Goal: Task Accomplishment & Management: Manage account settings

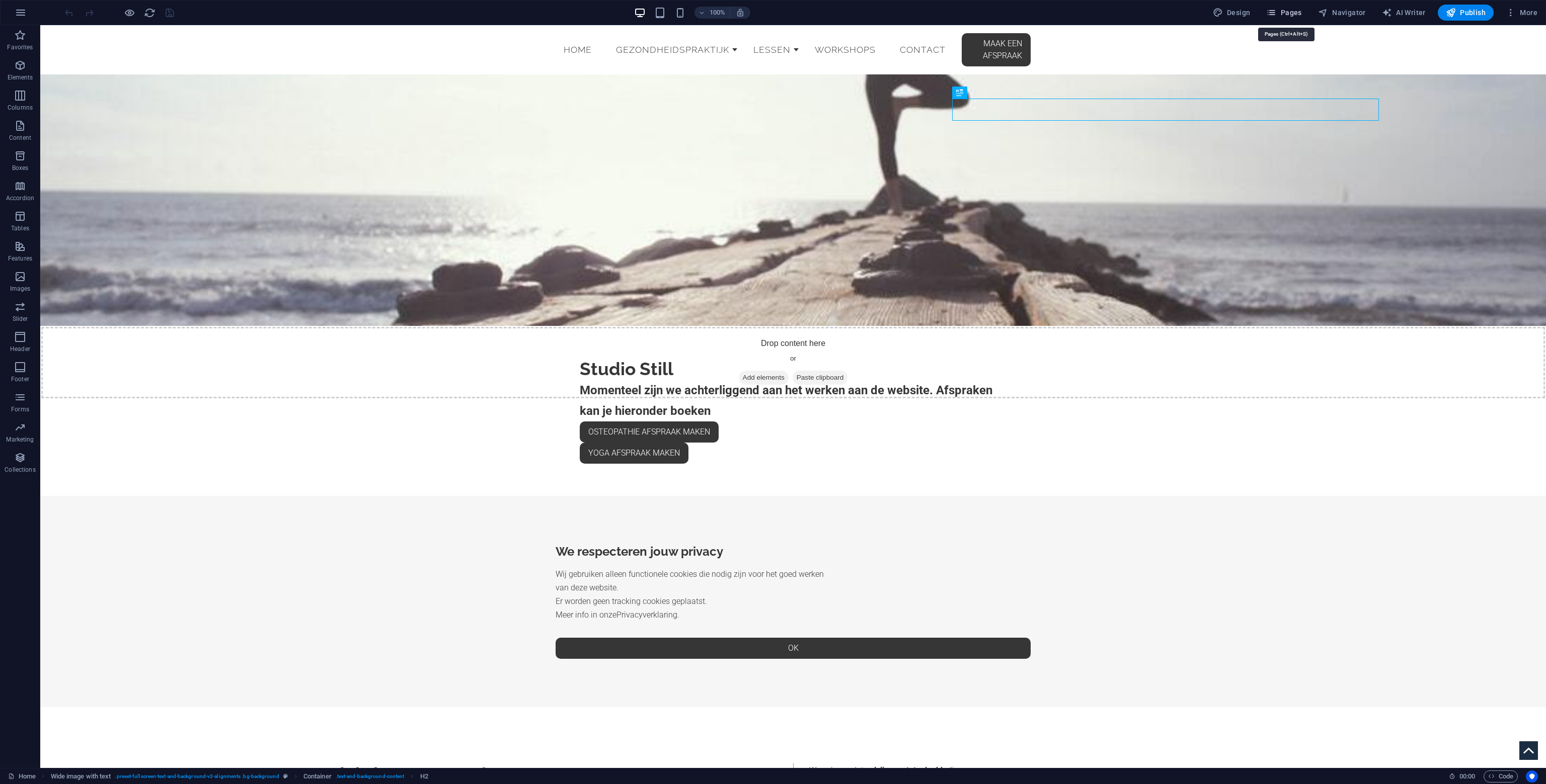
click at [1298, 11] on span "Pages" at bounding box center [1284, 13] width 35 height 10
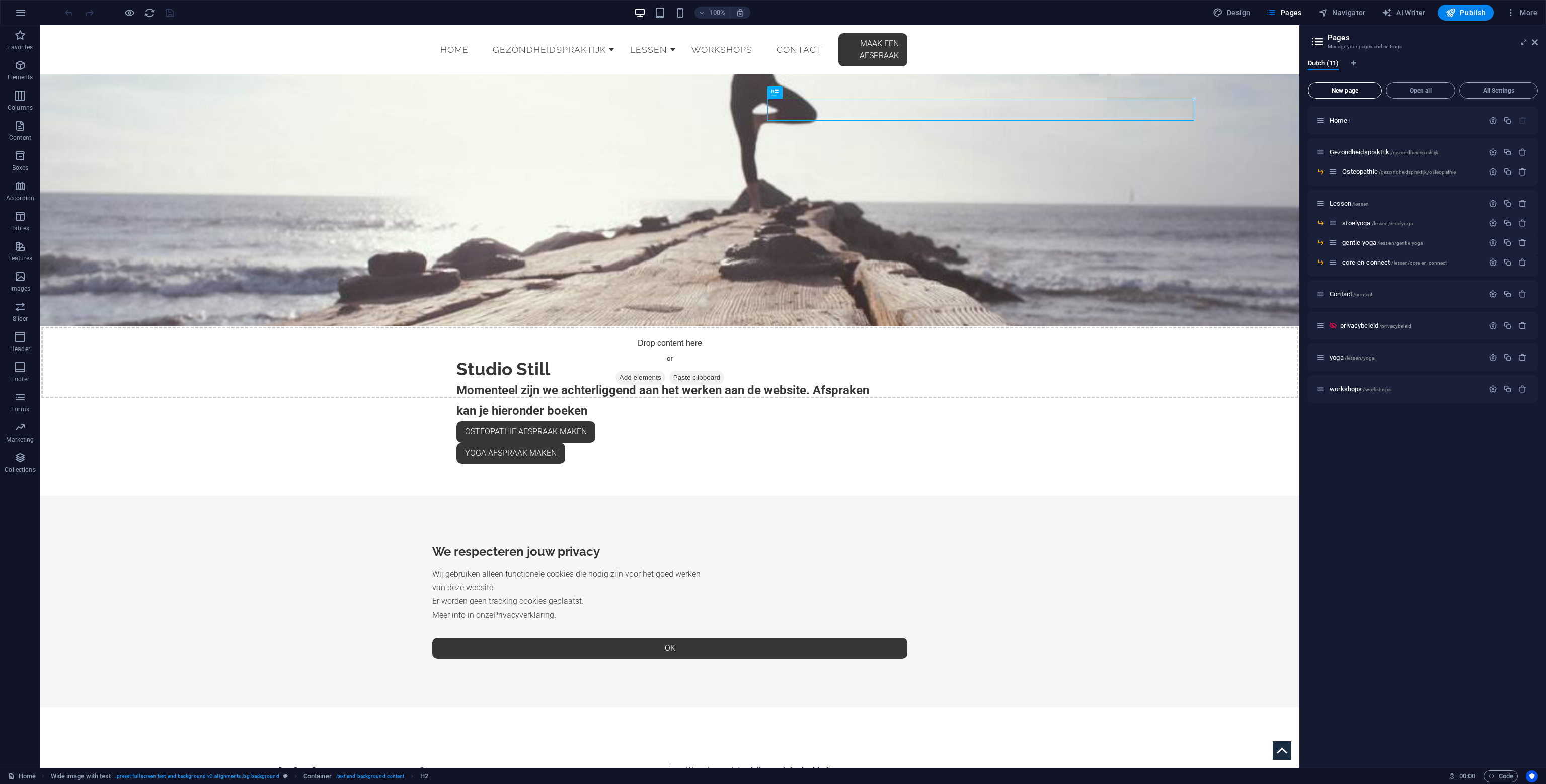
click at [1361, 92] on span "New page" at bounding box center [1345, 91] width 65 height 6
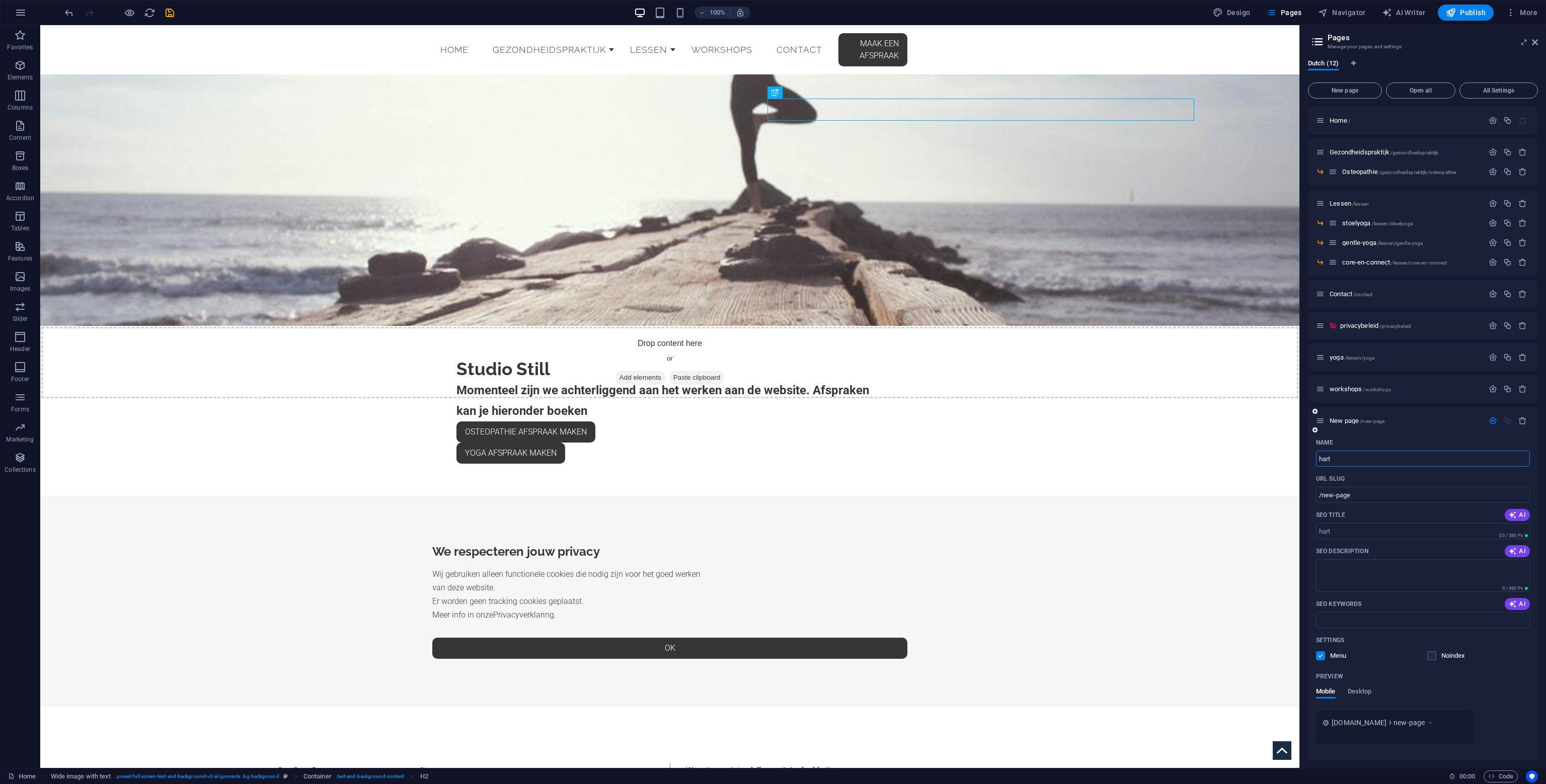
type input "hartc"
type input "/hart"
type input "hartcoherent-ademen"
type input "/hartcoherent-ademen"
type input "hartcoherent-ademen"
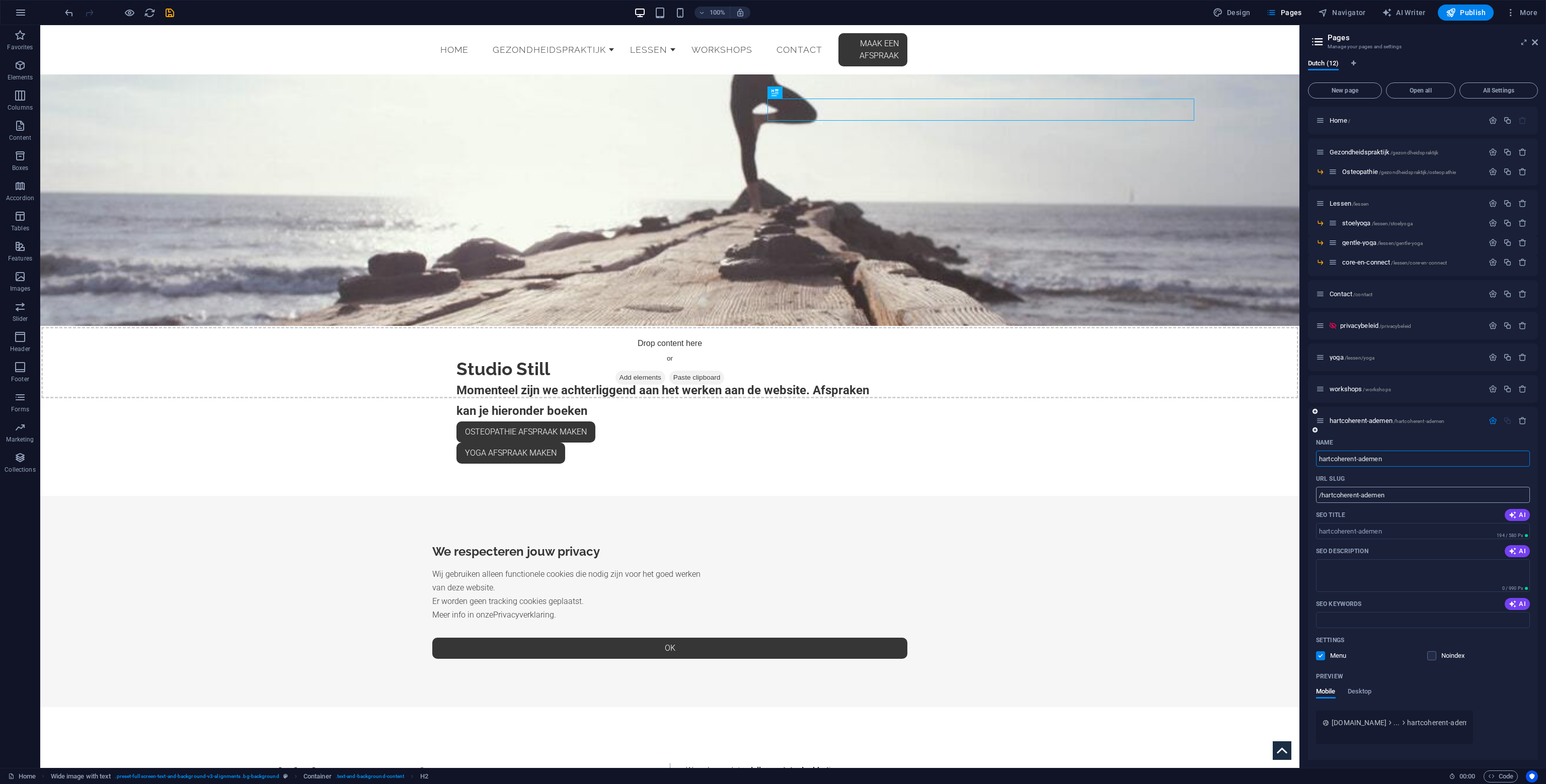
click at [1325, 497] on input "/hartcoherent-ademen" at bounding box center [1423, 495] width 214 height 16
type input "/workshops/hartcoherent-ademen"
click at [1445, 525] on input "SEO Title" at bounding box center [1423, 531] width 214 height 16
click at [1405, 416] on div "hartcoherent-ademen /workshops/hartcoherent-ademen" at bounding box center [1400, 420] width 167 height 11
drag, startPoint x: 1405, startPoint y: 416, endPoint x: 1413, endPoint y: 417, distance: 8.1
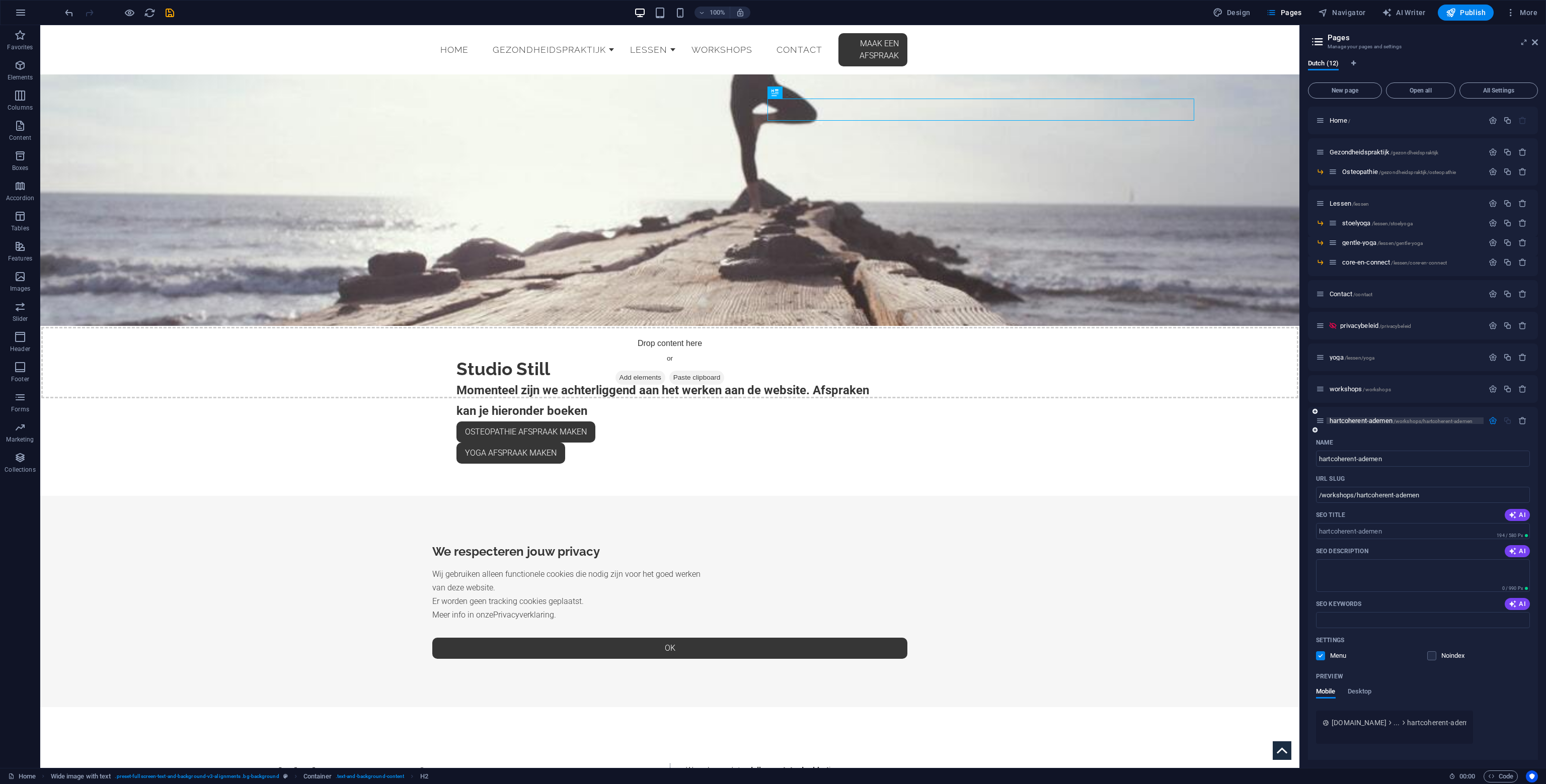
click at [1406, 416] on div "hartcoherent-ademen /workshops/hartcoherent-ademen" at bounding box center [1400, 420] width 167 height 11
click at [1423, 424] on div "hartcoherent-ademen /workshops/hartcoherent-ademen" at bounding box center [1400, 420] width 167 height 11
click at [1425, 417] on span "hartcoherent-ademen /workshops/hartcoherent-ademen" at bounding box center [1401, 420] width 143 height 8
click at [1386, 411] on div "hartcoherent-ademen /workshops/hartcoherent-ademen" at bounding box center [1422, 420] width 230 height 28
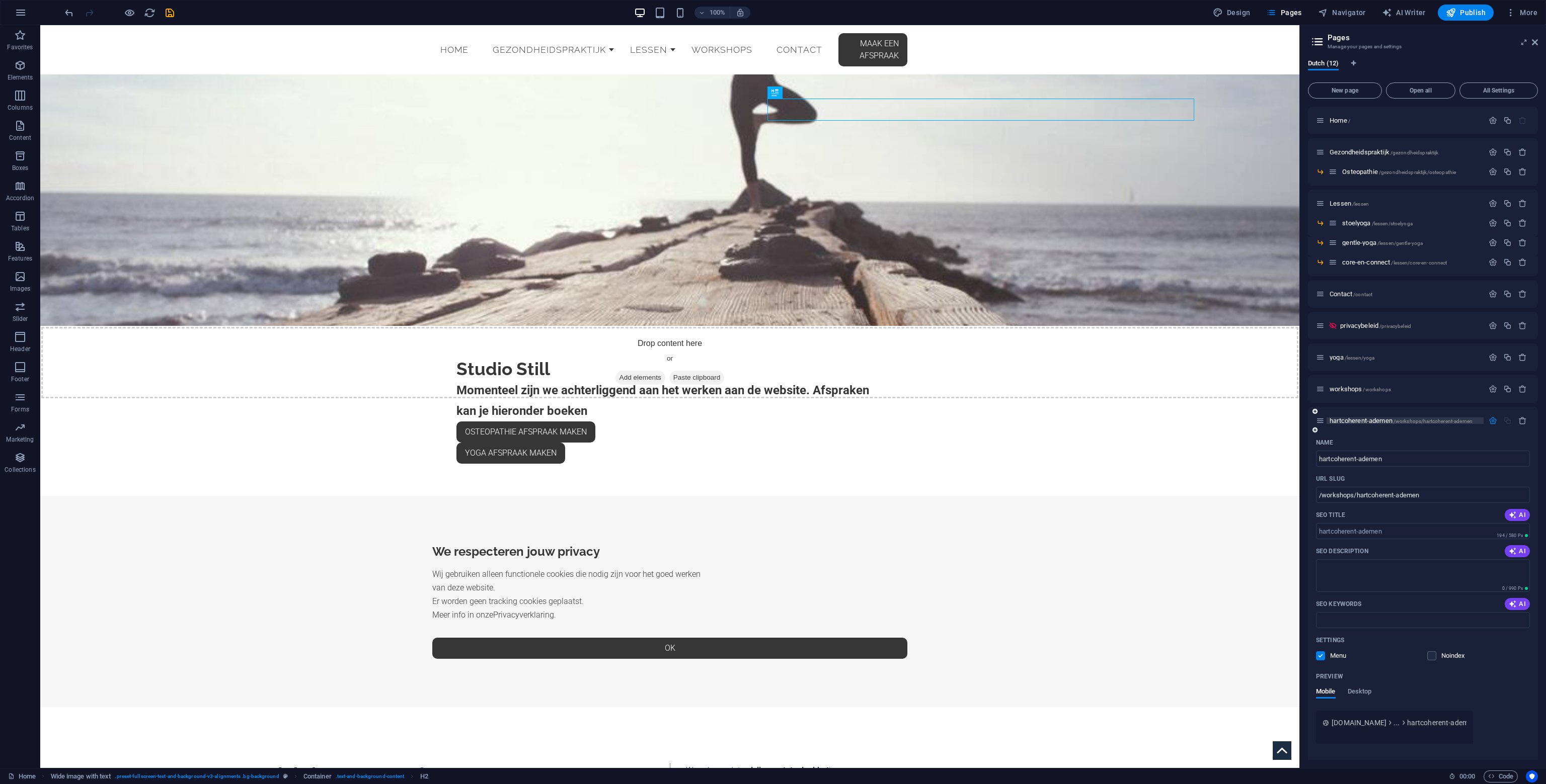
click at [1383, 419] on span "hartcoherent-ademen /workshops/hartcoherent-ademen" at bounding box center [1401, 420] width 143 height 8
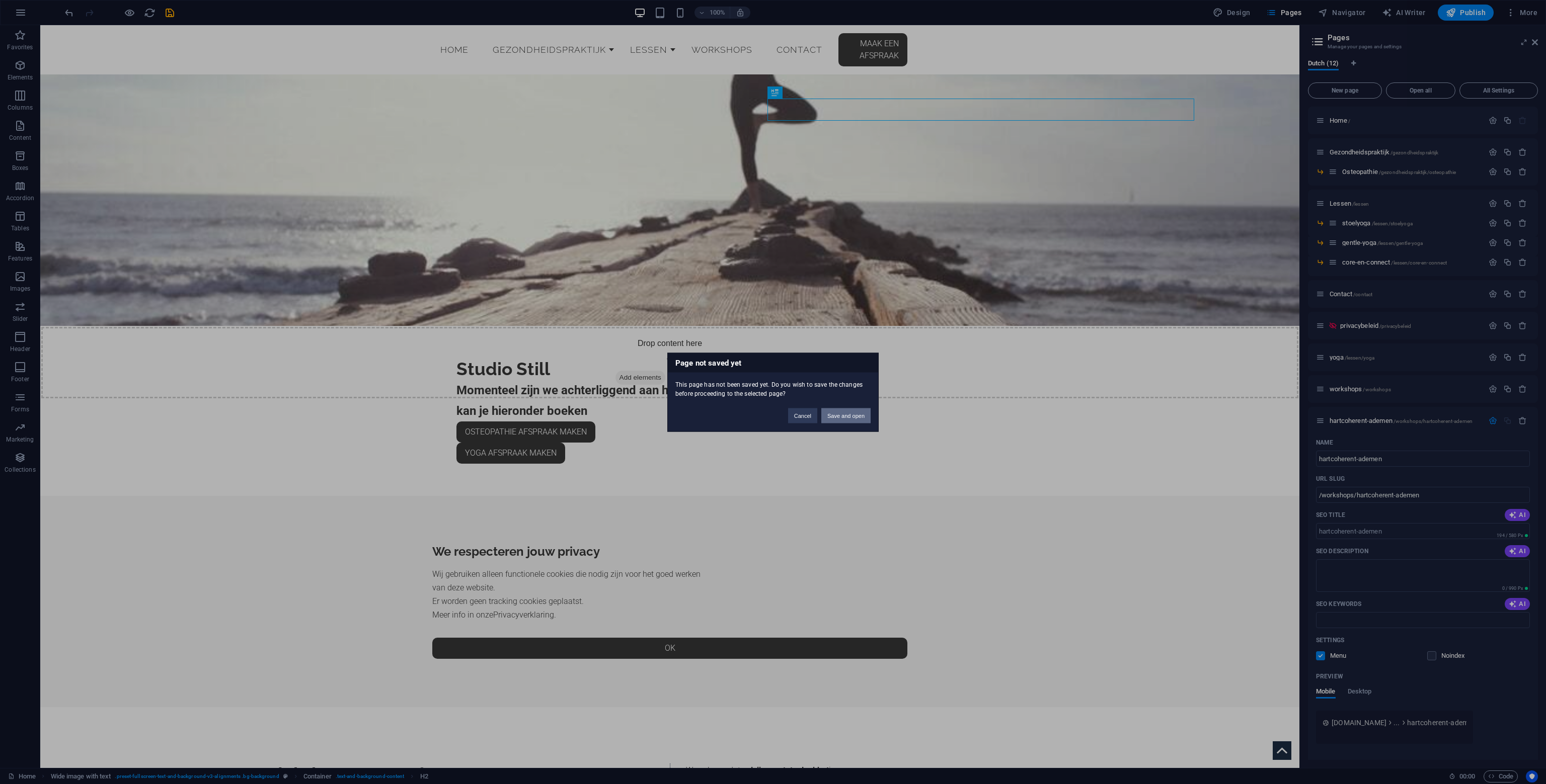
click at [846, 418] on button "Save and open" at bounding box center [846, 415] width 49 height 15
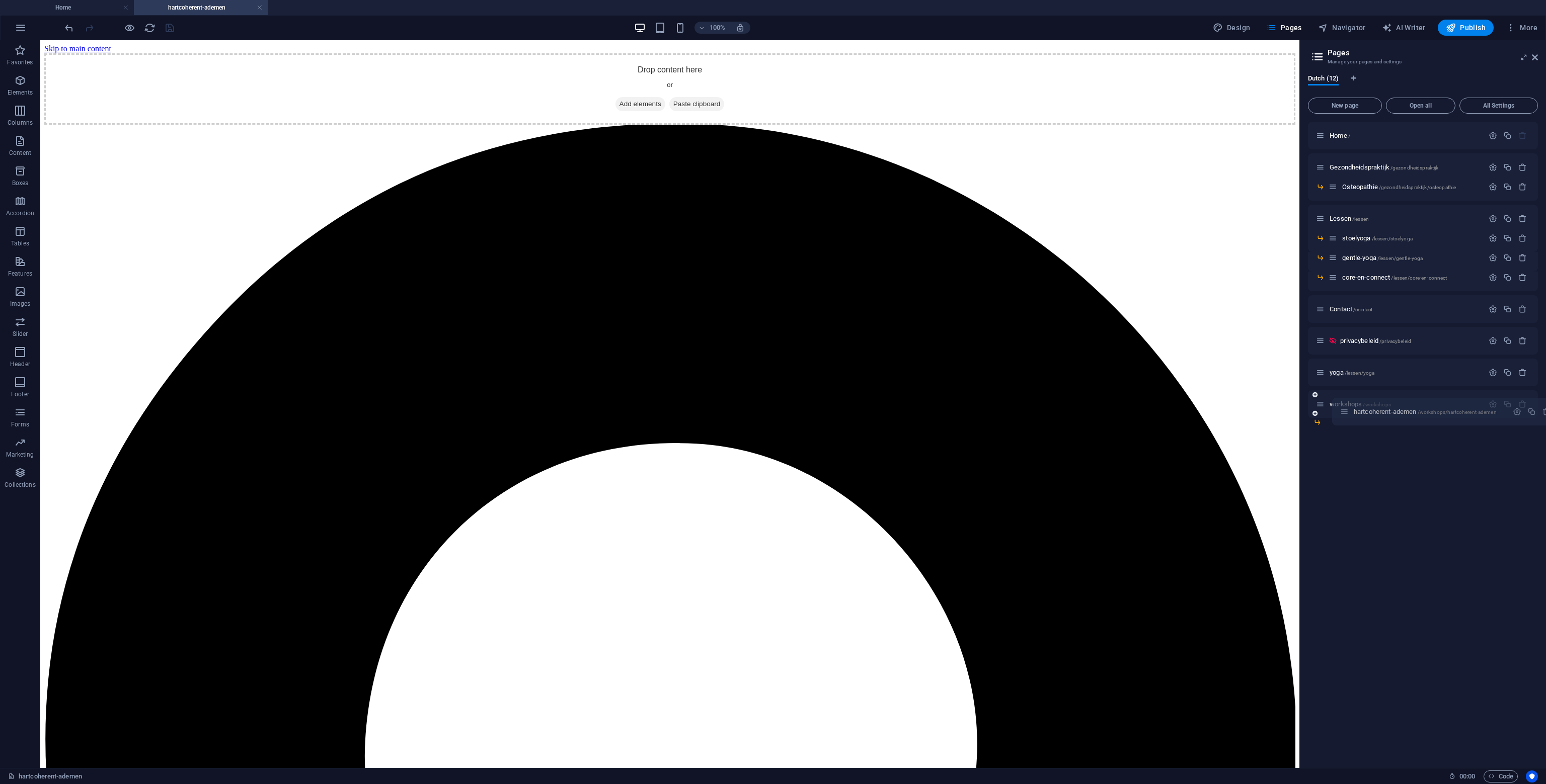
drag, startPoint x: 1320, startPoint y: 435, endPoint x: 1344, endPoint y: 410, distance: 34.7
click at [1344, 410] on div "Home / Gezondheidspraktijk /gezondheidspraktijk Osteopathie /gezondheidspraktij…" at bounding box center [1422, 270] width 230 height 296
click at [1332, 163] on div "Gezondheidspraktijk /gezondheidspraktijk" at bounding box center [1400, 167] width 167 height 11
click at [1332, 160] on div "Gezondheidspraktijk /gezondheidspraktijk" at bounding box center [1422, 167] width 230 height 28
click at [1335, 163] on div "Gezondheidspraktijk /gezondheidspraktijk" at bounding box center [1400, 167] width 167 height 11
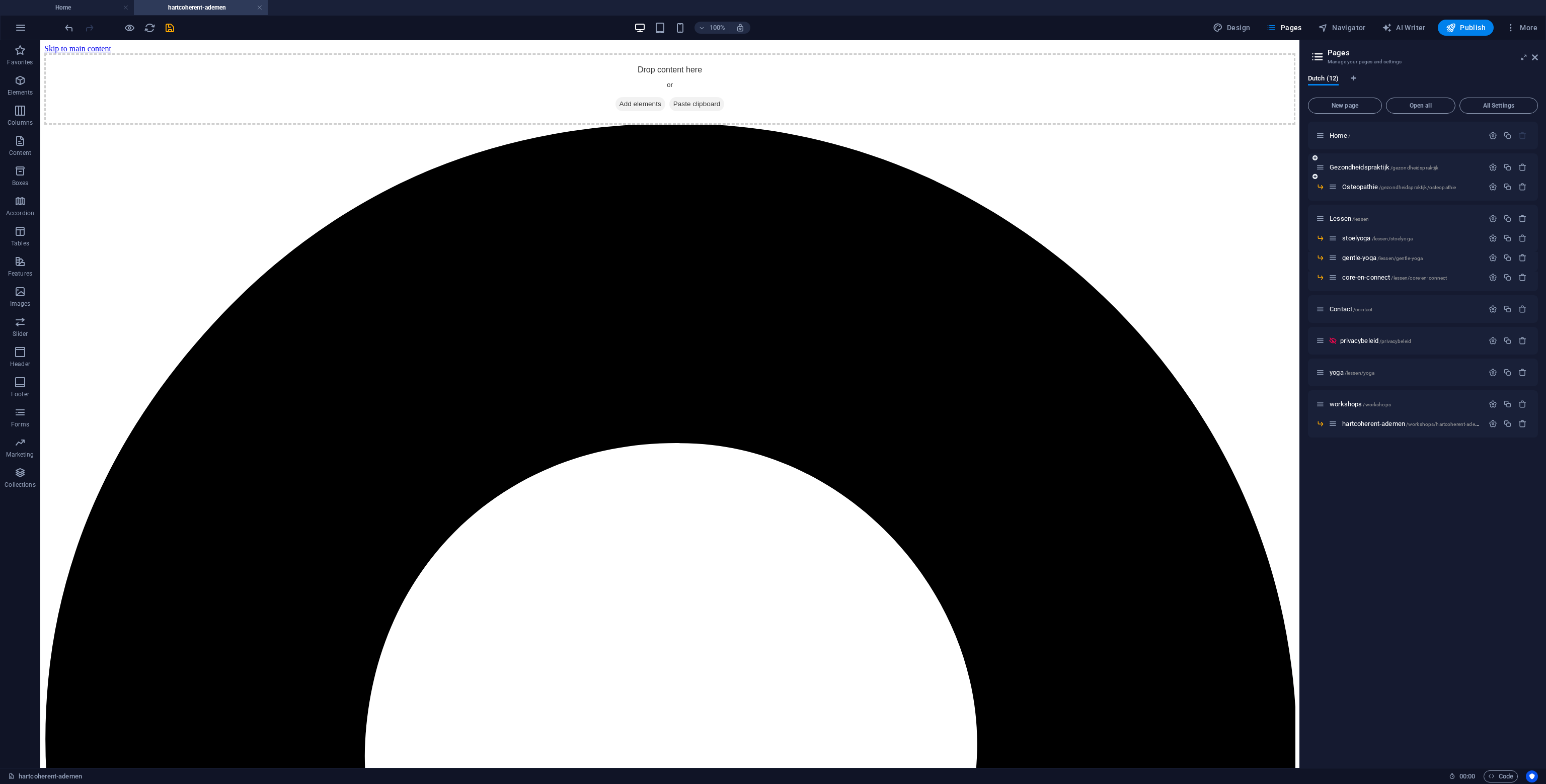
click at [1335, 163] on div "Gezondheidspraktijk /gezondheidspraktijk" at bounding box center [1400, 167] width 167 height 11
click at [1342, 170] on div "Gezondheidspraktijk /gezondheidspraktijk" at bounding box center [1400, 167] width 167 height 11
click at [1342, 169] on span "Gezondheidspraktijk /gezondheidspraktijk" at bounding box center [1383, 167] width 109 height 8
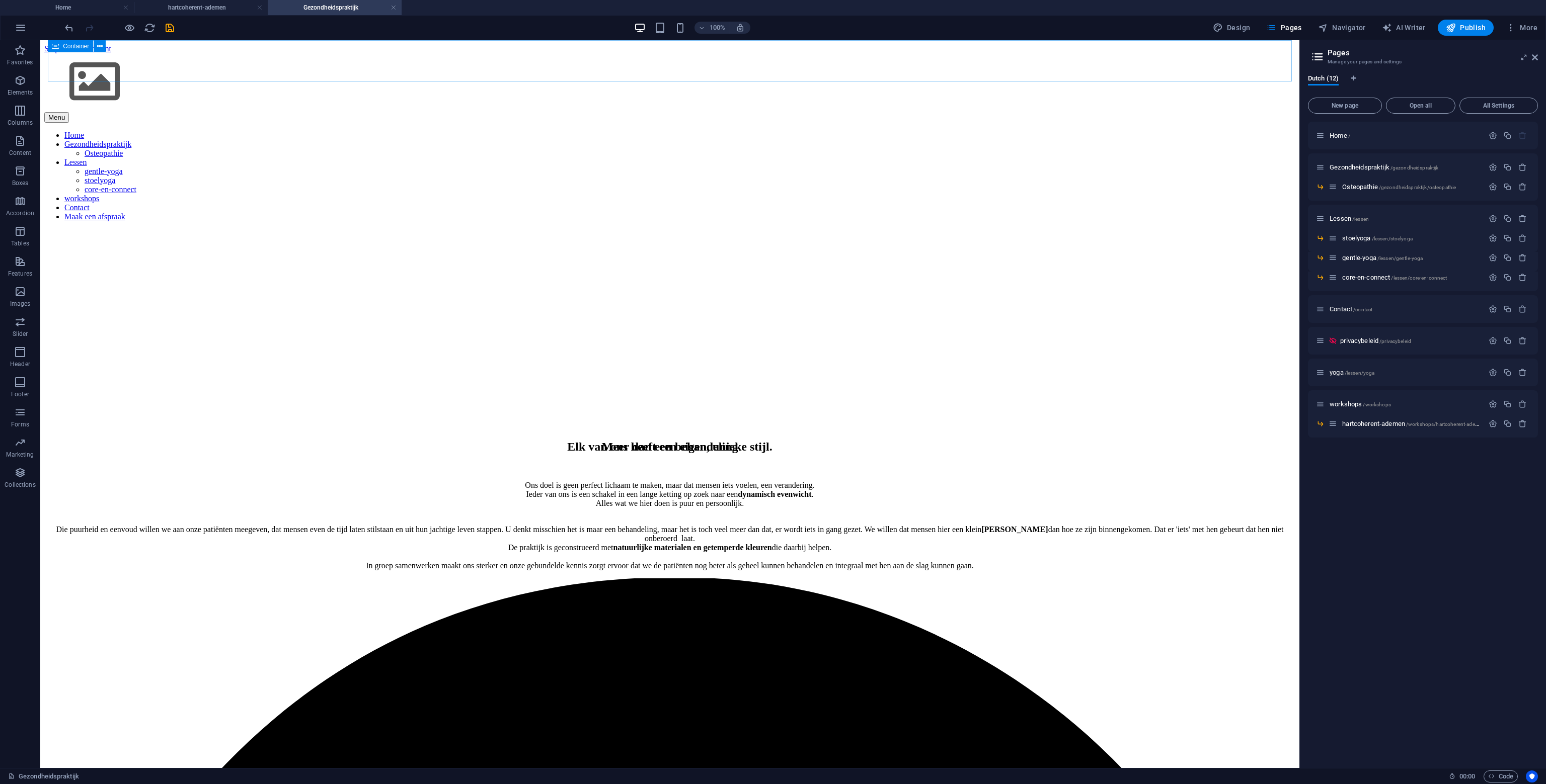
click at [68, 48] on span "Container" at bounding box center [76, 46] width 26 height 6
click at [98, 44] on icon at bounding box center [100, 47] width 5 height 11
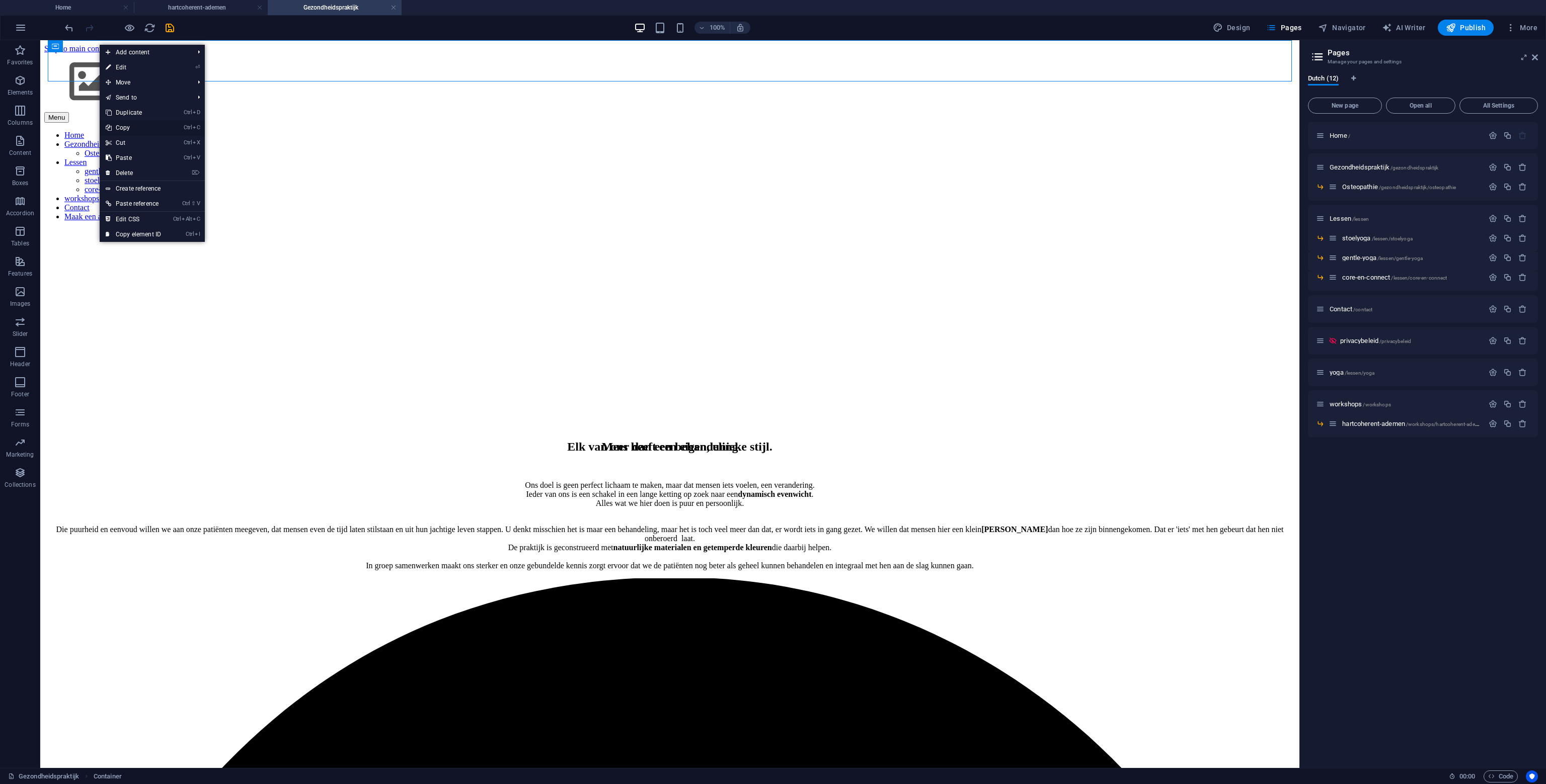
click at [131, 127] on link "Ctrl C Copy" at bounding box center [133, 127] width 67 height 15
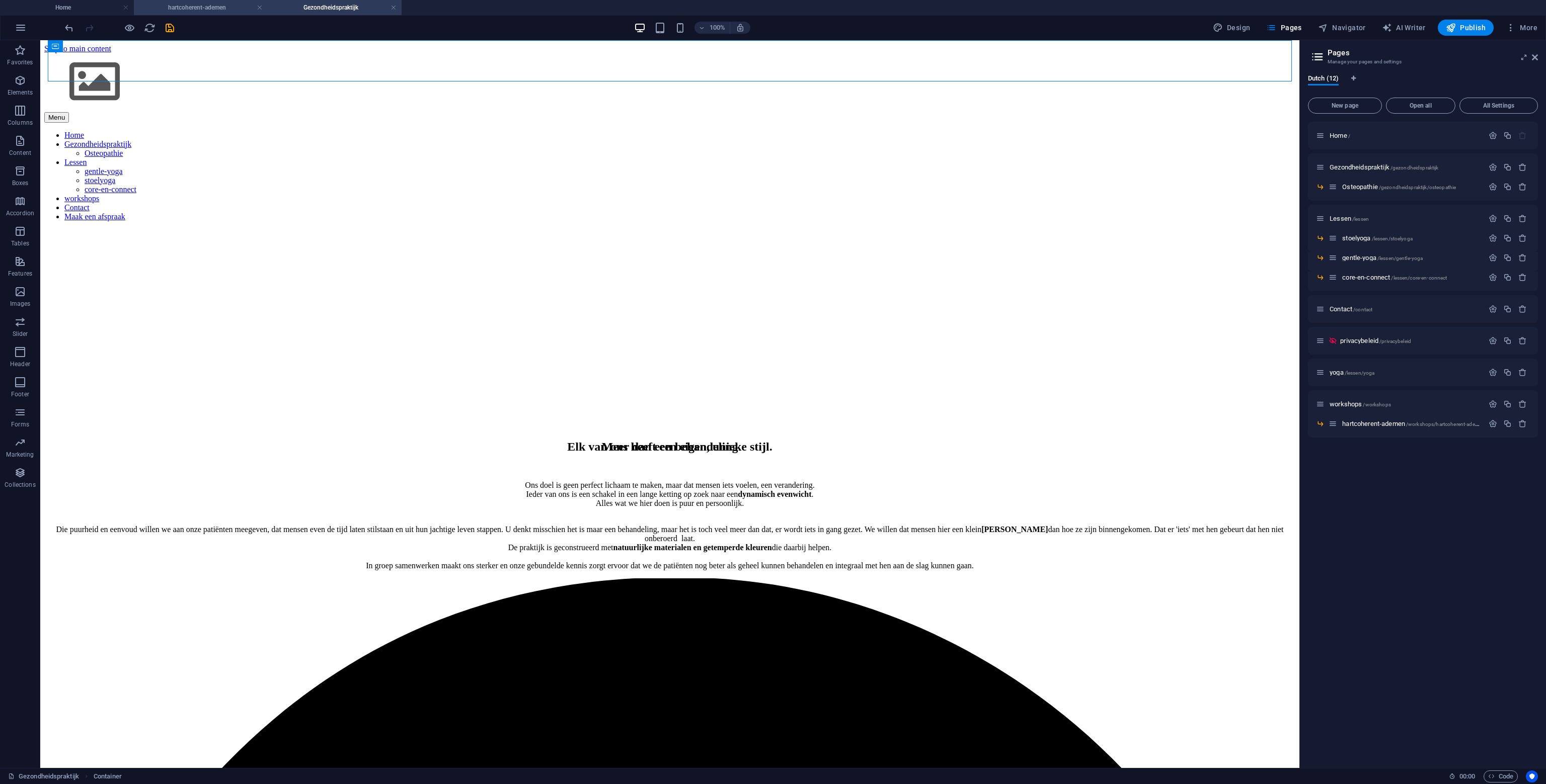
click at [206, 8] on h4 "hartcoherent-ademen" at bounding box center [200, 7] width 134 height 11
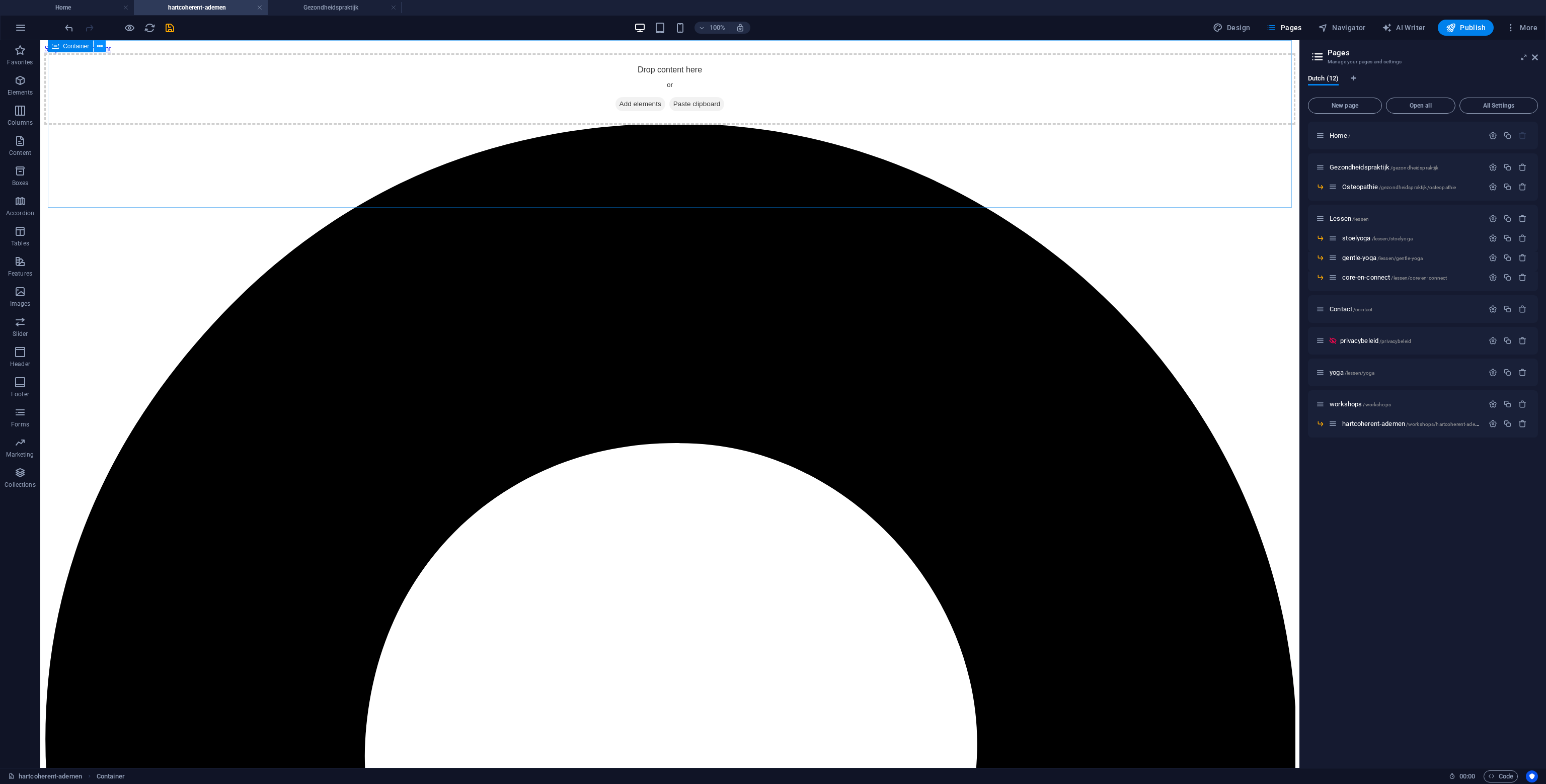
click at [103, 46] on button at bounding box center [100, 46] width 12 height 12
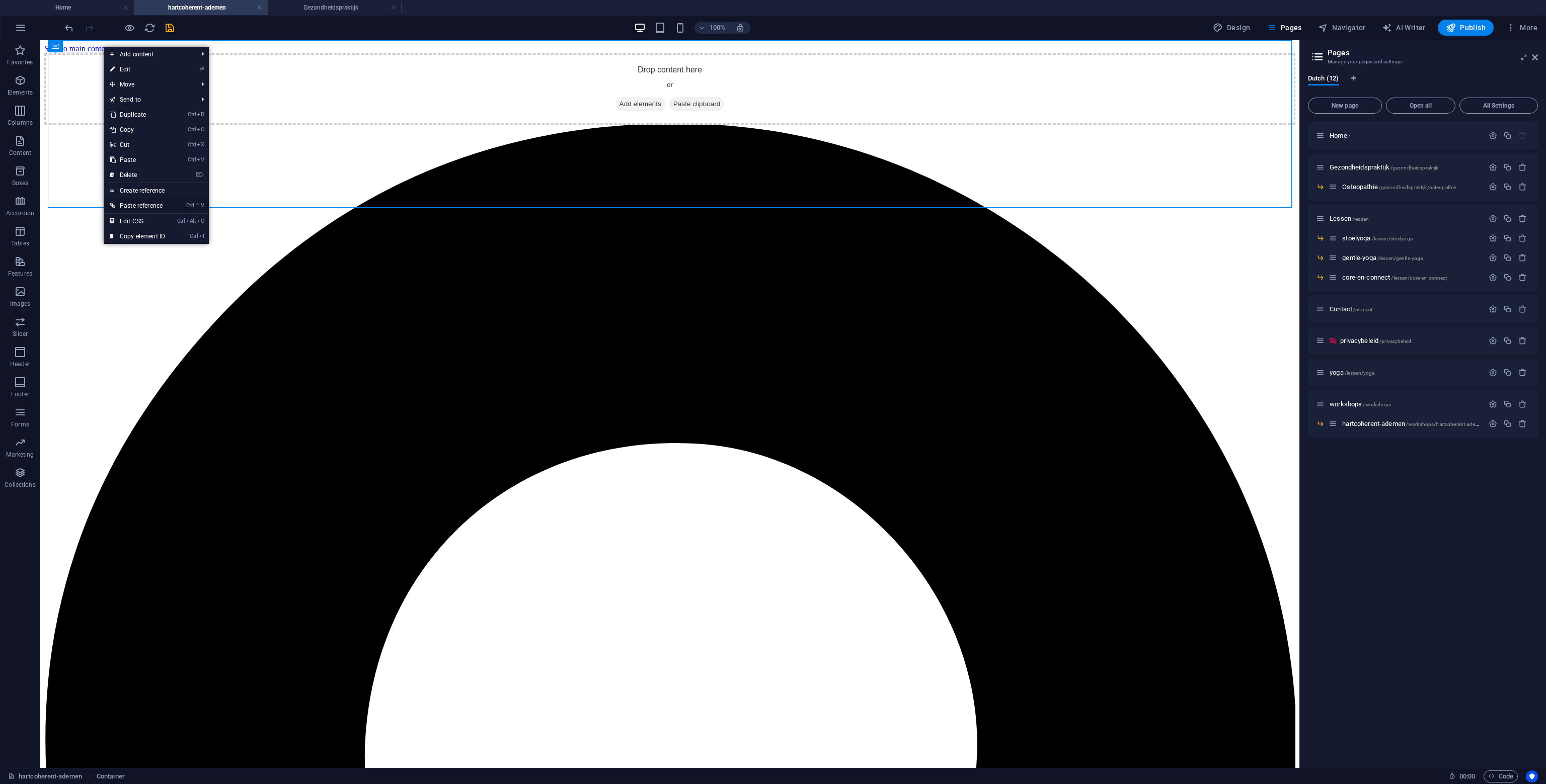
drag, startPoint x: 145, startPoint y: 203, endPoint x: 133, endPoint y: 151, distance: 53.4
click at [145, 203] on link "Ctrl ⇧ V Paste reference" at bounding box center [137, 205] width 67 height 15
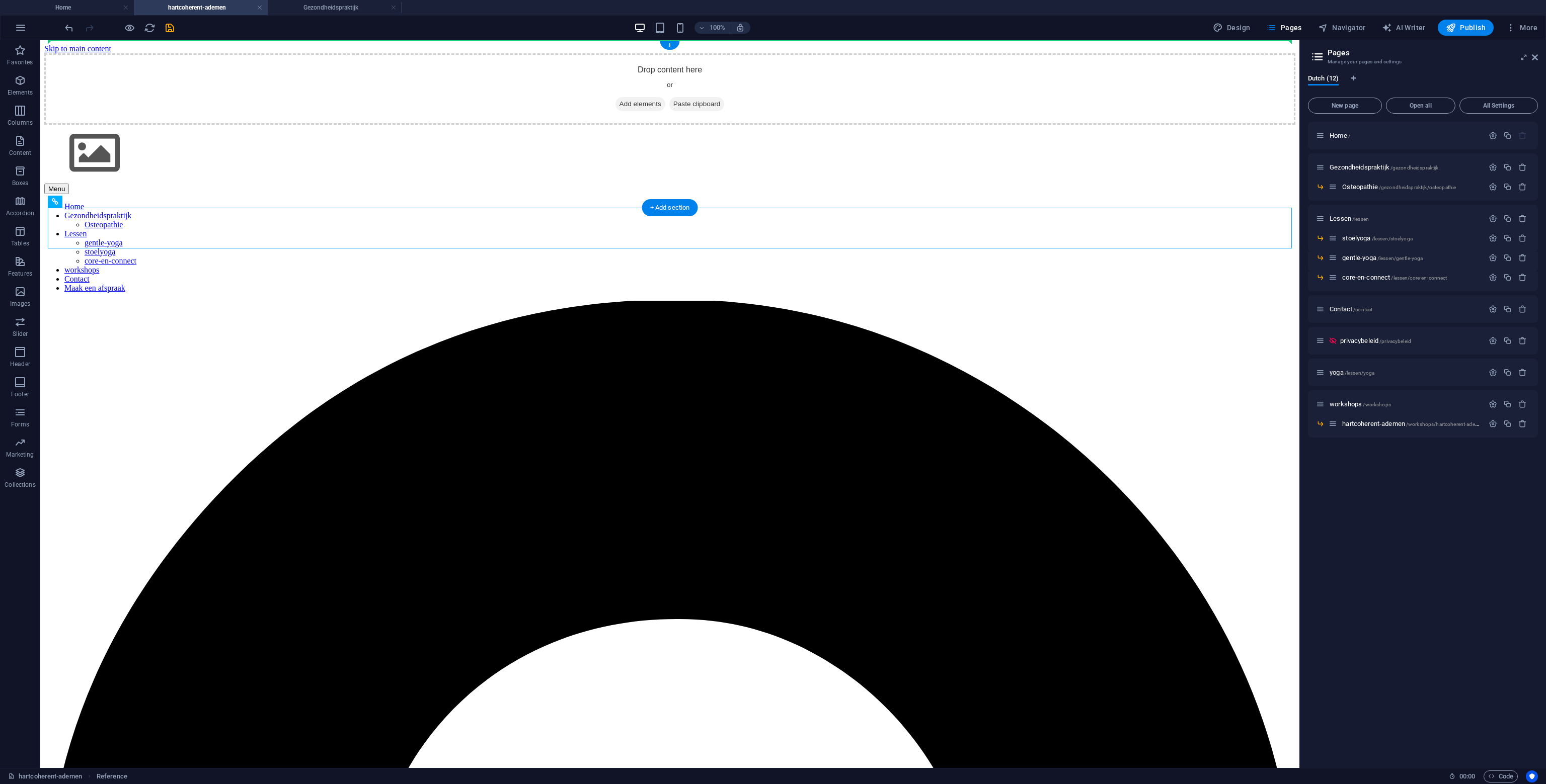
drag, startPoint x: 123, startPoint y: 242, endPoint x: 98, endPoint y: 69, distance: 174.8
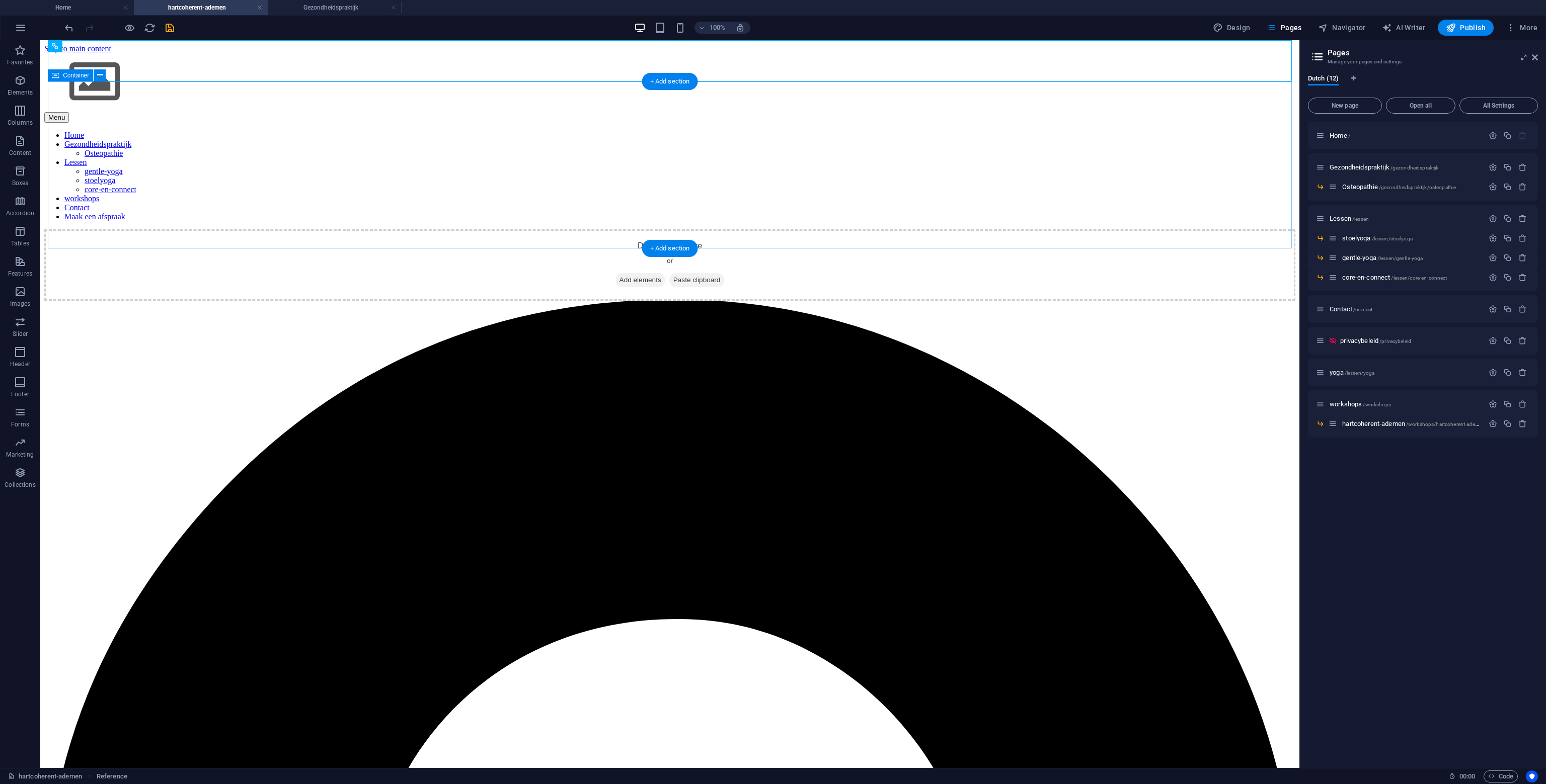
click at [600, 229] on div "Drop content here or Add elements Paste clipboard" at bounding box center [670, 265] width 1251 height 71
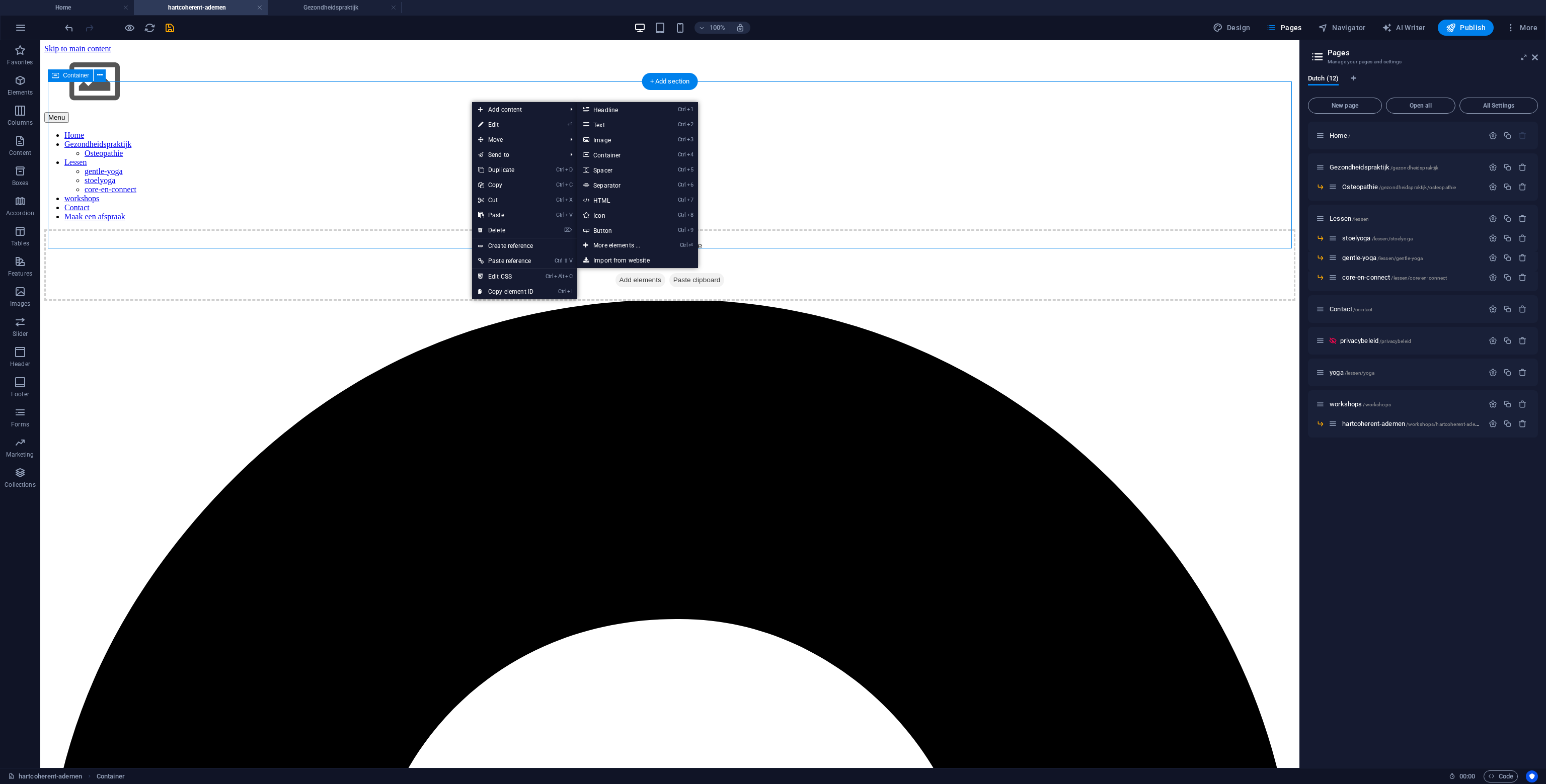
click at [431, 229] on div "Drop content here or Add elements Paste clipboard" at bounding box center [670, 265] width 1251 height 71
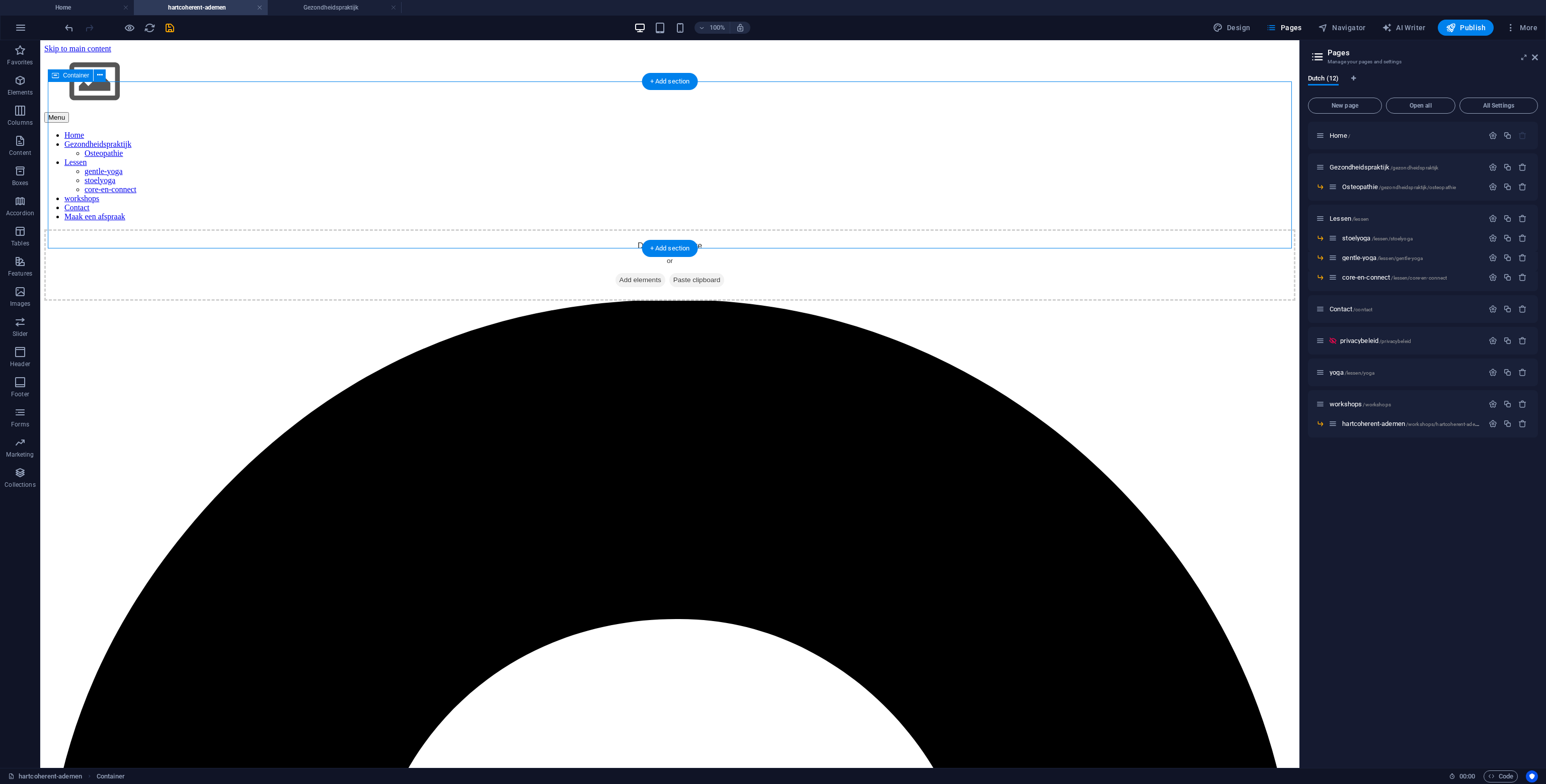
click at [638, 273] on span "Add elements" at bounding box center [640, 280] width 50 height 14
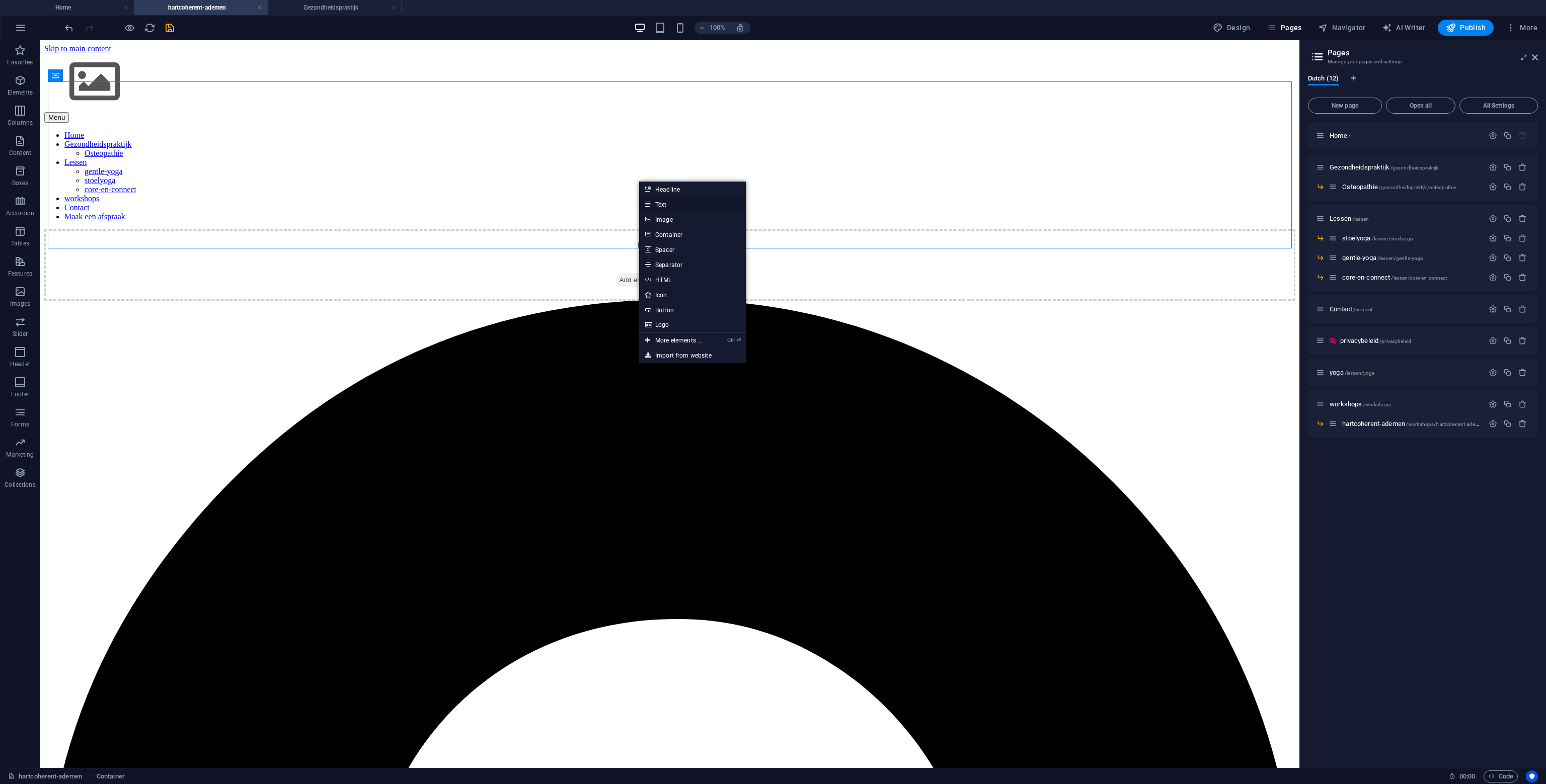
drag, startPoint x: 663, startPoint y: 205, endPoint x: 444, endPoint y: 164, distance: 222.8
click at [663, 205] on link "Text" at bounding box center [693, 204] width 107 height 15
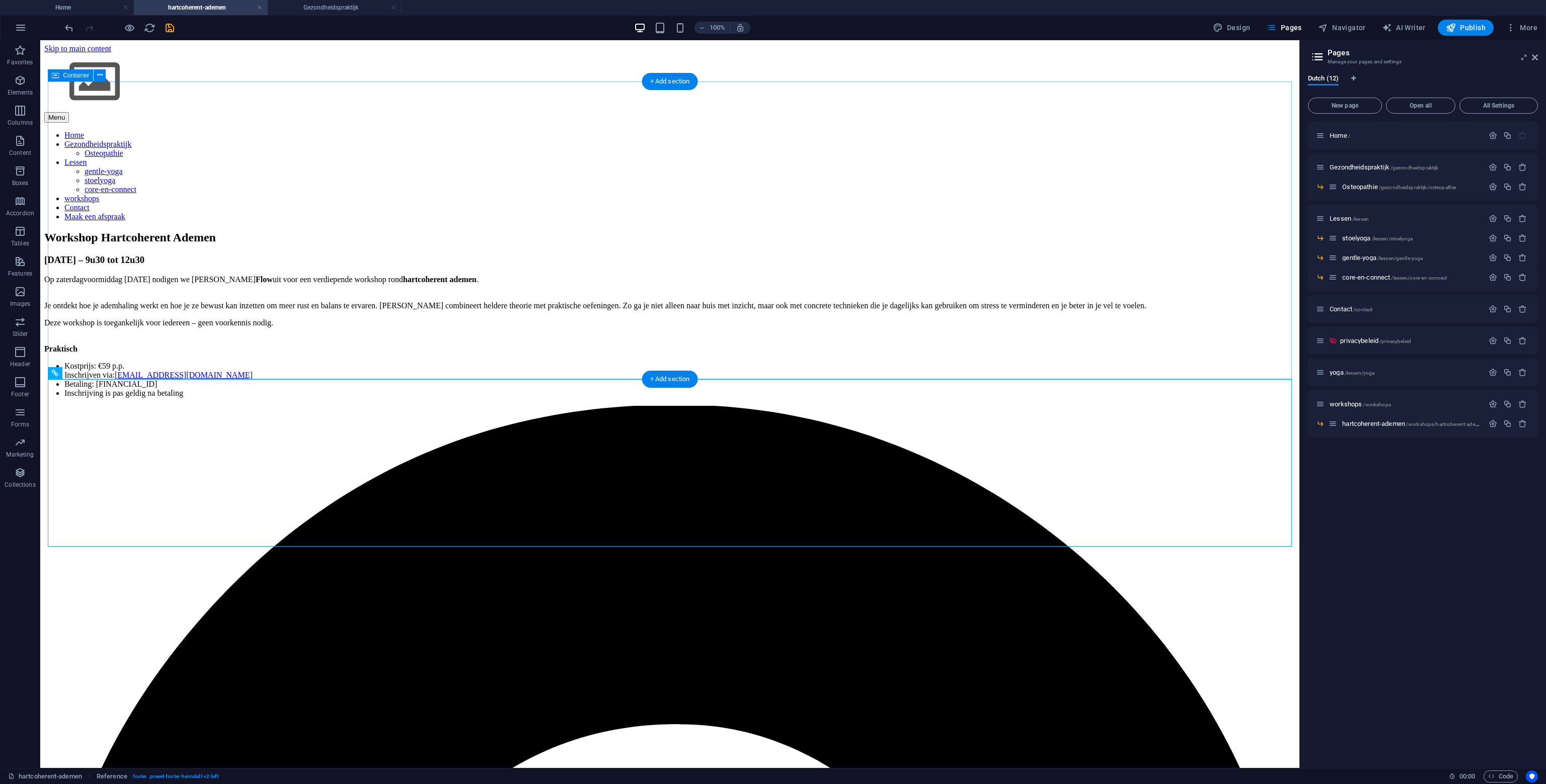
click at [338, 233] on div "Workshop Hartcoherent Ademen 23 november – 9u30 tot 12u30 Op zaterdagvoormiddag…" at bounding box center [670, 314] width 1251 height 167
click at [73, 76] on span "Container" at bounding box center [76, 76] width 26 height 6
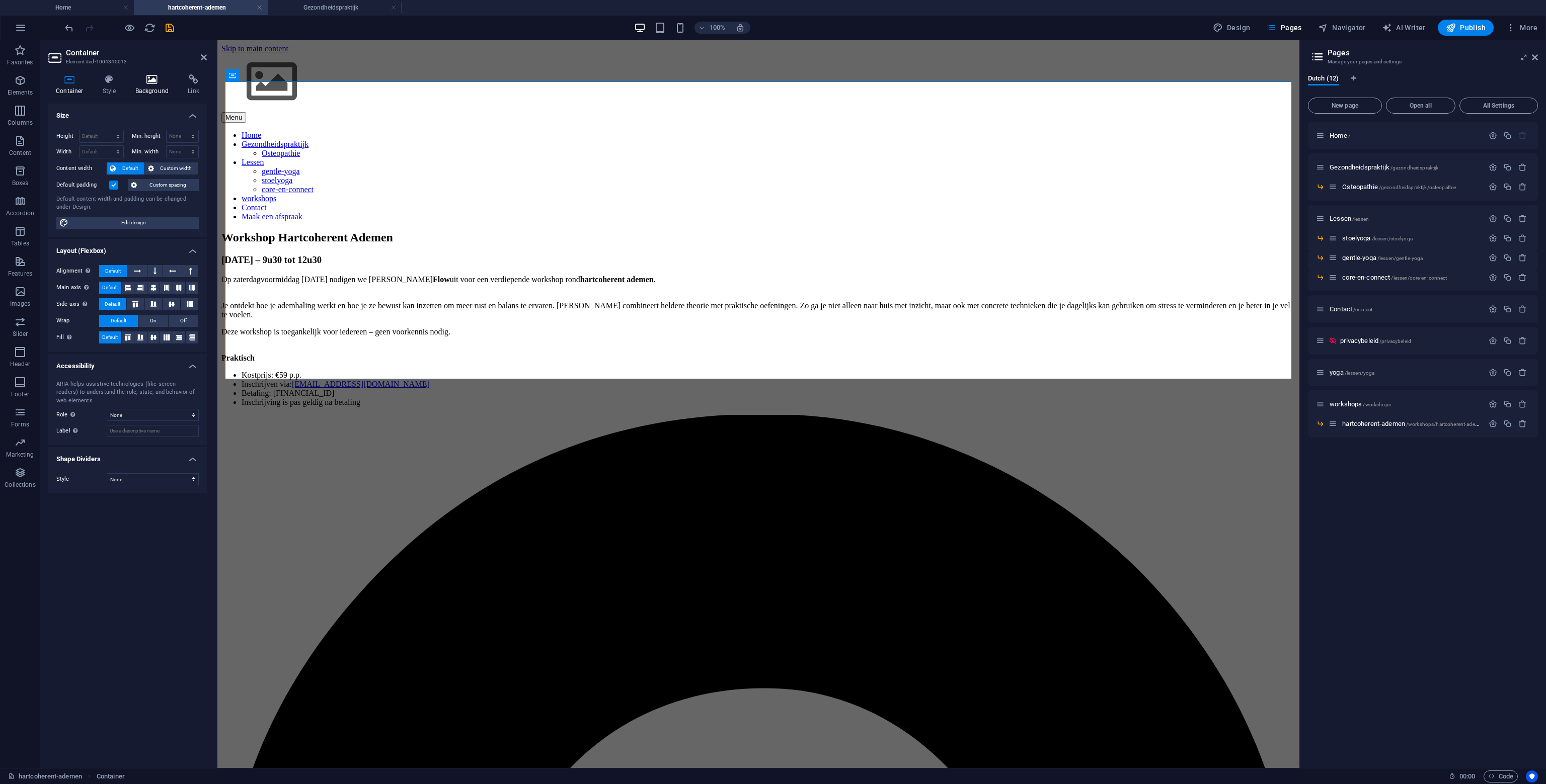
click at [155, 83] on icon at bounding box center [152, 79] width 49 height 10
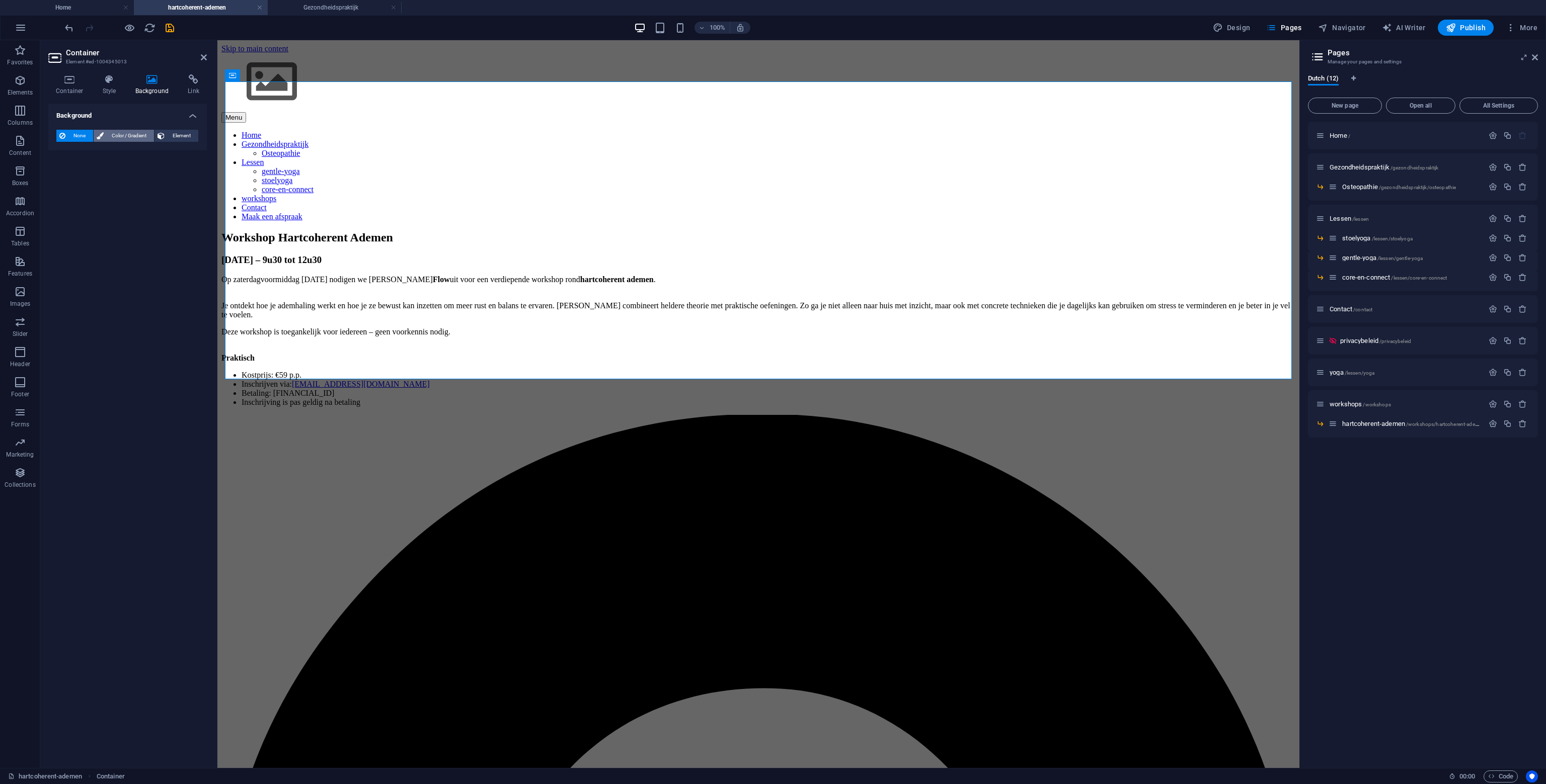
click at [110, 139] on span "Color / Gradient" at bounding box center [129, 136] width 44 height 12
click at [58, 173] on span at bounding box center [63, 176] width 11 height 11
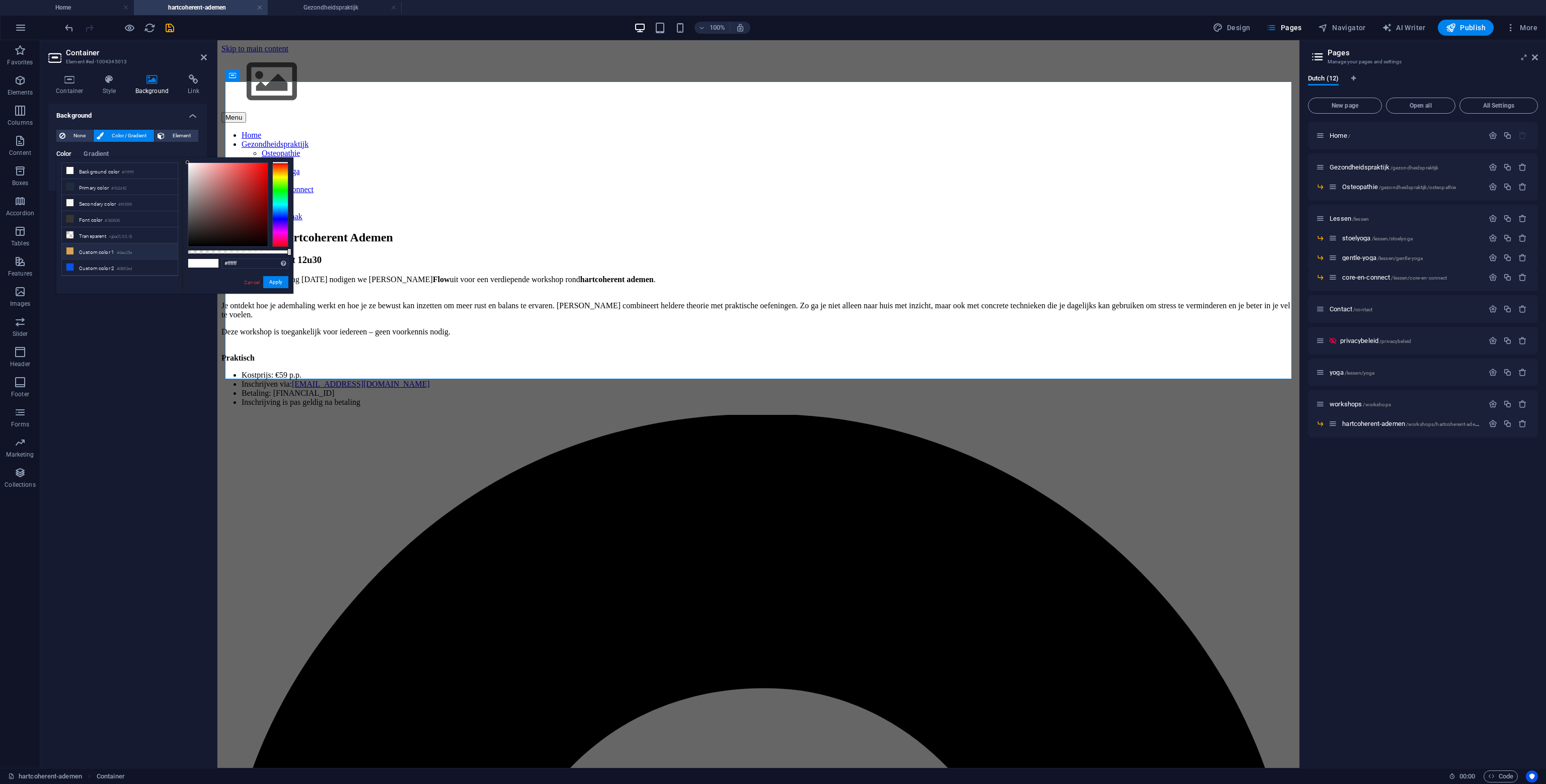
click at [113, 246] on li "Custom color 1 #daa25a" at bounding box center [119, 251] width 116 height 16
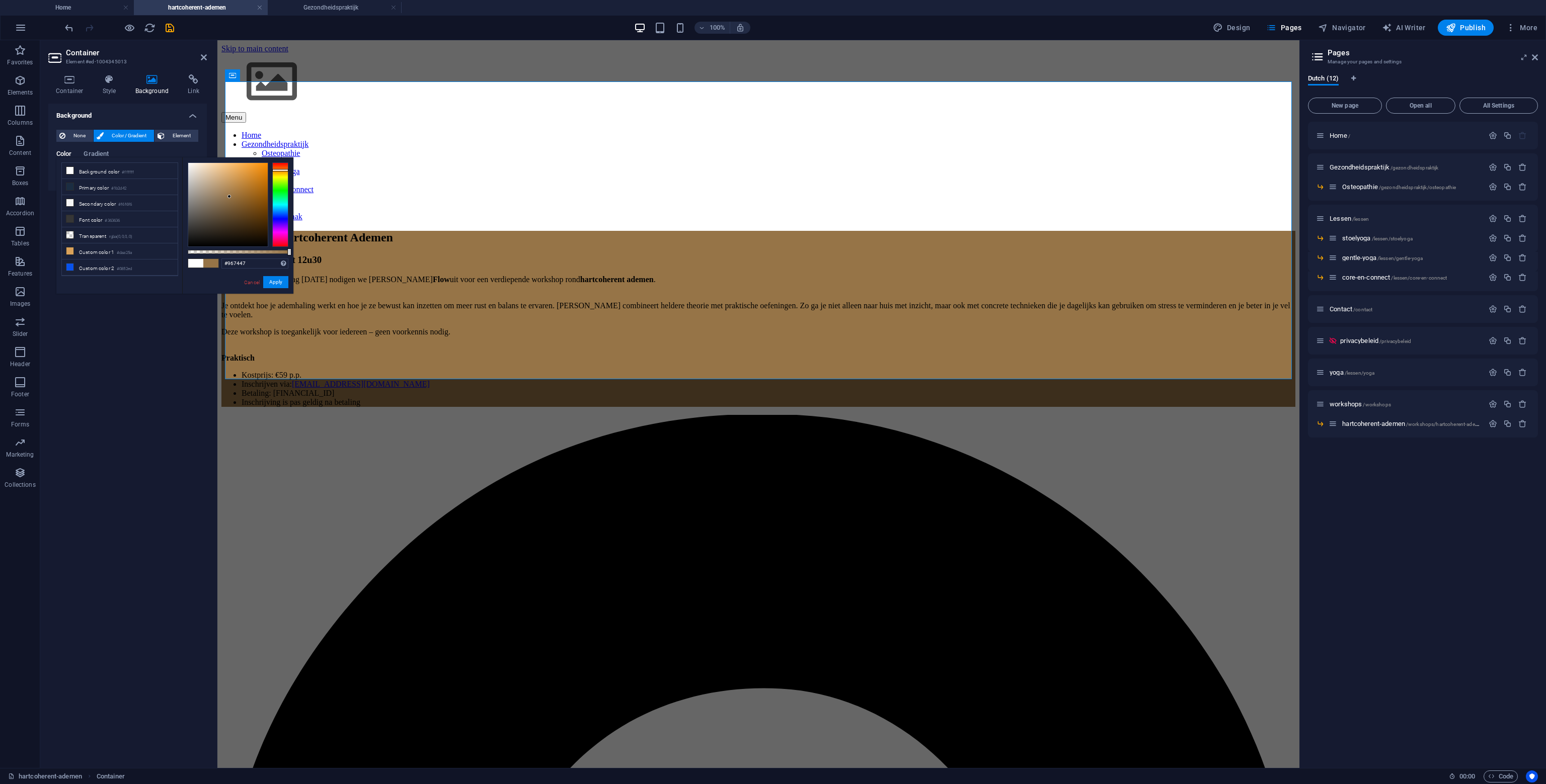
drag, startPoint x: 238, startPoint y: 208, endPoint x: 229, endPoint y: 197, distance: 14.2
click at [229, 197] on div at bounding box center [228, 205] width 79 height 83
click at [279, 279] on button "Apply" at bounding box center [276, 282] width 25 height 12
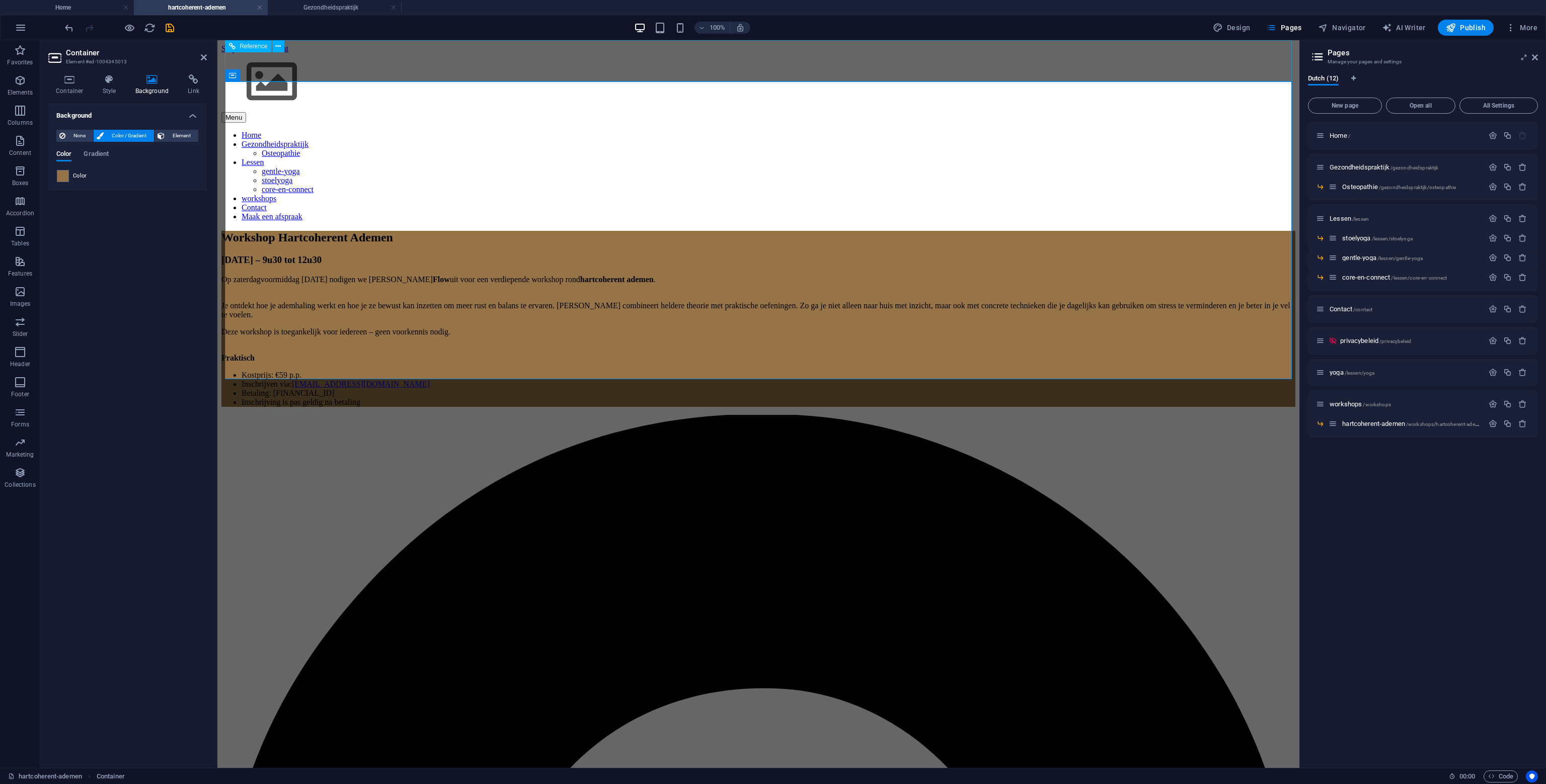
click at [322, 54] on div "Menu Home Gezondheidspraktijk Osteopathie Lessen gentle-yoga stoelyoga core-en-…" at bounding box center [758, 137] width 1074 height 168
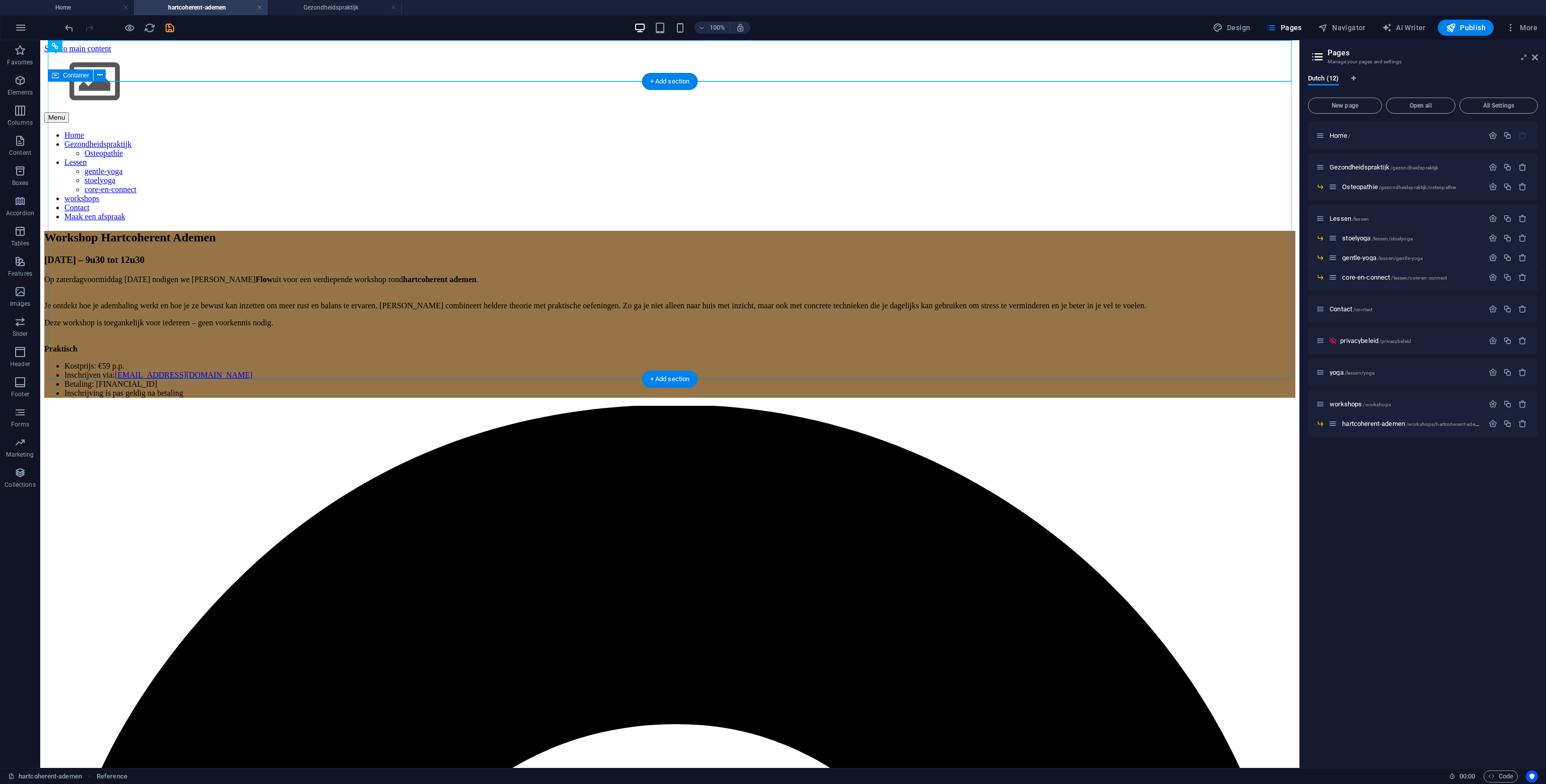
click at [324, 231] on div "Workshop Hartcoherent Ademen 23 november – 9u30 tot 12u30 Op zaterdagvoormiddag…" at bounding box center [670, 314] width 1251 height 167
click at [326, 231] on div "Workshop Hartcoherent Ademen 23 november – 9u30 tot 12u30 Op zaterdagvoormiddag…" at bounding box center [670, 314] width 1251 height 167
click at [86, 76] on span "Container" at bounding box center [76, 76] width 26 height 6
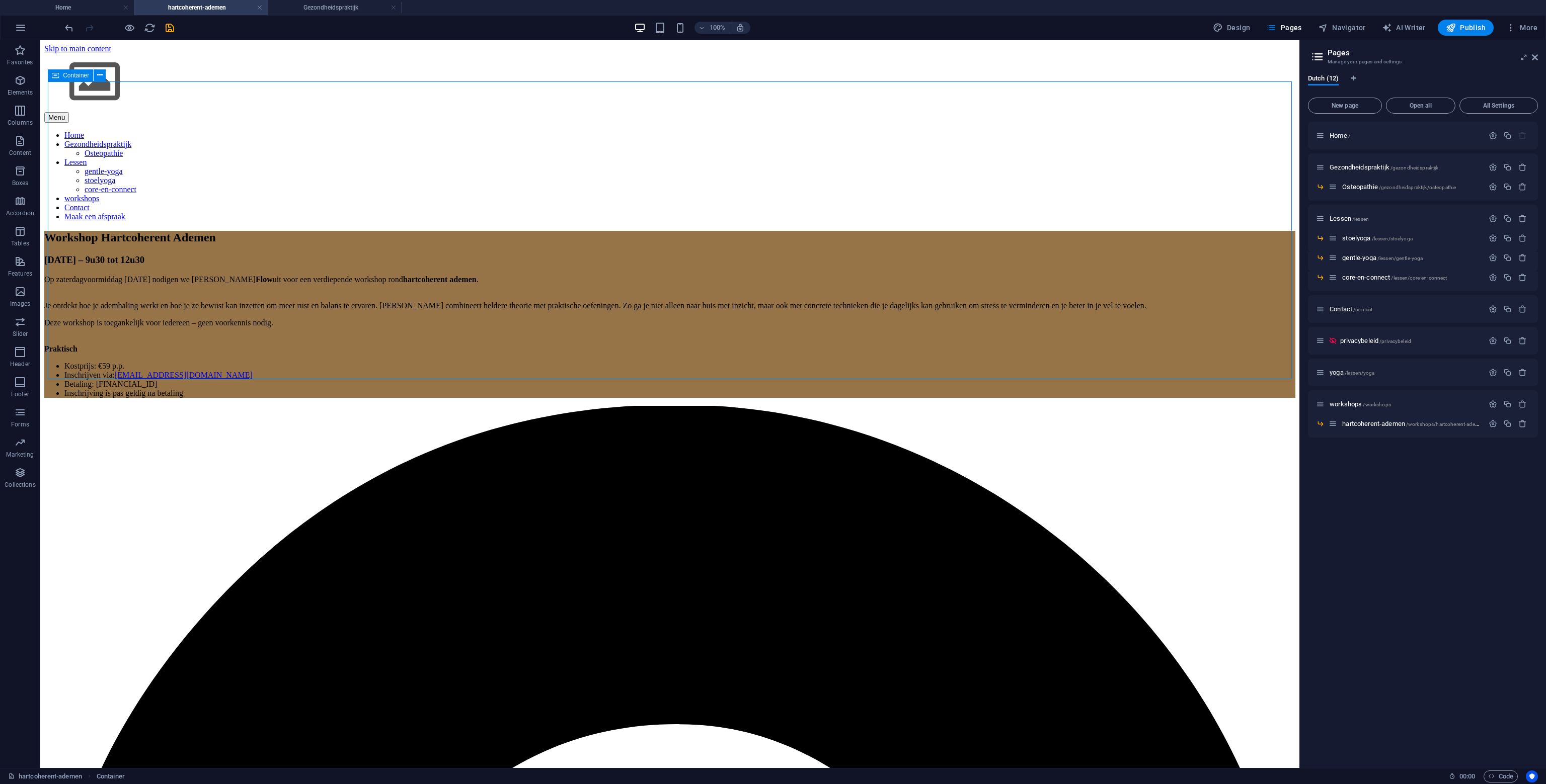
click at [86, 76] on span "Container" at bounding box center [76, 76] width 26 height 6
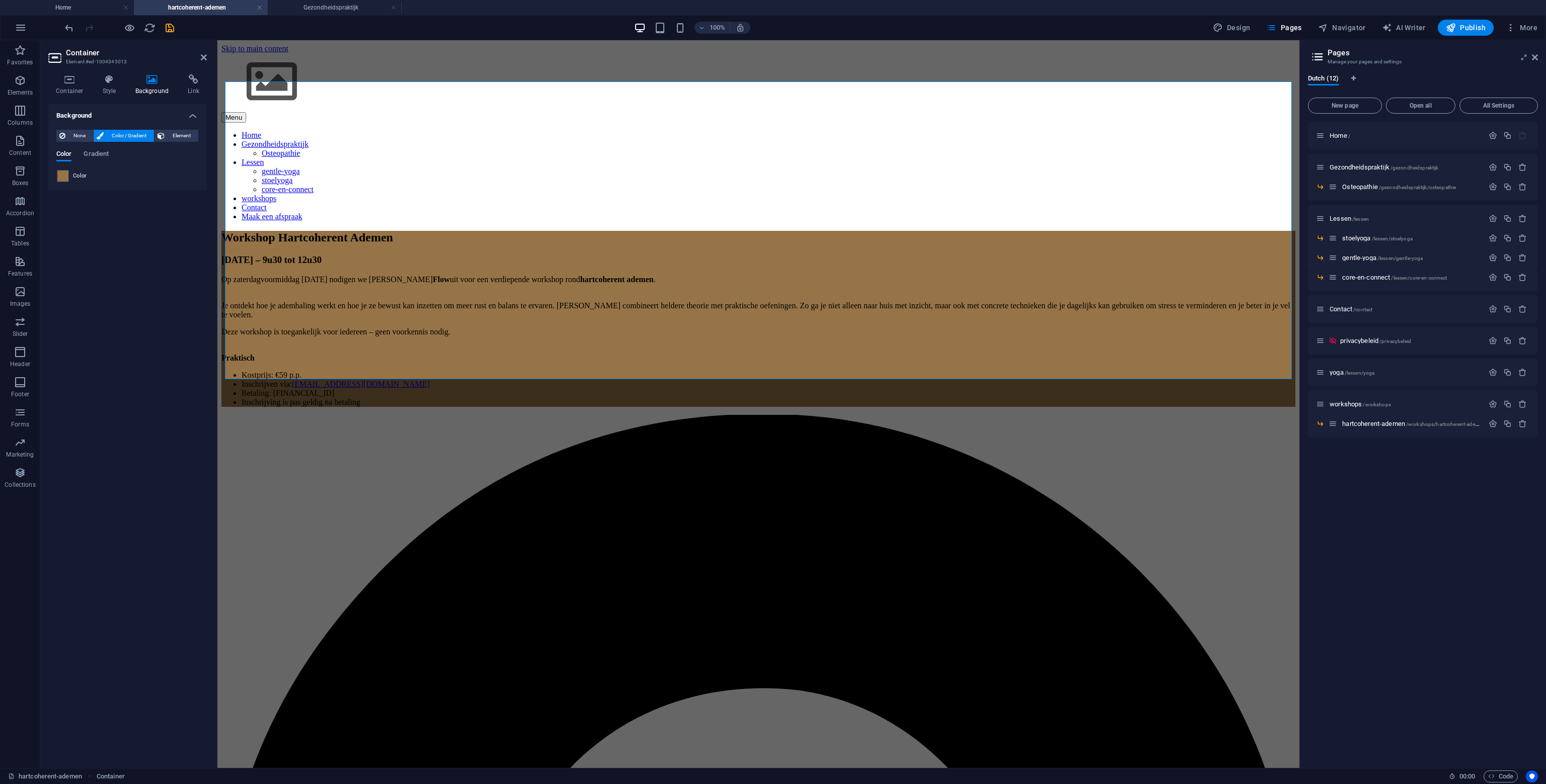
drag, startPoint x: 55, startPoint y: 170, endPoint x: 60, endPoint y: 170, distance: 5.0
click at [56, 170] on div "None Color / Gradient Element Stretch background to full-width Color overlay Pl…" at bounding box center [127, 156] width 158 height 69
click at [61, 170] on div at bounding box center [63, 176] width 12 height 12
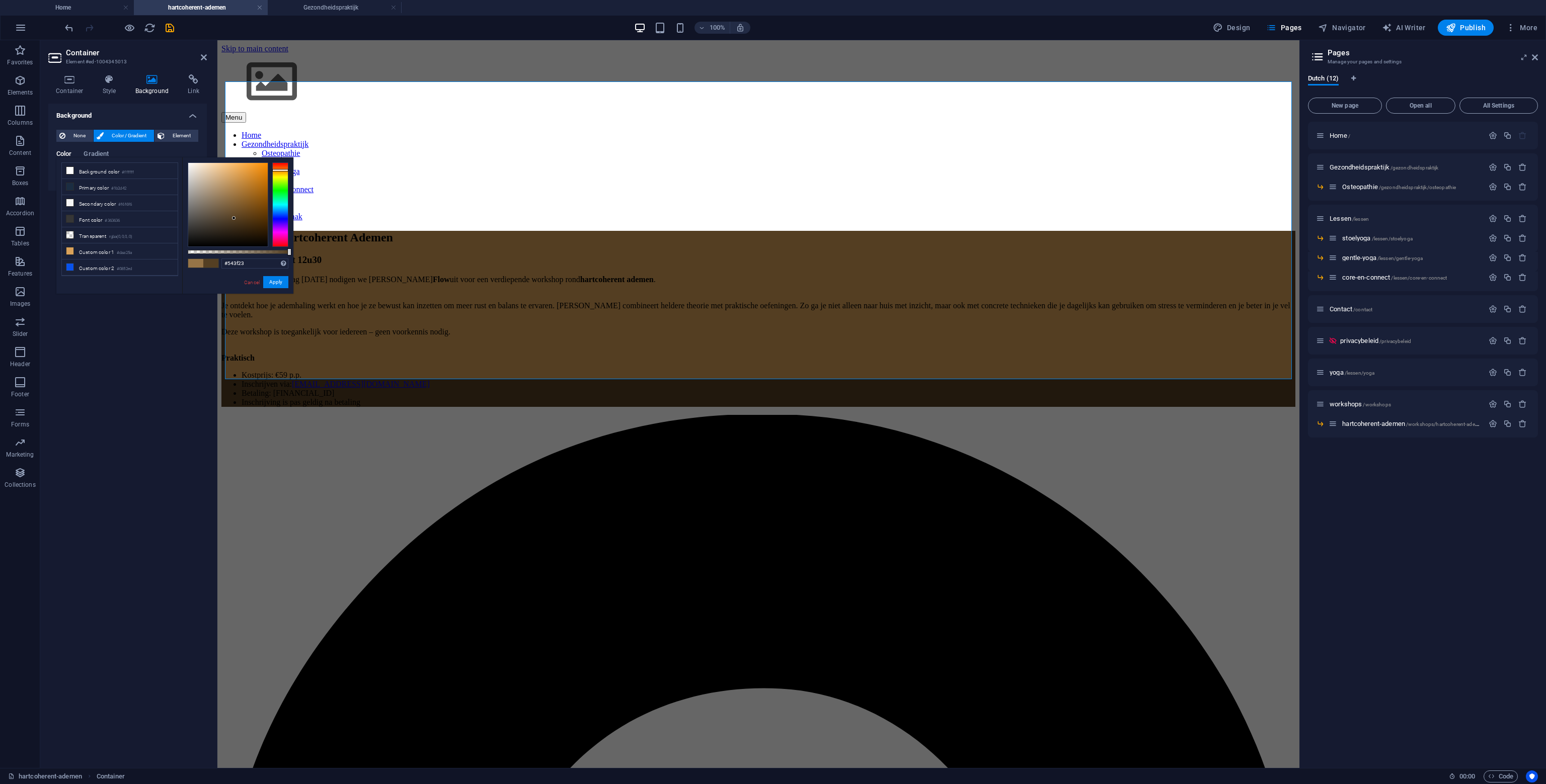
drag, startPoint x: 248, startPoint y: 203, endPoint x: 234, endPoint y: 218, distance: 20.5
click at [234, 218] on div at bounding box center [228, 205] width 79 height 83
click at [271, 284] on button "Apply" at bounding box center [276, 282] width 25 height 12
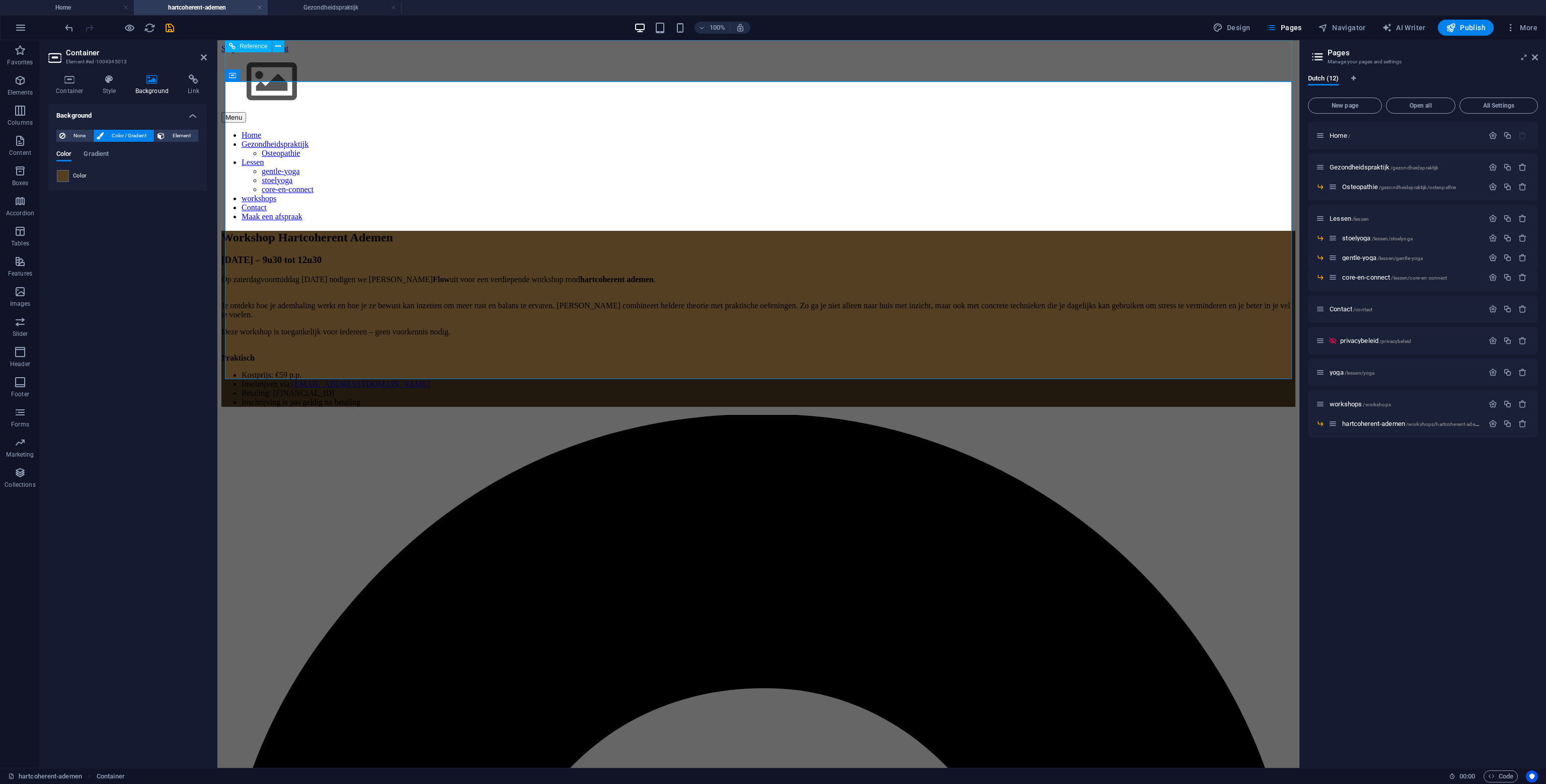
click at [366, 53] on div "Menu Home Gezondheidspraktijk Osteopathie Lessen gentle-yoga stoelyoga core-en-…" at bounding box center [758, 137] width 1074 height 168
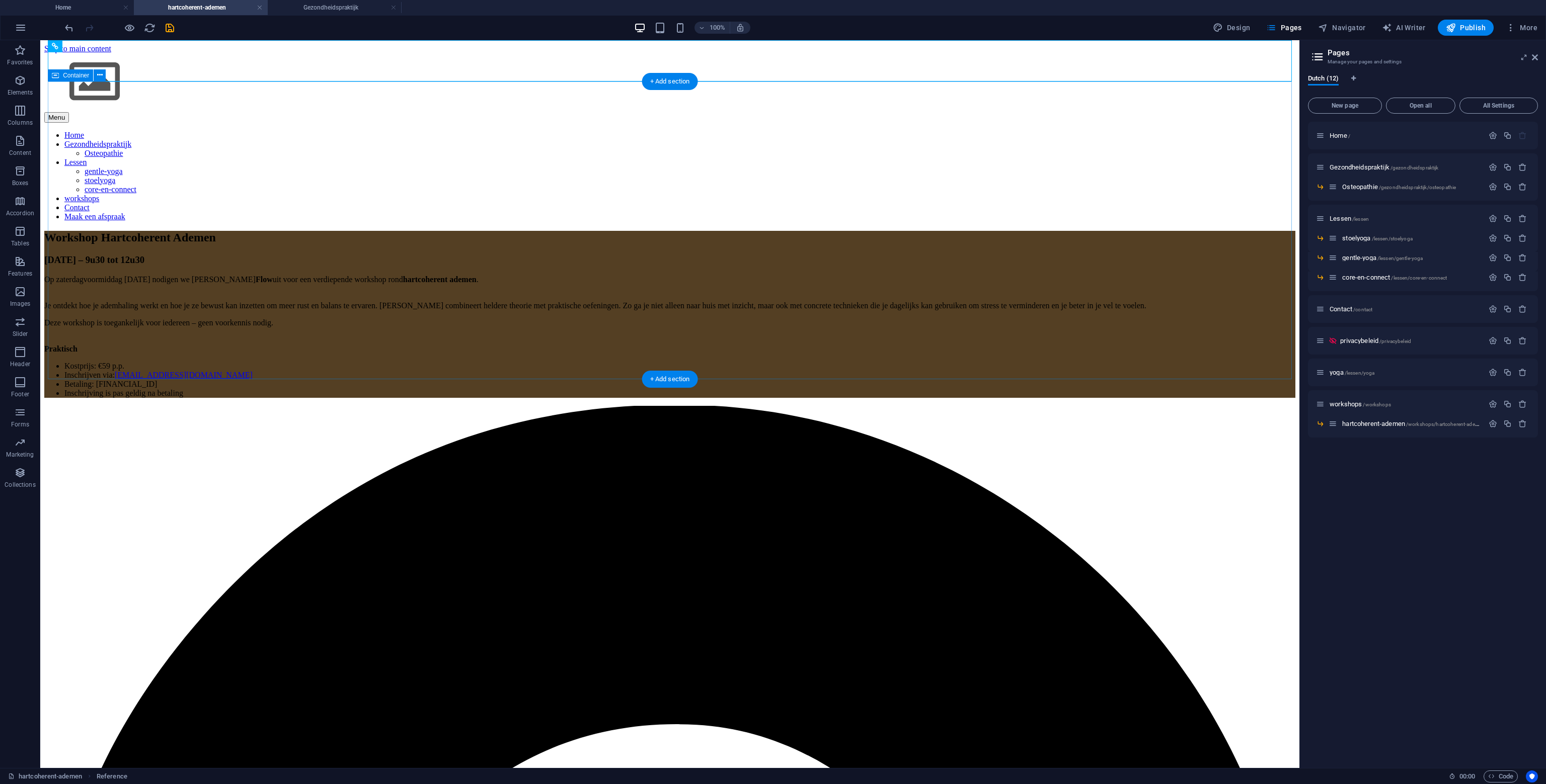
click at [348, 231] on div "Workshop Hartcoherent Ademen 23 november – 9u30 tot 12u30 Op zaterdagvoormiddag…" at bounding box center [670, 314] width 1251 height 167
drag, startPoint x: 348, startPoint y: 197, endPoint x: 171, endPoint y: 195, distance: 177.0
click at [348, 231] on div "Workshop Hartcoherent Ademen 23 november – 9u30 tot 12u30 Op zaterdagvoormiddag…" at bounding box center [670, 314] width 1251 height 167
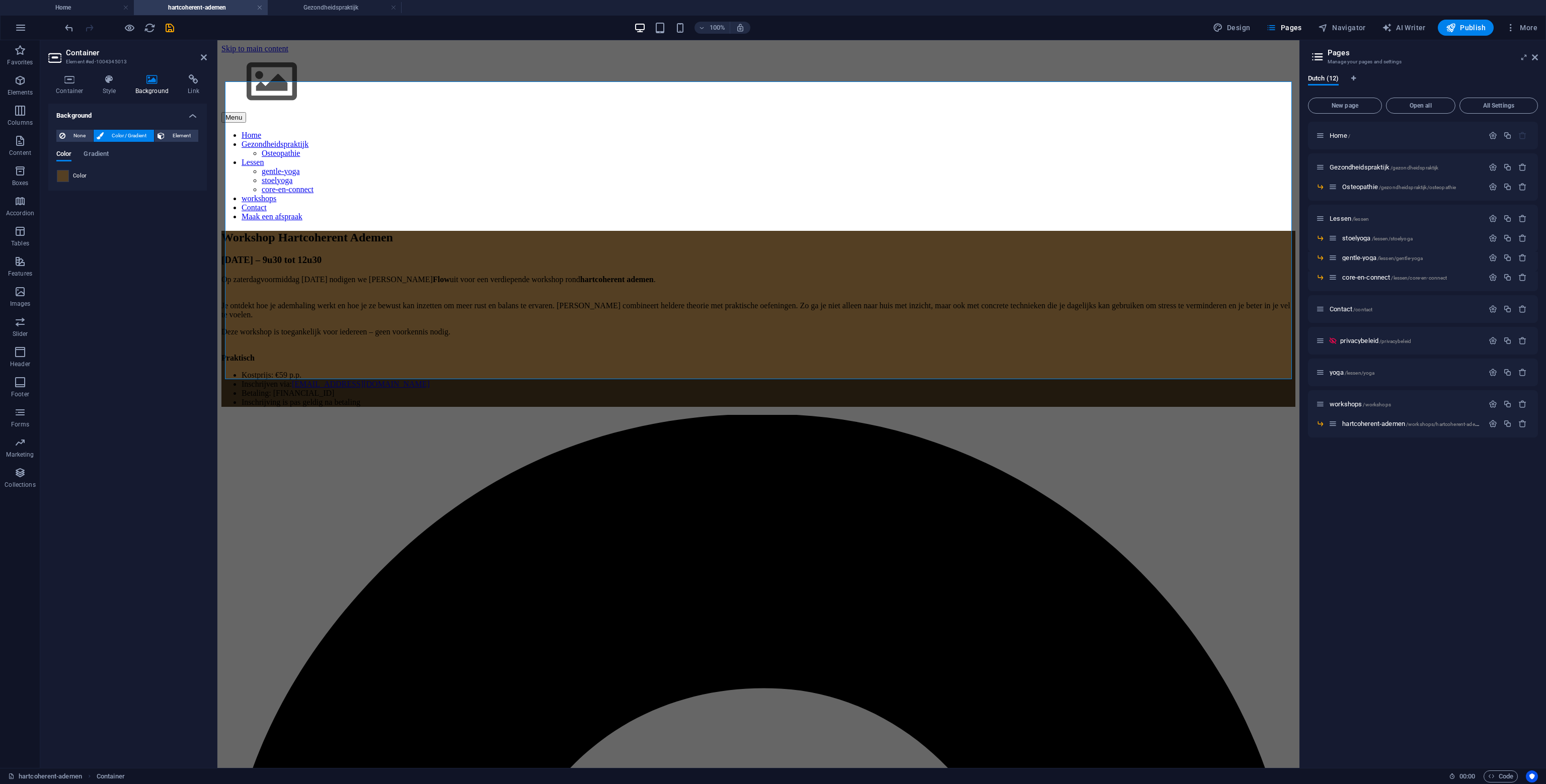
click at [57, 179] on div at bounding box center [63, 176] width 12 height 12
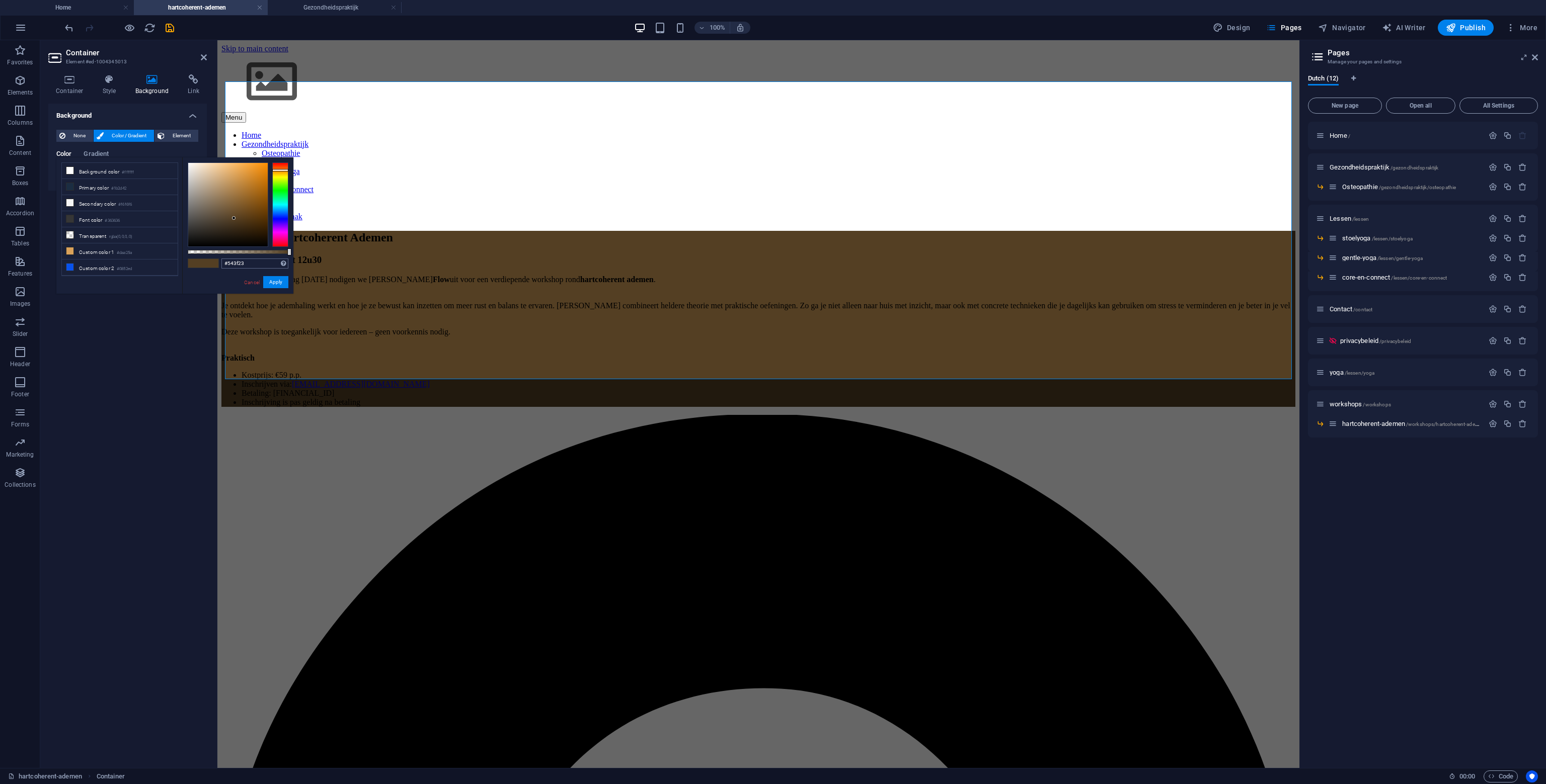
drag, startPoint x: 254, startPoint y: 272, endPoint x: 254, endPoint y: 265, distance: 7.0
click at [254, 268] on div "#543f23 Supported formats #0852ed rgb(8, 82, 237) rgba(8, 82, 237, 90%) hsv(221…" at bounding box center [238, 298] width 111 height 282
drag, startPoint x: 191, startPoint y: 267, endPoint x: 175, endPoint y: 264, distance: 16.3
click at [176, 265] on div "less Background color #ffffff Primary color #1b2d42 Secondary color #f6f6f6 Fon…" at bounding box center [175, 225] width 237 height 136
paste input "A4846A"
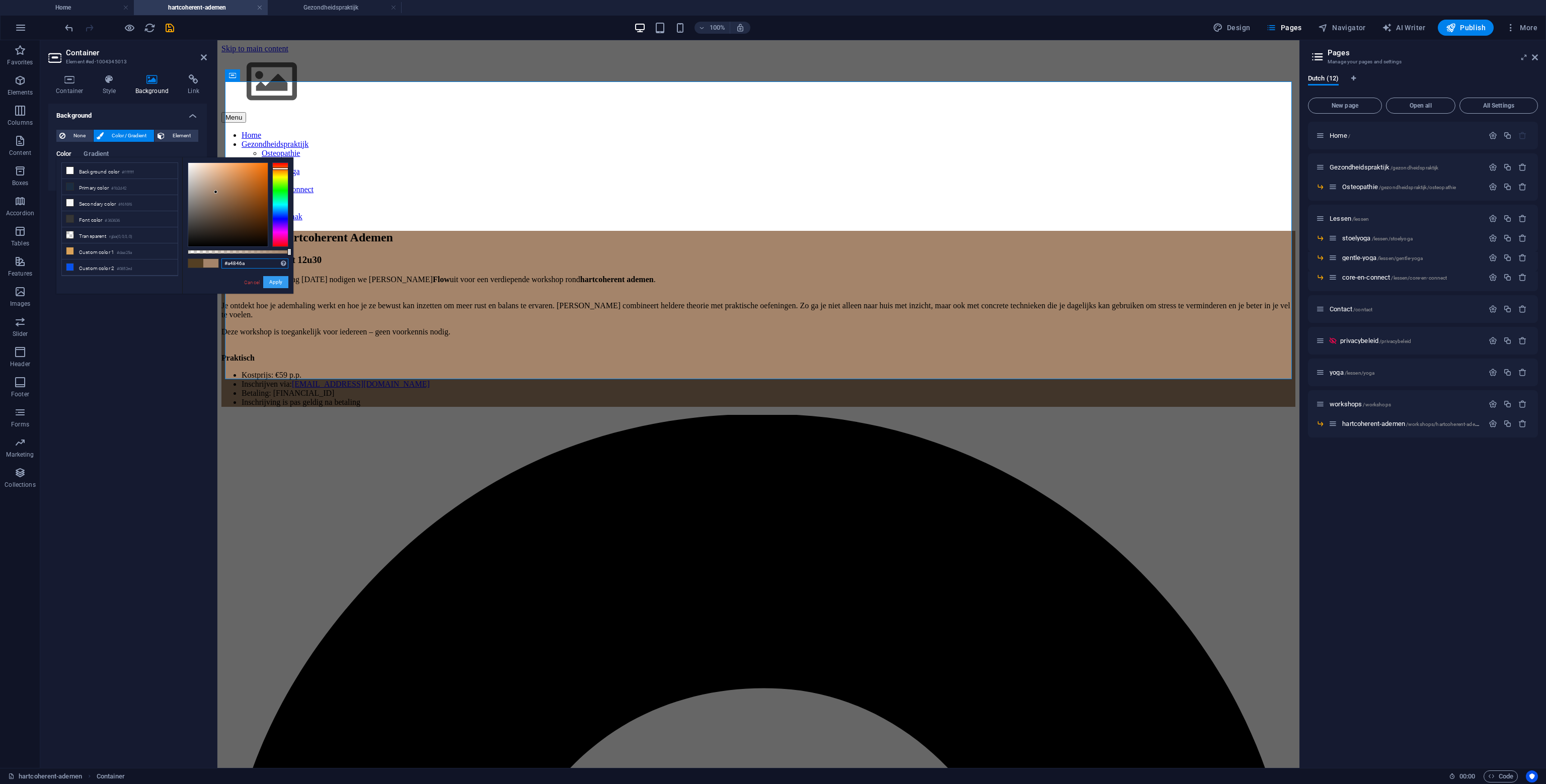
type input "#a4846a"
click at [276, 279] on button "Apply" at bounding box center [276, 282] width 25 height 12
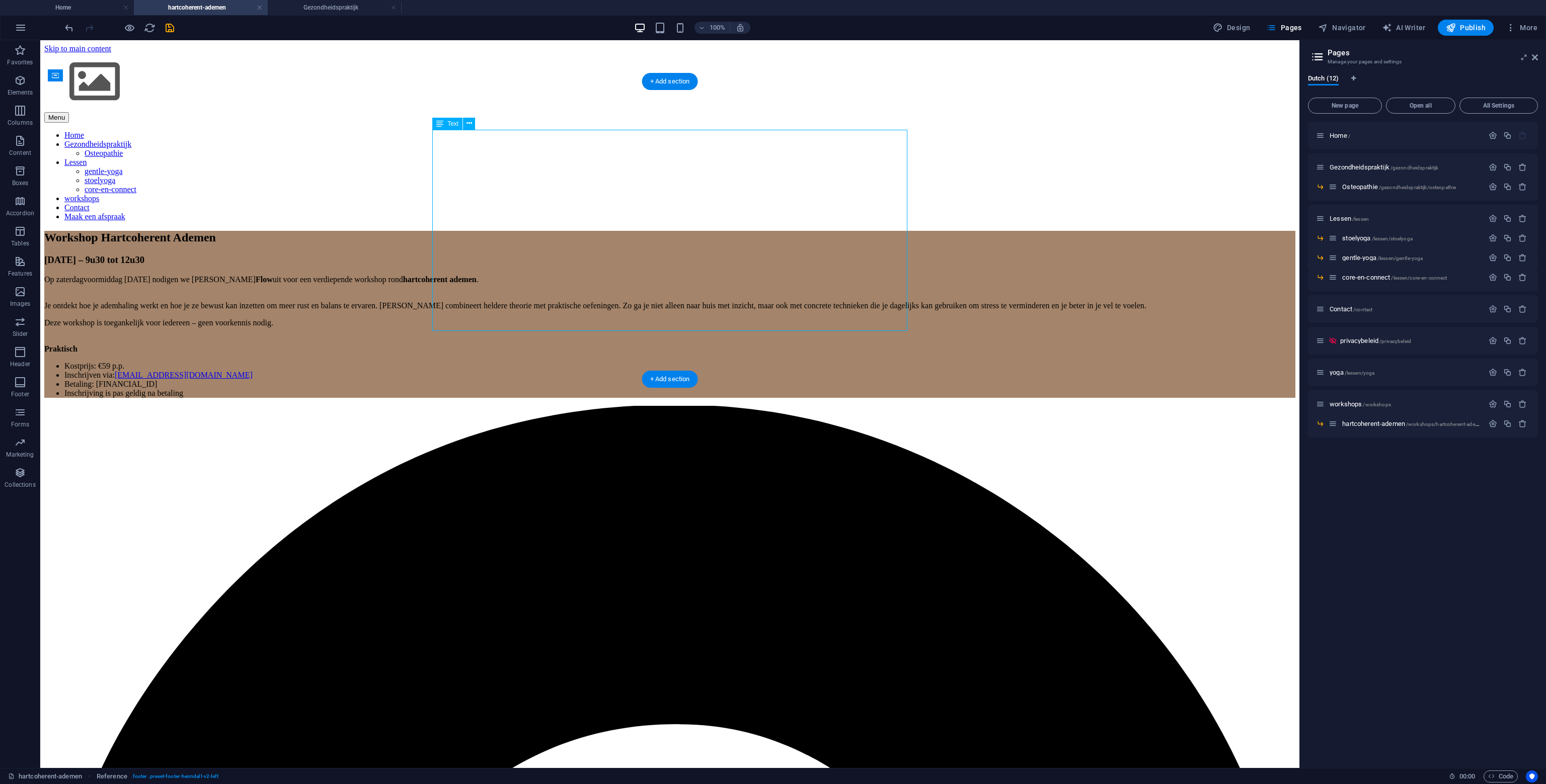
click at [553, 231] on div "Workshop Hartcoherent Ademen 23 november – 9u30 tot 12u30 Op zaterdagvoormiddag…" at bounding box center [670, 314] width 1251 height 167
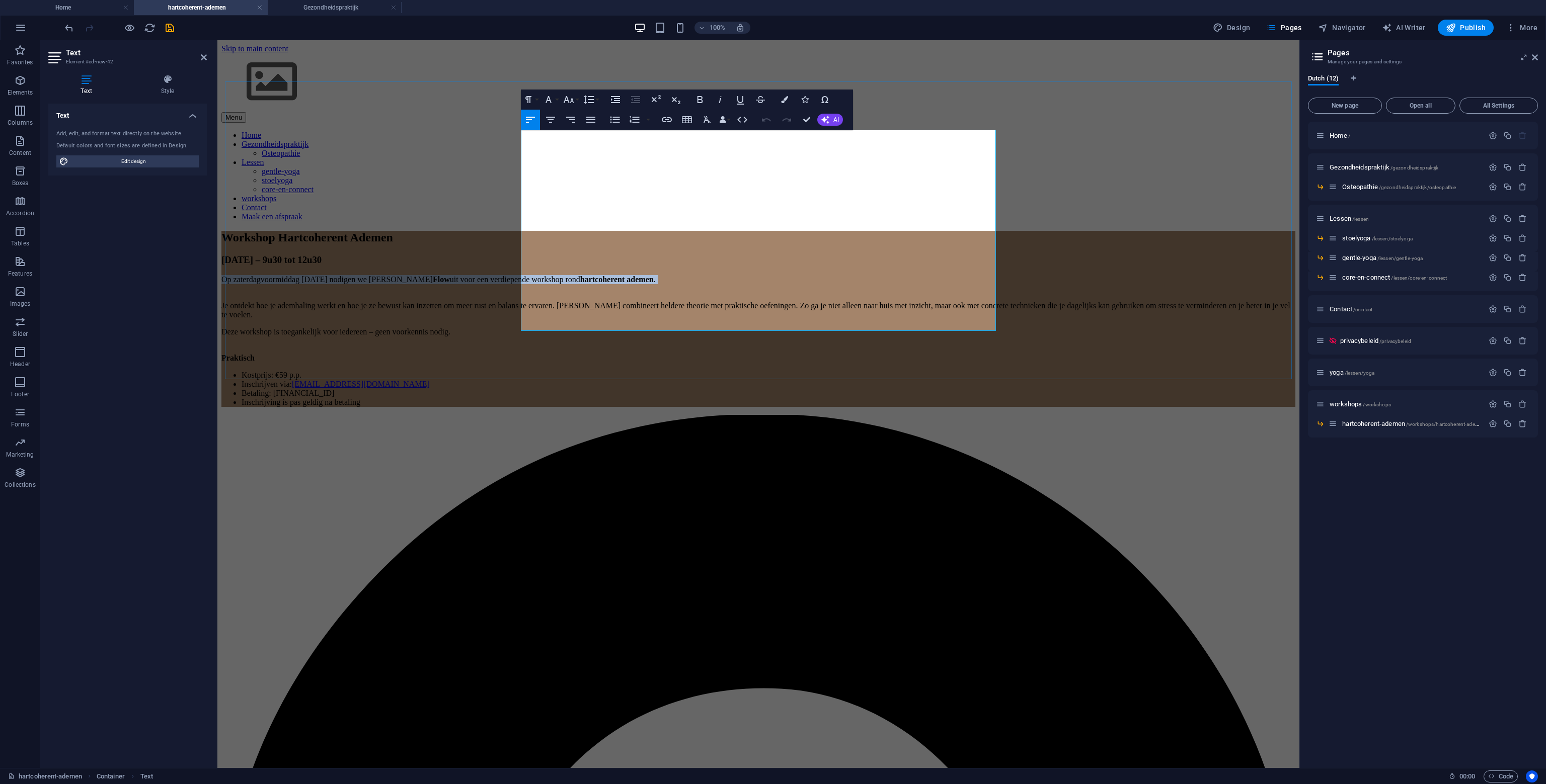
click at [553, 275] on p "Op zaterdagvoormiddag 23 november nodigen we Glenn van Flow uit voor een verdie…" at bounding box center [758, 284] width 1074 height 18
click at [787, 104] on button "Colors" at bounding box center [784, 100] width 19 height 20
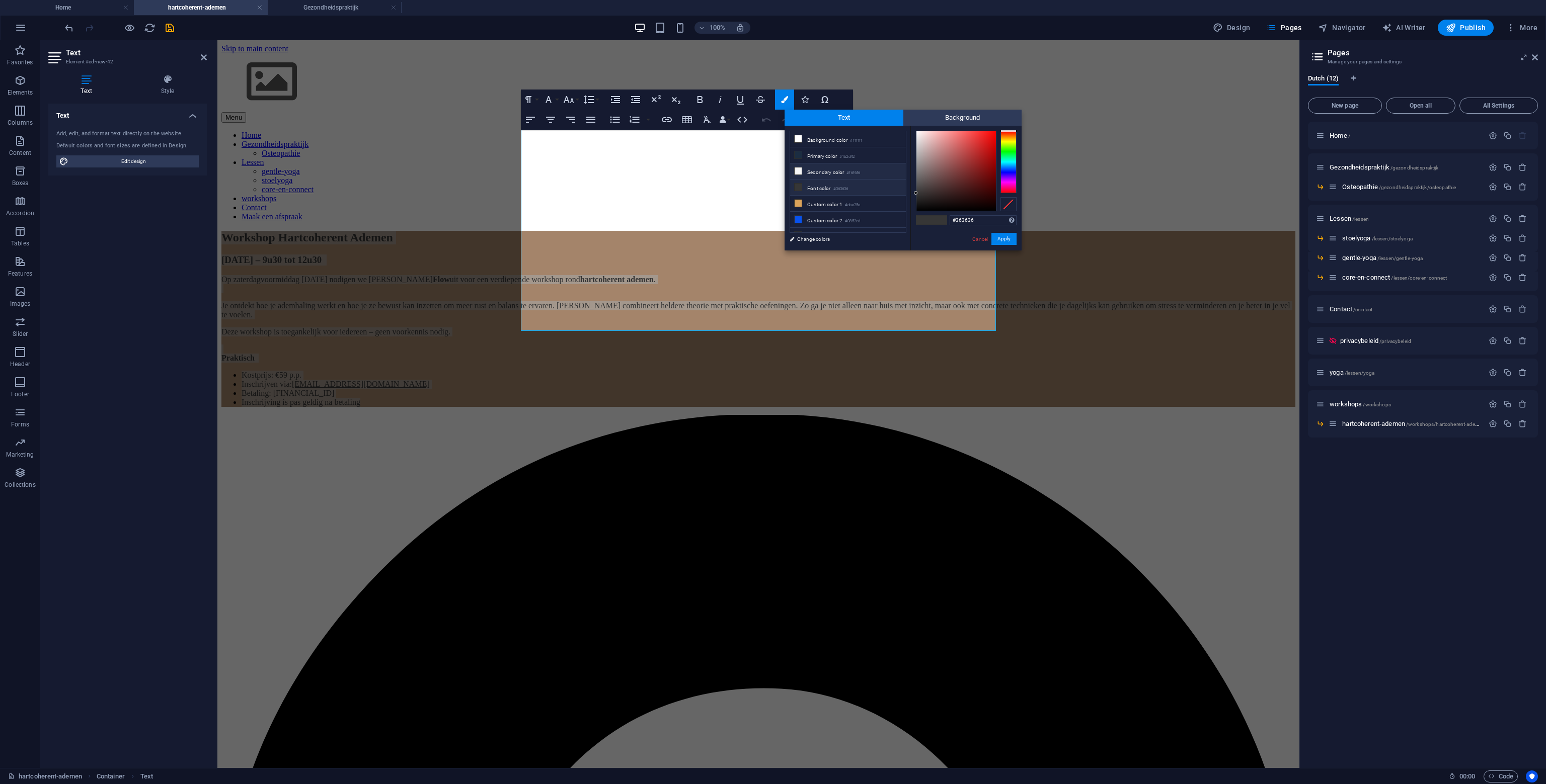
click at [819, 175] on li "Secondary color #f6f6f6" at bounding box center [848, 172] width 116 height 16
type input "#f6f6f6"
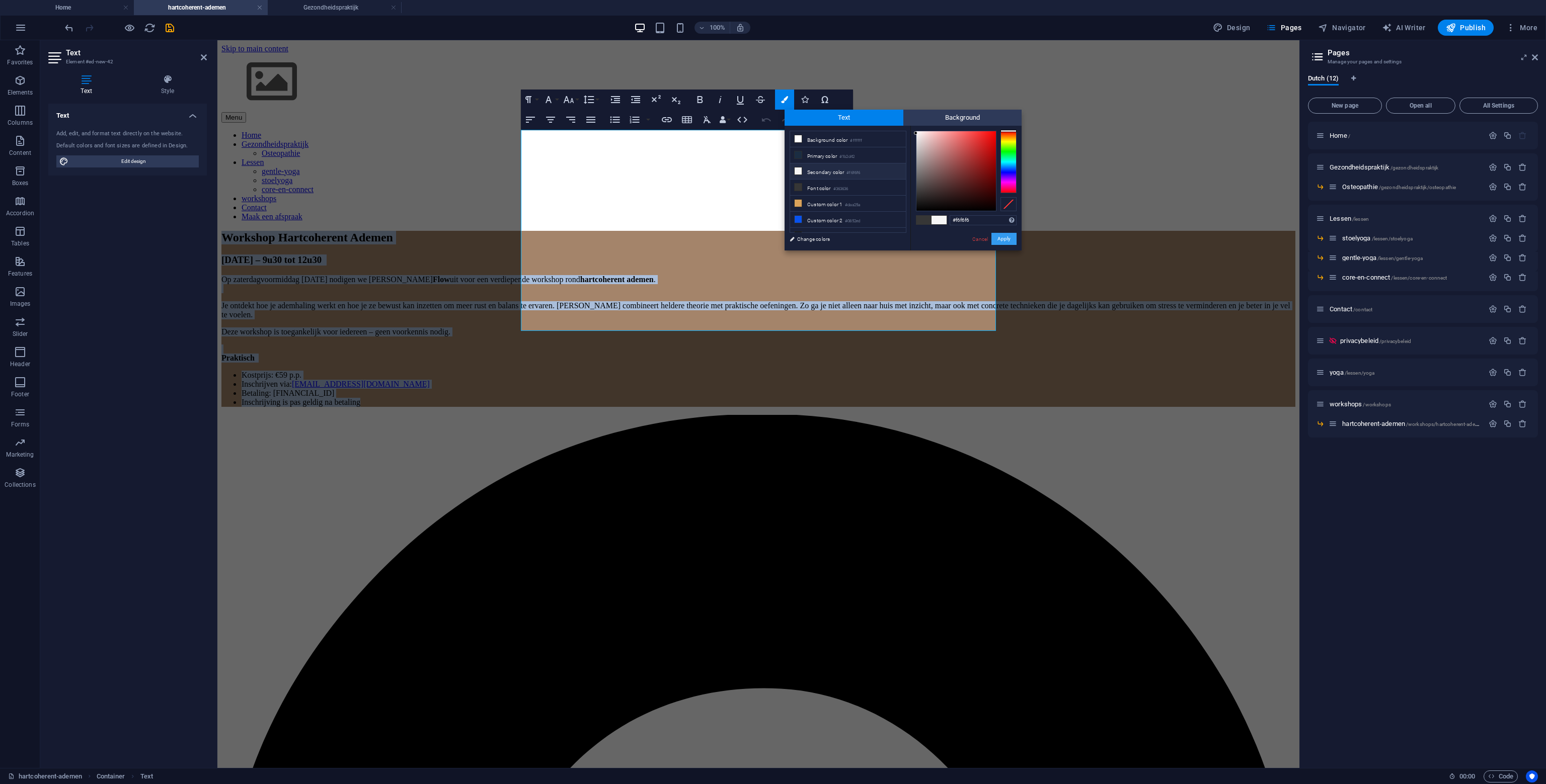
click at [1011, 243] on button "Apply" at bounding box center [1004, 239] width 25 height 12
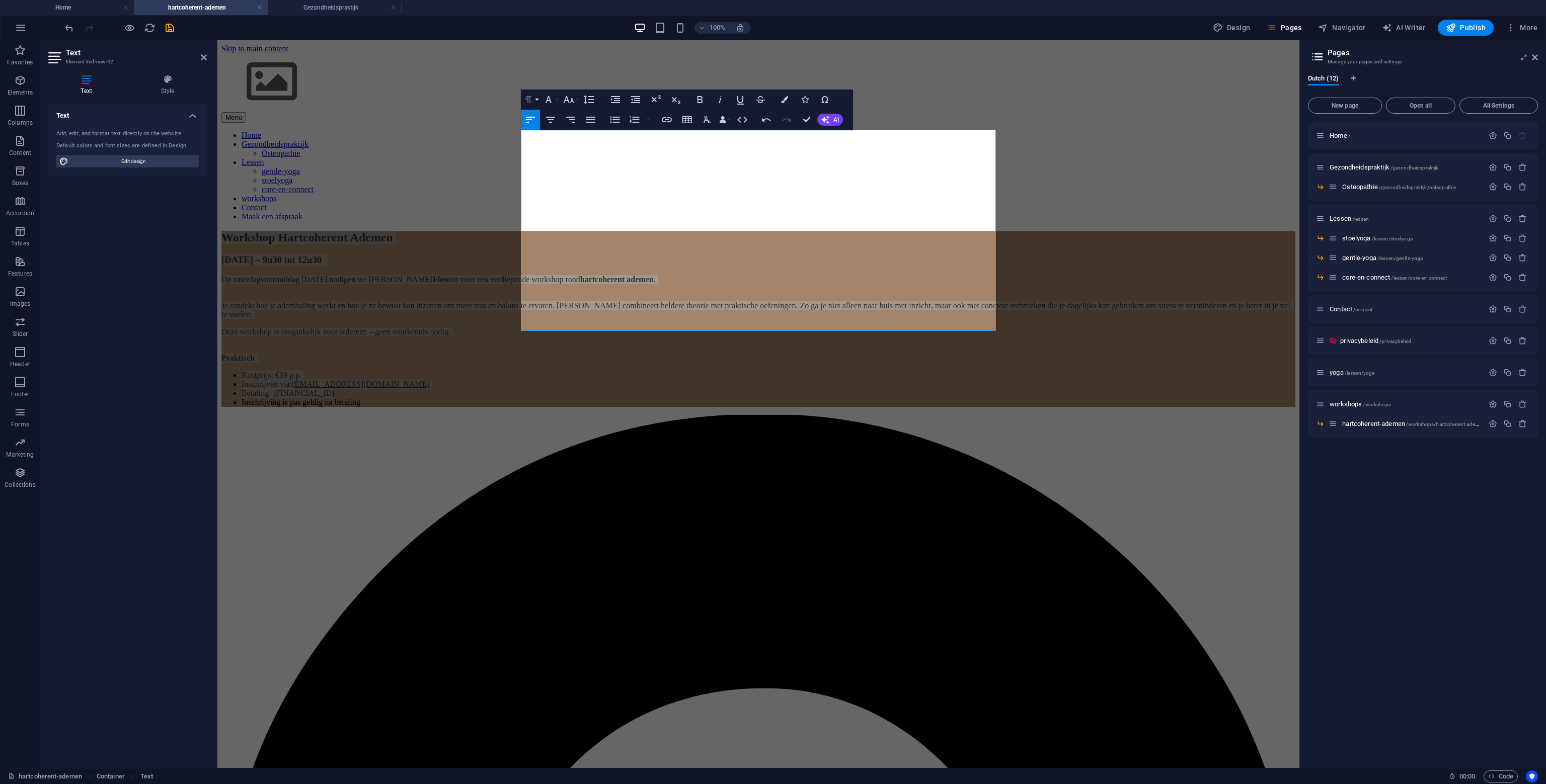
click at [535, 95] on button "Paragraph Format" at bounding box center [531, 100] width 19 height 20
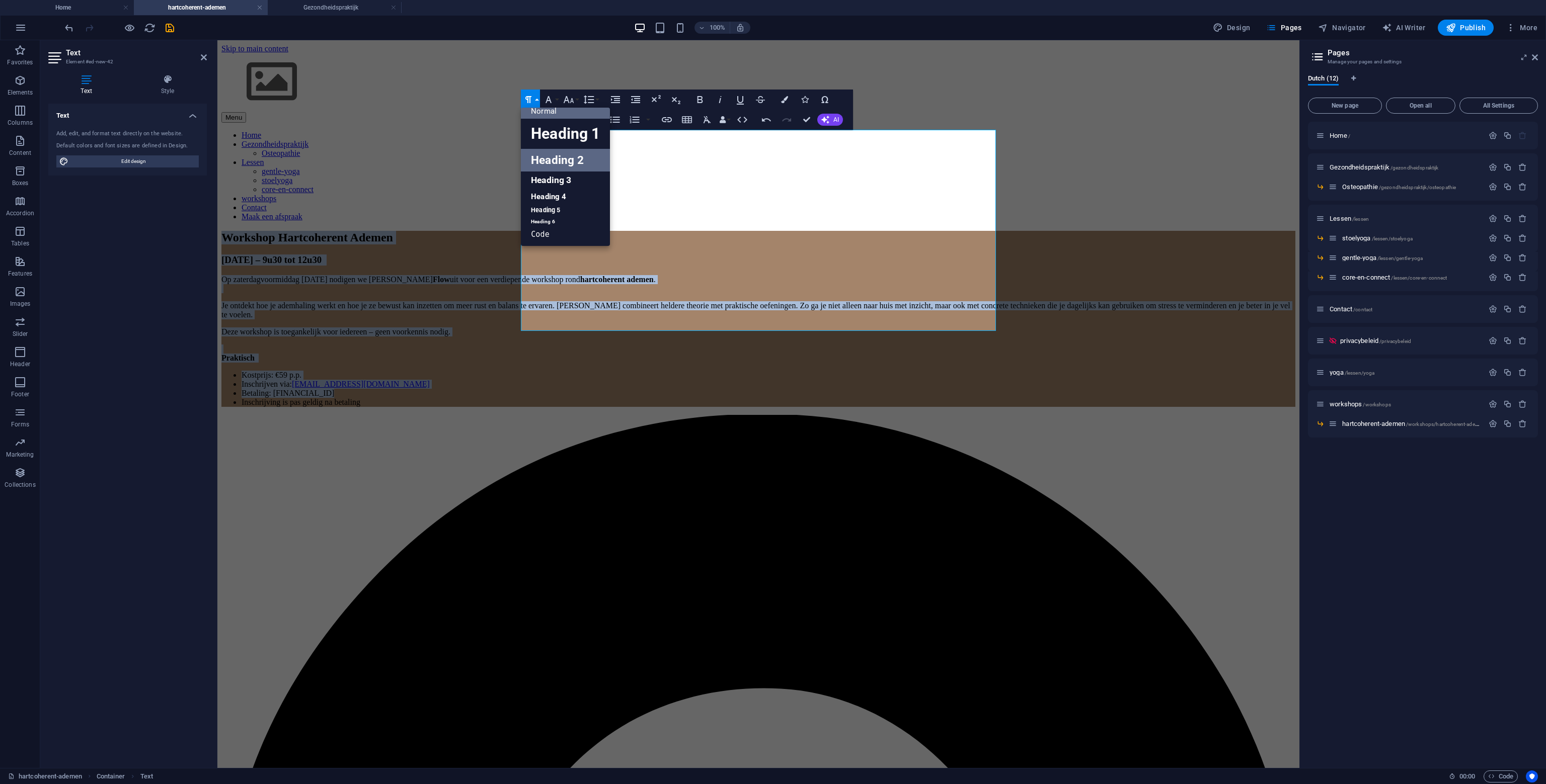
click at [557, 113] on link "Normal" at bounding box center [565, 111] width 89 height 15
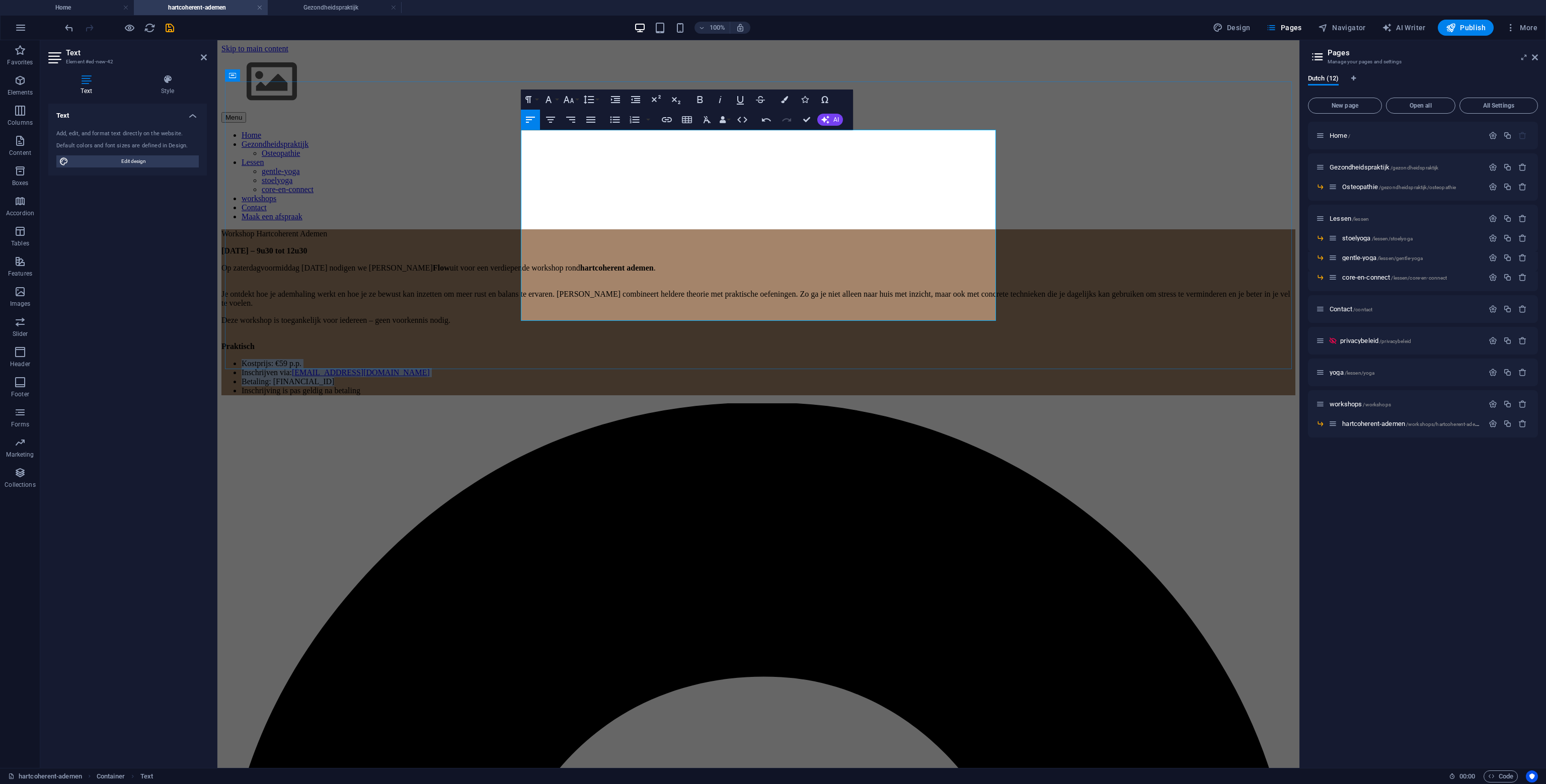
click at [622, 263] on p "Op zaterdagvoormiddag 23 november nodigen we Glenn van Flow uit voor een verdie…" at bounding box center [758, 272] width 1074 height 18
drag, startPoint x: 647, startPoint y: 136, endPoint x: 520, endPoint y: 128, distance: 127.3
click at [518, 229] on div "Workshop Hartcoherent Ademen 23 november – 9u30 tot 12u30 Op zaterdagvoormiddag…" at bounding box center [758, 312] width 1074 height 166
click at [535, 98] on button "Paragraph Format" at bounding box center [531, 100] width 19 height 20
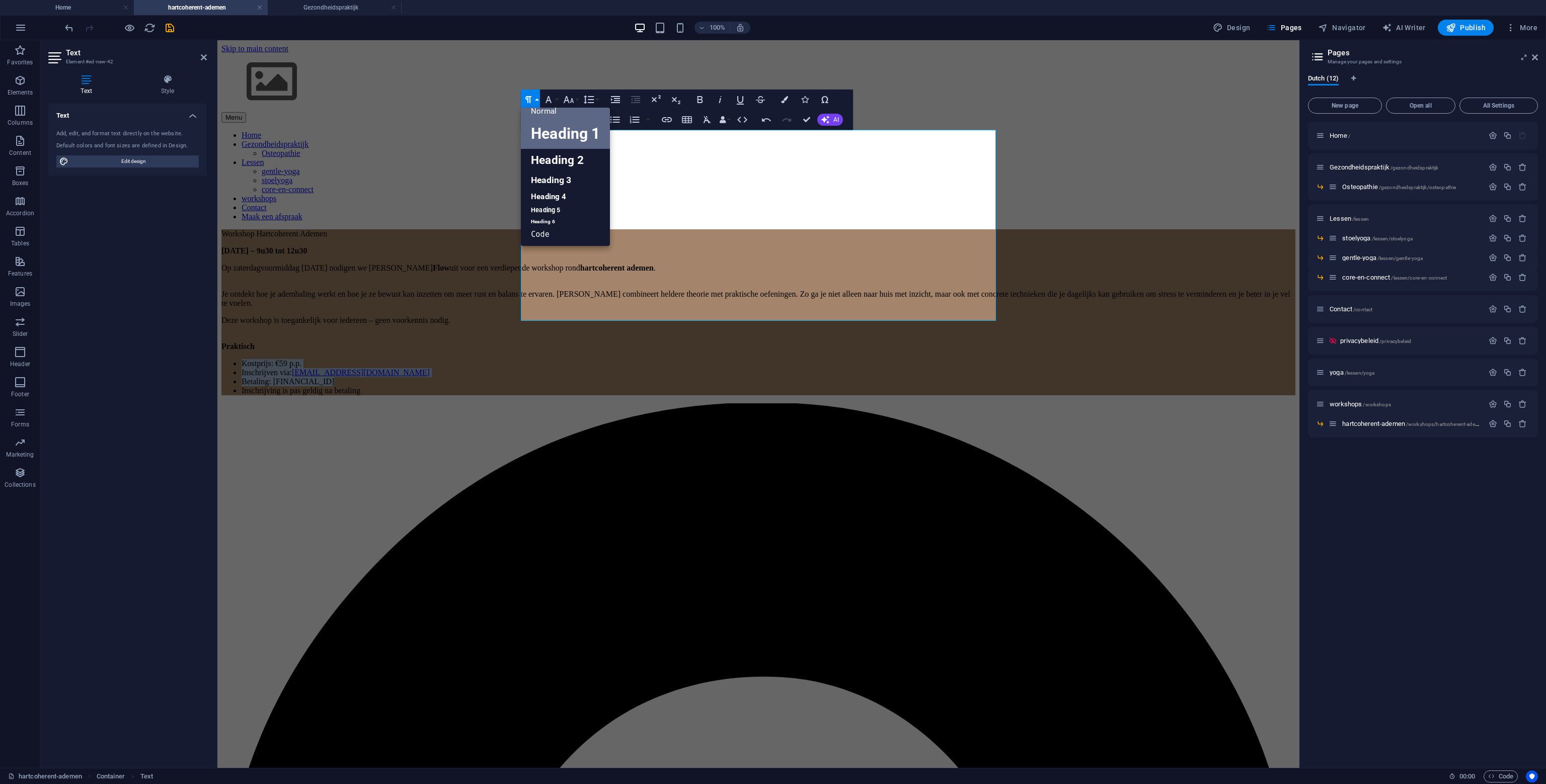
click at [552, 131] on link "Heading 1" at bounding box center [565, 134] width 89 height 30
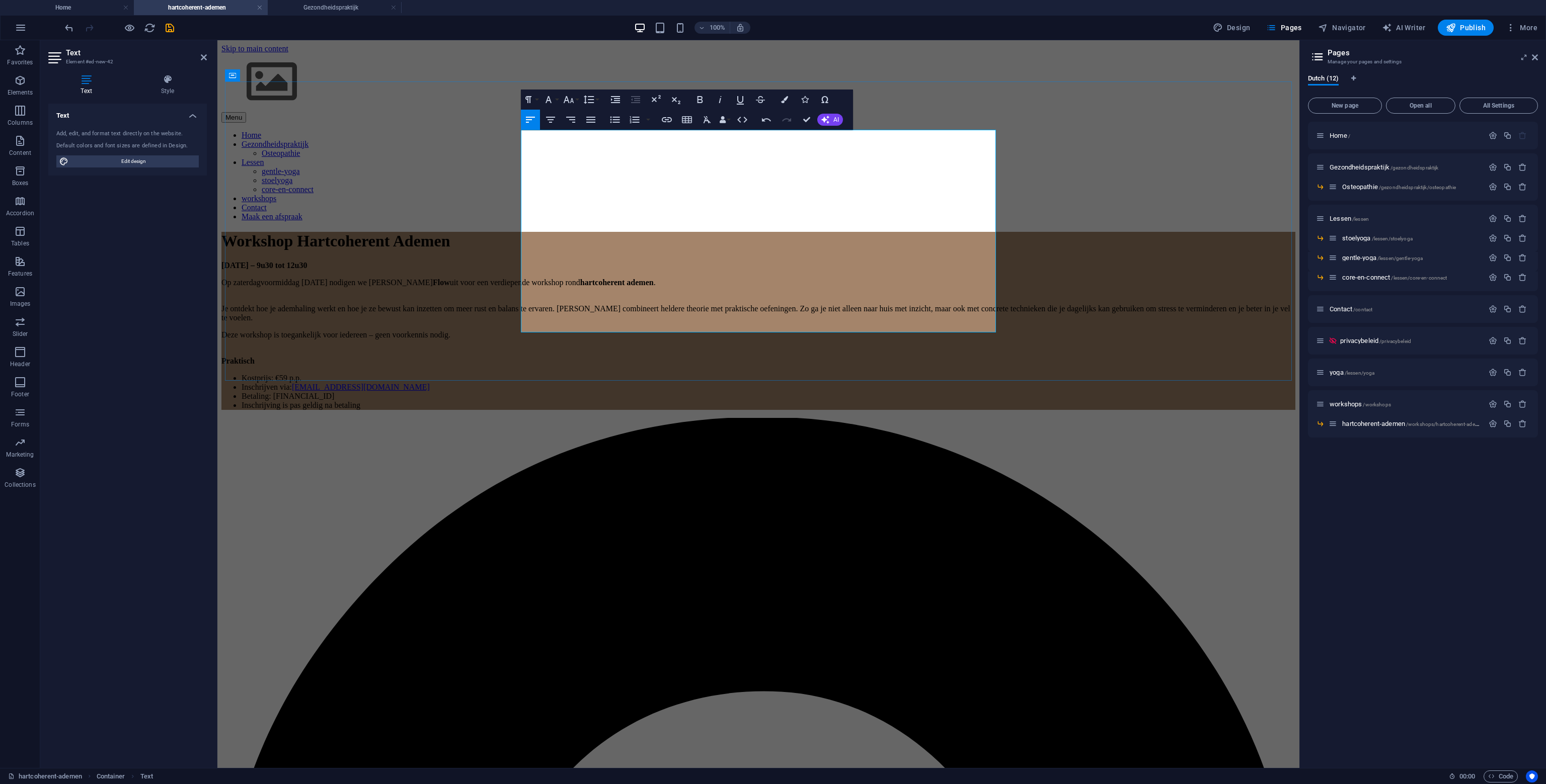
click at [633, 347] on p "Praktisch" at bounding box center [758, 356] width 1074 height 18
drag, startPoint x: 631, startPoint y: 162, endPoint x: 520, endPoint y: 157, distance: 111.1
click at [520, 232] on div "Workshop Hartcoherent Ademen 23 november – 9u30 tot 12u30 Op zaterdagvoormiddag…" at bounding box center [758, 321] width 1074 height 178
click at [531, 95] on icon "button" at bounding box center [528, 100] width 12 height 12
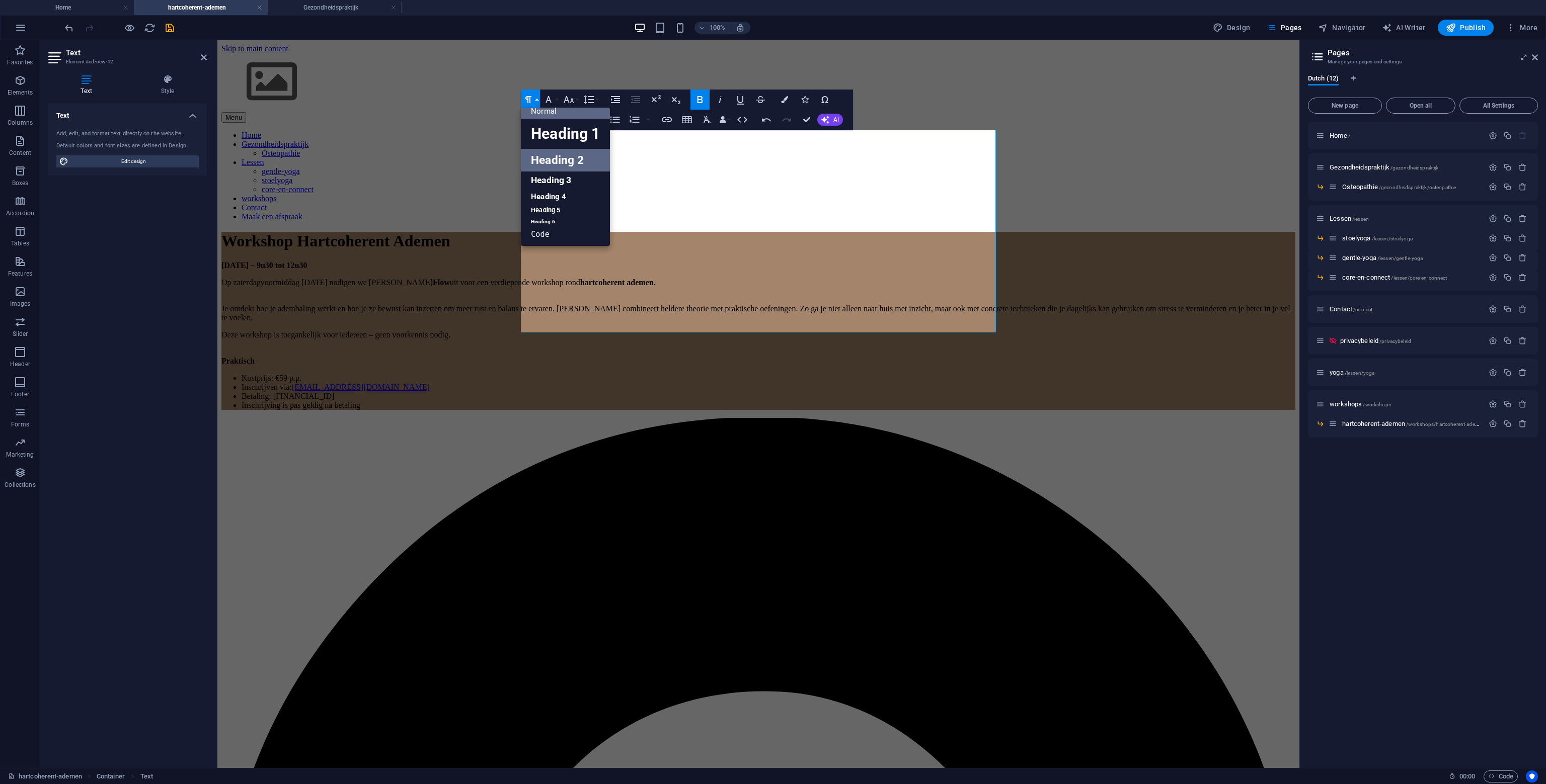
click at [550, 157] on link "Heading 2" at bounding box center [565, 160] width 89 height 23
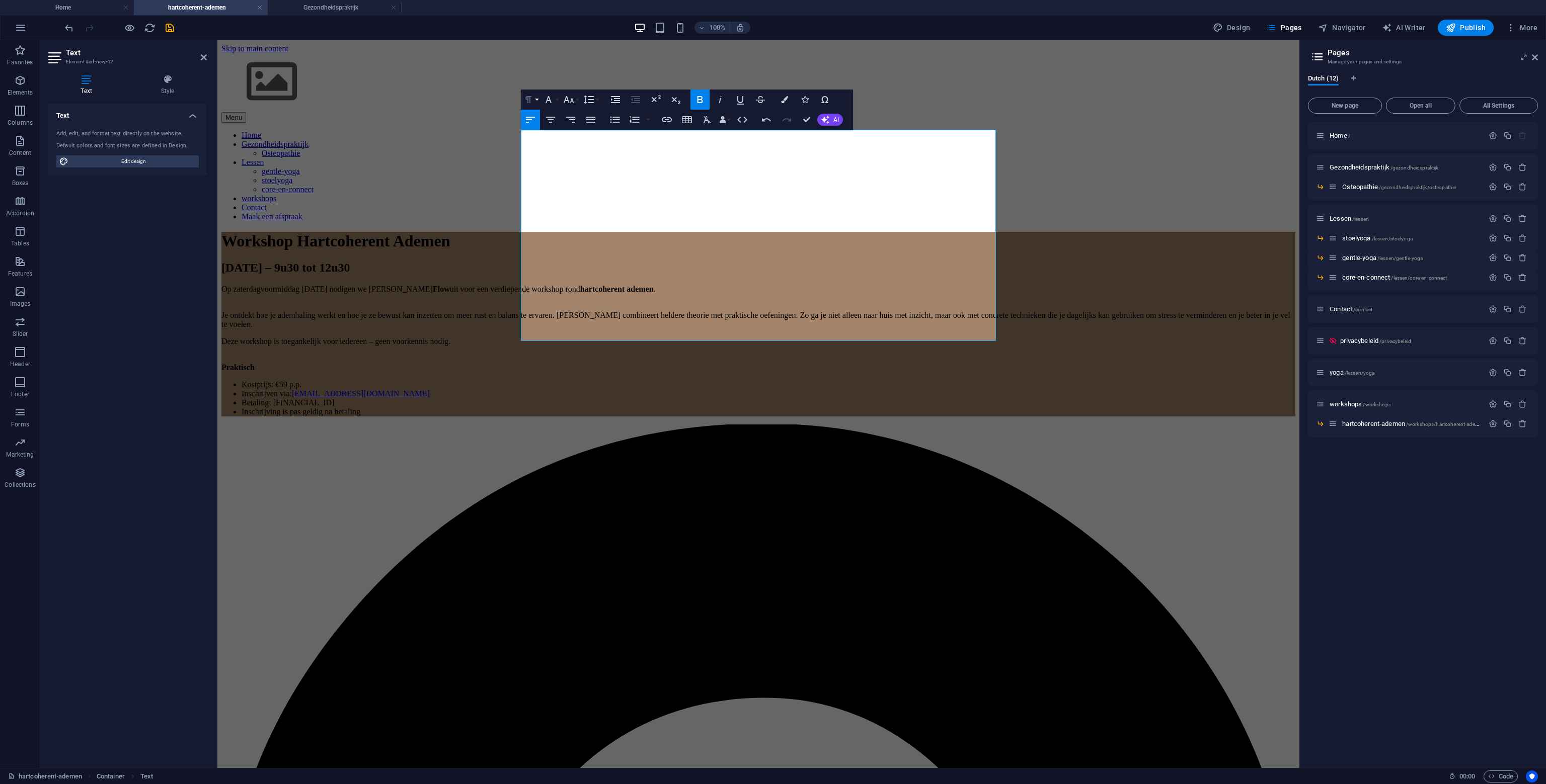
click at [536, 98] on button "Paragraph Format" at bounding box center [531, 100] width 19 height 20
click at [548, 195] on link "Heading 4" at bounding box center [565, 196] width 89 height 15
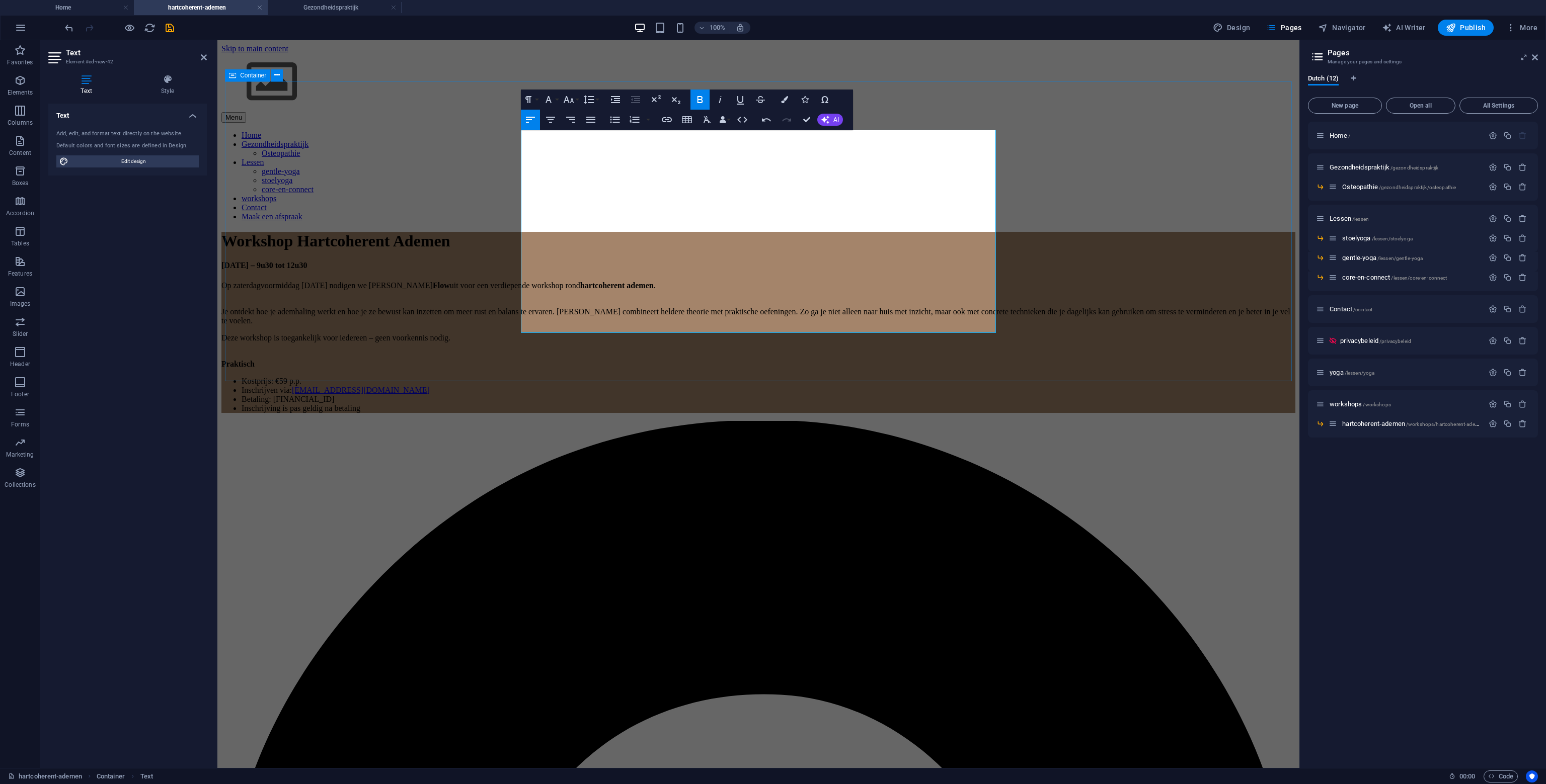
drag, startPoint x: 558, startPoint y: 263, endPoint x: 507, endPoint y: 259, distance: 51.2
click at [507, 259] on div "Workshop Hartcoherent Ademen 23 november – 9u30 tot 12u30 Op zaterdagvoormiddag…" at bounding box center [758, 323] width 1074 height 181
click at [254, 360] on strong "Praktisch" at bounding box center [238, 364] width 33 height 8
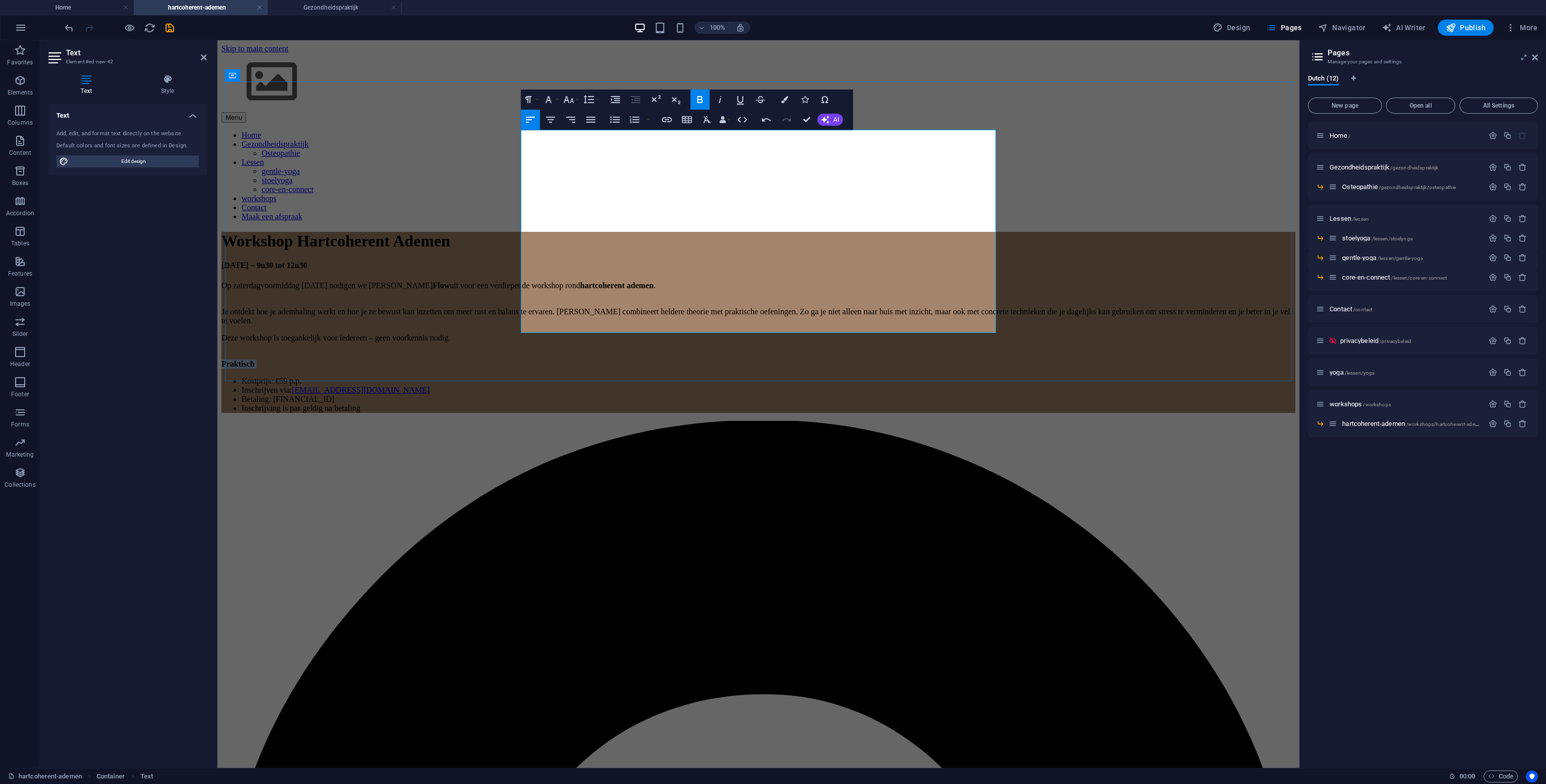
click at [254, 360] on strong "Praktisch" at bounding box center [238, 364] width 33 height 8
click at [534, 98] on icon "button" at bounding box center [528, 100] width 12 height 12
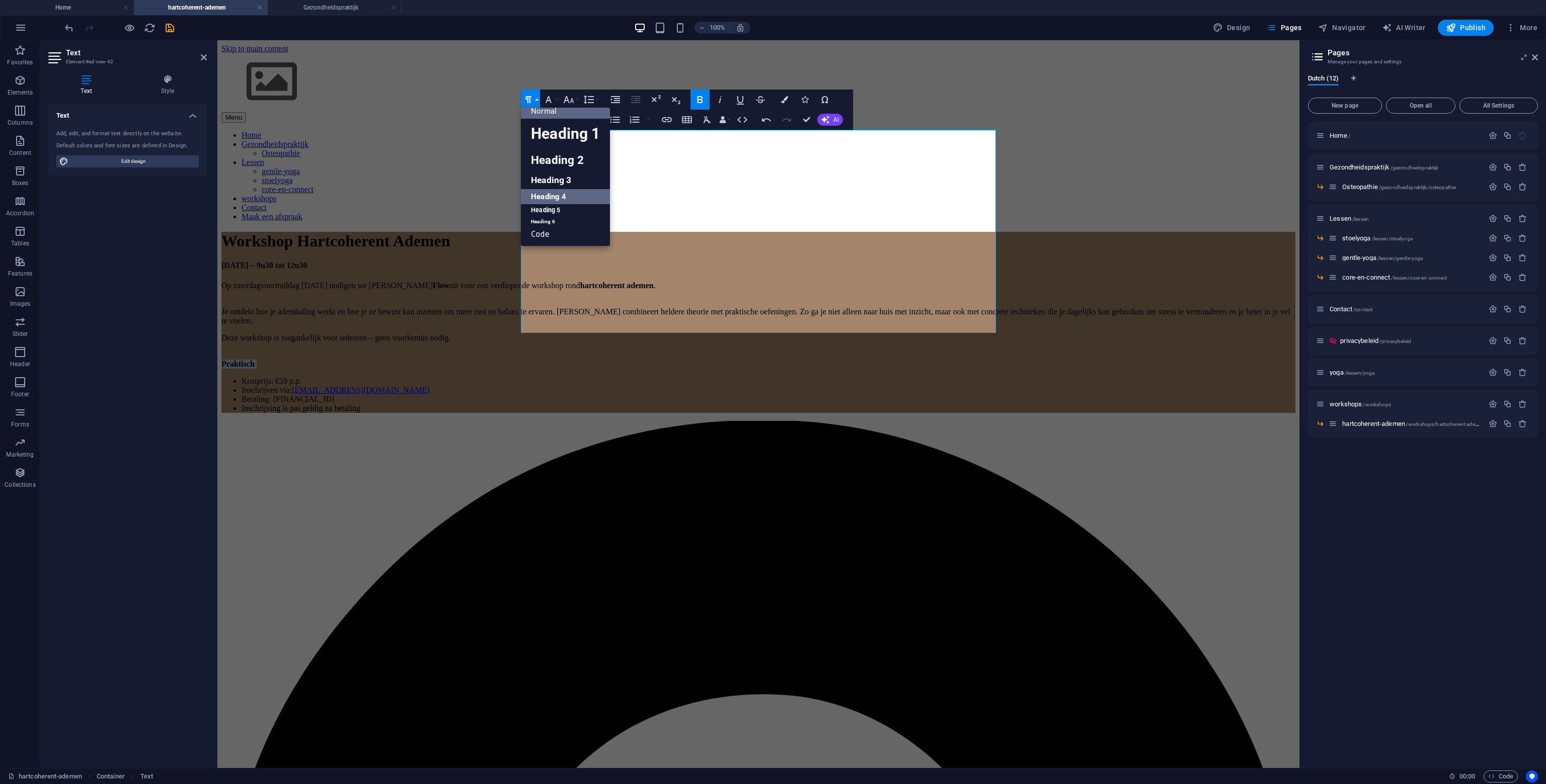
click at [556, 193] on link "Heading 4" at bounding box center [565, 196] width 89 height 15
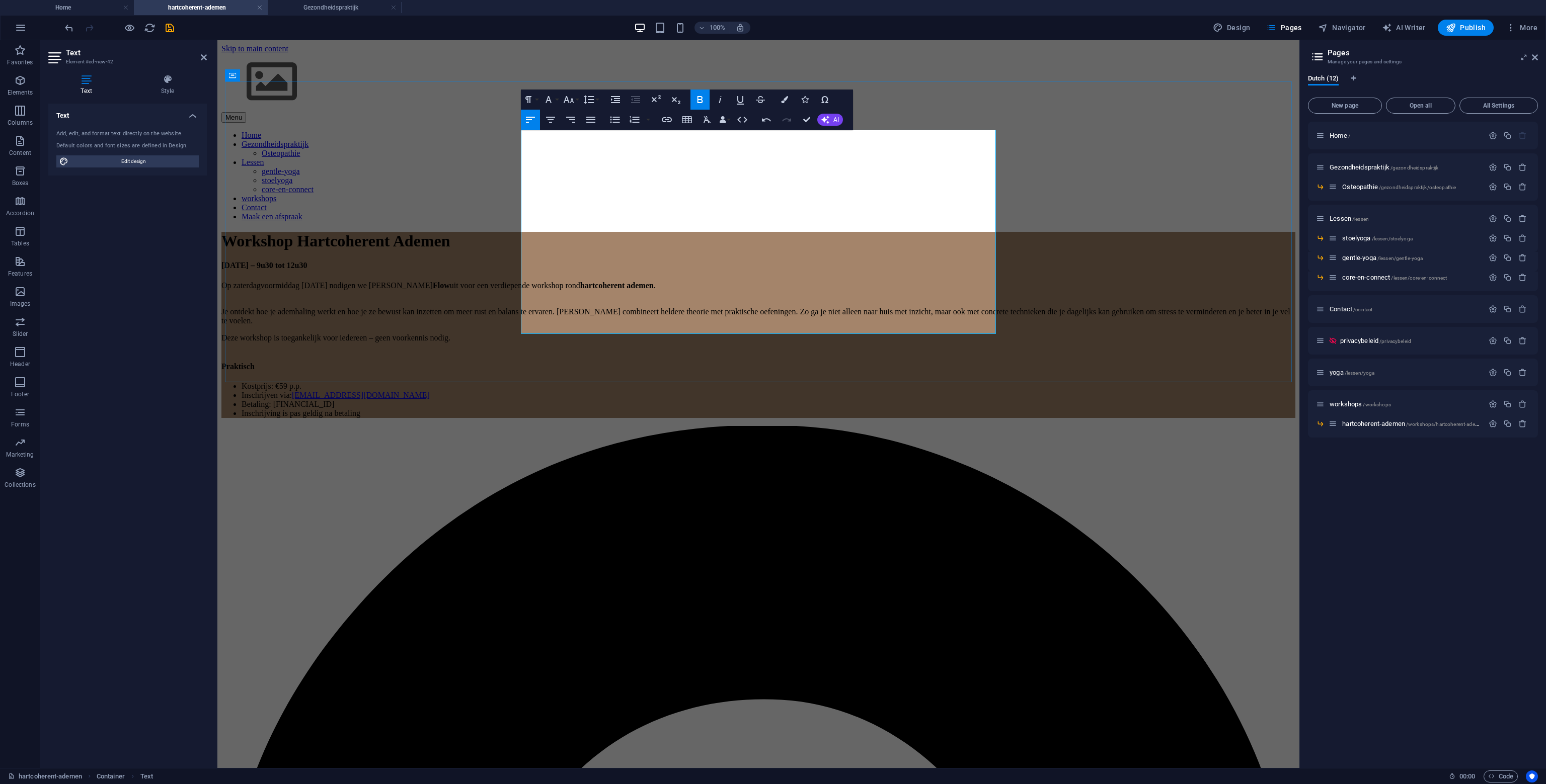
click at [862, 232] on h1 "Workshop Hartcoherent Ademen" at bounding box center [758, 241] width 1074 height 19
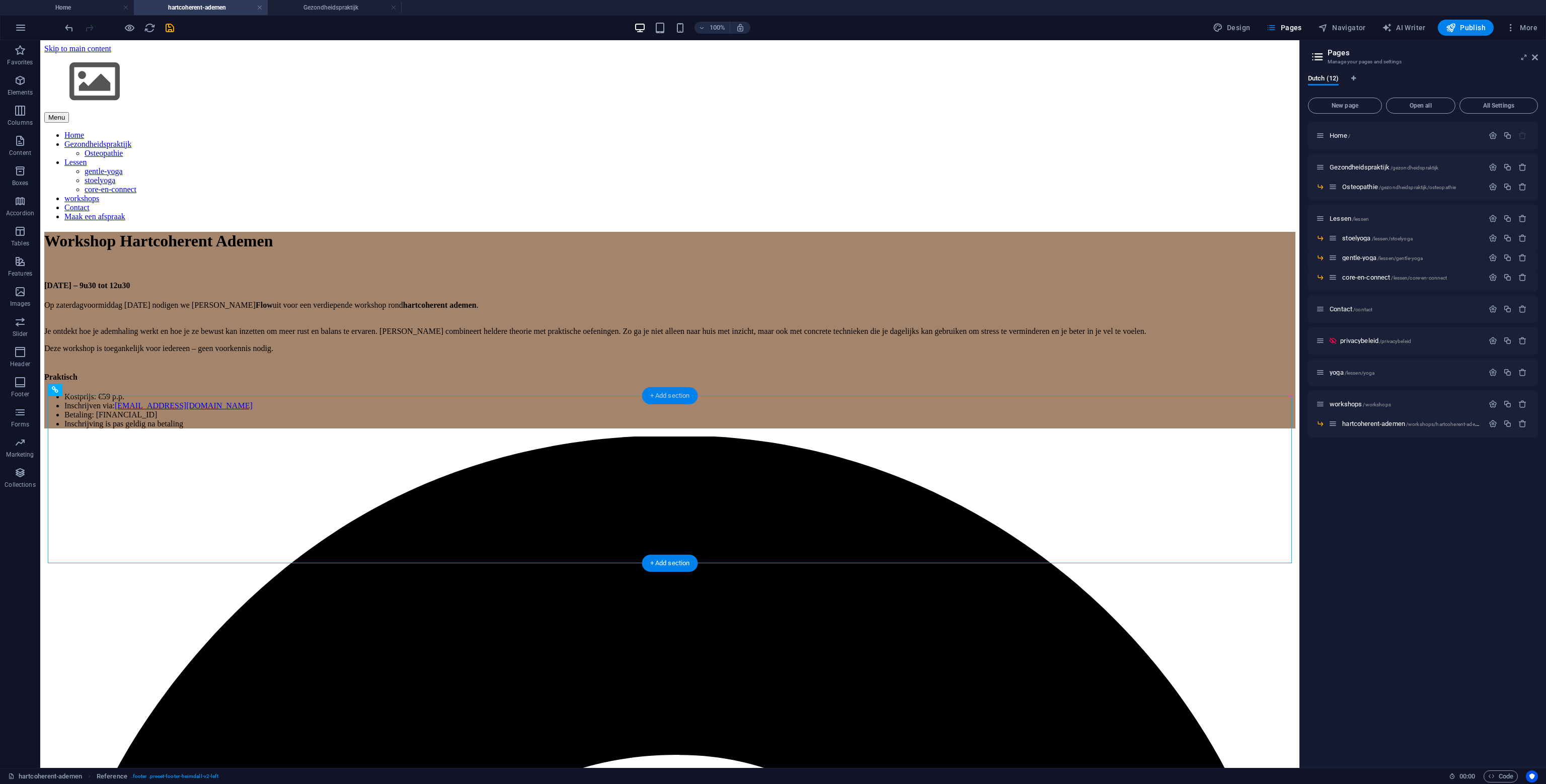
click at [678, 399] on div "+ Add section" at bounding box center [670, 396] width 56 height 17
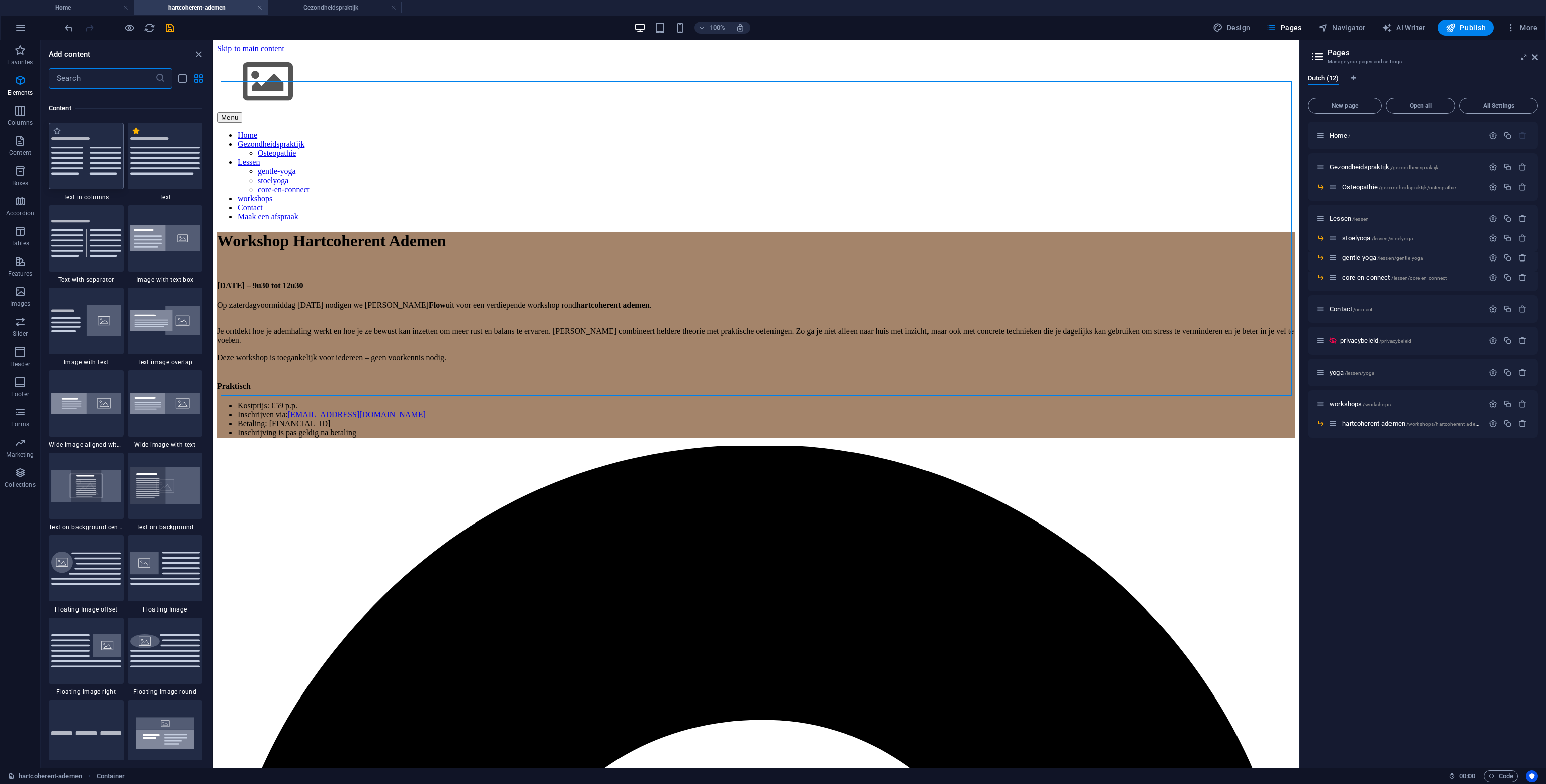
scroll to position [1843, 0]
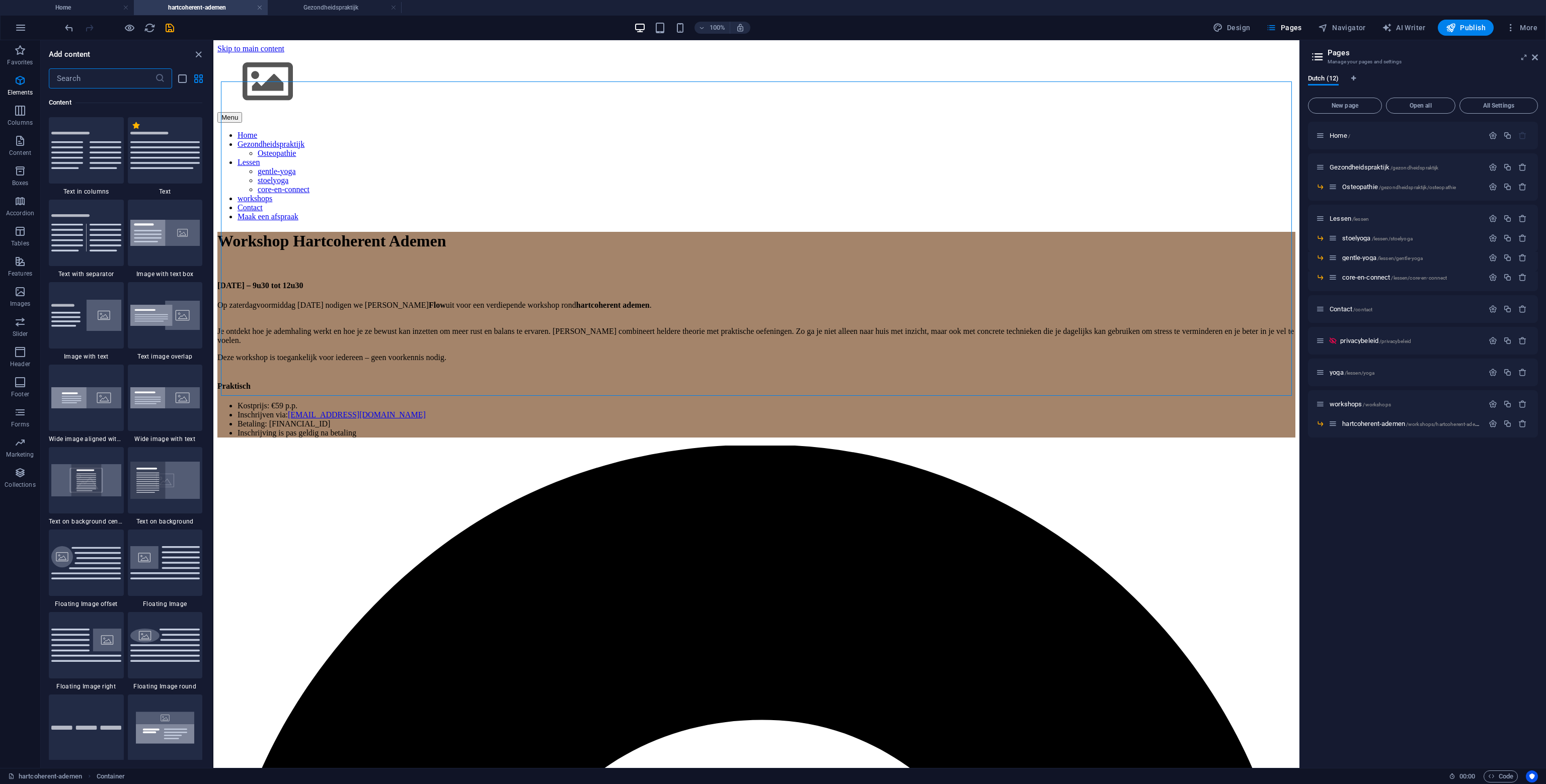
click at [110, 80] on input "text" at bounding box center [101, 79] width 106 height 20
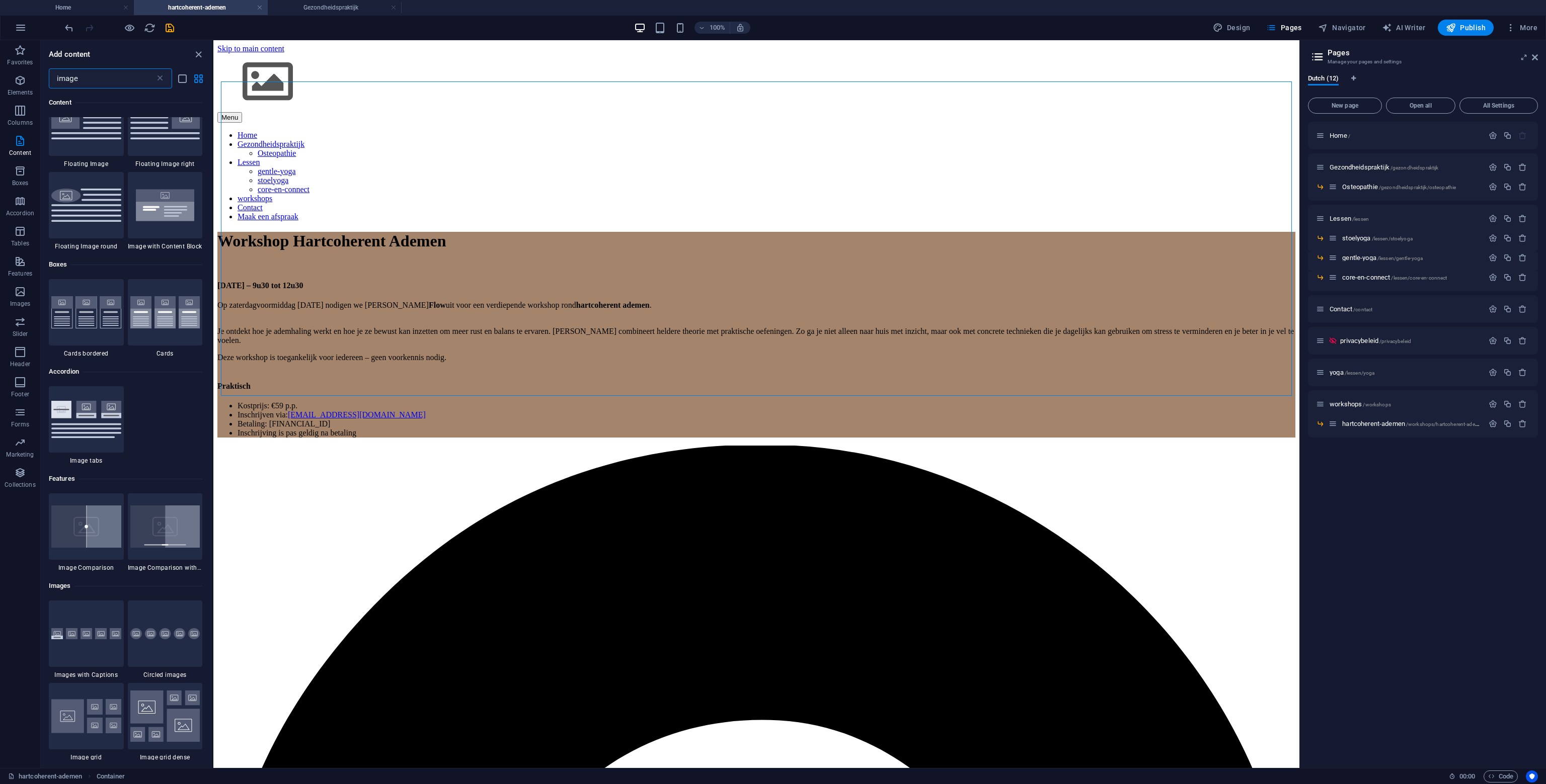
scroll to position [302, 0]
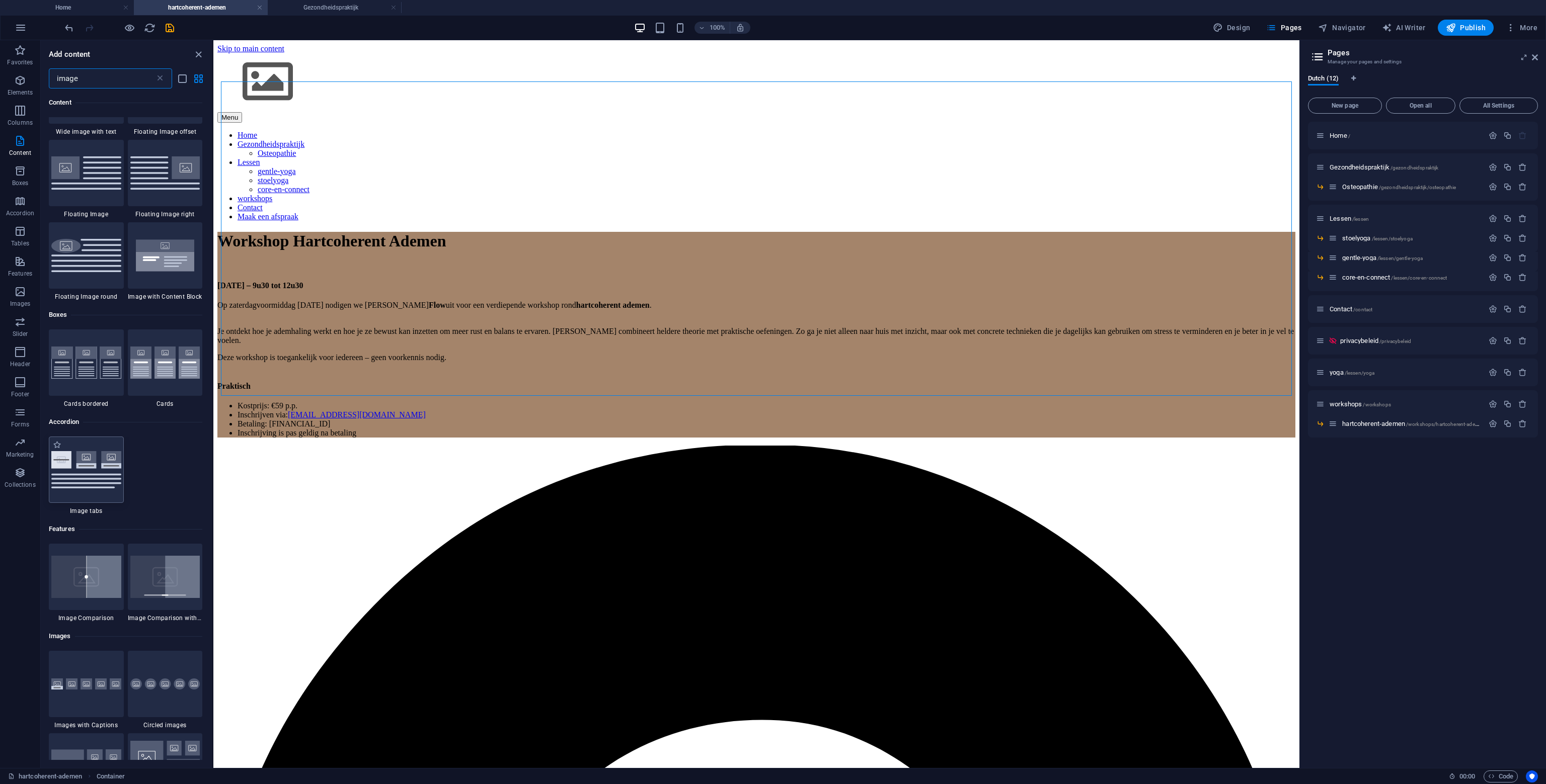
type input "image"
click at [98, 459] on img at bounding box center [86, 470] width 70 height 37
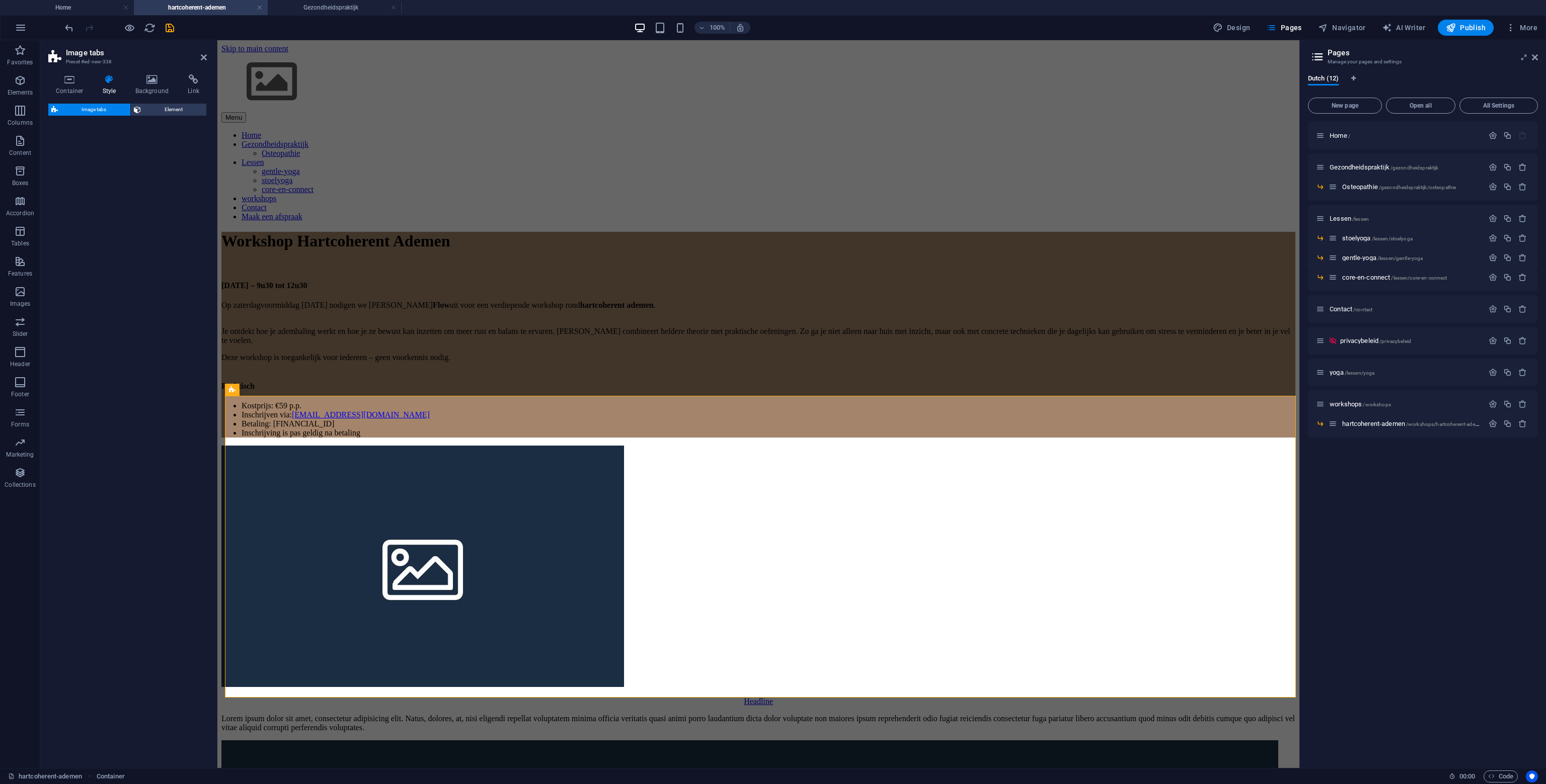
select select "rem"
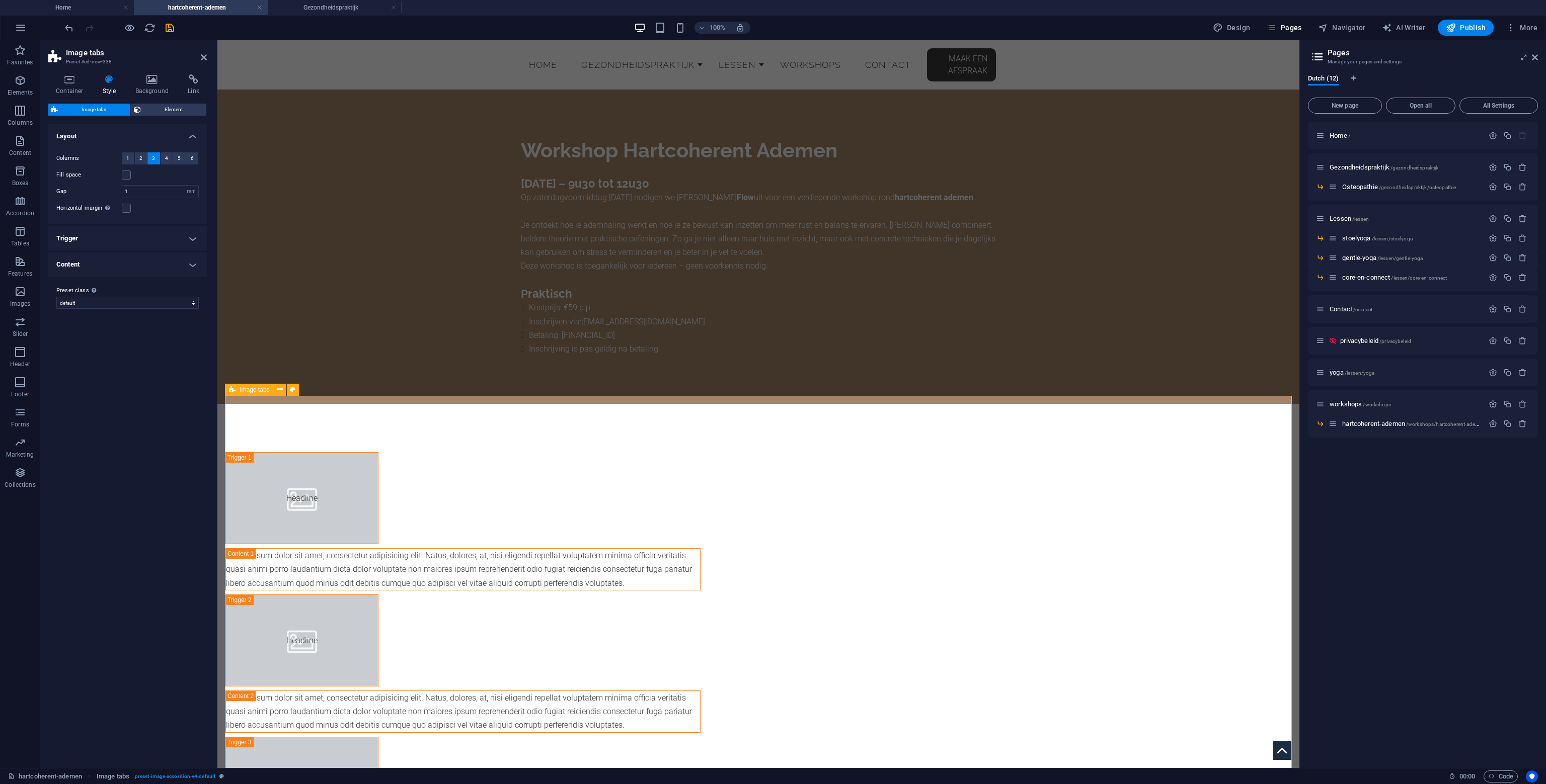
scroll to position [101, 0]
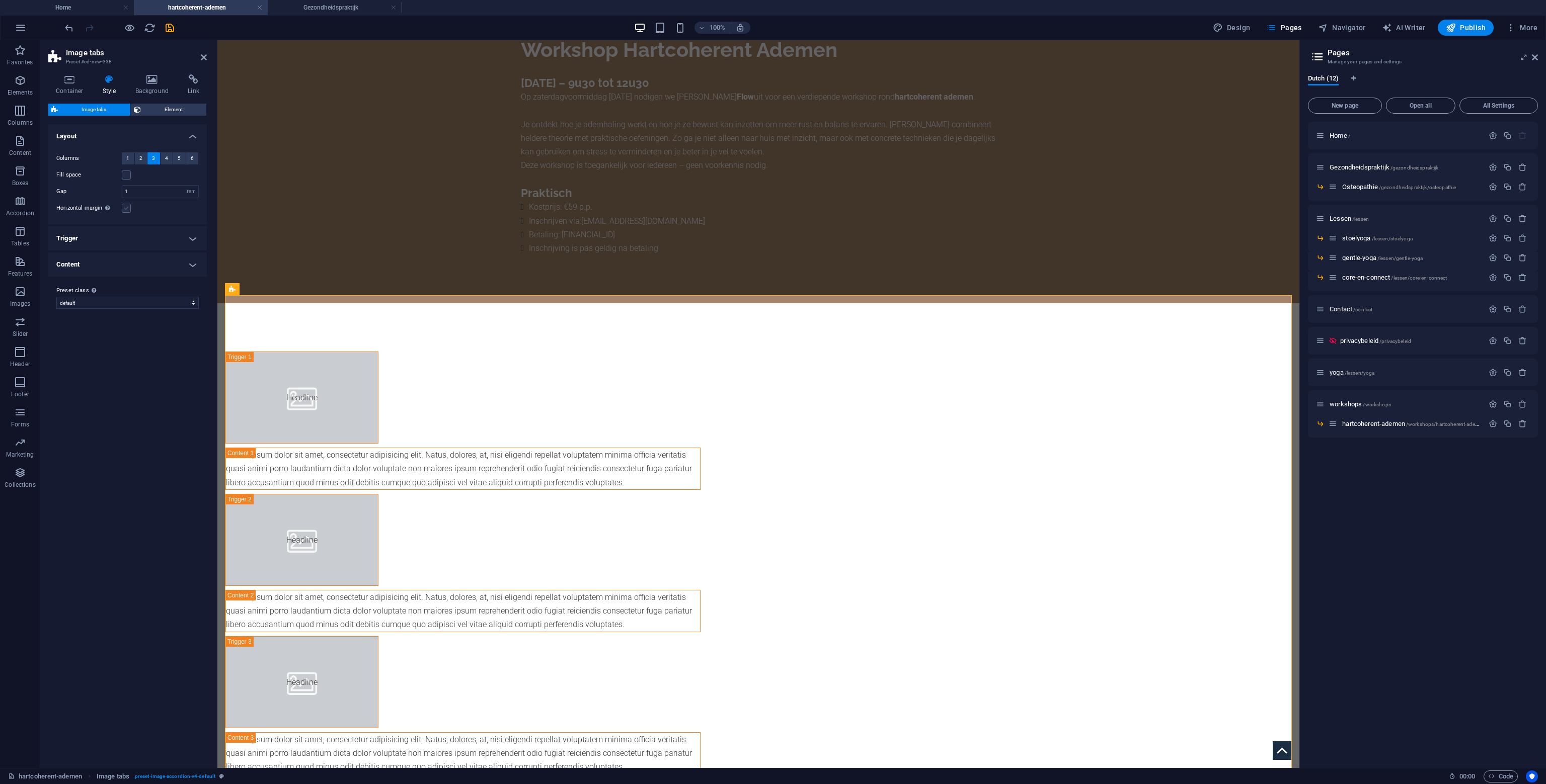
click at [122, 205] on label at bounding box center [126, 208] width 9 height 9
click at [0, 0] on input "Horizontal margin Only if the containers "Content width" is not set to "Default"" at bounding box center [0, 0] width 0 height 0
click at [127, 206] on label at bounding box center [126, 208] width 9 height 9
click at [0, 0] on input "Horizontal margin Only if the containers "Content width" is not set to "Default"" at bounding box center [0, 0] width 0 height 0
click at [234, 292] on icon at bounding box center [232, 289] width 7 height 12
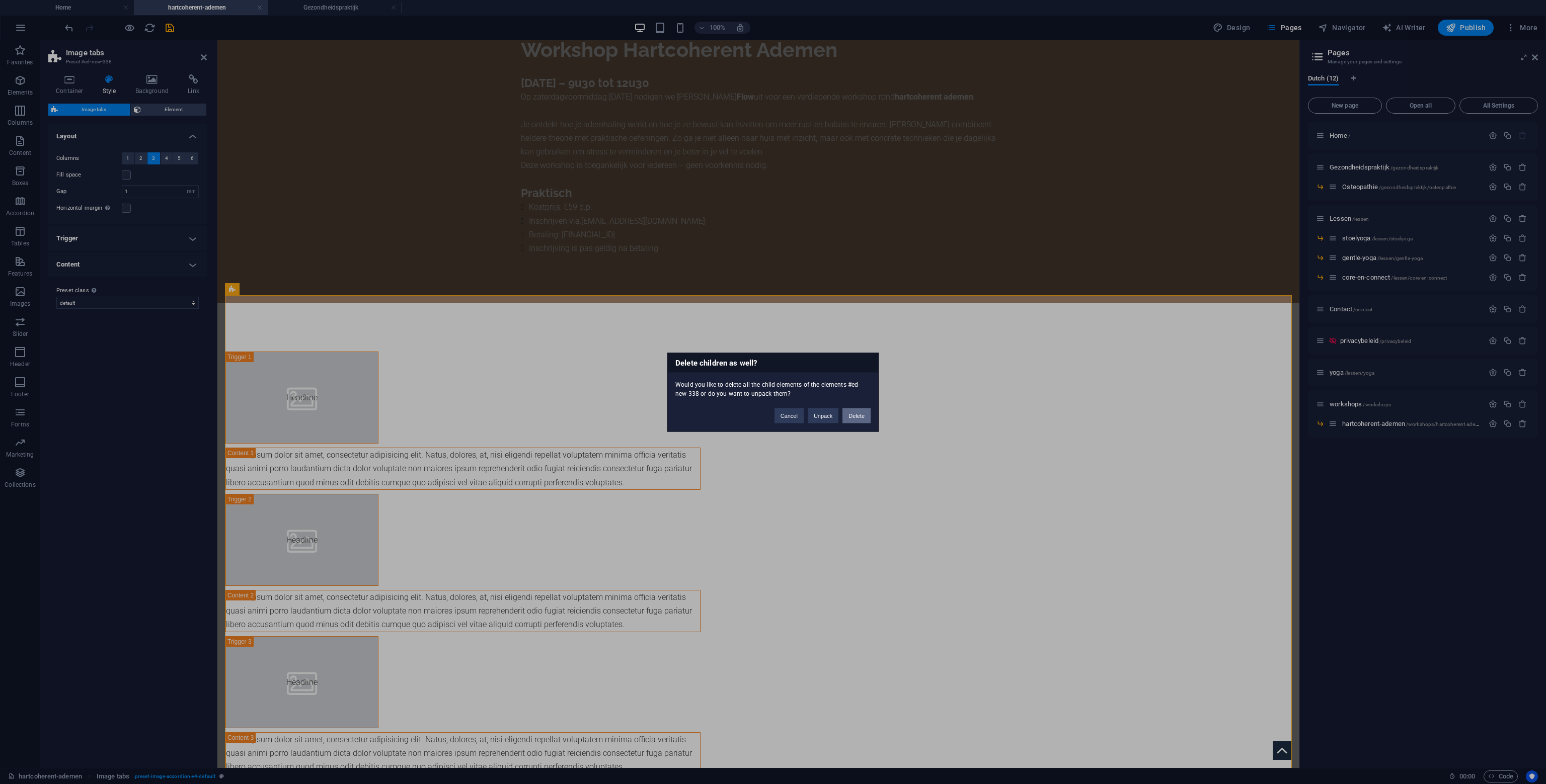
click at [852, 419] on button "Delete" at bounding box center [856, 415] width 28 height 15
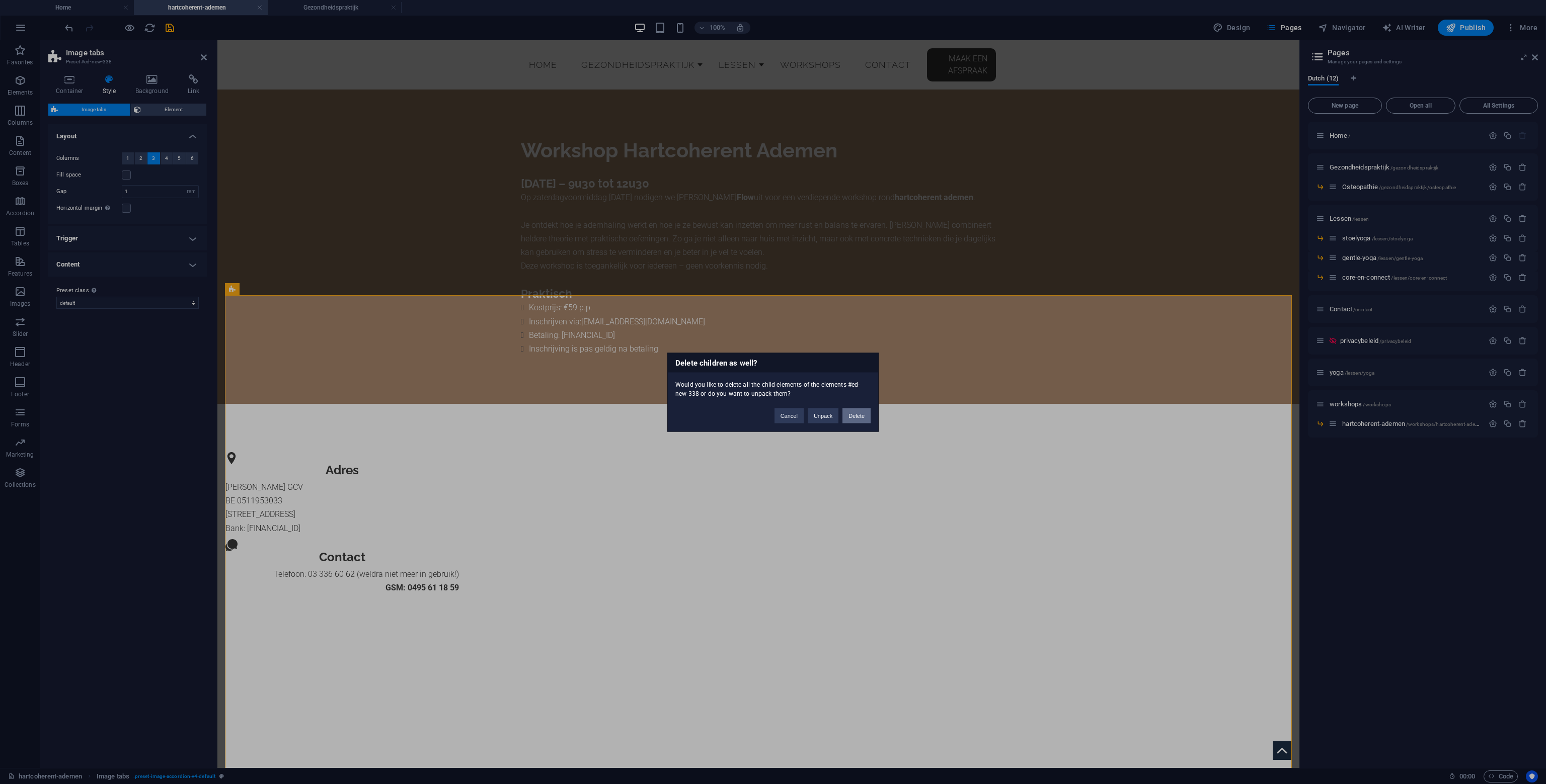
scroll to position [0, 0]
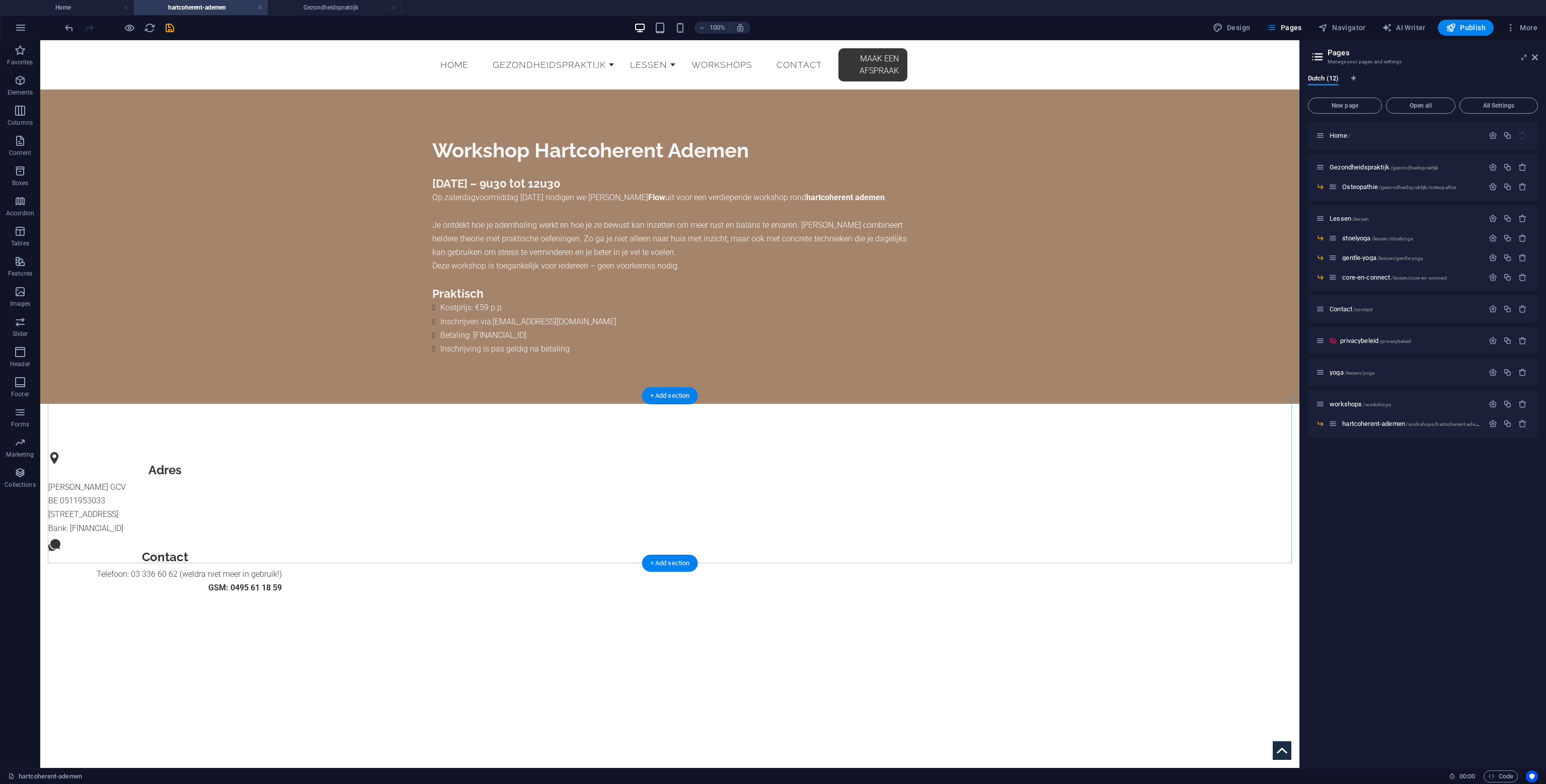
click at [669, 391] on div "+ Add section" at bounding box center [670, 396] width 56 height 17
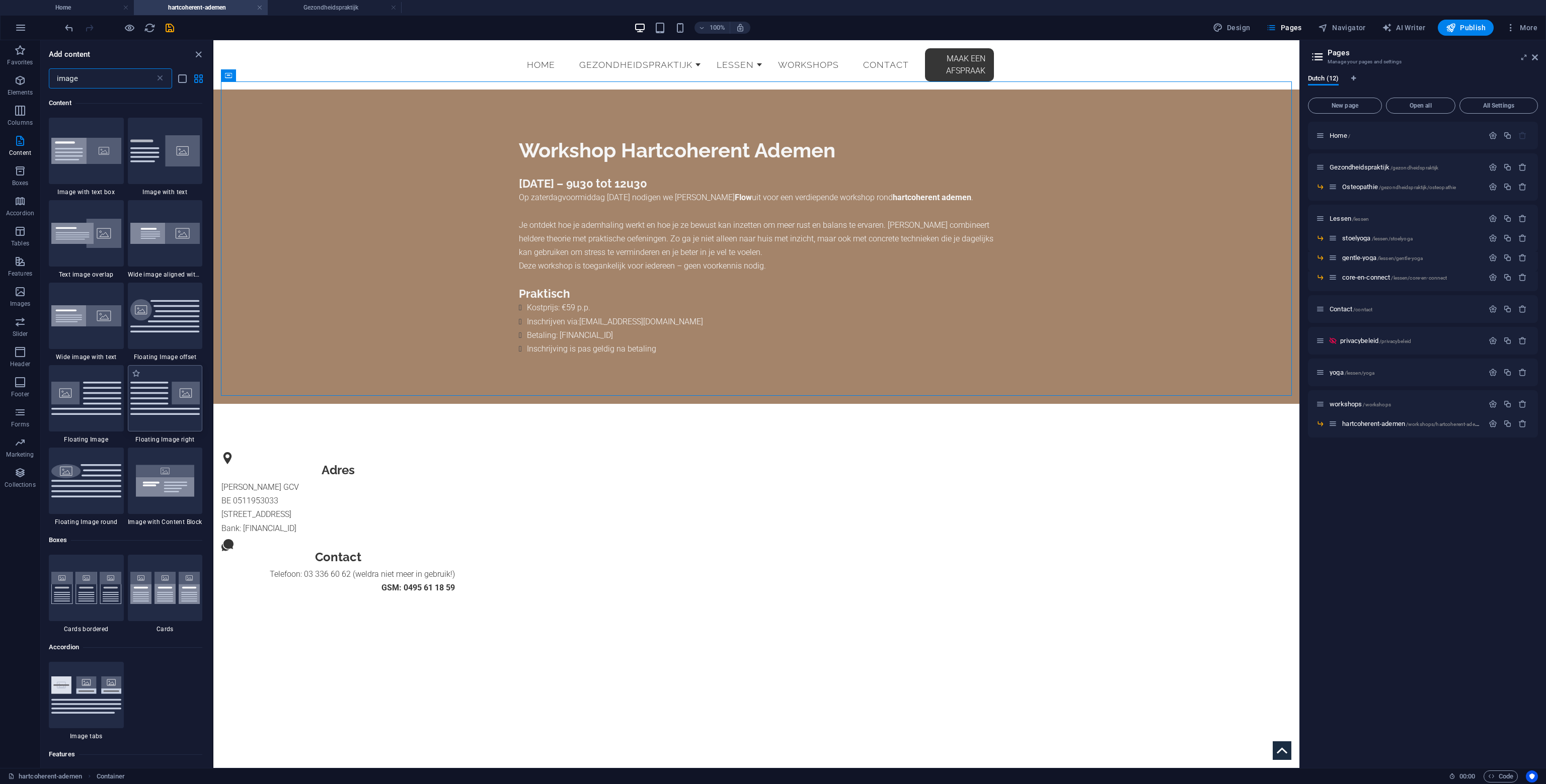
scroll to position [127, 0]
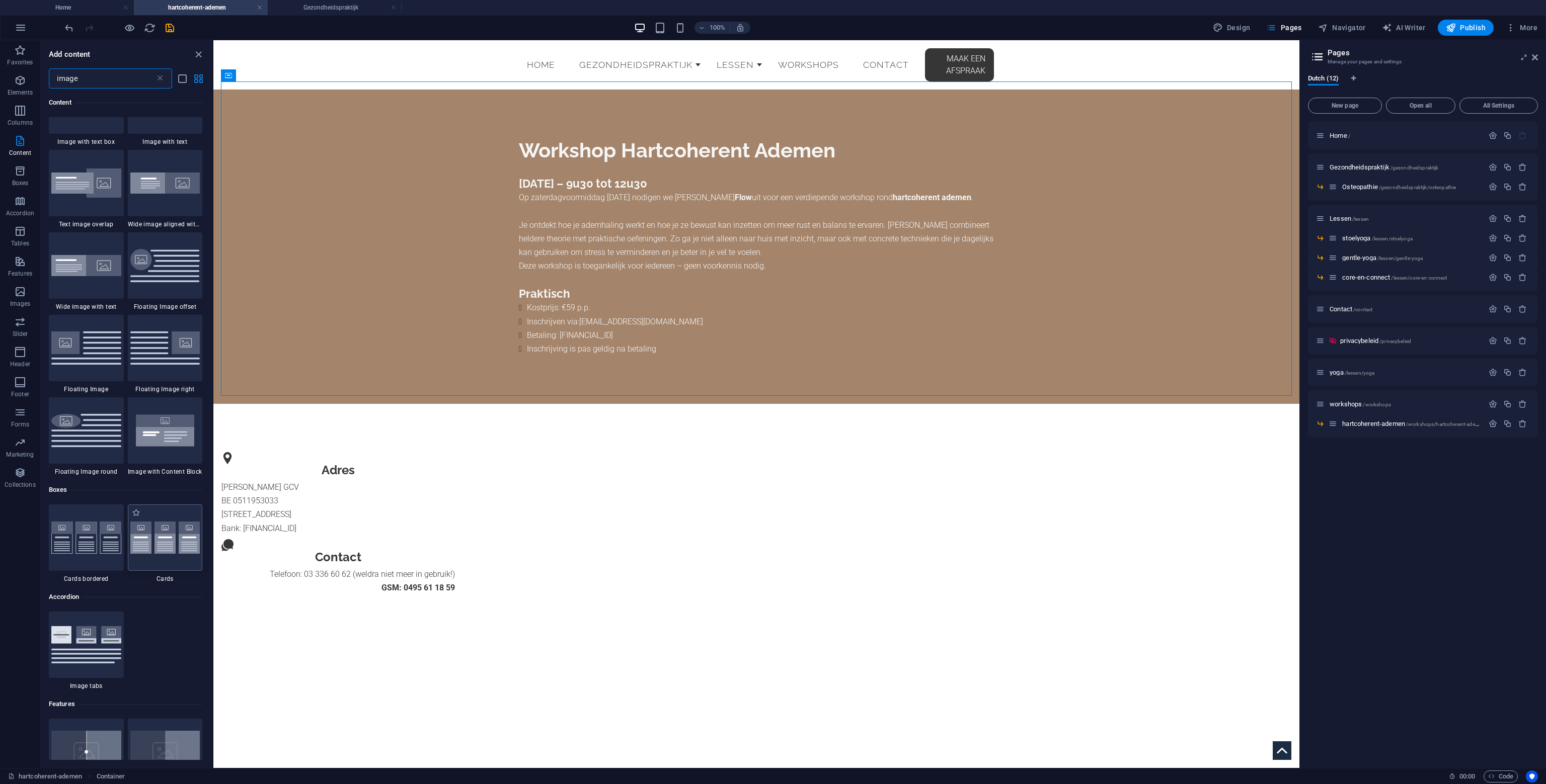
click at [157, 543] on img at bounding box center [165, 538] width 70 height 33
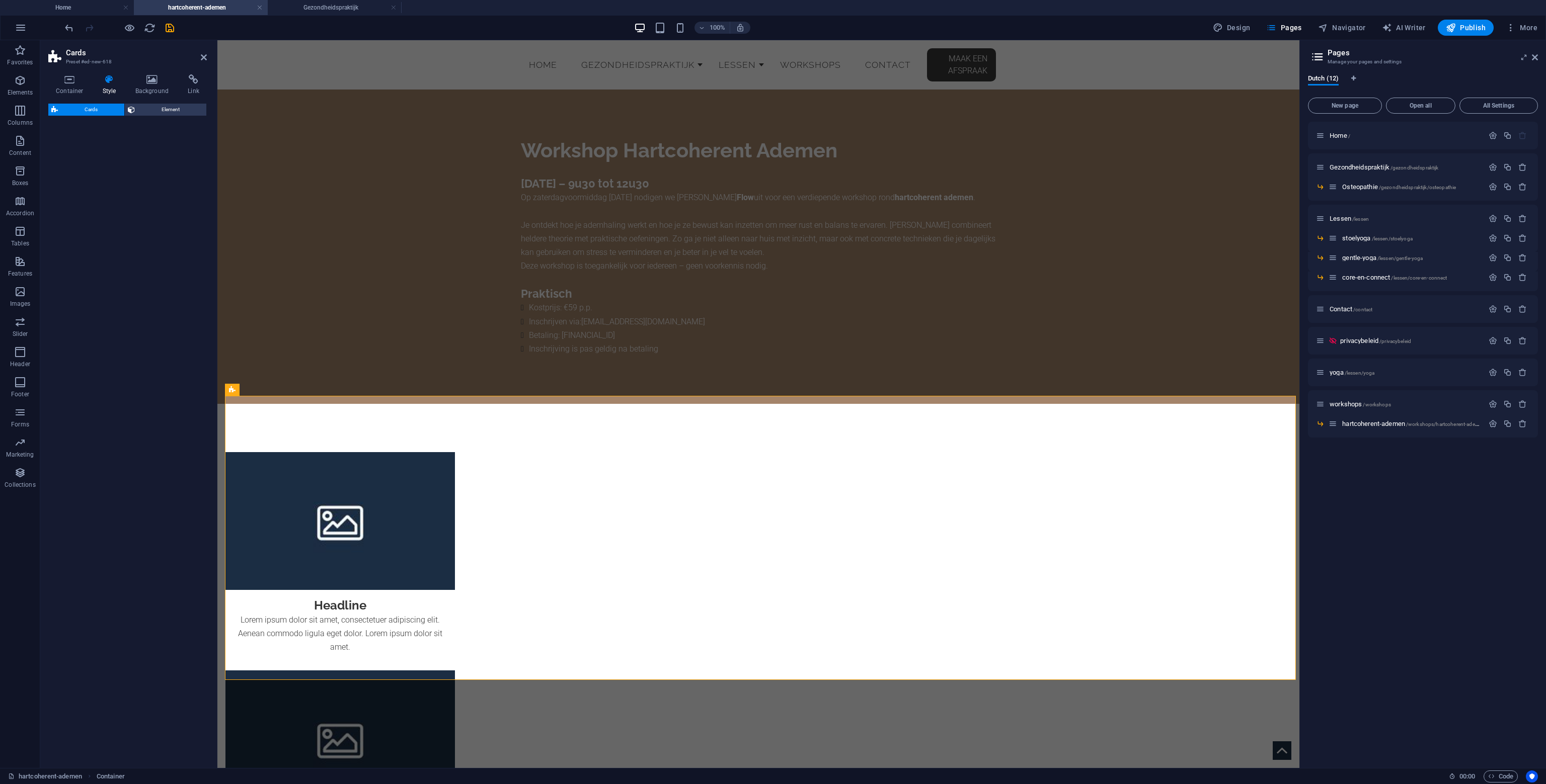
select select "rem"
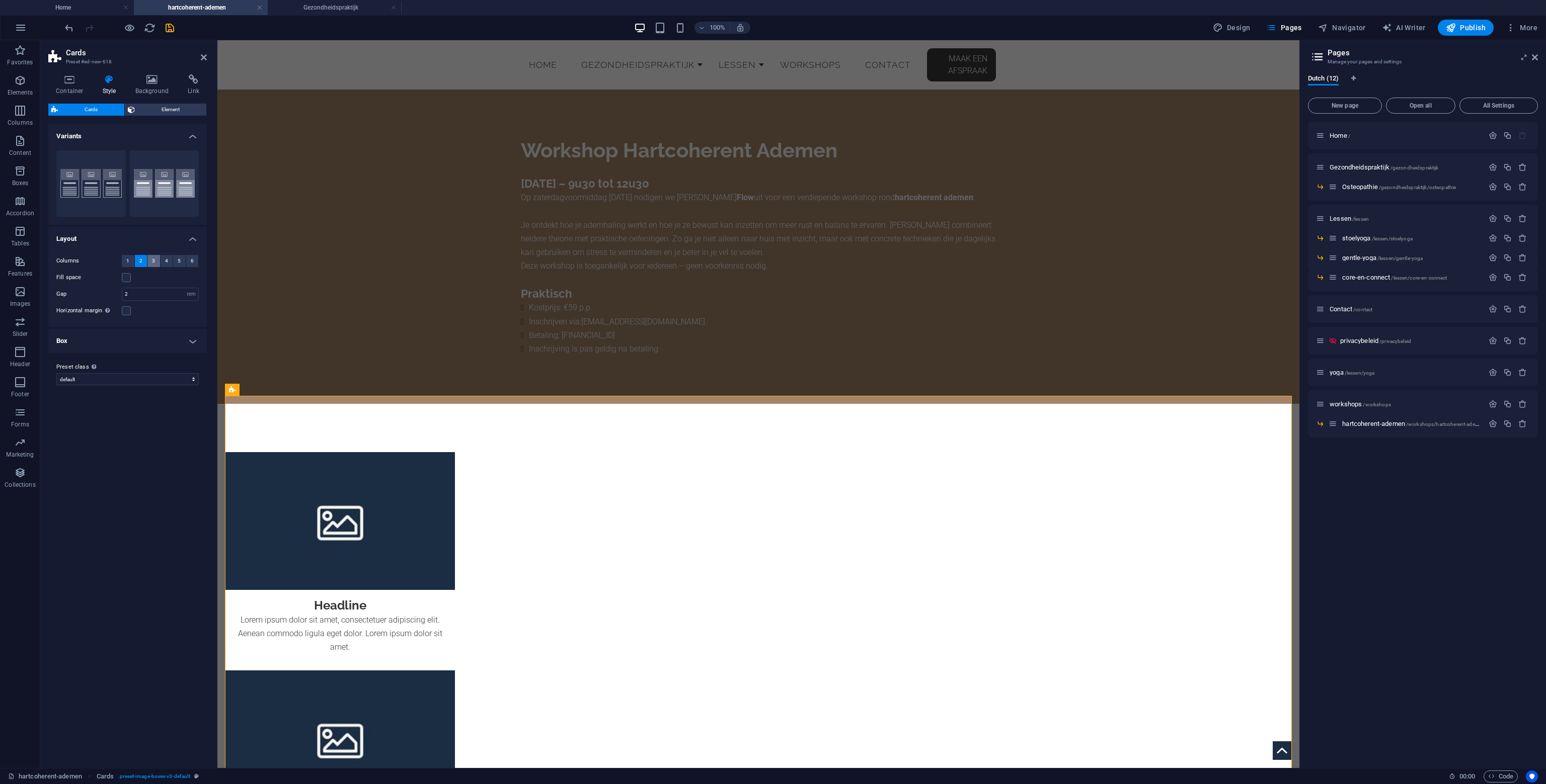
click at [155, 260] on button "3" at bounding box center [154, 261] width 13 height 12
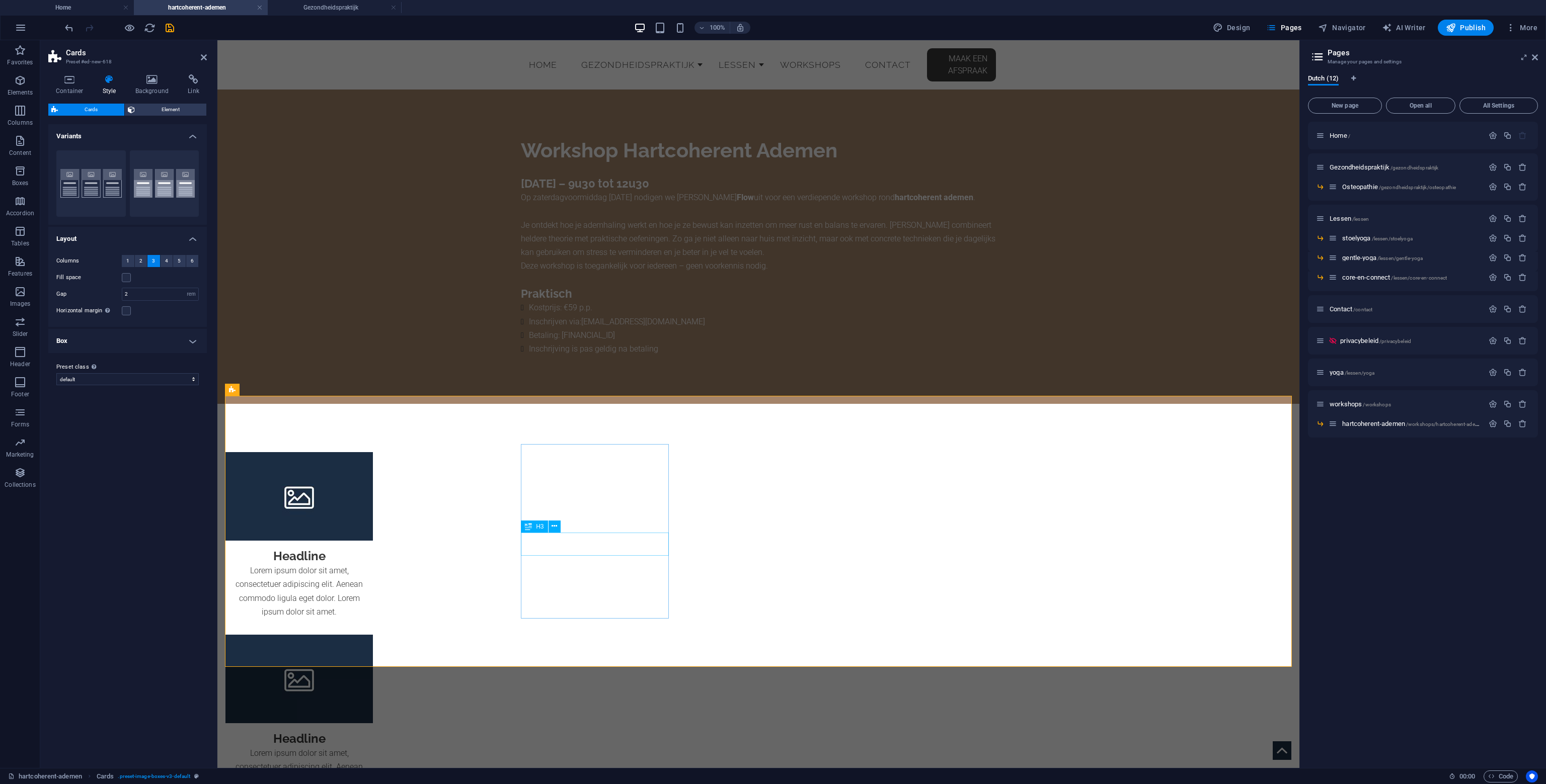
click at [373, 540] on div "Headline" at bounding box center [299, 552] width 148 height 23
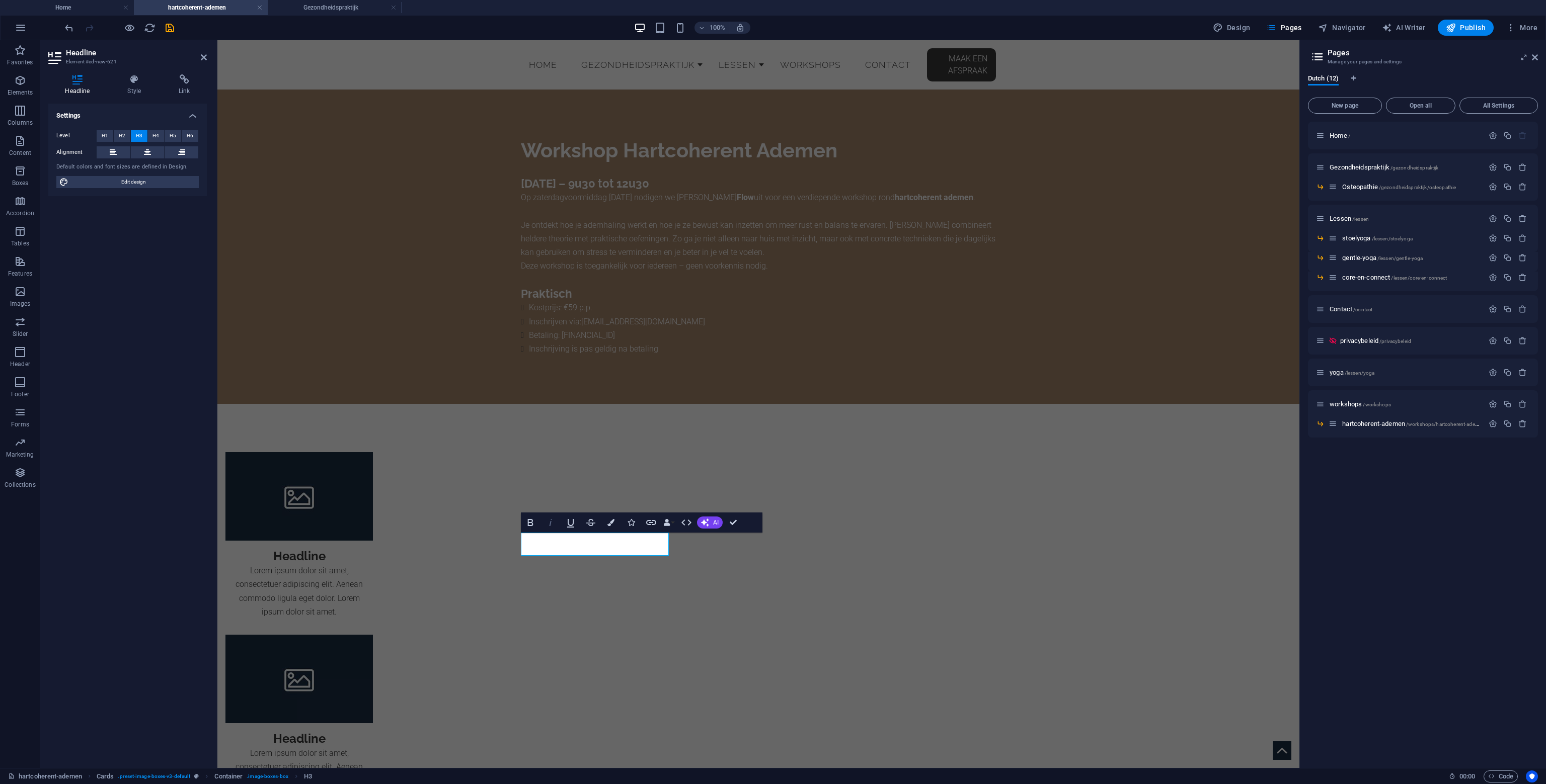
click at [547, 531] on button "Italic" at bounding box center [550, 522] width 19 height 20
click at [365, 549] on h3 "Headline" at bounding box center [299, 556] width 131 height 15
click at [373, 589] on div "Lorem ipsum dolor sit amet, consectetuer adipiscing elit. Aenean commodo ligula…" at bounding box center [299, 595] width 148 height 63
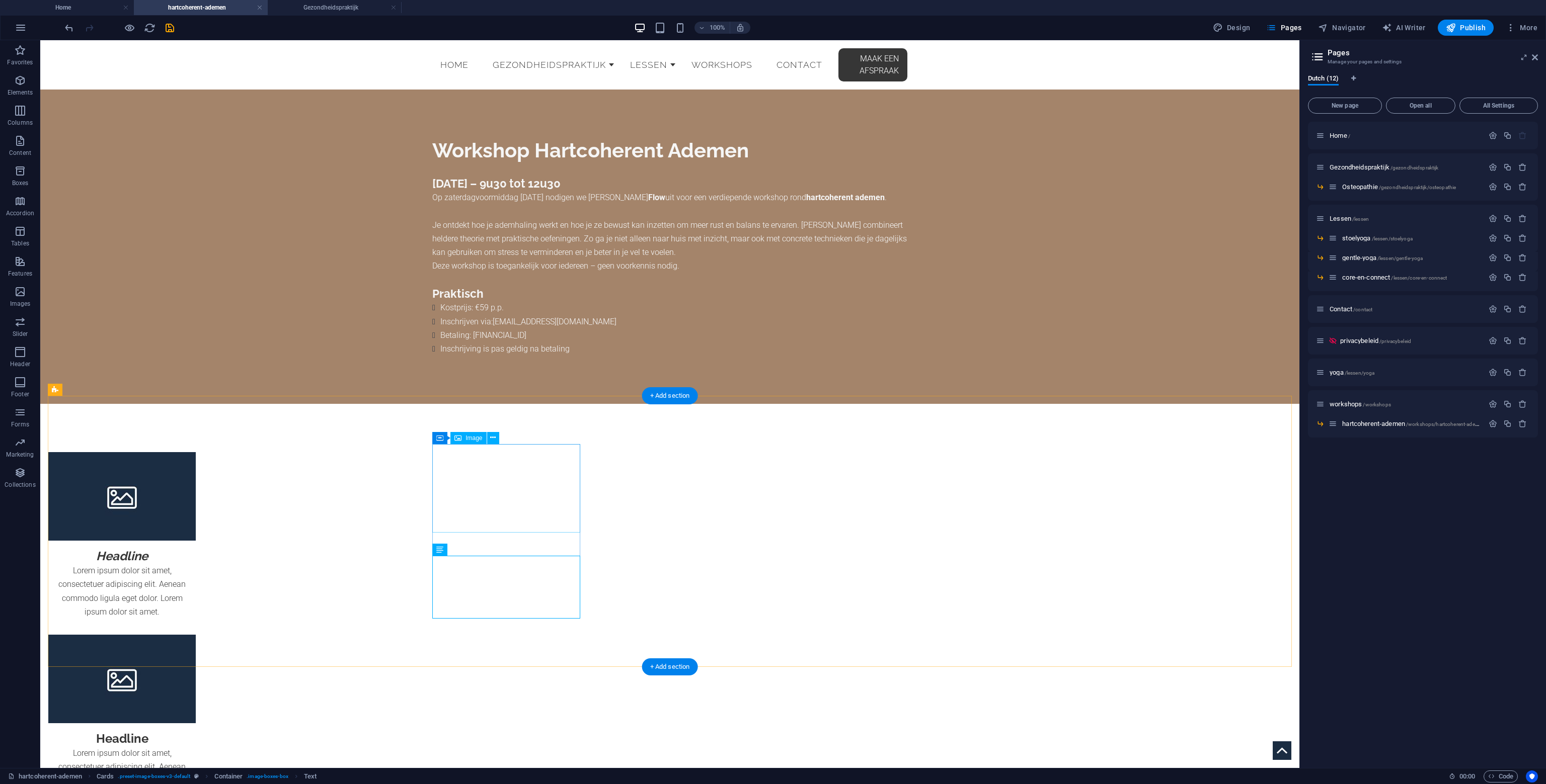
click at [432, 512] on div "Headline Lorem ipsum dolor sit amet, consectetuer adipiscing elit. Aenean commo…" at bounding box center [670, 722] width 1259 height 636
click at [445, 527] on div "H3" at bounding box center [445, 527] width 26 height 12
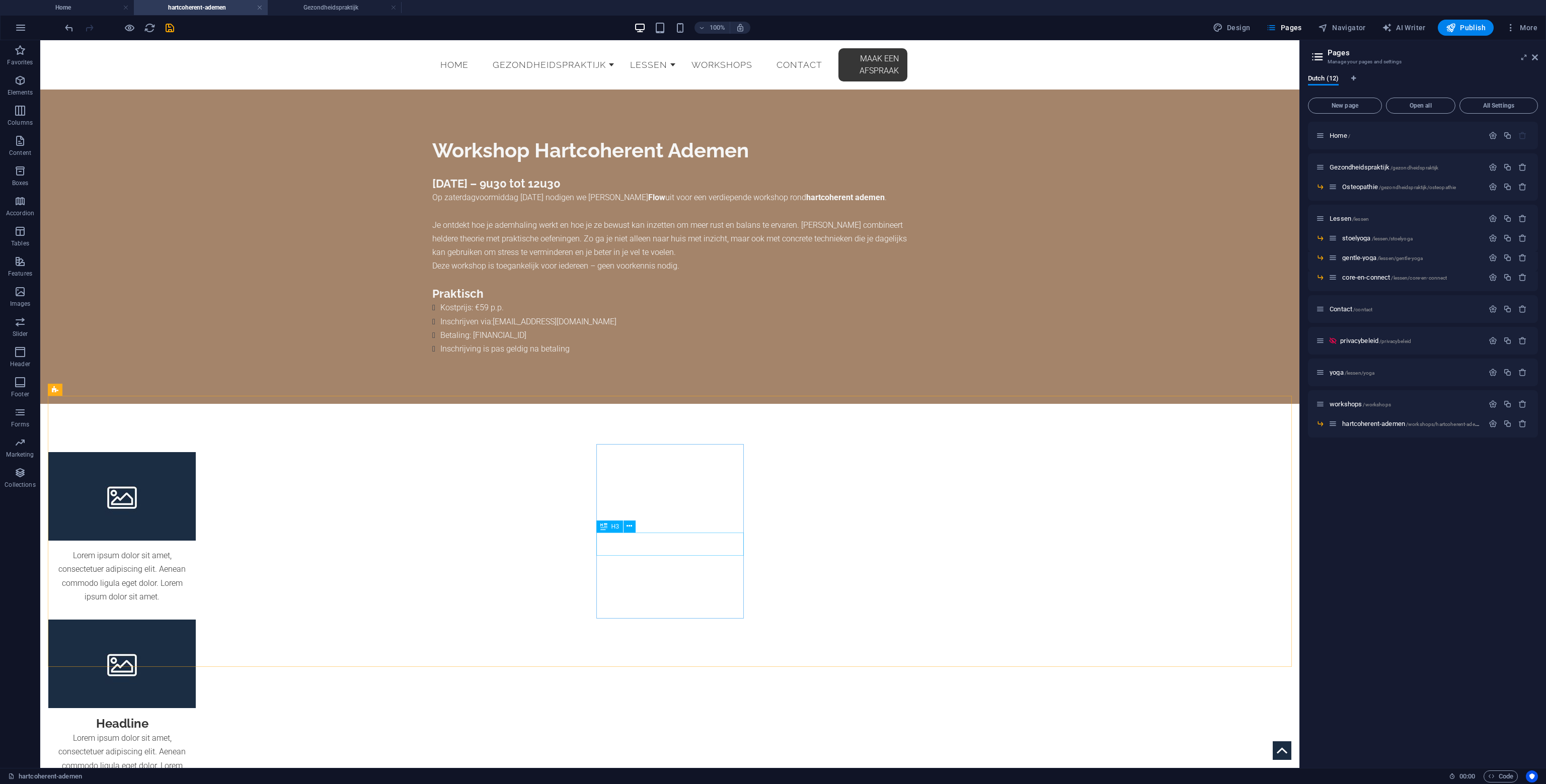
click at [616, 528] on span "H3" at bounding box center [615, 527] width 8 height 6
click at [616, 528] on span "Text" at bounding box center [617, 527] width 11 height 6
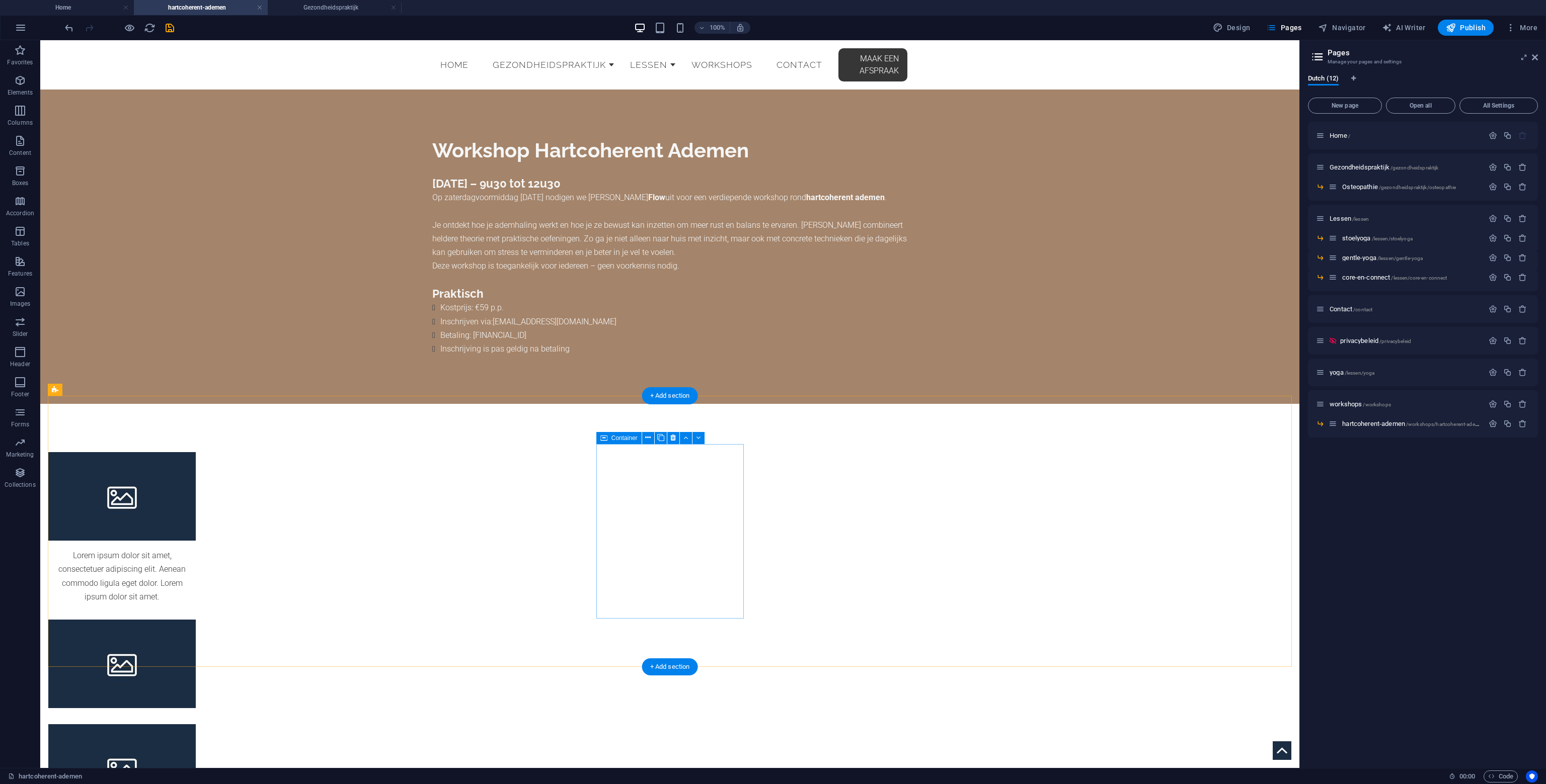
click at [196, 620] on div at bounding box center [122, 668] width 148 height 97
click at [196, 556] on div "Lorem ipsum dolor sit amet, consectetuer adipiscing elit. Aenean commodo ligula…" at bounding box center [122, 576] width 148 height 71
click at [444, 527] on div "Text" at bounding box center [447, 527] width 30 height 12
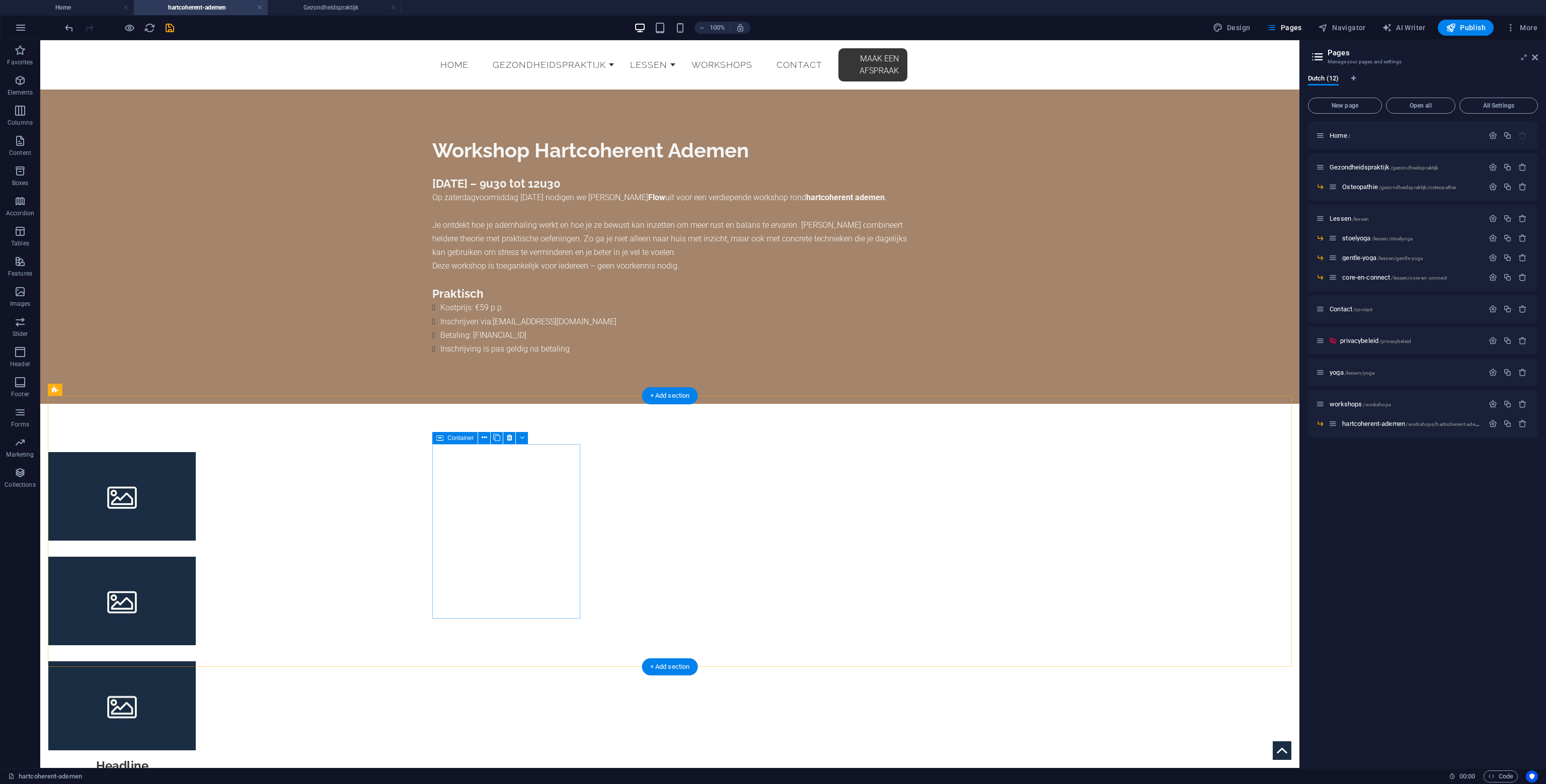
drag, startPoint x: 478, startPoint y: 561, endPoint x: 493, endPoint y: 569, distance: 17.0
click at [196, 549] on div at bounding box center [122, 500] width 148 height 97
click at [780, 550] on span "Text" at bounding box center [780, 549] width 11 height 6
click at [777, 527] on span "H3" at bounding box center [778, 527] width 8 height 6
click at [196, 474] on figure at bounding box center [122, 500] width 148 height 97
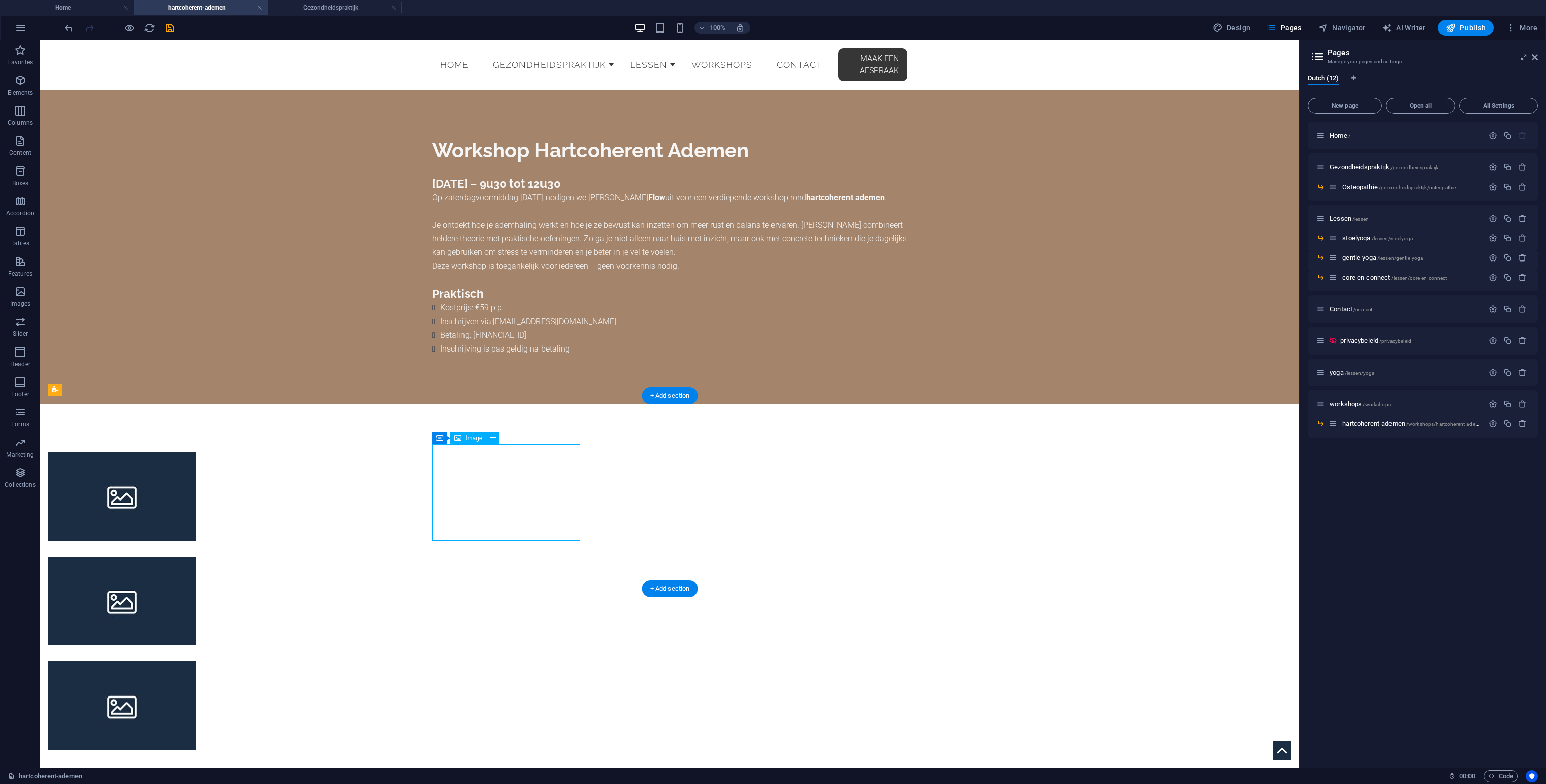
click at [196, 474] on figure at bounding box center [122, 500] width 148 height 97
select select "%"
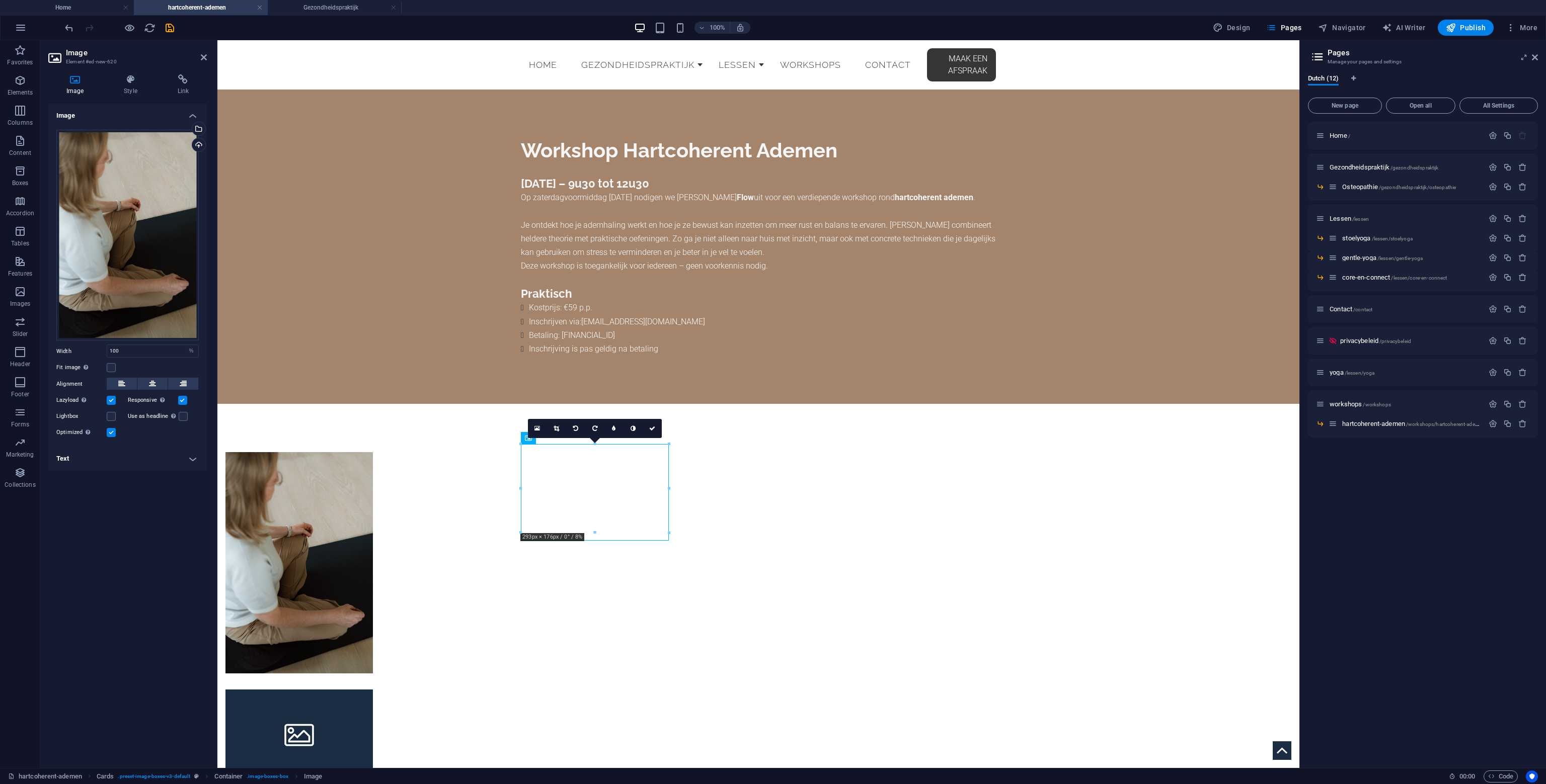
click at [176, 490] on div "Image Drag files here, click to choose files or select files from Files or our …" at bounding box center [127, 432] width 158 height 656
click at [373, 690] on figure at bounding box center [299, 738] width 148 height 97
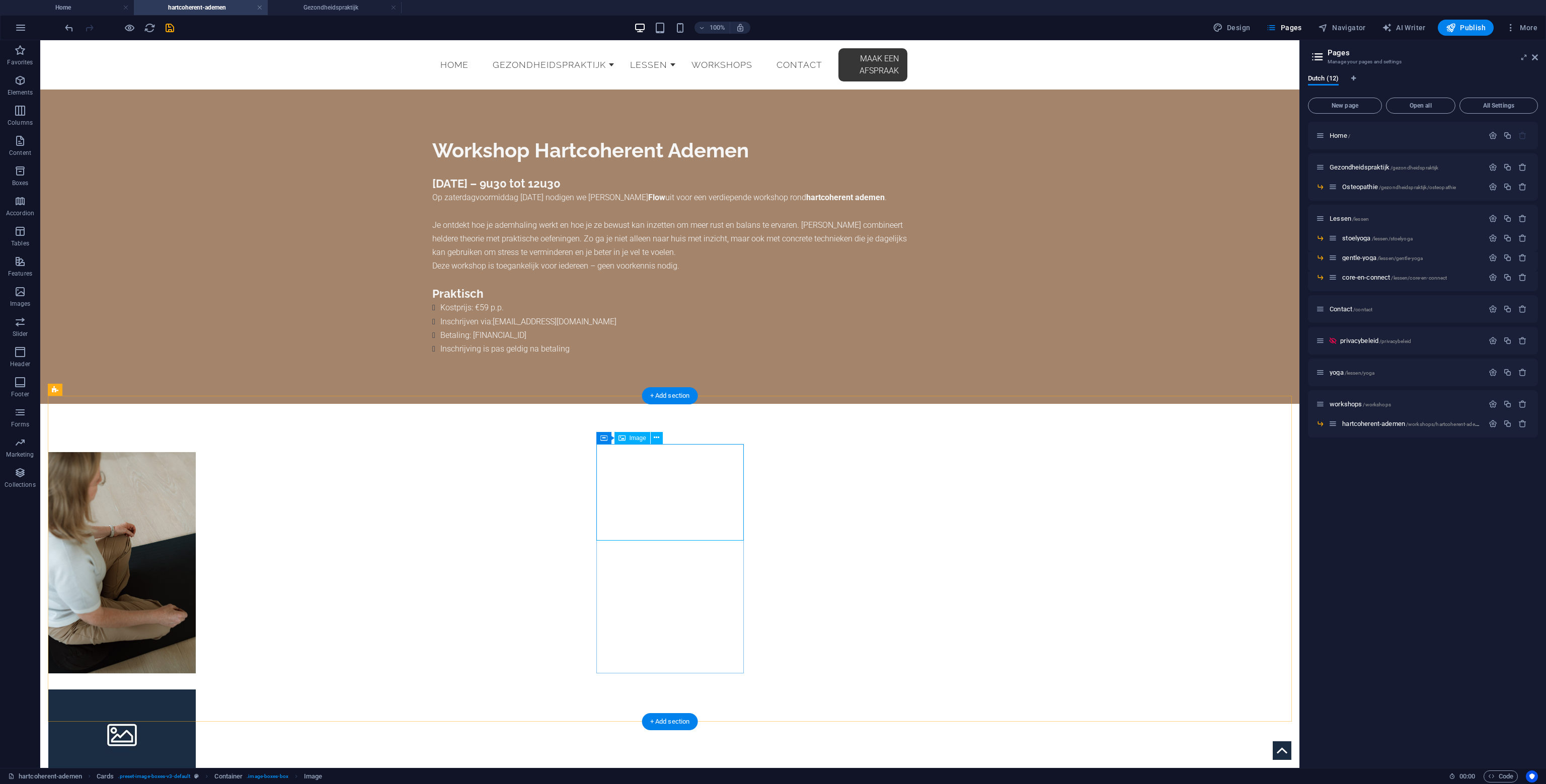
click at [196, 690] on figure at bounding box center [122, 738] width 148 height 97
select select "%"
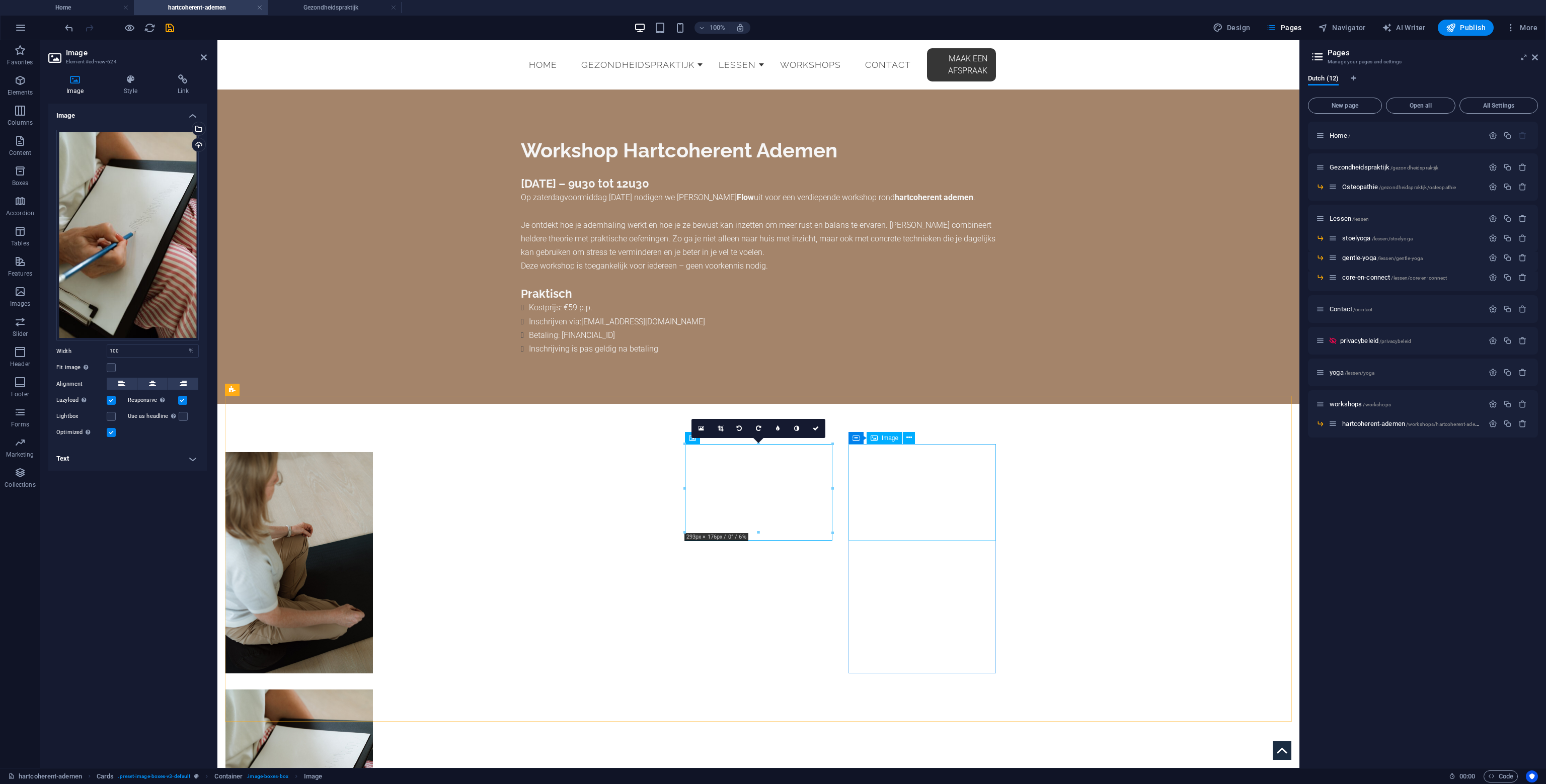
select select "%"
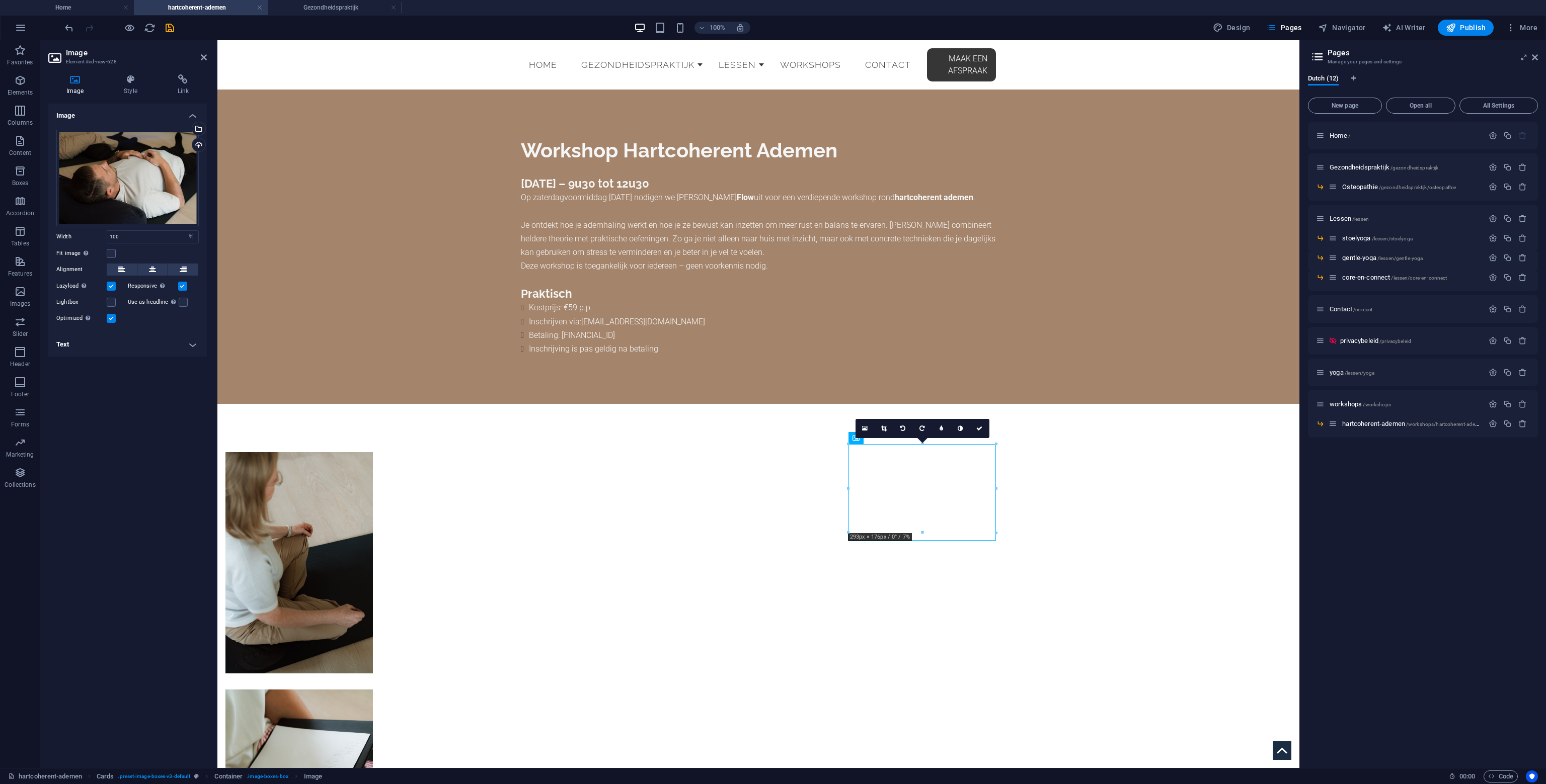
click at [145, 490] on div "Image Drag files here, click to choose files or select files from Files or our …" at bounding box center [127, 432] width 158 height 656
click at [166, 26] on icon "save" at bounding box center [169, 28] width 11 height 11
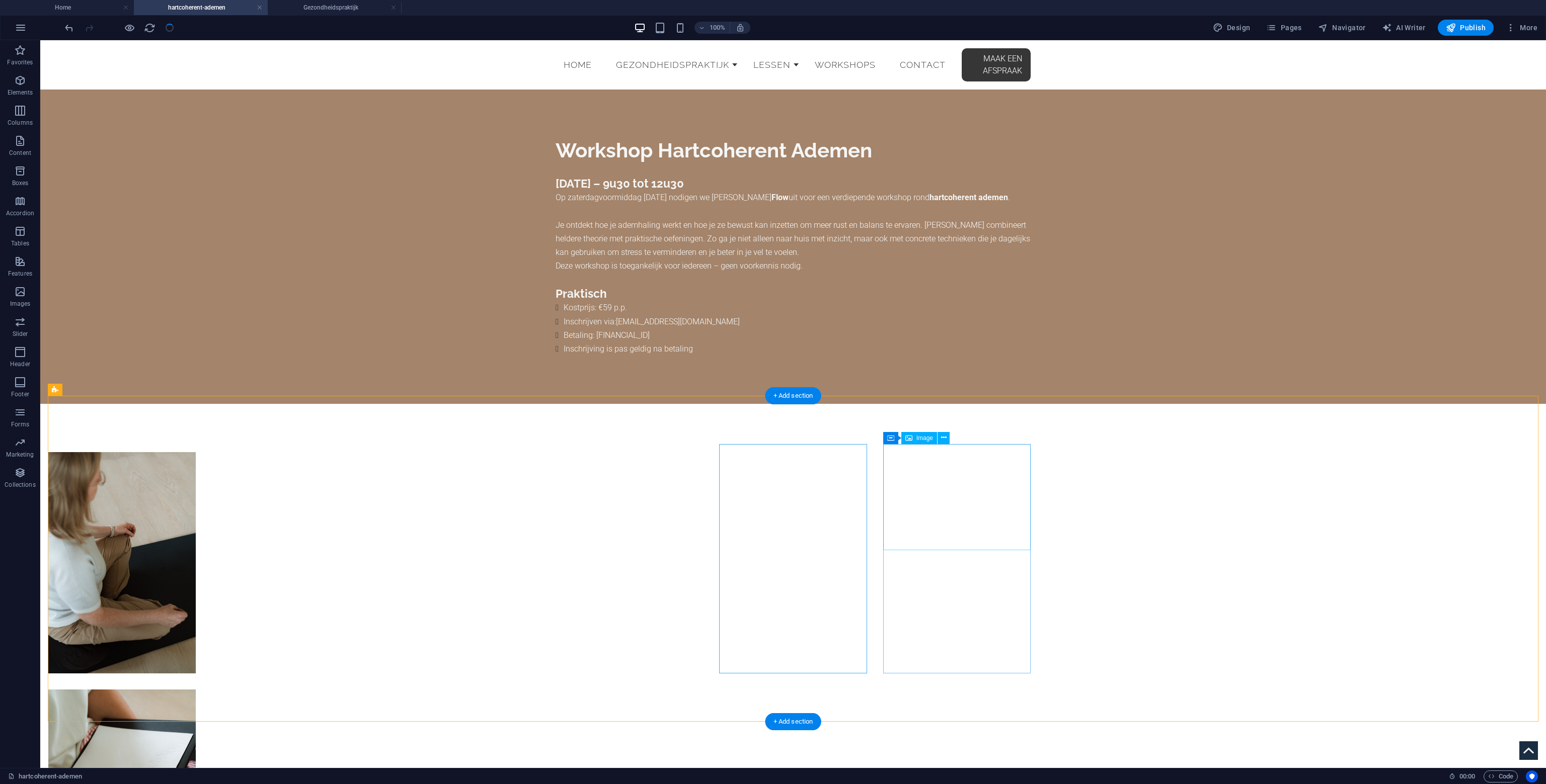
click at [741, 438] on span "Container" at bounding box center [747, 438] width 26 height 6
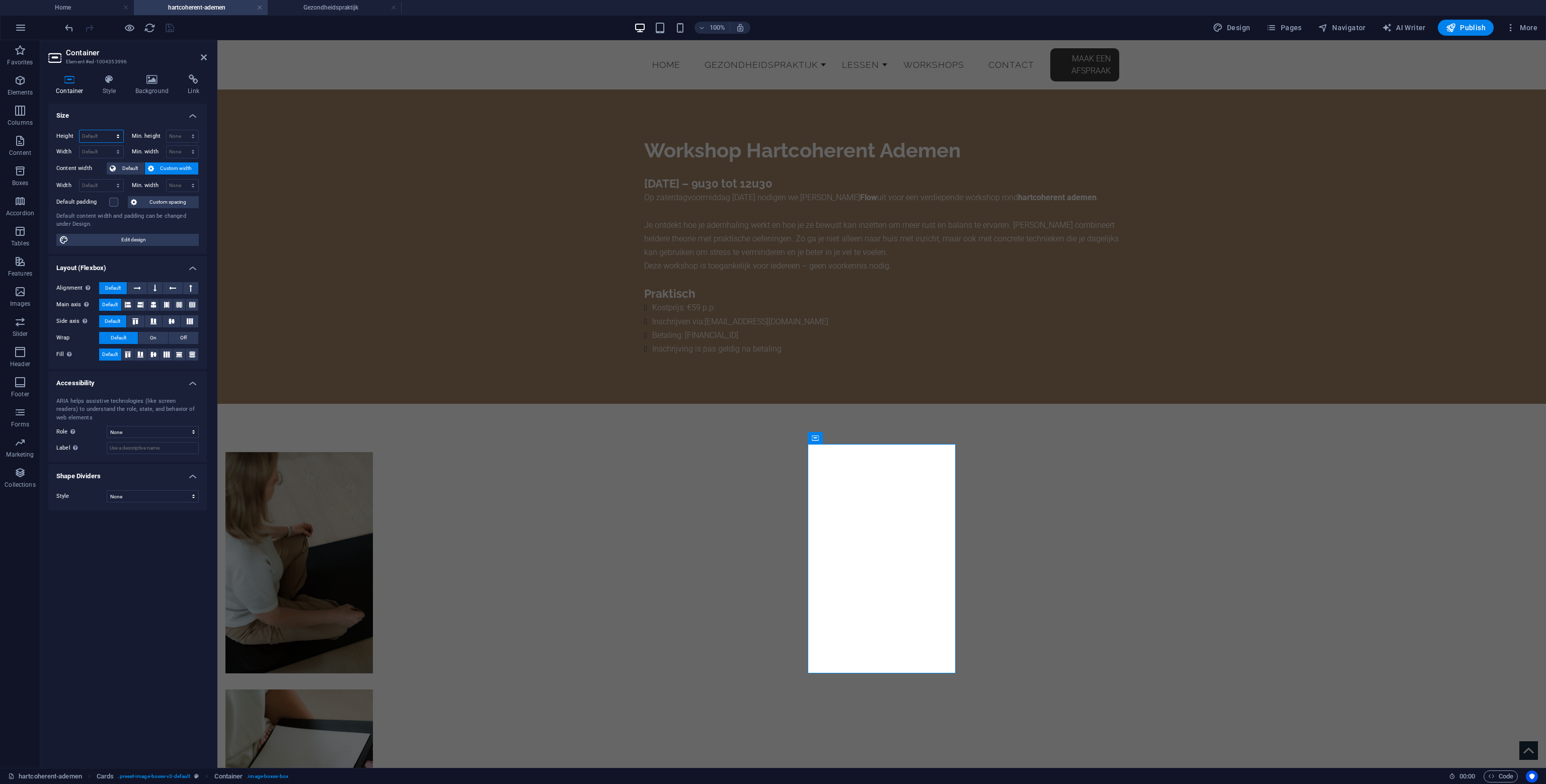
click at [112, 139] on select "Default px rem % vh vw" at bounding box center [101, 136] width 44 height 12
select select "px"
click at [109, 130] on select "Default px rem % vh vw" at bounding box center [101, 136] width 44 height 12
type input "200"
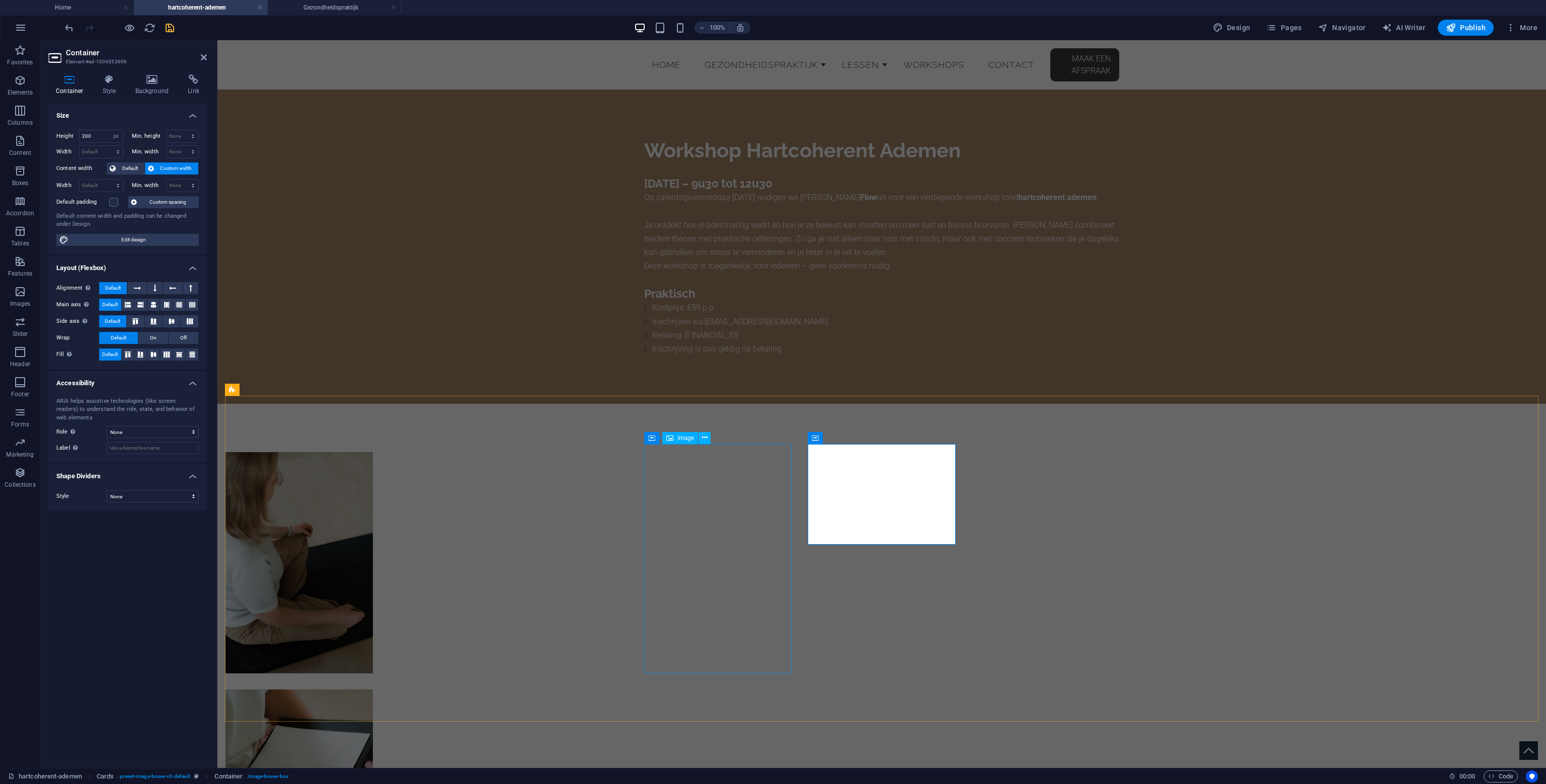
drag, startPoint x: 682, startPoint y: 529, endPoint x: 864, endPoint y: 528, distance: 182.0
click at [373, 529] on figure at bounding box center [299, 567] width 148 height 229
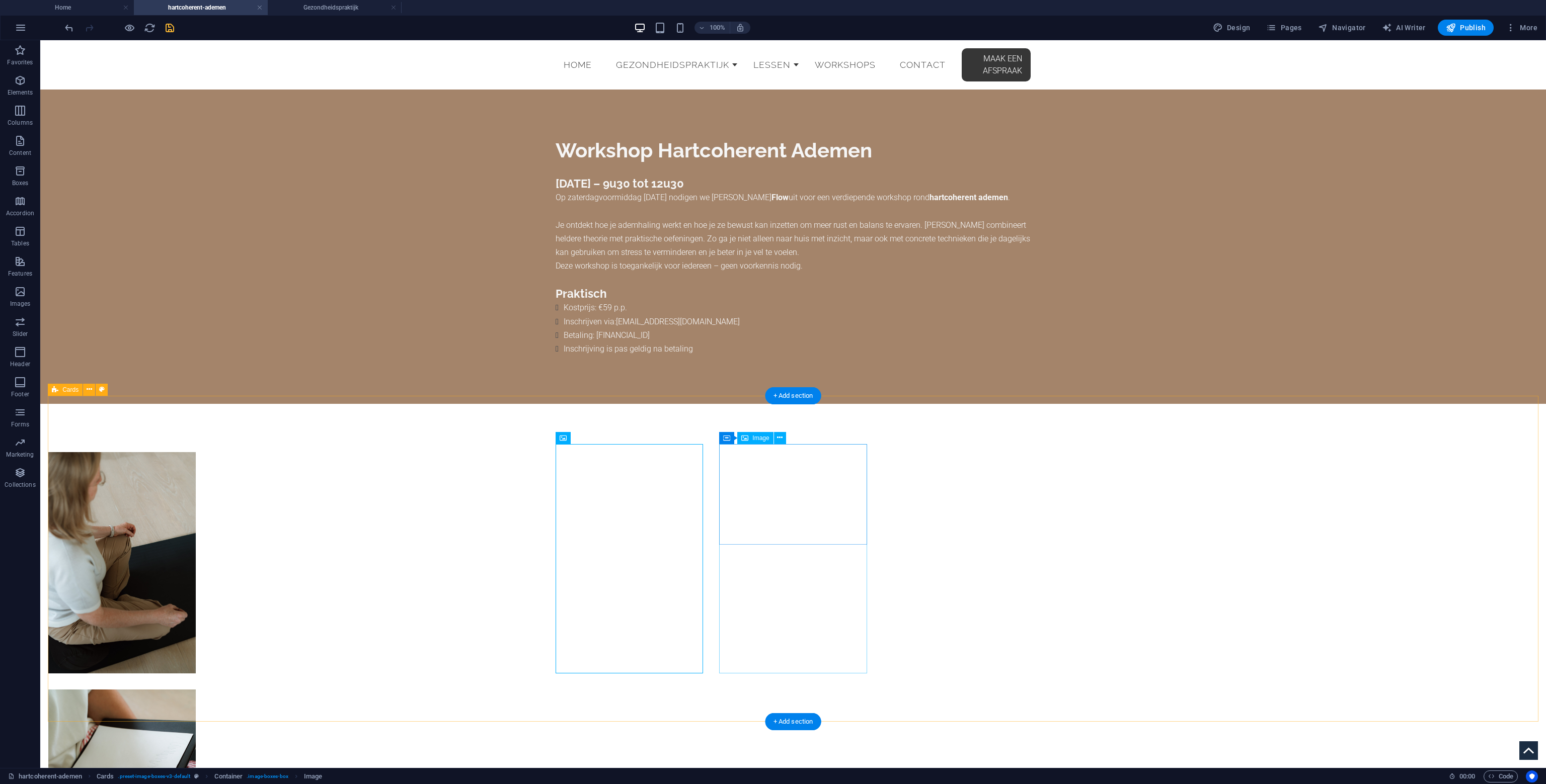
click at [760, 435] on span "Image" at bounding box center [761, 438] width 17 height 6
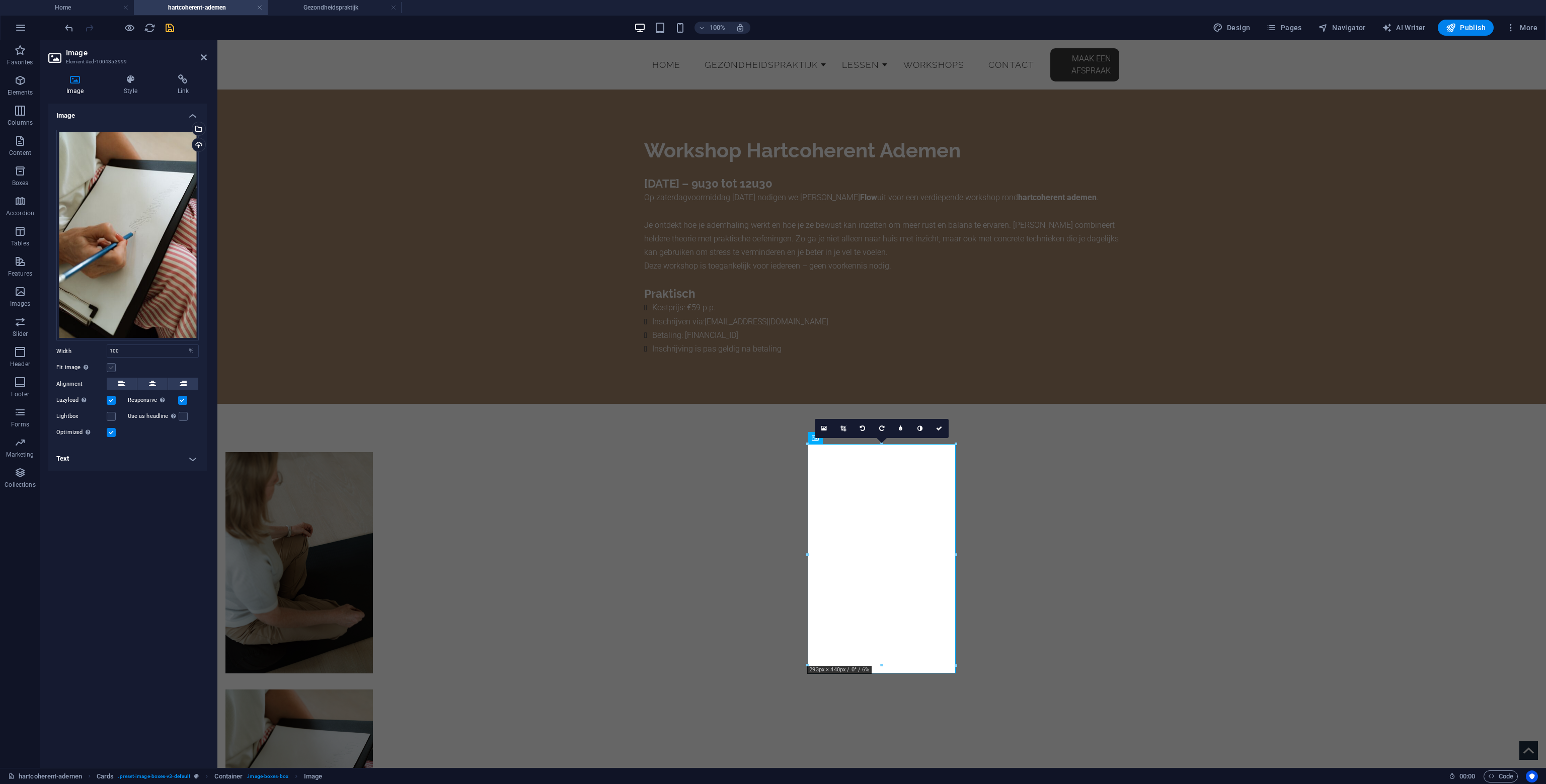
click at [114, 366] on label at bounding box center [111, 367] width 9 height 9
click at [0, 0] on input "Fit image Automatically fit image to a fixed width and height" at bounding box center [0, 0] width 0 height 0
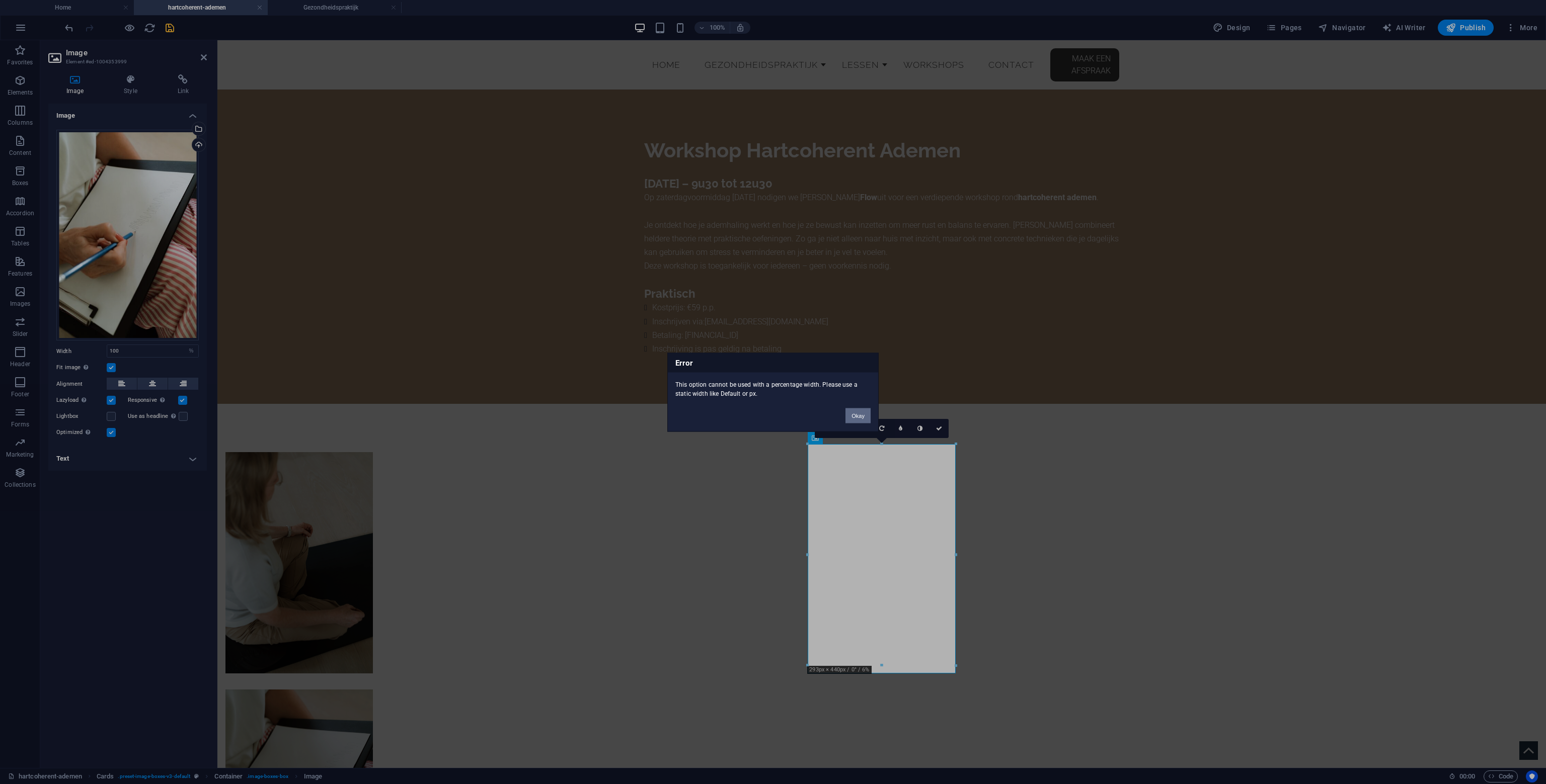
drag, startPoint x: 853, startPoint y: 412, endPoint x: 637, endPoint y: 373, distance: 219.5
click at [854, 412] on button "Okay" at bounding box center [858, 415] width 25 height 15
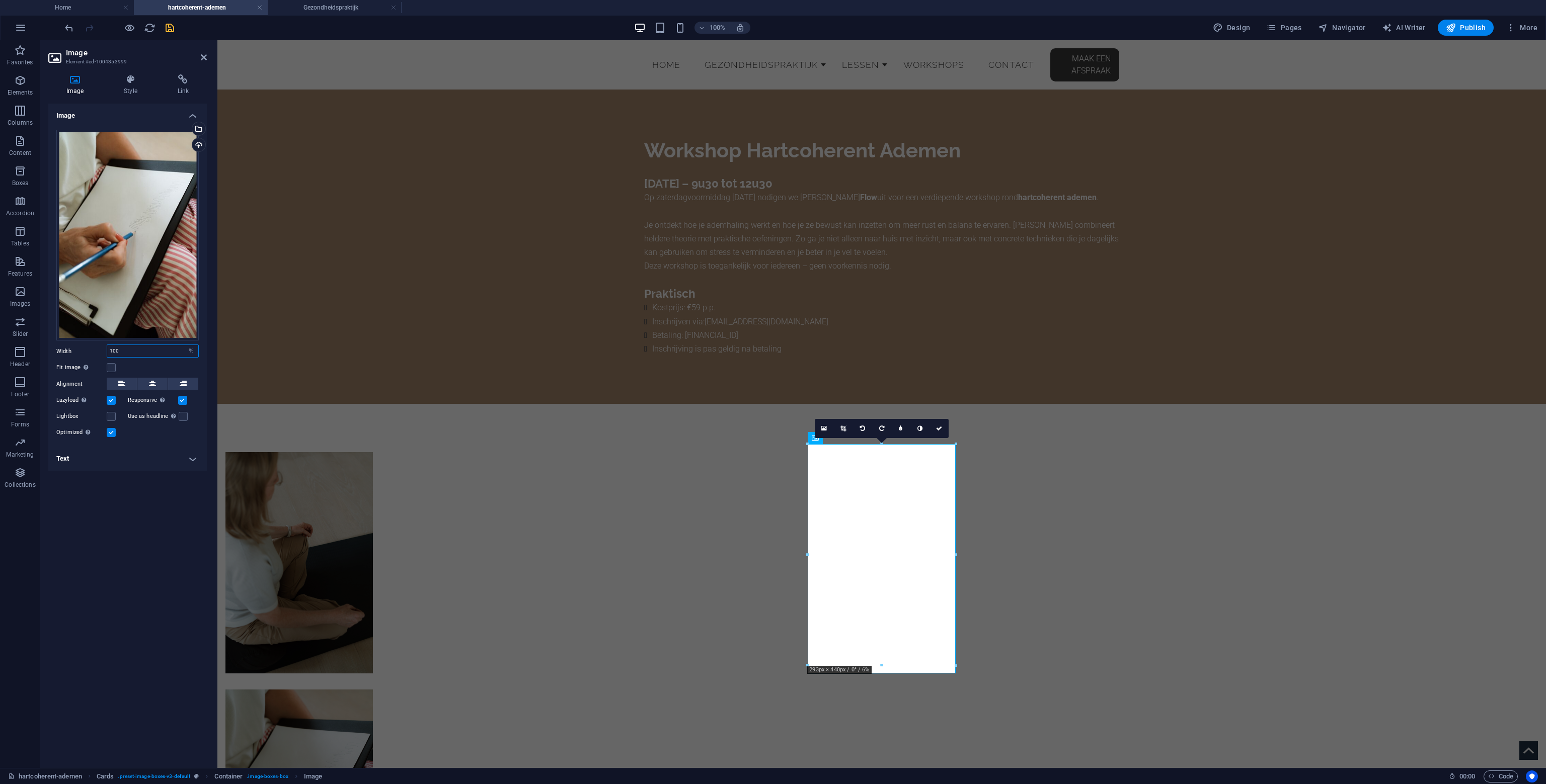
click at [130, 350] on input "100" at bounding box center [153, 351] width 91 height 12
click at [197, 352] on select "Default auto px rem % em vh vw" at bounding box center [191, 351] width 14 height 12
select select "px"
click at [184, 345] on select "Default auto px rem % em vh vw" at bounding box center [191, 351] width 14 height 12
type input "293"
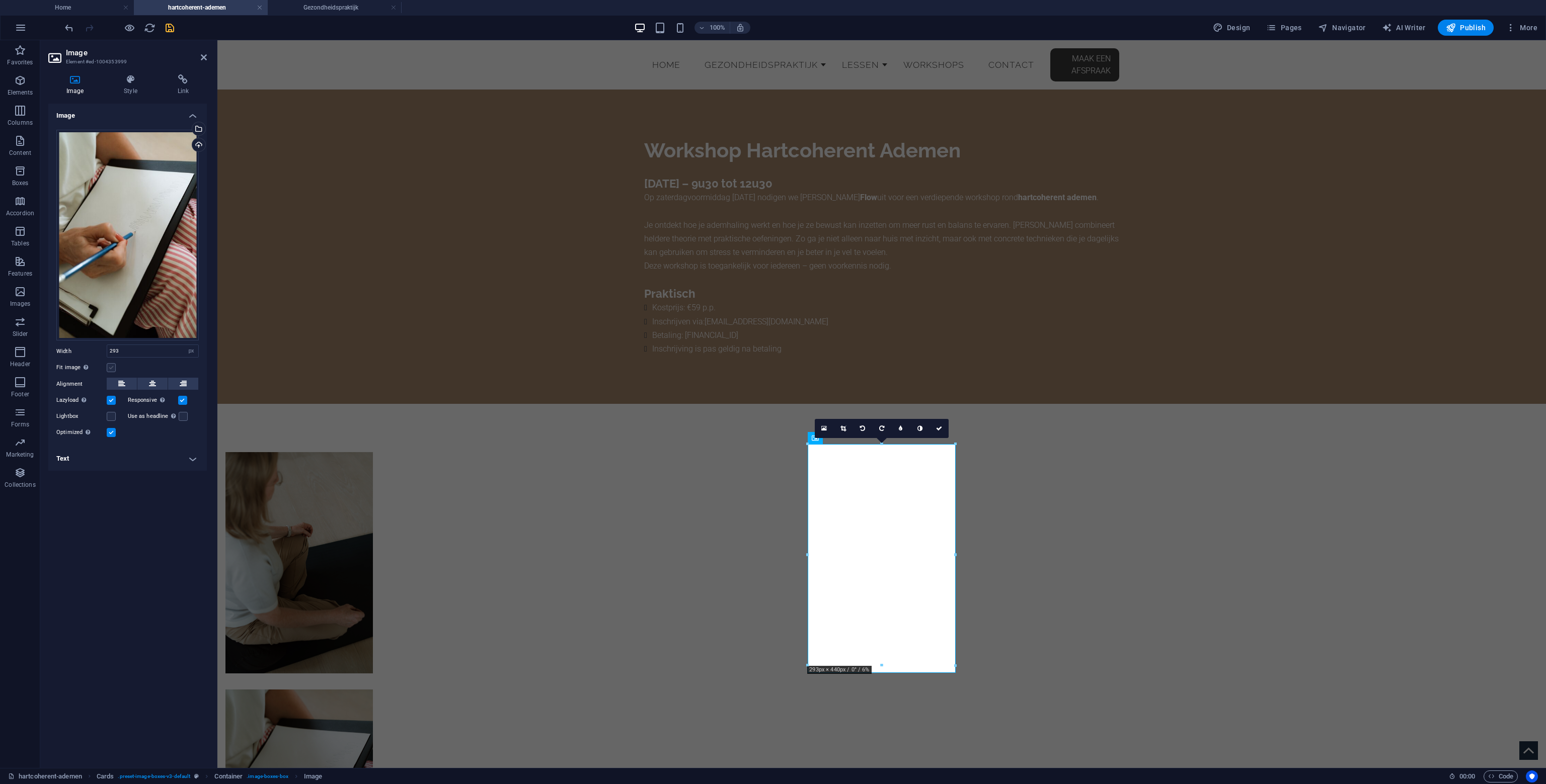
click at [113, 370] on label at bounding box center [111, 367] width 9 height 9
click at [0, 0] on input "Fit image Automatically fit image to a fixed width and height" at bounding box center [0, 0] width 0 height 0
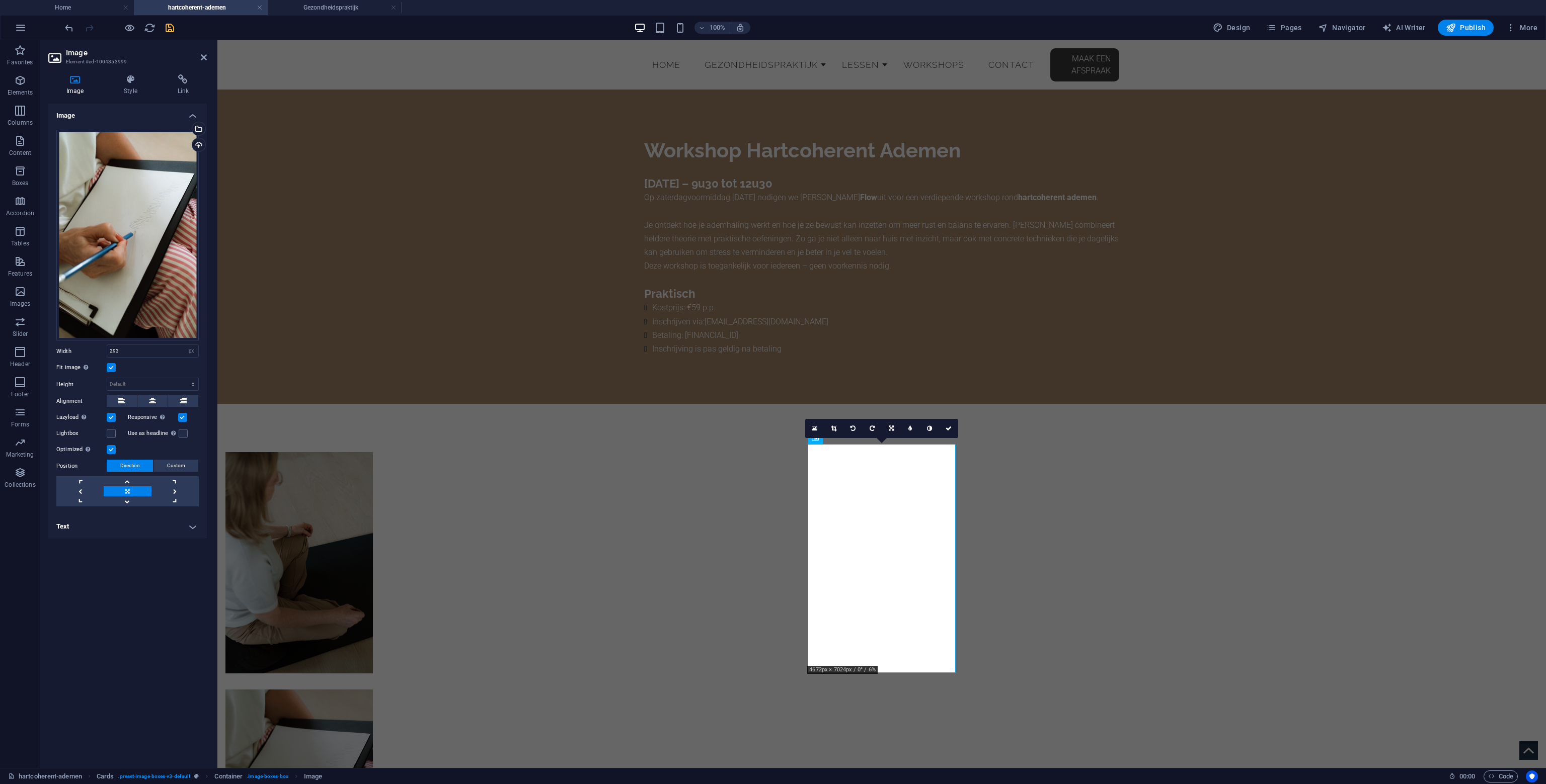
click at [107, 368] on label at bounding box center [111, 367] width 9 height 9
click at [0, 0] on input "Fit image Automatically fit image to a fixed width and height" at bounding box center [0, 0] width 0 height 0
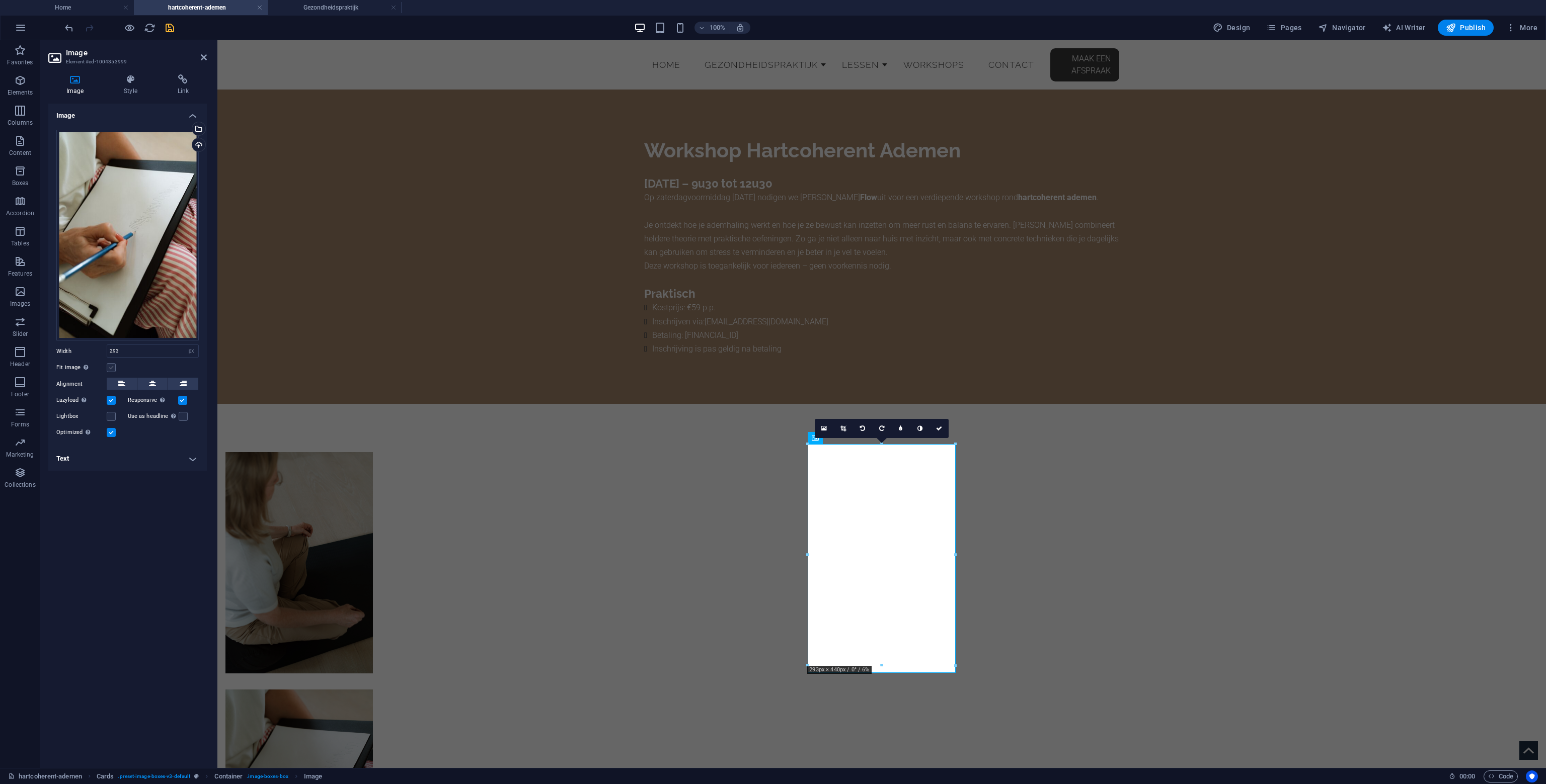
click at [113, 367] on label at bounding box center [111, 367] width 9 height 9
click at [0, 0] on input "Fit image Automatically fit image to a fixed width and height" at bounding box center [0, 0] width 0 height 0
click at [136, 383] on select "Default auto px" at bounding box center [153, 385] width 91 height 12
select select "px"
click at [184, 379] on select "Default auto px" at bounding box center [153, 385] width 91 height 12
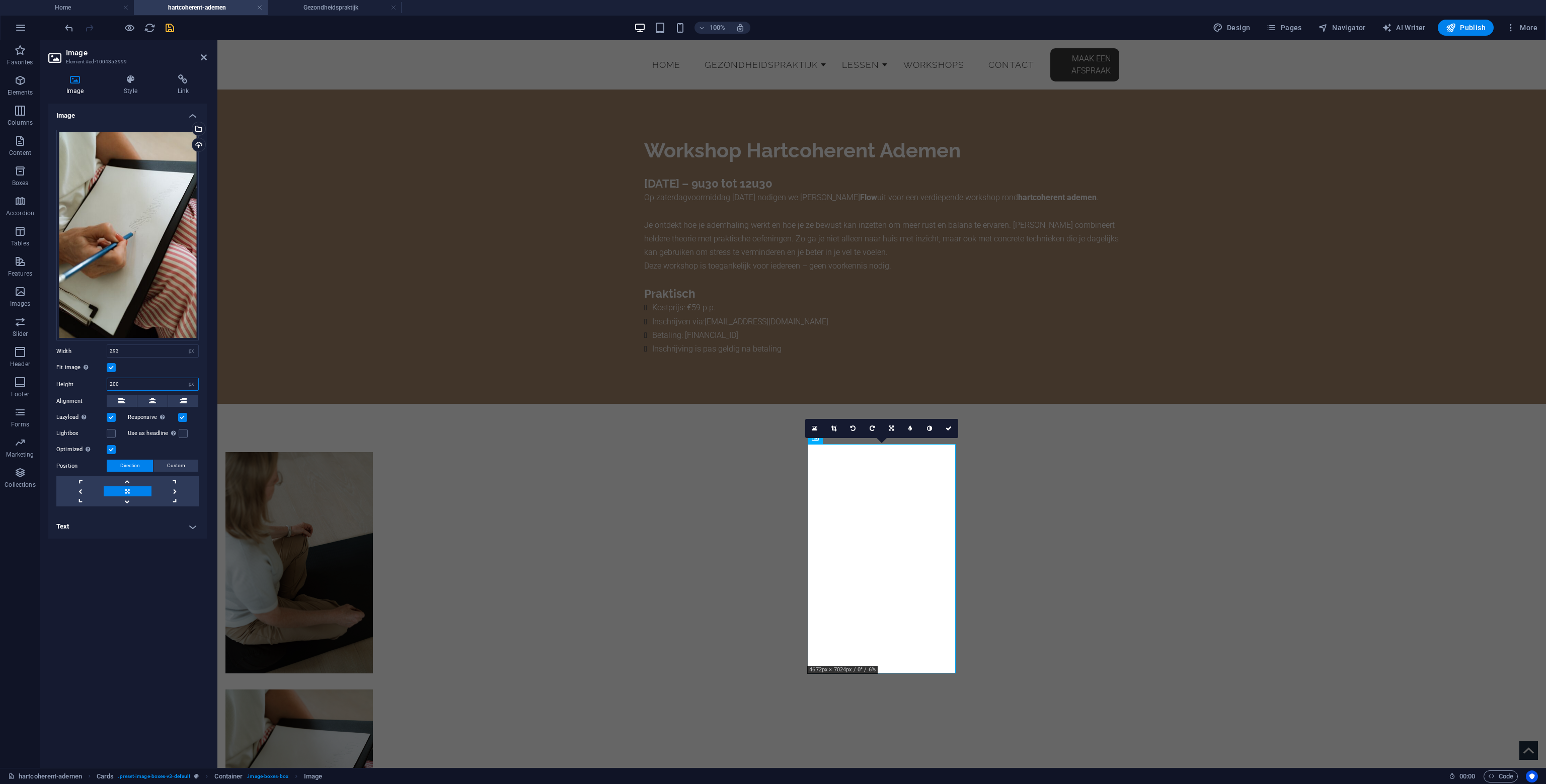
type input "200"
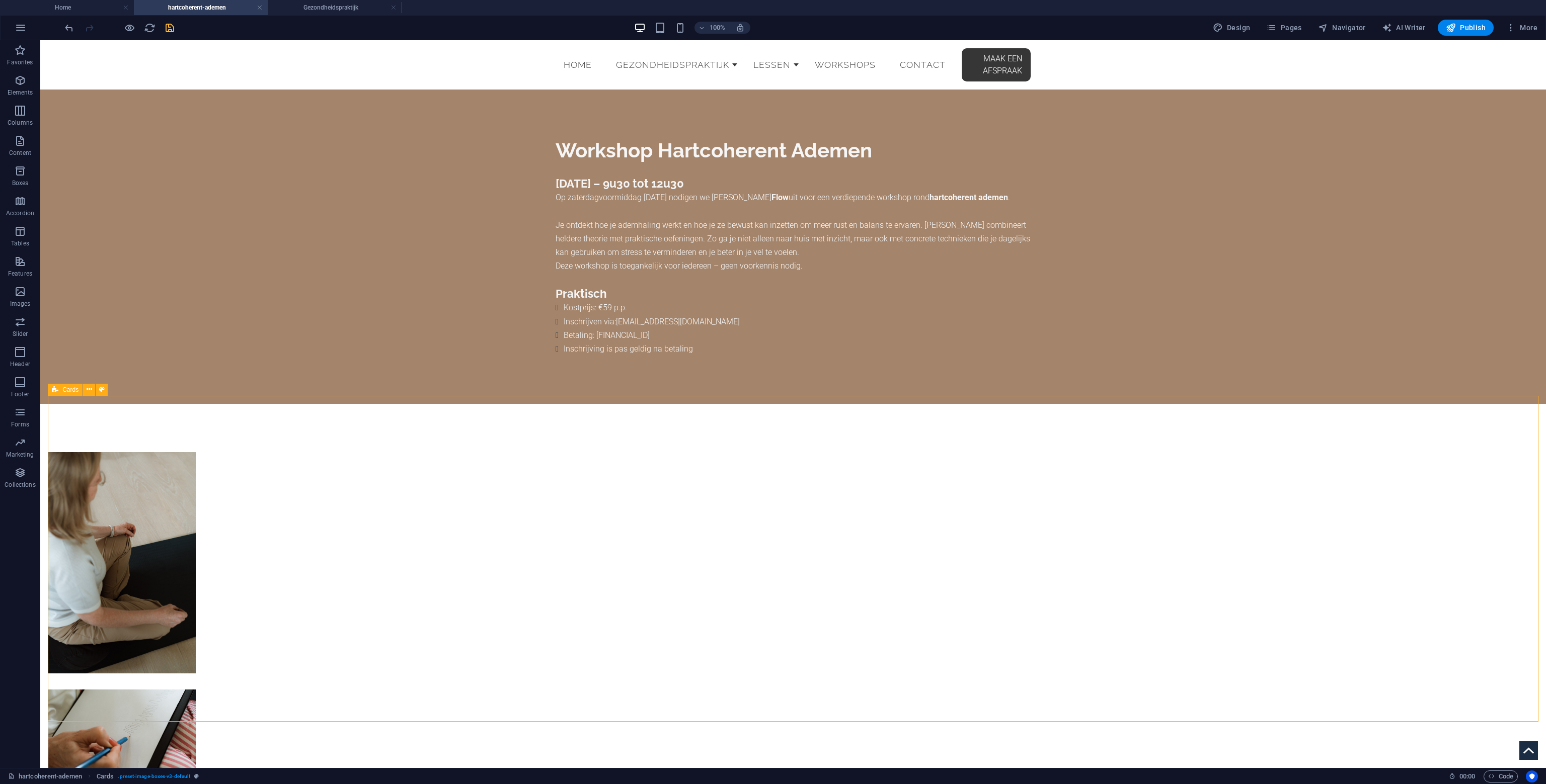
drag, startPoint x: 202, startPoint y: 450, endPoint x: 373, endPoint y: 453, distance: 171.0
click at [375, 452] on div at bounding box center [793, 678] width 1506 height 549
click at [196, 487] on figure at bounding box center [122, 567] width 148 height 229
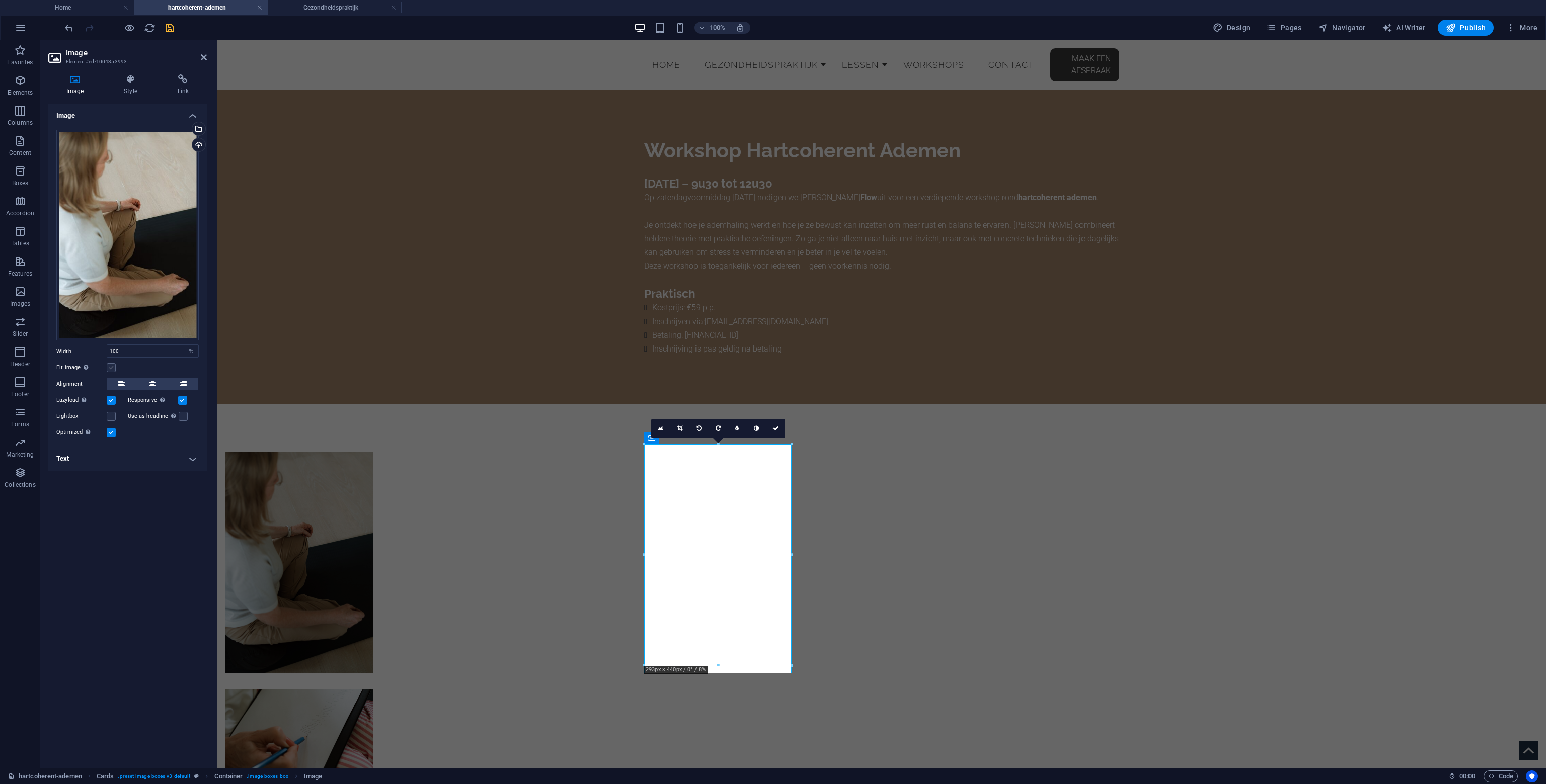
click at [109, 369] on label at bounding box center [111, 367] width 9 height 9
click at [0, 0] on input "Fit image Automatically fit image to a fixed width and height" at bounding box center [0, 0] width 0 height 0
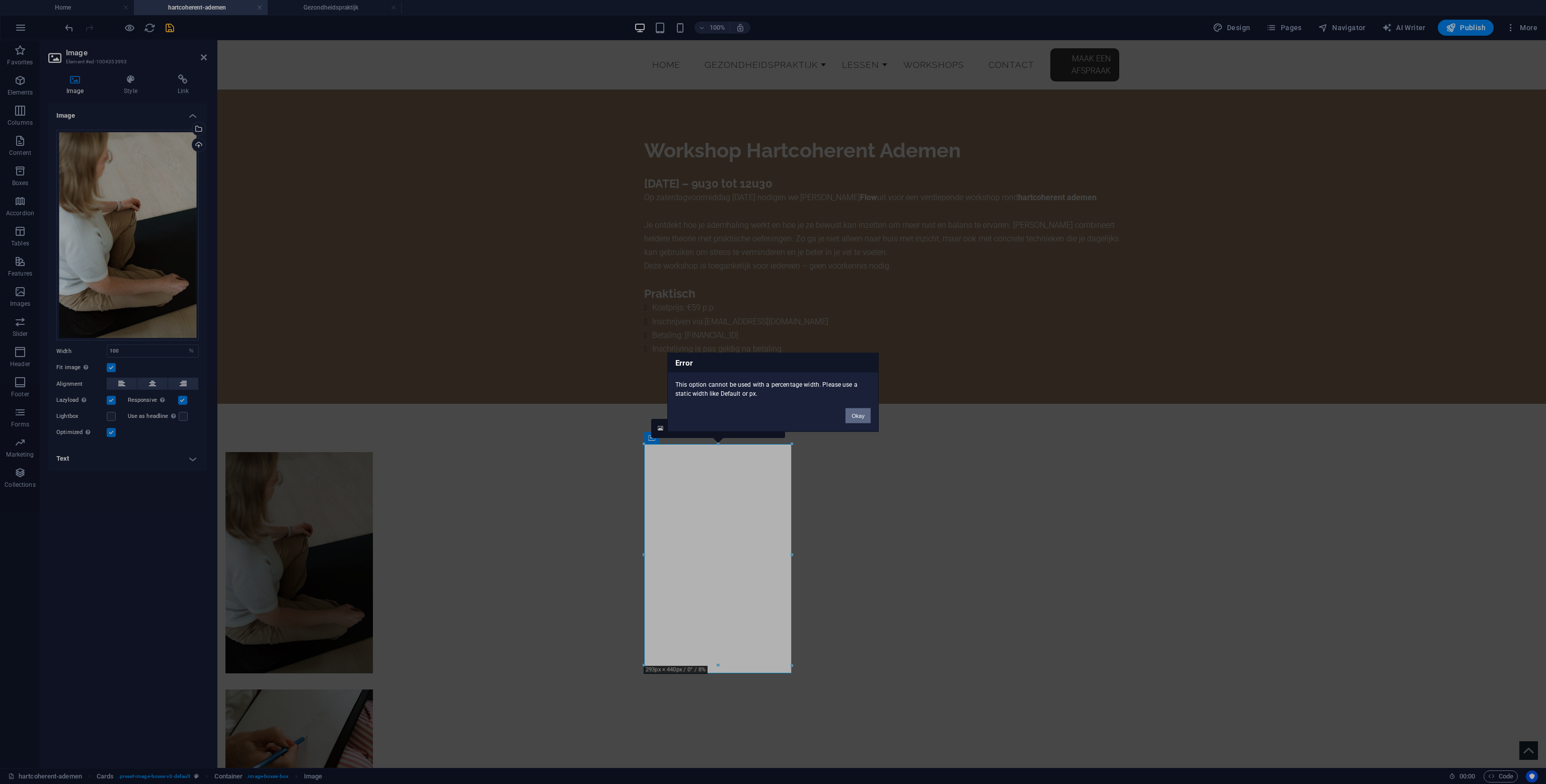
click at [847, 414] on button "Okay" at bounding box center [858, 415] width 25 height 15
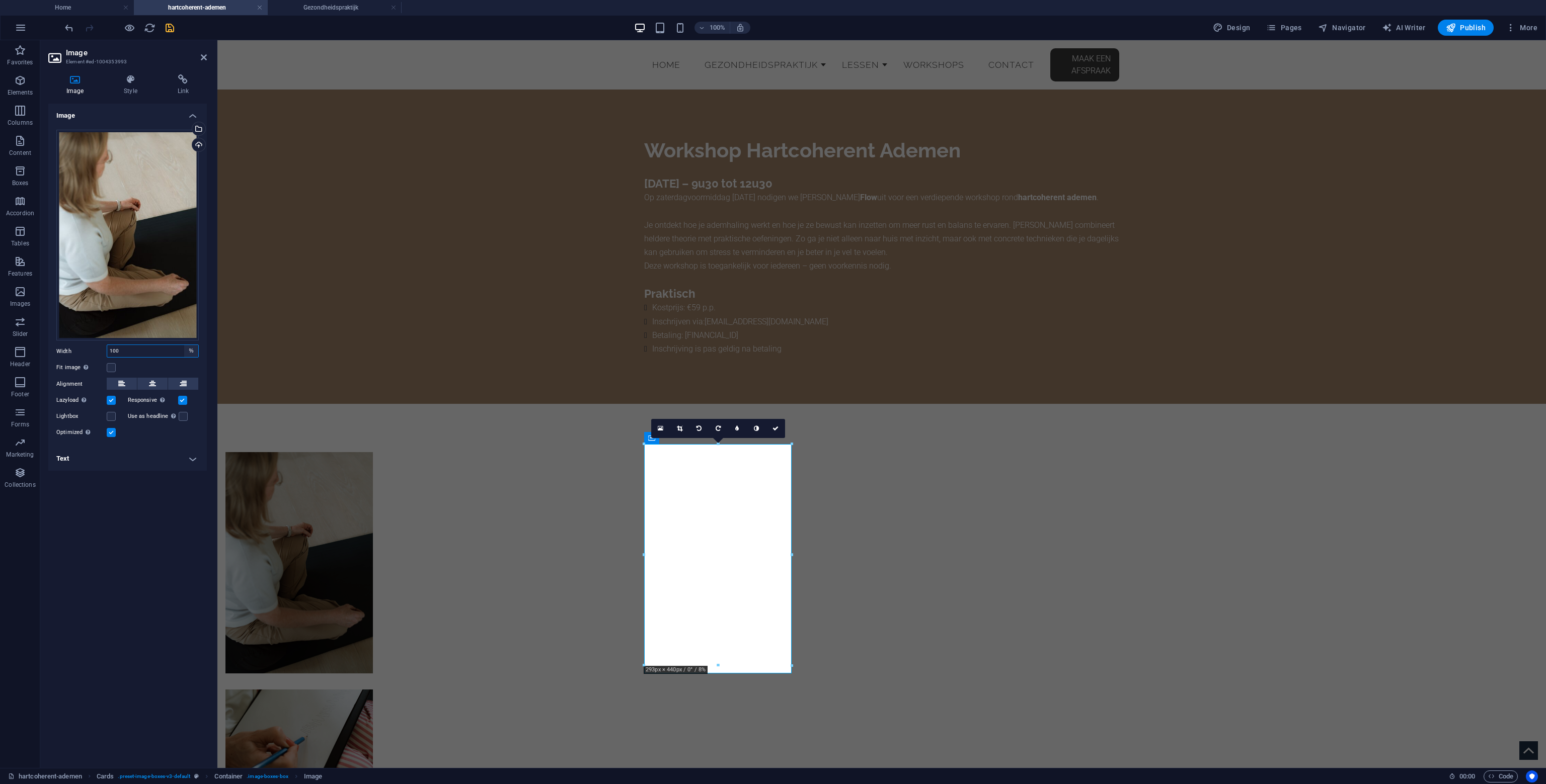
drag, startPoint x: 195, startPoint y: 350, endPoint x: 196, endPoint y: 356, distance: 6.1
click at [194, 350] on select "Default auto px rem % em vh vw" at bounding box center [191, 351] width 14 height 12
select select "px"
click at [184, 345] on select "Default auto px rem % em vh vw" at bounding box center [191, 351] width 14 height 12
type input "293"
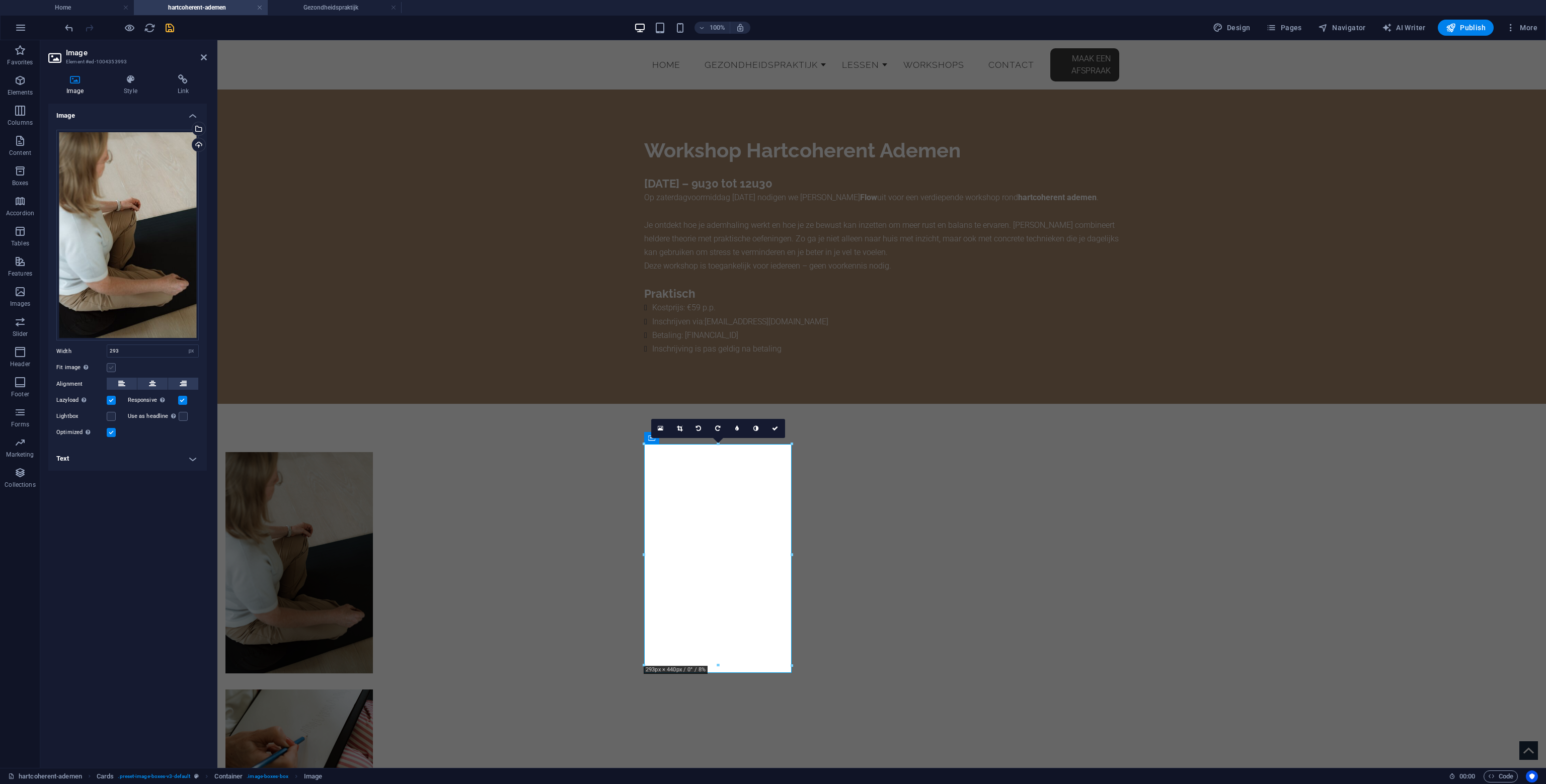
click at [108, 366] on label at bounding box center [111, 367] width 9 height 9
click at [0, 0] on input "Fit image Automatically fit image to a fixed width and height" at bounding box center [0, 0] width 0 height 0
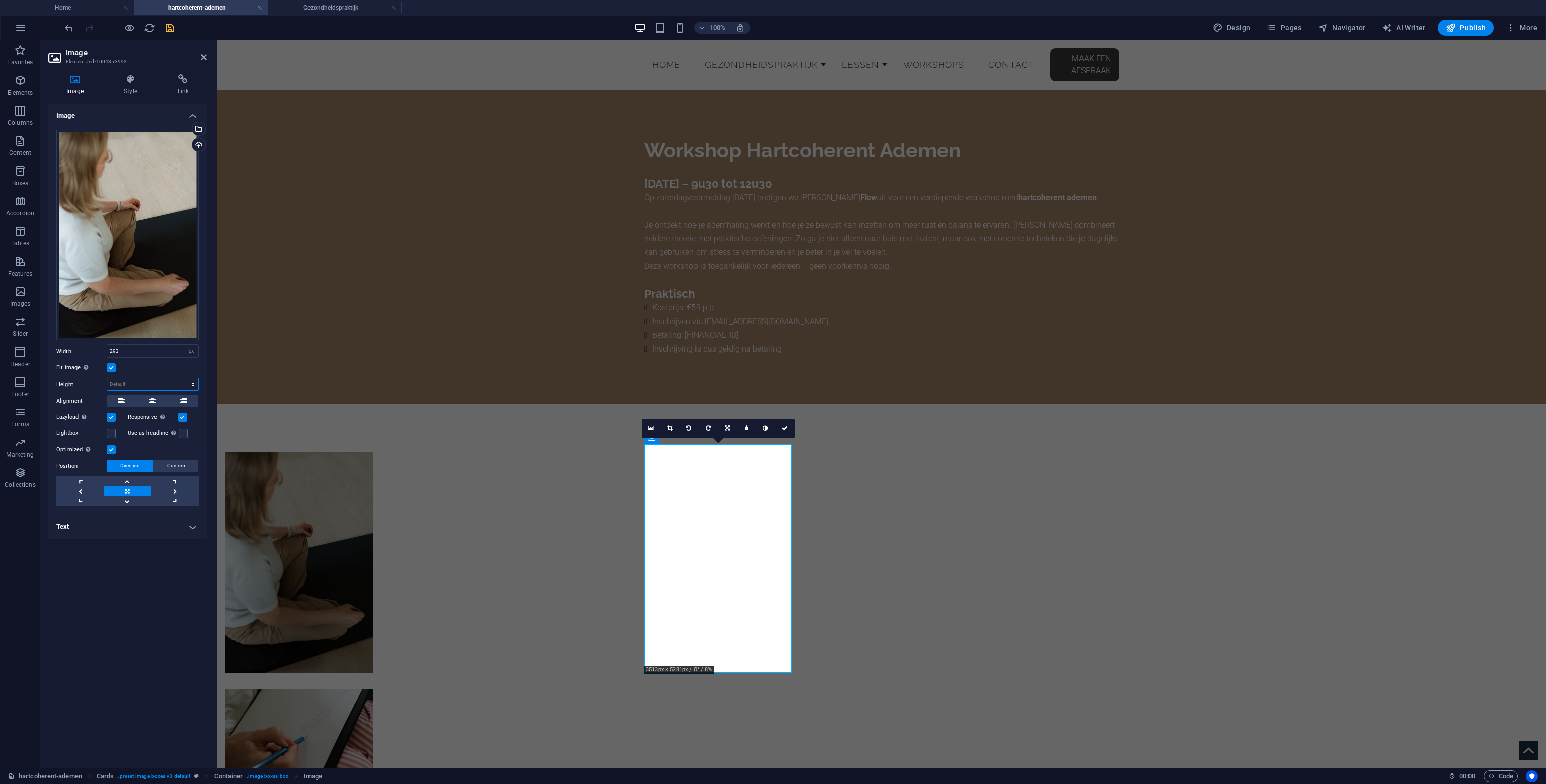
click at [121, 384] on select "Default auto px" at bounding box center [153, 385] width 91 height 12
select select "px"
click at [184, 379] on select "Default auto px" at bounding box center [153, 385] width 91 height 12
type input "200"
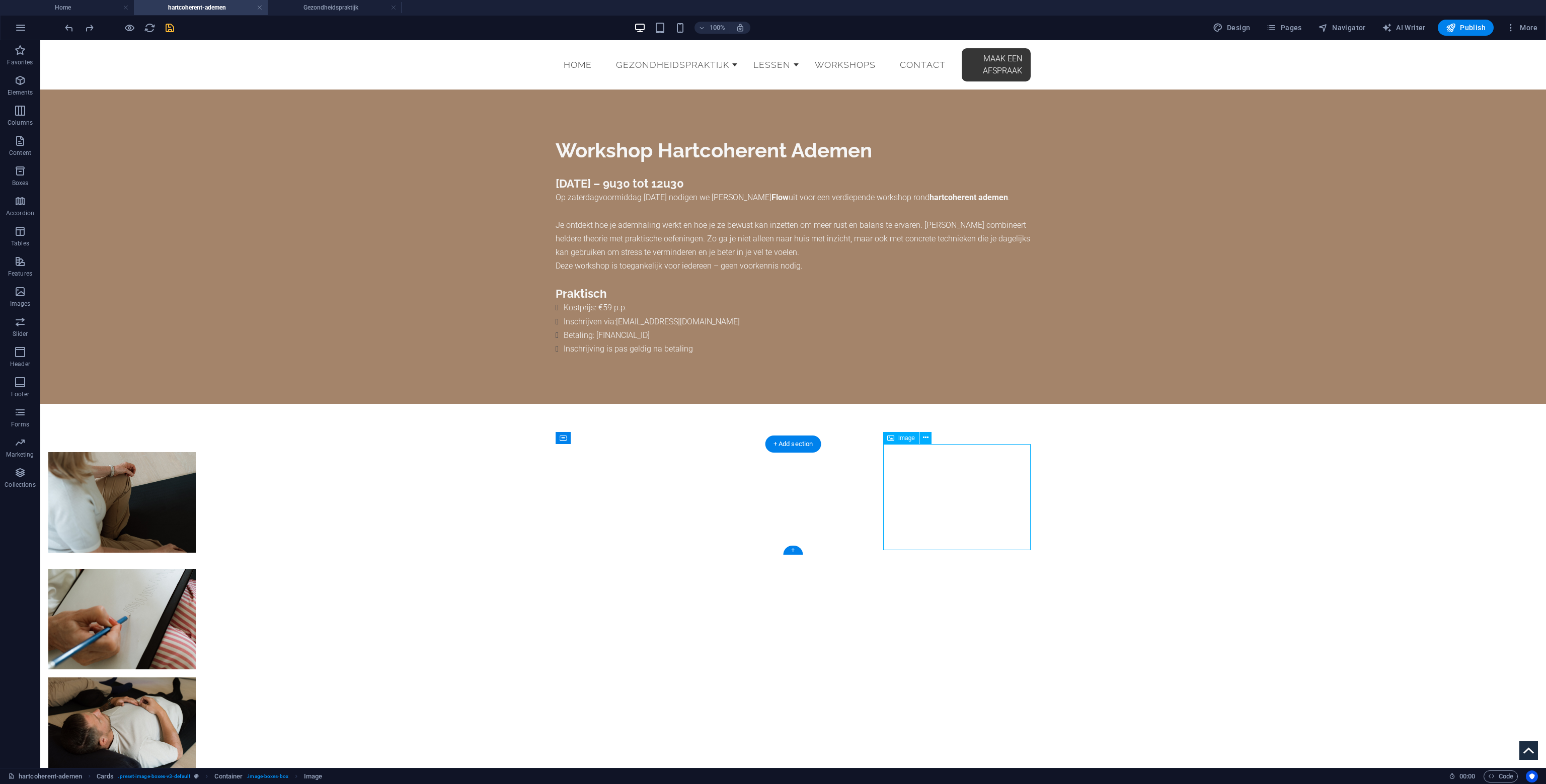
click at [196, 678] on figure at bounding box center [122, 731] width 148 height 107
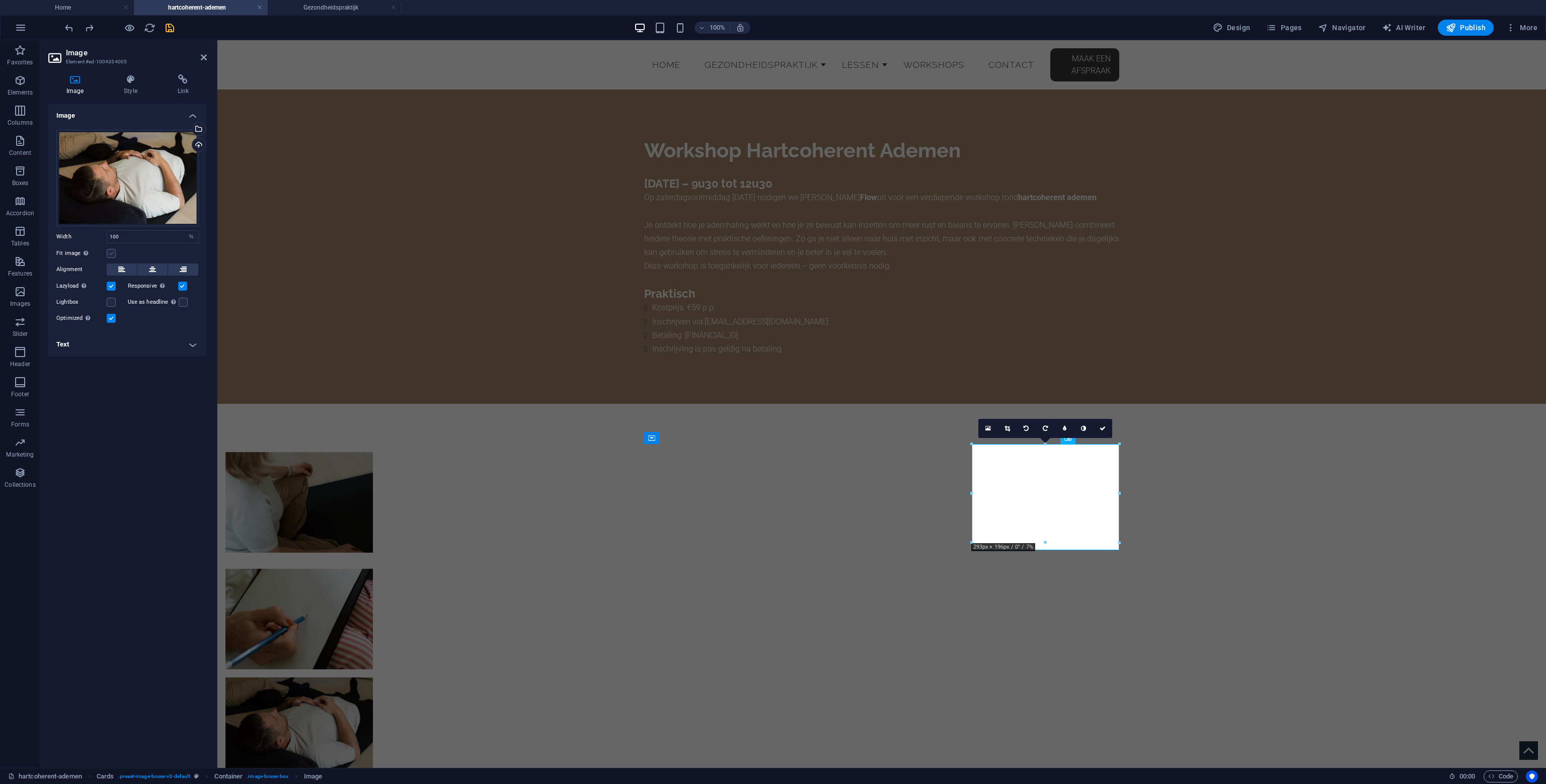
click at [115, 254] on label at bounding box center [111, 253] width 9 height 9
click at [0, 0] on input "Fit image Automatically fit image to a fixed width and height" at bounding box center [0, 0] width 0 height 0
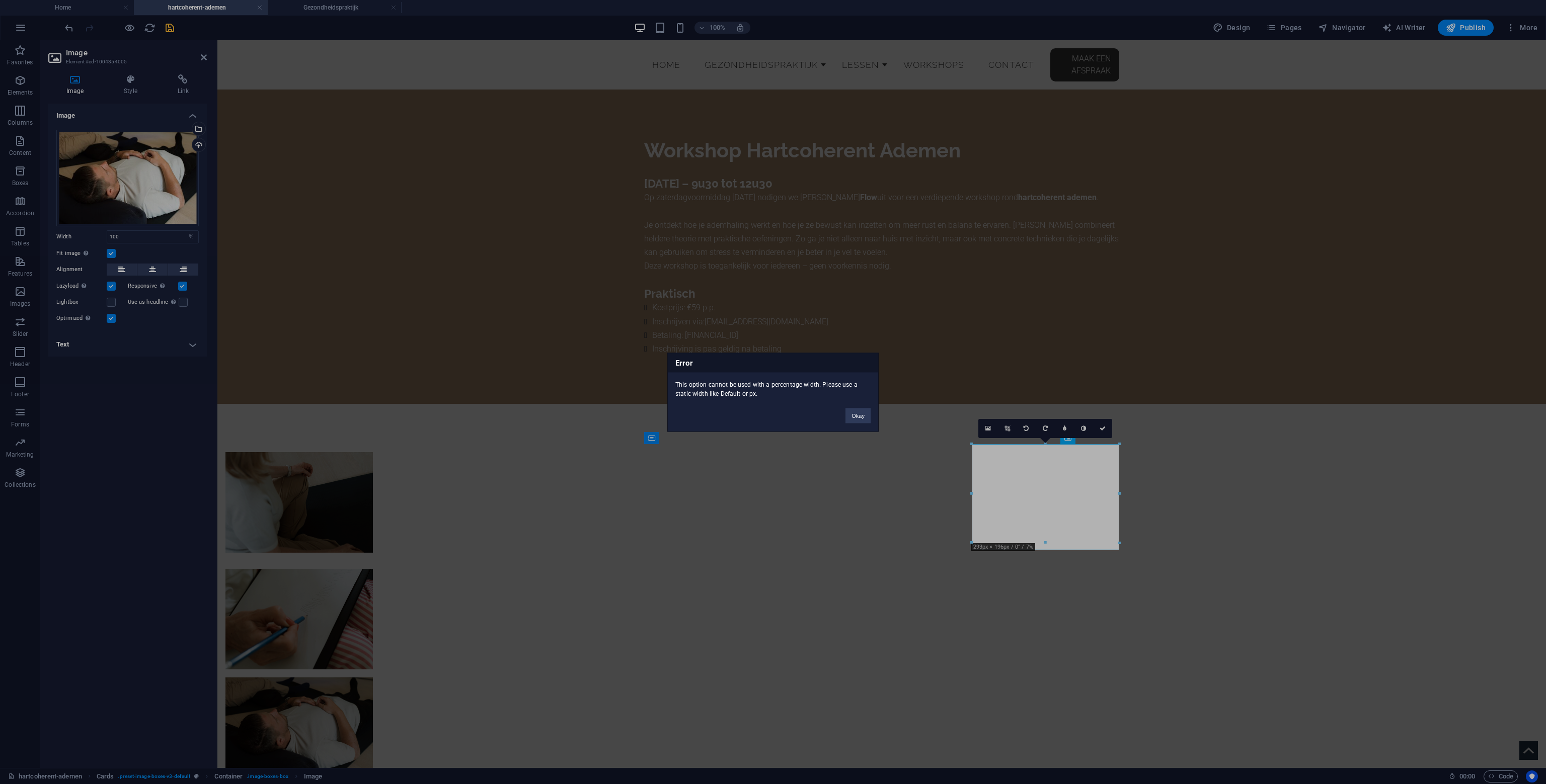
click button "Okay" at bounding box center [858, 415] width 25 height 15
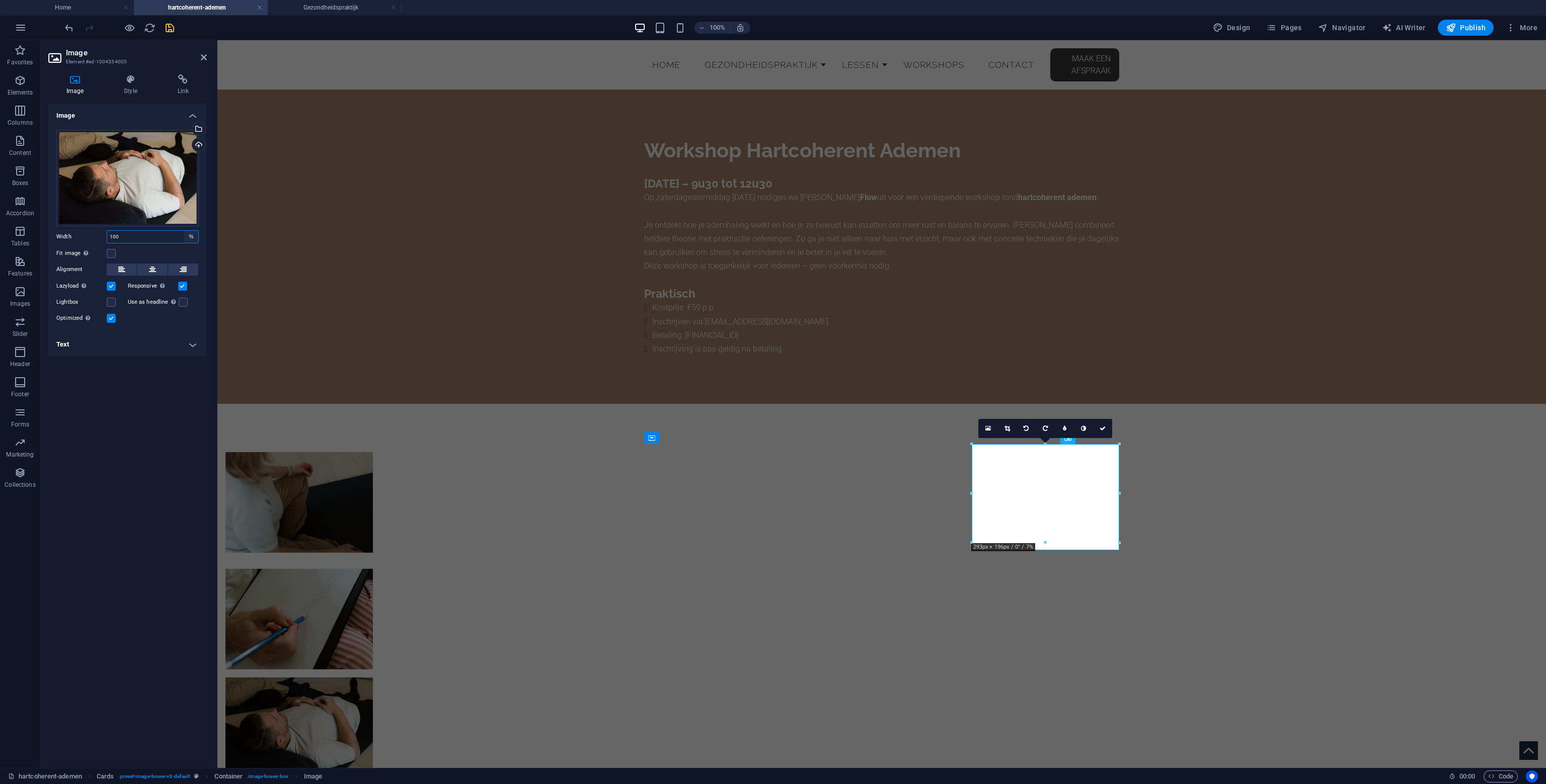
click at [187, 235] on select "Default auto px rem % em vh vw" at bounding box center [191, 237] width 14 height 12
select select "px"
click at [184, 231] on select "Default auto px rem % em vh vw" at bounding box center [191, 237] width 14 height 12
type input "293"
click at [113, 255] on label at bounding box center [111, 253] width 9 height 9
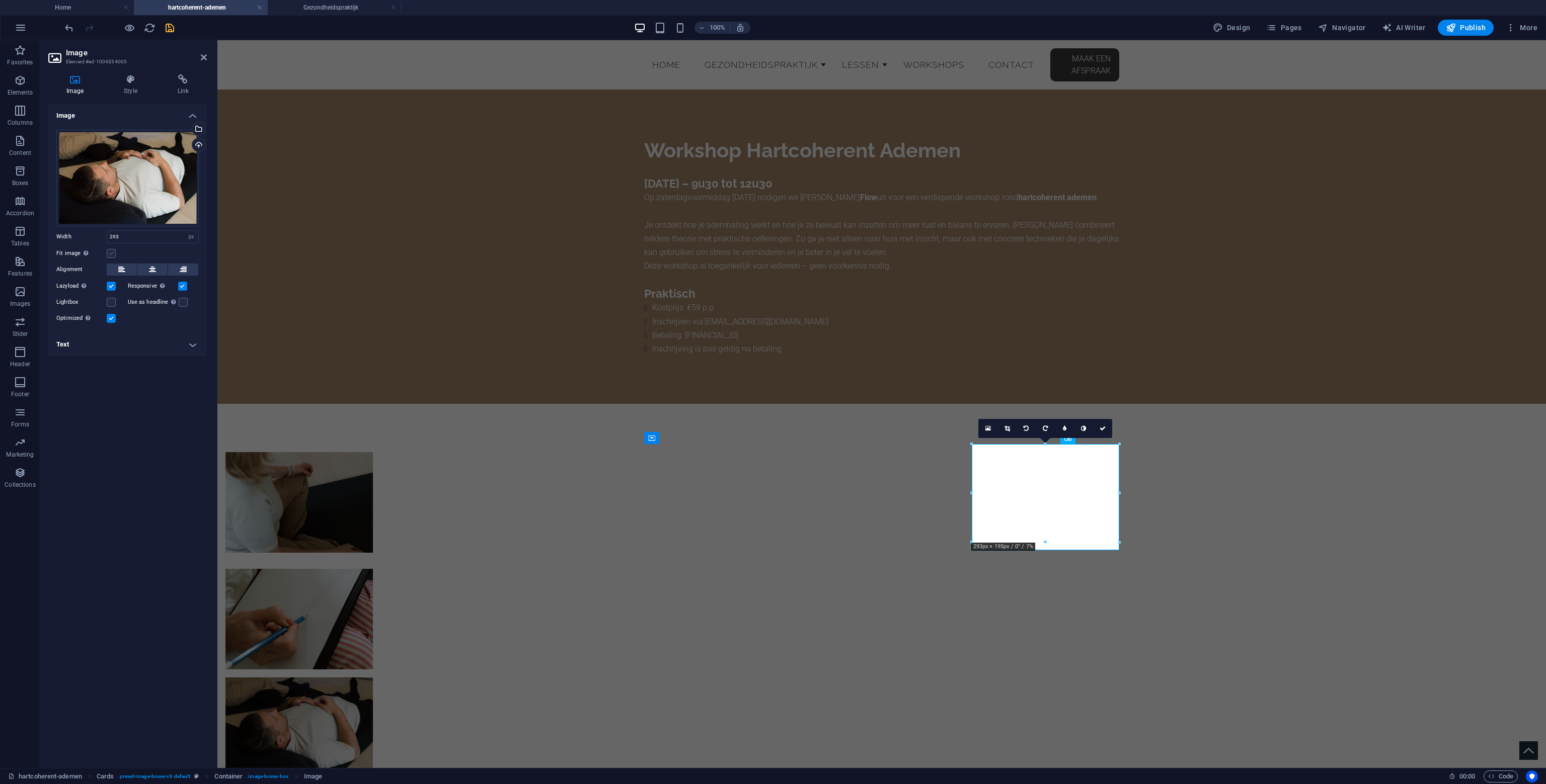
click at [0, 0] on input "Fit image Automatically fit image to a fixed width and height" at bounding box center [0, 0] width 0 height 0
click at [129, 270] on select "Default auto px" at bounding box center [153, 270] width 91 height 12
select select "px"
click at [184, 264] on select "Default auto px" at bounding box center [153, 270] width 91 height 12
type input "200"
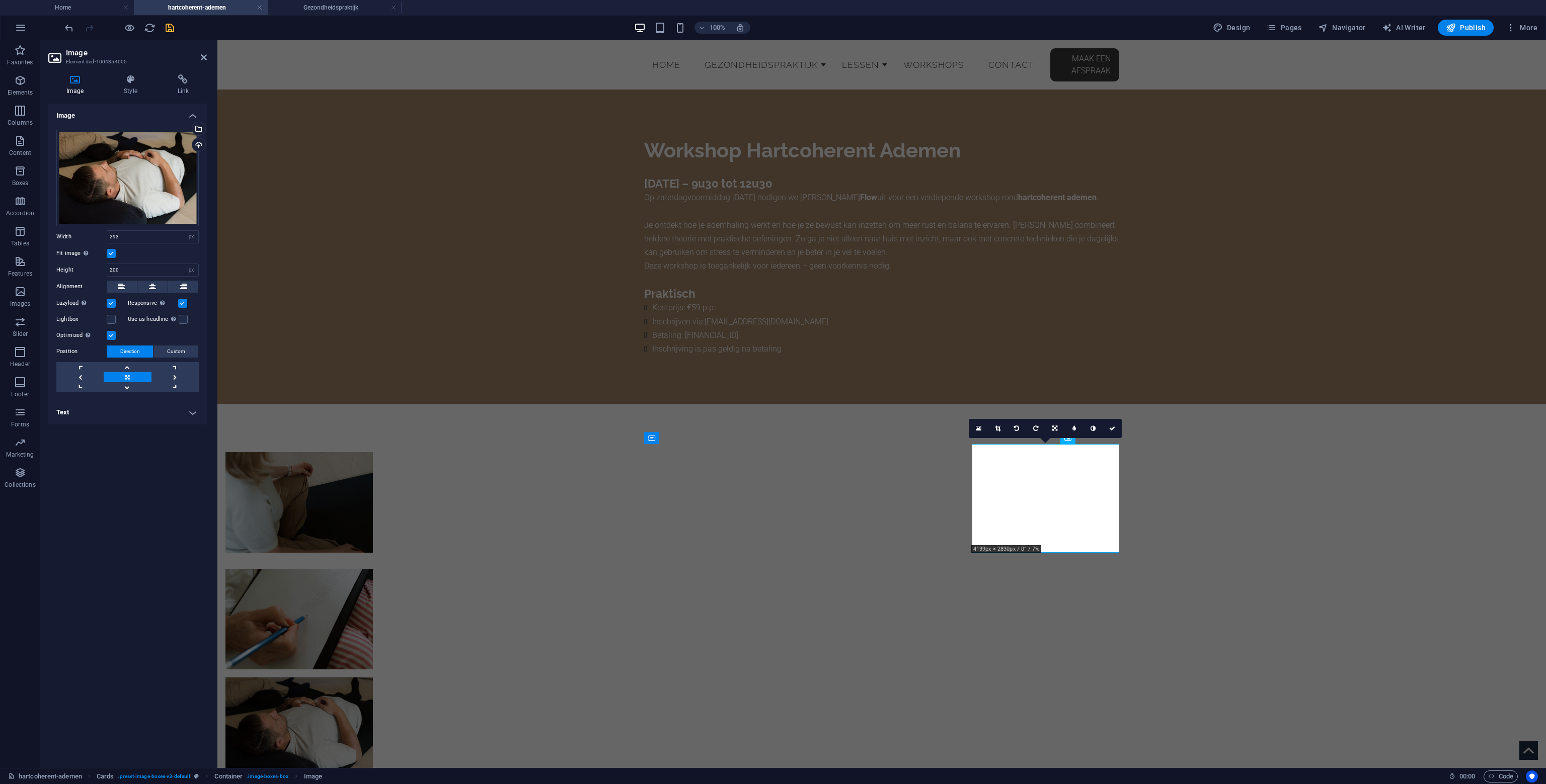
click at [149, 506] on div "Image Drag files here, click to choose files or select files from Files or our …" at bounding box center [127, 432] width 158 height 656
click at [605, 490] on div at bounding box center [882, 619] width 1329 height 431
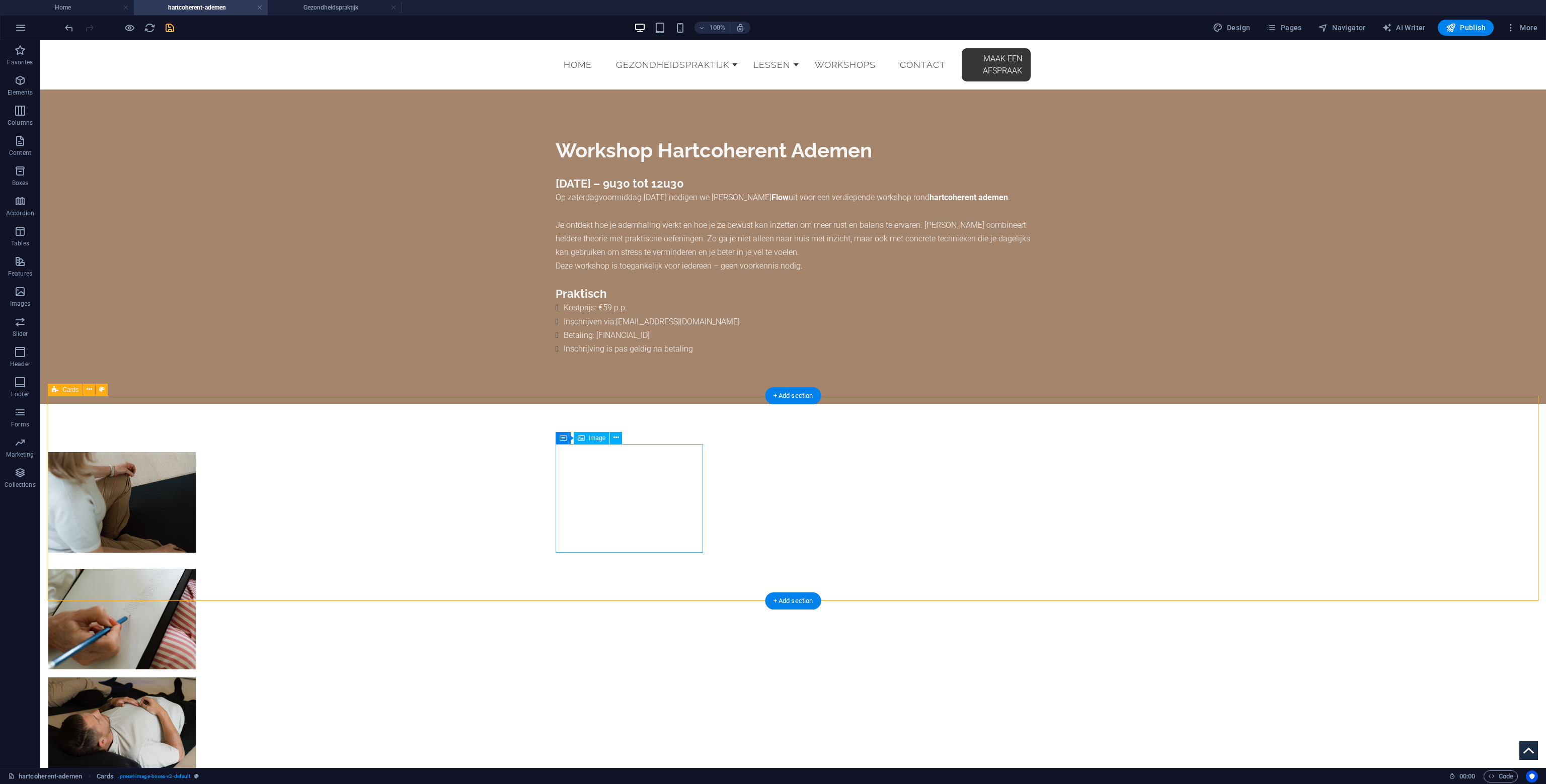
click at [196, 508] on figure at bounding box center [122, 506] width 148 height 109
click at [196, 479] on figure at bounding box center [122, 506] width 148 height 109
select select "px"
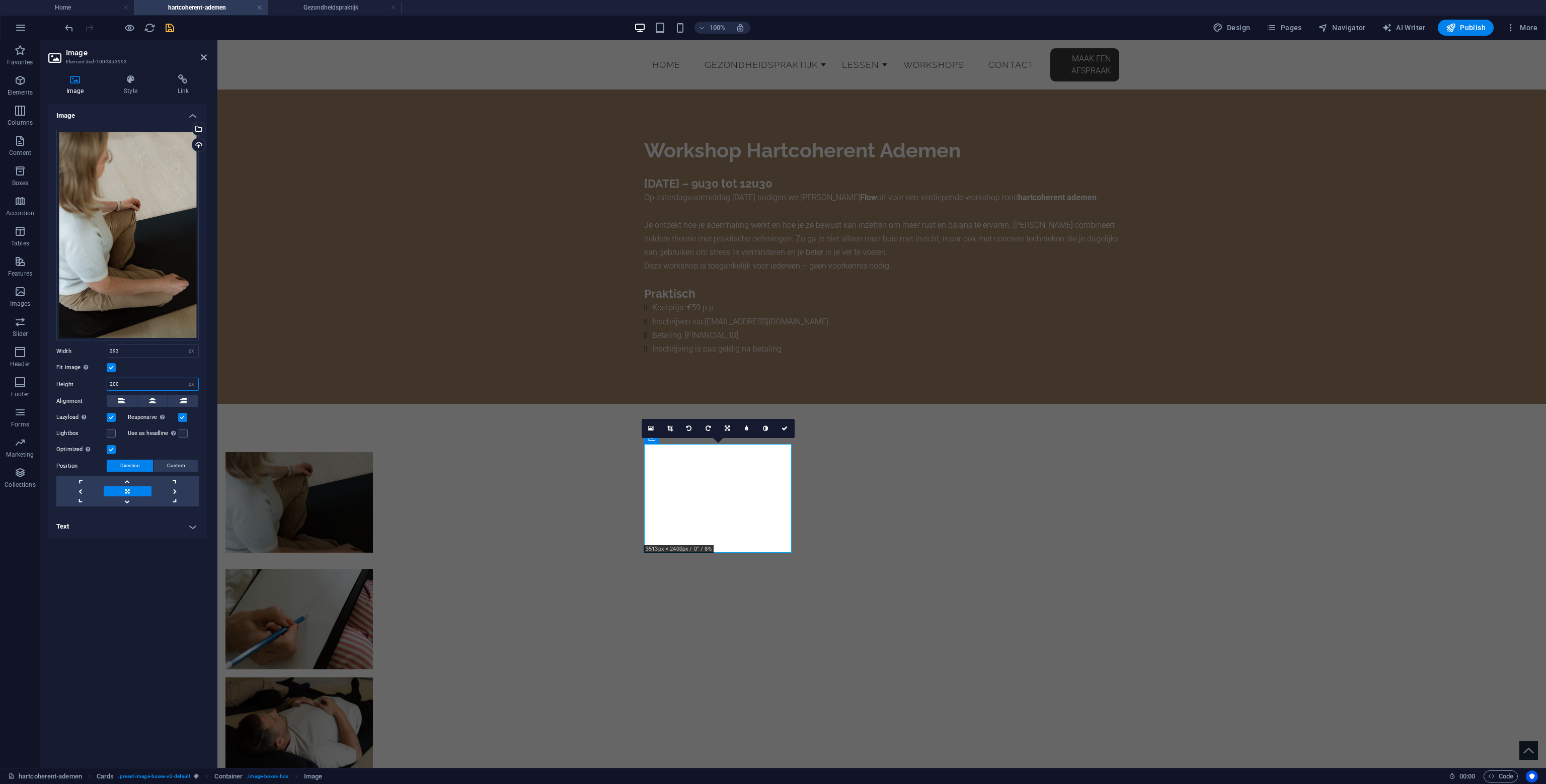
drag, startPoint x: 123, startPoint y: 388, endPoint x: 57, endPoint y: 384, distance: 66.1
click at [57, 385] on div "Height 200 Default auto px" at bounding box center [127, 385] width 142 height 13
type input "400"
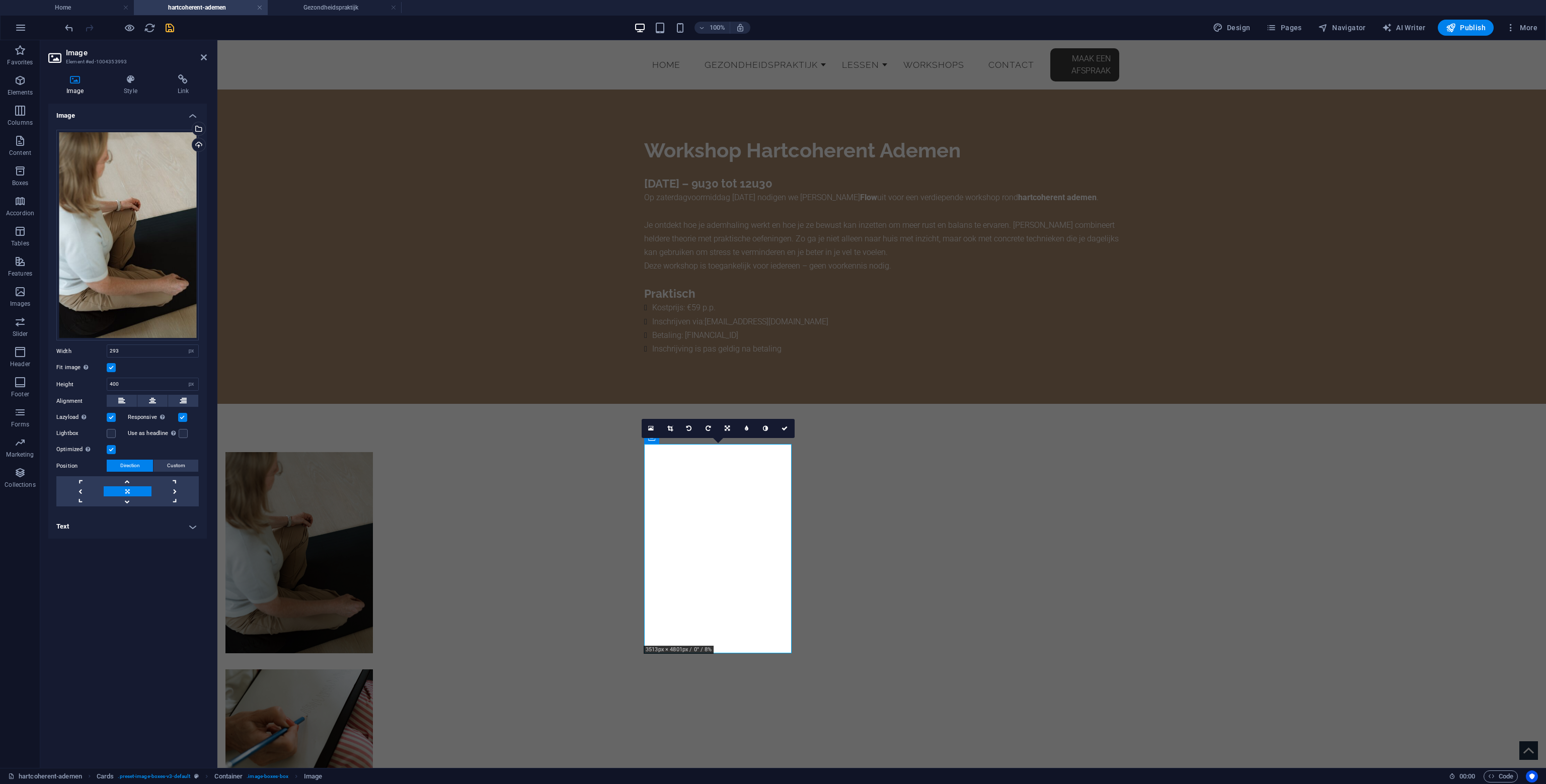
click at [123, 358] on div "Drag files here, click to choose files or select files from Files or our free s…" at bounding box center [127, 319] width 158 height 393
click at [123, 349] on input "293" at bounding box center [153, 351] width 91 height 12
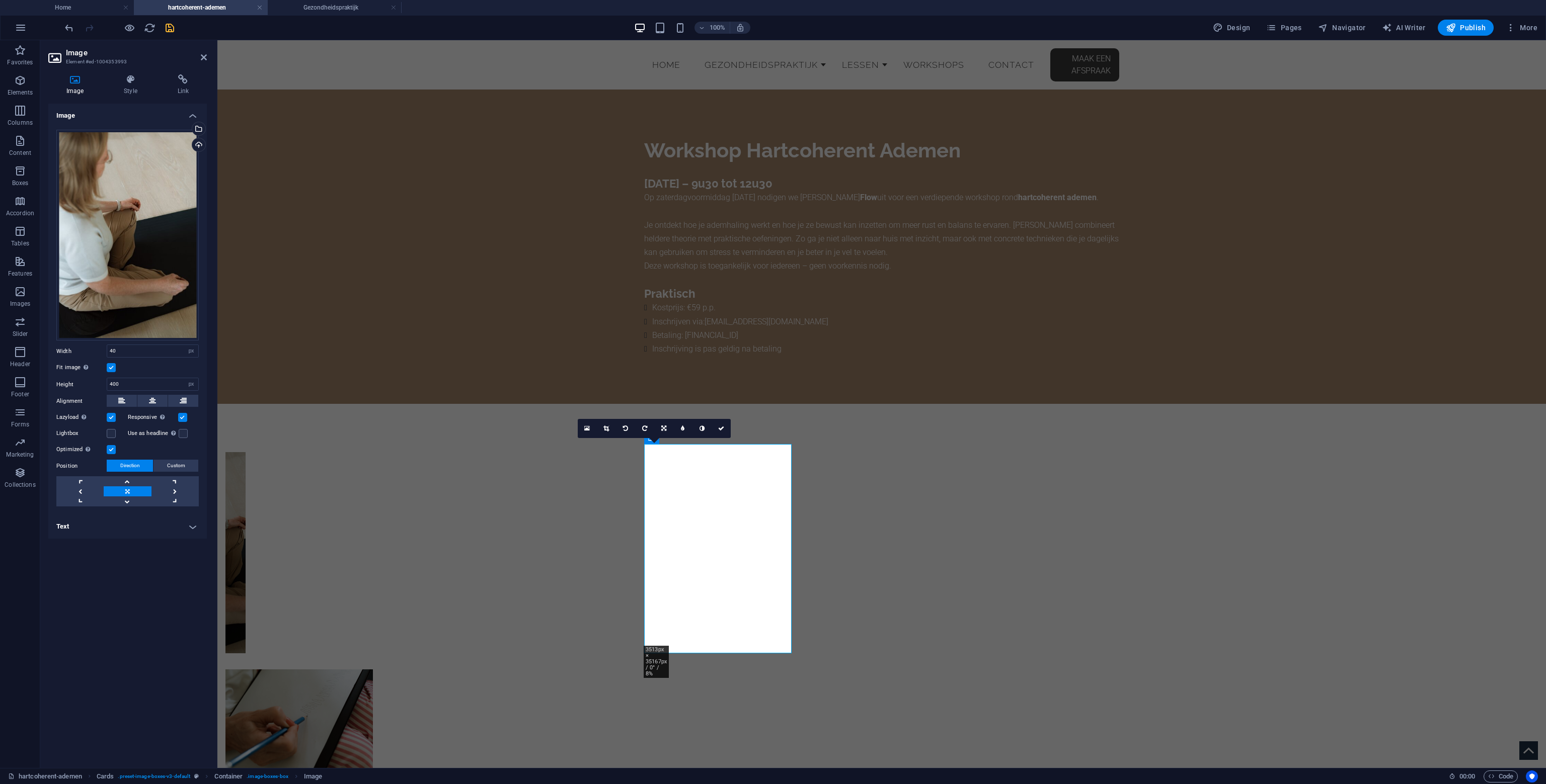
click at [127, 360] on div "Drag files here, click to choose files or select files from Files or our free s…" at bounding box center [127, 319] width 158 height 393
click at [130, 351] on input "40" at bounding box center [153, 351] width 91 height 12
type input "400"
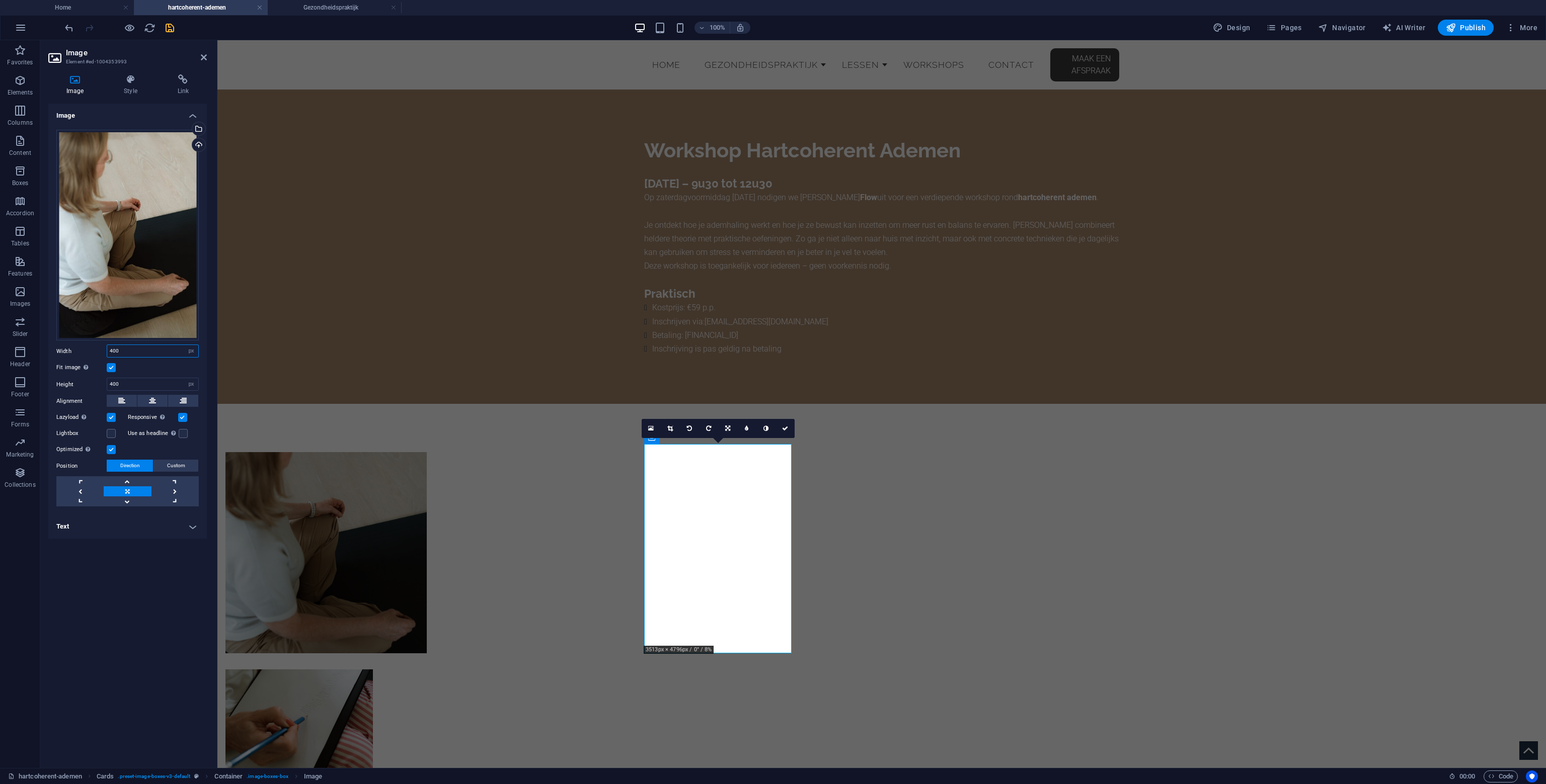
click at [138, 352] on input "400" at bounding box center [153, 351] width 91 height 12
click at [137, 351] on input "400" at bounding box center [153, 351] width 91 height 12
click at [656, 438] on div "16:10 16:9 4:3 1:1 1:2 0" at bounding box center [718, 429] width 153 height 19
click at [657, 438] on div "16:10 16:9 4:3 1:1 1:2 0" at bounding box center [718, 429] width 153 height 19
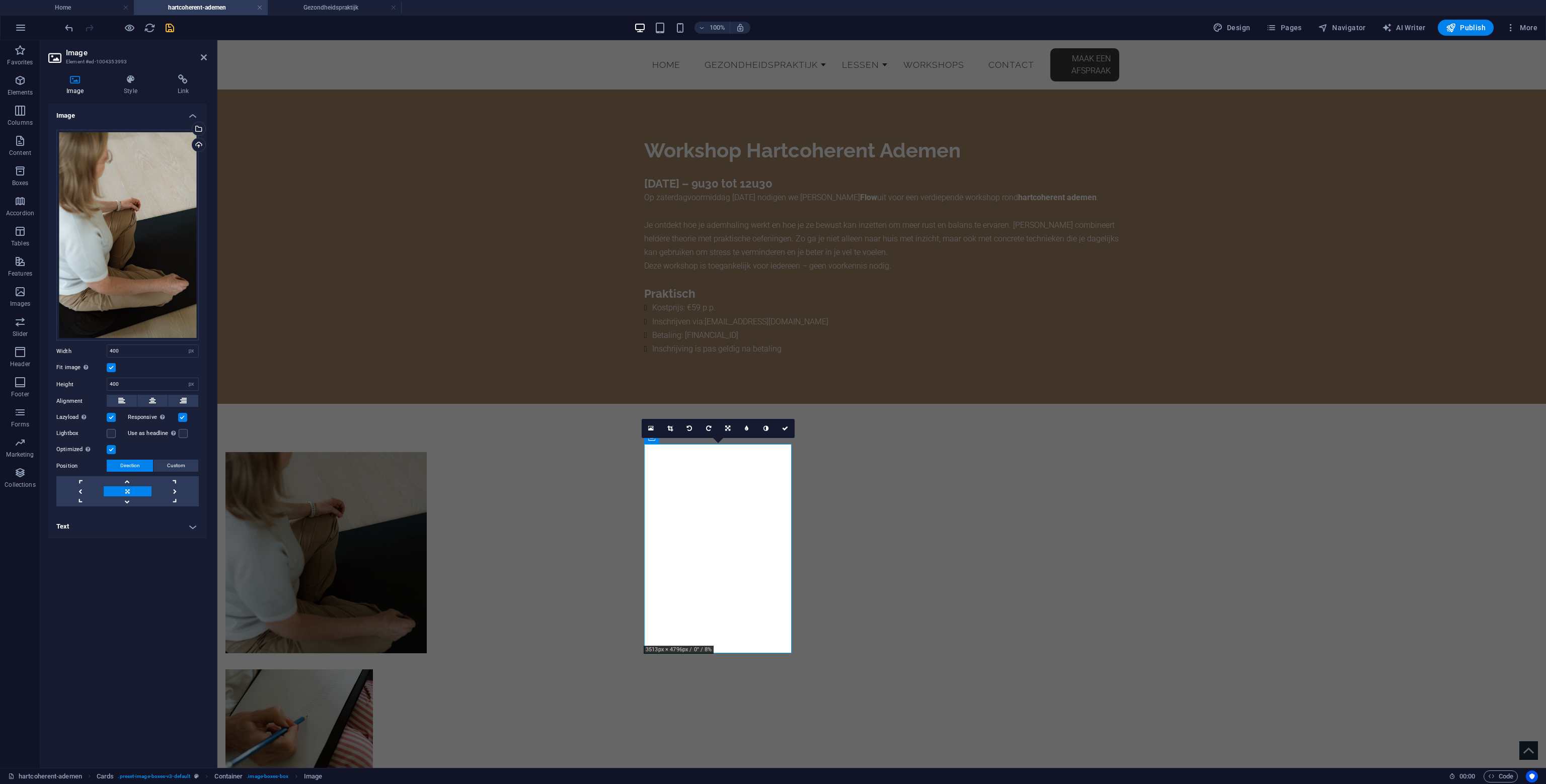
click at [657, 438] on div "16:10 16:9 4:3 1:1 1:2 0" at bounding box center [718, 429] width 153 height 19
click at [373, 466] on figure at bounding box center [299, 557] width 148 height 209
click at [651, 438] on div "16:10 16:9 4:3 1:1 1:2 0" at bounding box center [718, 429] width 153 height 19
click at [658, 438] on div "16:10 16:9 4:3 1:1 1:2 0" at bounding box center [718, 429] width 153 height 19
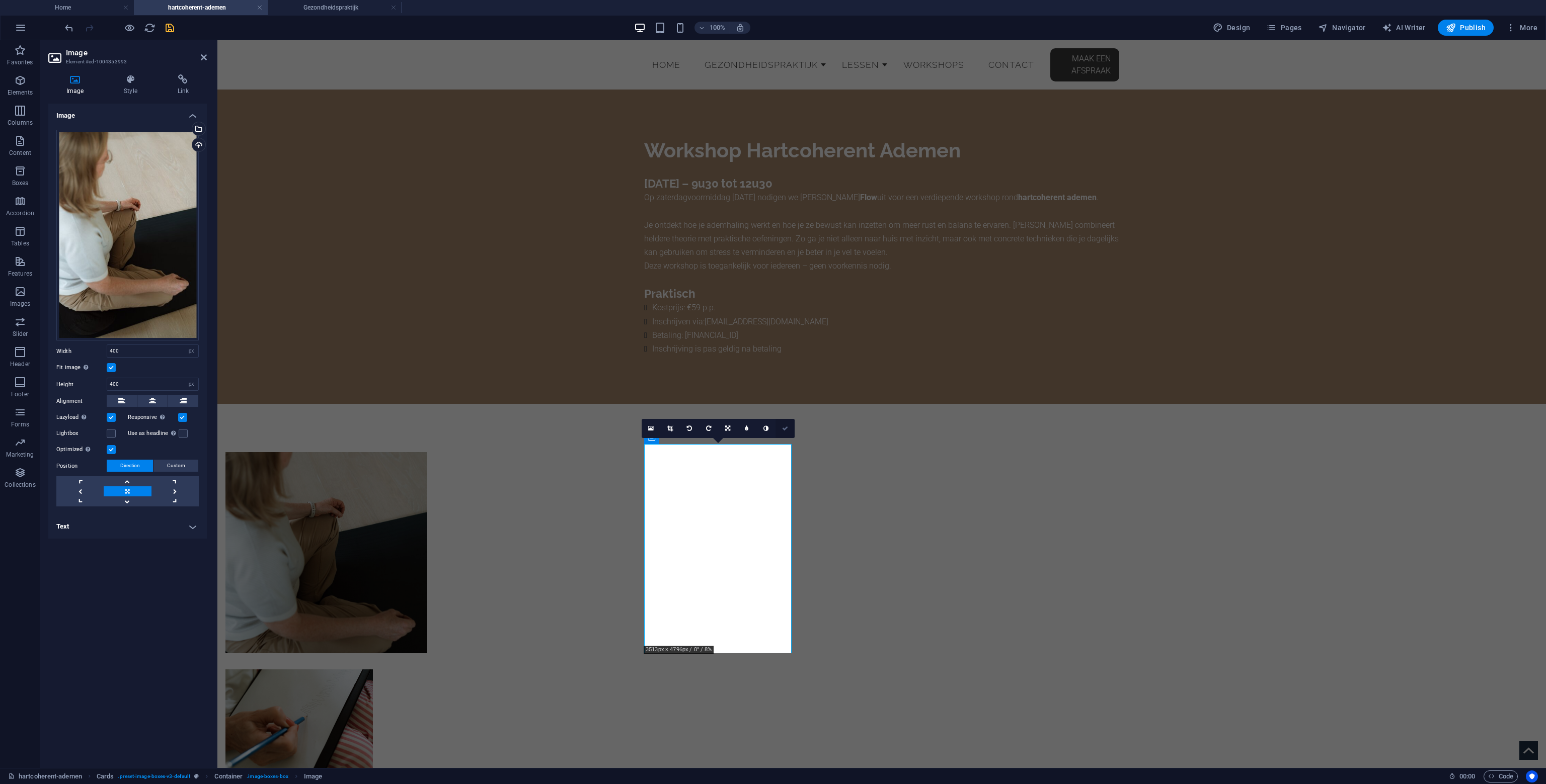
click at [788, 428] on link at bounding box center [785, 429] width 19 height 19
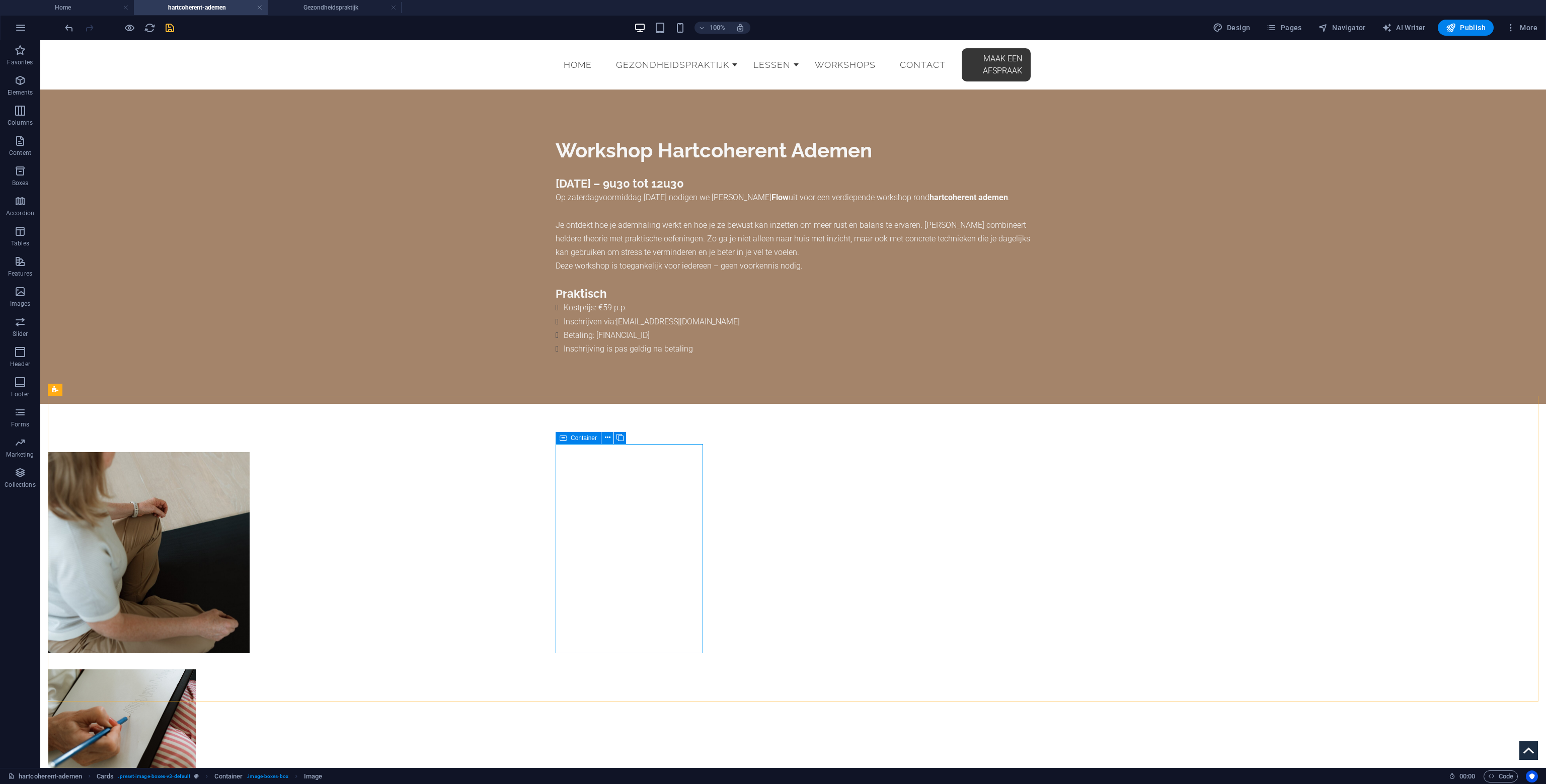
click at [562, 436] on icon at bounding box center [563, 438] width 7 height 12
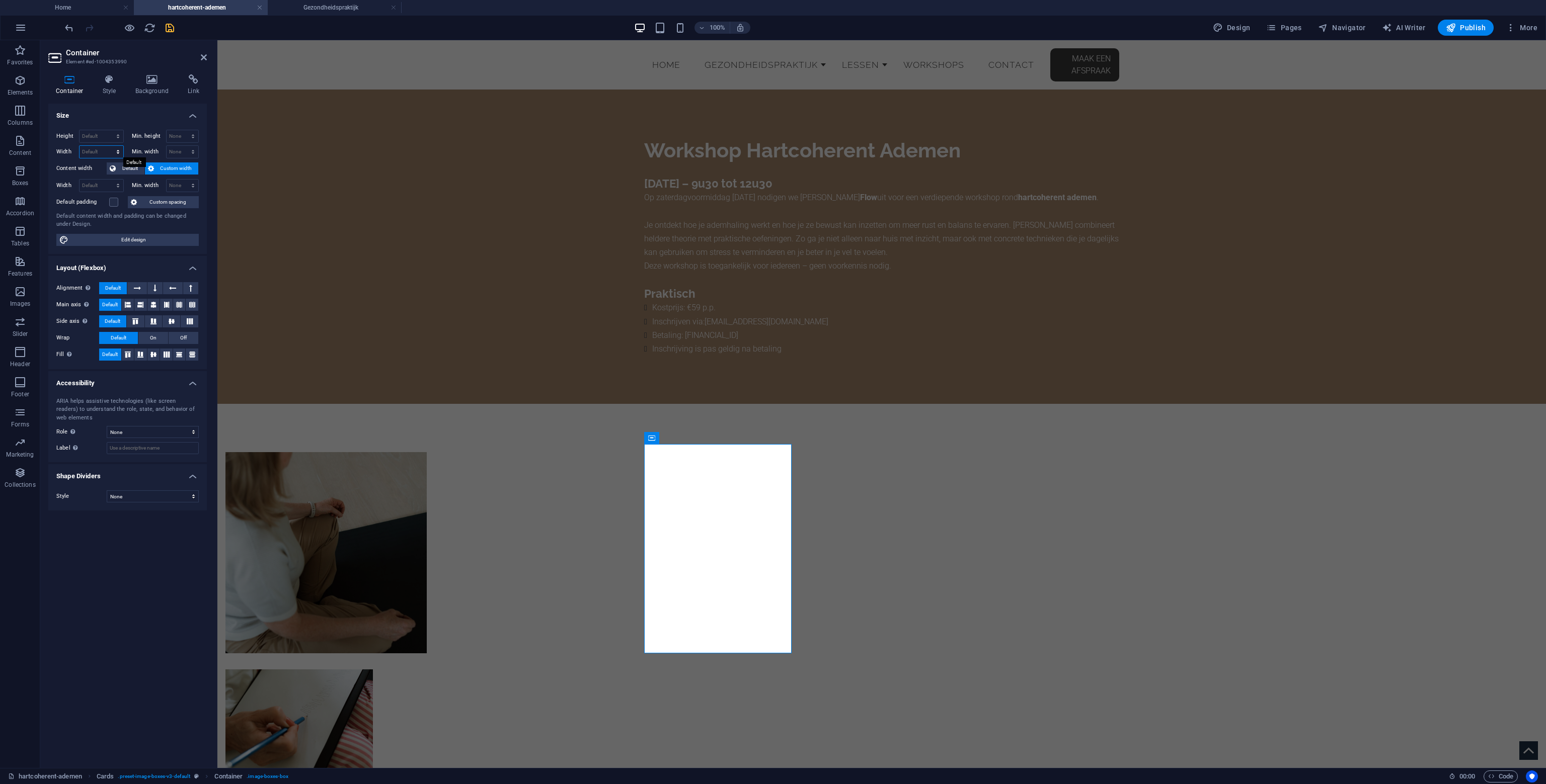
click at [113, 149] on select "Default px rem % em vh vw" at bounding box center [101, 152] width 44 height 12
select select "px"
click at [109, 146] on select "Default px rem % em vh vw" at bounding box center [101, 152] width 44 height 12
type input "400"
click at [100, 193] on div "Height Default px rem % vh vw Min. height None px rem % vh vw Width 400 Default…" at bounding box center [127, 188] width 158 height 133
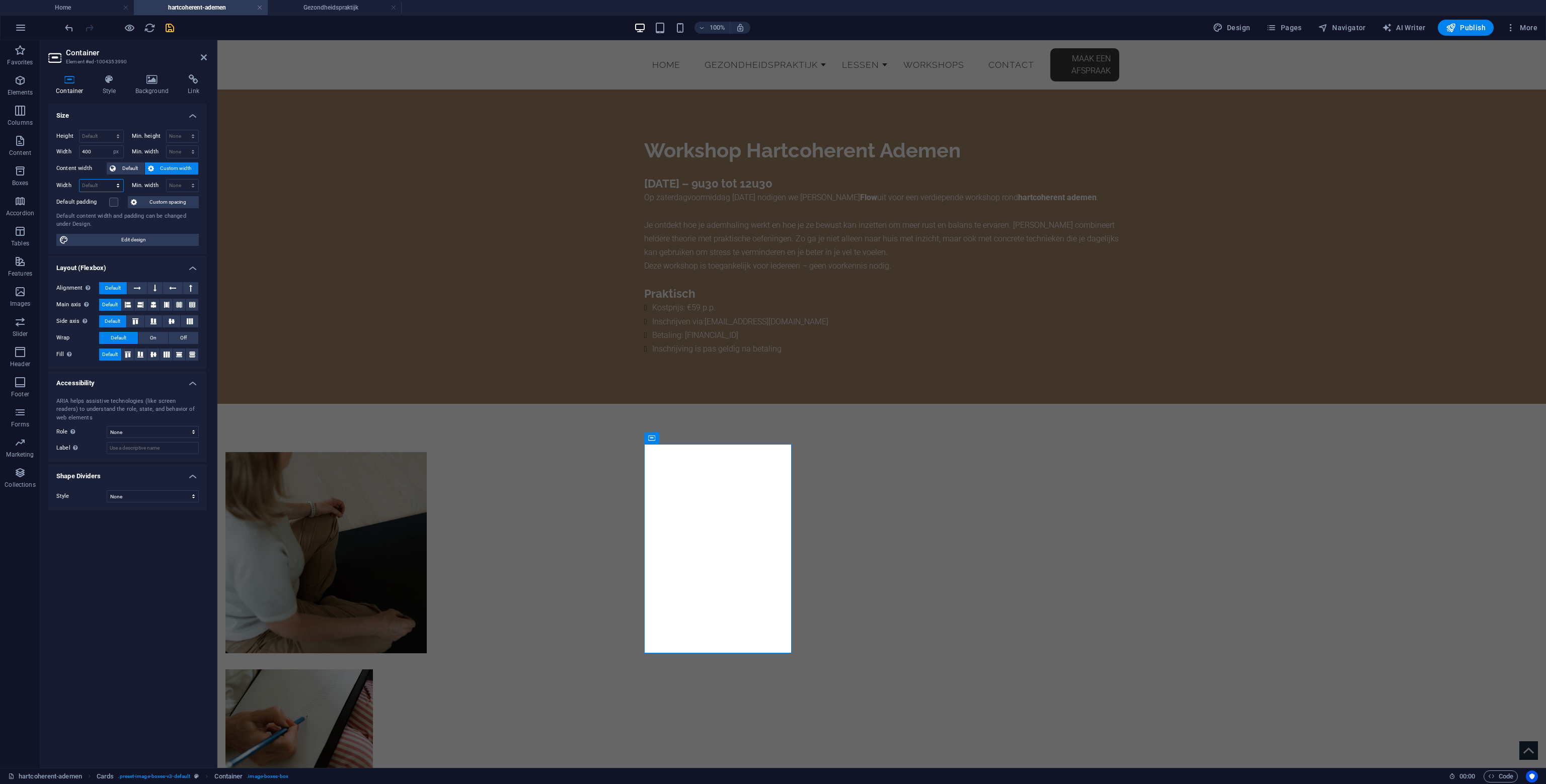
click at [103, 184] on select "Default px rem % em vh vw" at bounding box center [101, 185] width 44 height 12
select select "px"
click at [109, 179] on select "Default px rem % em vh vw" at bounding box center [101, 185] width 44 height 12
type input "400"
click at [139, 183] on label "Min. width" at bounding box center [149, 185] width 34 height 5
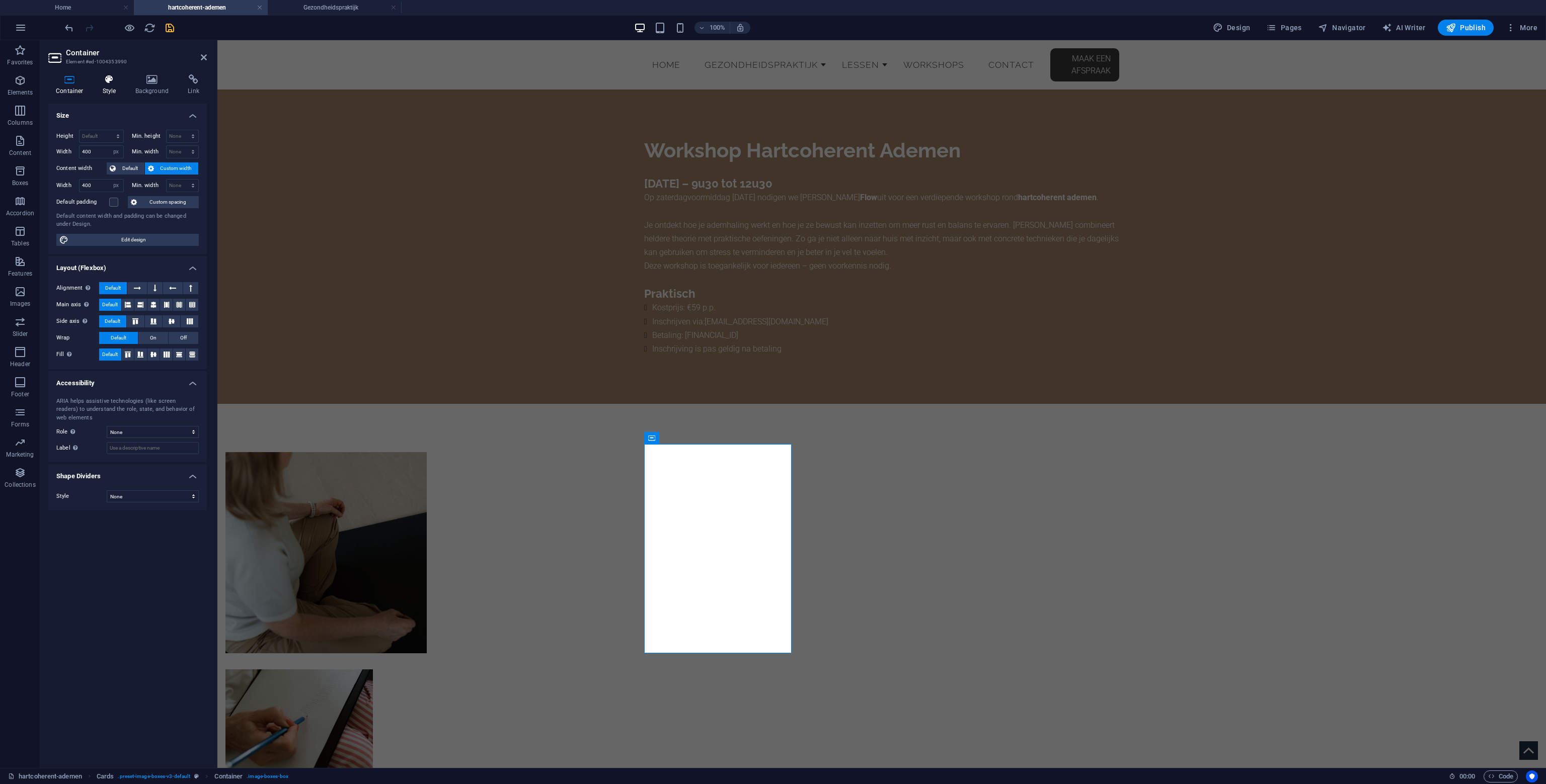
click at [110, 85] on h4 "Style" at bounding box center [111, 85] width 33 height 21
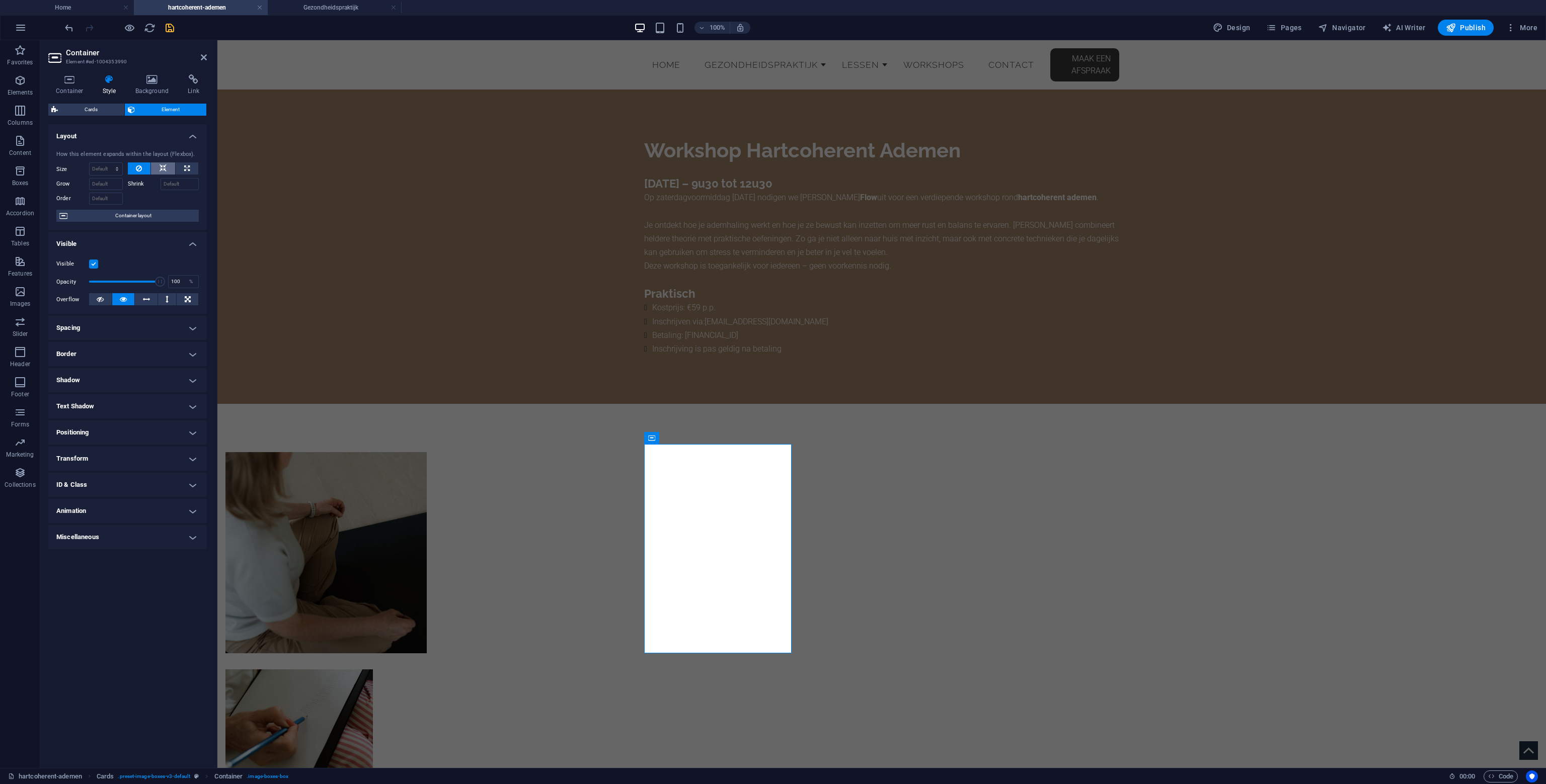
click at [164, 167] on icon at bounding box center [163, 169] width 7 height 12
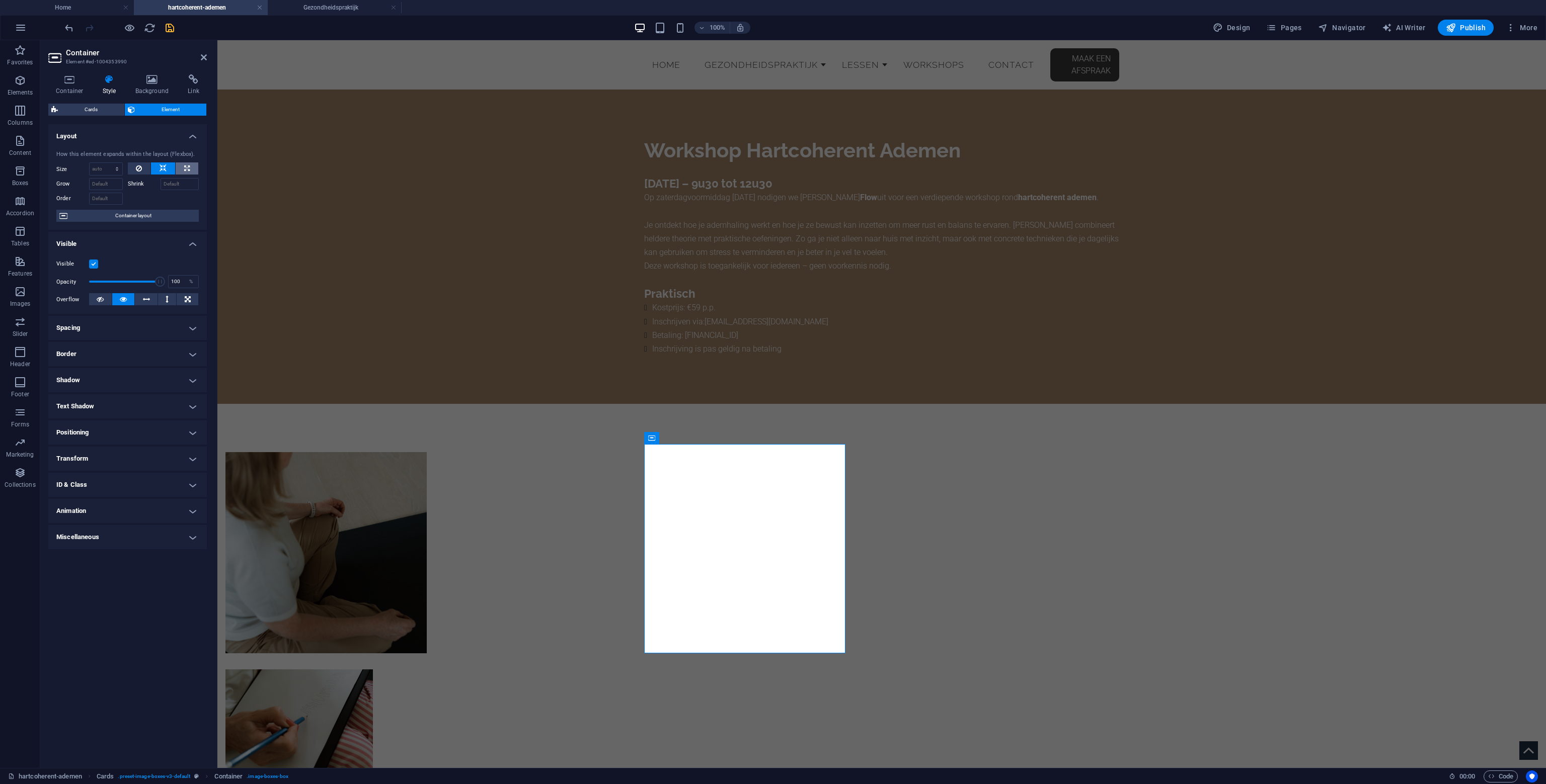
click at [191, 169] on button at bounding box center [187, 169] width 23 height 12
type input "100"
select select "%"
click at [72, 85] on h4 "Container" at bounding box center [71, 85] width 47 height 21
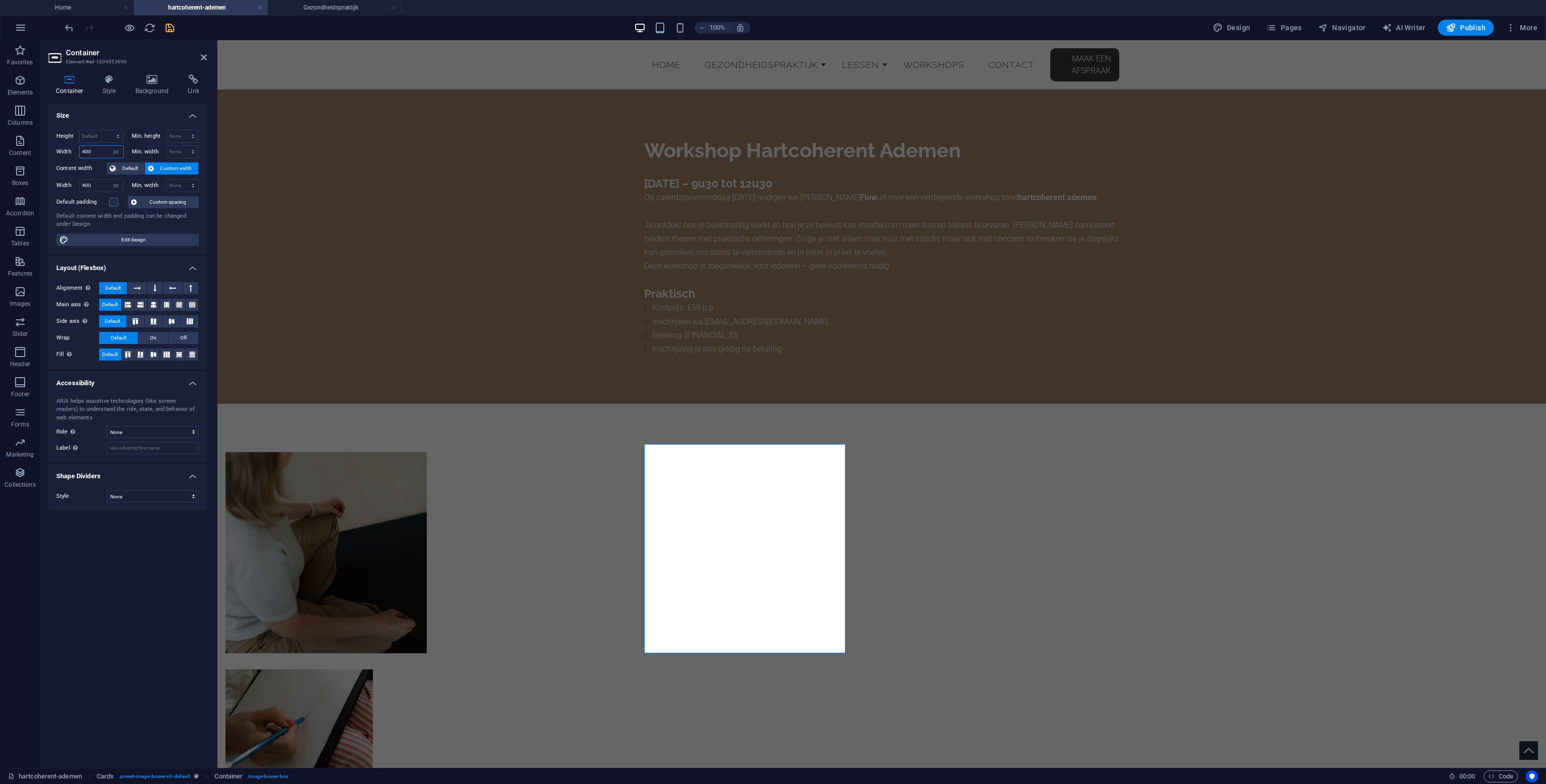
click at [103, 148] on input "400" at bounding box center [101, 152] width 44 height 12
click at [98, 152] on input "400" at bounding box center [101, 152] width 44 height 12
click at [116, 148] on select "Default px rem % em vh vw" at bounding box center [116, 152] width 14 height 12
select select "default"
click at [109, 146] on select "Default px rem % em vh vw" at bounding box center [116, 152] width 14 height 12
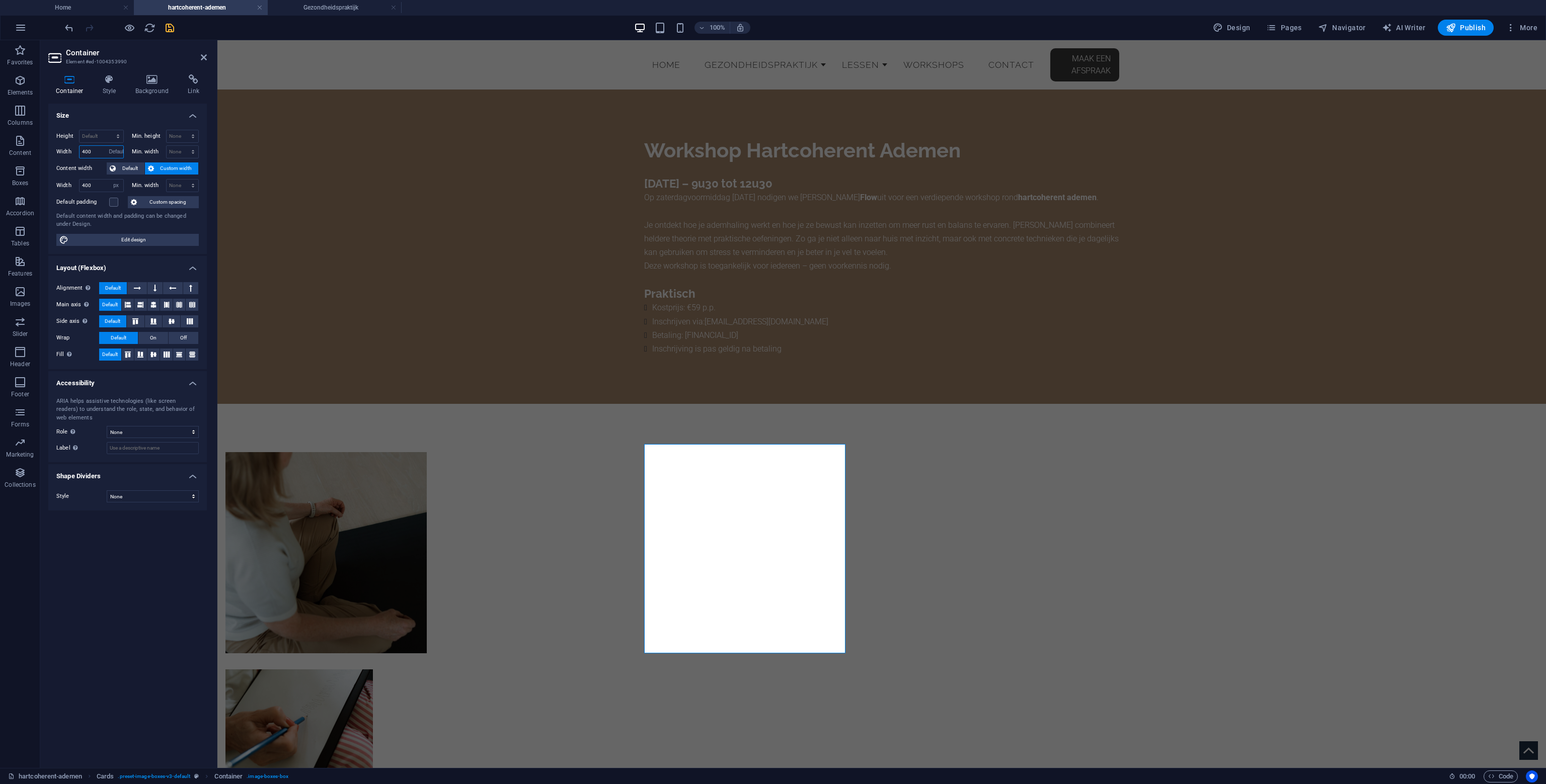
select select "DISABLED_OPTION_VALUE"
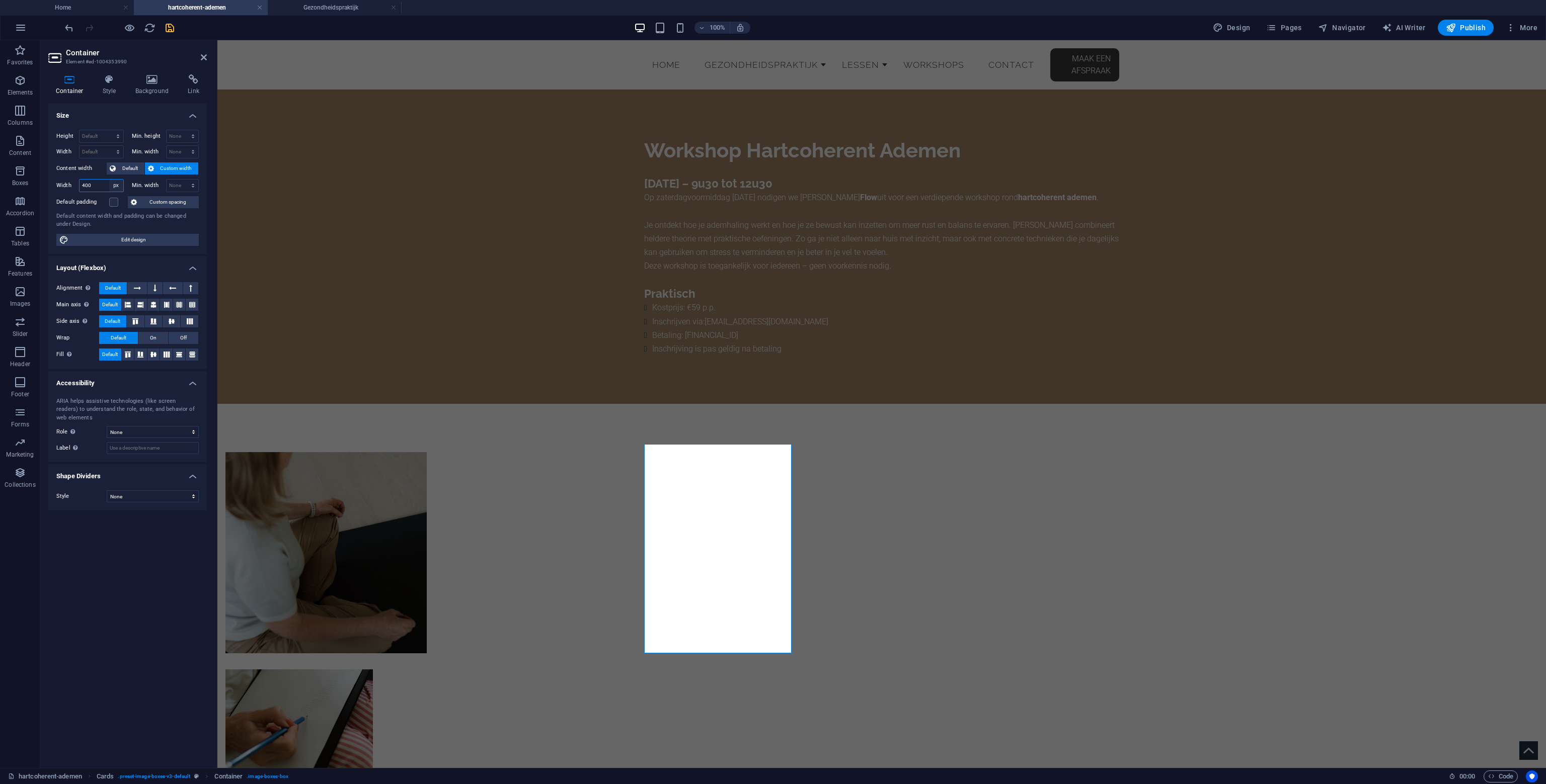
click at [120, 185] on select "Default px rem % em vh vw" at bounding box center [116, 185] width 14 height 12
select select "nf7qj7obirk"
click at [109, 179] on select "Default px rem % em vh vw" at bounding box center [116, 185] width 14 height 12
select select "DISABLED_OPTION_VALUE"
click at [110, 151] on select "Default px rem % em vh vw" at bounding box center [101, 152] width 44 height 12
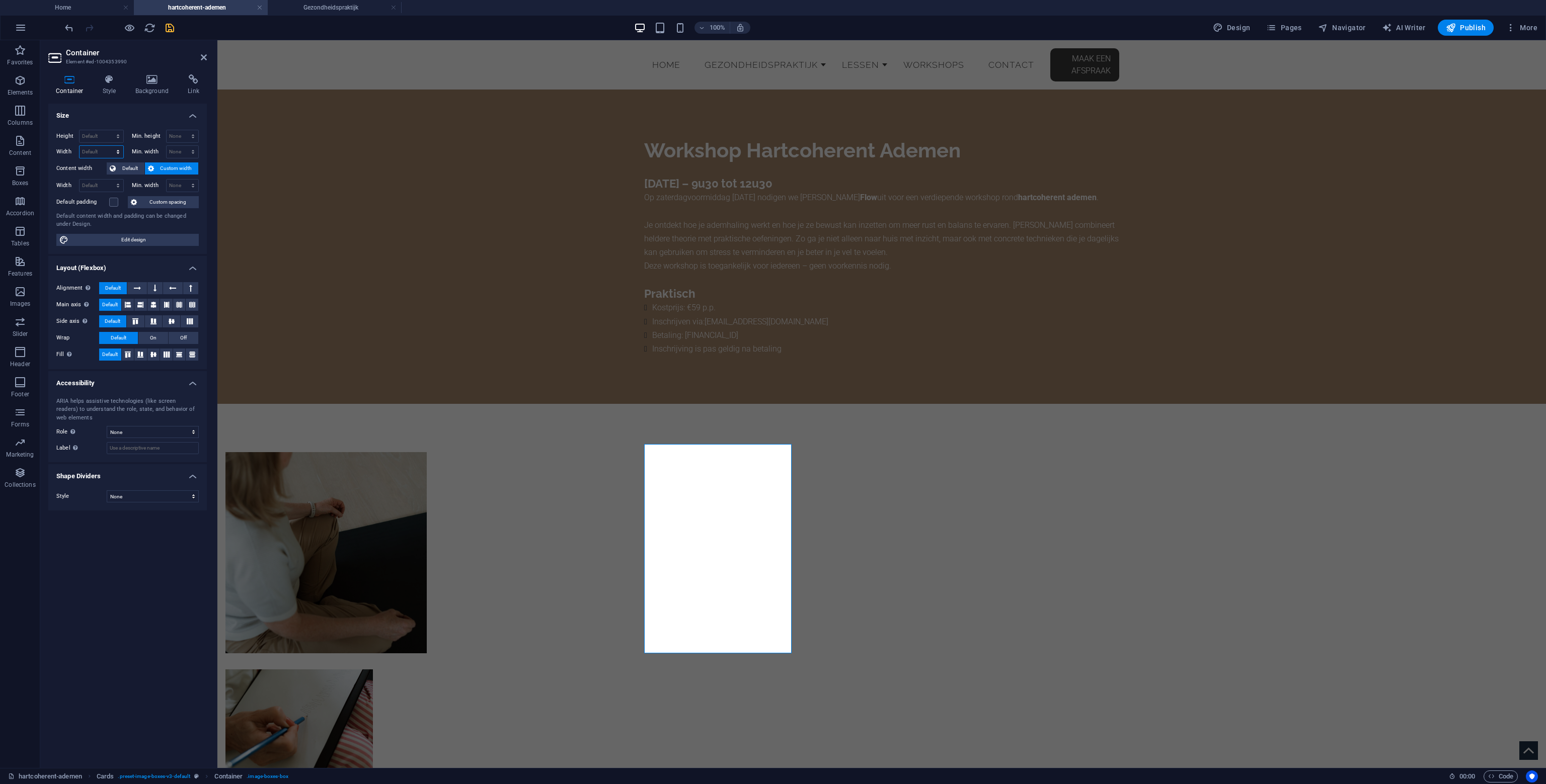
click at [104, 152] on select "Default px rem % em vh vw" at bounding box center [101, 152] width 44 height 12
click at [103, 151] on select "Default px rem % em vh vw" at bounding box center [101, 152] width 44 height 12
select select "px"
click at [109, 146] on select "Default px rem % em vh vw" at bounding box center [101, 152] width 44 height 12
type input "400"
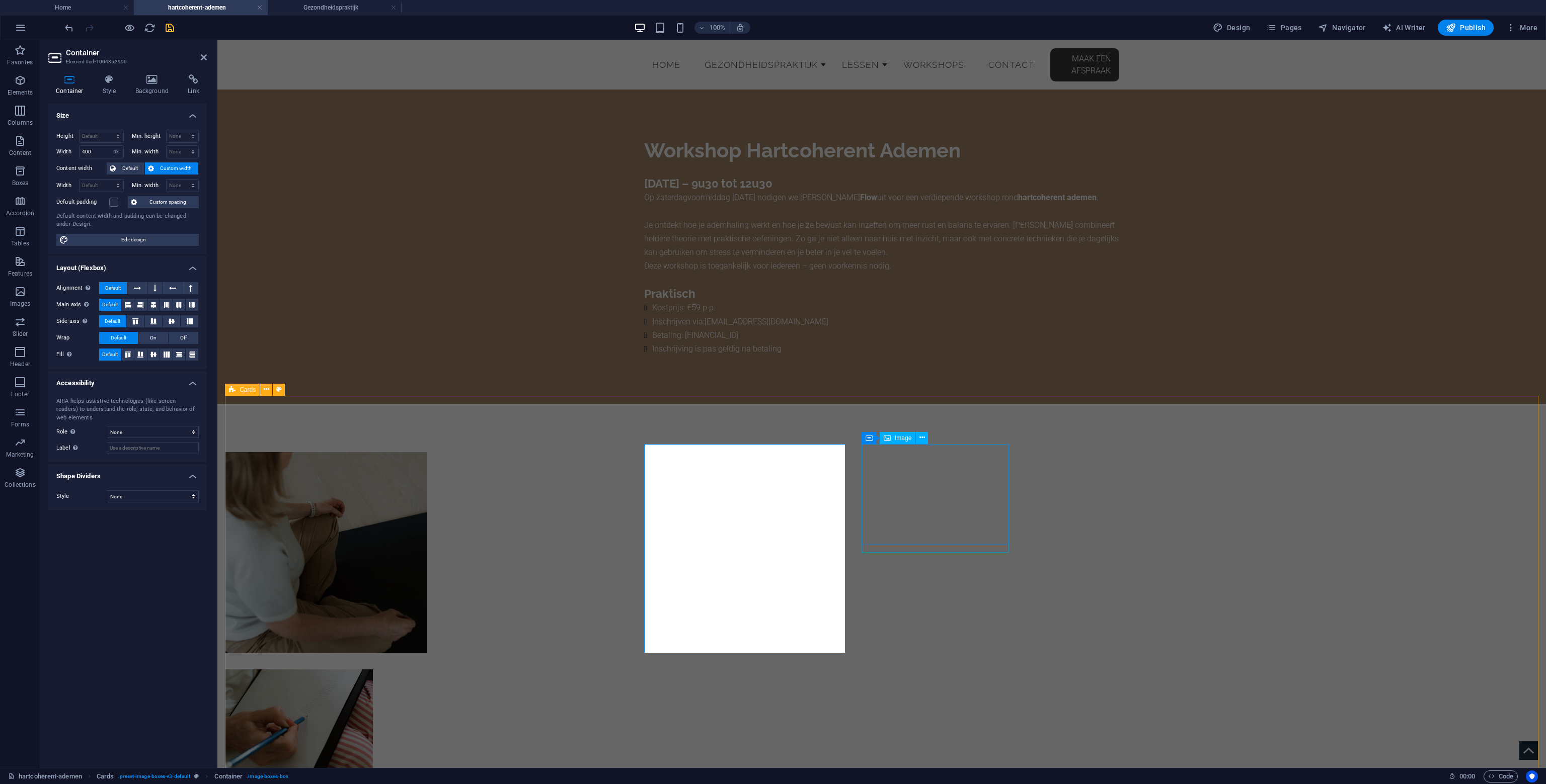
click at [373, 669] on figure at bounding box center [299, 723] width 148 height 109
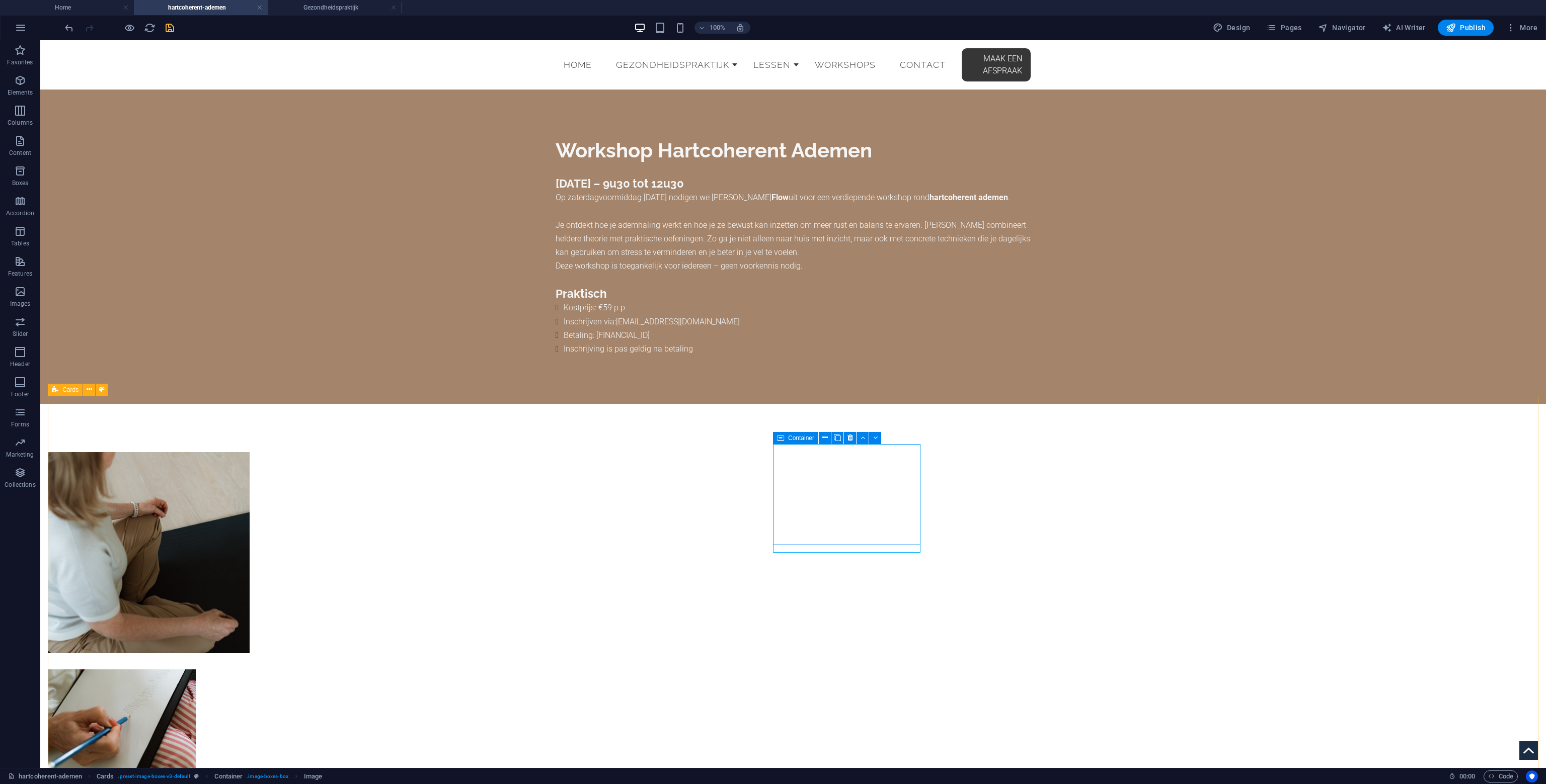
click at [796, 441] on div "Container" at bounding box center [795, 438] width 45 height 12
click at [796, 441] on div "Container" at bounding box center [795, 438] width 45 height 12
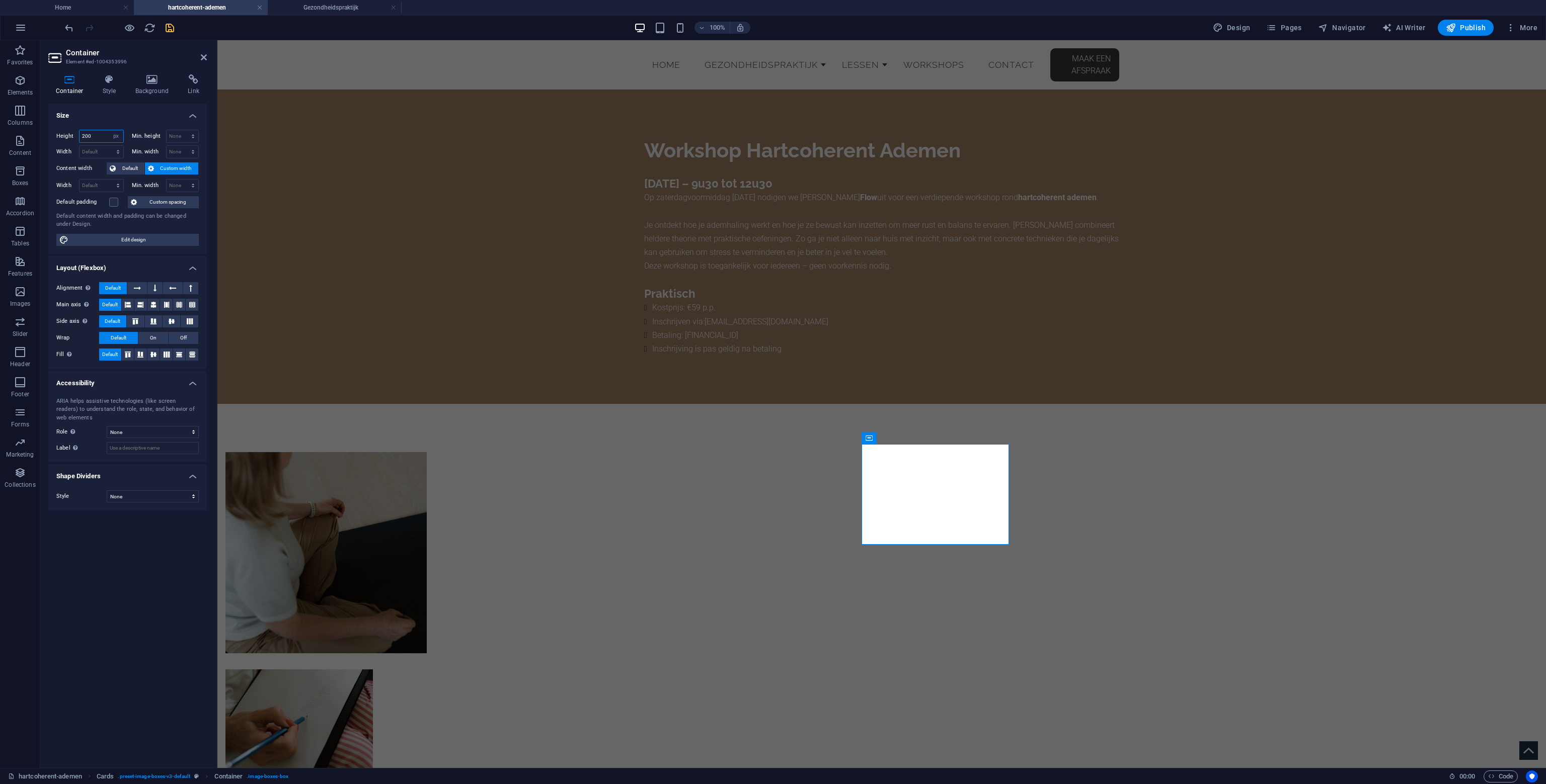
click at [97, 135] on input "200" at bounding box center [101, 136] width 44 height 12
click at [114, 132] on select "Default px rem % vh vw" at bounding box center [116, 136] width 14 height 12
select select "default"
click at [109, 130] on select "Default px rem % vh vw" at bounding box center [116, 136] width 14 height 12
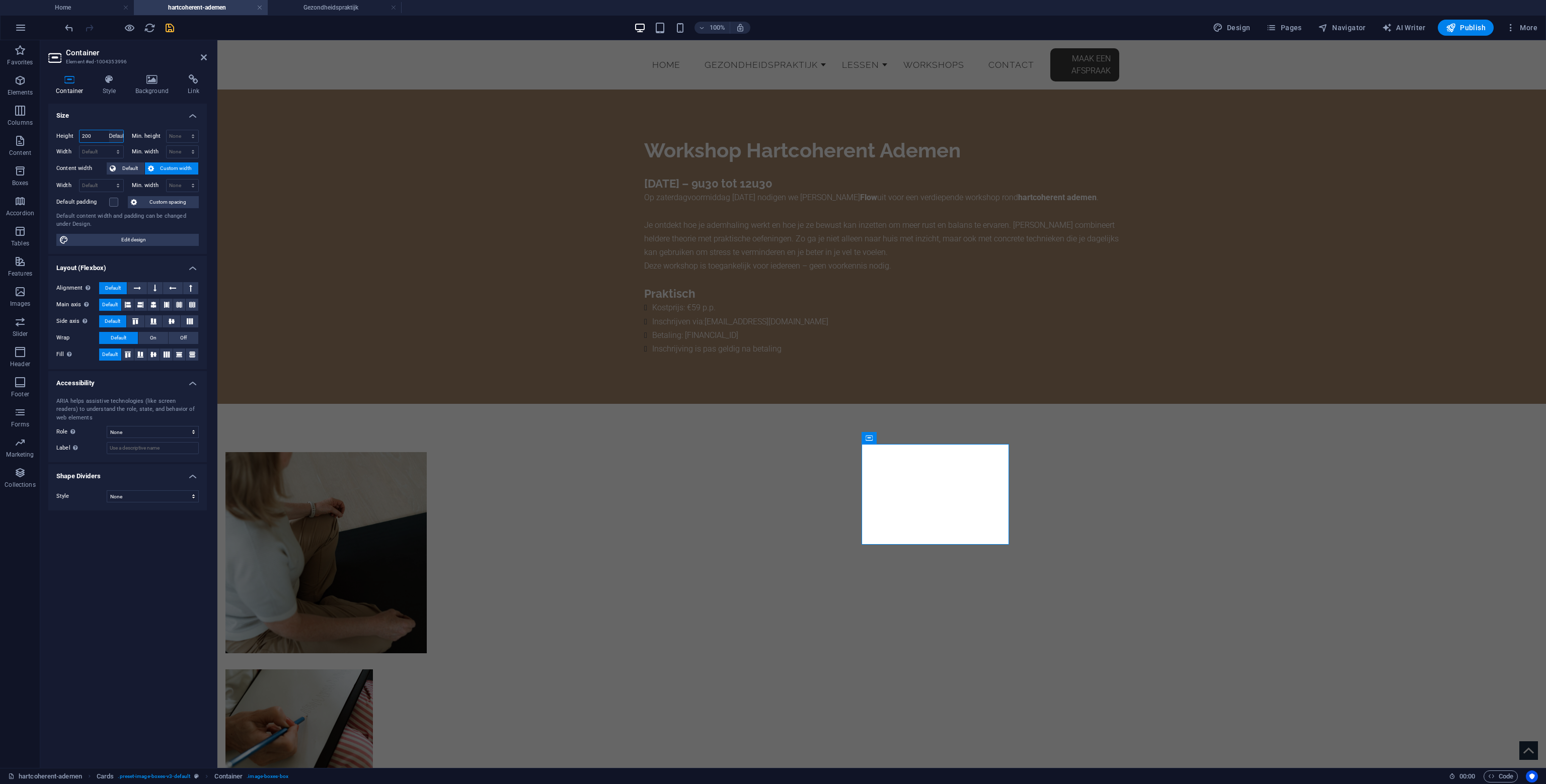
select select "DISABLED_OPTION_VALUE"
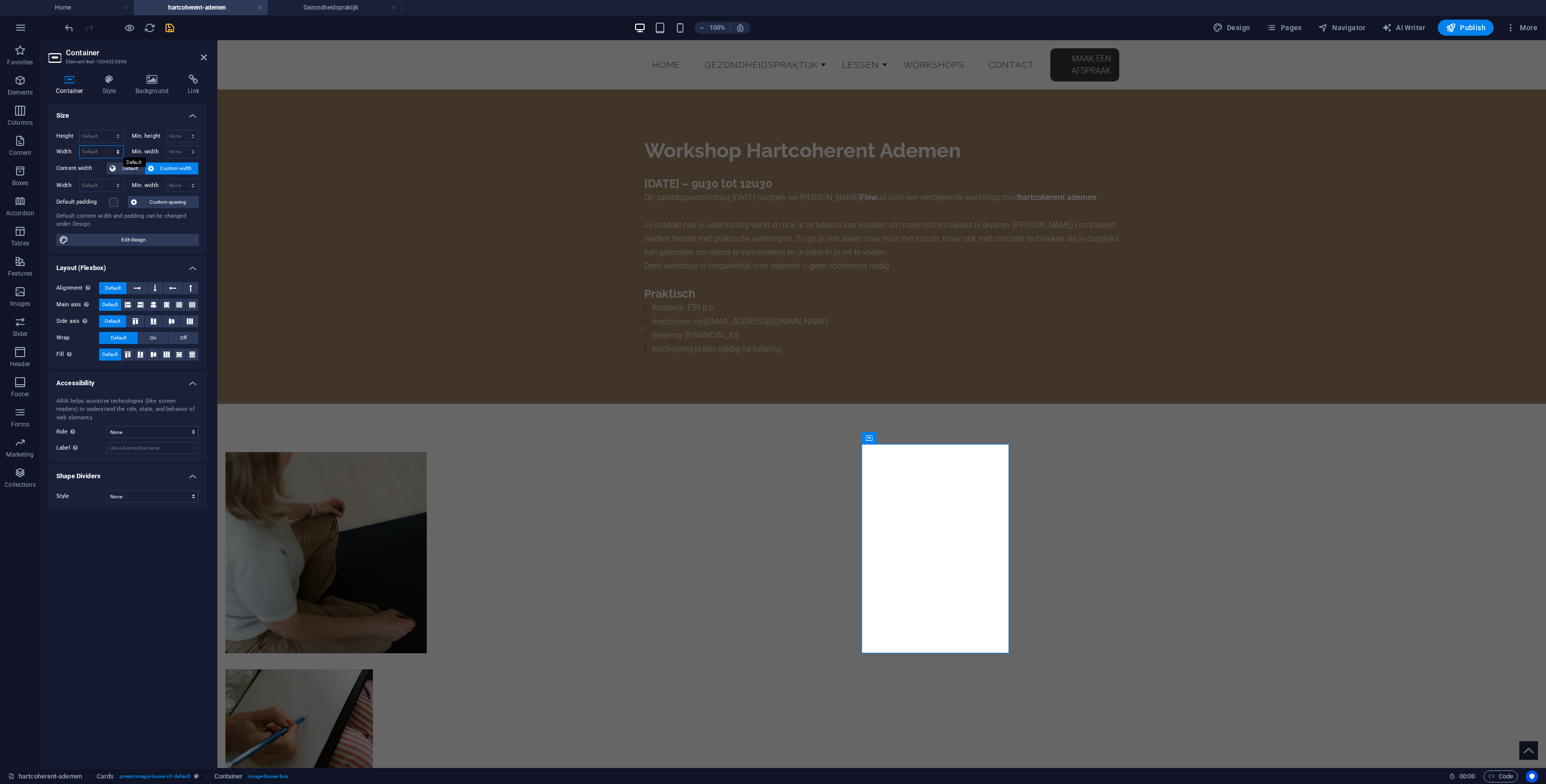
click at [113, 151] on select "Default px rem % em vh vw" at bounding box center [101, 152] width 44 height 12
select select "px"
click at [109, 146] on select "Default px rem % em vh vw" at bounding box center [101, 152] width 44 height 12
click at [89, 148] on input "293" at bounding box center [101, 152] width 44 height 12
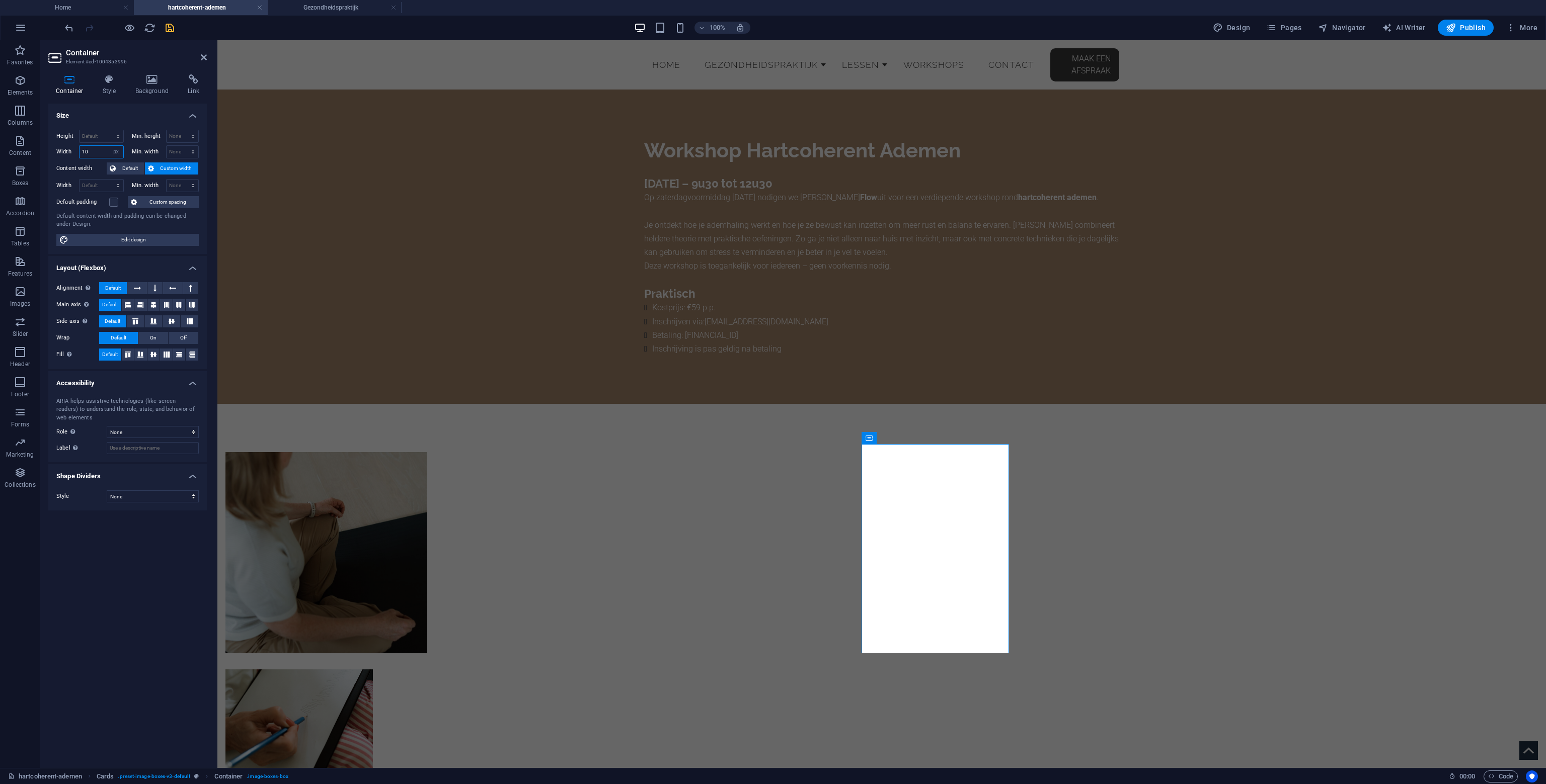
type input "1"
type input "400"
click at [118, 85] on h4 "Style" at bounding box center [111, 85] width 33 height 21
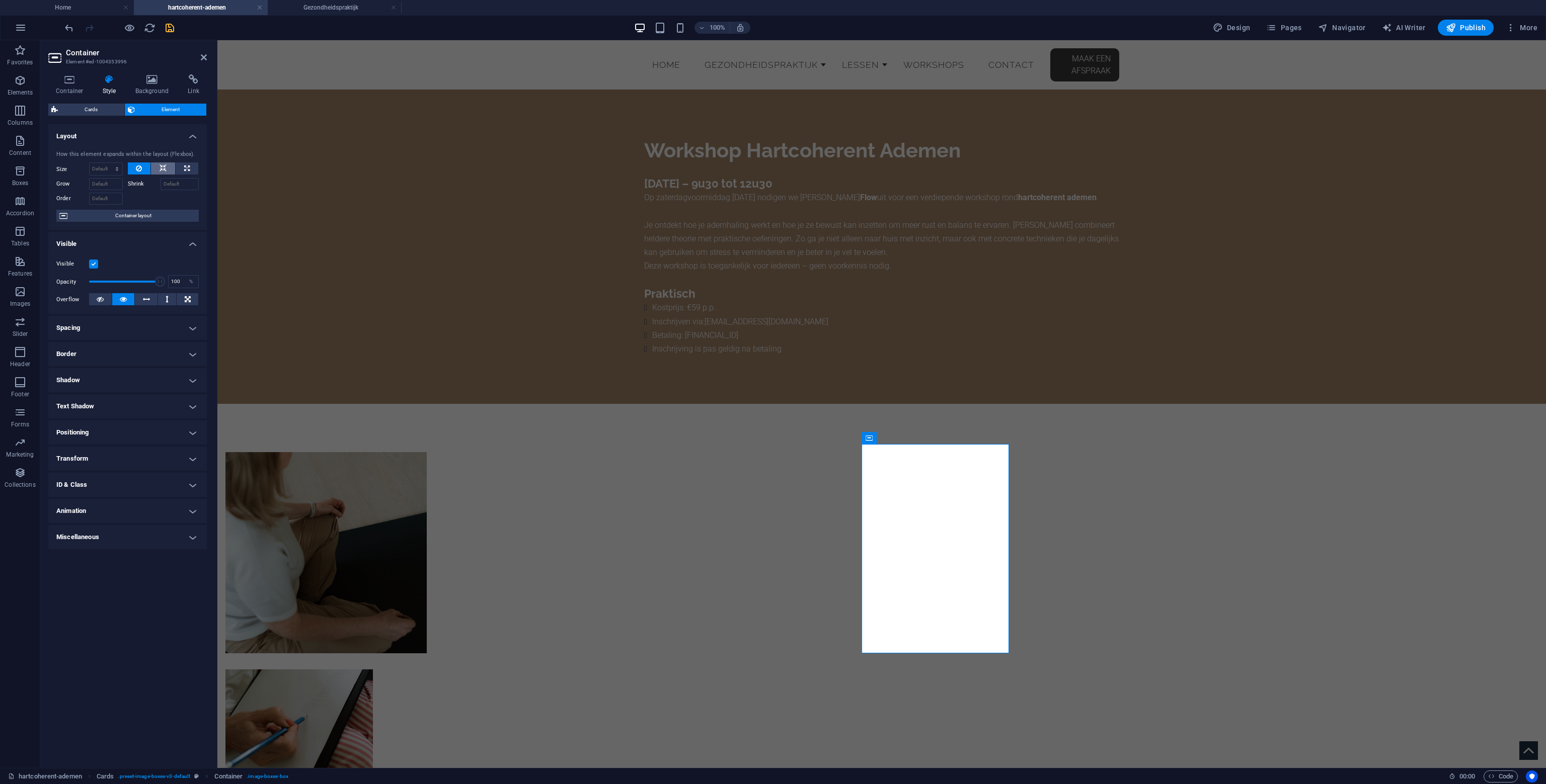
click at [166, 170] on icon at bounding box center [163, 169] width 7 height 12
click at [178, 158] on div "How this element expands within the layout (Flexbox)." at bounding box center [127, 155] width 142 height 8
click at [185, 164] on icon at bounding box center [187, 169] width 5 height 12
type input "100"
select select "%"
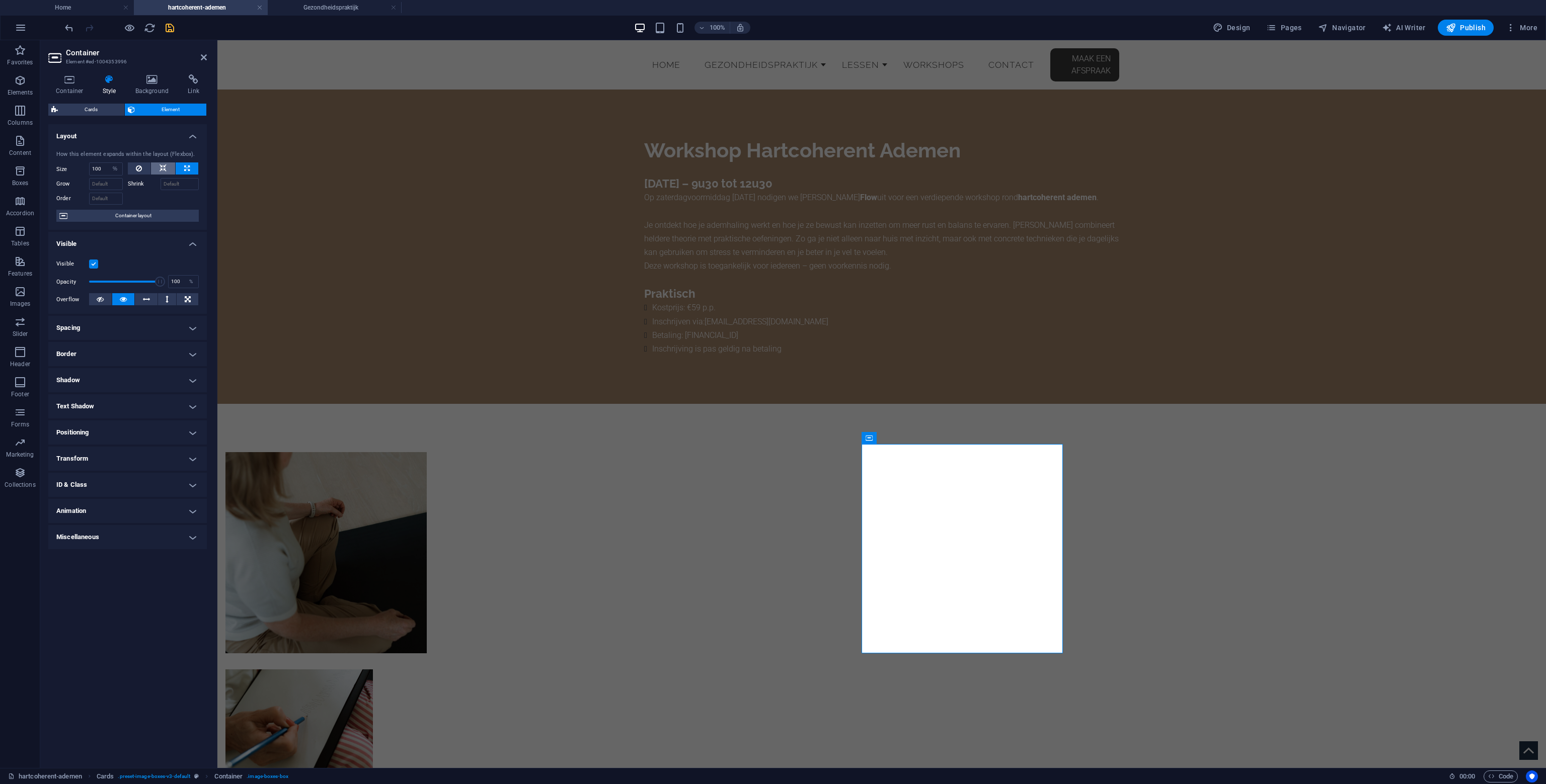
click at [158, 170] on button at bounding box center [163, 169] width 24 height 12
select select "DISABLED_OPTION_VALUE"
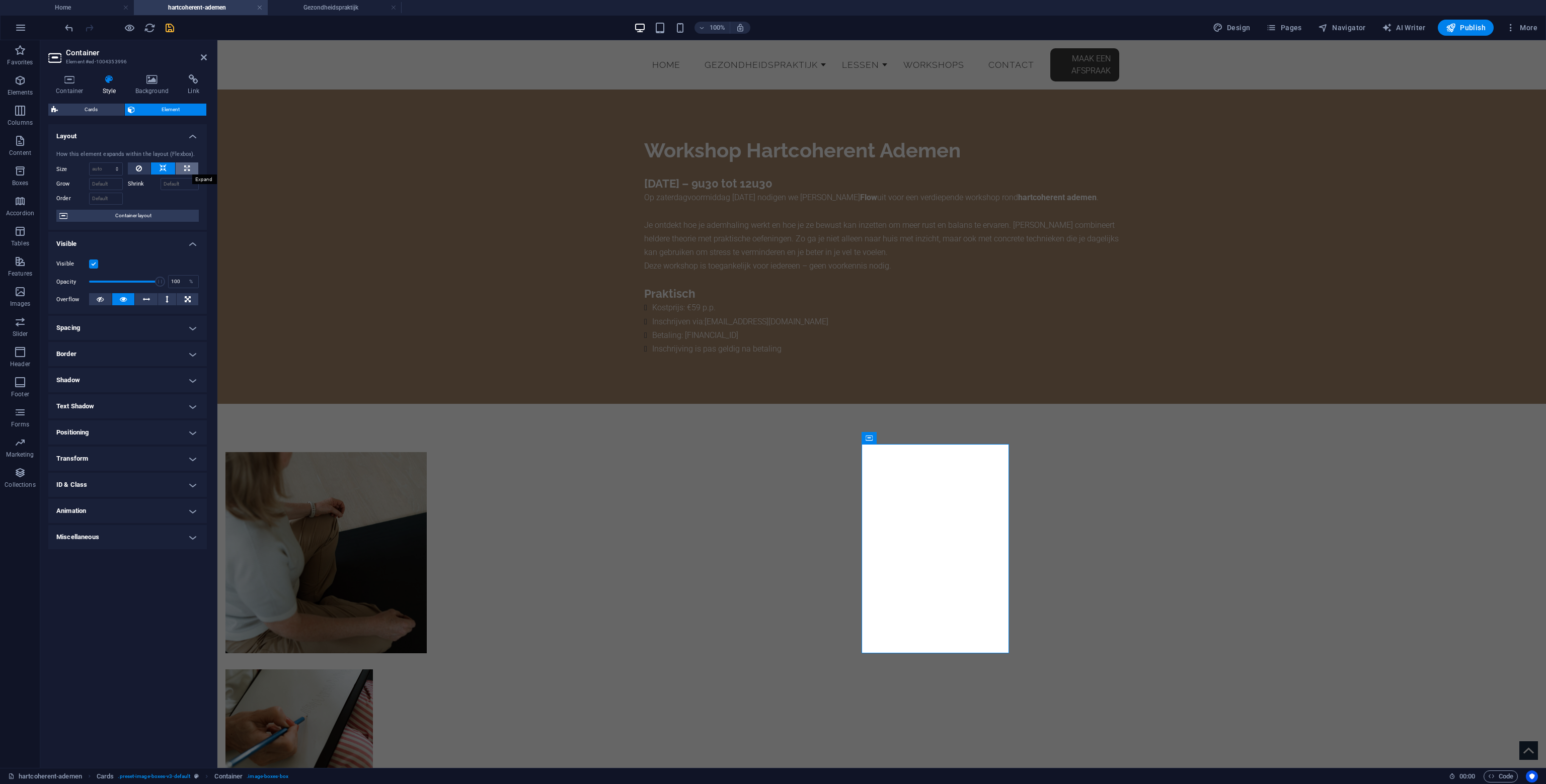
click at [184, 166] on icon at bounding box center [187, 169] width 5 height 12
type input "100"
select select "%"
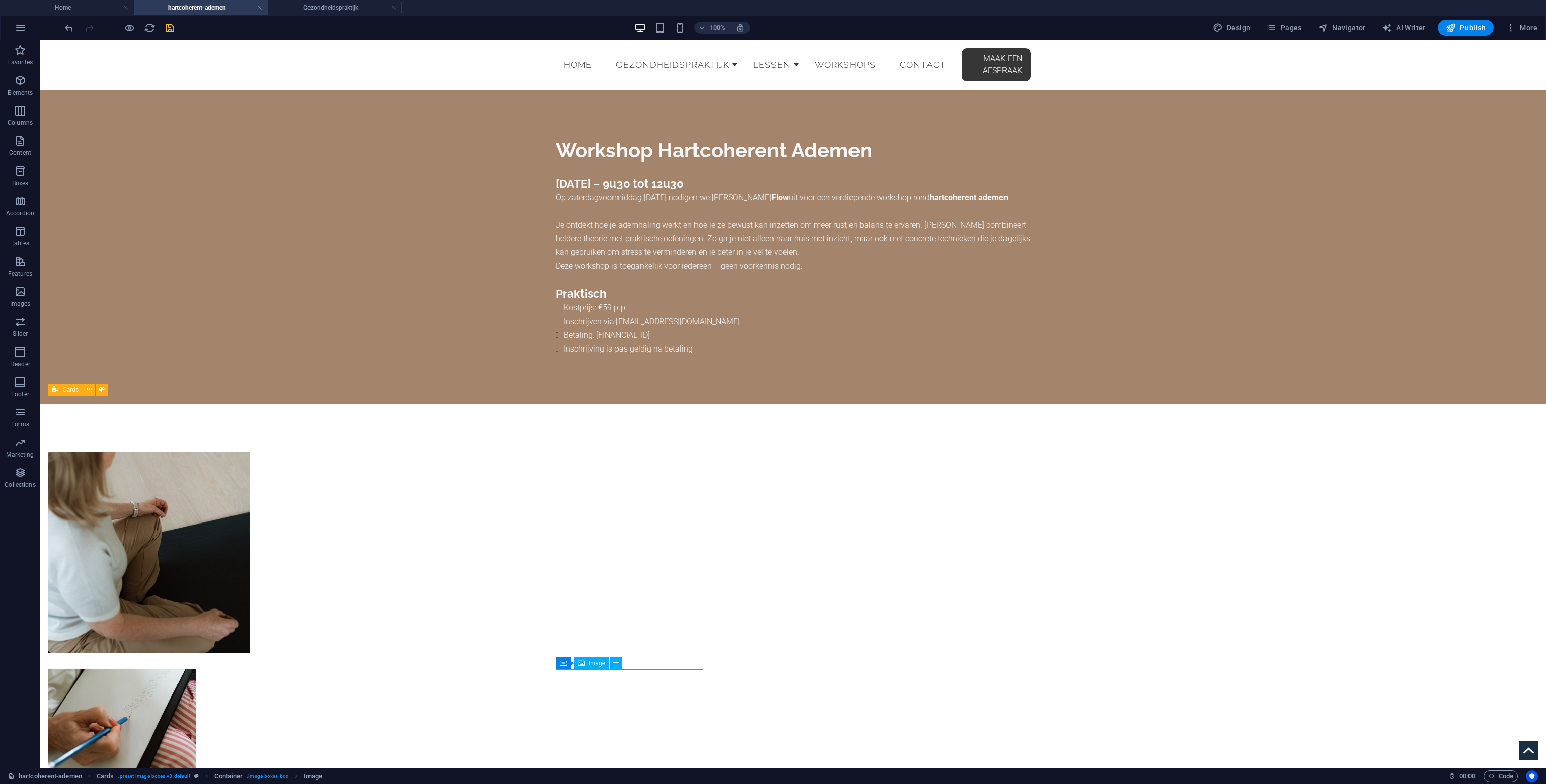
select select "px"
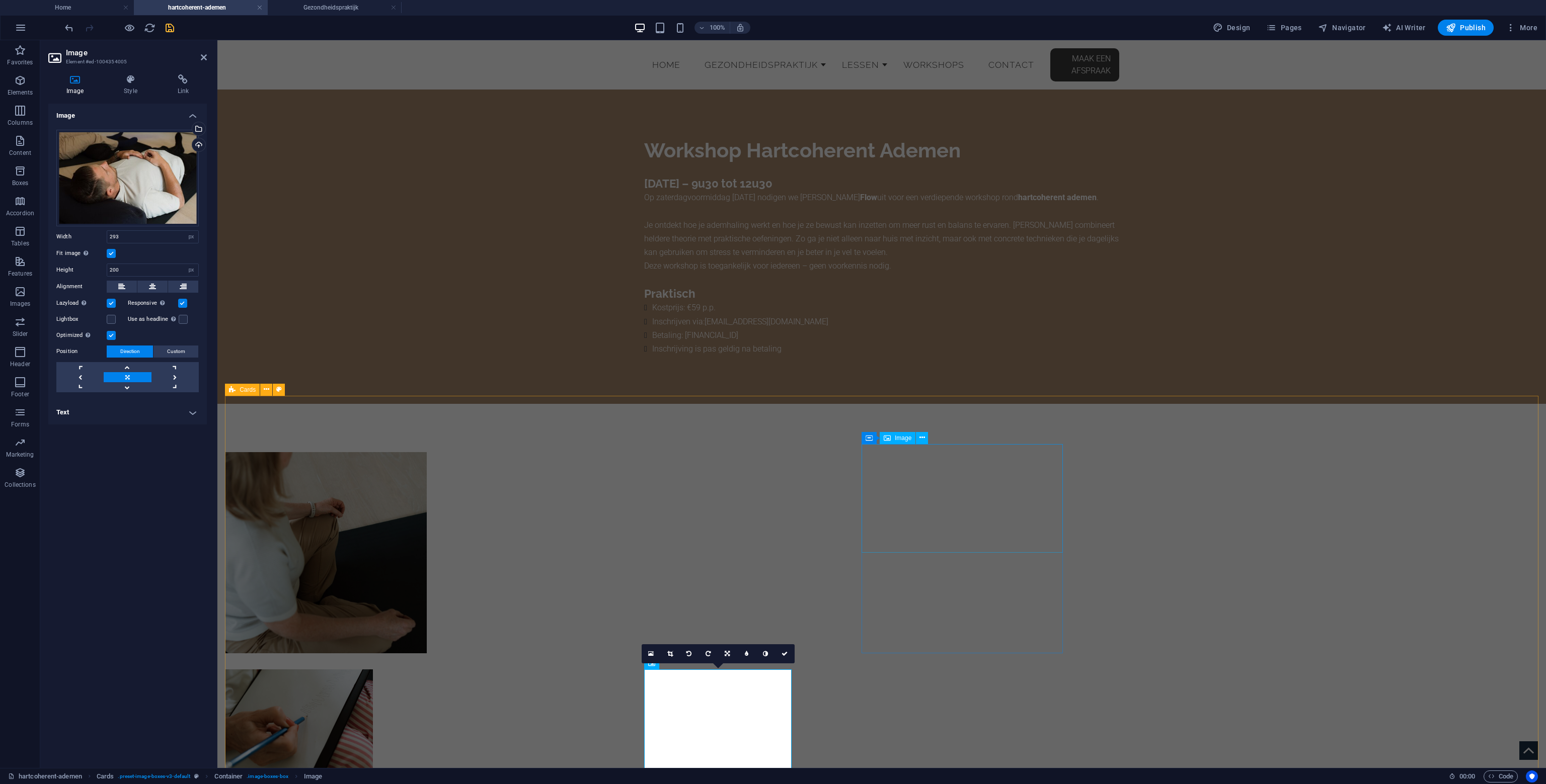
click at [427, 669] on figure at bounding box center [326, 723] width 201 height 109
select select "px"
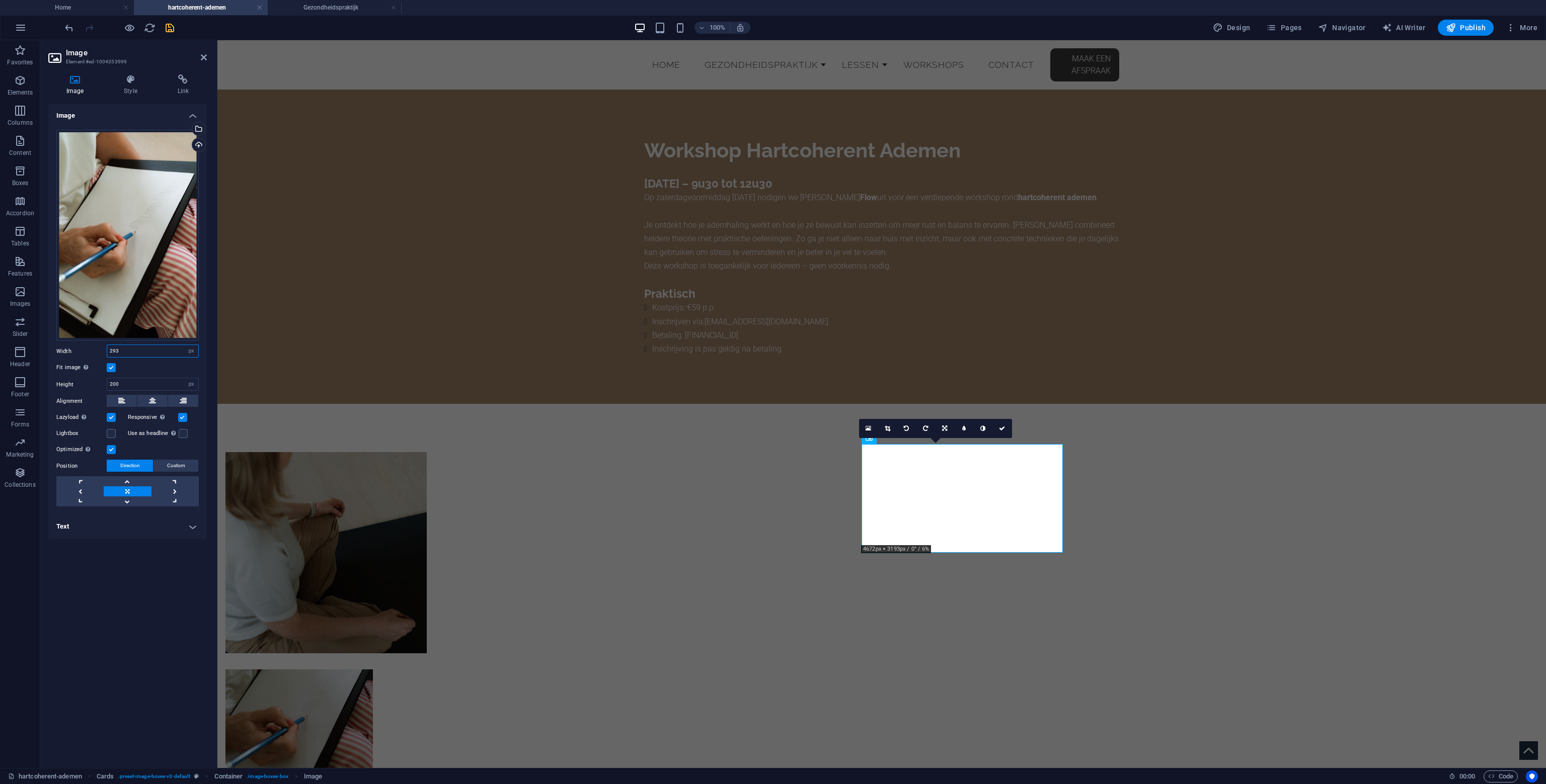
drag, startPoint x: 133, startPoint y: 352, endPoint x: 60, endPoint y: 353, distance: 73.0
click at [59, 353] on div "Width 293 Default auto px rem % em vh vw" at bounding box center [127, 351] width 142 height 13
type input "400"
click at [131, 386] on input "200" at bounding box center [153, 385] width 91 height 12
click at [131, 385] on input "200" at bounding box center [153, 385] width 91 height 12
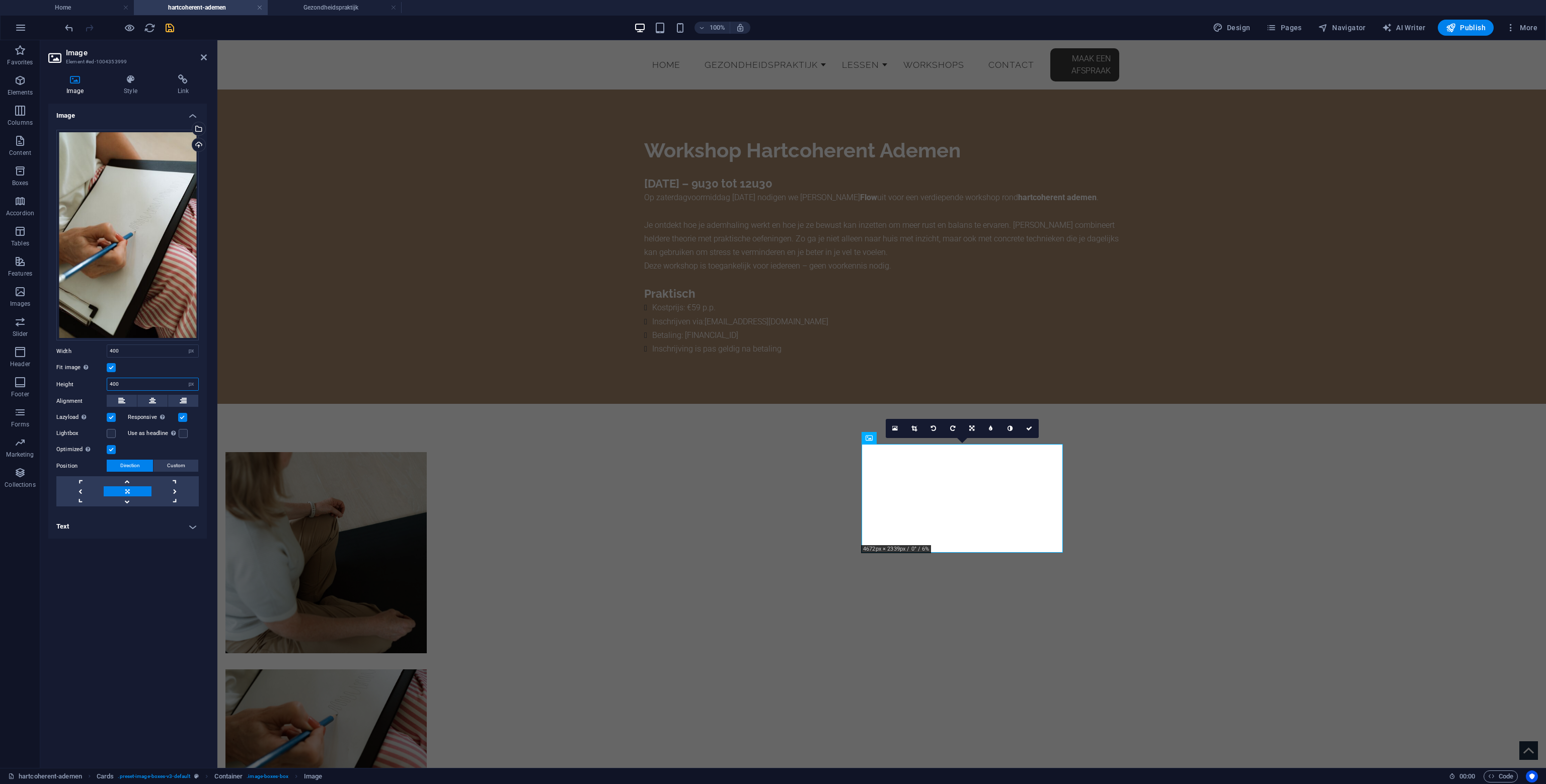
type input "400"
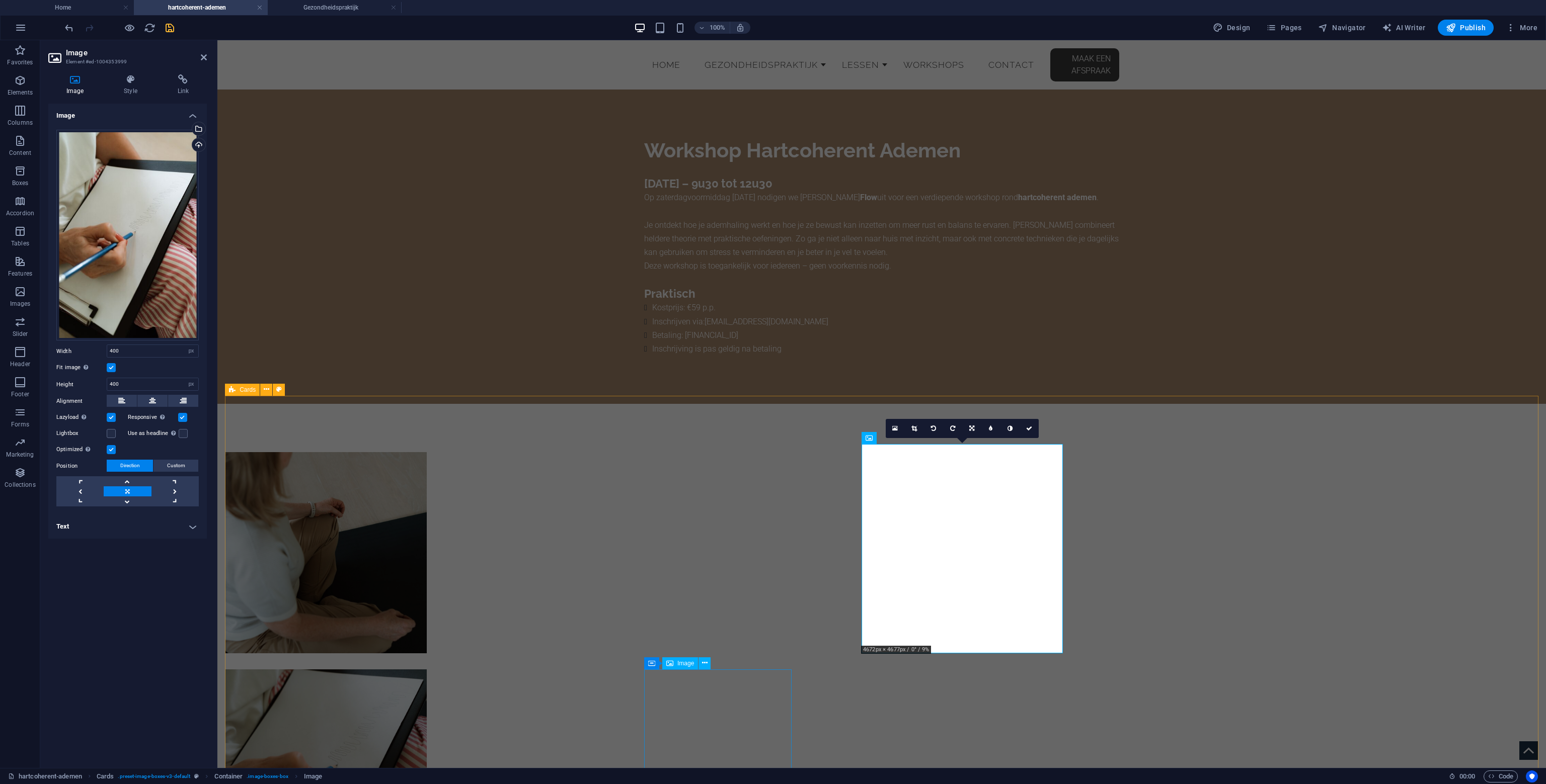
click at [900, 713] on div at bounding box center [882, 723] width 1329 height 640
select select "rem"
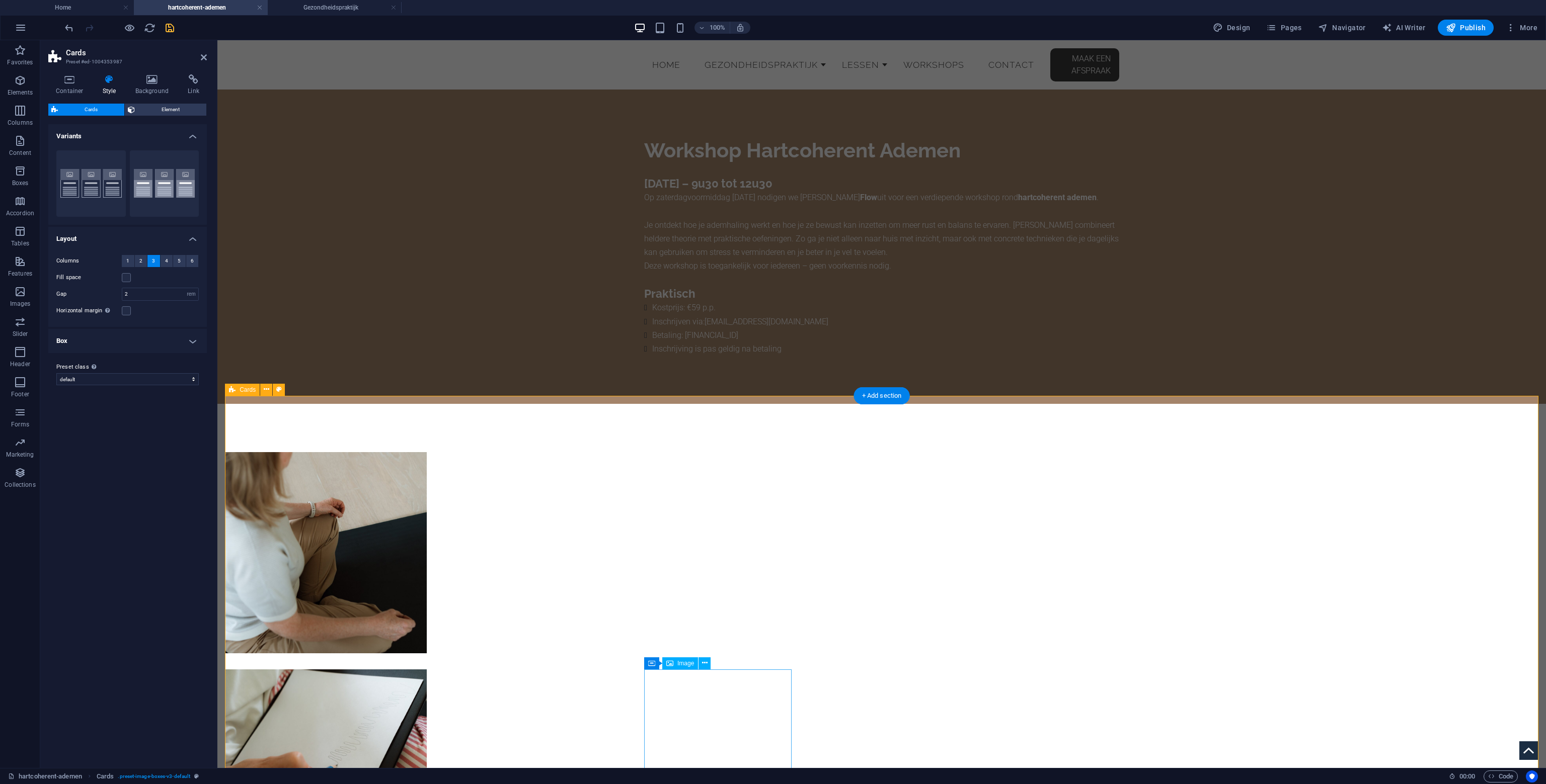
select select "px"
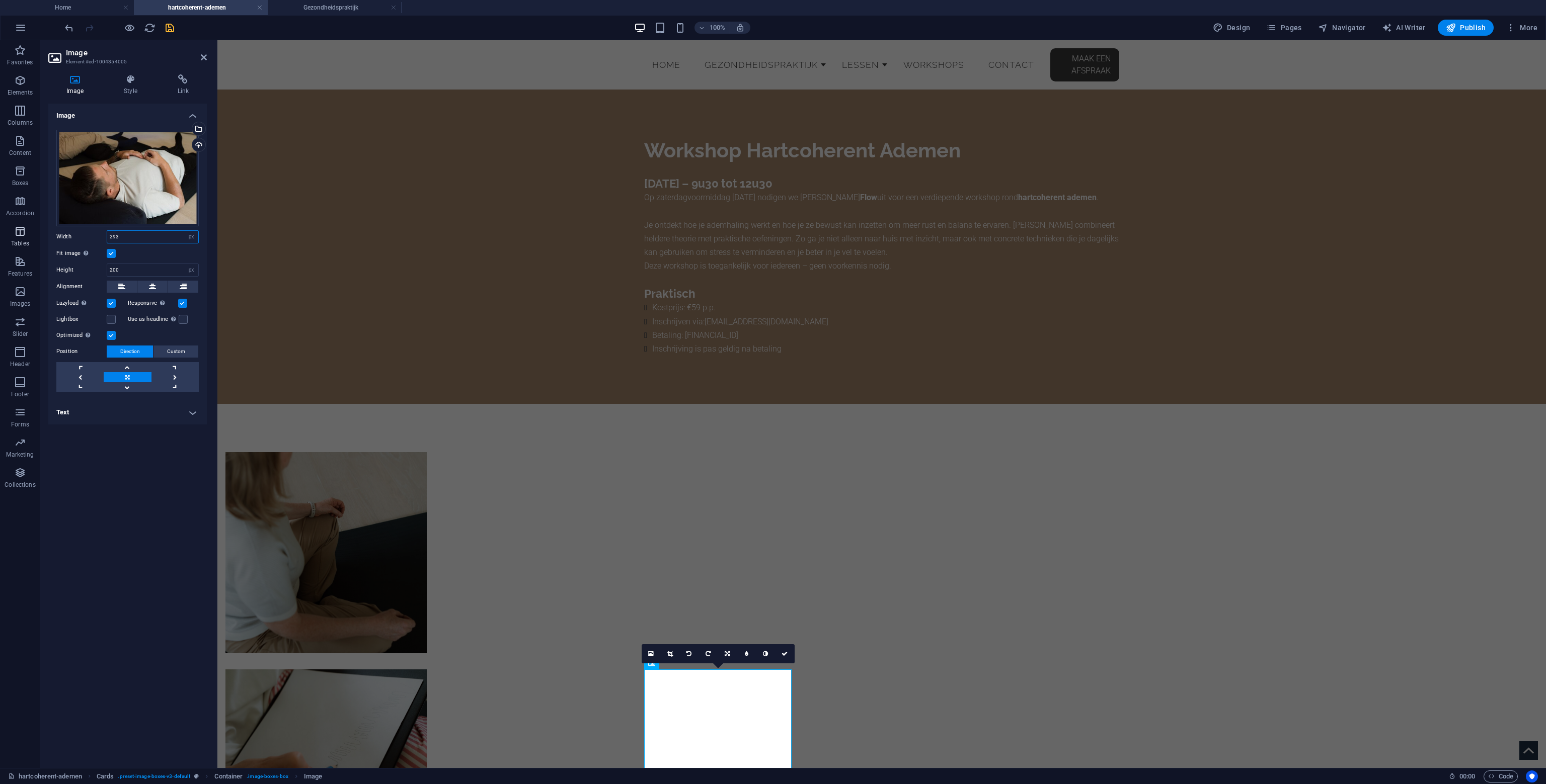
drag, startPoint x: 144, startPoint y: 234, endPoint x: 10, endPoint y: 245, distance: 134.5
click at [9, 245] on section "Favorites Elements Columns Content Boxes Accordion Tables Features Images Slide…" at bounding box center [773, 404] width 1546 height 728
type input "400"
drag, startPoint x: 135, startPoint y: 270, endPoint x: 58, endPoint y: 271, distance: 77.0
click at [58, 271] on div "Height 200 Default auto px" at bounding box center [127, 270] width 142 height 13
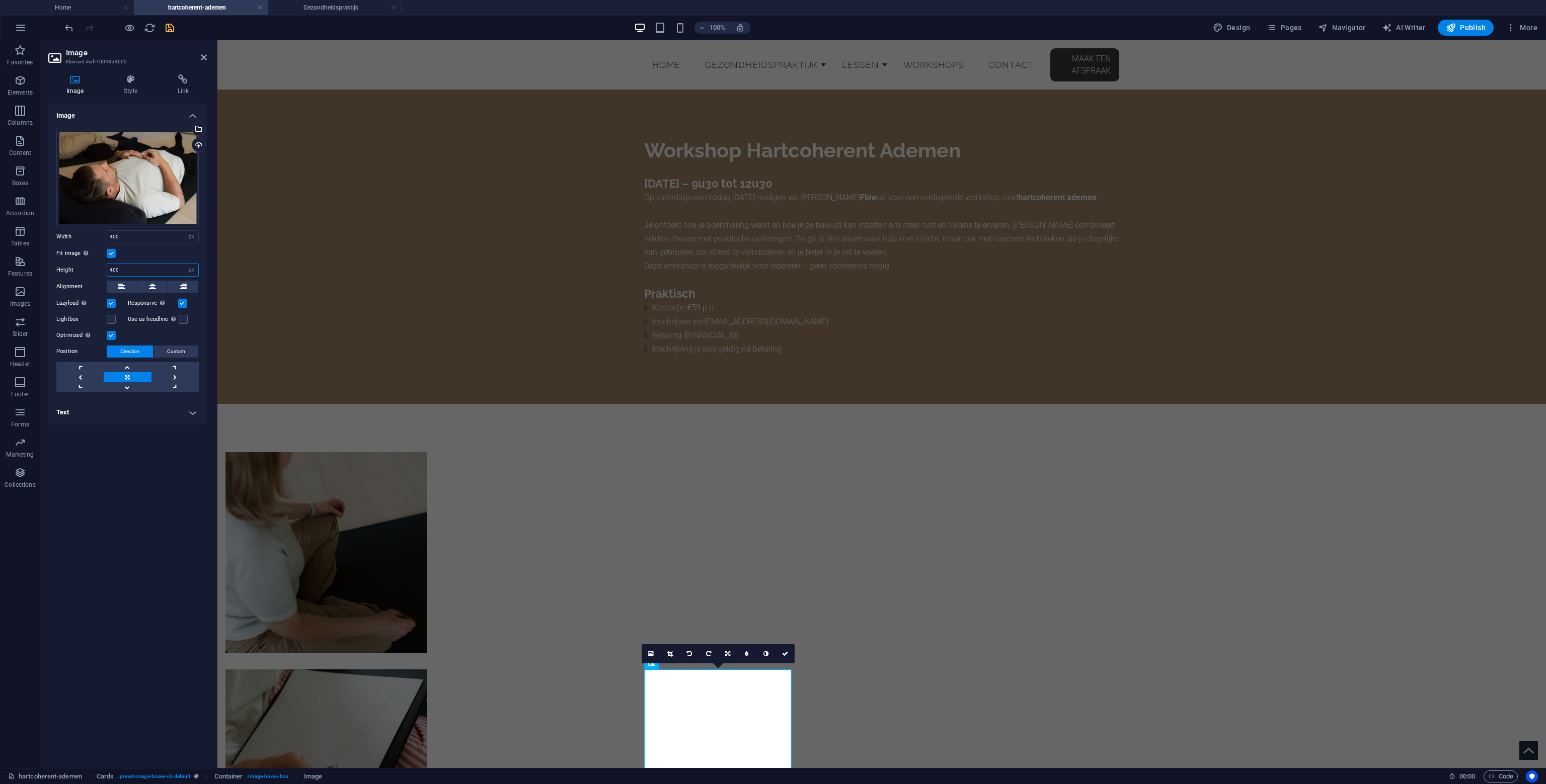
type input "400"
click at [790, 655] on link at bounding box center [785, 654] width 19 height 19
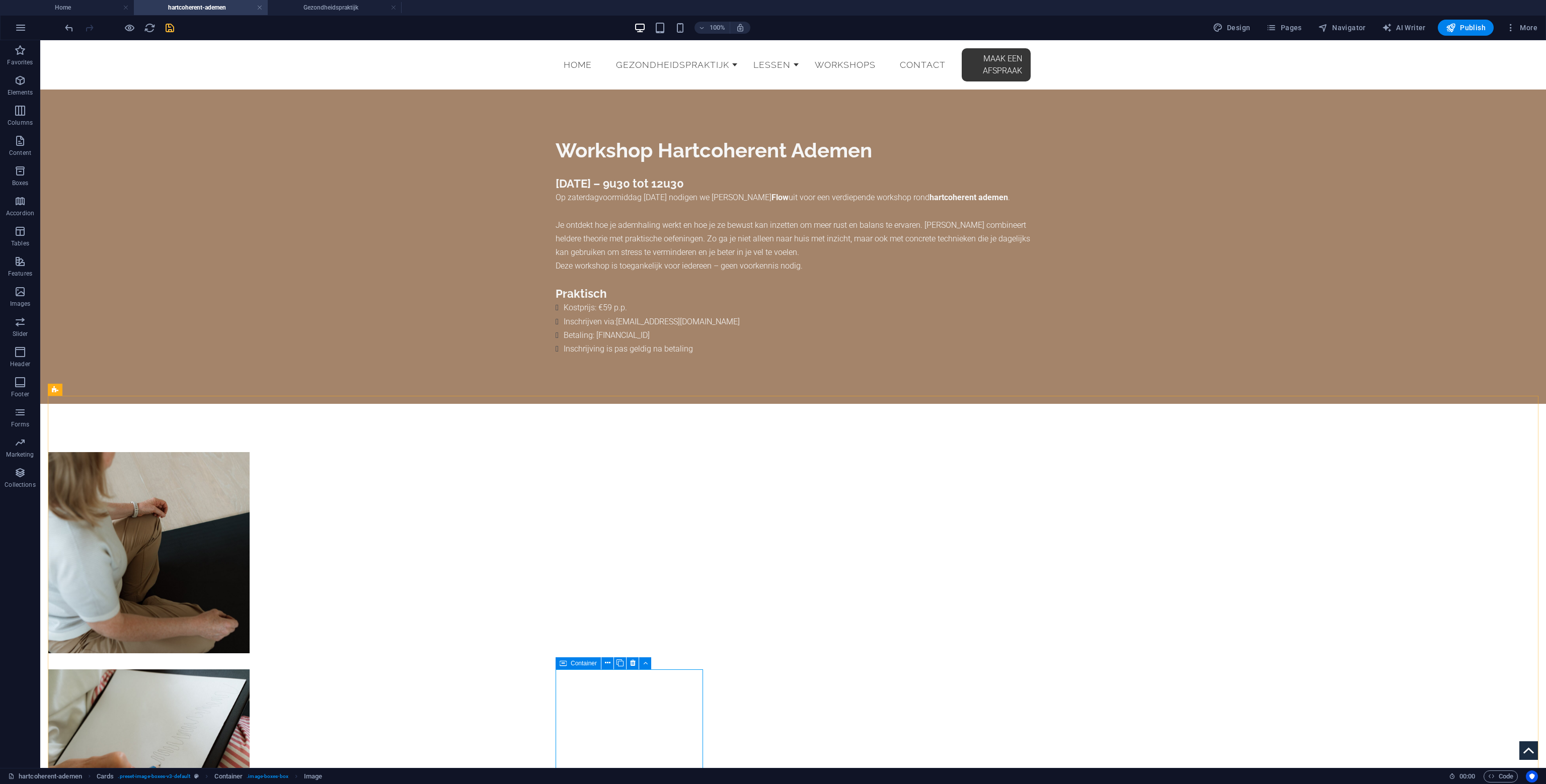
click at [566, 666] on icon at bounding box center [563, 663] width 7 height 12
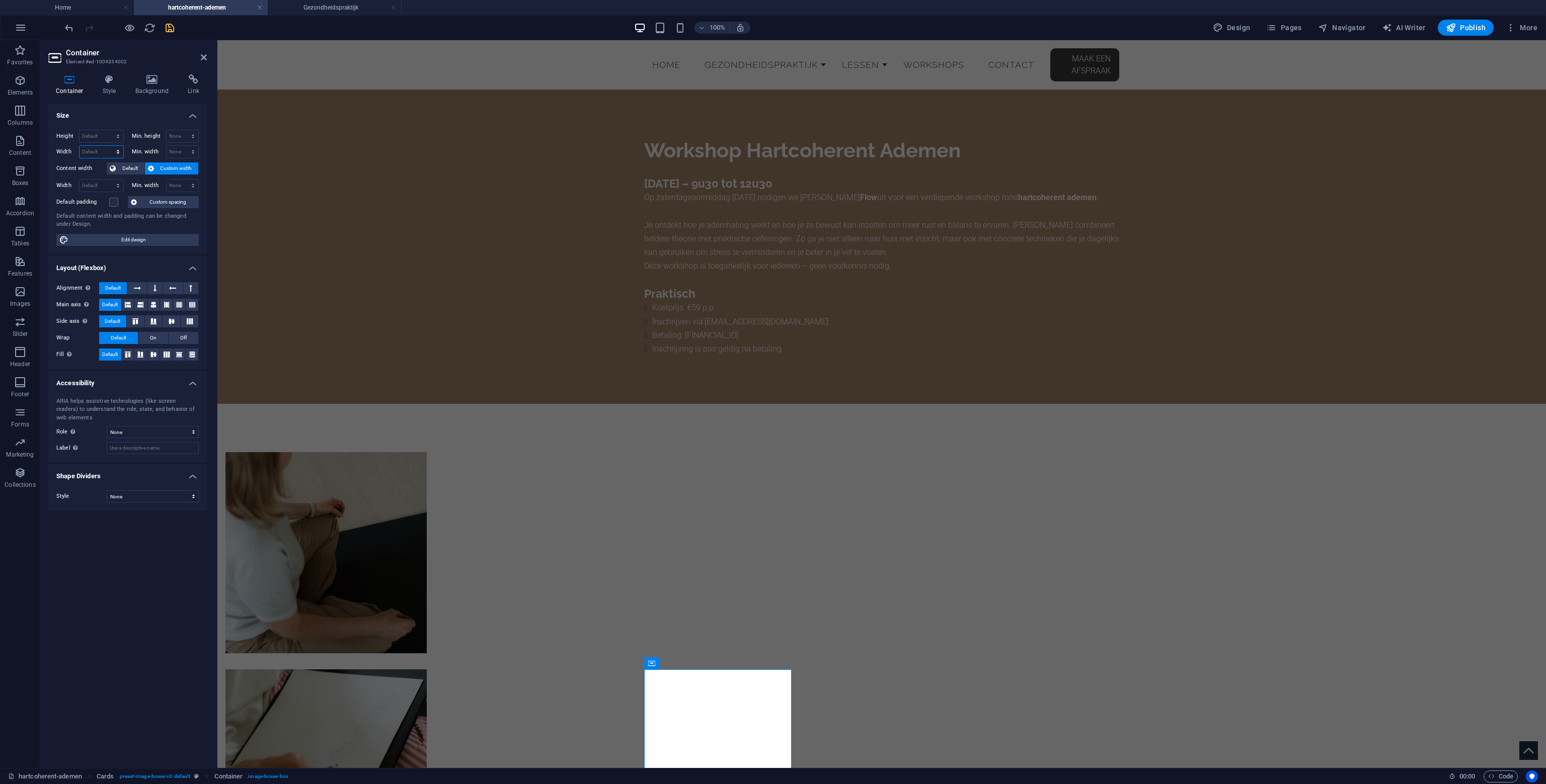
click at [106, 147] on select "Default px rem % em vh vw" at bounding box center [101, 152] width 44 height 12
select select "px"
click at [109, 146] on select "Default px rem % em vh vw" at bounding box center [101, 152] width 44 height 12
type input "400"
click at [100, 76] on icon at bounding box center [109, 79] width 29 height 10
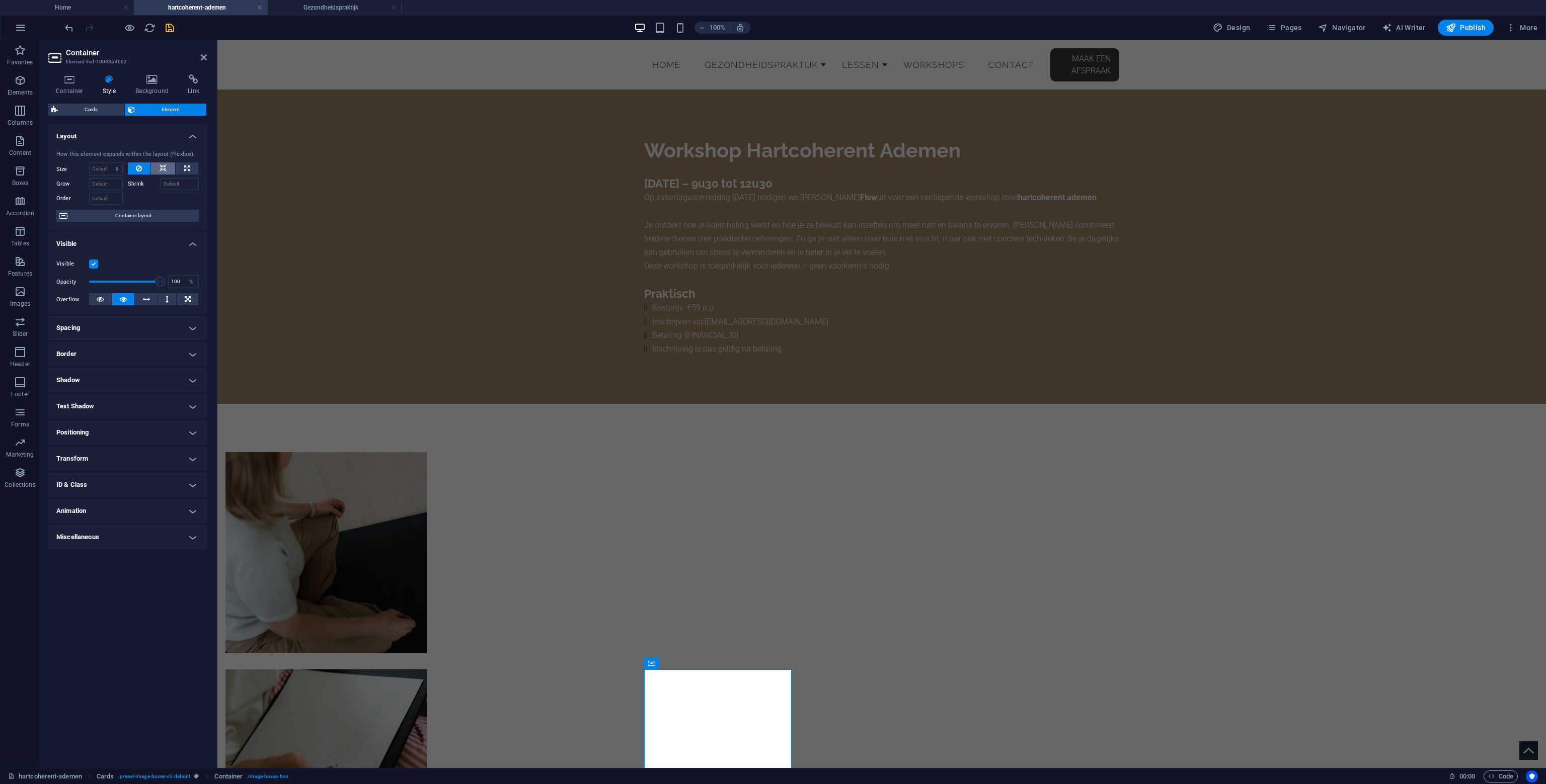
click at [161, 169] on icon at bounding box center [163, 169] width 7 height 12
click at [147, 215] on span "Container layout" at bounding box center [133, 216] width 125 height 12
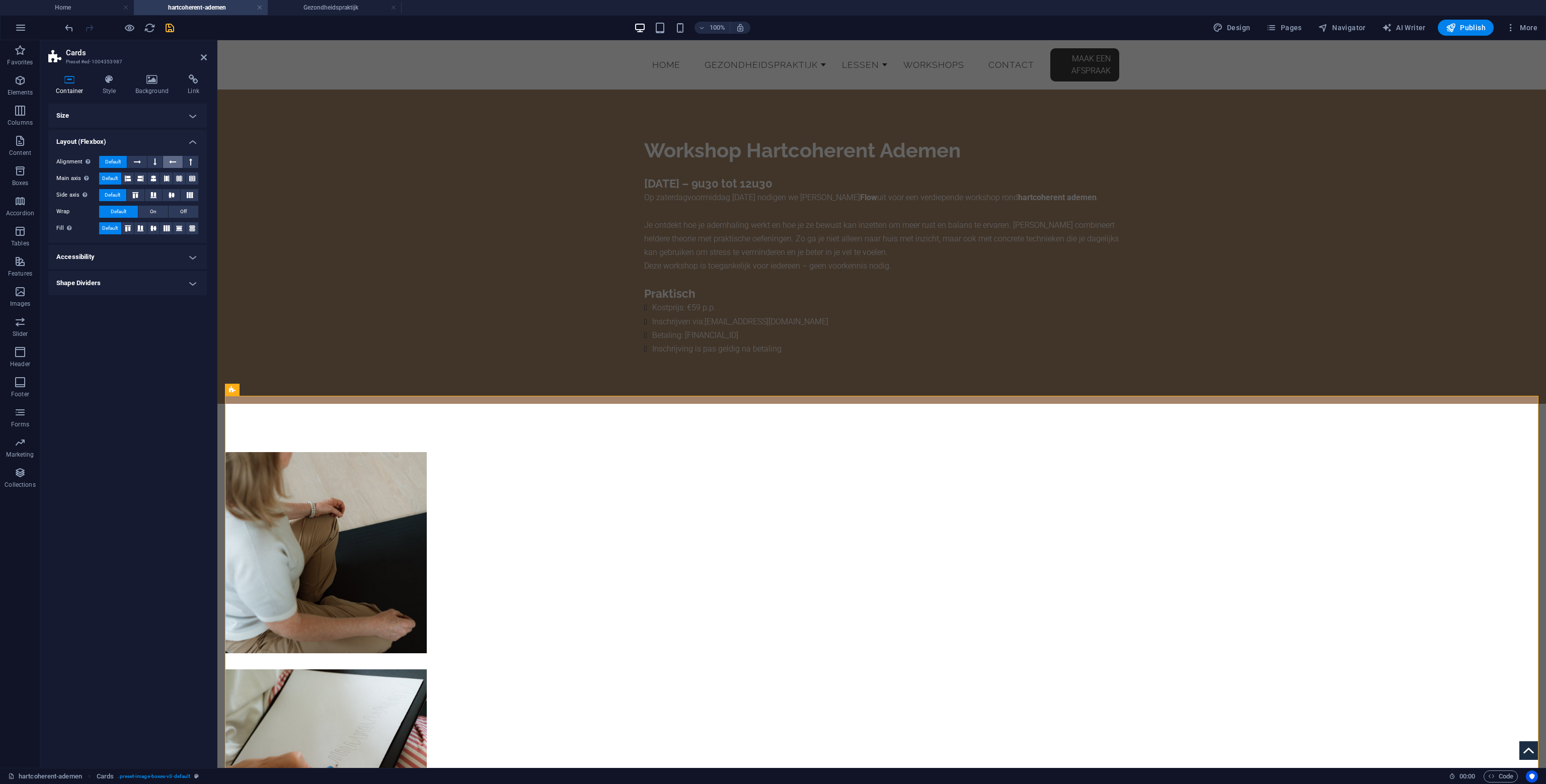
click at [173, 160] on icon at bounding box center [173, 162] width 7 height 12
click at [152, 161] on button at bounding box center [155, 162] width 15 height 12
click at [136, 161] on icon at bounding box center [137, 162] width 7 height 12
click at [153, 179] on icon at bounding box center [154, 179] width 6 height 12
click at [184, 210] on span "Off" at bounding box center [183, 212] width 7 height 12
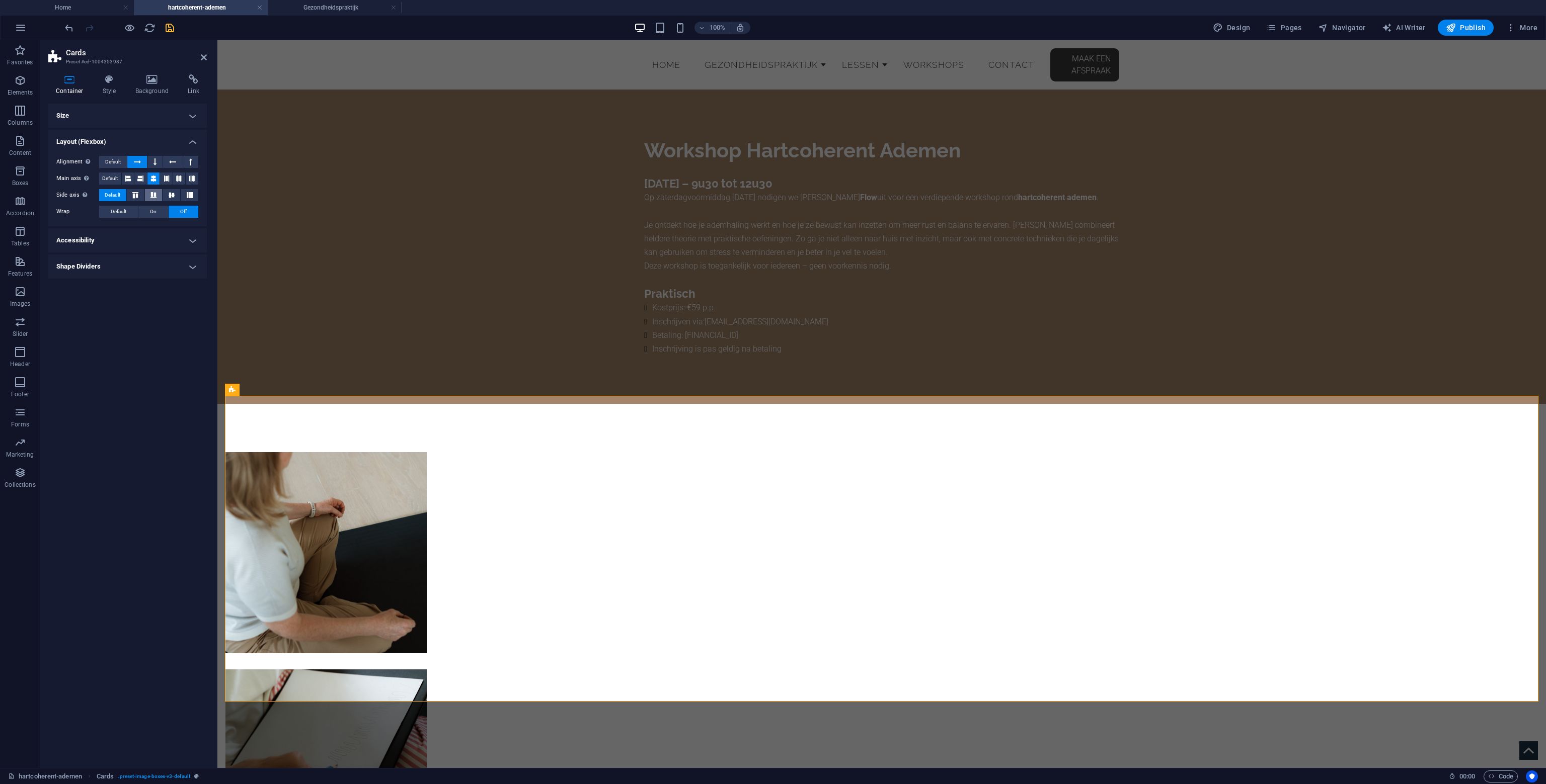
click at [153, 197] on icon at bounding box center [154, 195] width 12 height 6
click at [173, 195] on icon at bounding box center [172, 195] width 12 height 6
click at [164, 176] on icon at bounding box center [167, 179] width 6 height 12
click at [148, 193] on icon at bounding box center [154, 195] width 12 height 6
click at [136, 195] on icon at bounding box center [136, 195] width 12 height 6
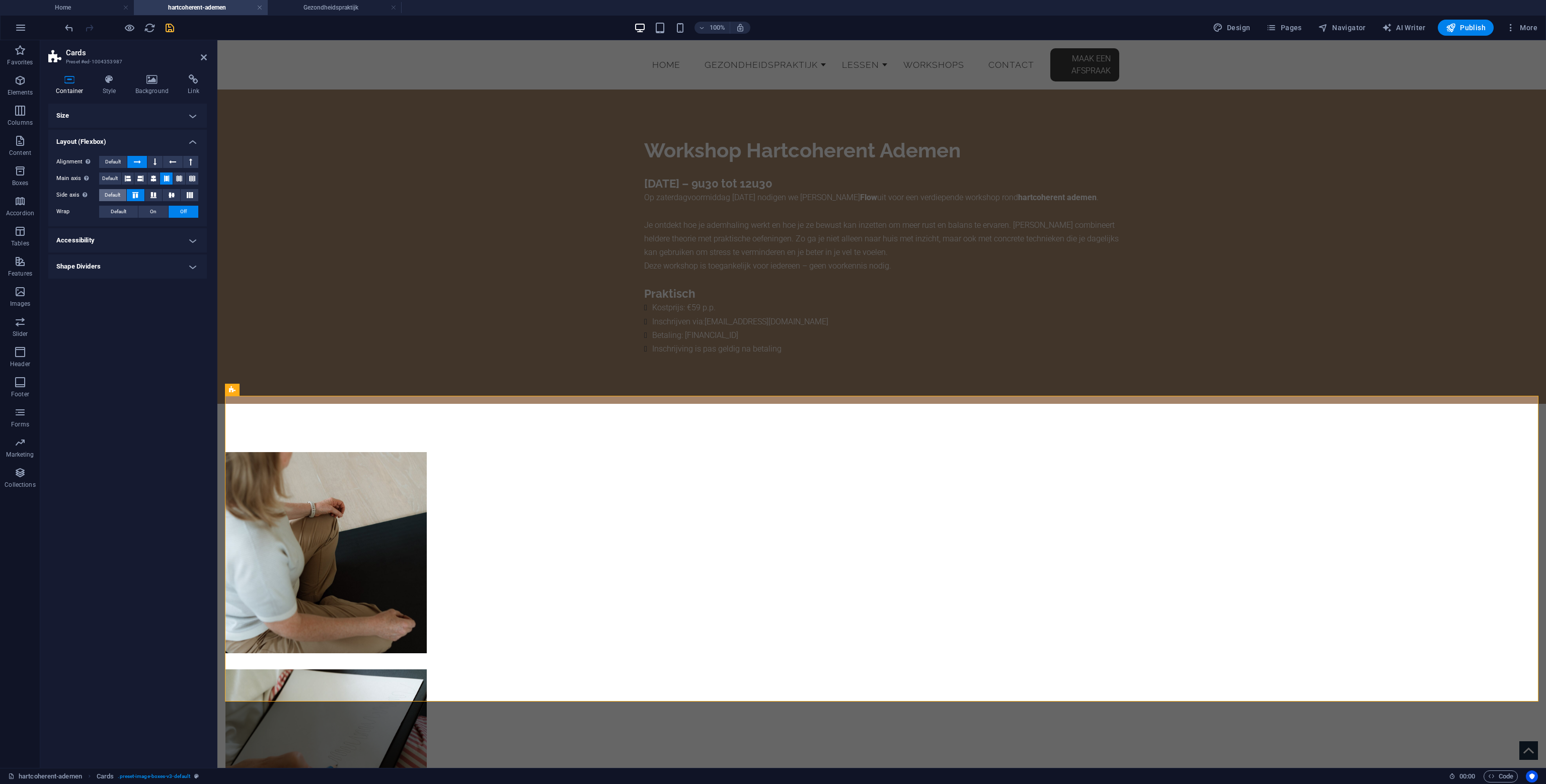
click at [116, 191] on span "Default" at bounding box center [112, 195] width 16 height 12
click at [118, 179] on span "Default" at bounding box center [110, 179] width 16 height 12
click at [115, 164] on span "Default" at bounding box center [113, 162] width 16 height 12
click at [117, 163] on span "Default" at bounding box center [113, 162] width 16 height 12
click at [157, 160] on icon at bounding box center [155, 162] width 3 height 12
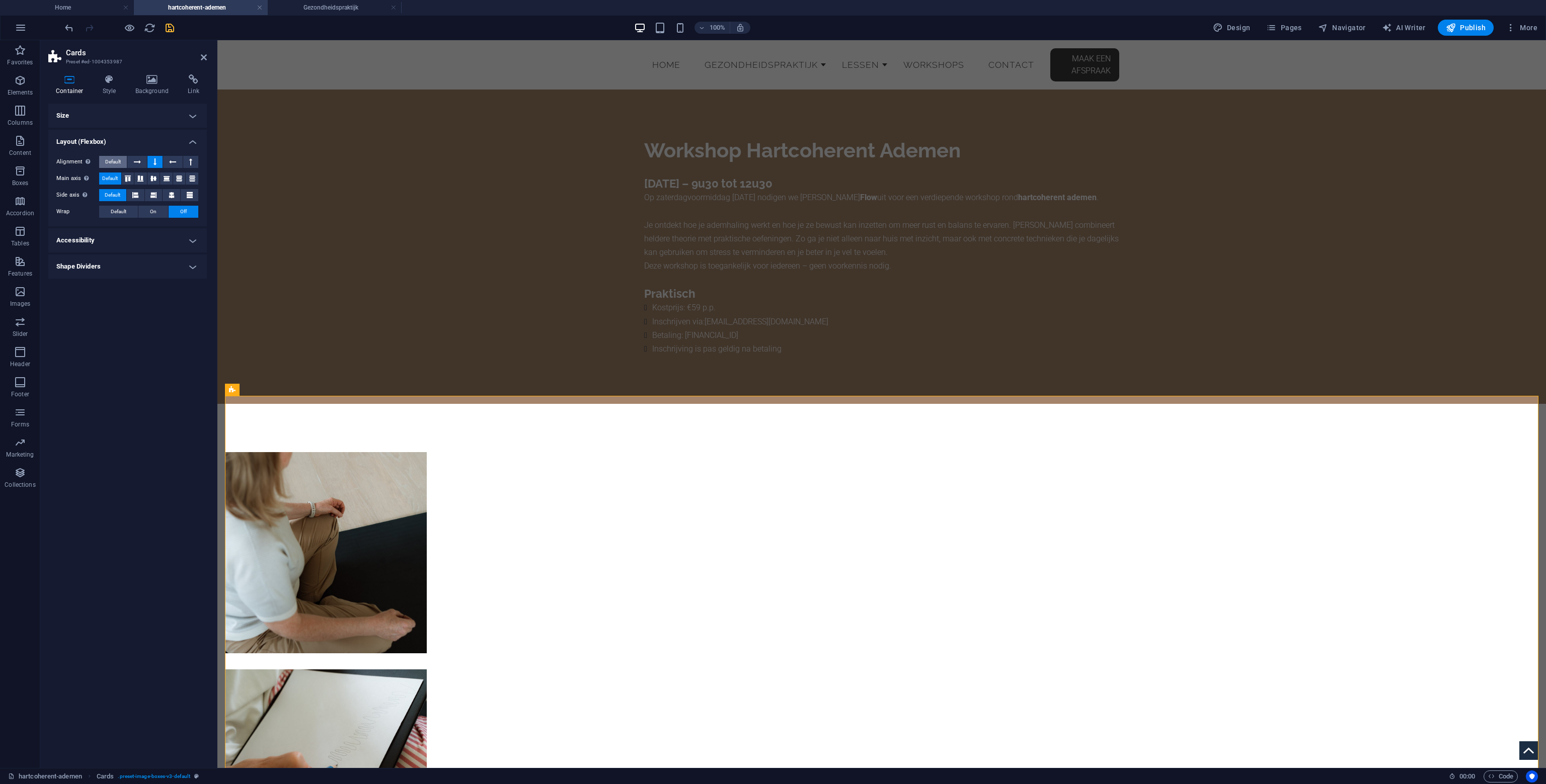
click at [102, 161] on button "Default" at bounding box center [113, 162] width 28 height 12
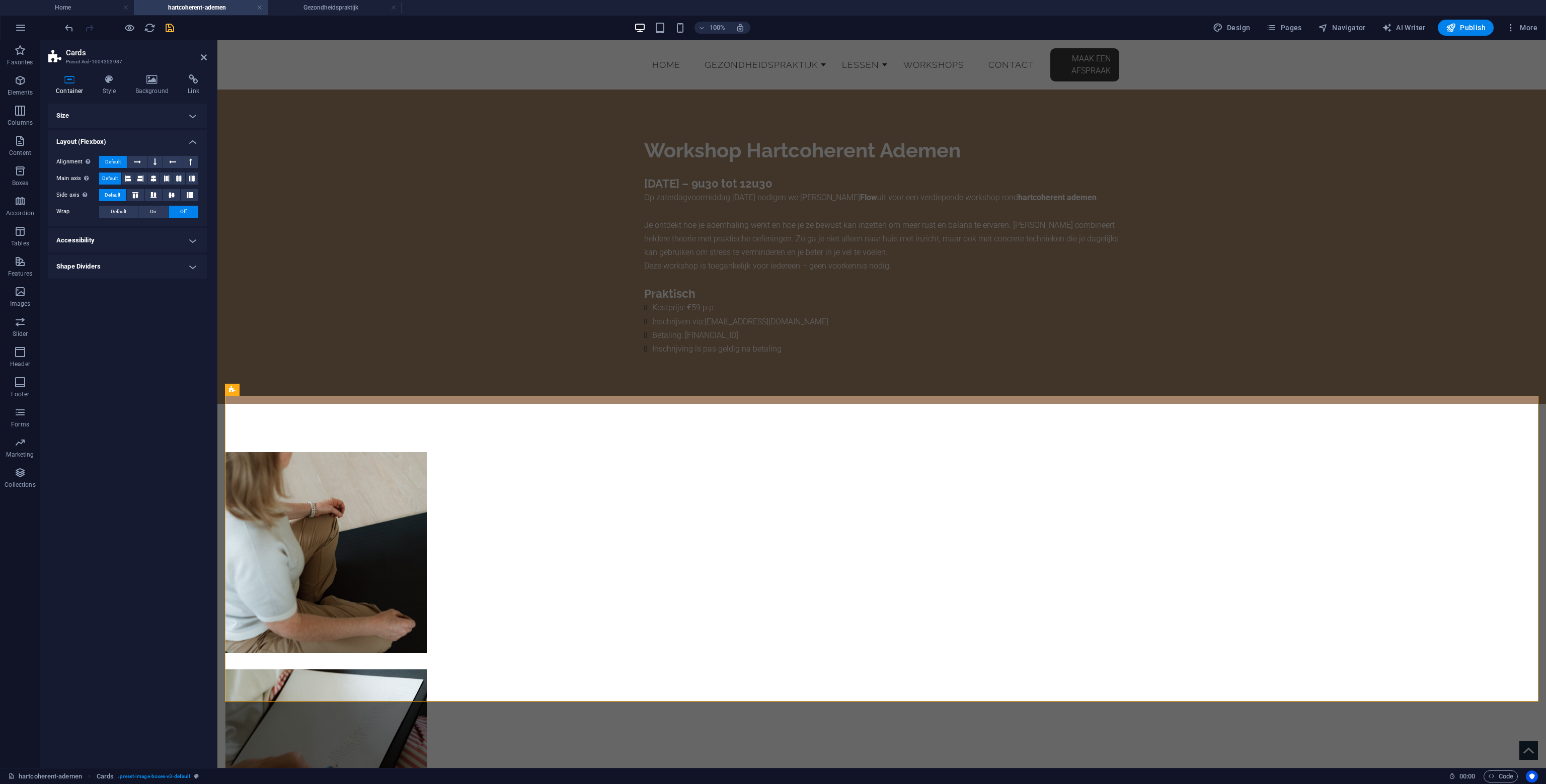
click at [122, 235] on h4 "Accessibility" at bounding box center [127, 241] width 158 height 24
click at [123, 235] on h4 "Accessibility" at bounding box center [127, 238] width 158 height 18
click at [86, 116] on h4 "Size" at bounding box center [127, 116] width 158 height 24
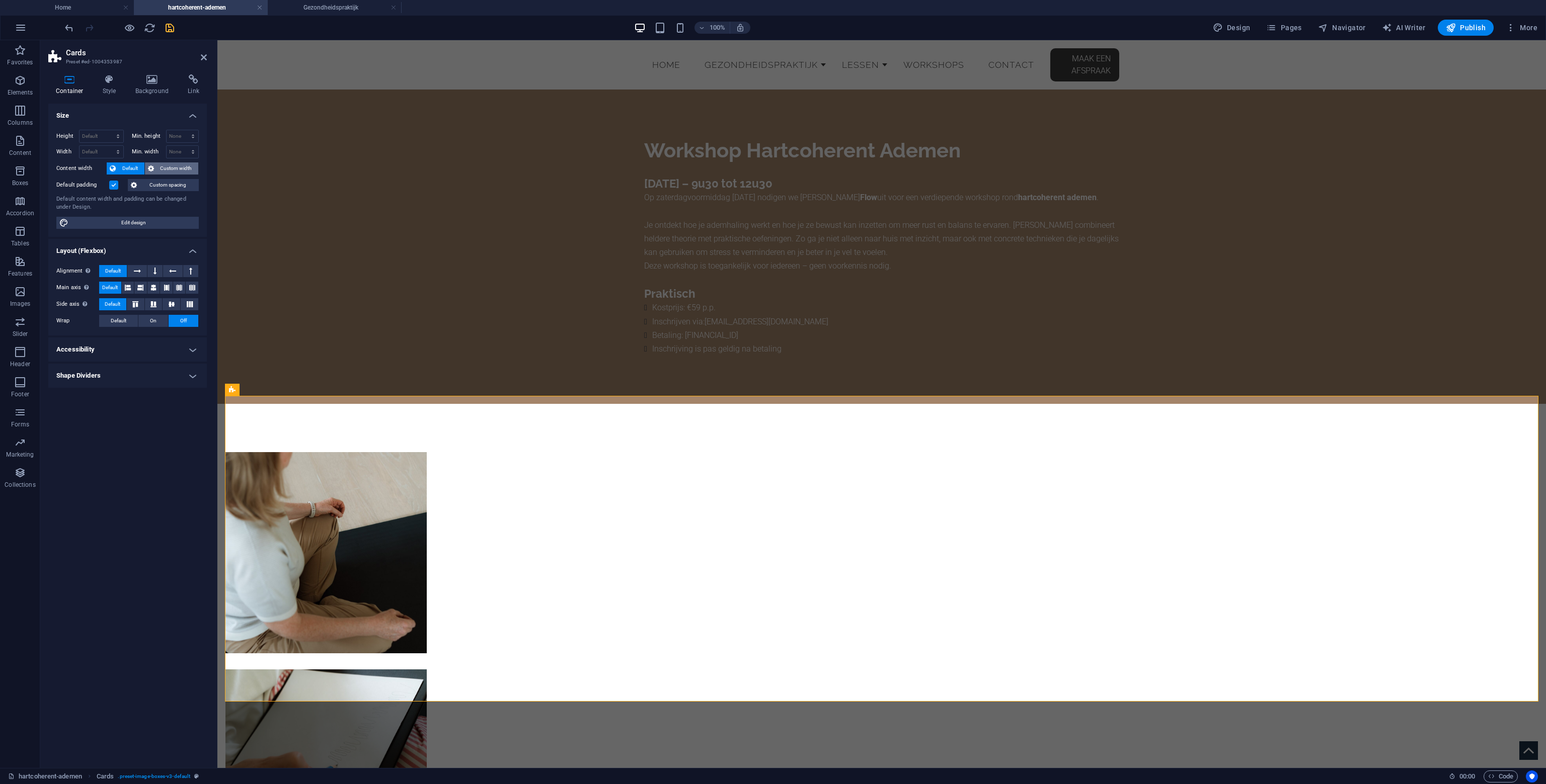
click at [149, 167] on icon at bounding box center [151, 169] width 6 height 12
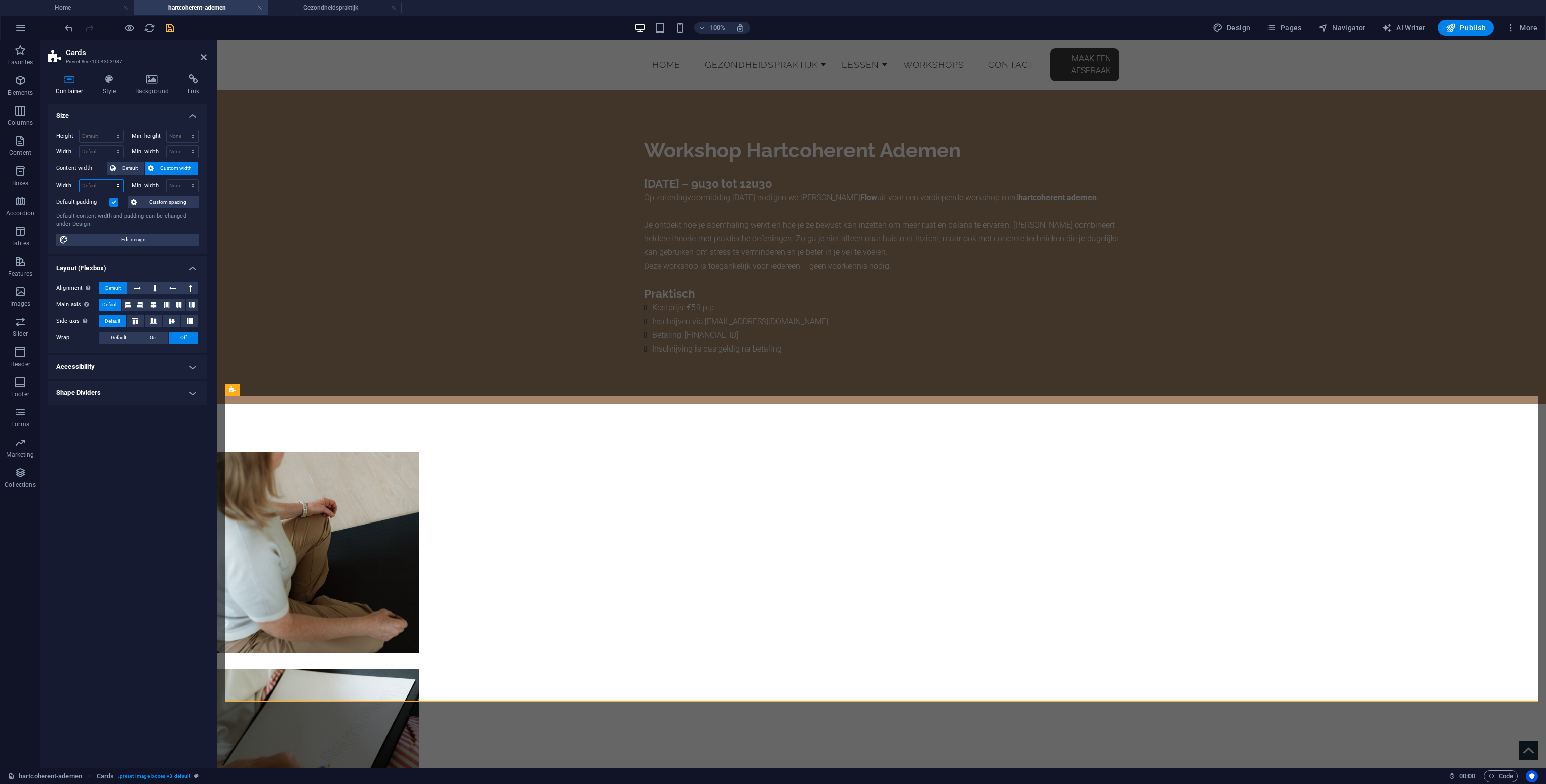
click at [103, 181] on select "Default px rem % em vh vw" at bounding box center [101, 185] width 44 height 12
select select "%"
click at [109, 179] on select "Default px rem % em vh vw" at bounding box center [101, 185] width 44 height 12
type input "100"
click at [115, 182] on select "Default px rem % em vh vw" at bounding box center [116, 185] width 14 height 12
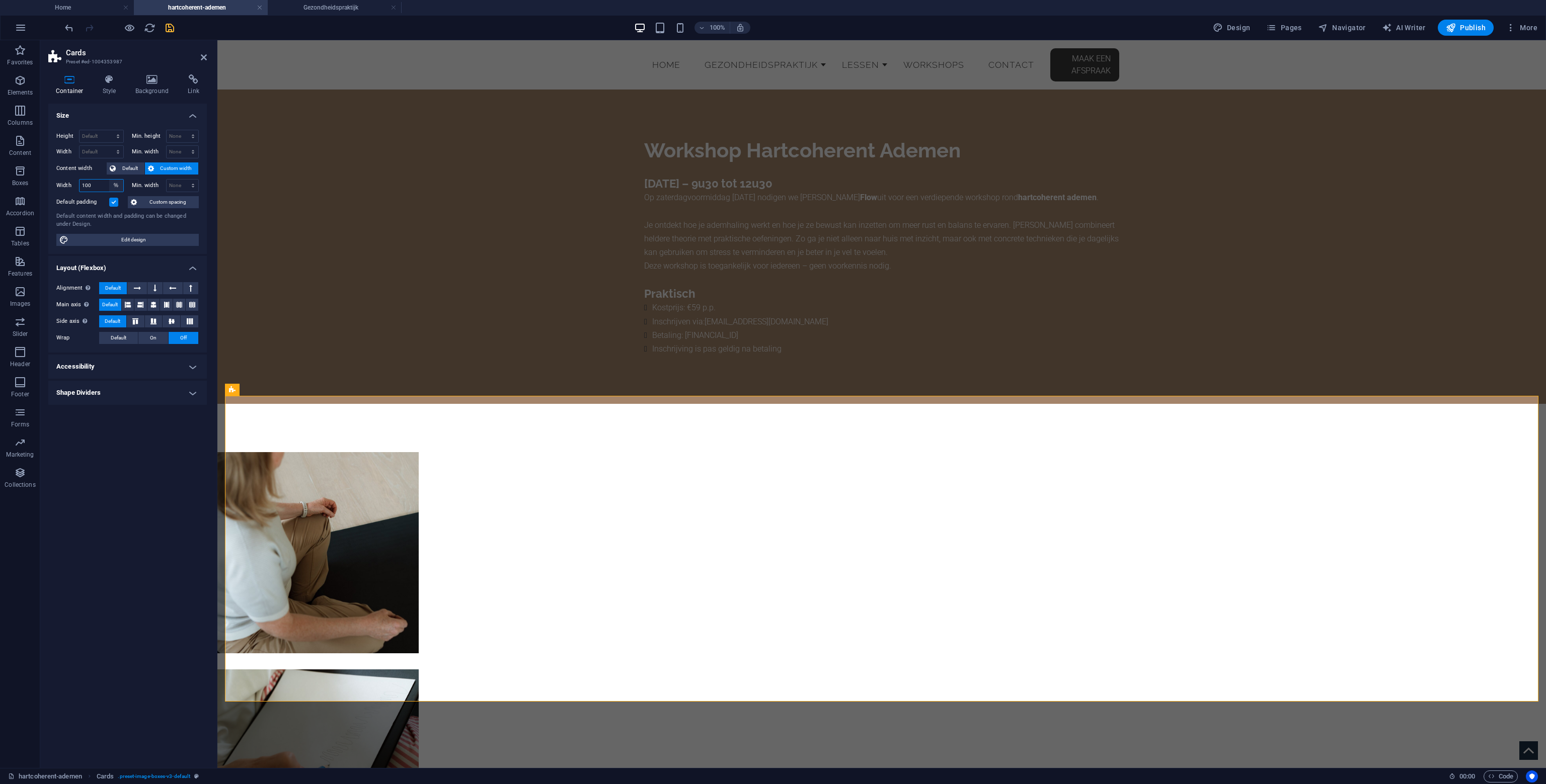
select select "2bq8cd8e1ak"
click at [109, 179] on select "Default px rem % em vh vw" at bounding box center [116, 185] width 14 height 12
click at [136, 170] on span "Default" at bounding box center [130, 169] width 23 height 12
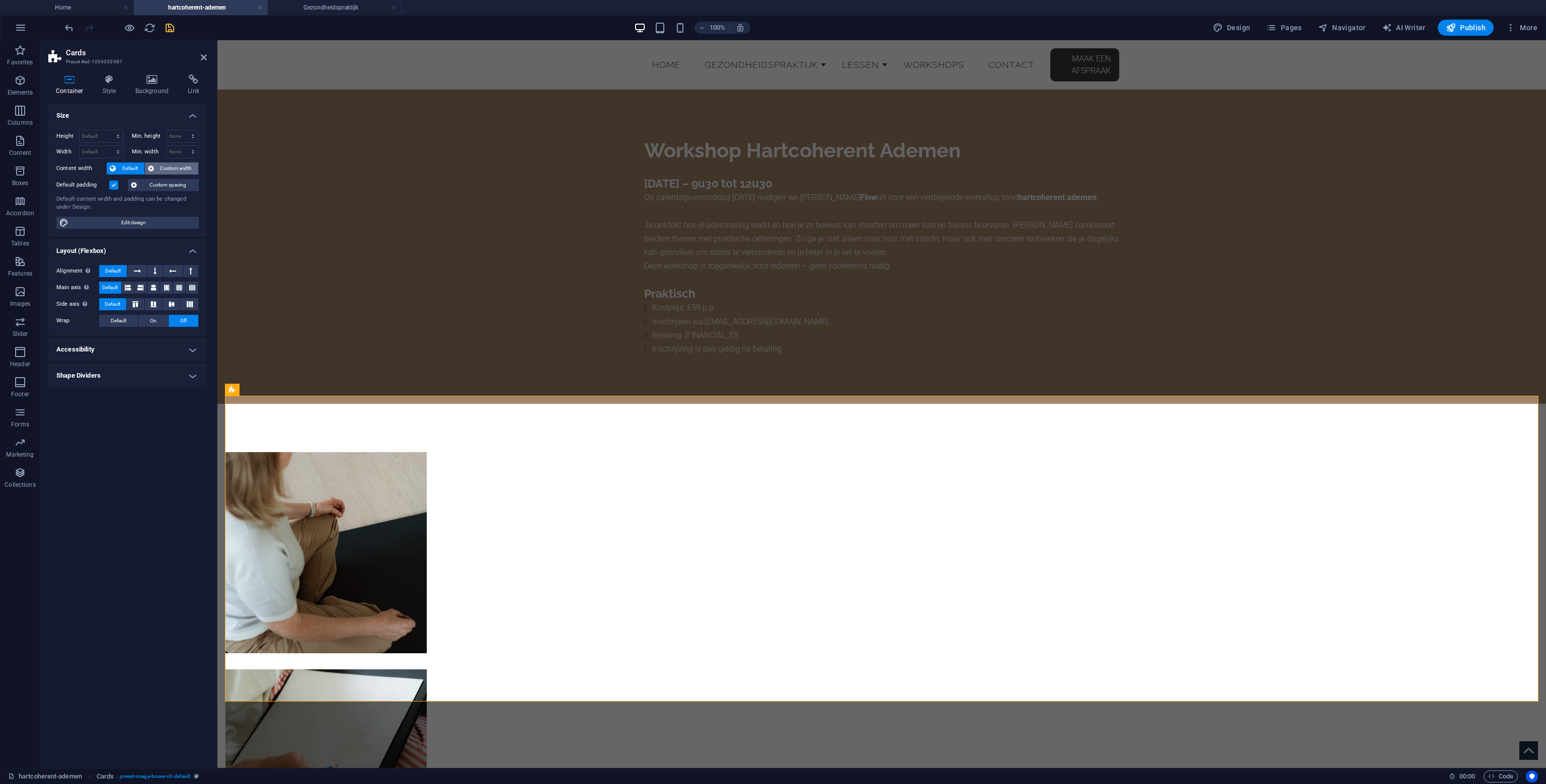
click at [158, 167] on button "Custom width" at bounding box center [172, 169] width 54 height 12
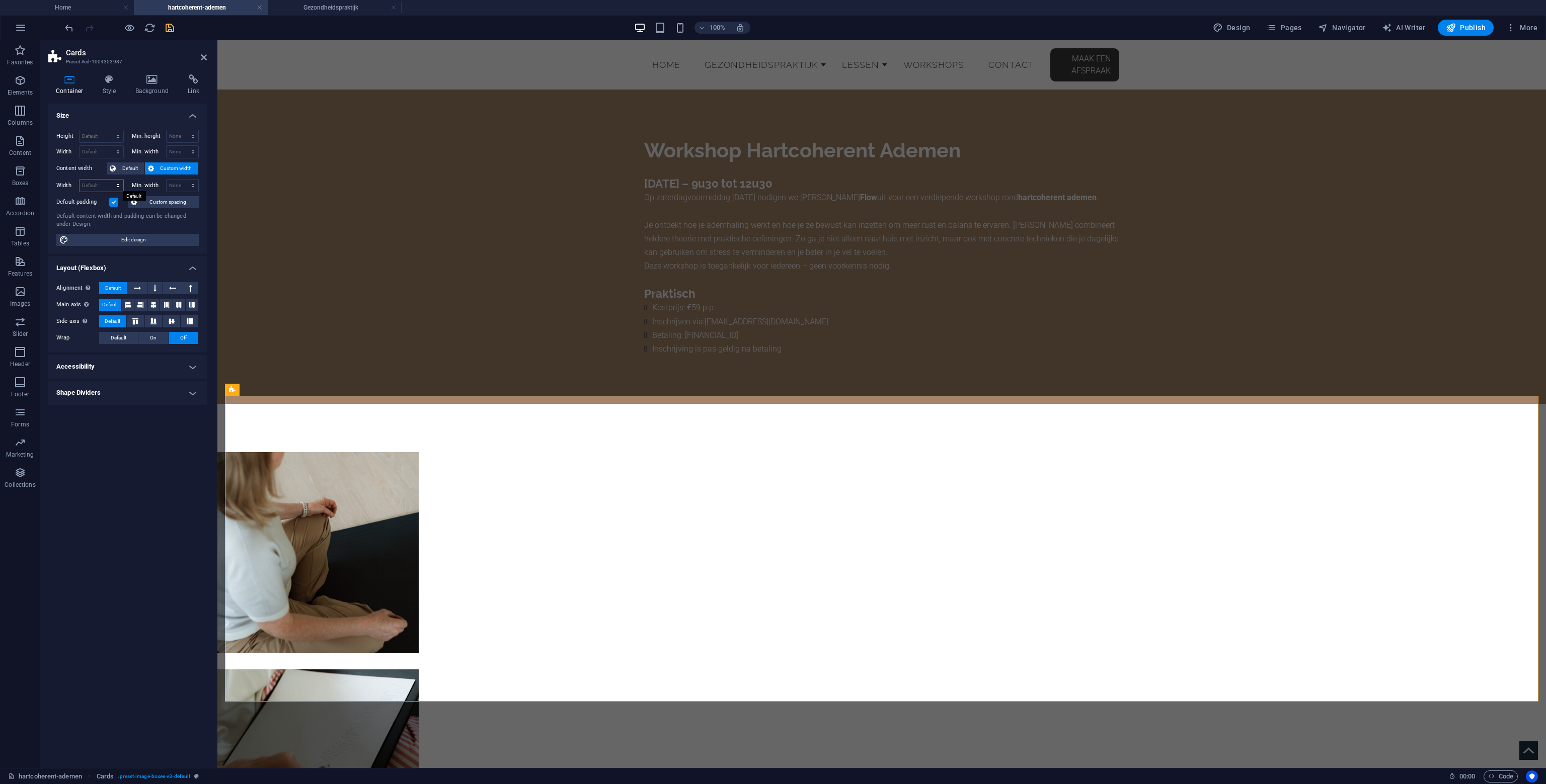
click at [101, 182] on select "Default px rem % em vh vw" at bounding box center [101, 185] width 44 height 12
select select "px"
click at [109, 179] on select "Default px rem % em vh vw" at bounding box center [101, 185] width 44 height 12
click at [93, 185] on input "1500" at bounding box center [101, 185] width 44 height 12
click at [93, 184] on input "1500" at bounding box center [101, 185] width 44 height 12
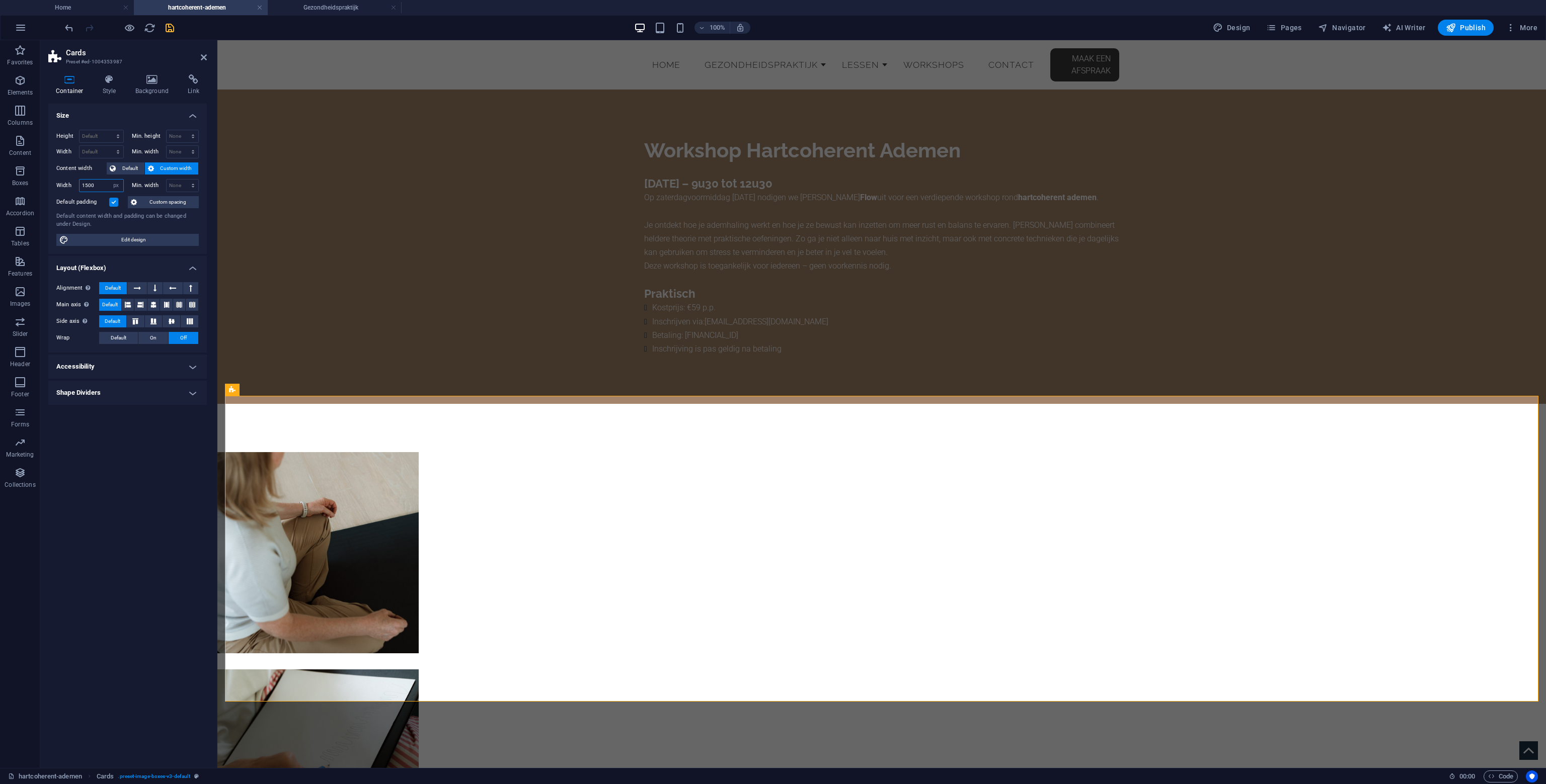
click at [93, 184] on input "1500" at bounding box center [101, 185] width 44 height 12
click at [94, 181] on input "2000" at bounding box center [101, 185] width 44 height 12
click at [109, 179] on div "1200 Default px rem % em vh vw" at bounding box center [101, 186] width 45 height 13
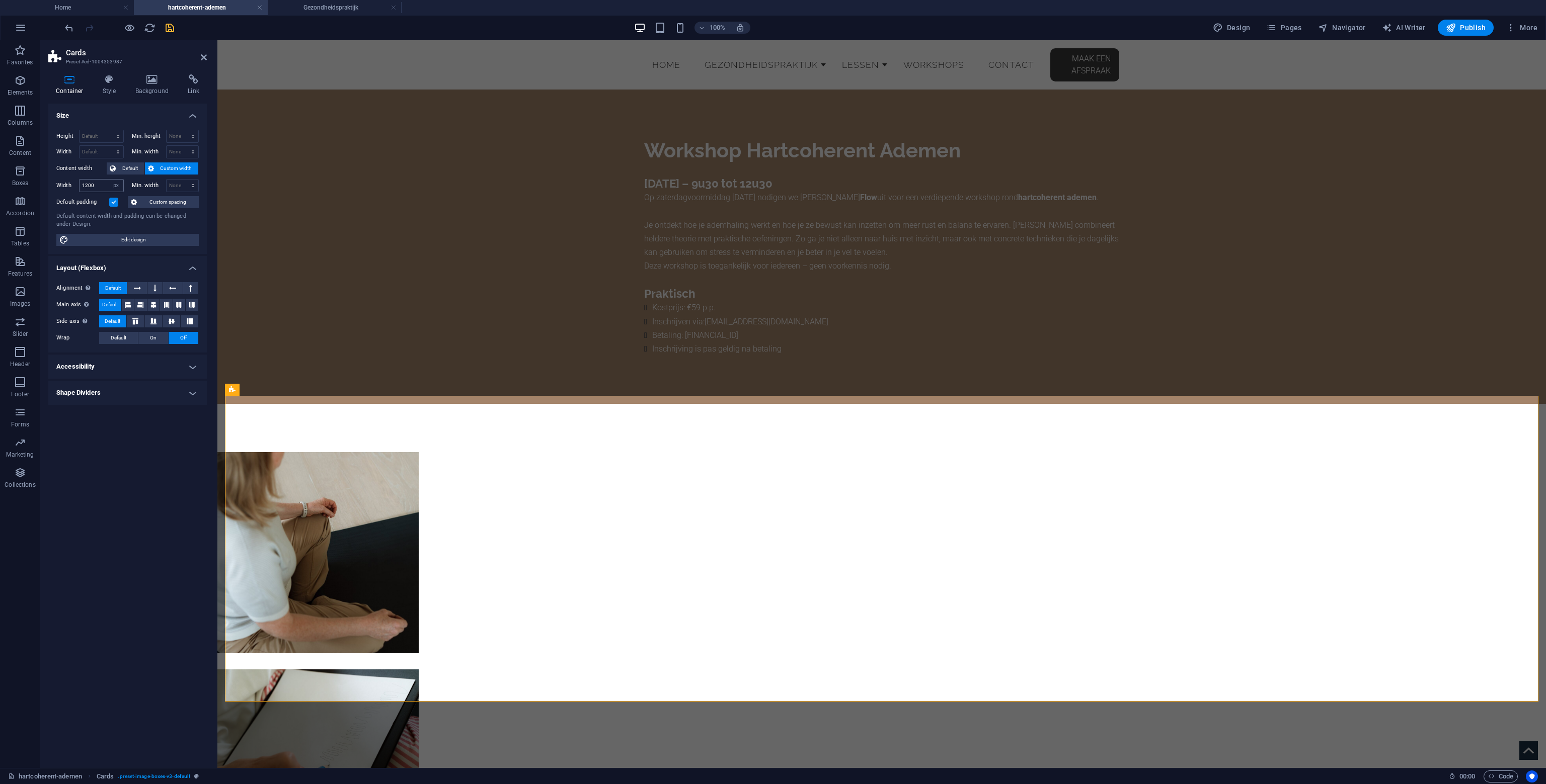
click at [109, 179] on div "1200 Default px rem % em vh vw" at bounding box center [101, 186] width 45 height 13
click at [107, 184] on input "1200" at bounding box center [101, 185] width 44 height 12
click at [104, 185] on input "1400" at bounding box center [101, 185] width 44 height 12
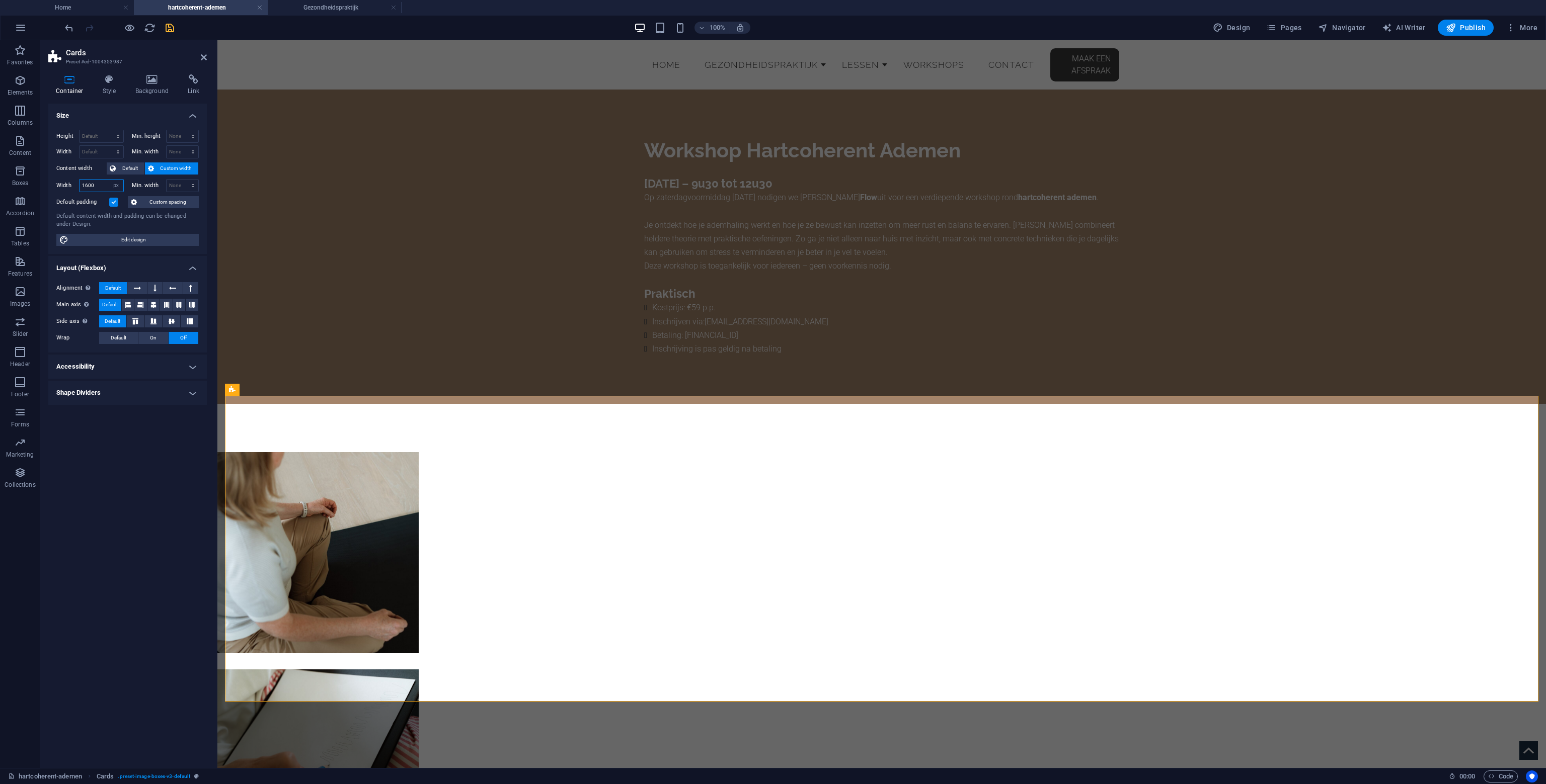
type input "1600"
click at [151, 301] on icon at bounding box center [154, 305] width 6 height 12
click at [173, 491] on div "Size Height Default px rem % vh vw Min. height None px rem % vh vw Width Defaul…" at bounding box center [127, 432] width 158 height 656
click at [171, 24] on icon "save" at bounding box center [169, 28] width 11 height 11
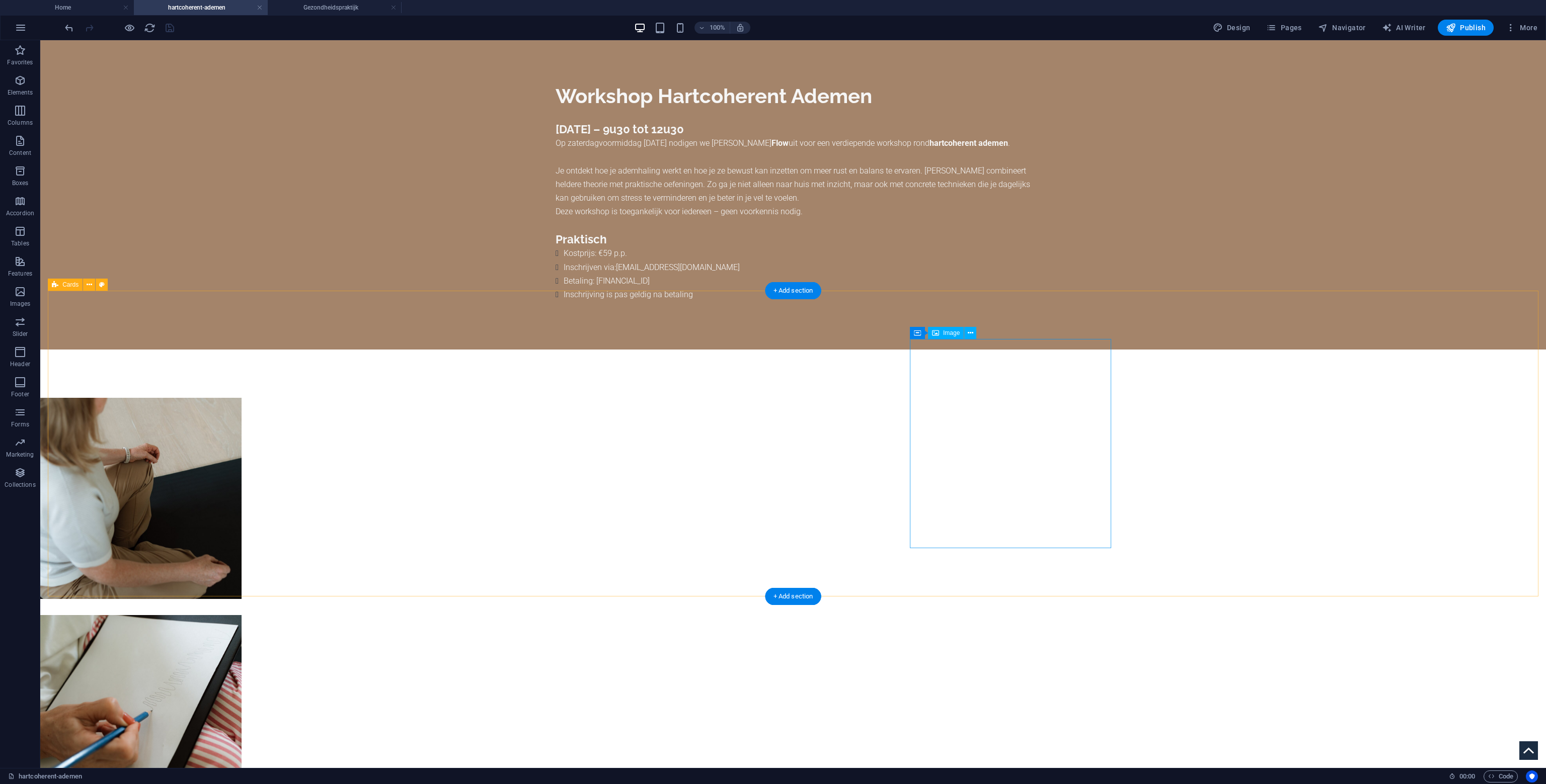
scroll to position [0, 0]
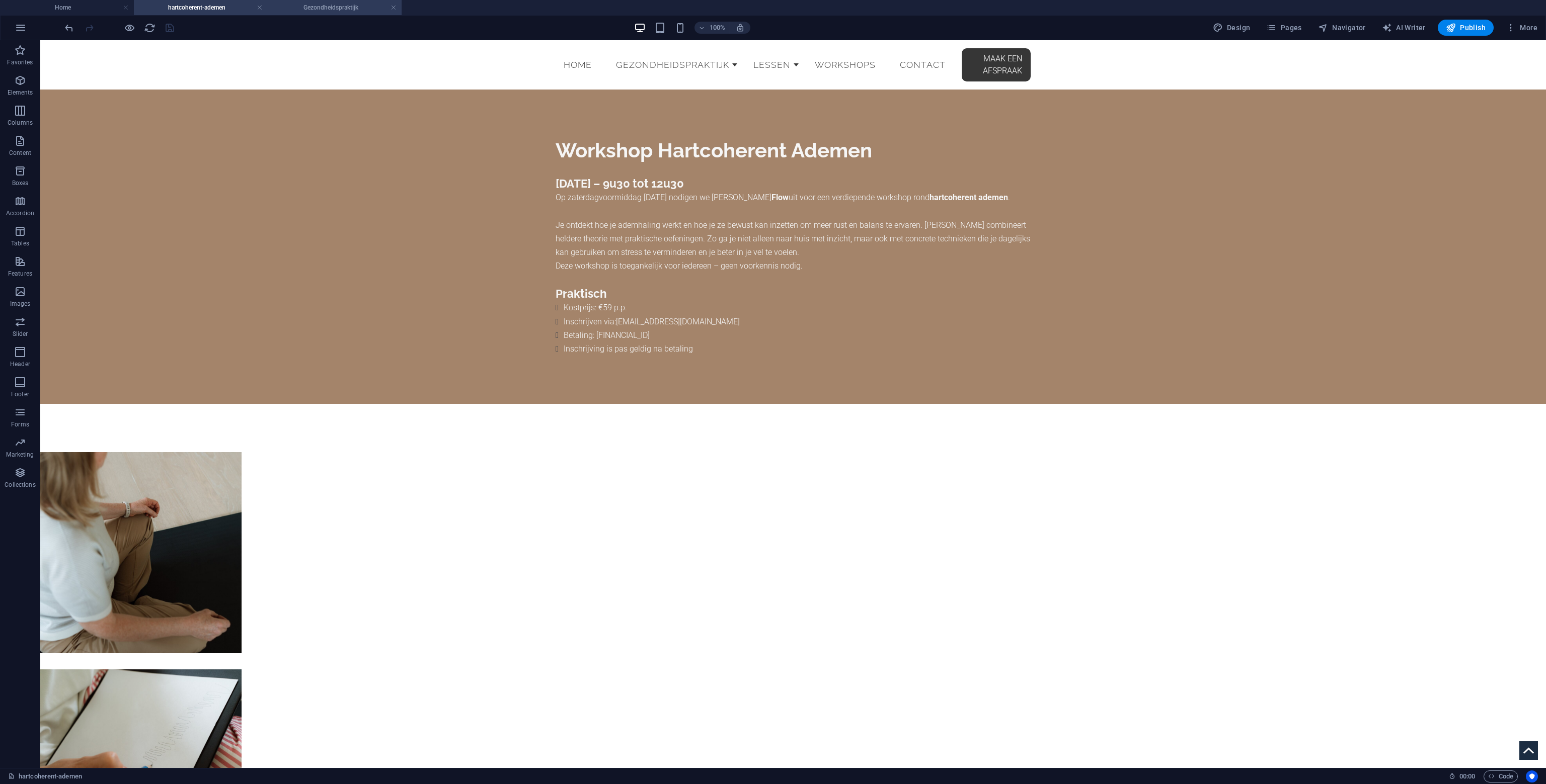
click at [335, 5] on h4 "Gezondheidspraktijk" at bounding box center [334, 7] width 134 height 11
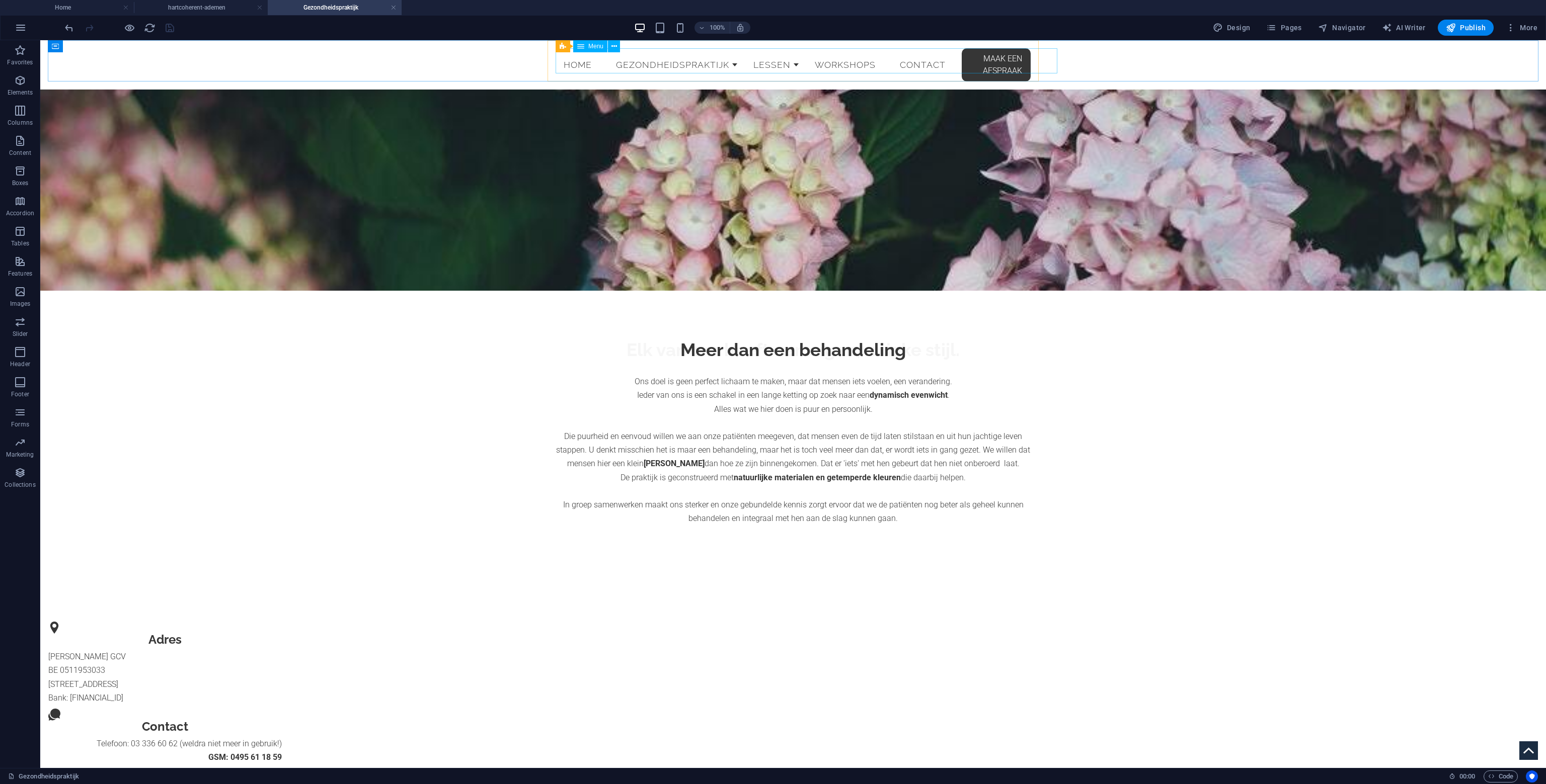
click at [592, 47] on span "Menu" at bounding box center [595, 46] width 15 height 6
drag, startPoint x: 592, startPoint y: 46, endPoint x: 587, endPoint y: 38, distance: 9.4
click at [592, 46] on span "Menu" at bounding box center [595, 46] width 15 height 6
select select
select select "1"
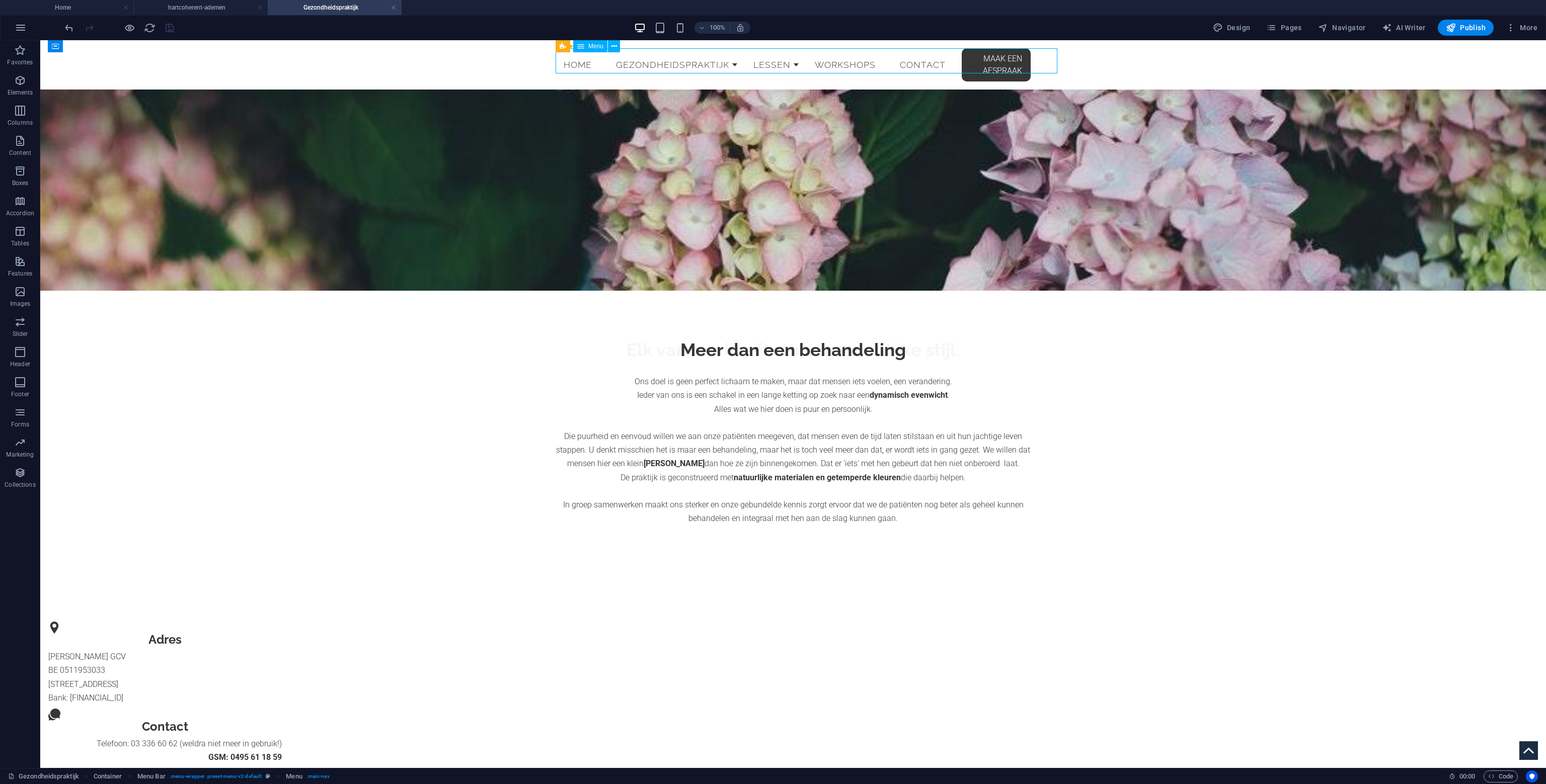
select select
select select "primary"
select select "2"
select select
select select "primary"
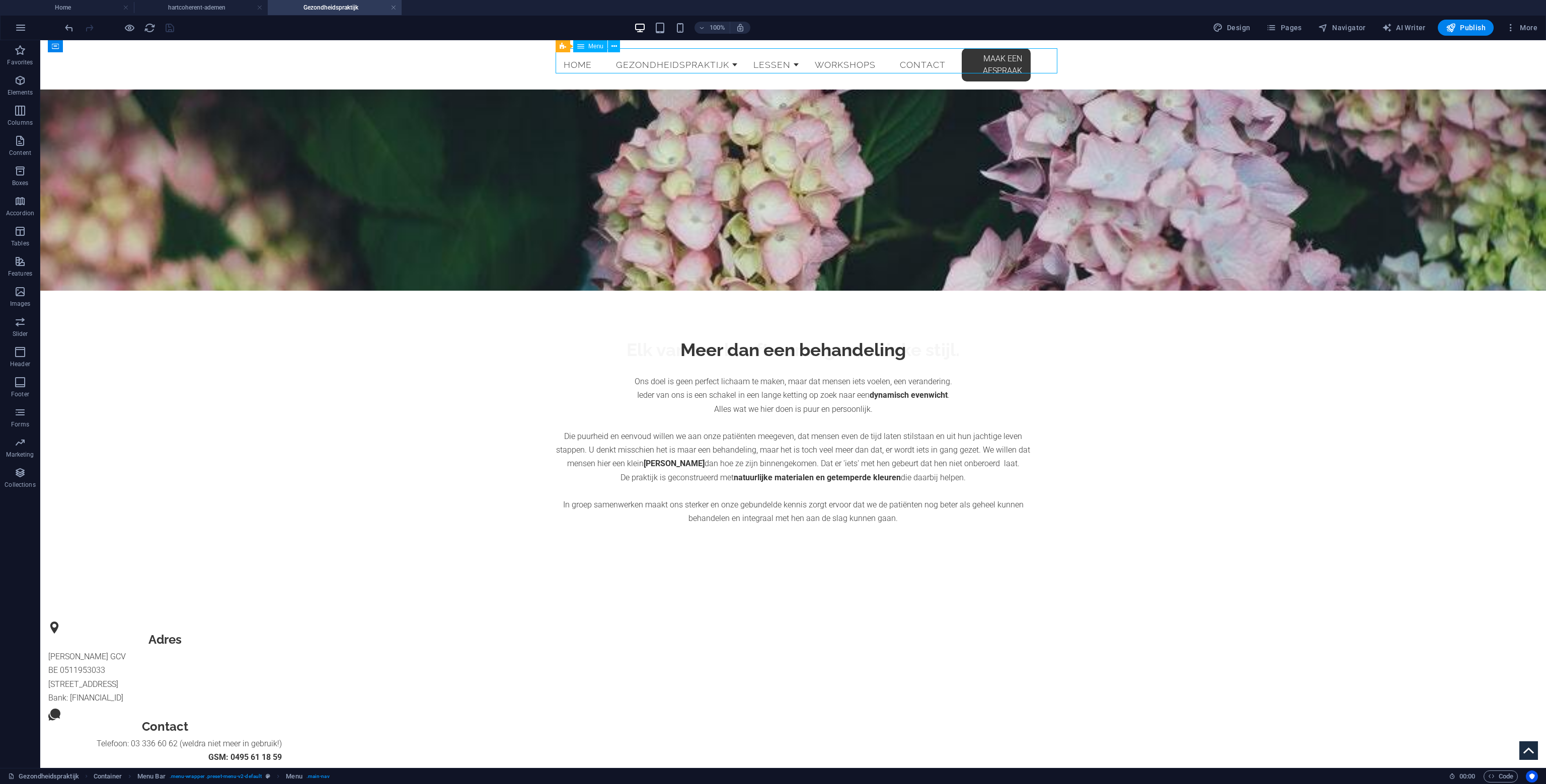
select select "3"
select select
select select "primary"
select select "5"
select select
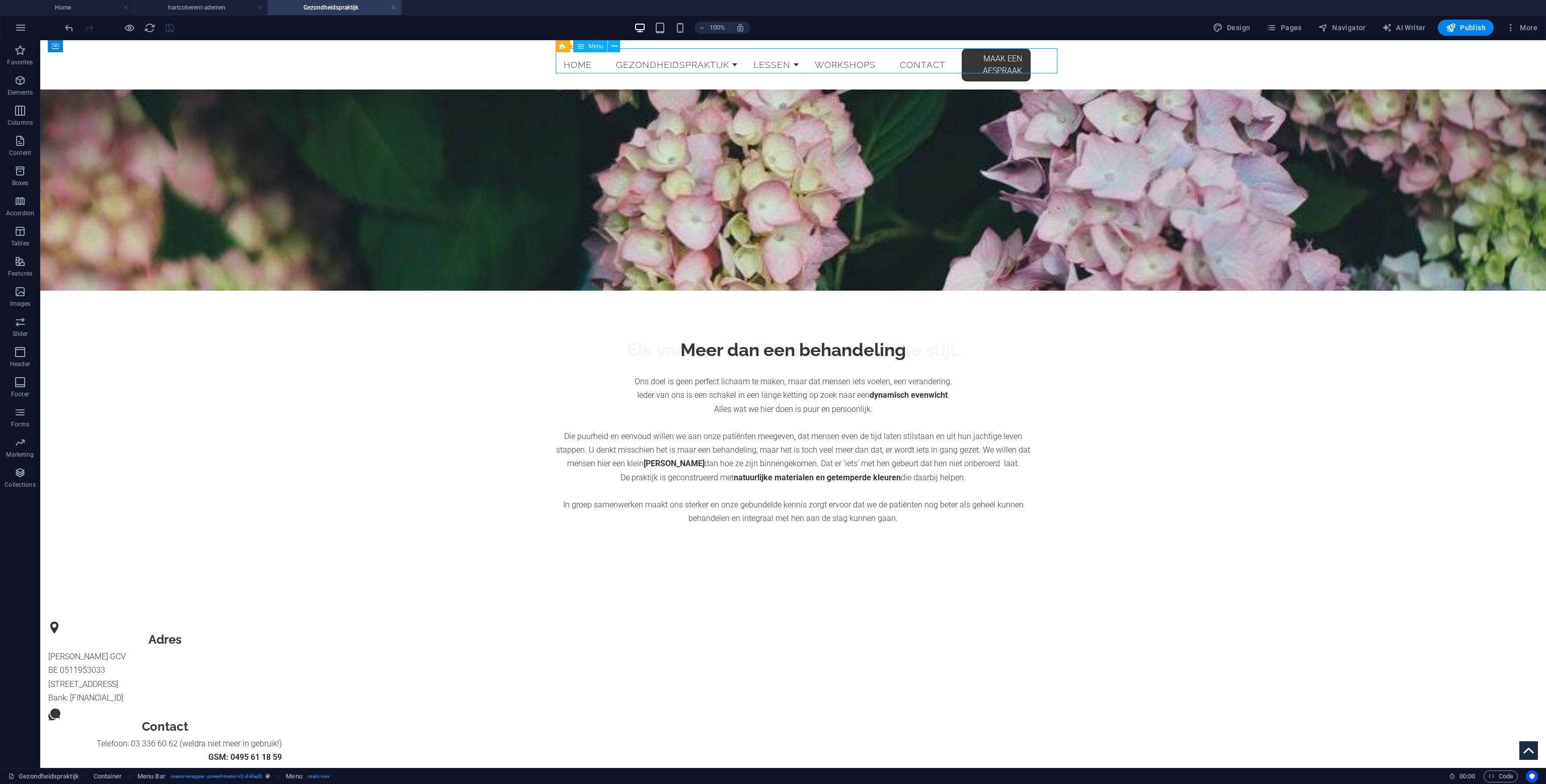
select select "primary"
select select "4"
select select
select select "primary"
select select "6"
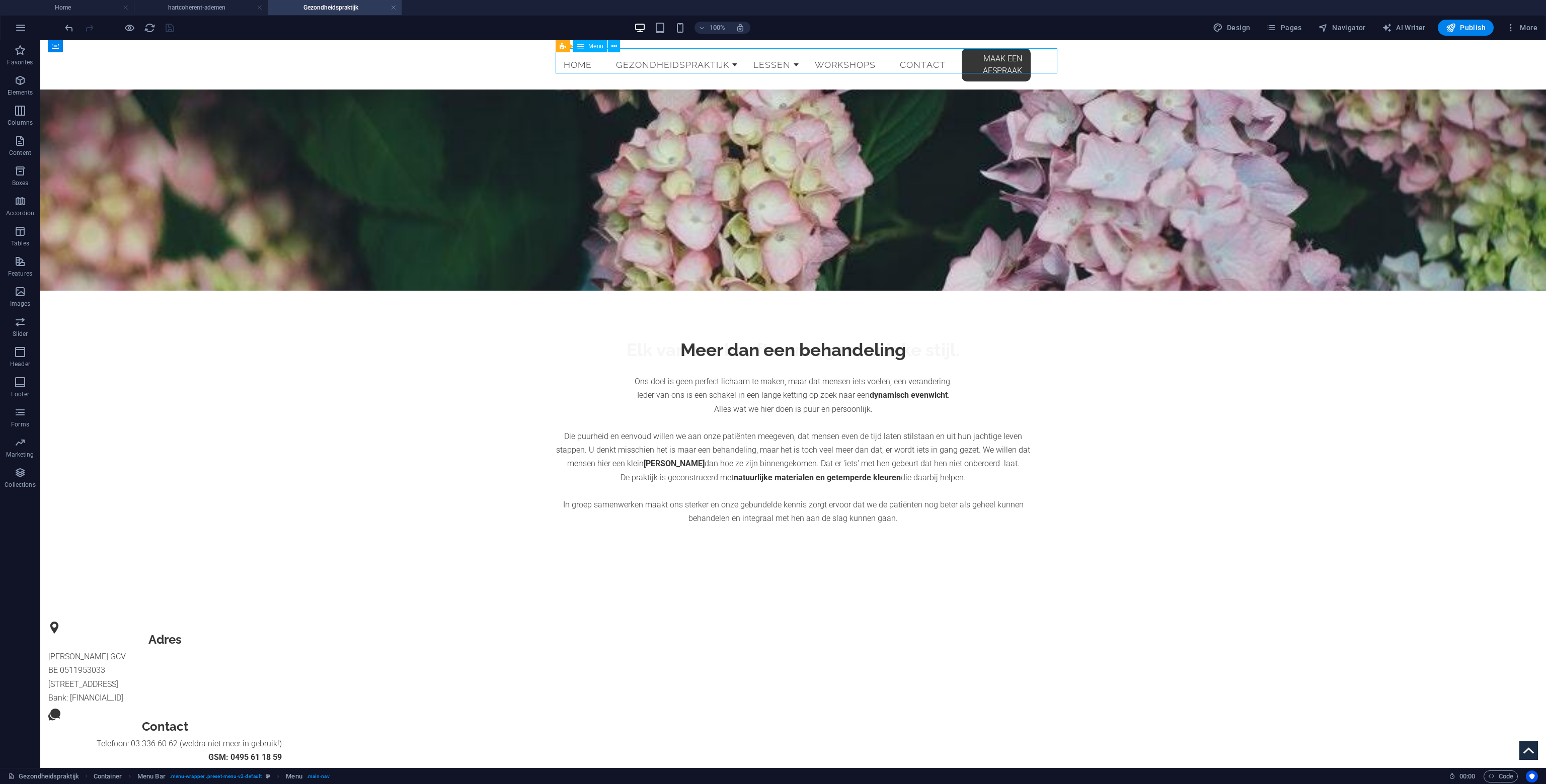
select select
select select "primary"
select select "10"
select select
select select "7"
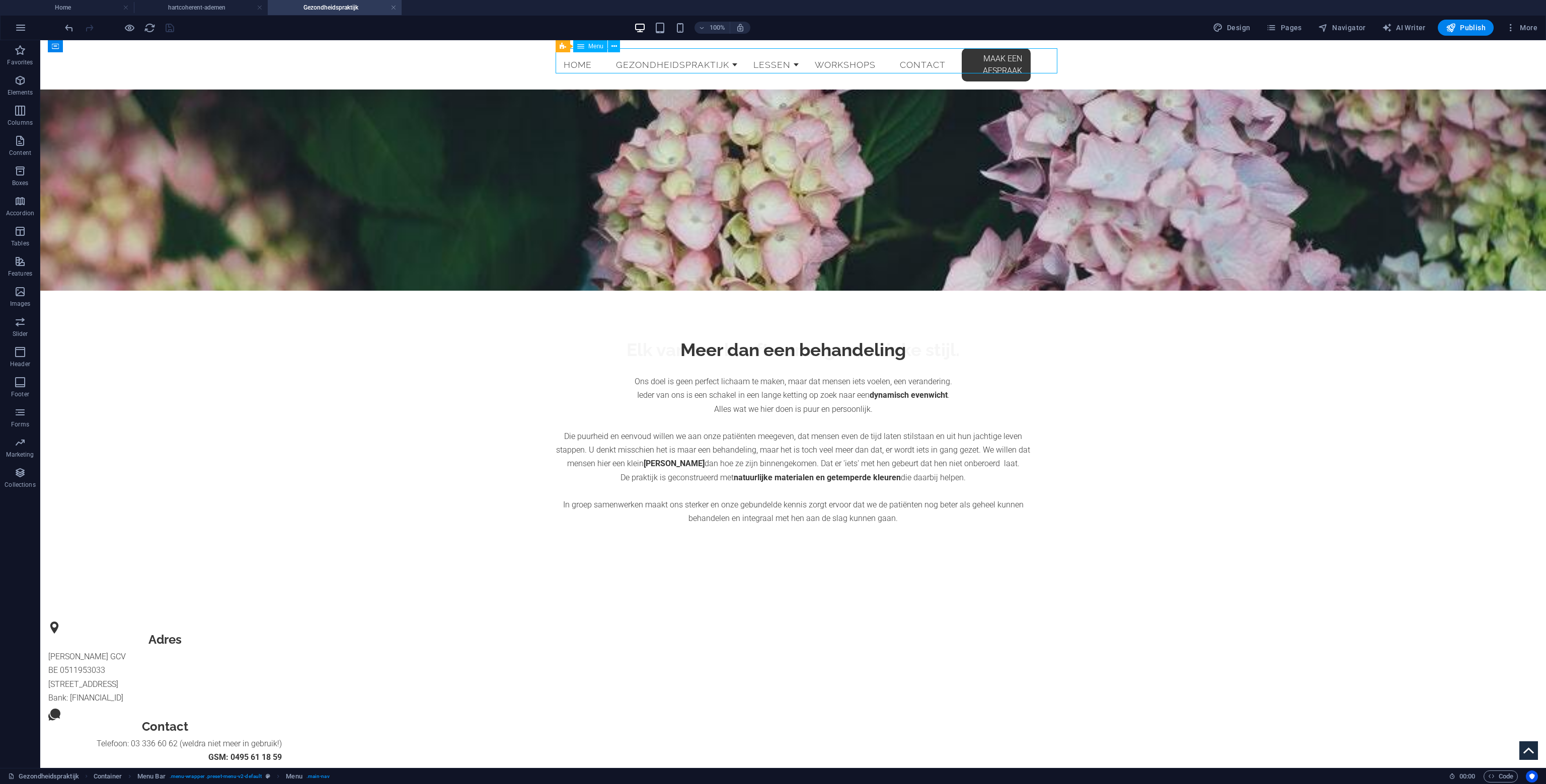
select select
select select "secondary"
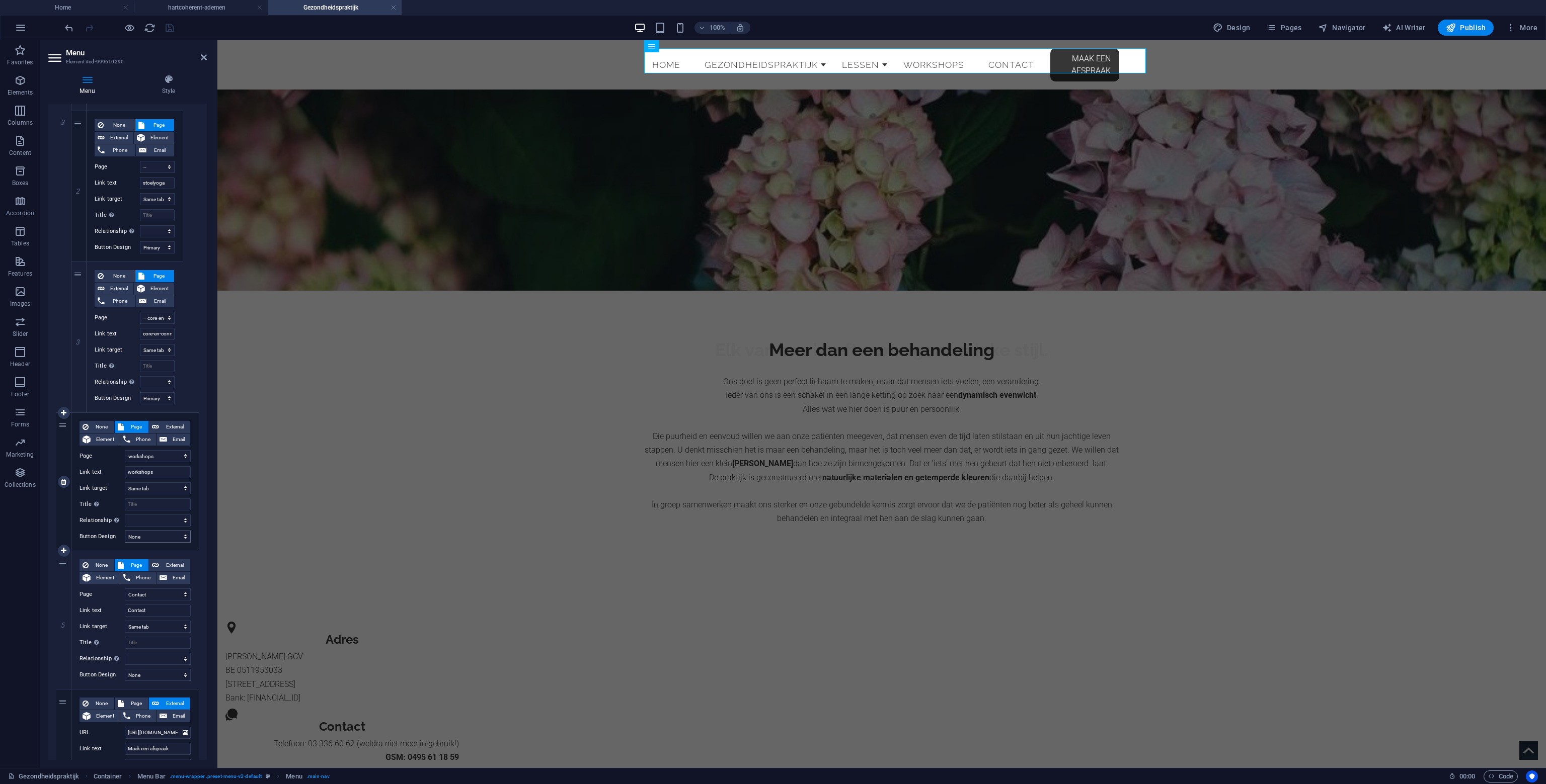
scroll to position [899, 0]
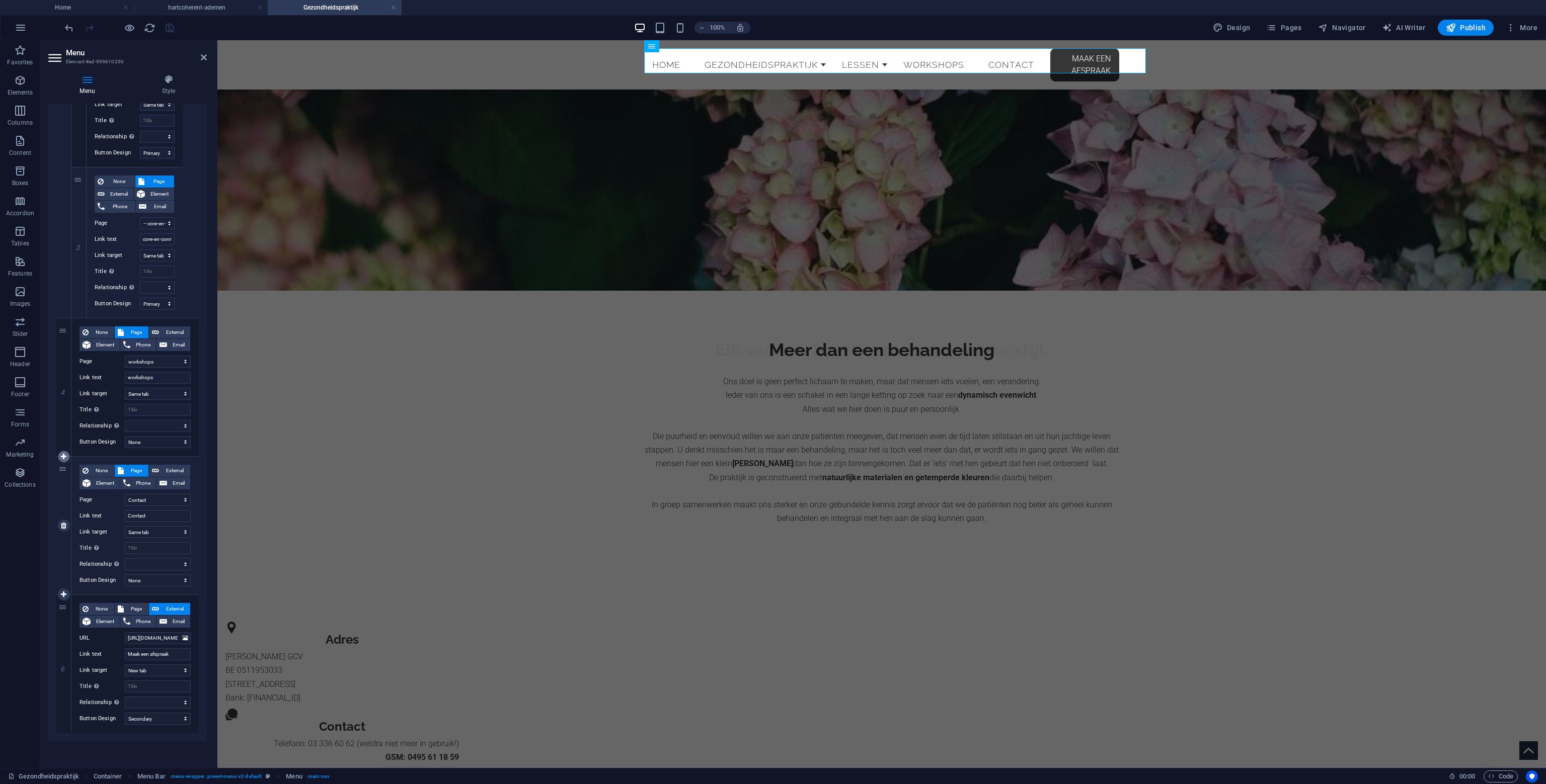
click at [62, 456] on icon at bounding box center [63, 457] width 5 height 7
select select
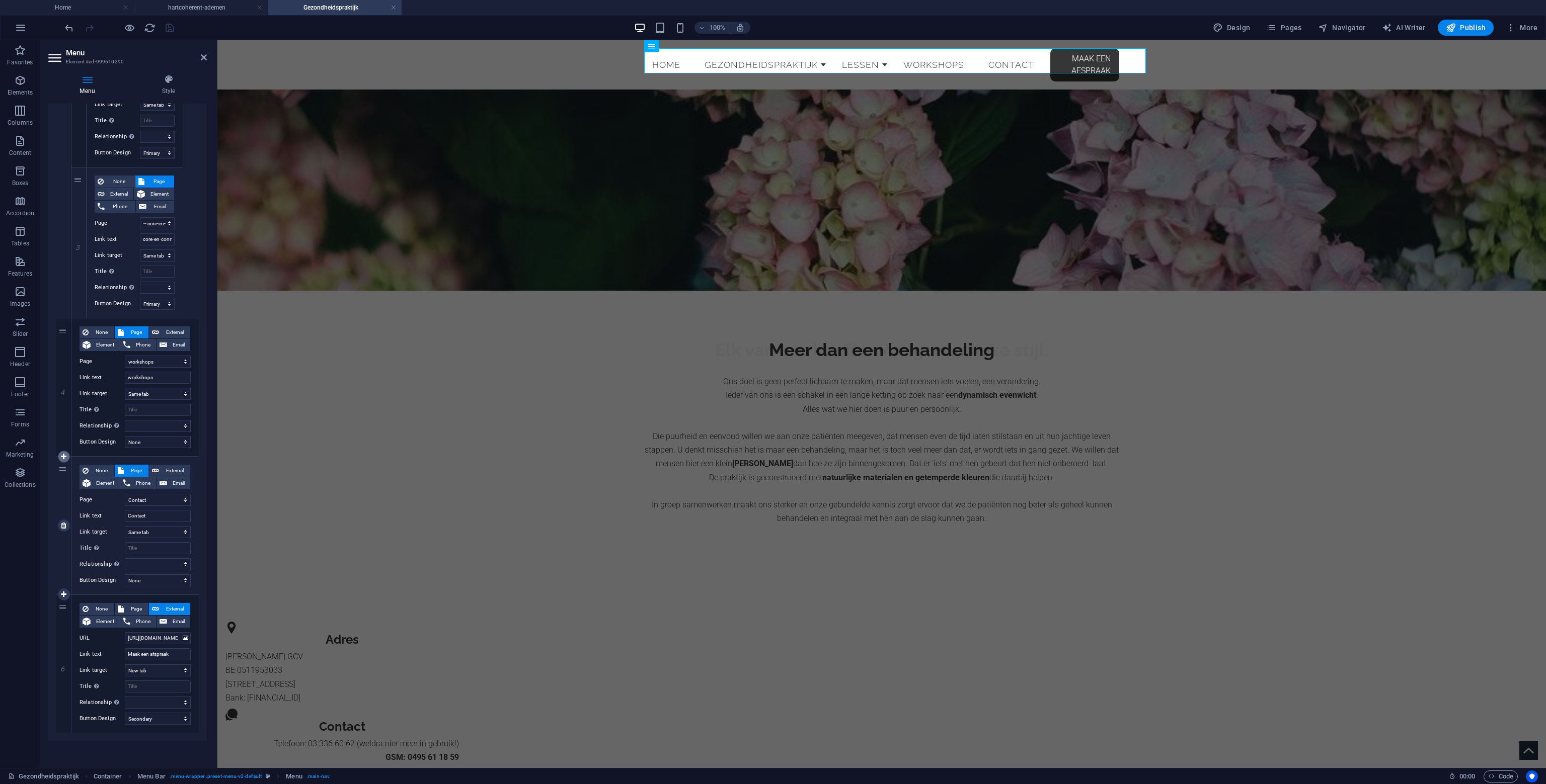
select select
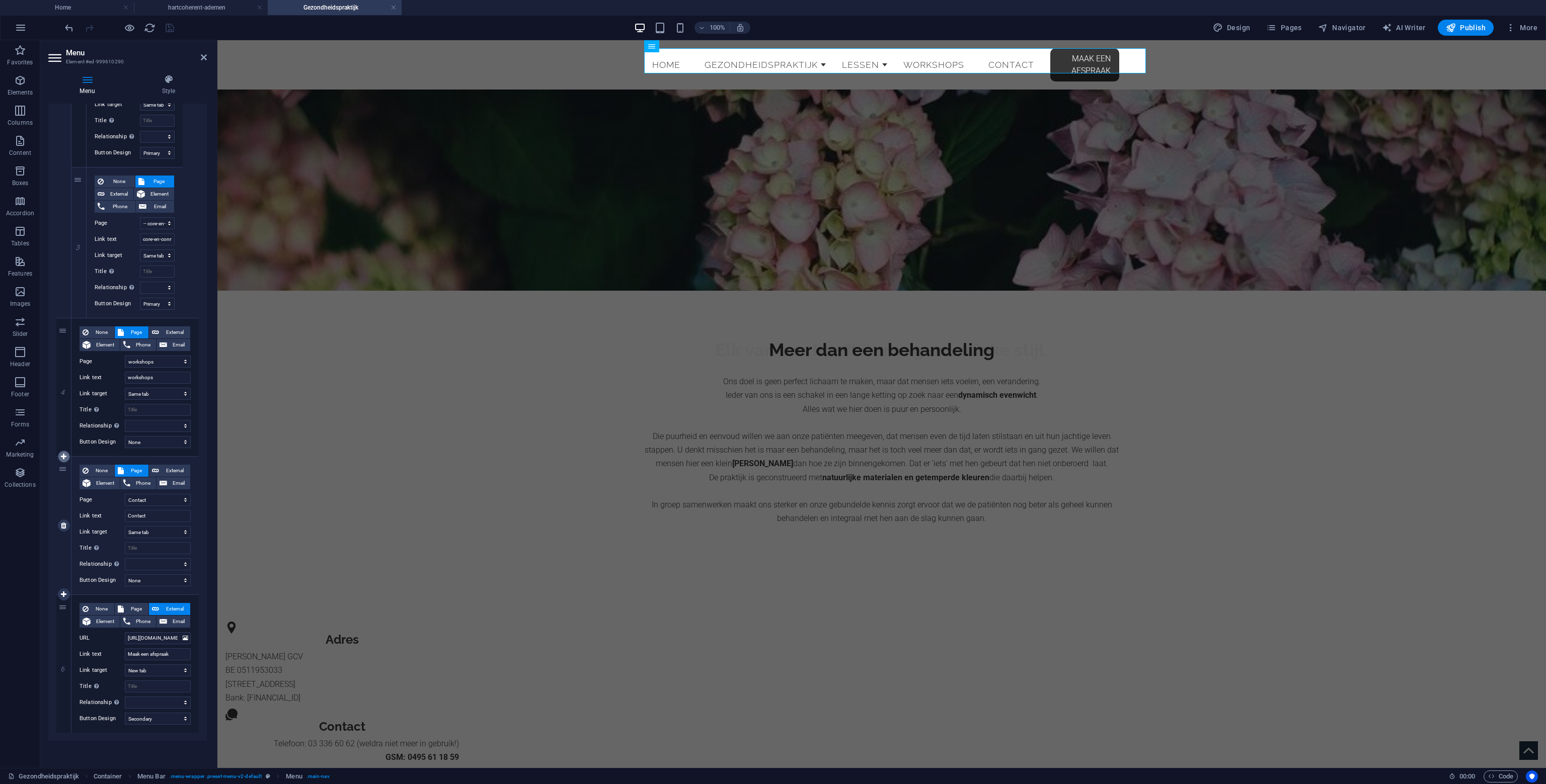
select select
select select "7"
type input "Contact"
select select
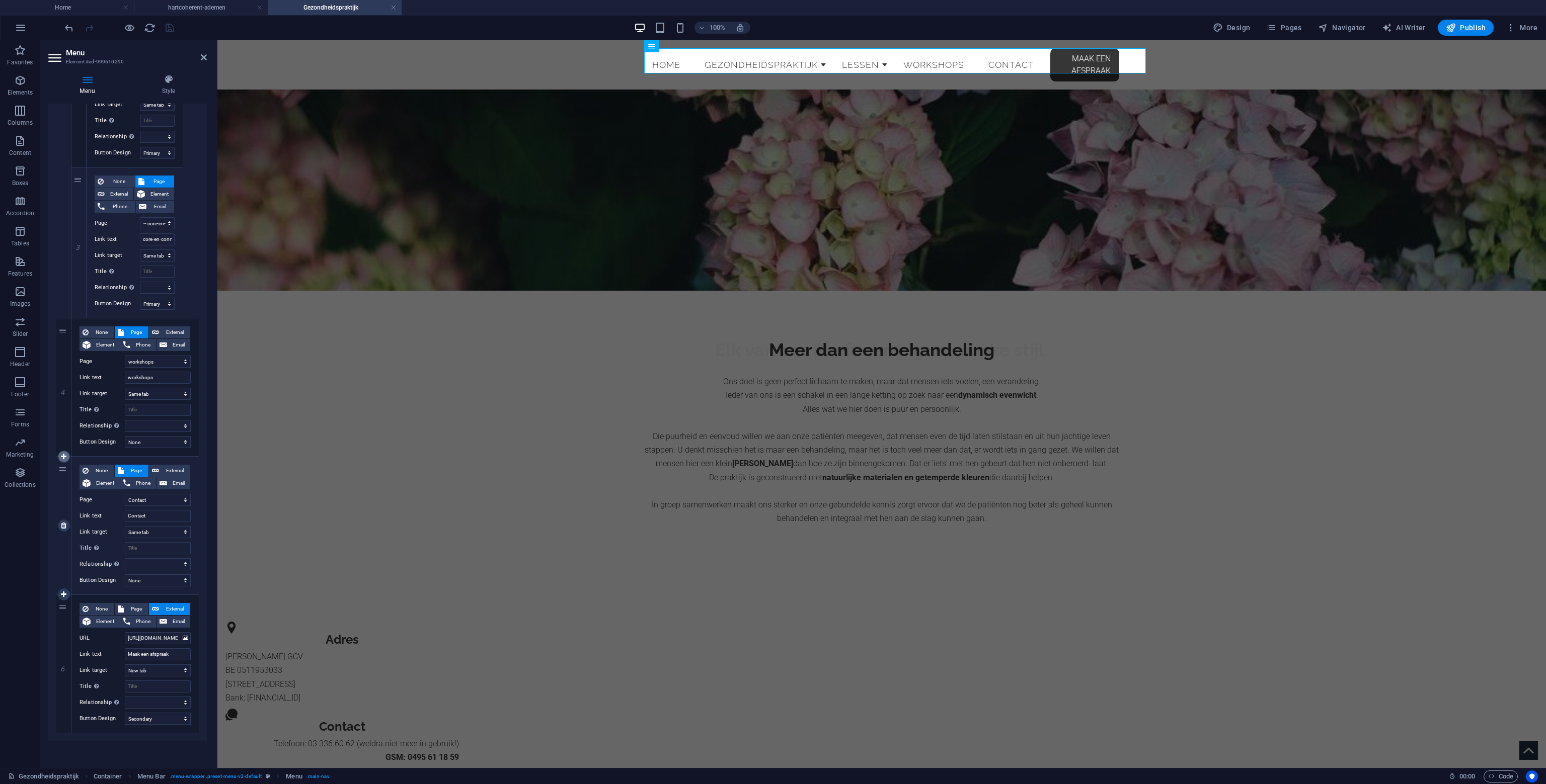
select select
select select "secondary"
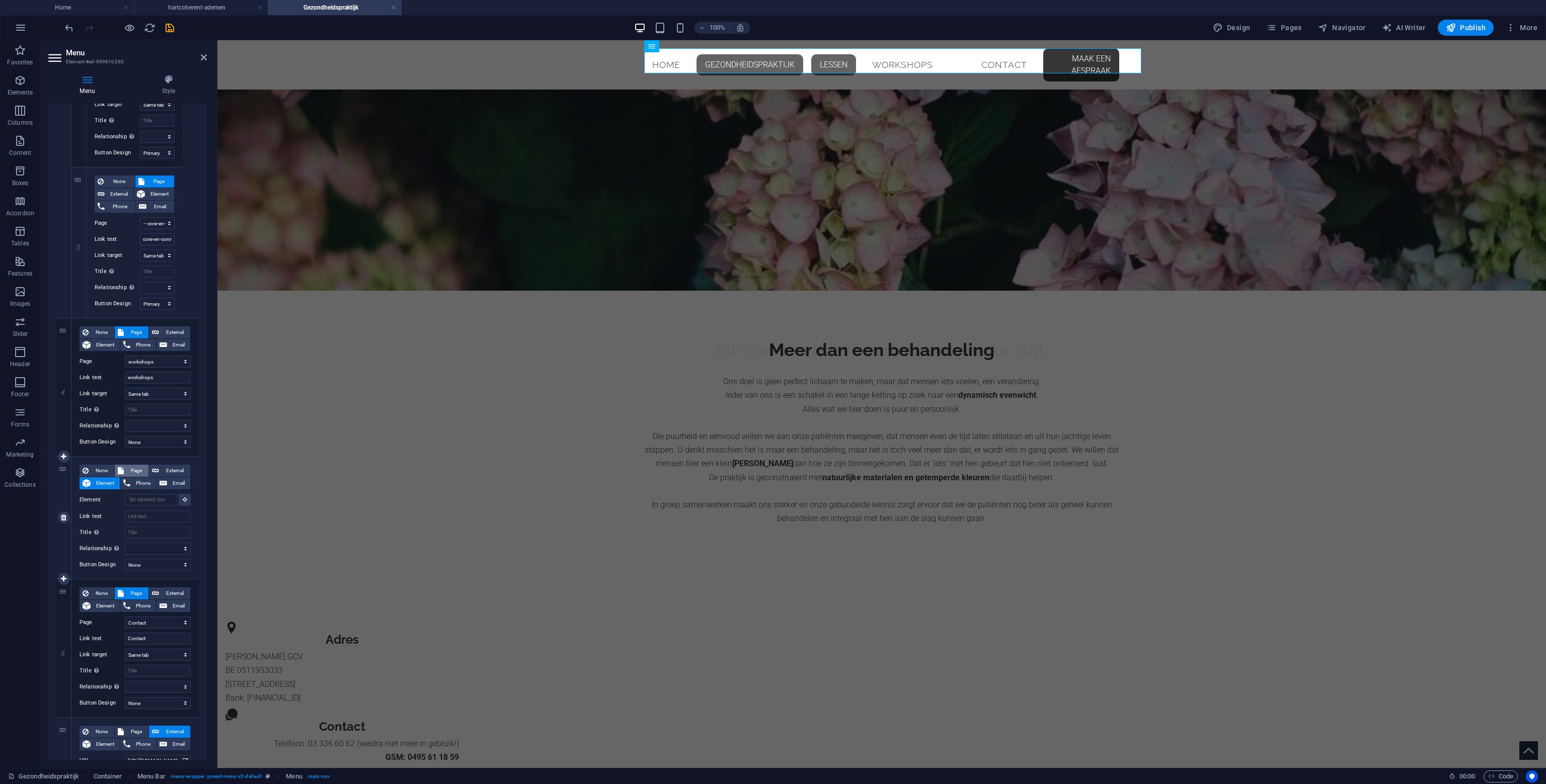
click at [129, 473] on span "Page" at bounding box center [136, 471] width 19 height 12
select select
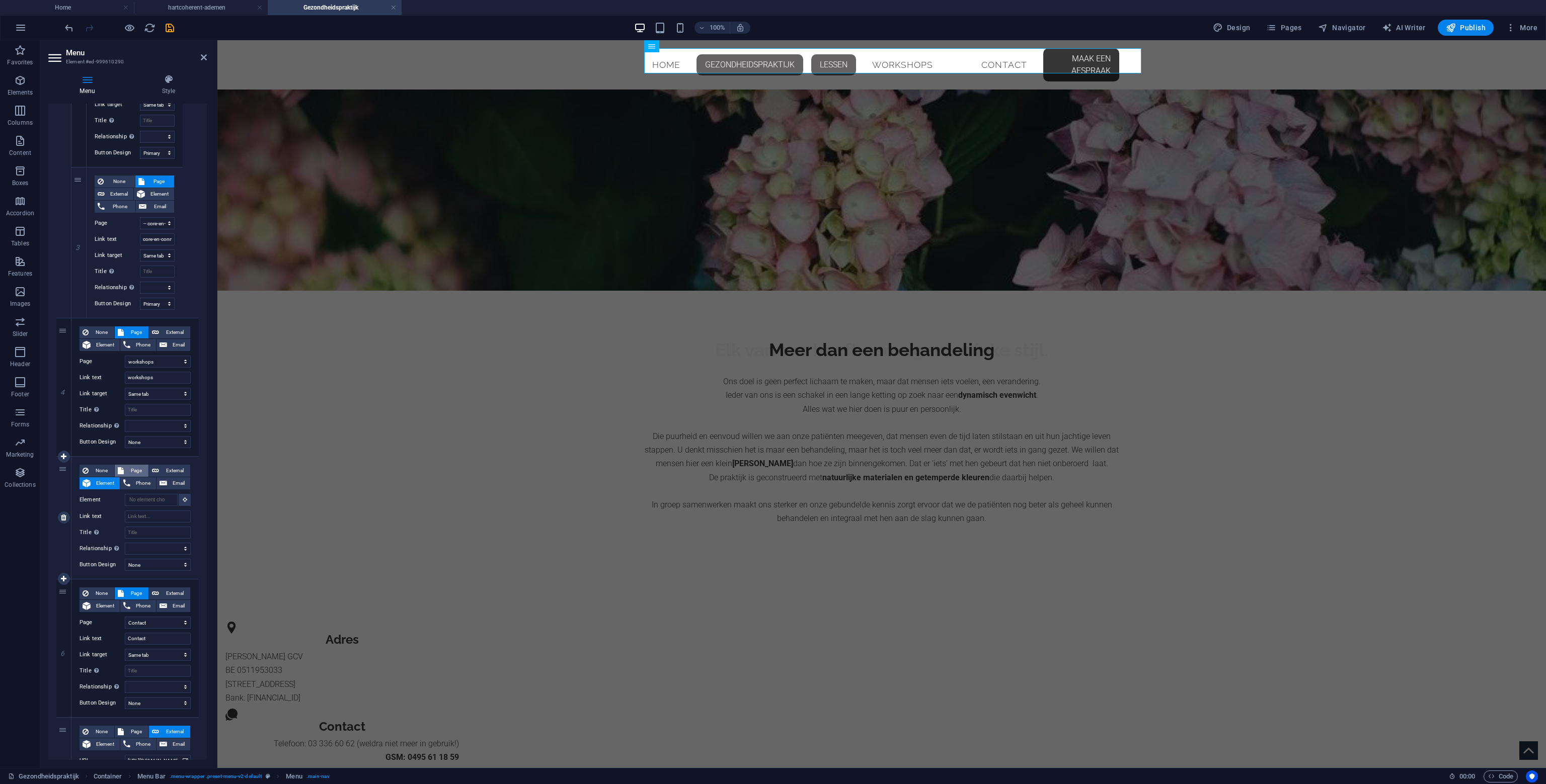
select select
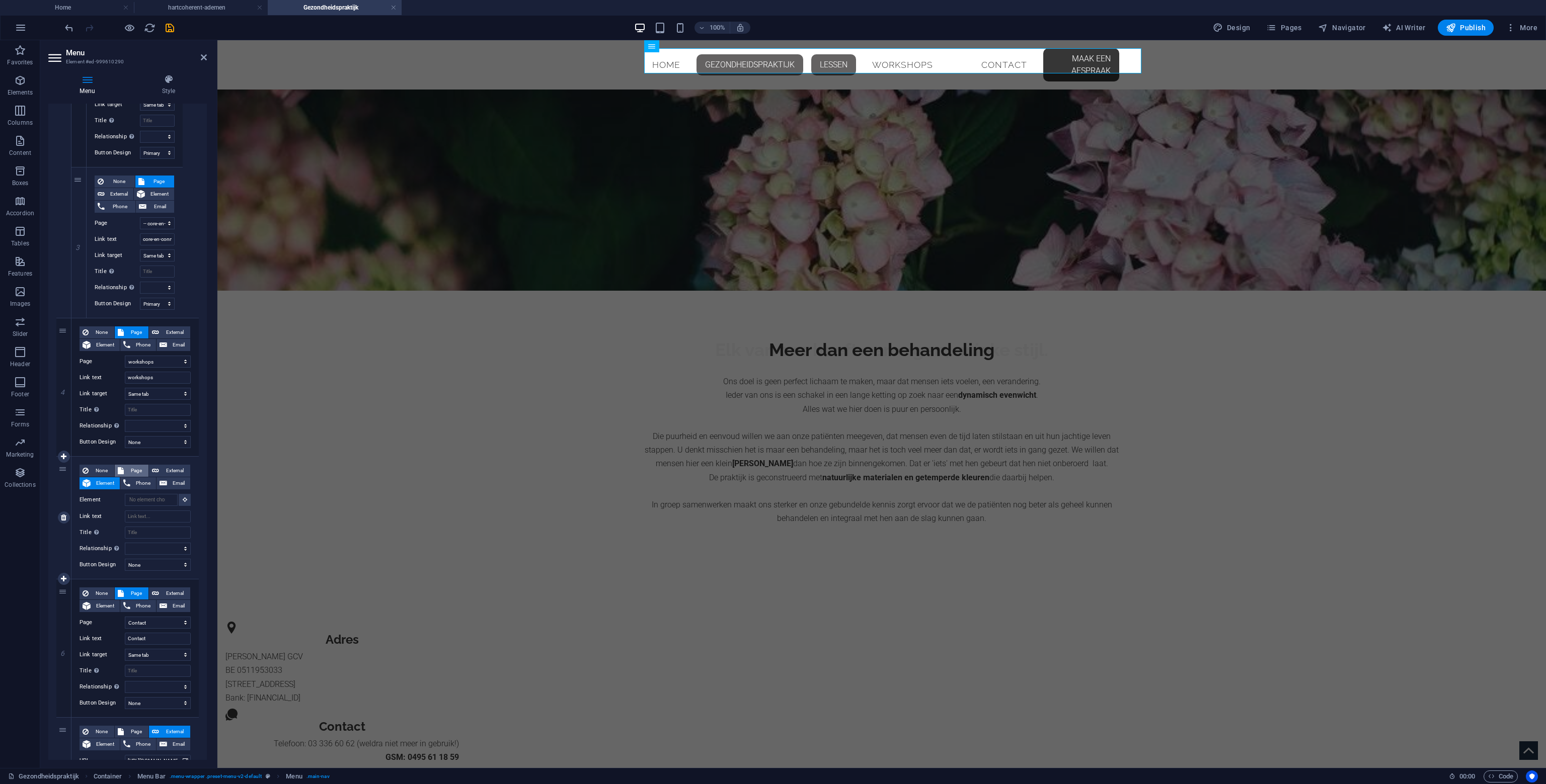
select select
drag, startPoint x: 148, startPoint y: 500, endPoint x: 153, endPoint y: 497, distance: 5.8
click at [149, 500] on select "Home Gezondheidspraktijk -- Osteopathie Lessen -- stoelyoga -- gentle-yoga -- c…" at bounding box center [158, 500] width 66 height 12
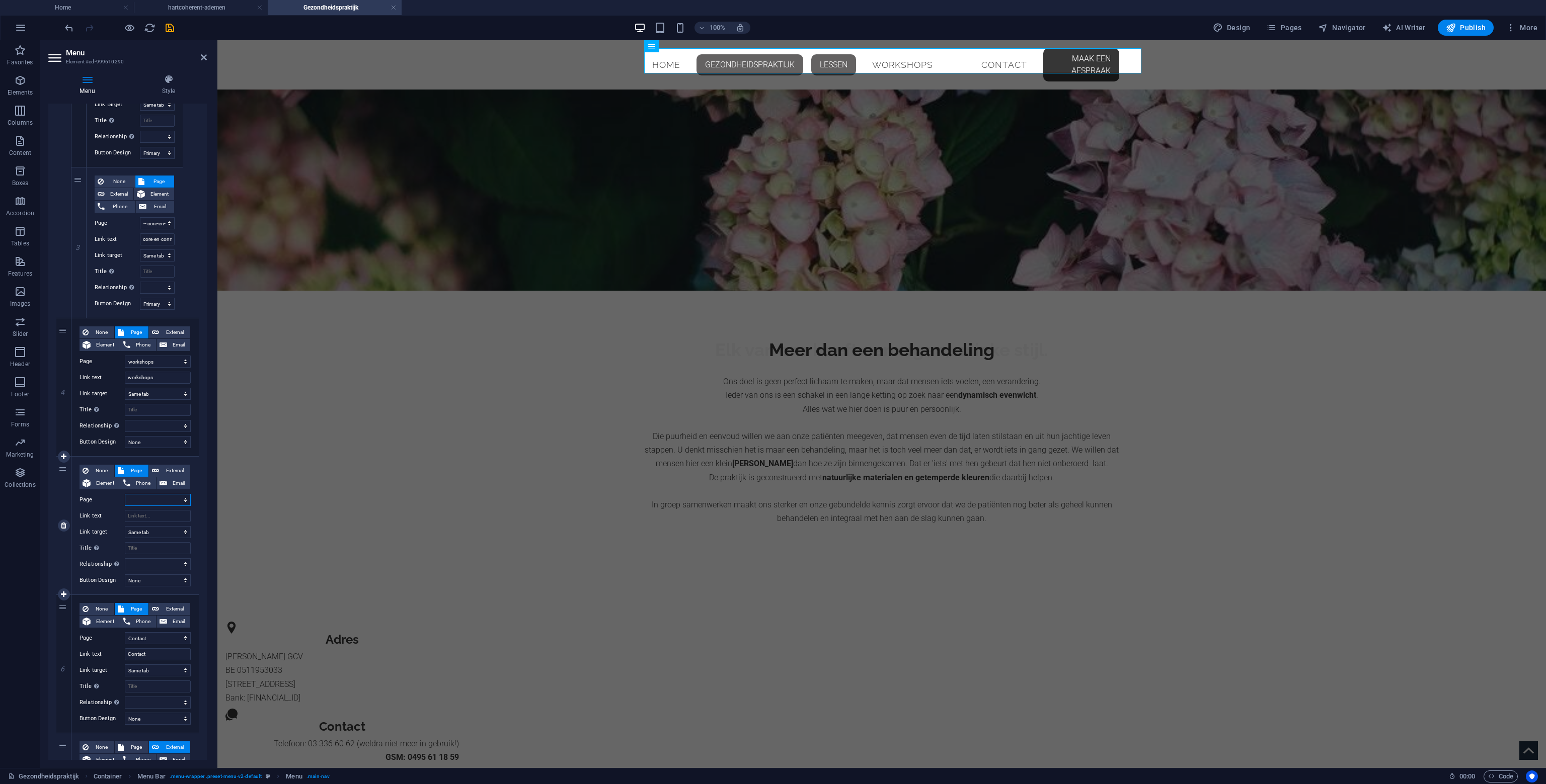
select select "11"
click at [125, 494] on select "Home Gezondheidspraktijk -- Osteopathie Lessen -- stoelyoga -- gentle-yoga -- c…" at bounding box center [158, 500] width 66 height 12
select select
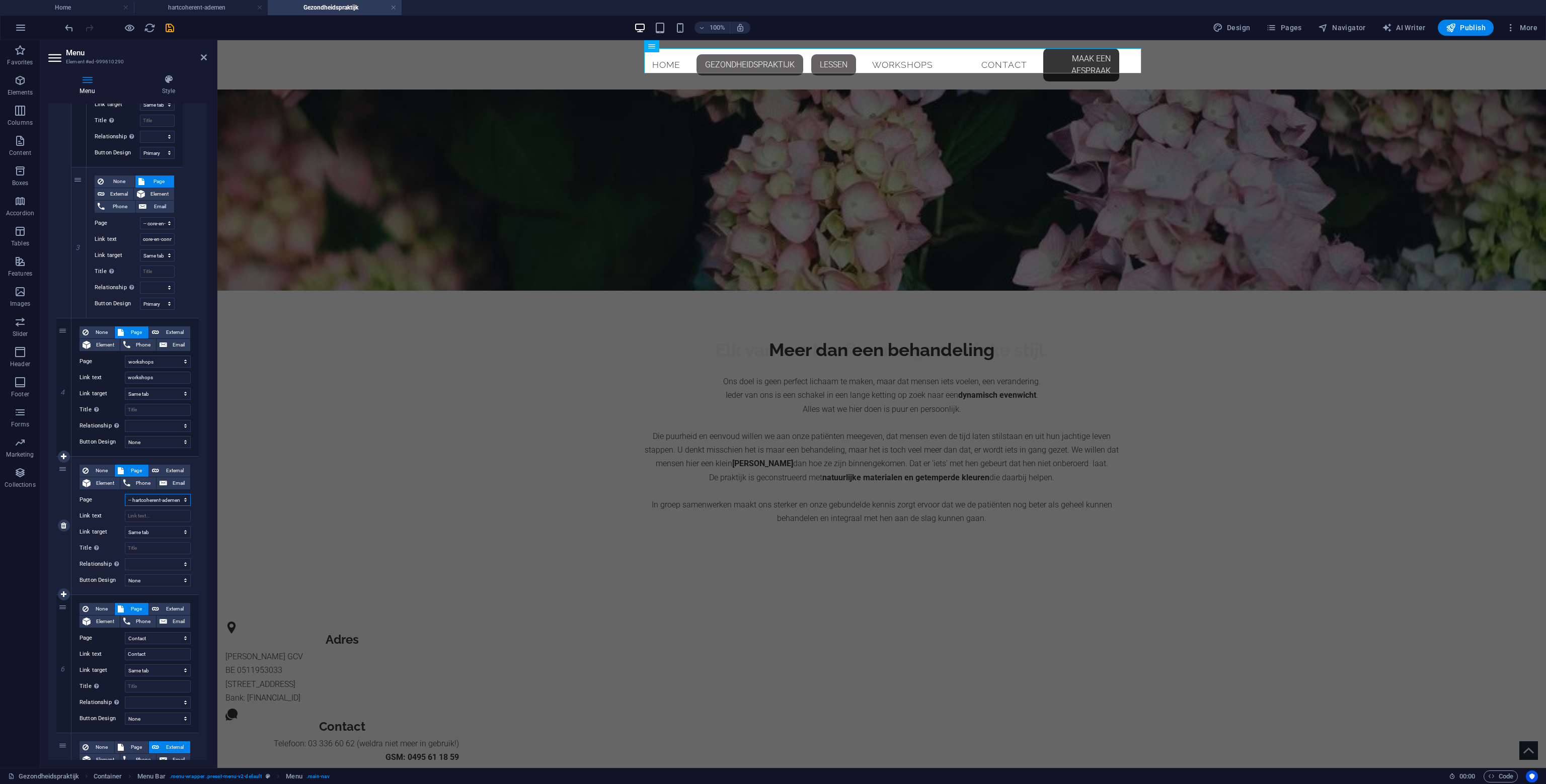
select select
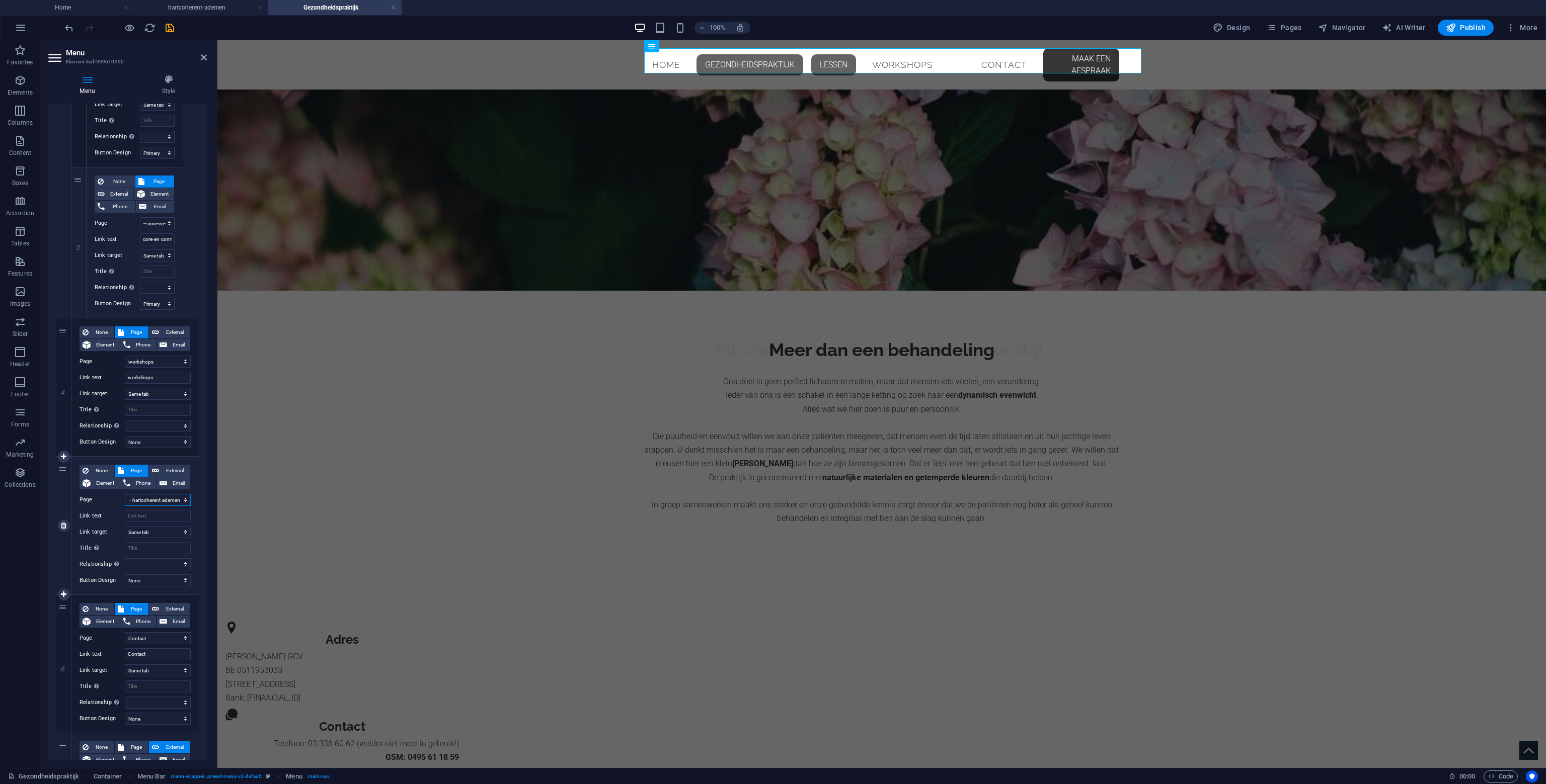
select select
click at [160, 515] on input "Link text" at bounding box center [158, 516] width 66 height 12
select select
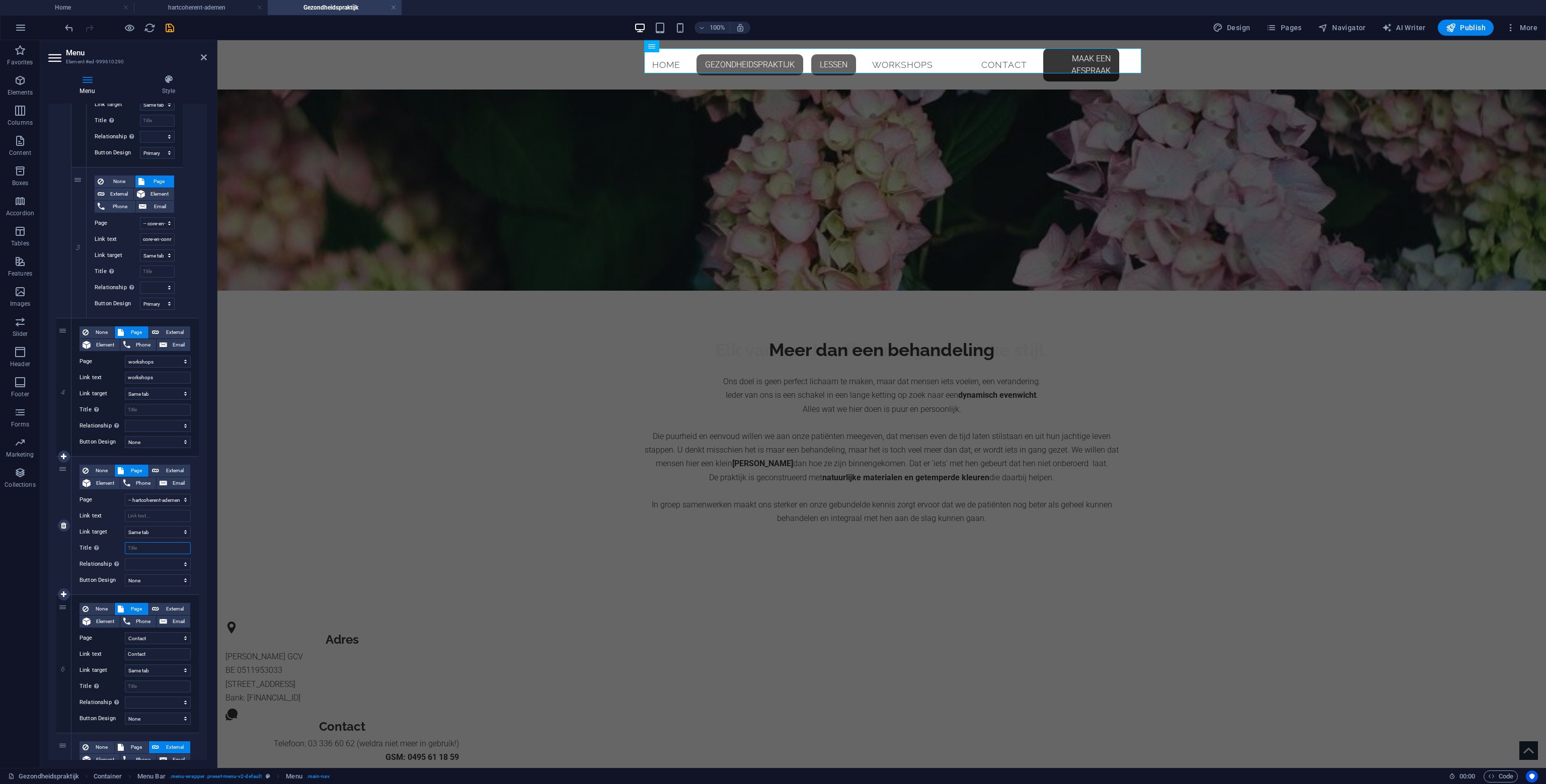
select select
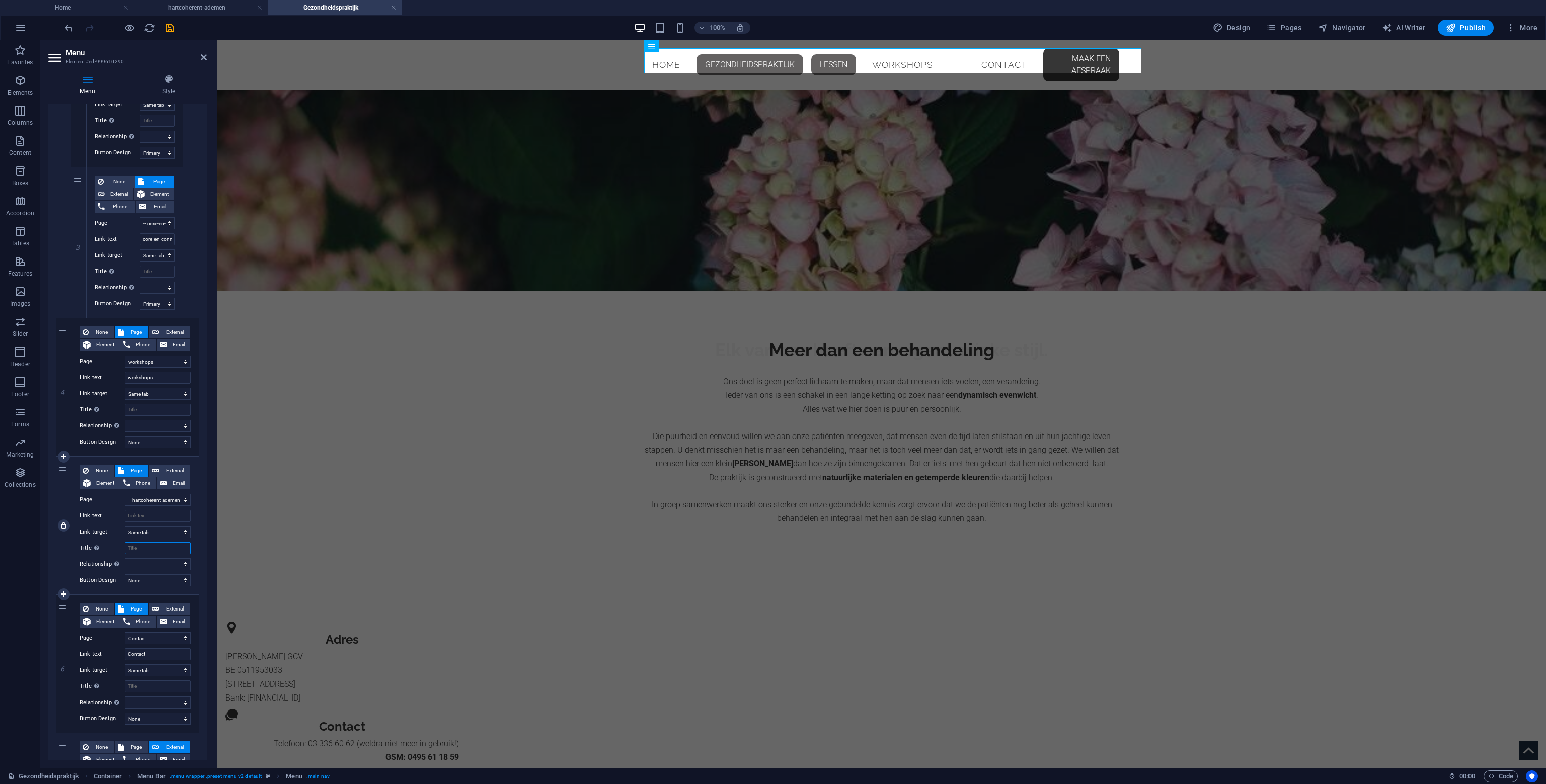
select select
type input "hartcoherent-ademen"
select select
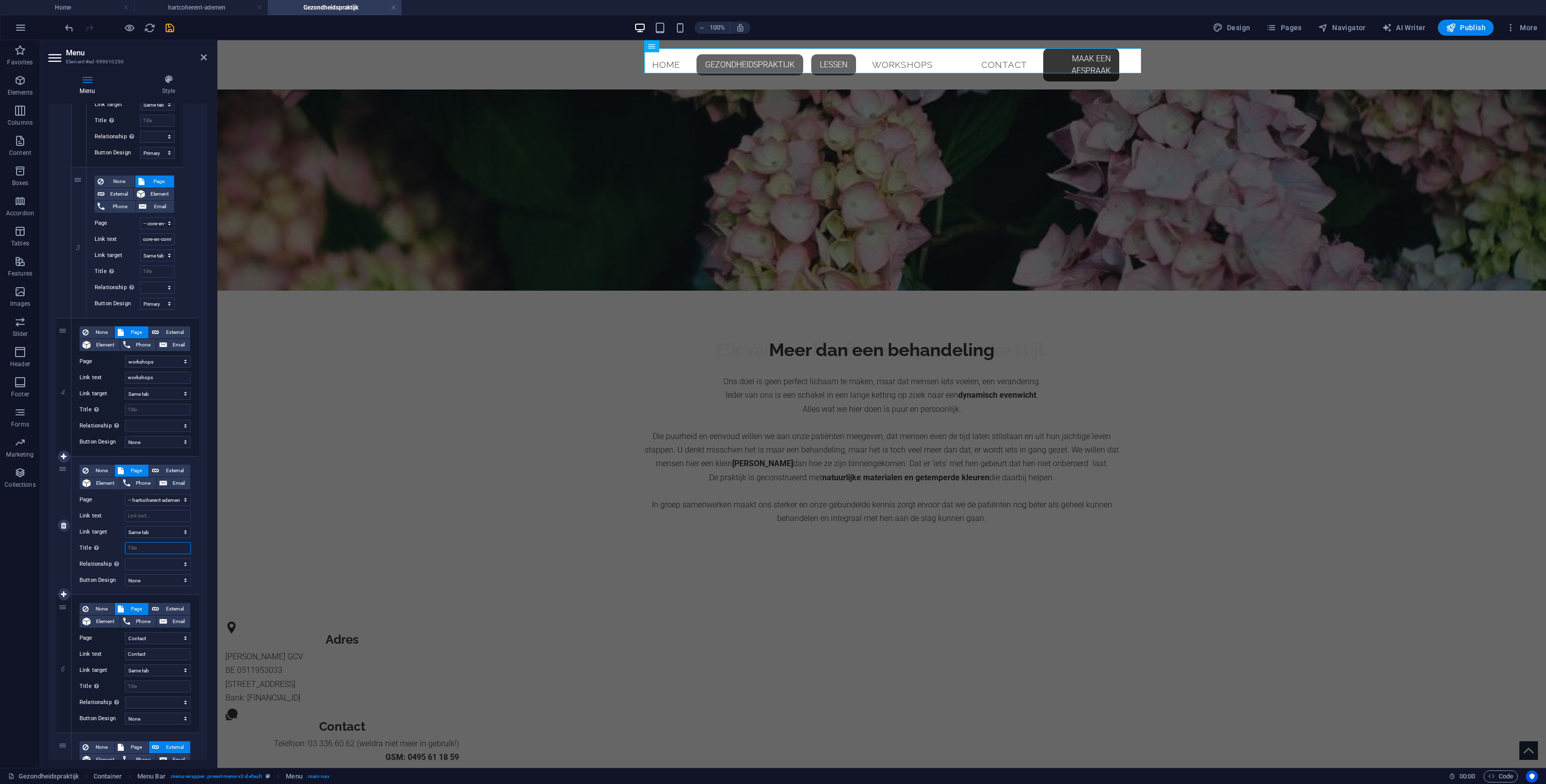
select select
click at [154, 551] on input "Title Additional link description, should not be the same as the link text. The…" at bounding box center [158, 548] width 66 height 12
click at [155, 579] on select "None Default Primary Secondary" at bounding box center [158, 581] width 66 height 12
select select "primary"
click at [125, 575] on select "None Default Primary Secondary" at bounding box center [158, 581] width 66 height 12
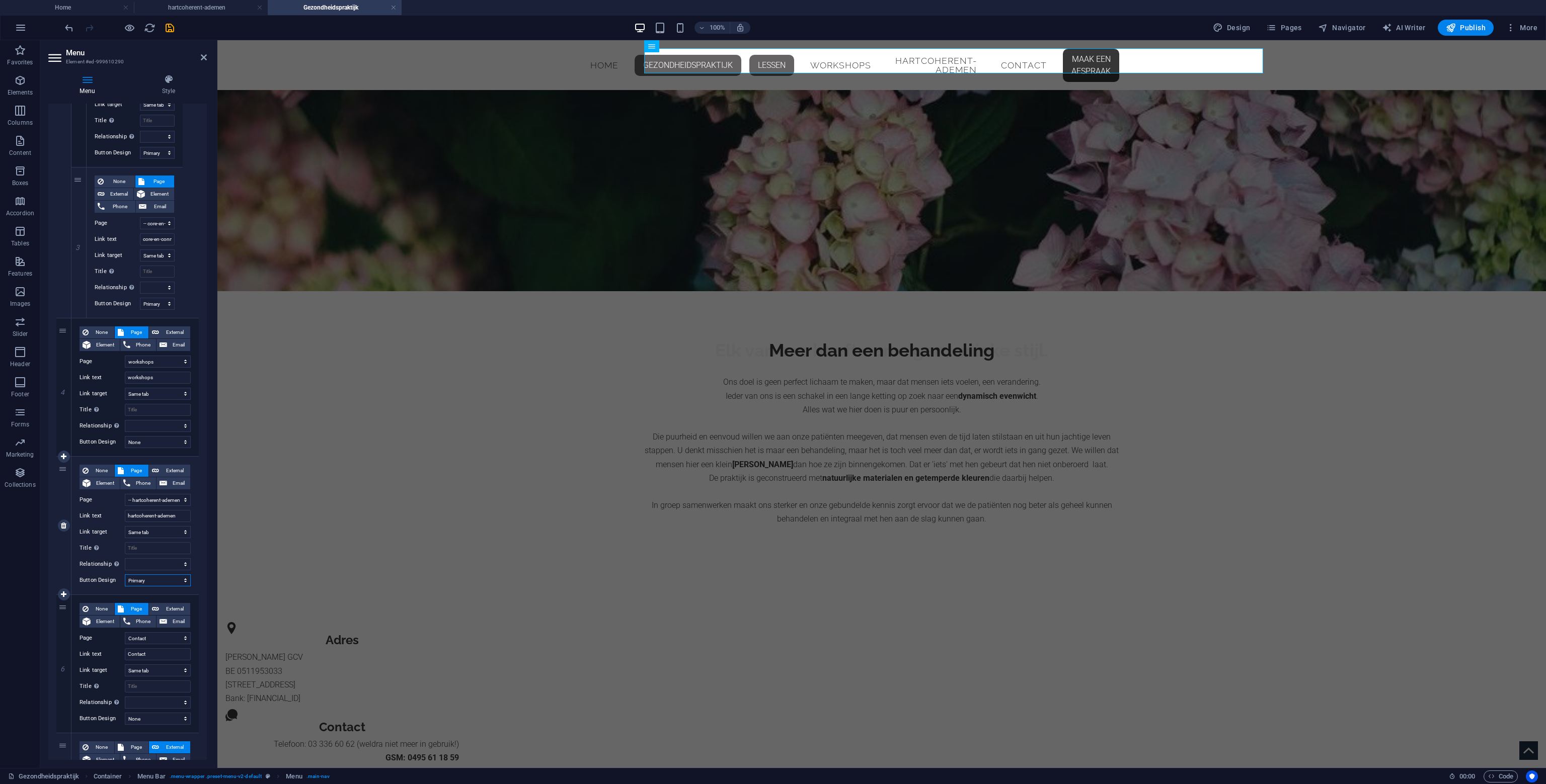
select select
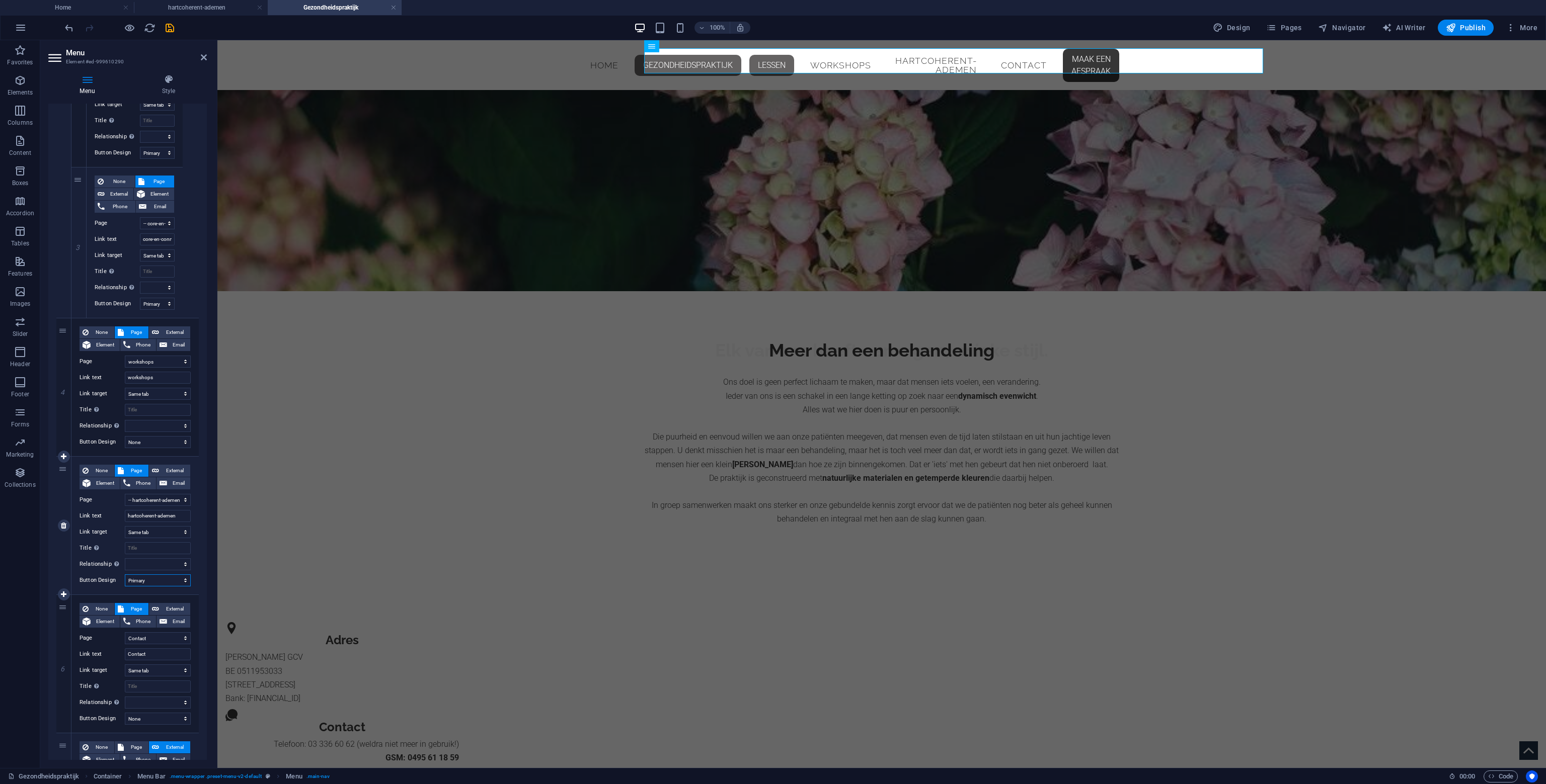
select select
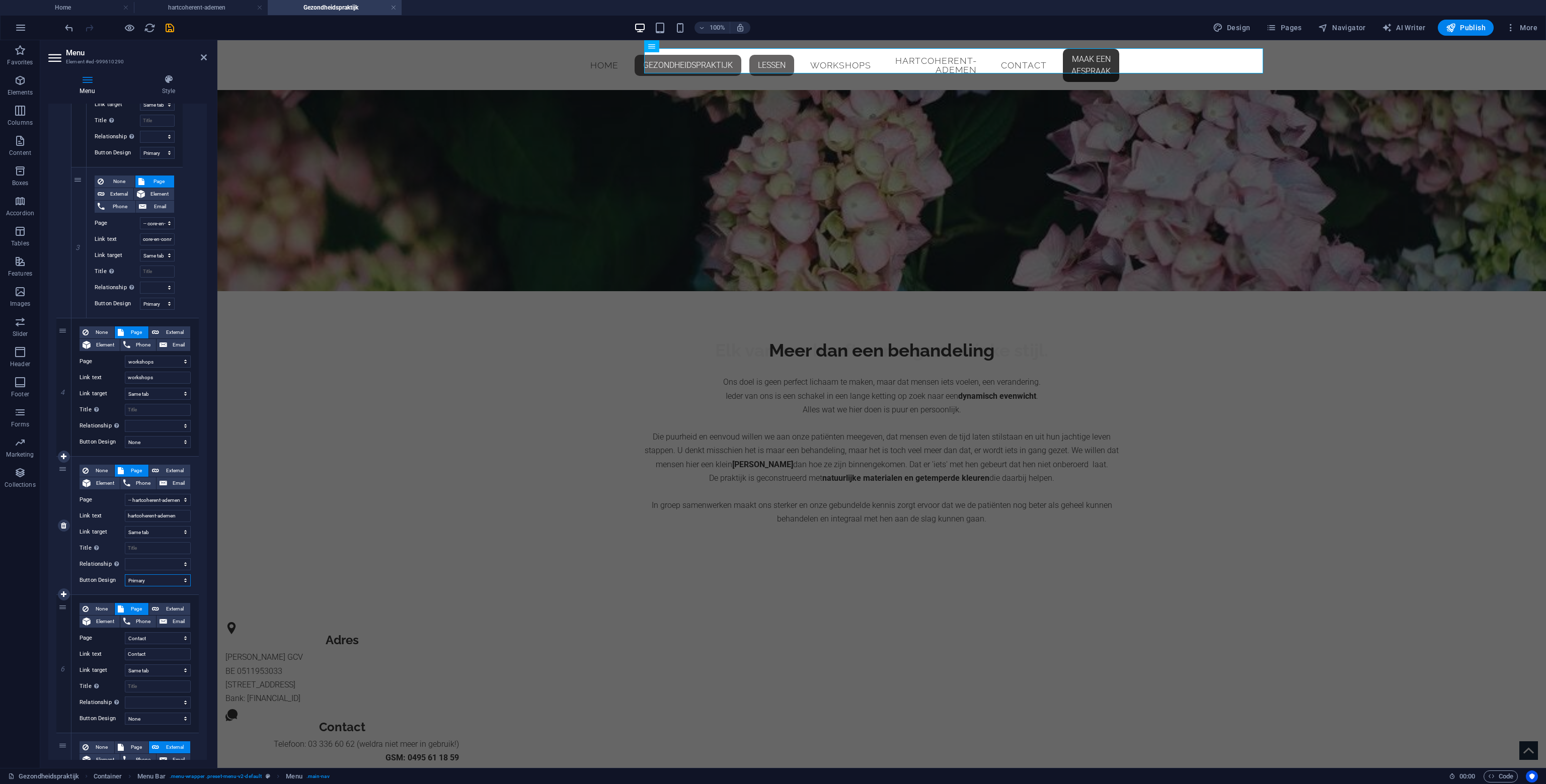
select select
click at [200, 475] on div "1 None Page External Element Phone Email Page Home Gezondheidspraktijk -- Osteo…" at bounding box center [127, 85] width 158 height 1587
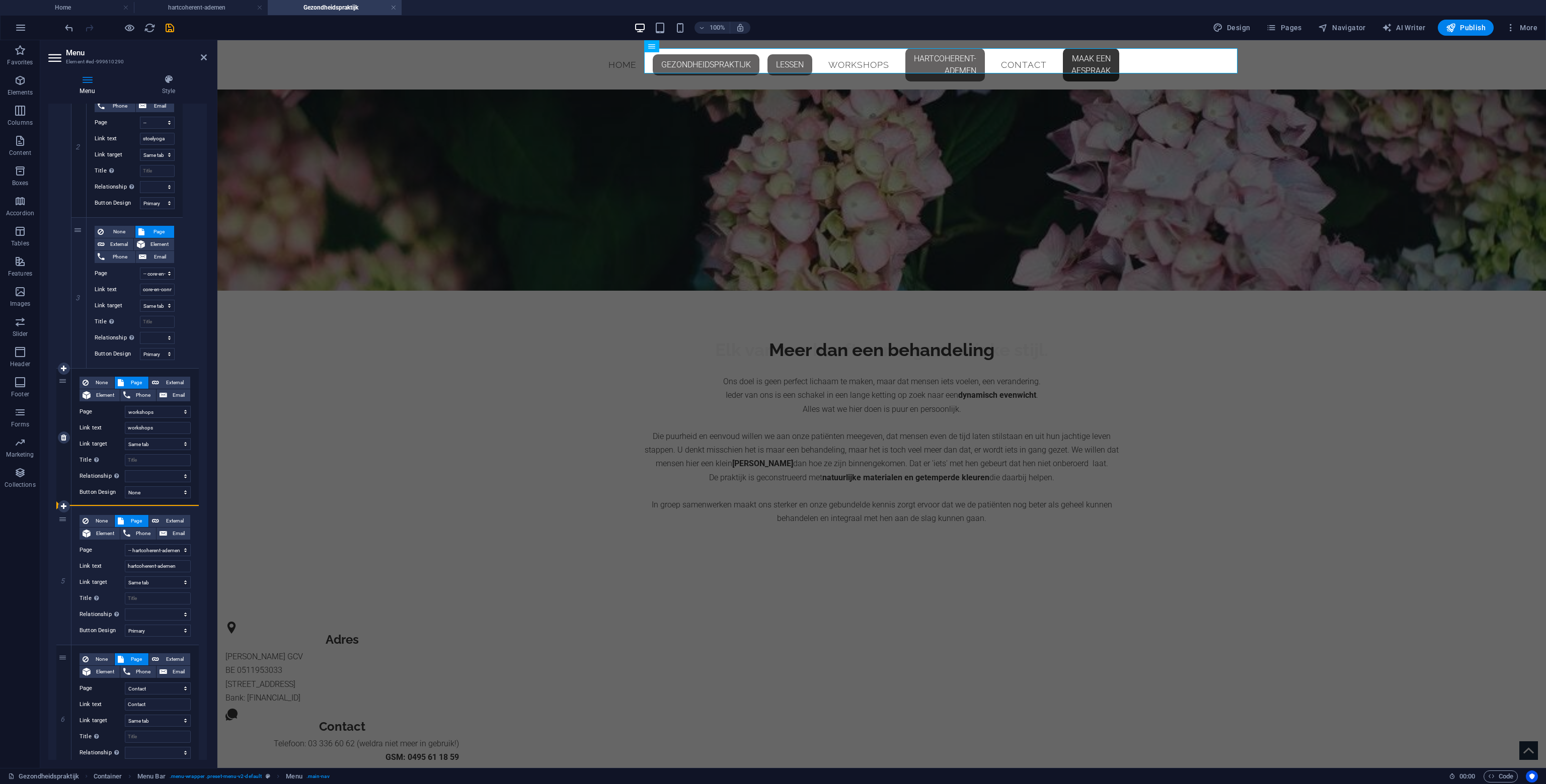
drag, startPoint x: 64, startPoint y: 519, endPoint x: 92, endPoint y: 500, distance: 33.8
click at [92, 500] on div "1 None Page External Element Phone Email Page Home Gezondheidspraktijk -- Osteo…" at bounding box center [127, 136] width 142 height 1572
select select
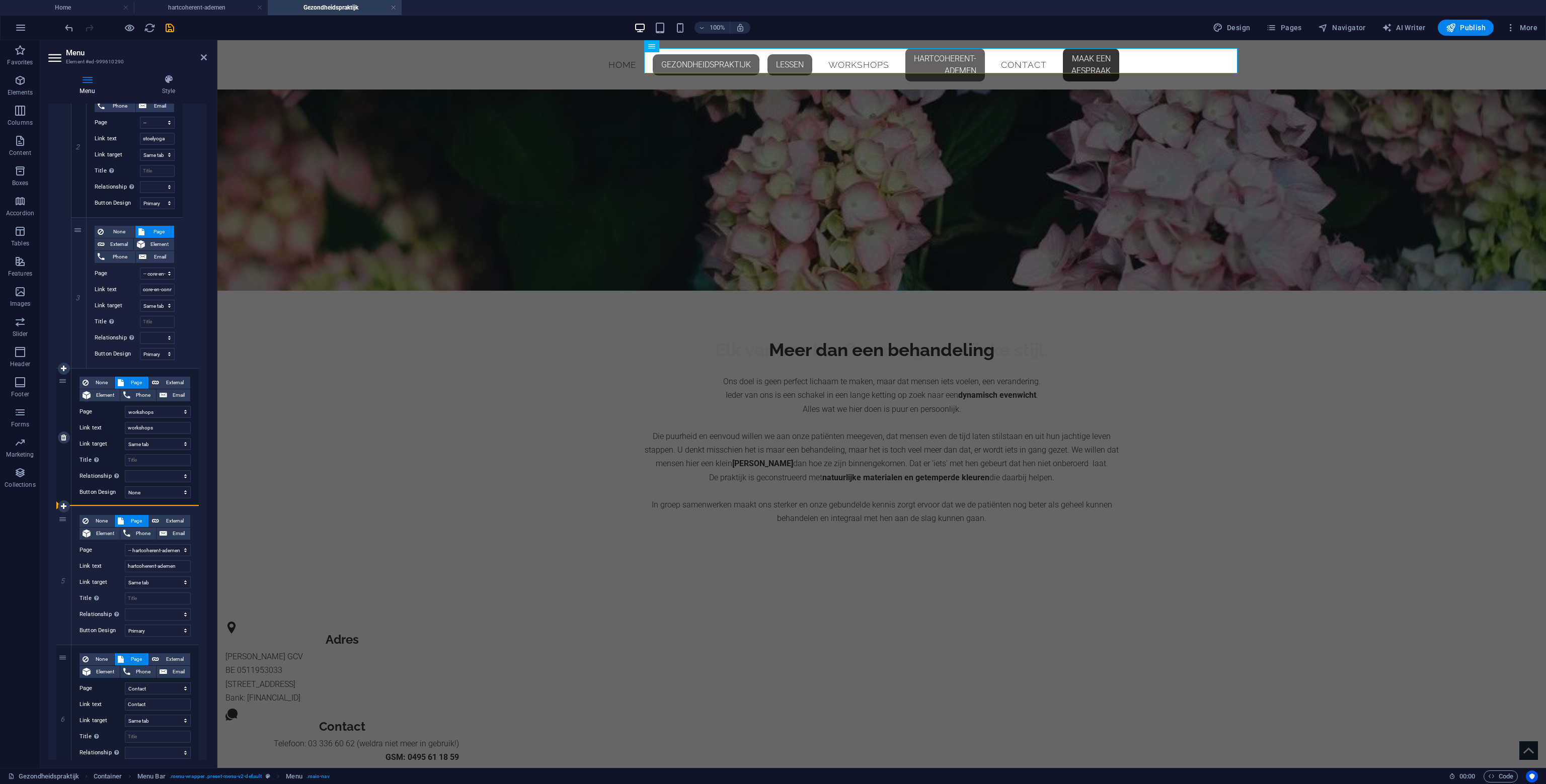
select select
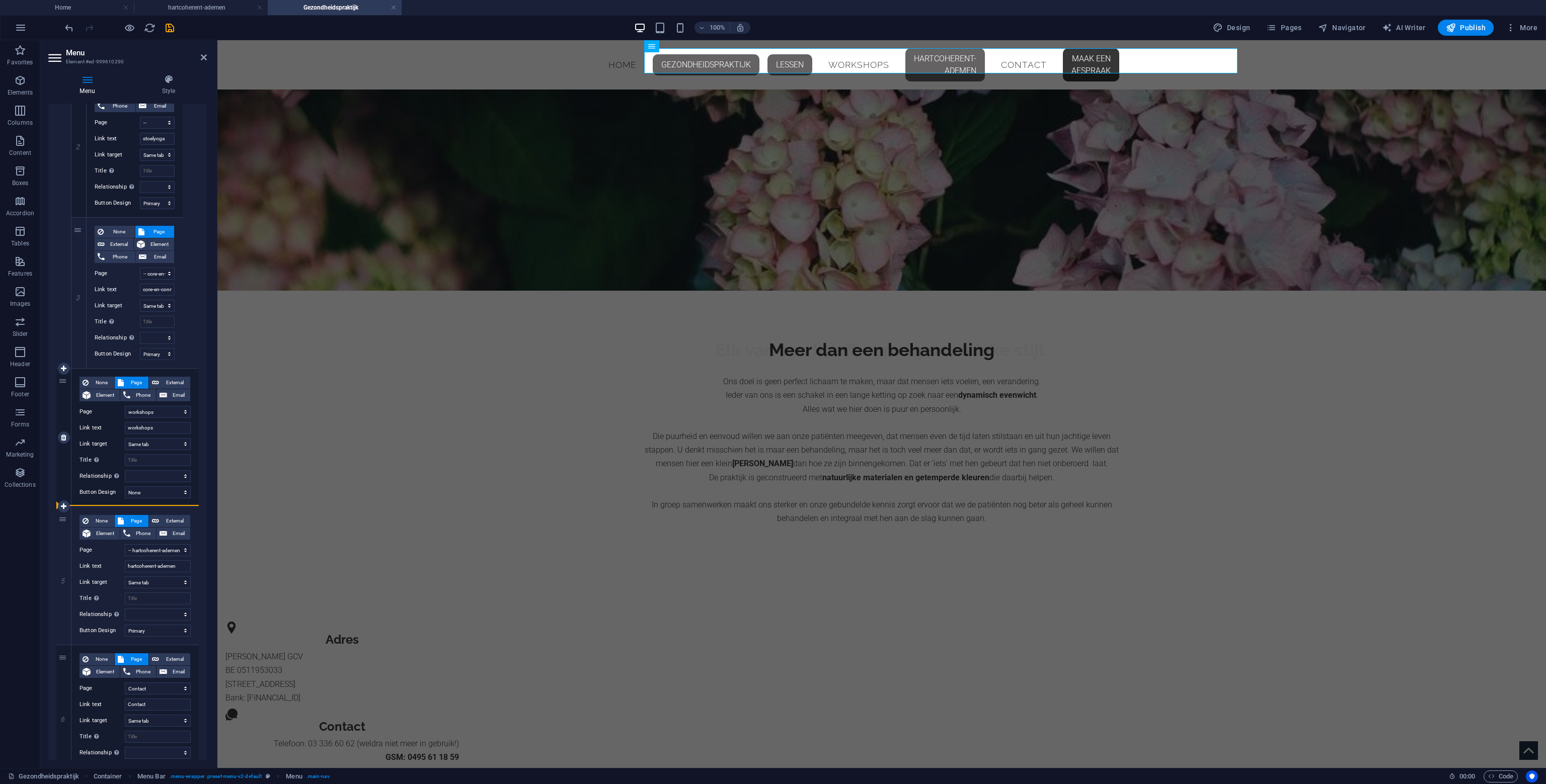
select select
drag, startPoint x: 64, startPoint y: 519, endPoint x: 138, endPoint y: 494, distance: 78.1
click at [138, 494] on div "1 None Page External Element Phone Email Page Home Gezondheidspraktijk -- Osteo…" at bounding box center [127, 136] width 142 height 1572
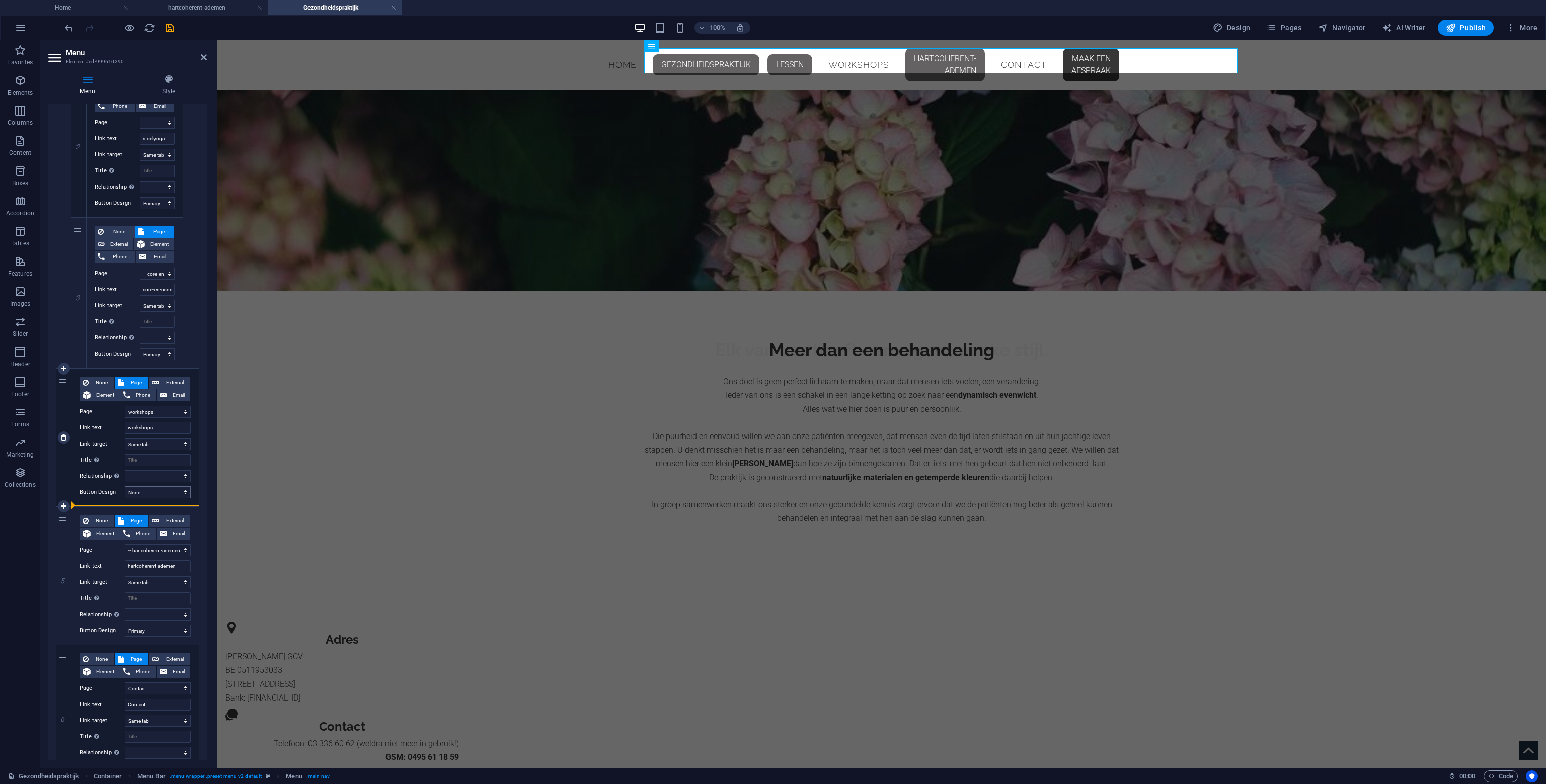
select select
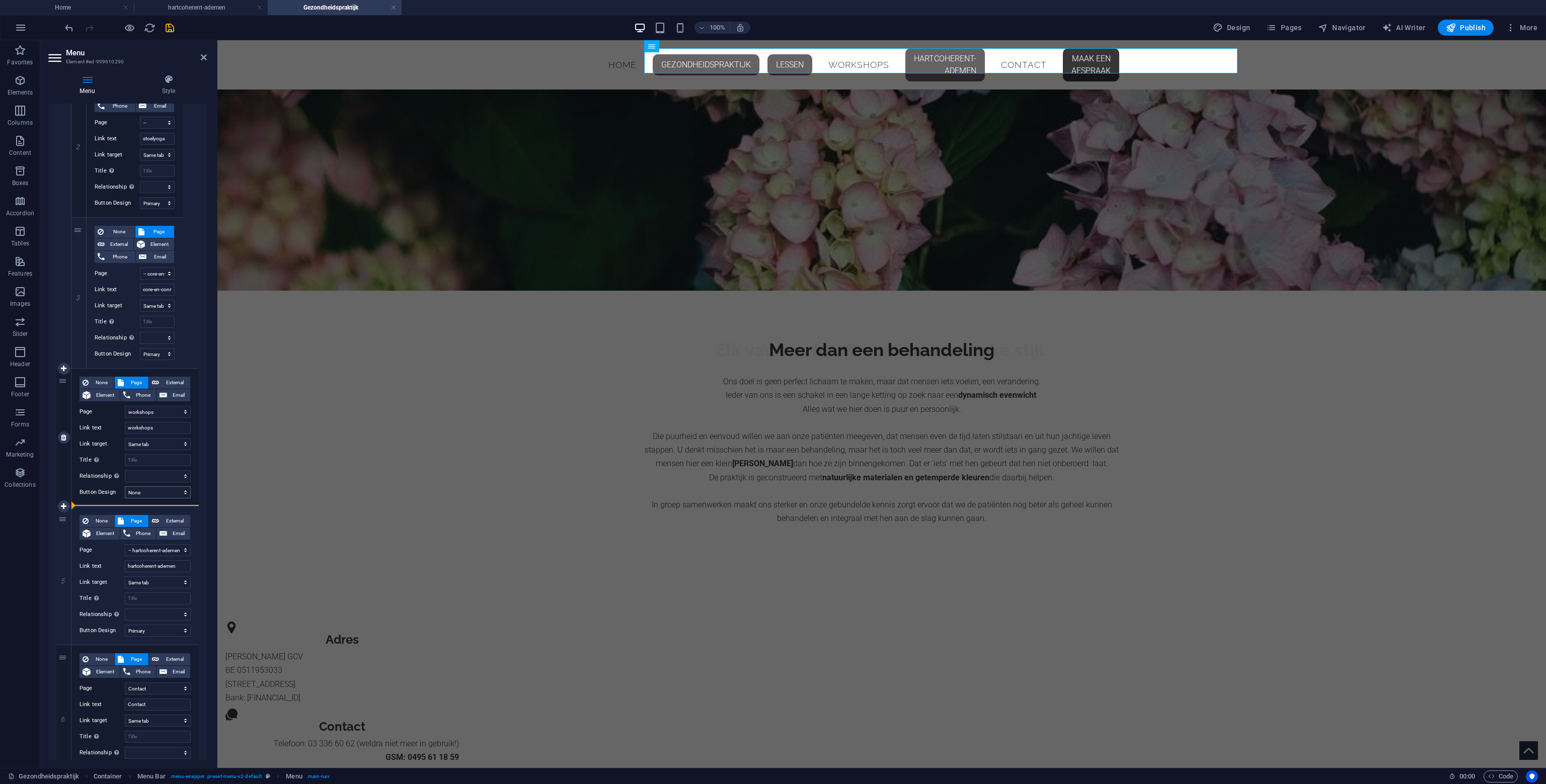
select select
select select "7"
type input "Contact"
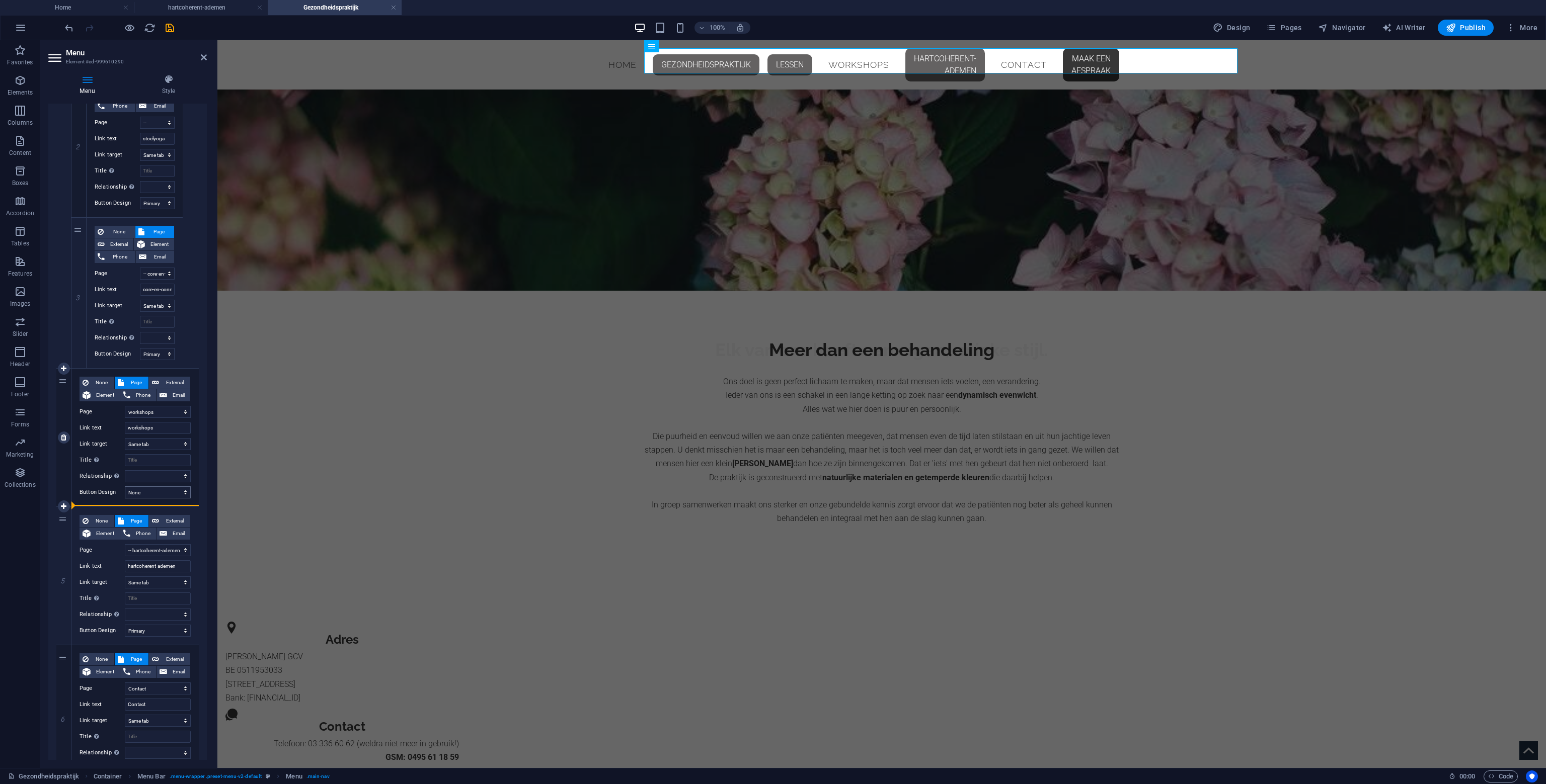
select select
type input "https://emtagenda.crossuite.com/OC/l/n5r4v5z5j454r2e464/"
type input "Maak een afspraak"
select select "blank"
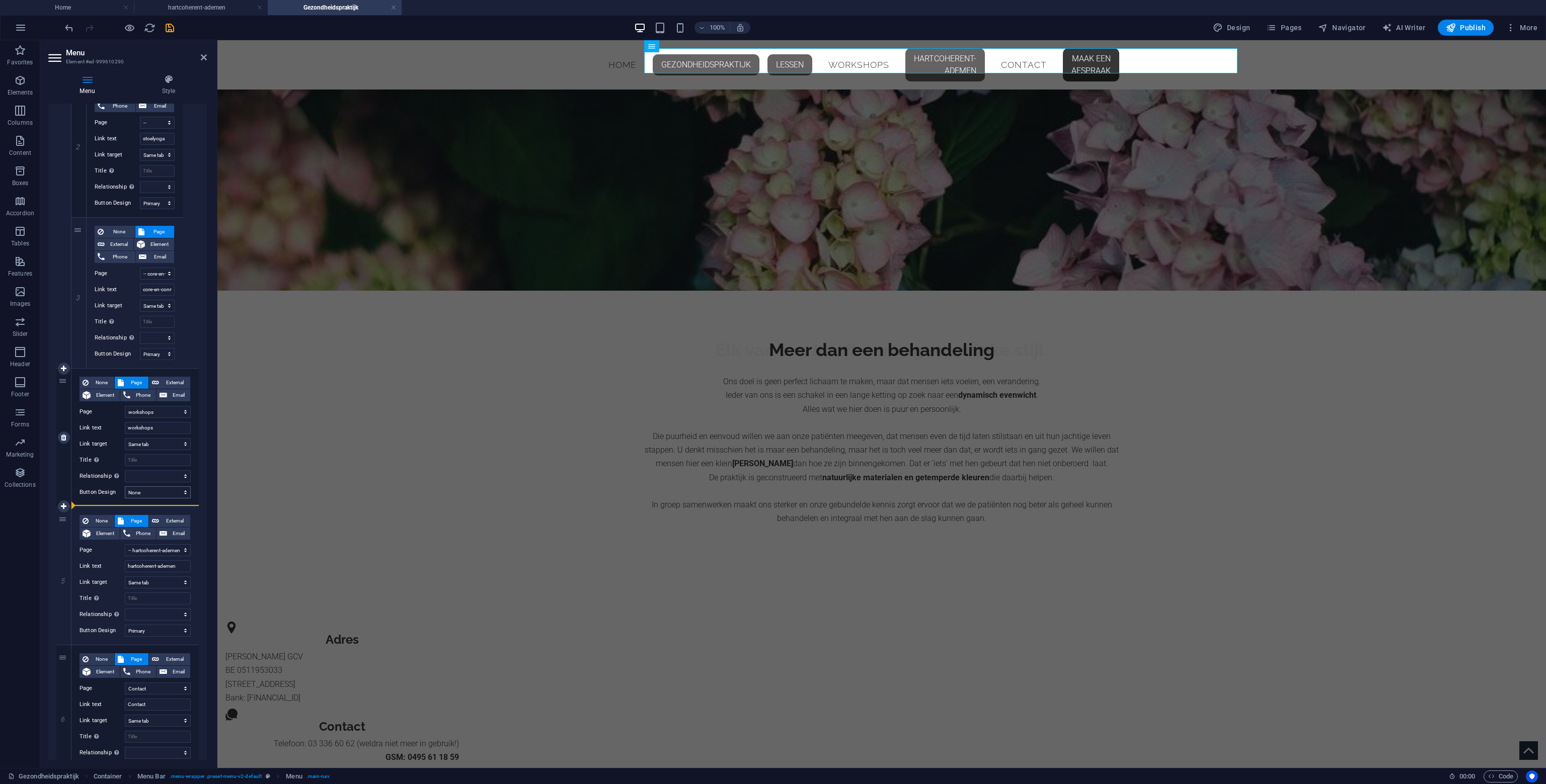
select select
select select "secondary"
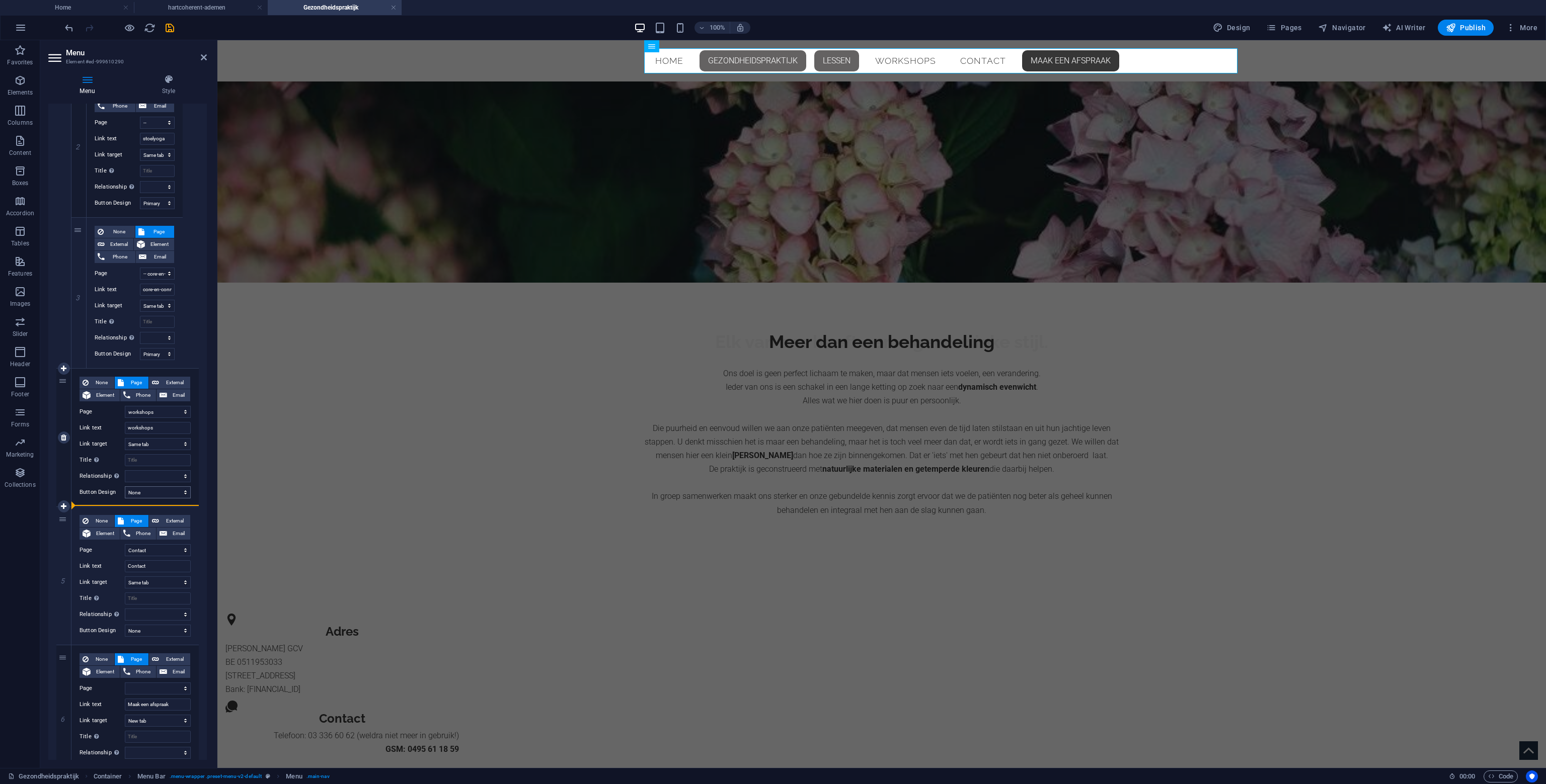
select select "11"
select select
select select "primary"
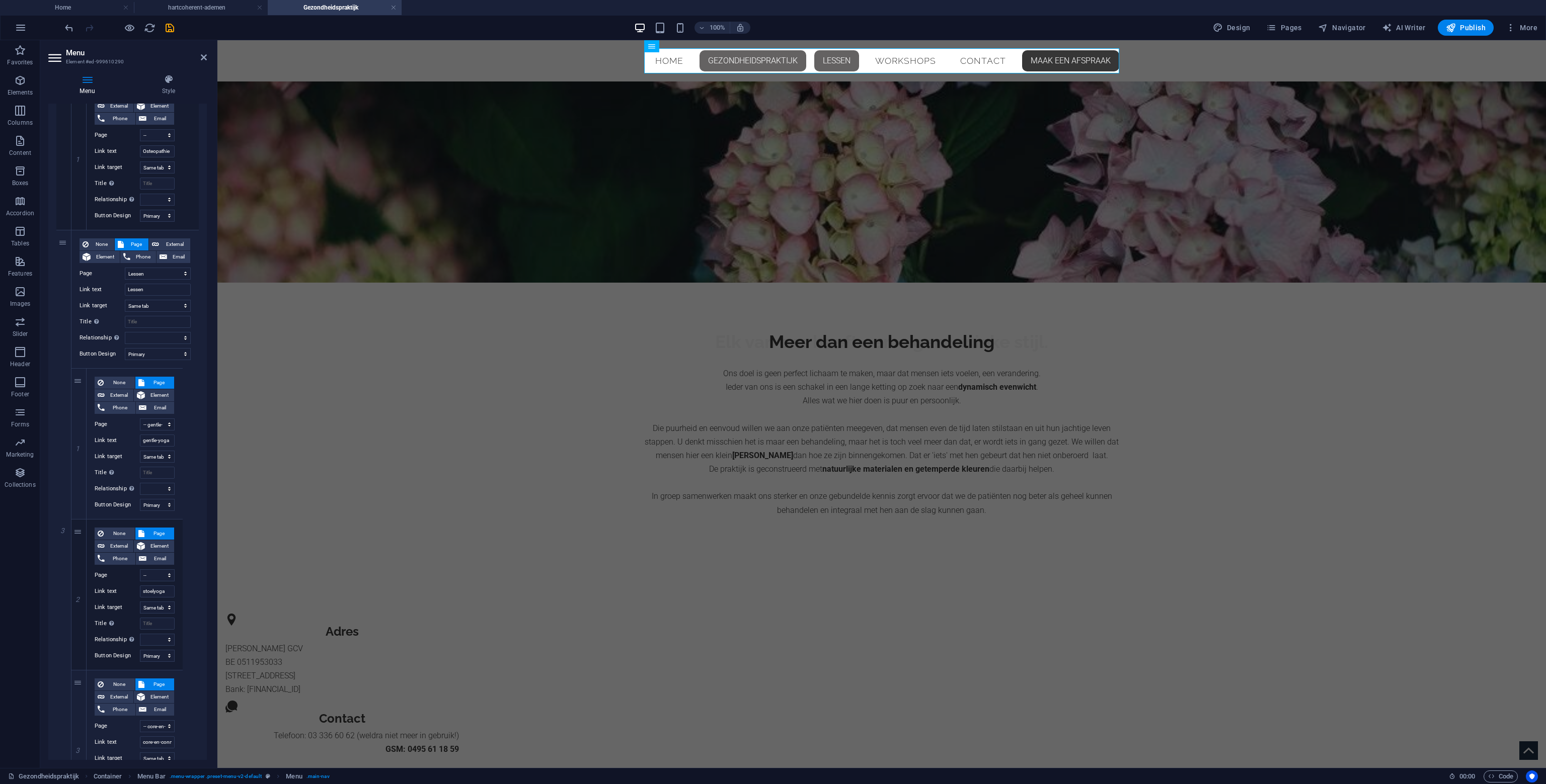
scroll to position [245, 0]
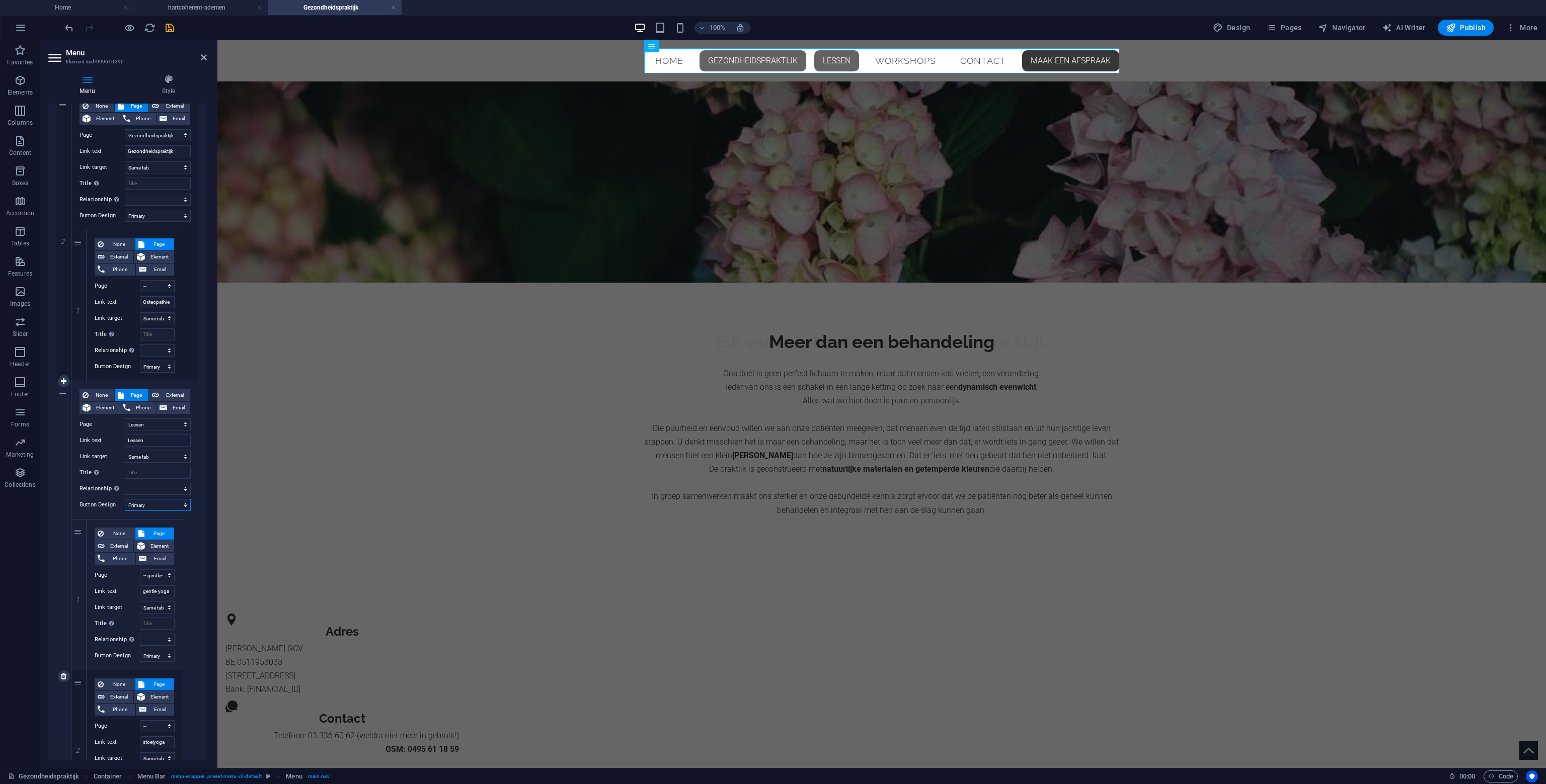
click at [161, 506] on select "None Default Primary Secondary" at bounding box center [158, 505] width 66 height 12
select select
click at [125, 499] on select "None Default Primary Secondary" at bounding box center [158, 505] width 66 height 12
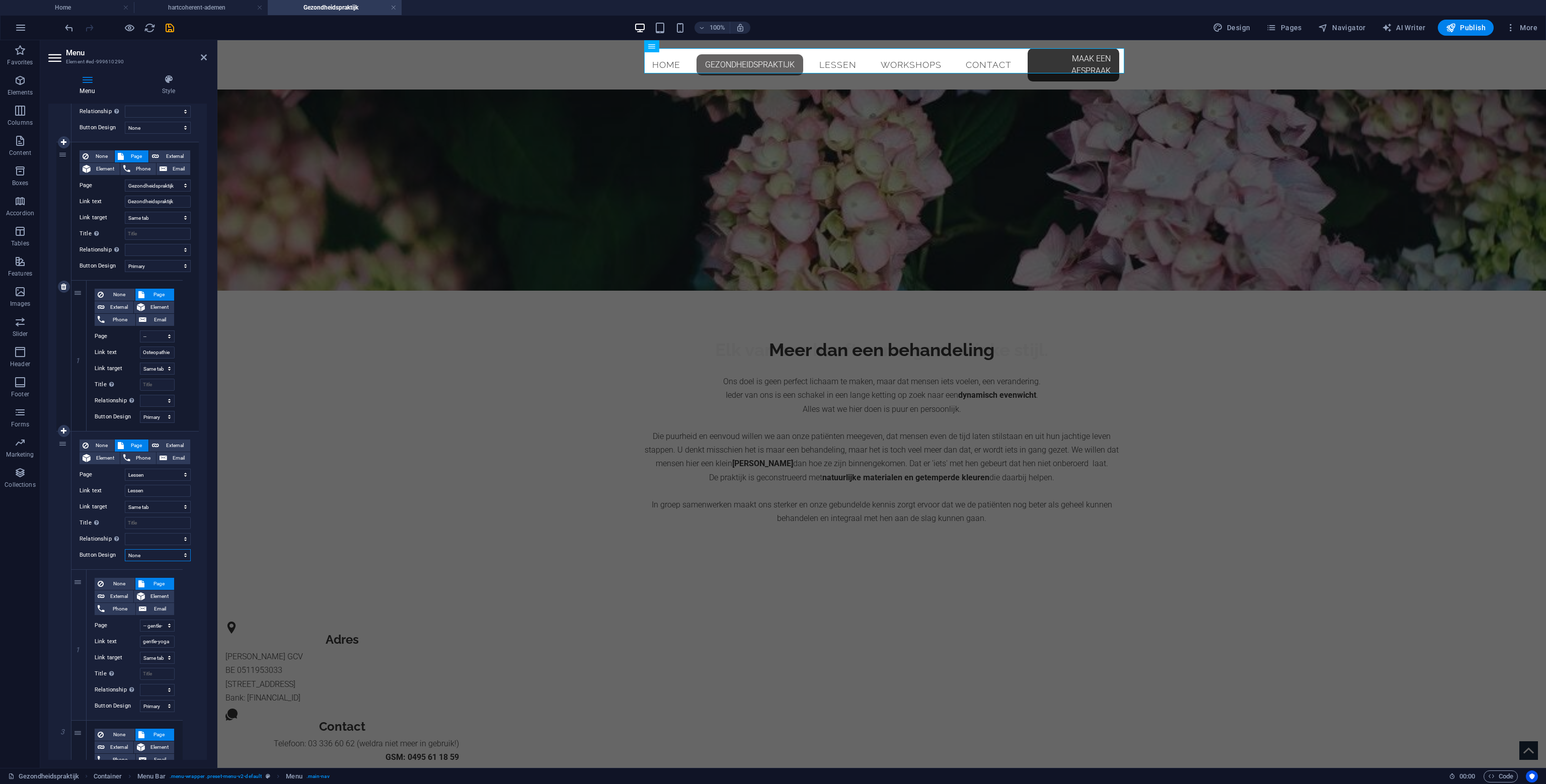
scroll to position [145, 0]
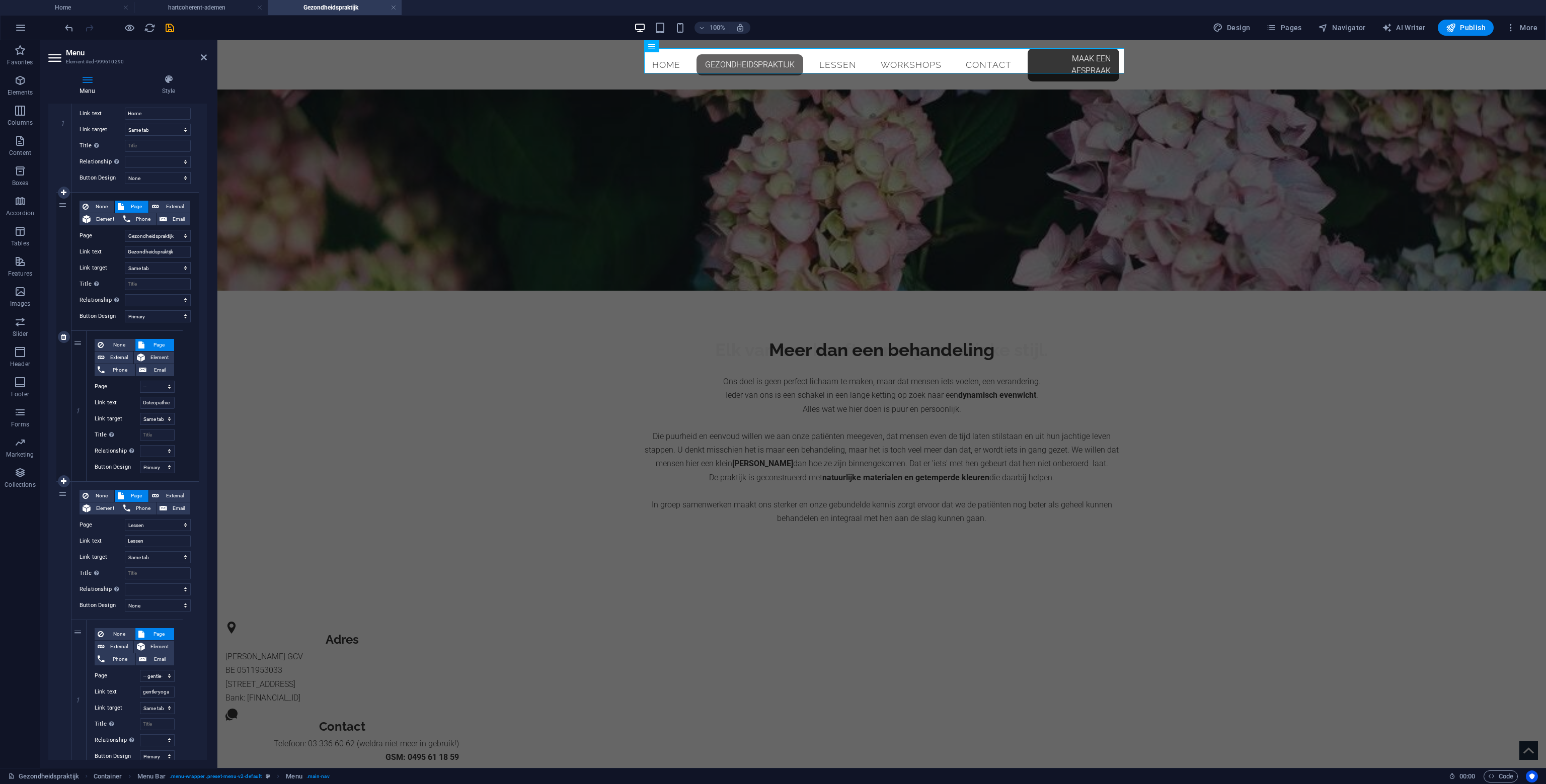
click at [172, 308] on div "None Page External Element Phone Email Page Home Gezondheidspraktijk -- Osteopa…" at bounding box center [135, 337] width 127 height 289
click at [167, 316] on select "None Default Primary Secondary" at bounding box center [158, 316] width 66 height 12
click at [125, 310] on select "None Default Primary Secondary" at bounding box center [158, 316] width 66 height 12
click at [171, 28] on icon "save" at bounding box center [169, 28] width 11 height 11
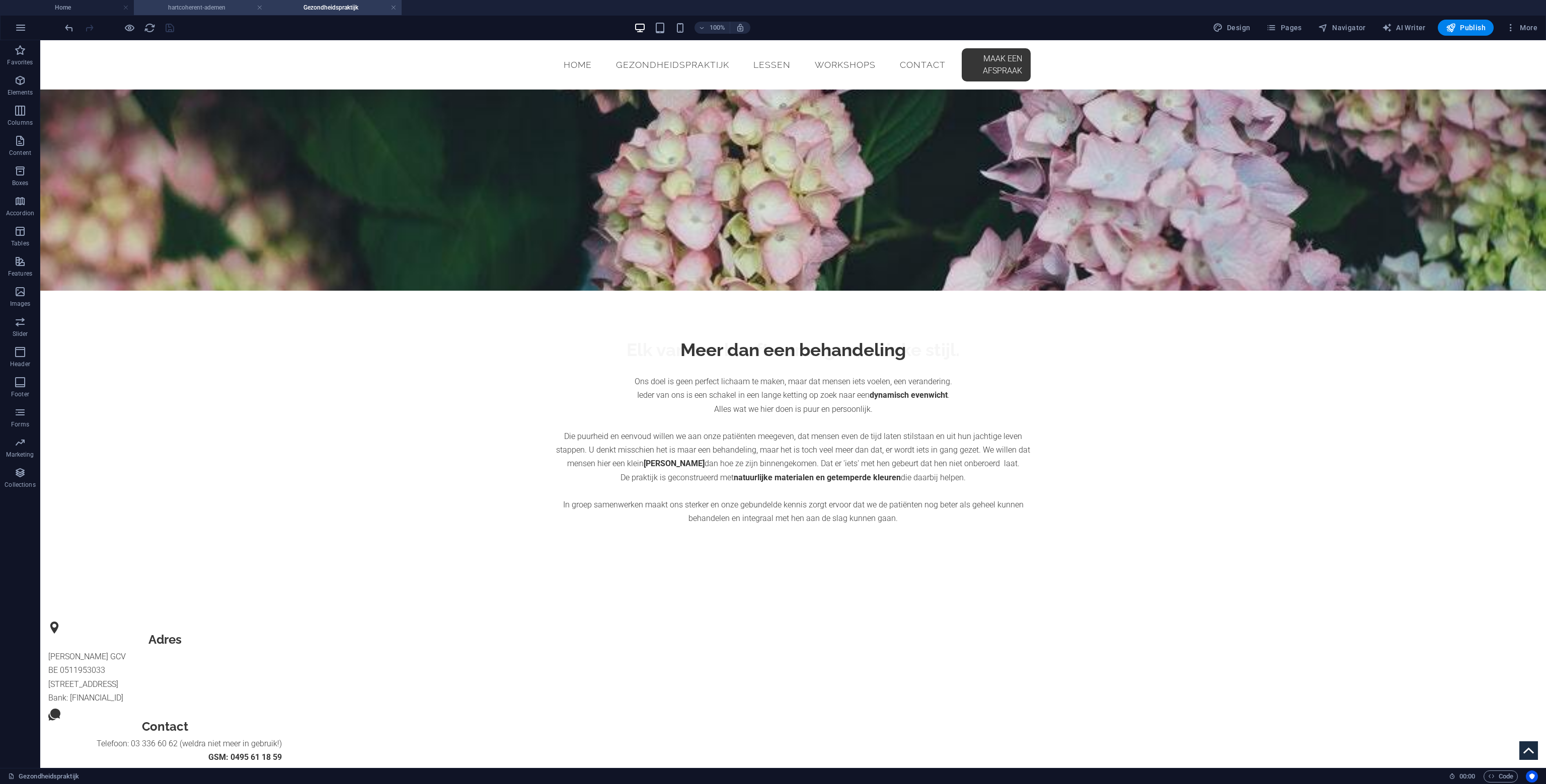
click at [198, 10] on h4 "hartcoherent-ademen" at bounding box center [200, 7] width 134 height 11
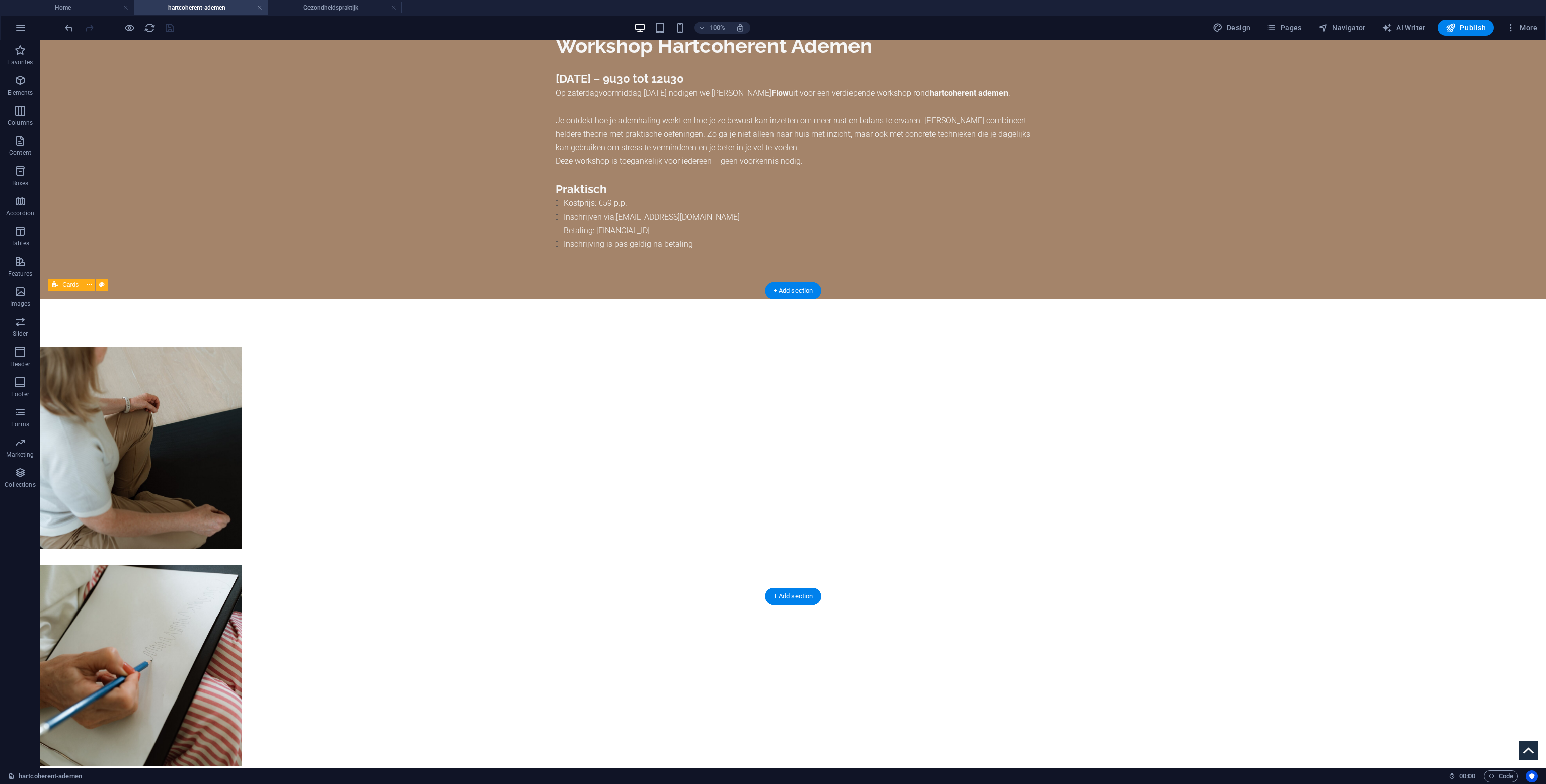
scroll to position [0, 0]
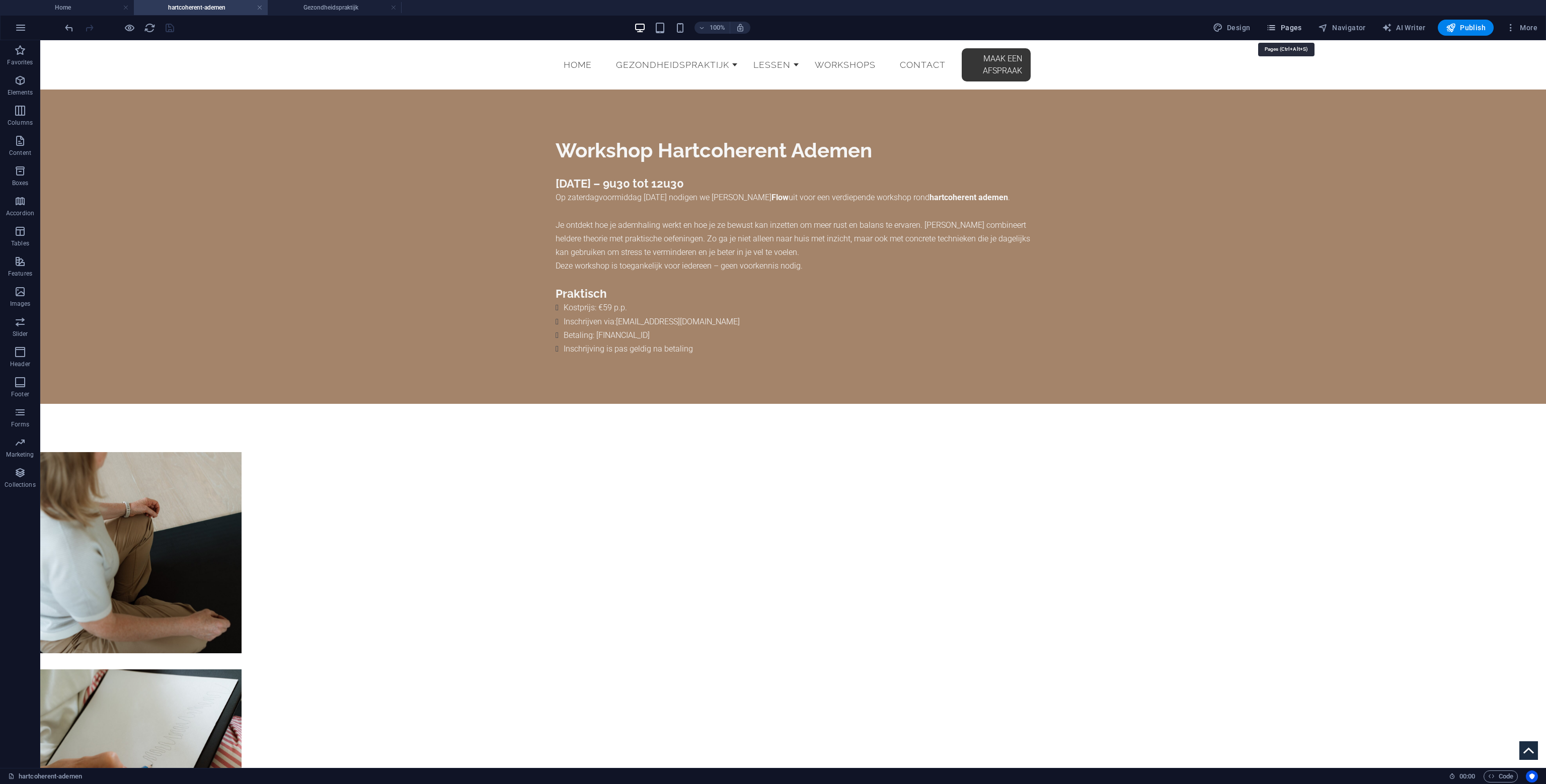
click at [1301, 25] on span "Pages" at bounding box center [1284, 28] width 35 height 10
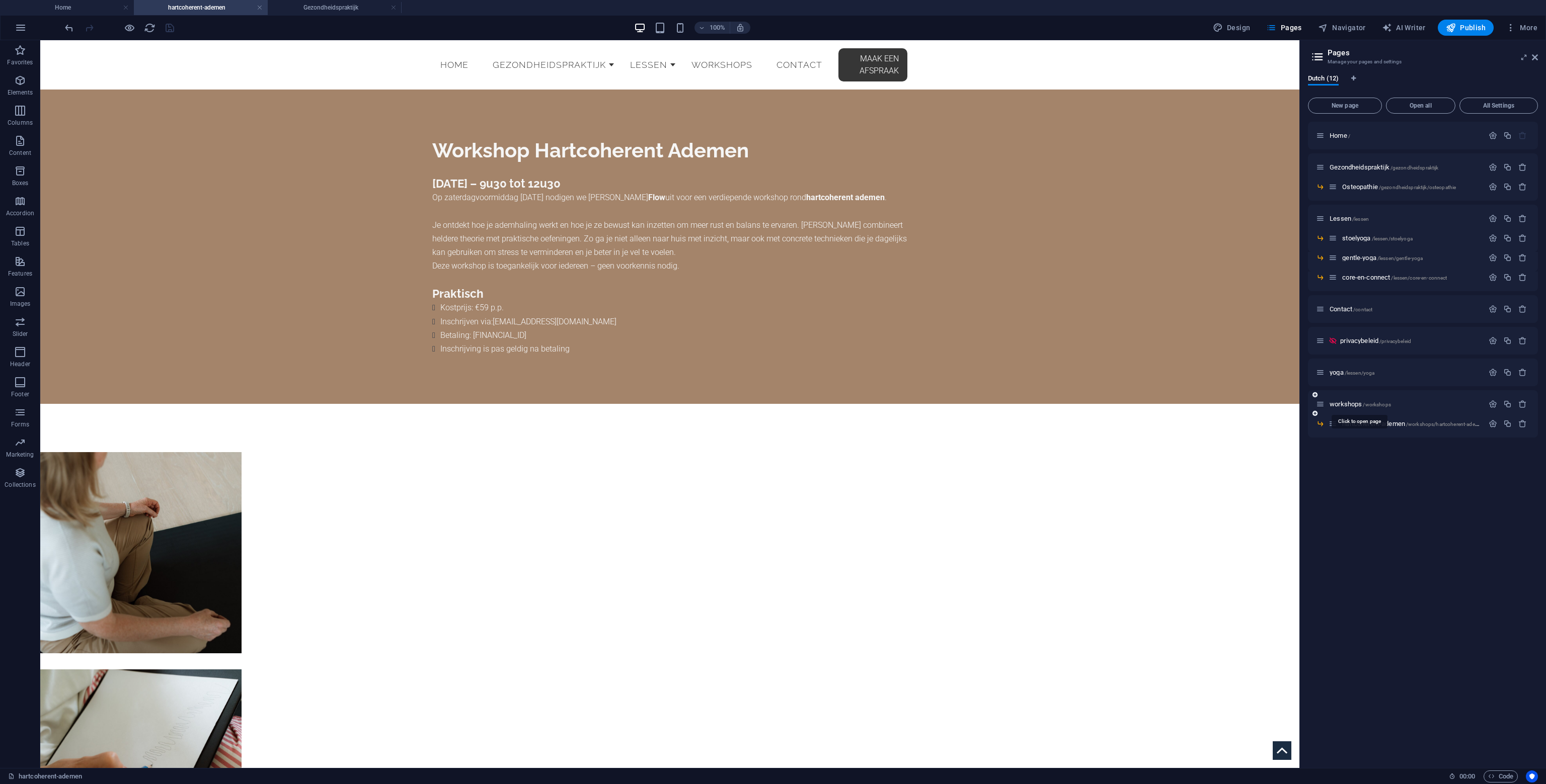
click at [1340, 397] on div "workshops /workshops" at bounding box center [1422, 404] width 230 height 28
click at [1341, 398] on div "workshops /workshops" at bounding box center [1400, 404] width 167 height 11
click at [1342, 402] on span "workshops /workshops" at bounding box center [1360, 404] width 61 height 8
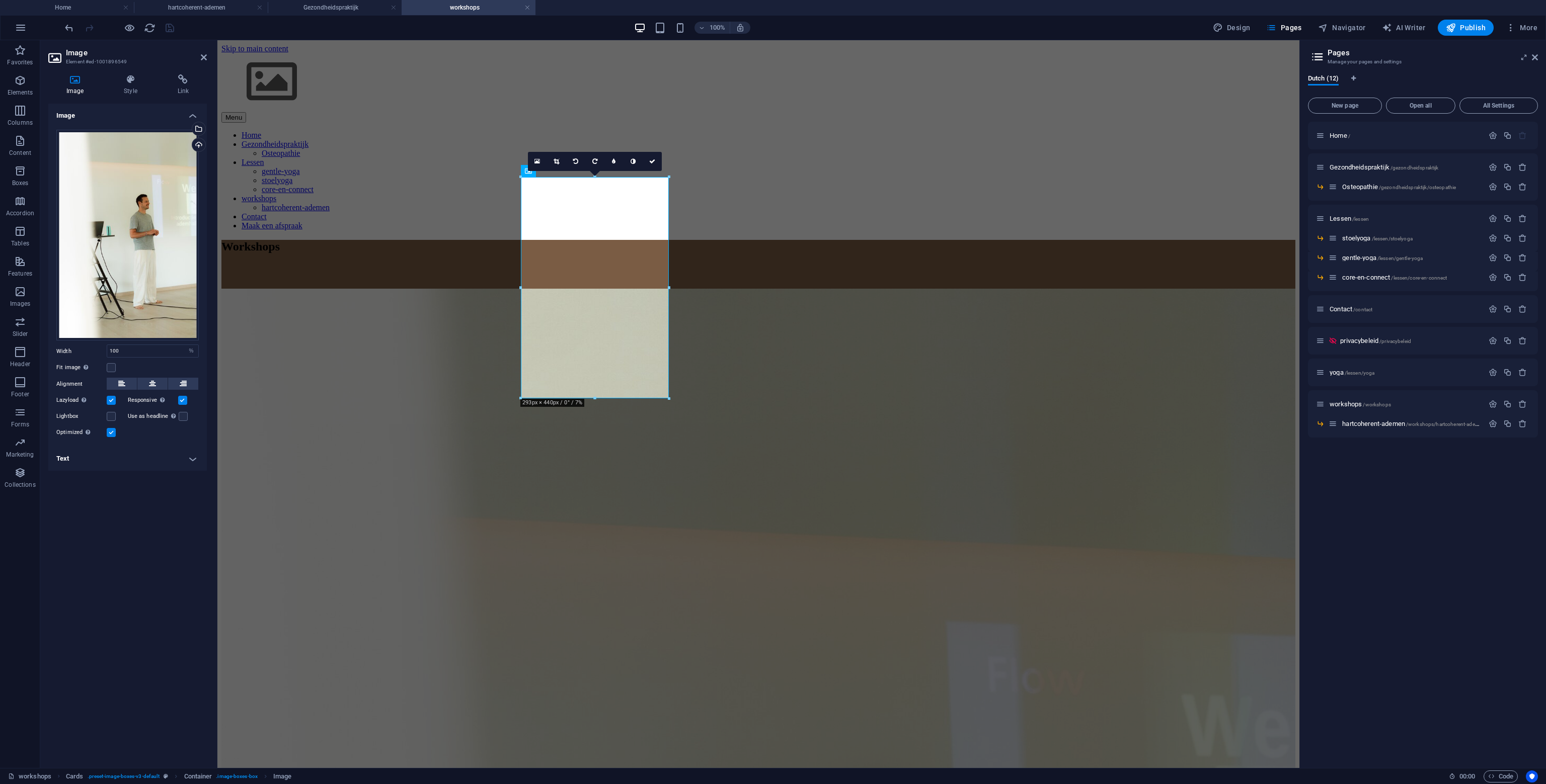
click at [113, 401] on label at bounding box center [111, 400] width 9 height 9
click at [0, 0] on input "Lazyload Loading images after the page loads improves page speed." at bounding box center [0, 0] width 0 height 0
click at [169, 22] on icon "save" at bounding box center [169, 28] width 11 height 11
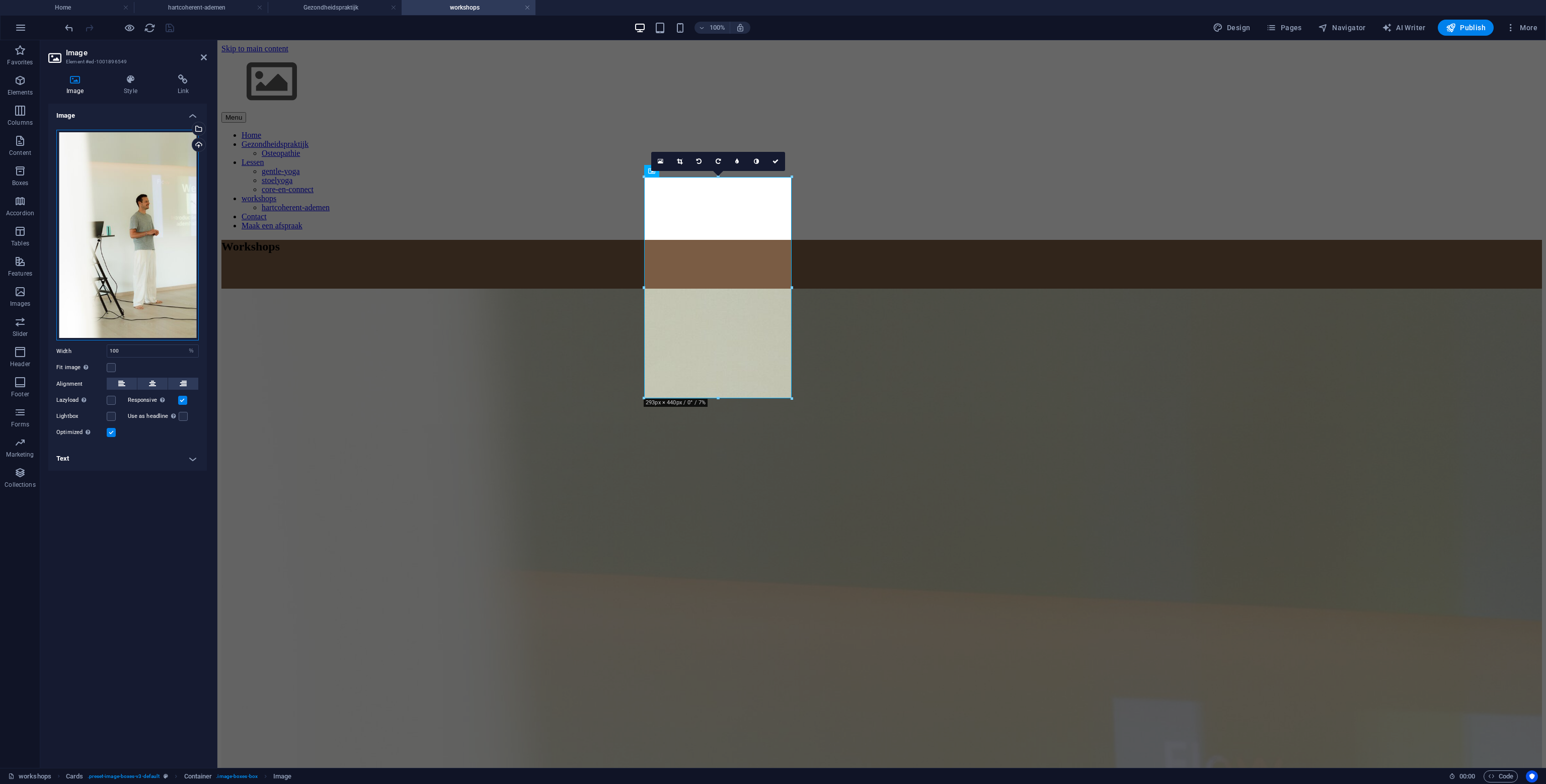
click at [187, 299] on div "Drag files here, click to choose files or select files from Files or our free s…" at bounding box center [127, 235] width 142 height 211
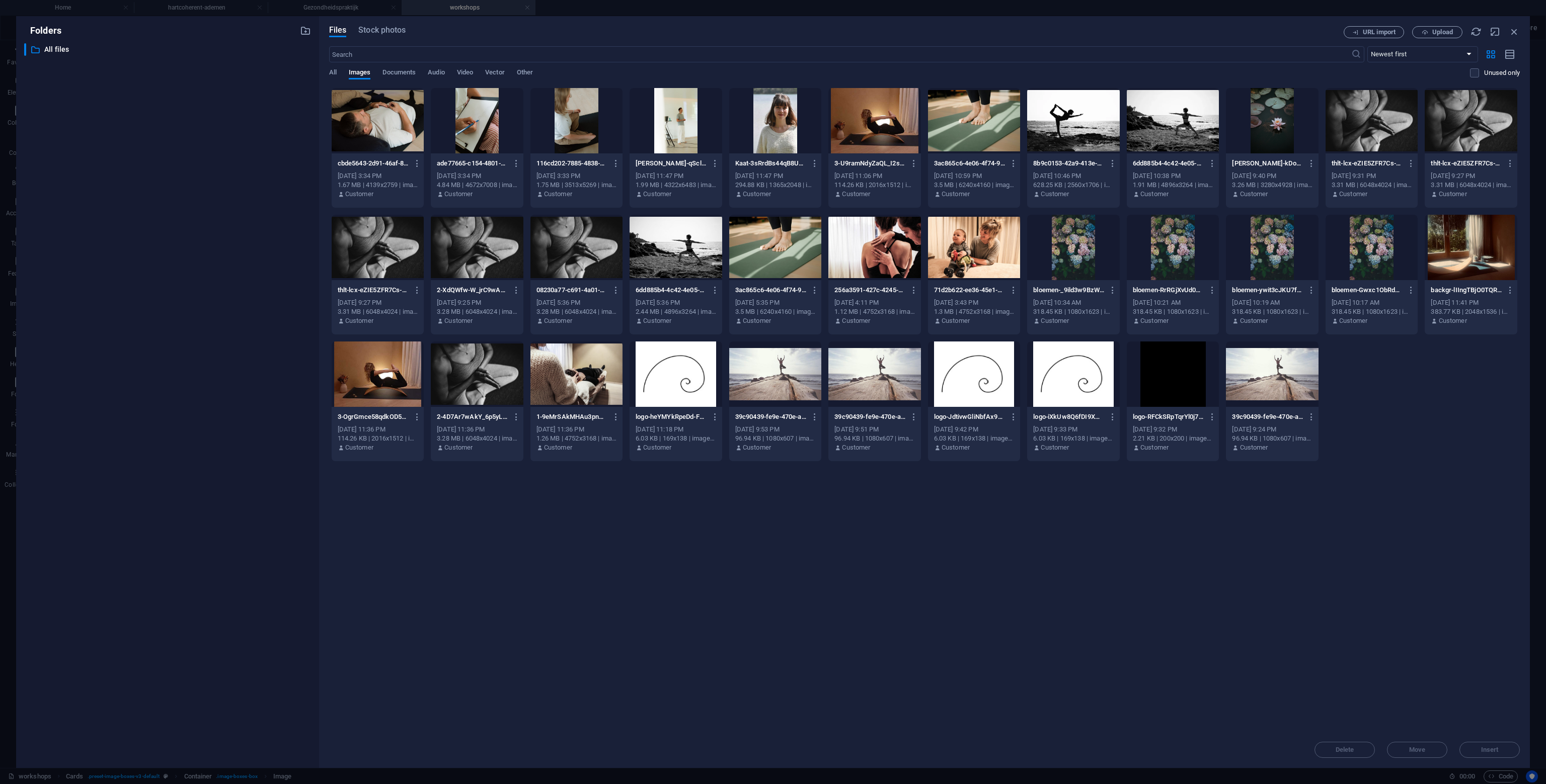
click at [681, 121] on div at bounding box center [676, 121] width 92 height 65
click at [1494, 756] on button "Insert" at bounding box center [1490, 750] width 61 height 16
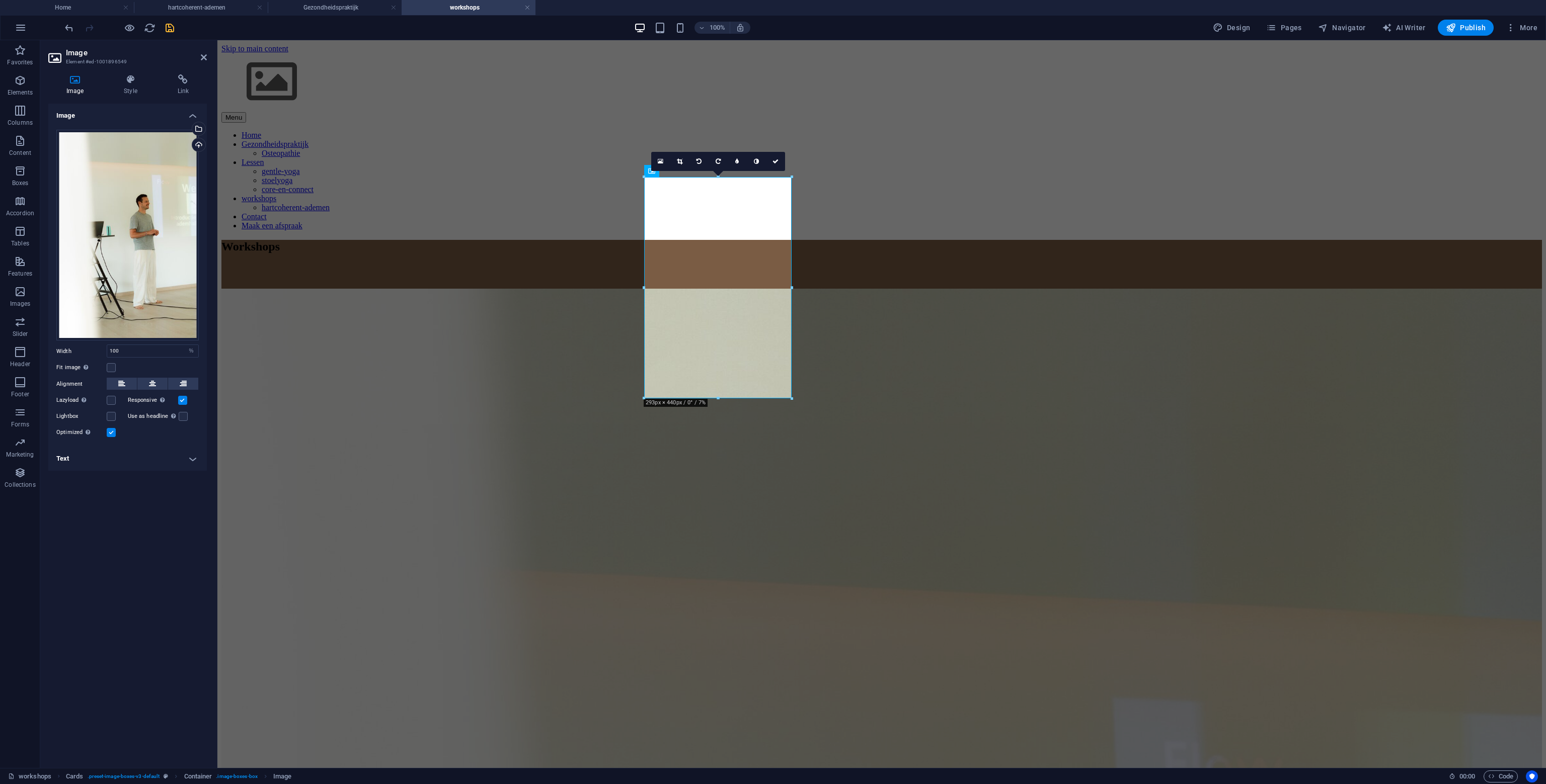
click at [115, 432] on label at bounding box center [111, 432] width 9 height 9
click at [0, 0] on input "Optimized Images are compressed to improve page speed." at bounding box center [0, 0] width 0 height 0
click at [176, 28] on div "100% Design Pages Navigator AI Writer Publish More" at bounding box center [802, 28] width 1479 height 16
click at [169, 28] on icon "save" at bounding box center [169, 28] width 11 height 11
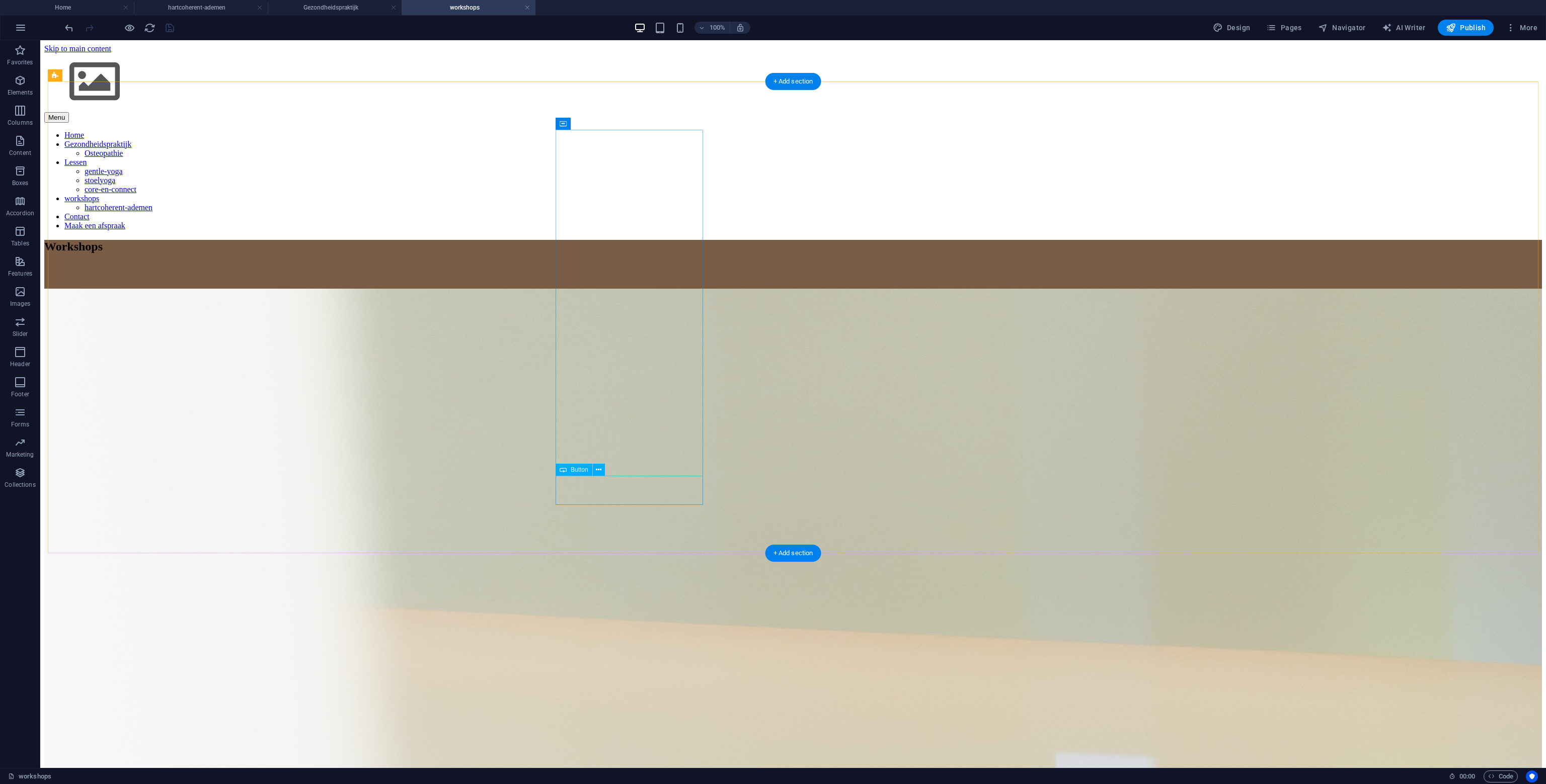
drag, startPoint x: 787, startPoint y: 477, endPoint x: 790, endPoint y: 485, distance: 8.5
drag, startPoint x: 789, startPoint y: 167, endPoint x: 771, endPoint y: 148, distance: 26.2
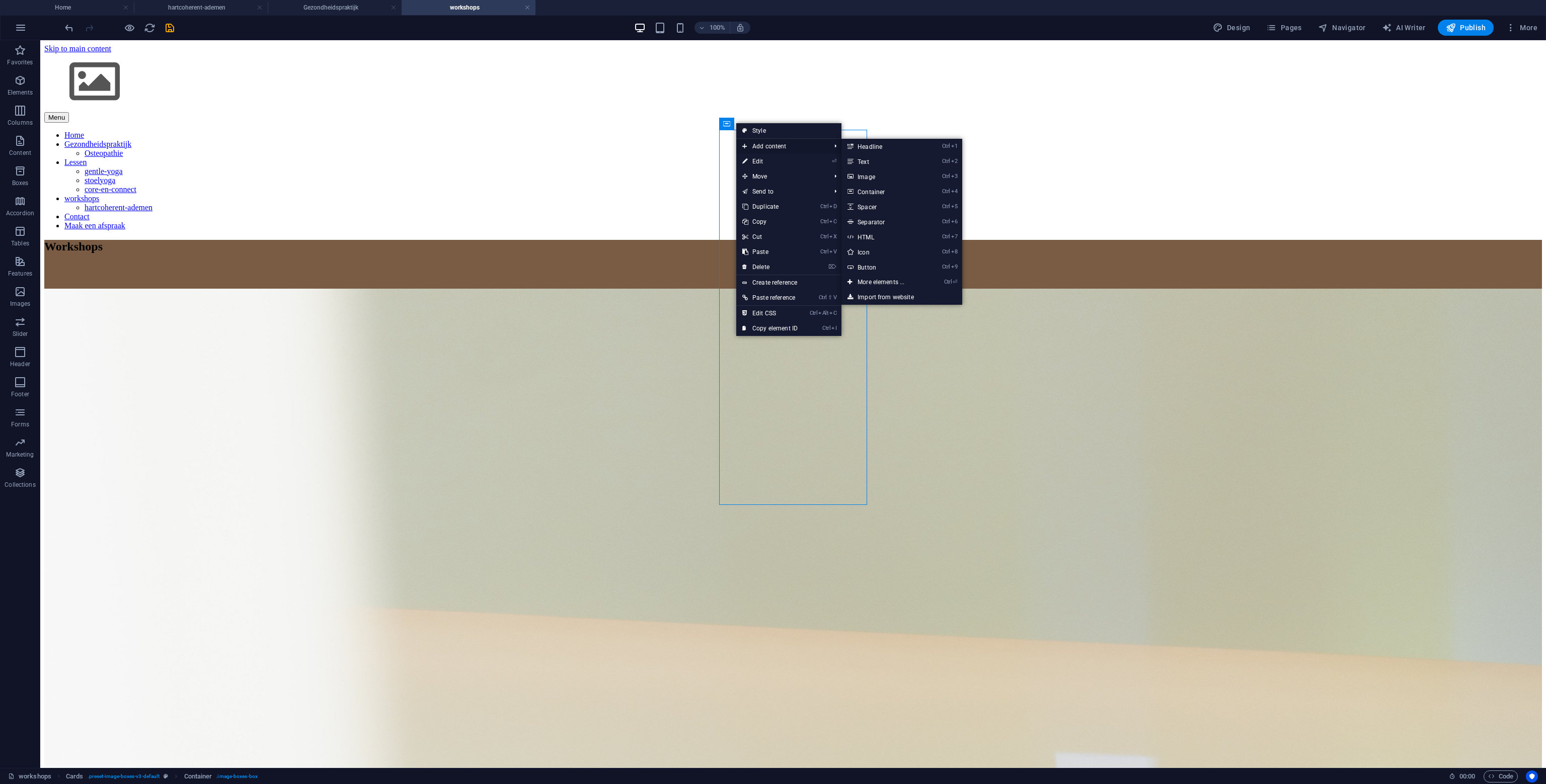
click at [762, 142] on span "Add content" at bounding box center [781, 146] width 90 height 15
drag, startPoint x: 906, startPoint y: 207, endPoint x: 663, endPoint y: 166, distance: 246.4
click at [906, 207] on link "Ctrl 5 Spacer" at bounding box center [883, 206] width 83 height 15
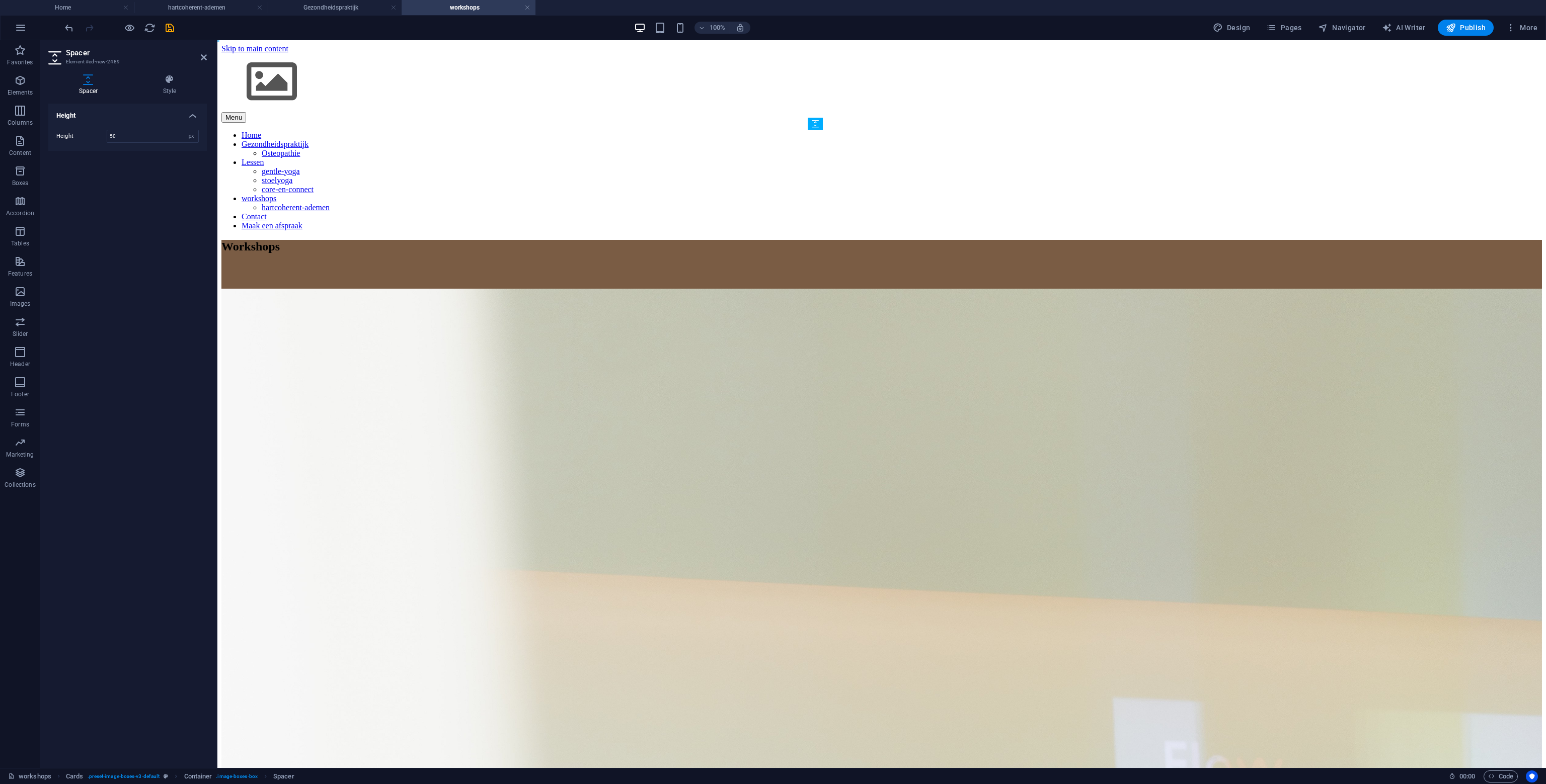
drag, startPoint x: 1055, startPoint y: 164, endPoint x: 847, endPoint y: 468, distance: 368.3
click at [838, 453] on span "Spacer" at bounding box center [832, 456] width 19 height 6
drag, startPoint x: 152, startPoint y: 136, endPoint x: 63, endPoint y: 135, distance: 89.0
click at [48, 137] on div "Spacer Style Height Height 14 px rem vh vw Cards Element Layout How this elemen…" at bounding box center [127, 417] width 175 height 702
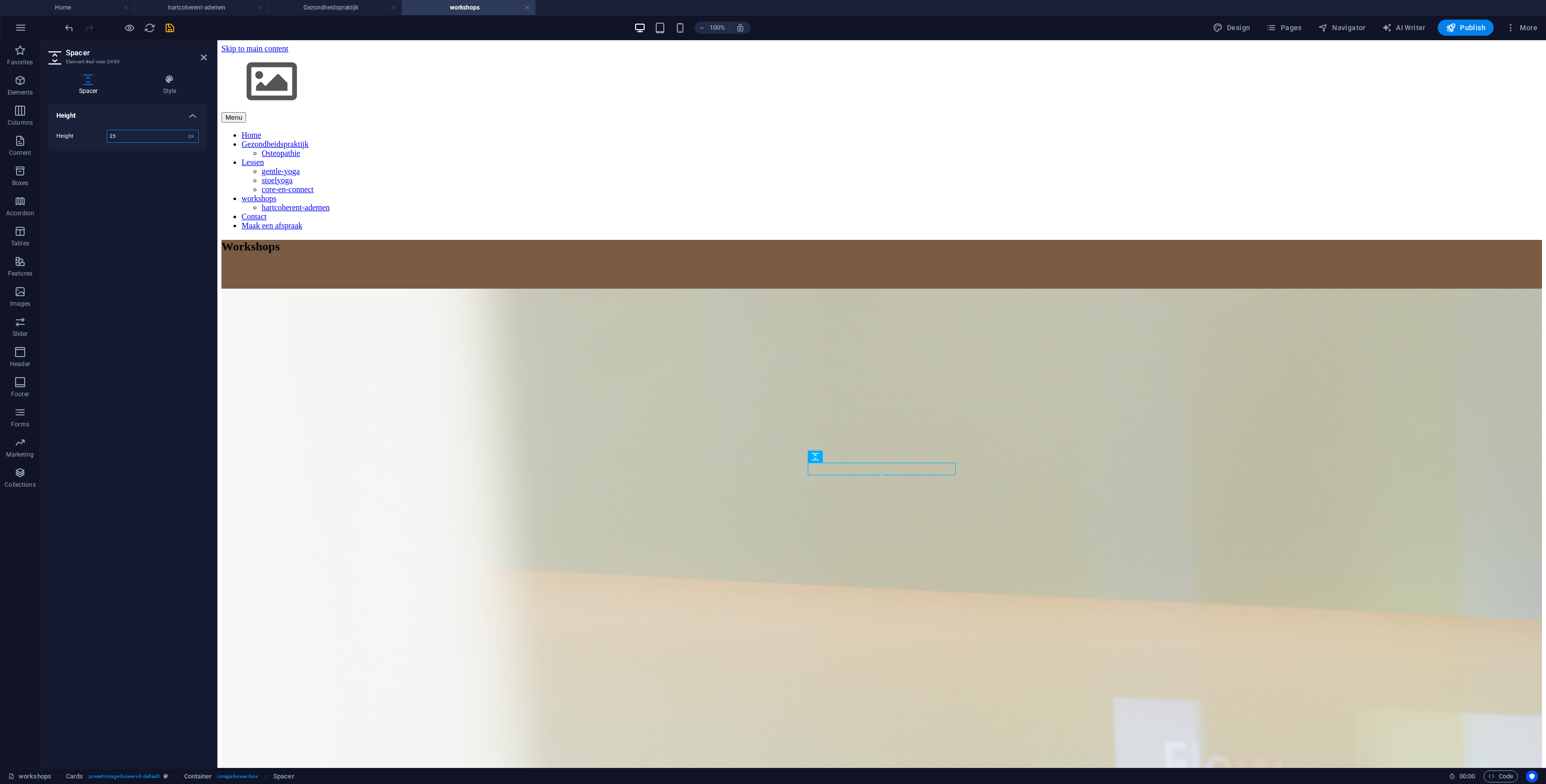
drag, startPoint x: 145, startPoint y: 139, endPoint x: 84, endPoint y: 139, distance: 61.0
click at [84, 139] on div "Height 25 px rem vh vw" at bounding box center [127, 136] width 142 height 13
click at [176, 28] on div "100% Design Pages Navigator AI Writer Publish More" at bounding box center [802, 28] width 1479 height 16
click at [175, 28] on icon "save" at bounding box center [169, 28] width 11 height 11
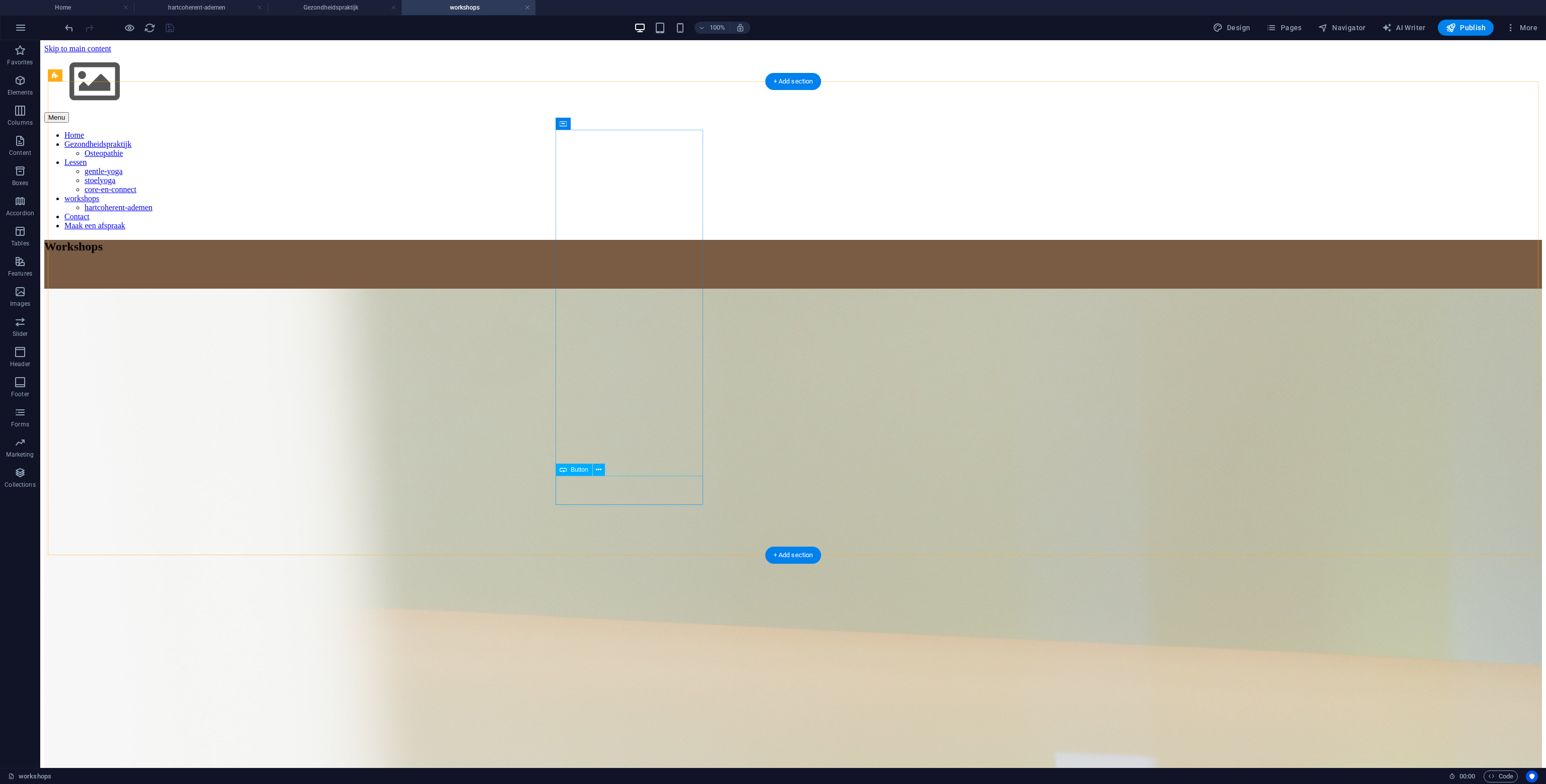
click at [571, 470] on span "Button" at bounding box center [579, 470] width 17 height 6
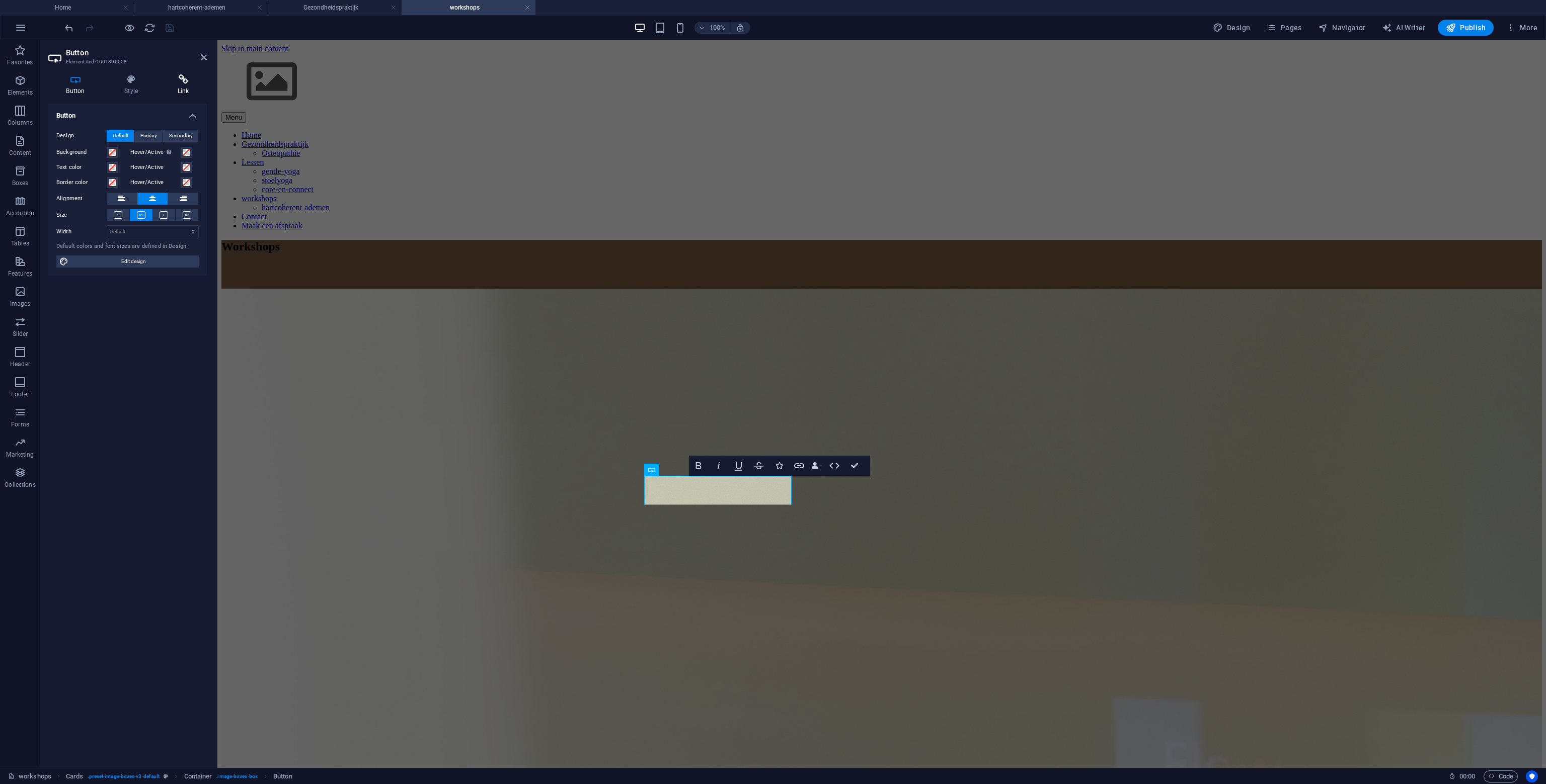
click at [184, 87] on h4 "Link" at bounding box center [183, 85] width 47 height 21
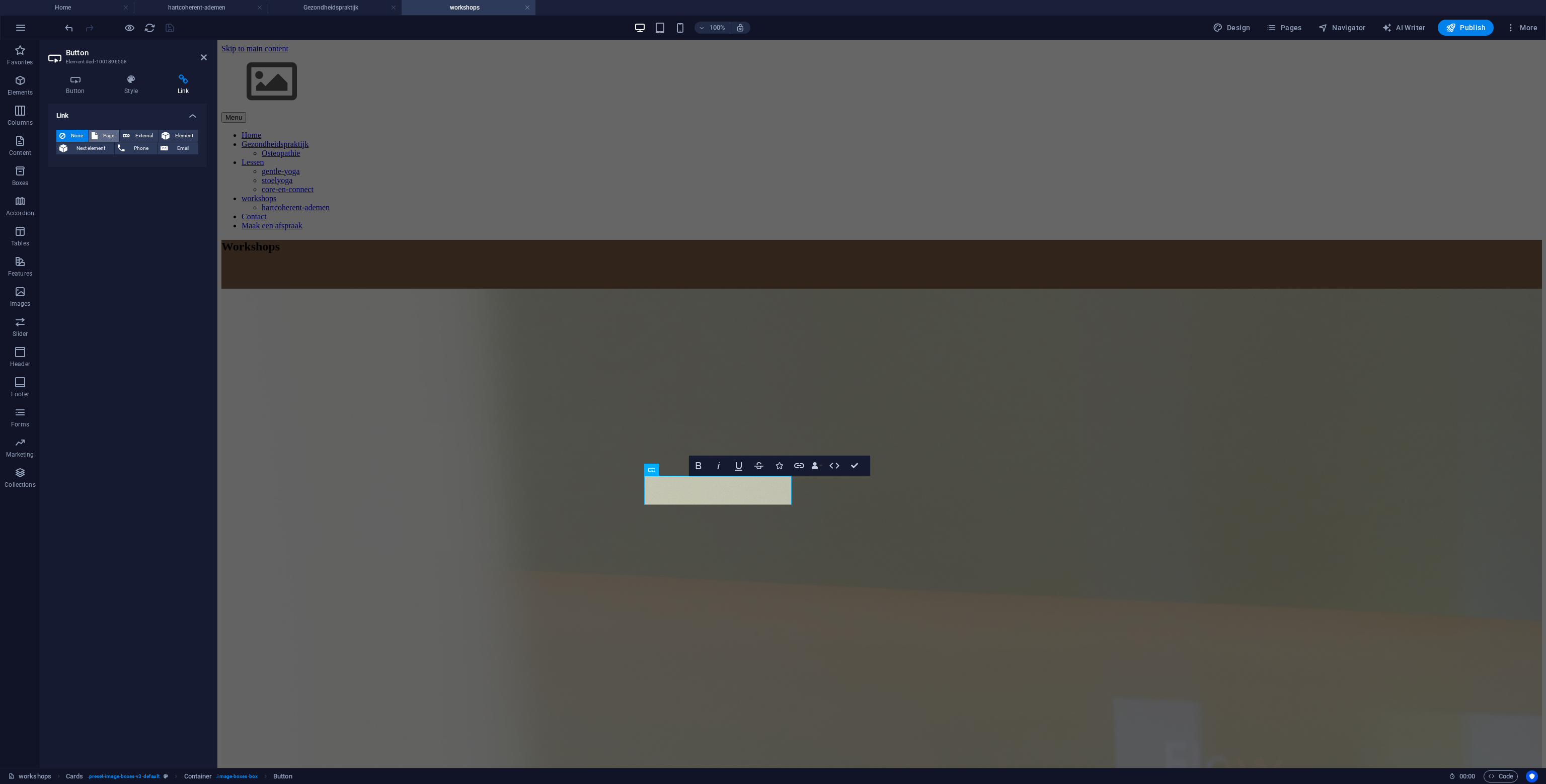
click at [110, 134] on span "Page" at bounding box center [109, 136] width 16 height 12
click at [147, 167] on select "Home Gezondheidspraktijk -- Osteopathie Lessen -- stoelyoga -- gentle-yoga -- c…" at bounding box center [152, 165] width 92 height 12
click at [107, 159] on select "Home Gezondheidspraktijk -- Osteopathie Lessen -- stoelyoga -- gentle-yoga -- c…" at bounding box center [152, 165] width 92 height 12
drag, startPoint x: 151, startPoint y: 283, endPoint x: 151, endPoint y: 266, distance: 17.0
click at [151, 283] on div "Link None Page External Element Next element Phone Email Page Home Gezondheidsp…" at bounding box center [127, 432] width 158 height 656
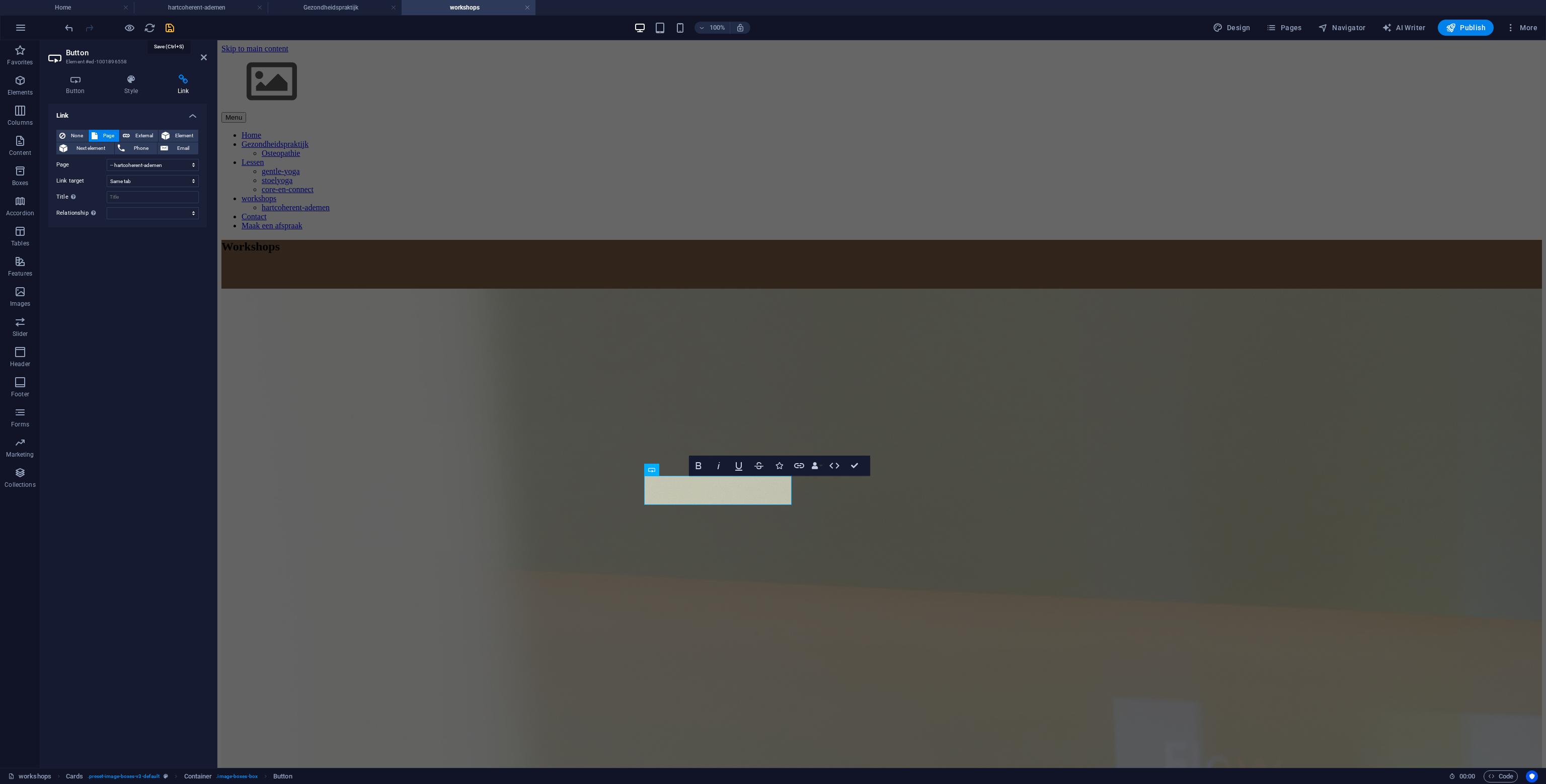
click at [169, 29] on icon "save" at bounding box center [169, 28] width 11 height 11
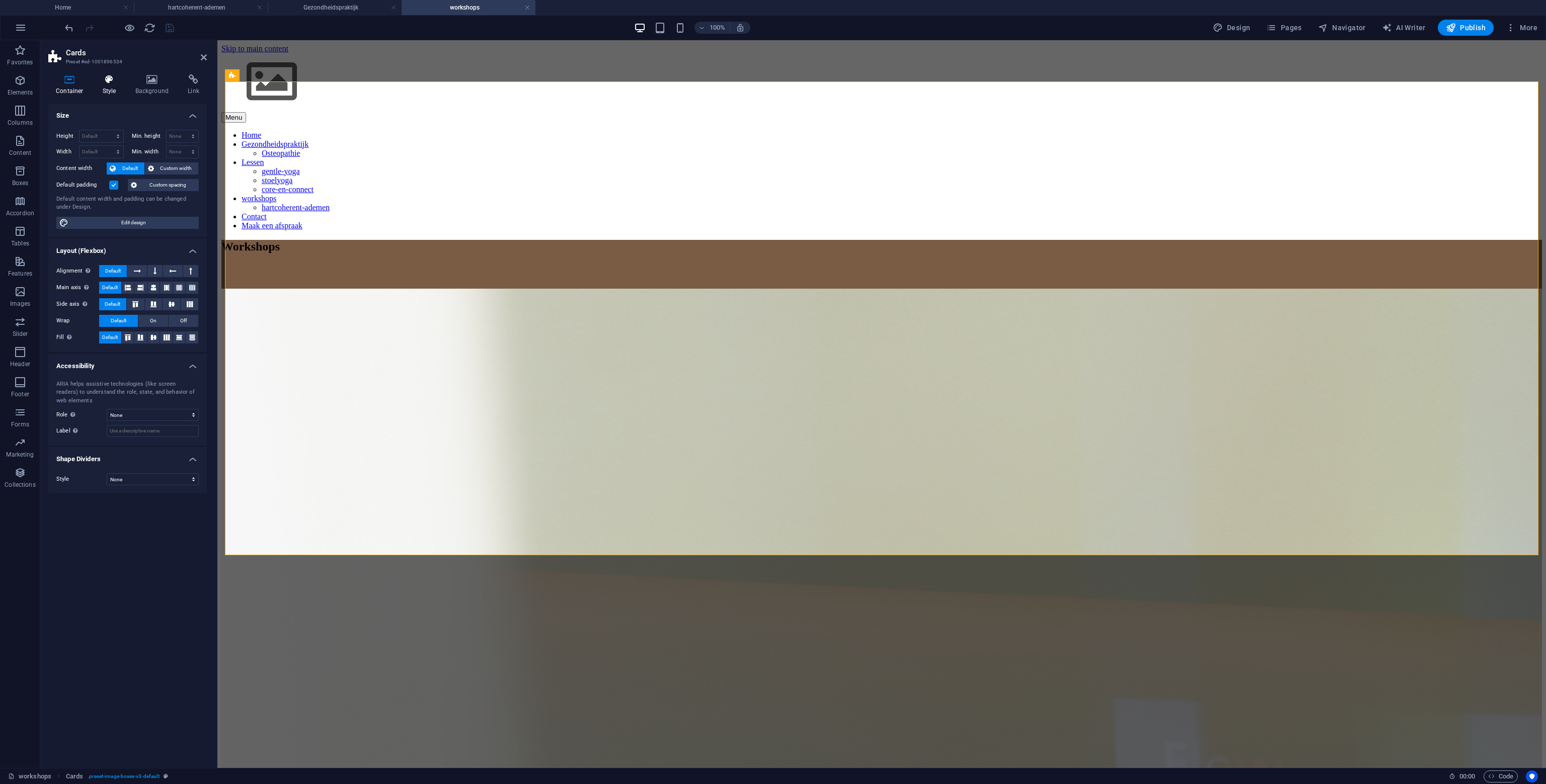
click at [109, 88] on h4 "Style" at bounding box center [111, 85] width 33 height 21
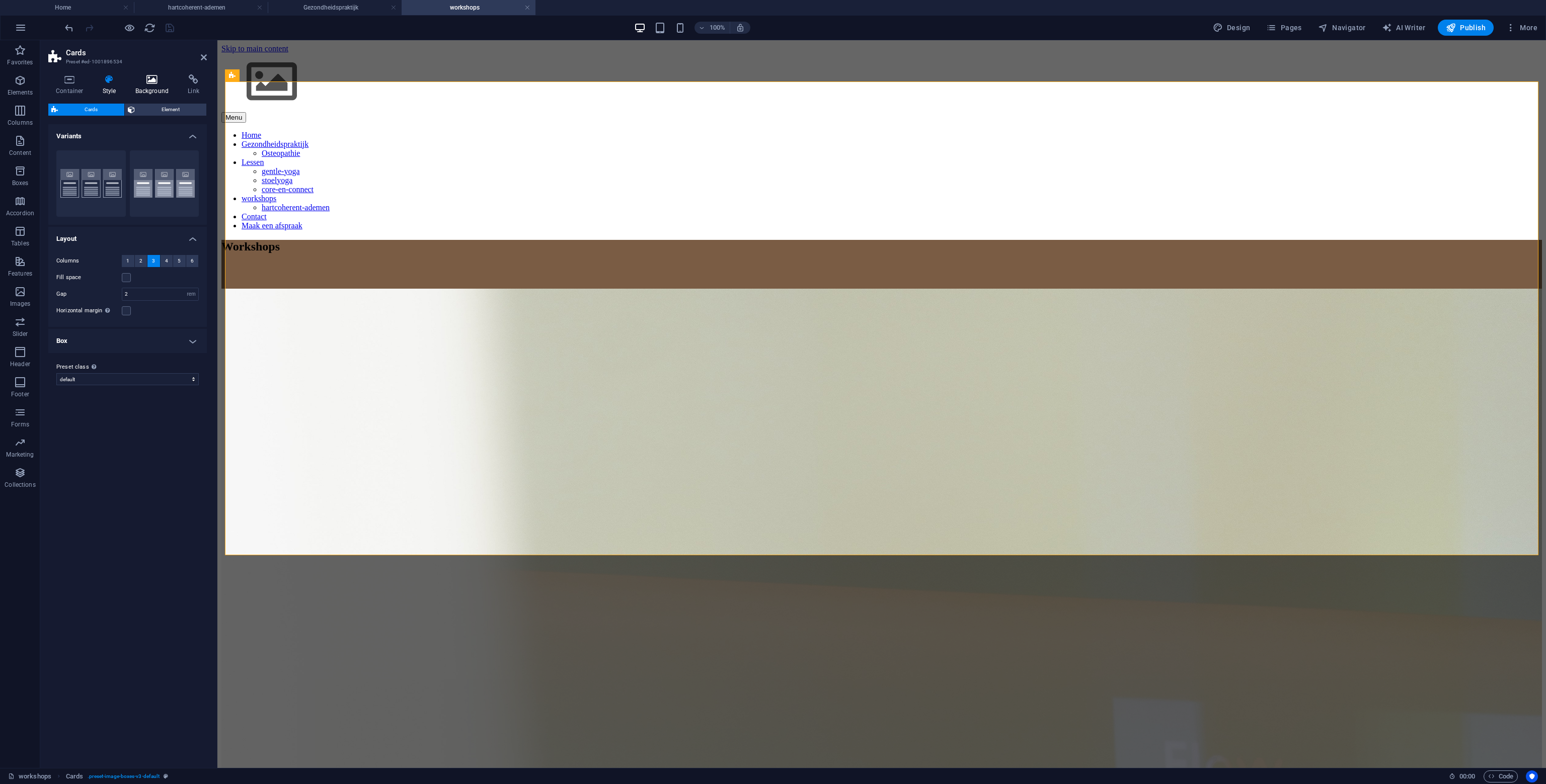
drag, startPoint x: 149, startPoint y: 80, endPoint x: 142, endPoint y: 80, distance: 7.0
click at [147, 80] on icon at bounding box center [152, 79] width 49 height 10
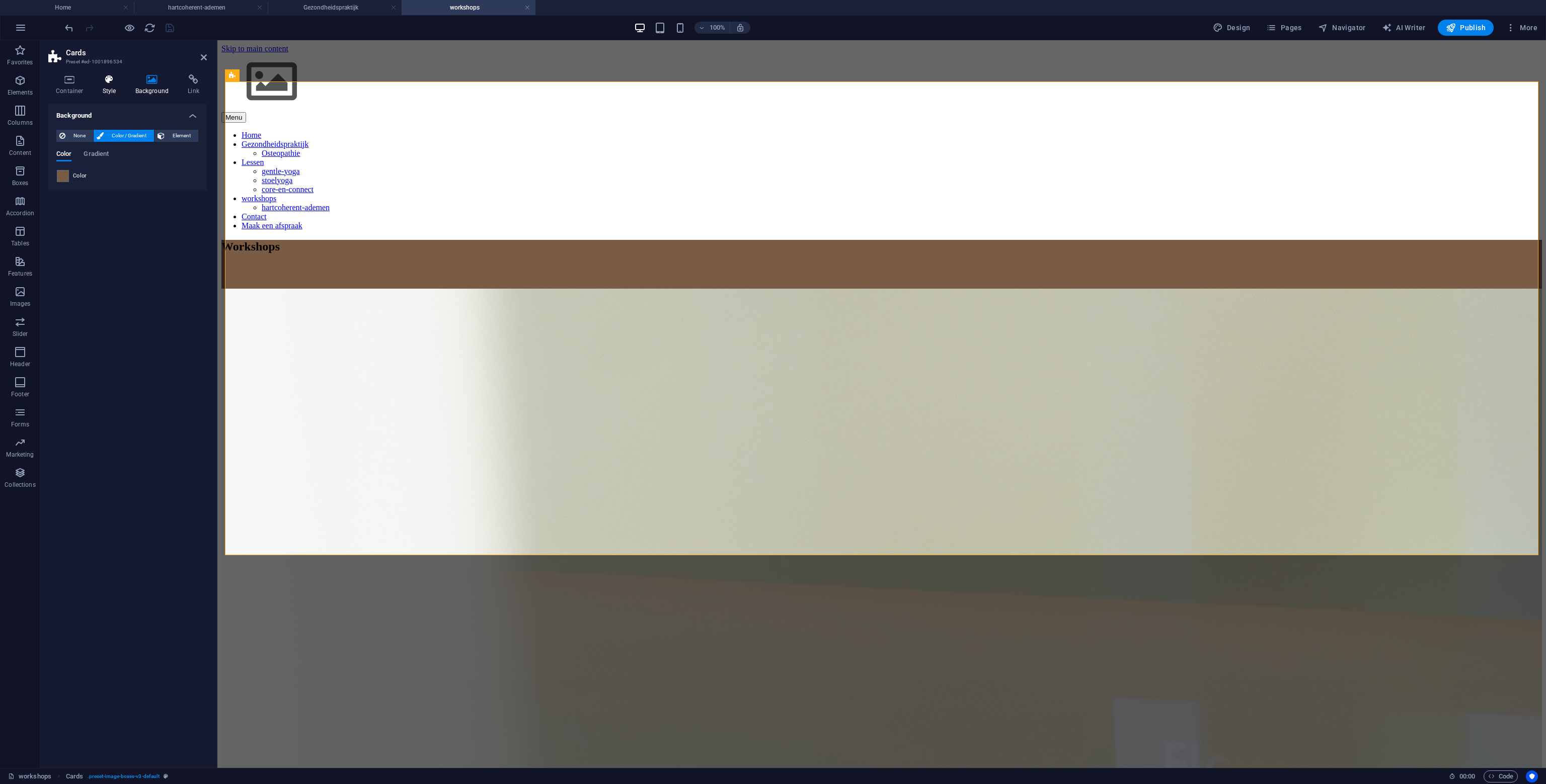
click at [115, 86] on h4 "Style" at bounding box center [111, 85] width 33 height 21
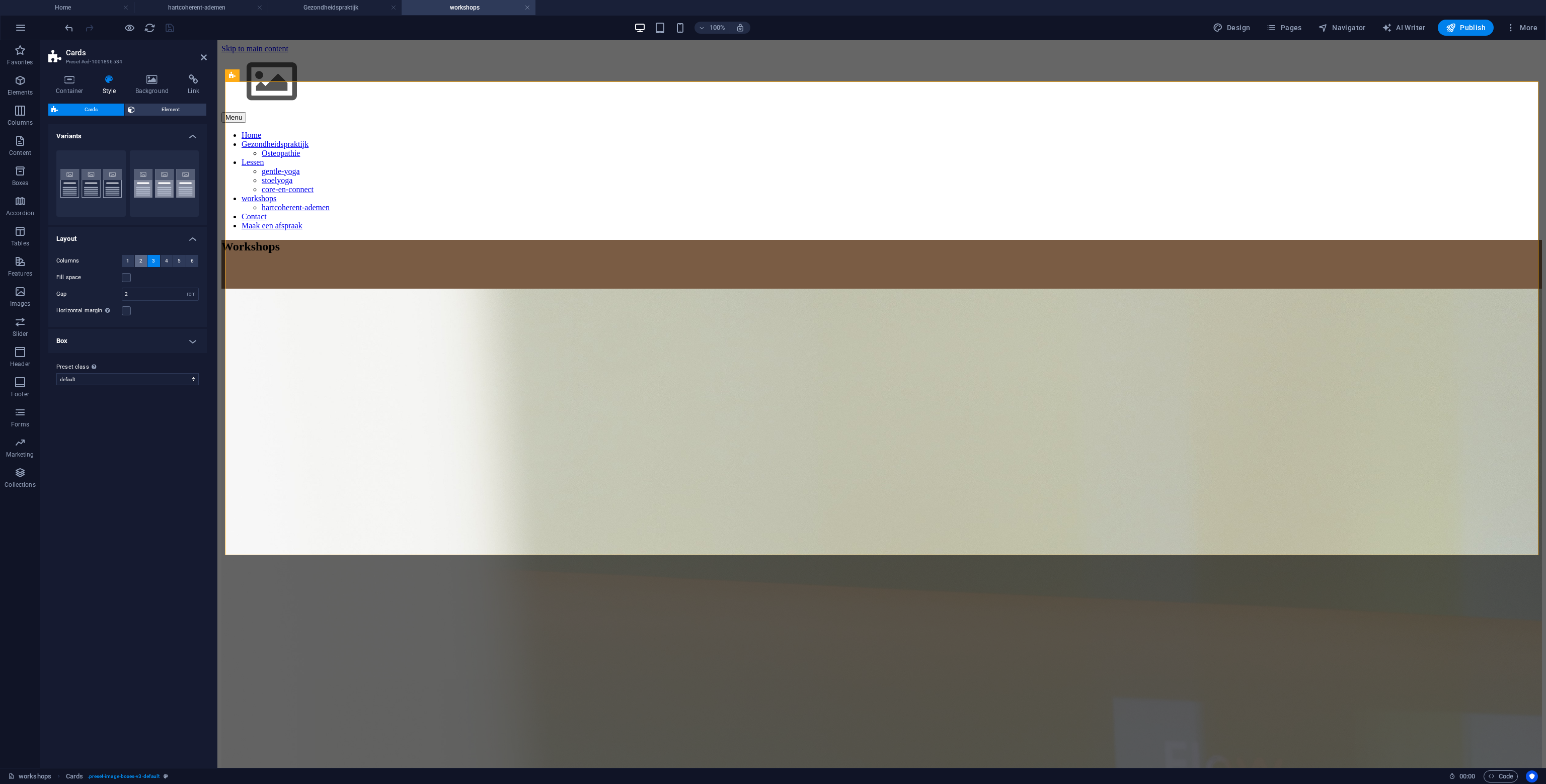
click at [138, 262] on button "2" at bounding box center [141, 261] width 13 height 12
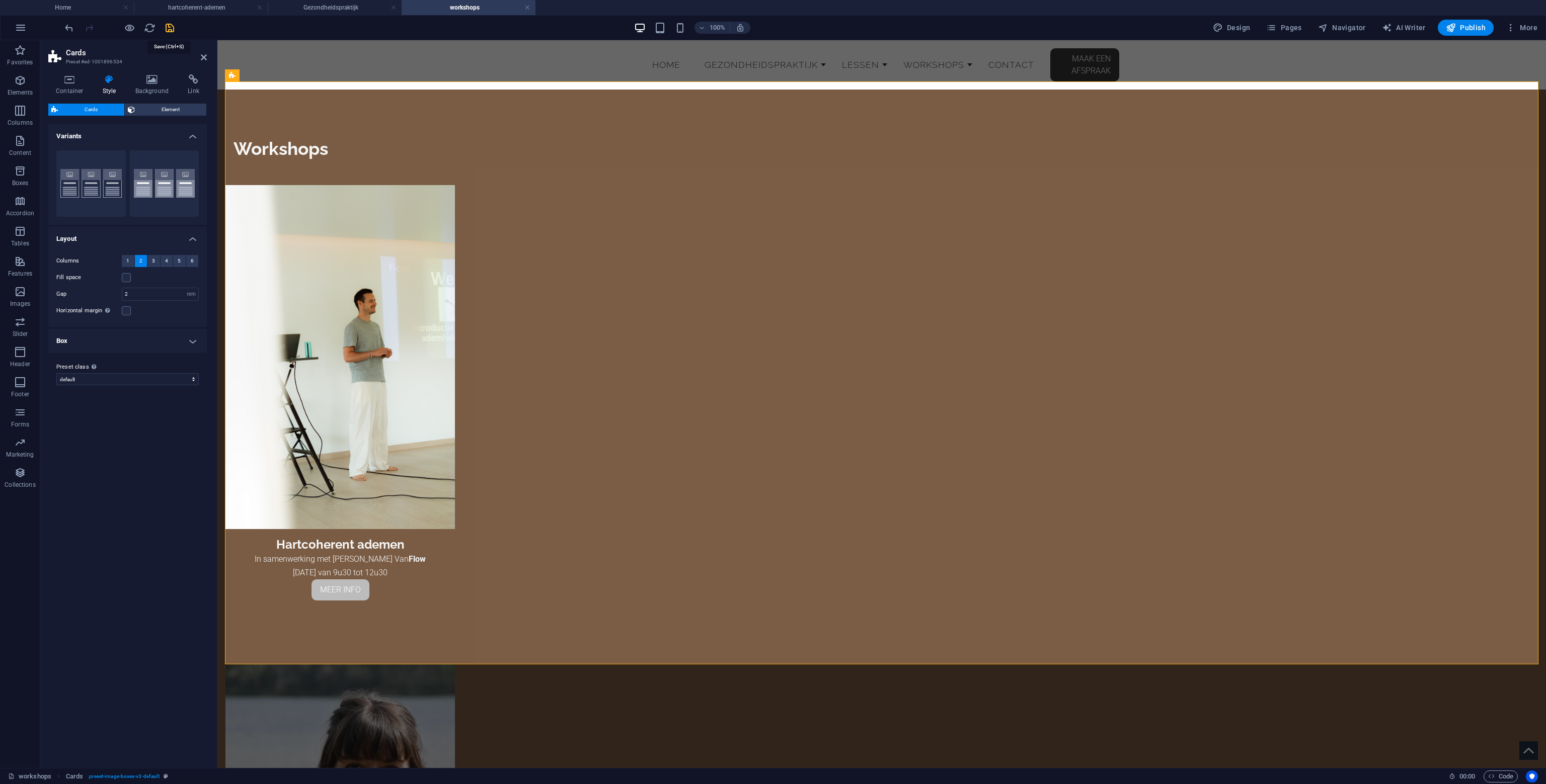
click at [172, 32] on icon "save" at bounding box center [169, 28] width 11 height 11
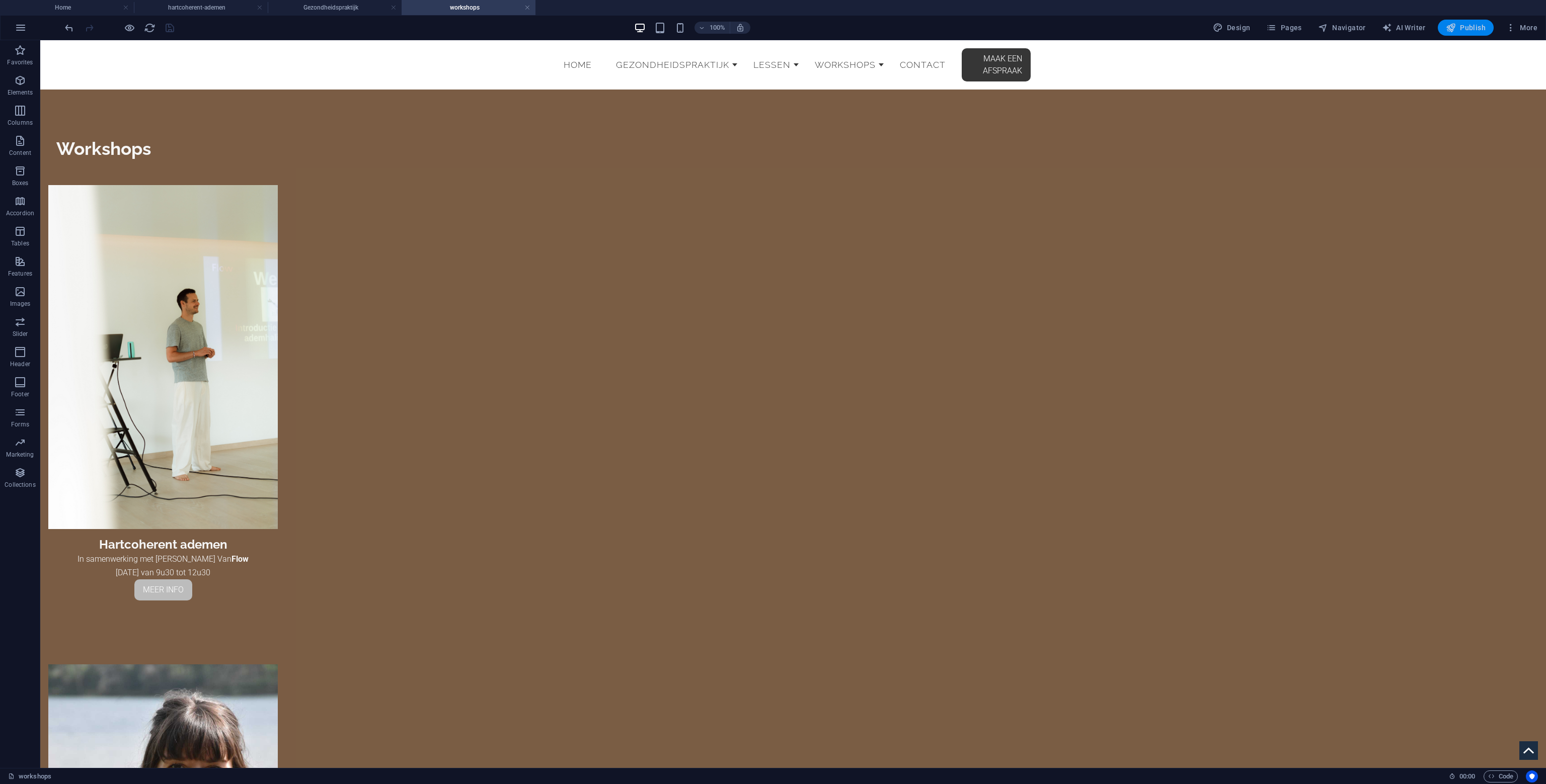
click at [1478, 31] on span "Publish" at bounding box center [1466, 28] width 40 height 10
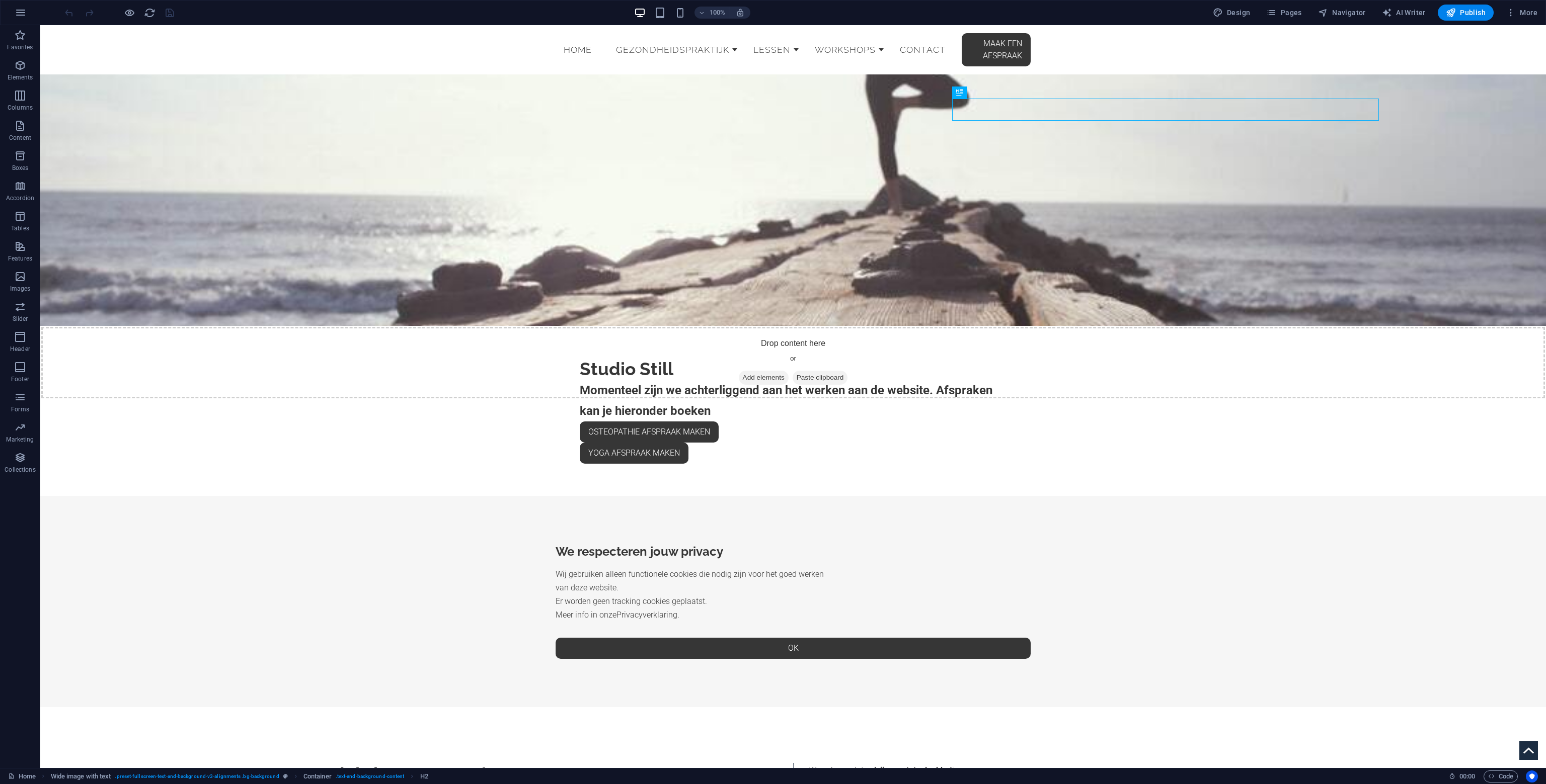
click at [1313, 14] on div "Design Pages Navigator AI Writer Publish More" at bounding box center [1375, 13] width 332 height 16
click at [1301, 14] on span "Pages" at bounding box center [1284, 13] width 35 height 10
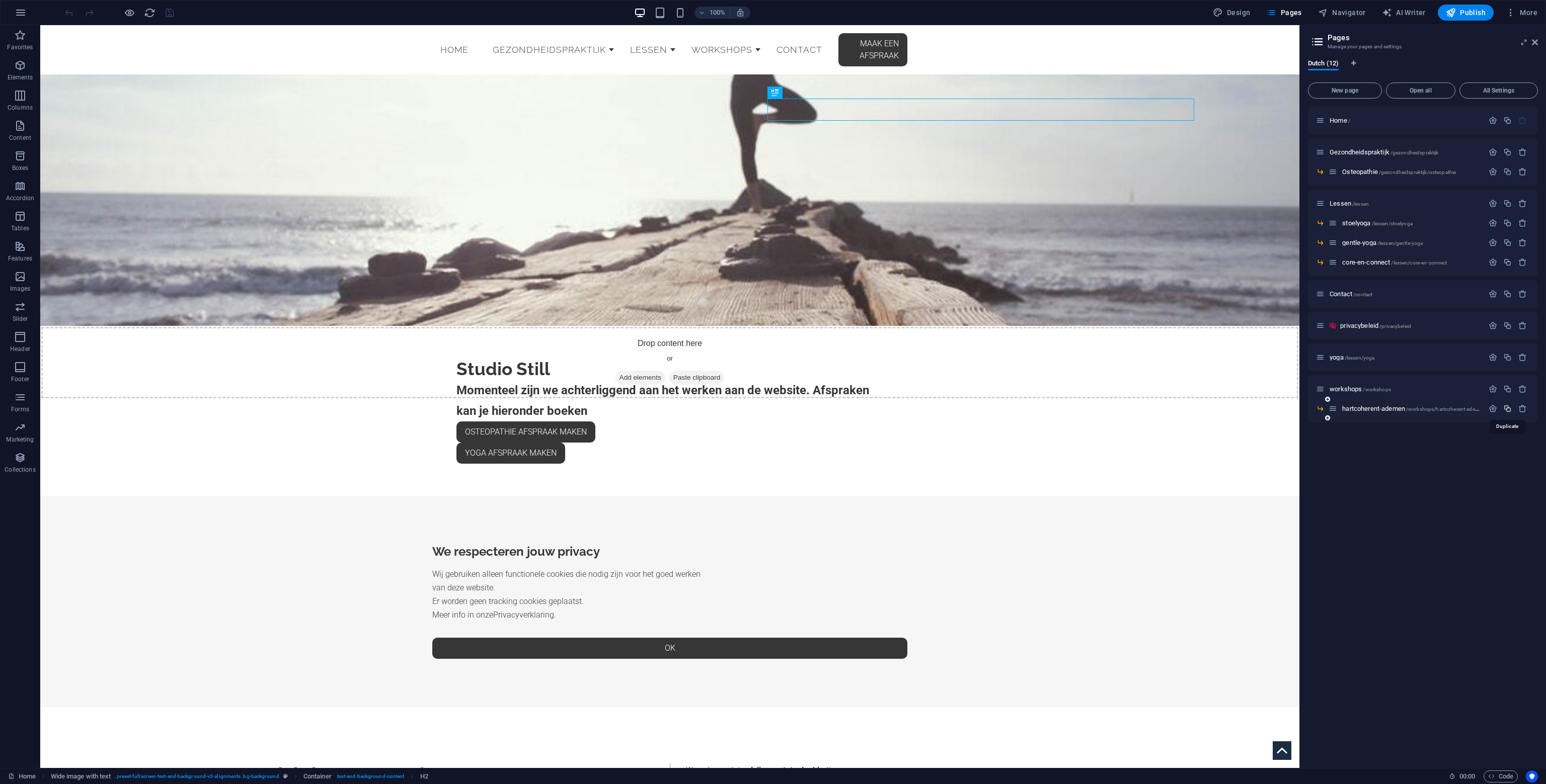
click at [1511, 409] on icon "button" at bounding box center [1508, 408] width 8 height 8
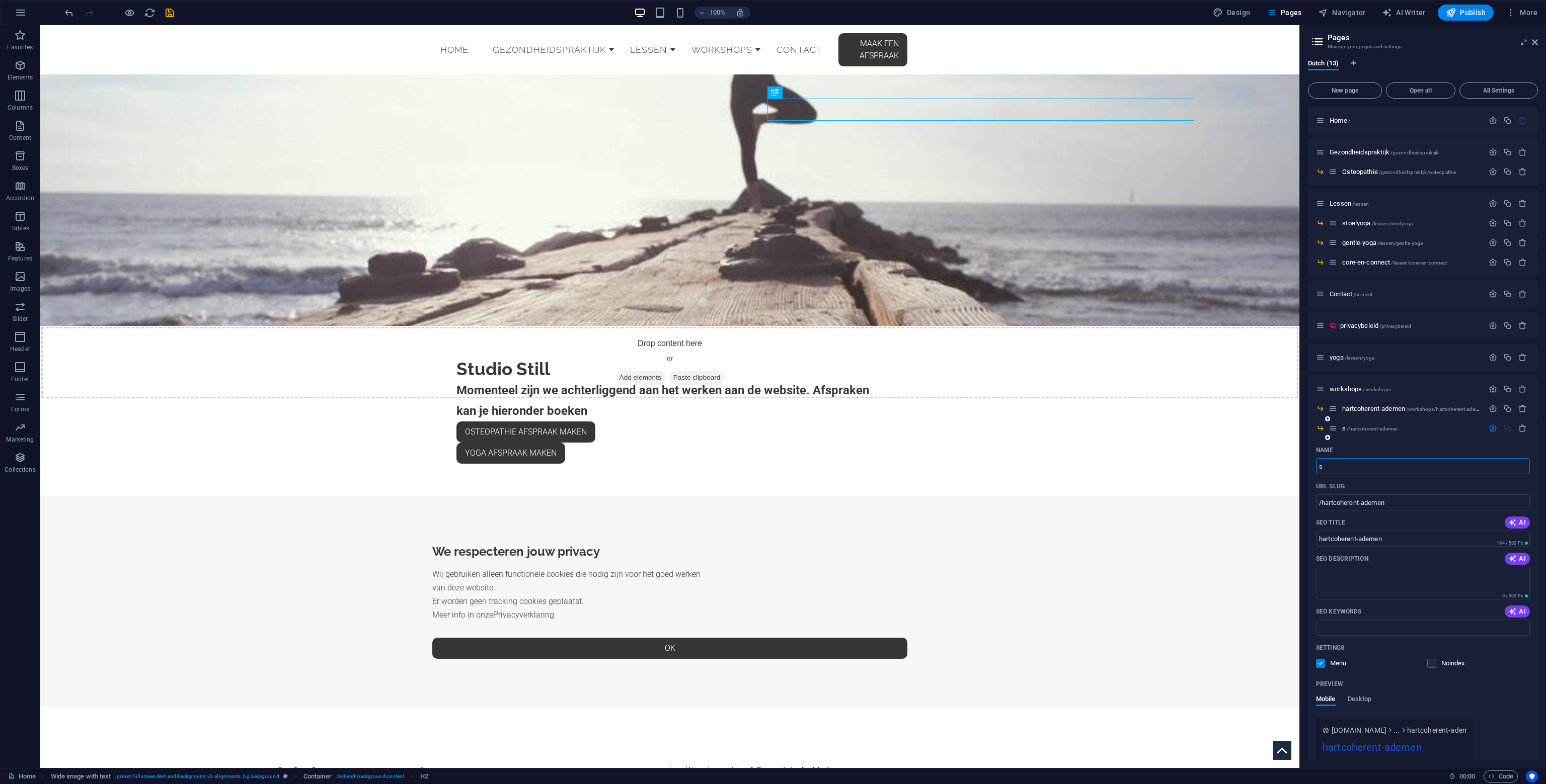
drag, startPoint x: 1374, startPoint y: 478, endPoint x: 1377, endPoint y: 465, distance: 13.3
click at [1375, 473] on div "Name s ​ URL SLUG /hartcoherent-ademen ​ SEO Title AI hartcoherent-ademen ​ 194…" at bounding box center [1422, 624] width 230 height 365
click at [1373, 460] on input "s" at bounding box center [1423, 466] width 214 height 16
click at [1370, 458] on input "s" at bounding box center [1423, 466] width 214 height 16
click at [1375, 464] on input "s" at bounding box center [1423, 466] width 214 height 16
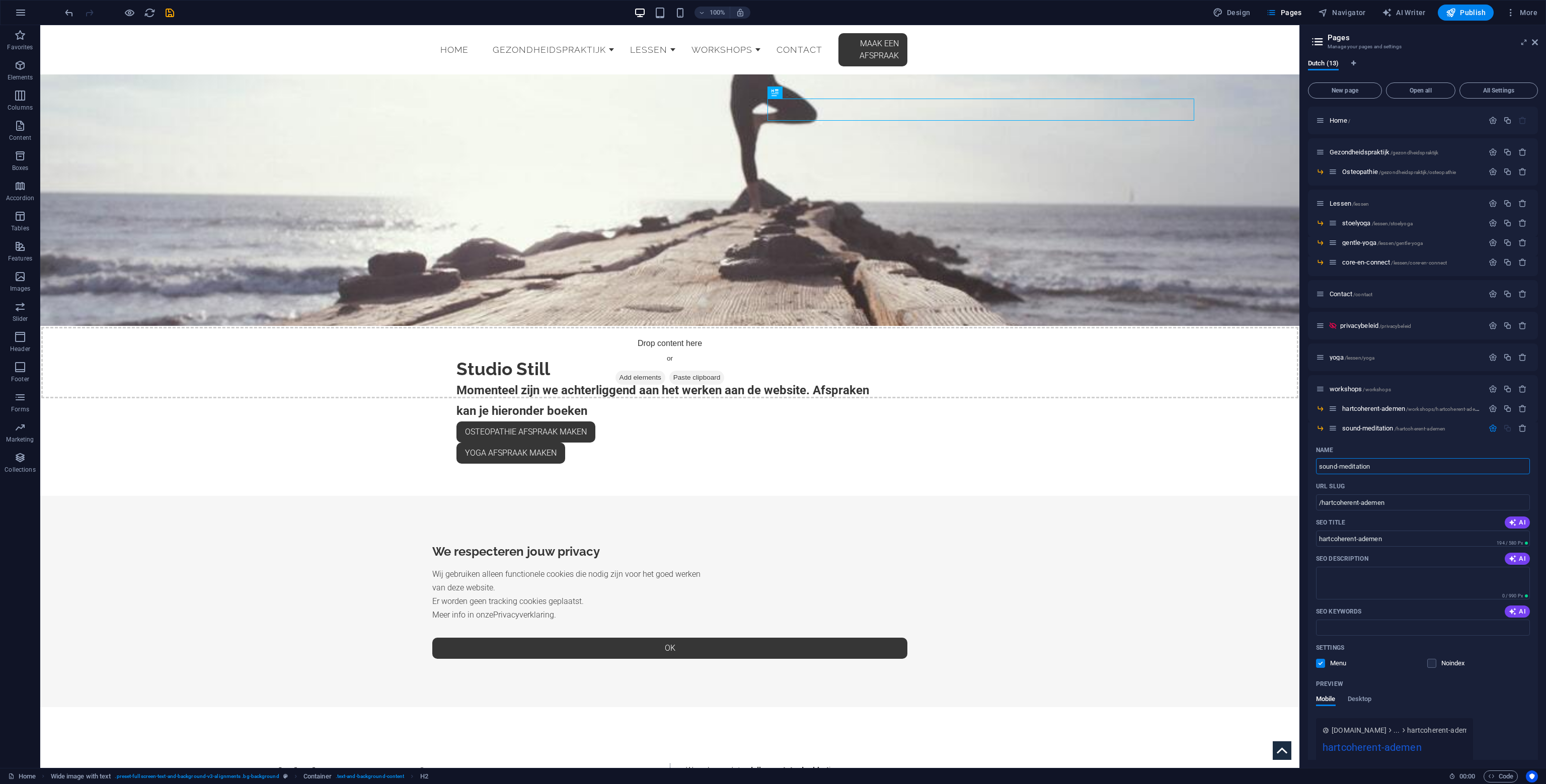
type input "sound-meditation"
drag, startPoint x: 1544, startPoint y: 409, endPoint x: 1362, endPoint y: 497, distance: 202.2
click at [1361, 486] on div "URL SLUG" at bounding box center [1423, 486] width 214 height 16
drag, startPoint x: 1322, startPoint y: 503, endPoint x: 1331, endPoint y: 499, distance: 9.8
click at [1322, 503] on input "/hartcoherent-ademen" at bounding box center [1423, 502] width 214 height 16
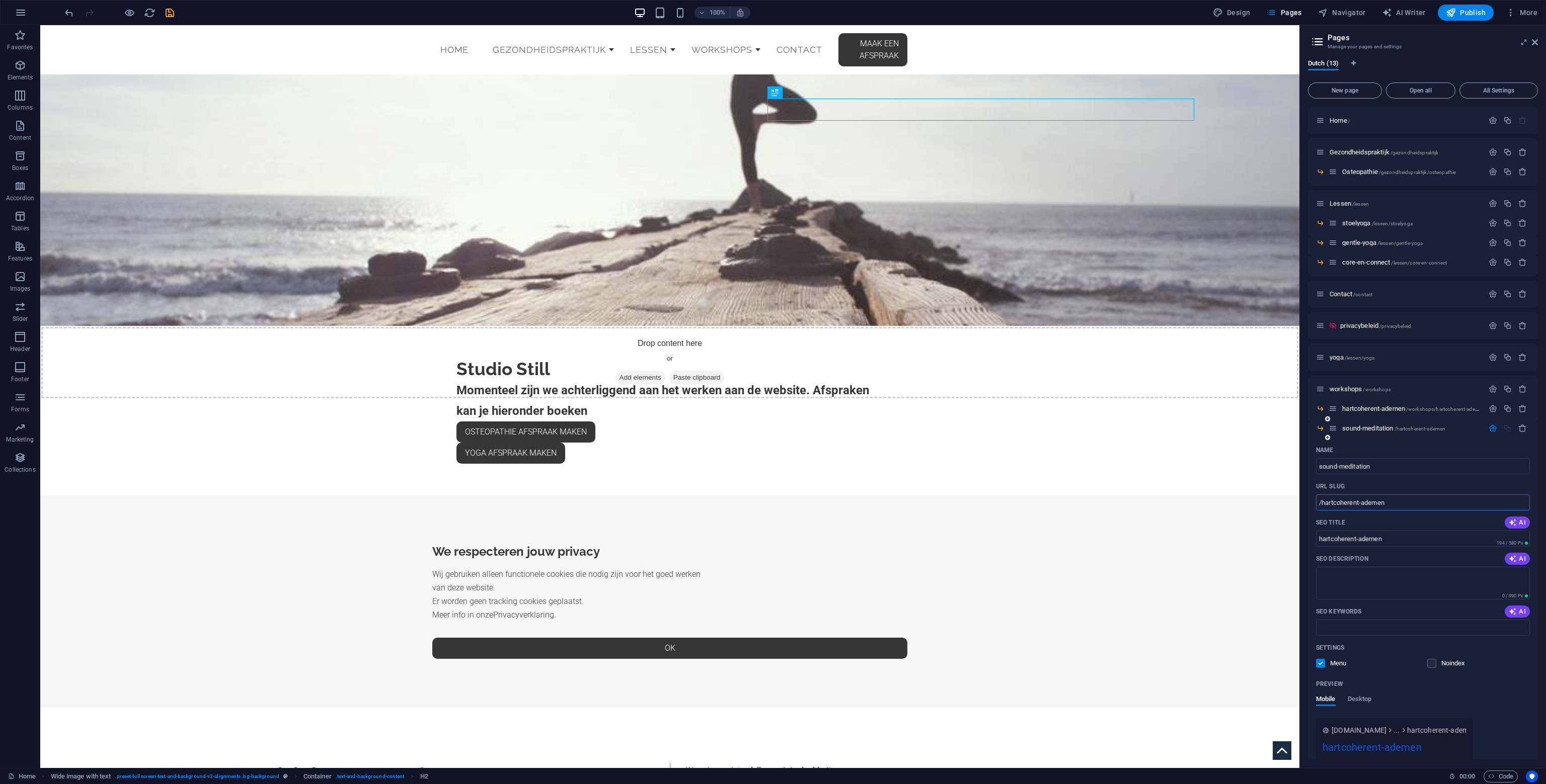
drag, startPoint x: 1320, startPoint y: 503, endPoint x: 1448, endPoint y: 497, distance: 128.1
click at [1446, 497] on input "/hartcoherent-ademen" at bounding box center [1423, 502] width 214 height 16
type input "/workshop/sound-meditation"
click at [1463, 539] on input "hartcoherent-ademen" at bounding box center [1423, 539] width 214 height 16
click at [1382, 426] on span "sound-meditation /workshop/sound-meditation" at bounding box center [1402, 428] width 120 height 8
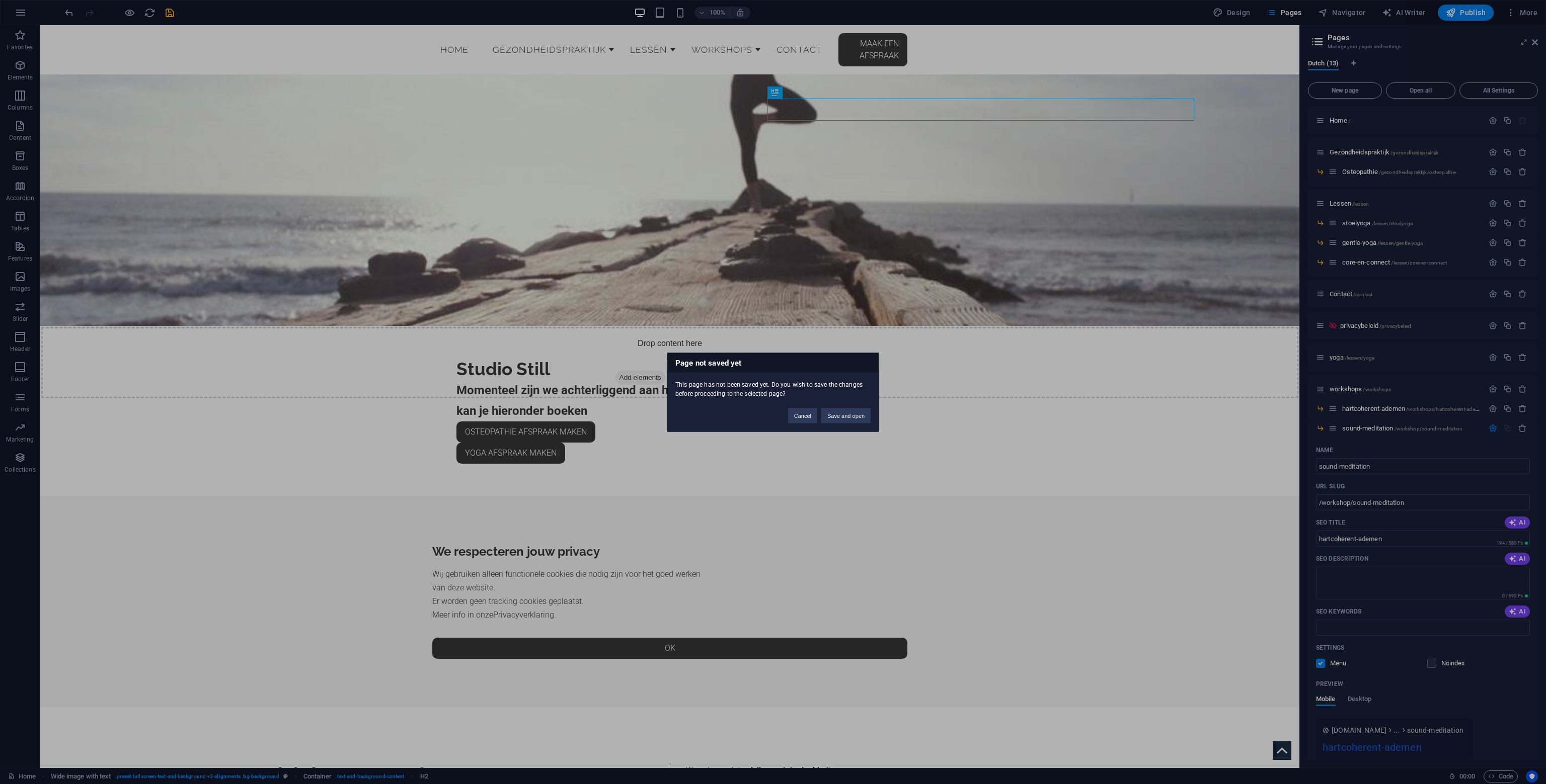
click at [1383, 426] on div "Page not saved yet This page has not been saved yet. Do you wish to save the ch…" at bounding box center [773, 392] width 1546 height 784
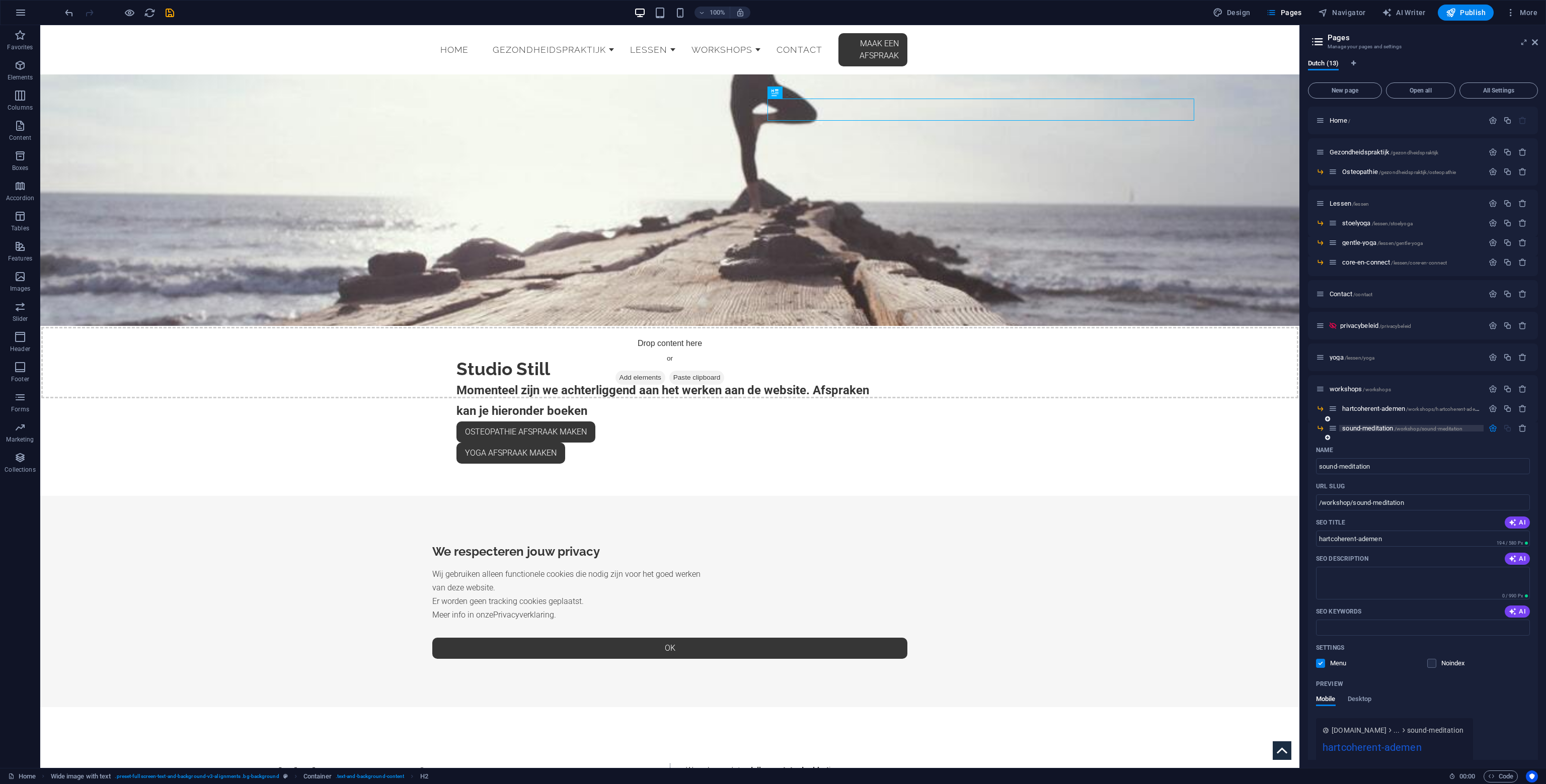
click at [1376, 425] on span "sound-meditation /workshop/sound-meditation" at bounding box center [1402, 428] width 120 height 8
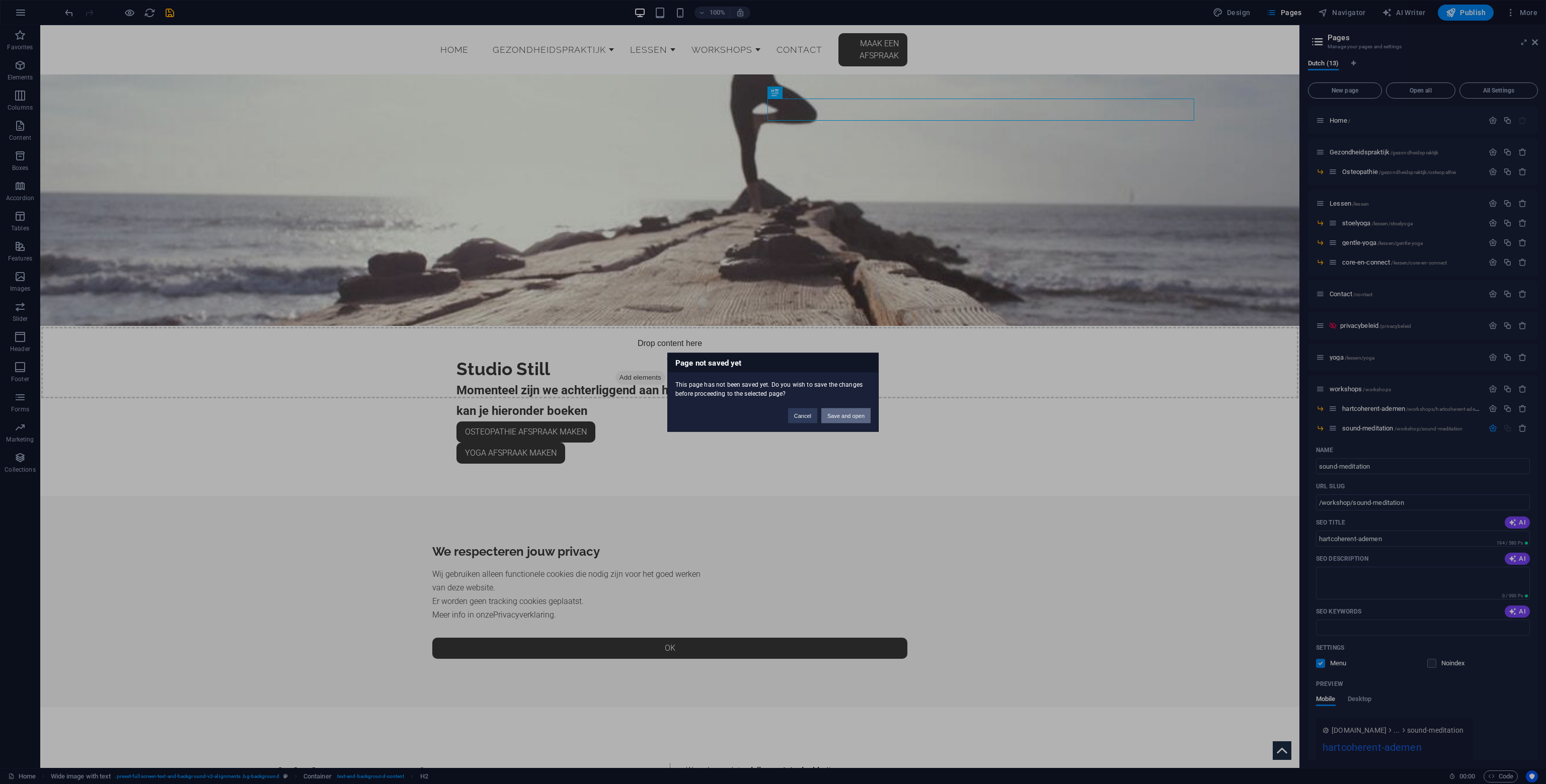
click at [847, 416] on button "Save and open" at bounding box center [846, 415] width 49 height 15
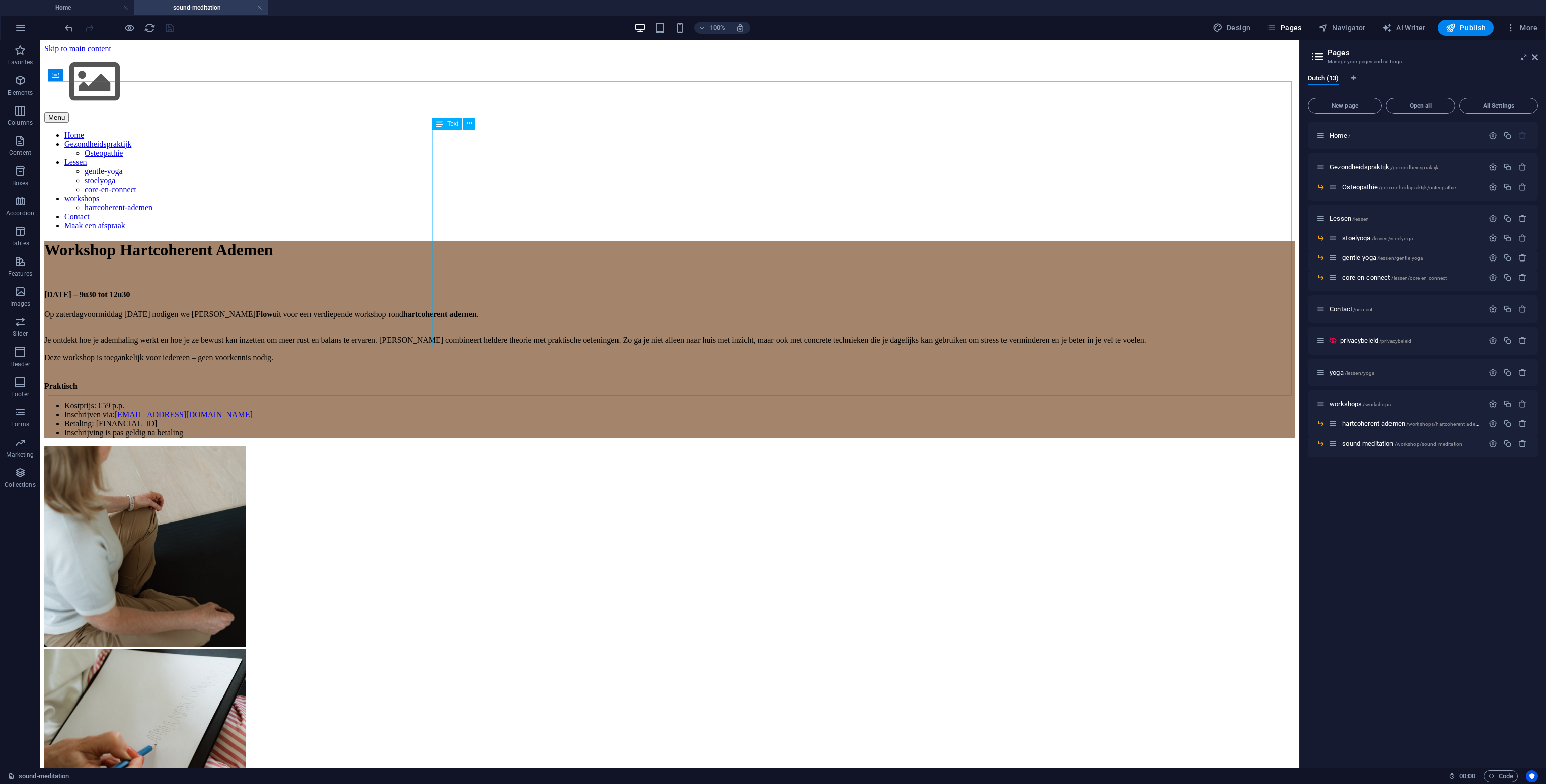
click at [440, 125] on icon at bounding box center [440, 124] width 7 height 12
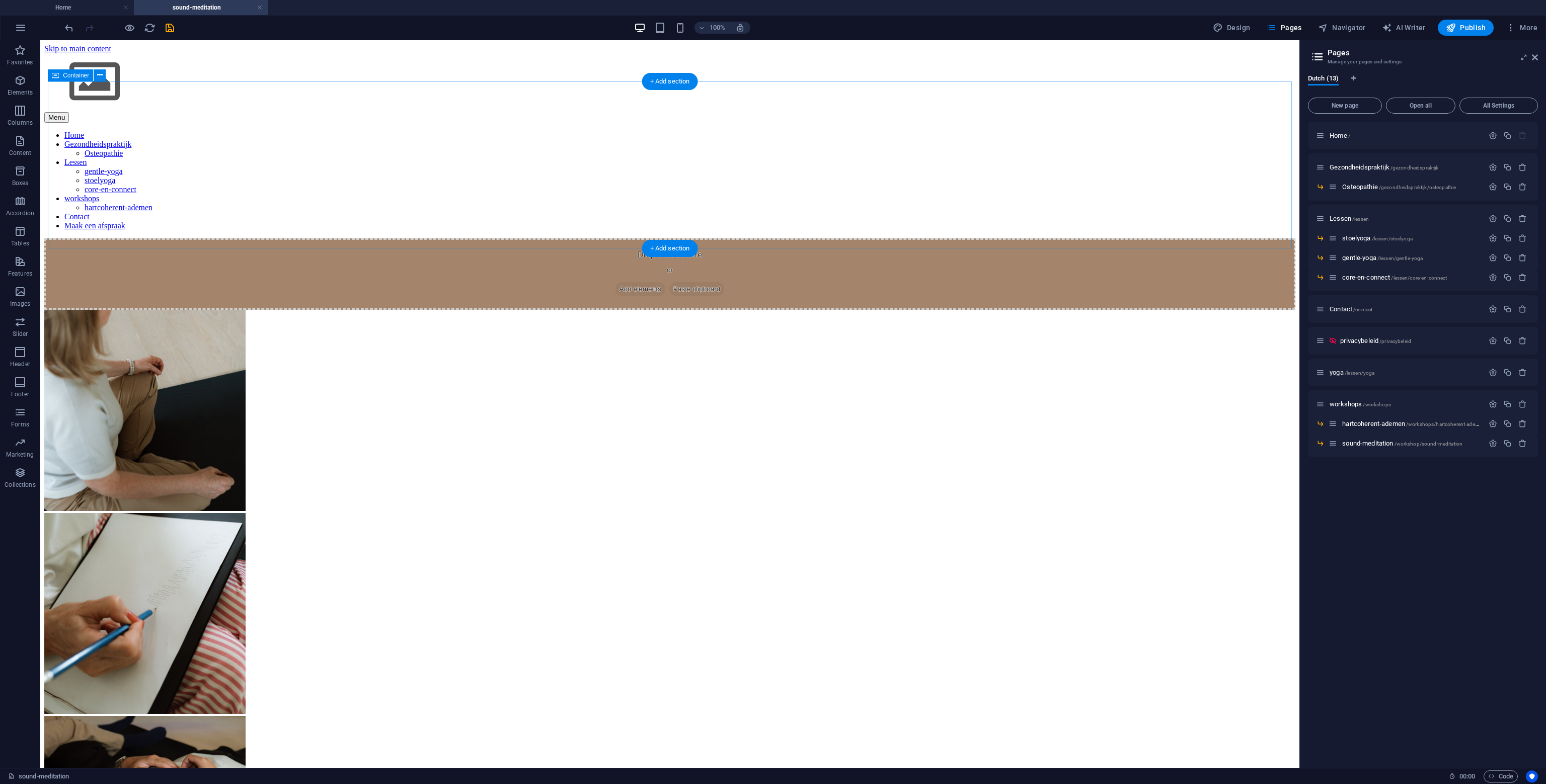
click at [634, 282] on span "Add elements" at bounding box center [640, 289] width 50 height 14
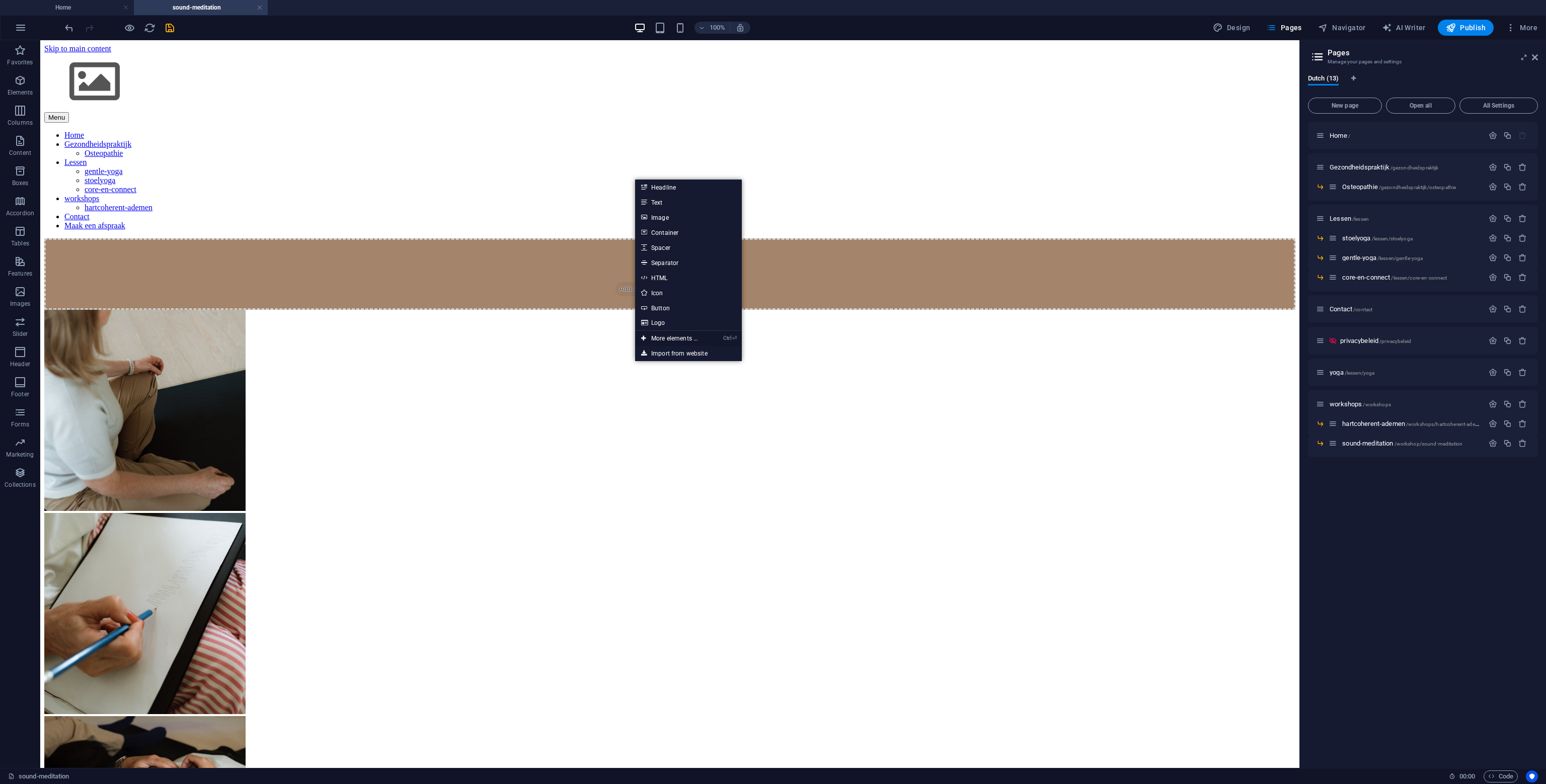
drag, startPoint x: 443, startPoint y: 298, endPoint x: 683, endPoint y: 338, distance: 243.3
click at [683, 338] on link "Ctrl ⏎ More elements ..." at bounding box center [669, 338] width 69 height 15
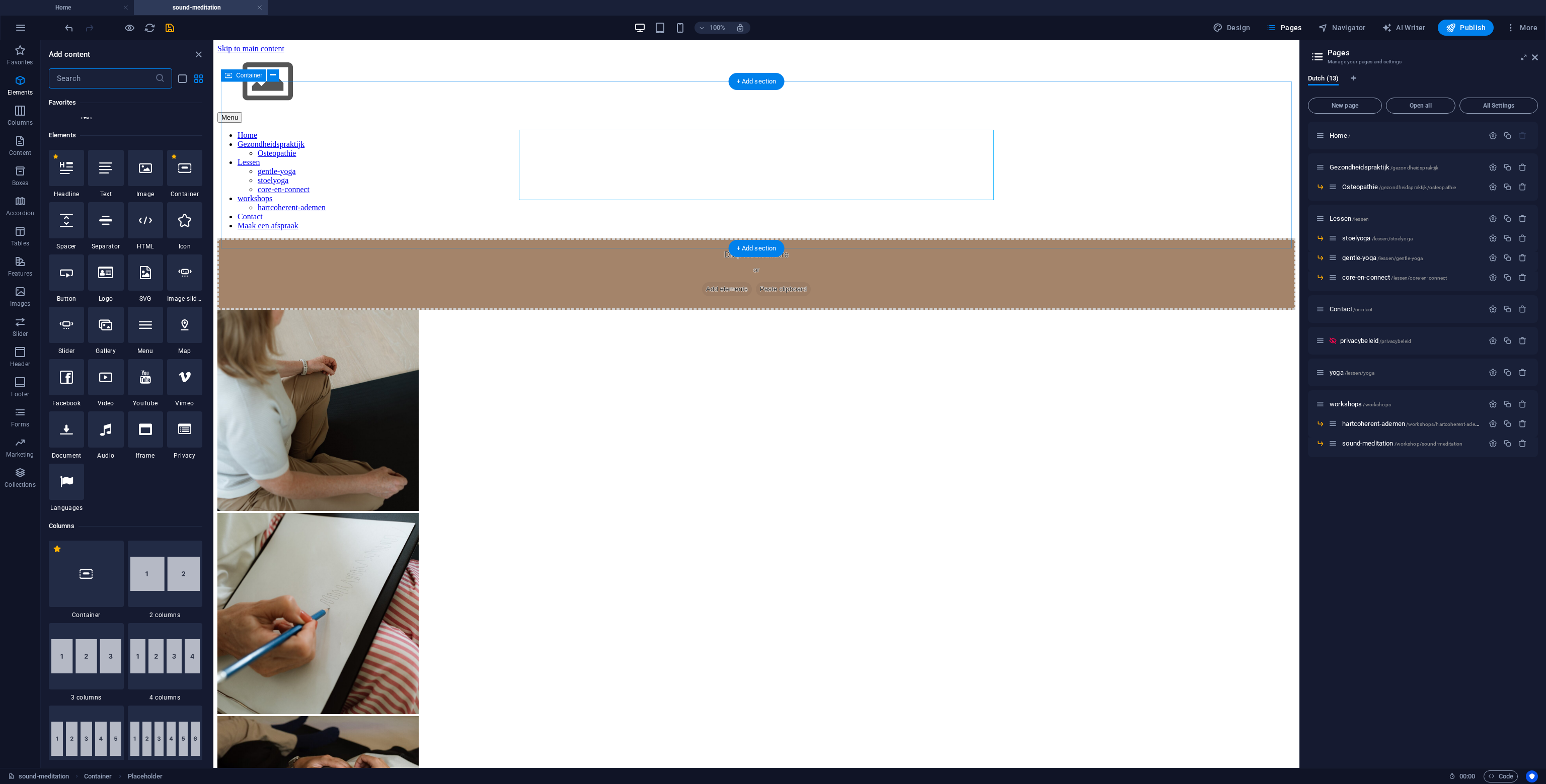
scroll to position [189, 0]
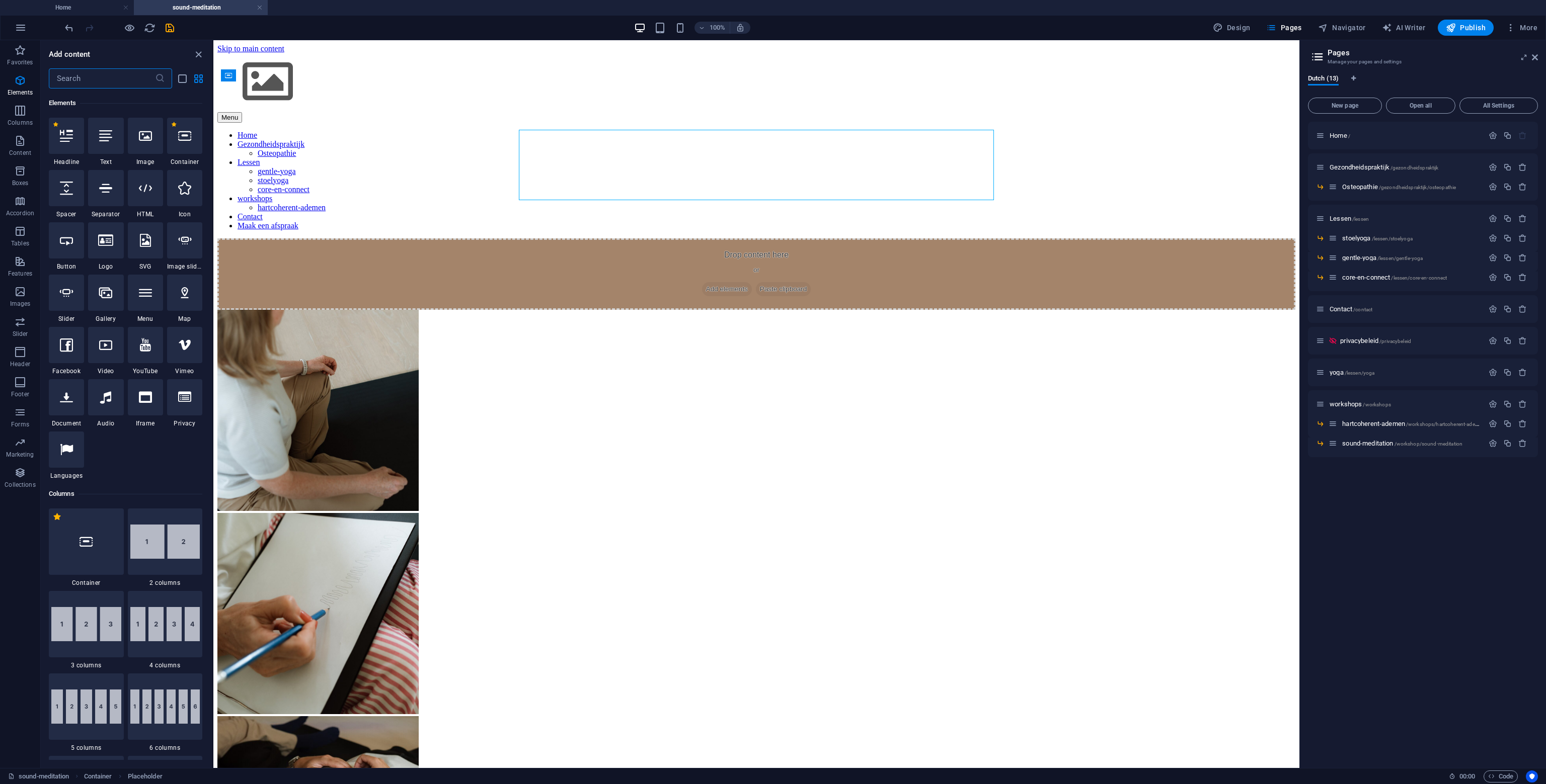
click at [114, 88] on input "text" at bounding box center [101, 79] width 106 height 20
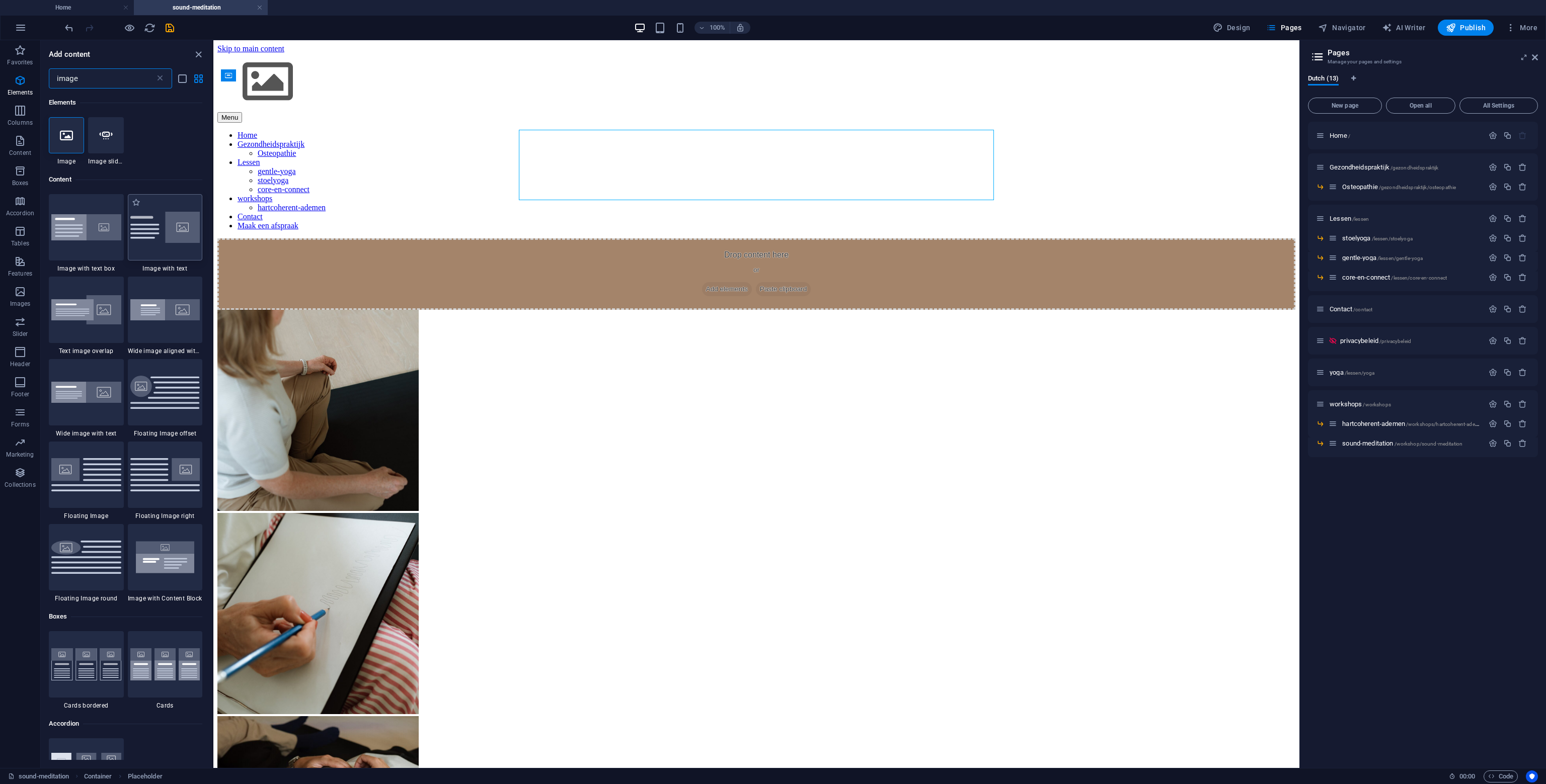
type input "image"
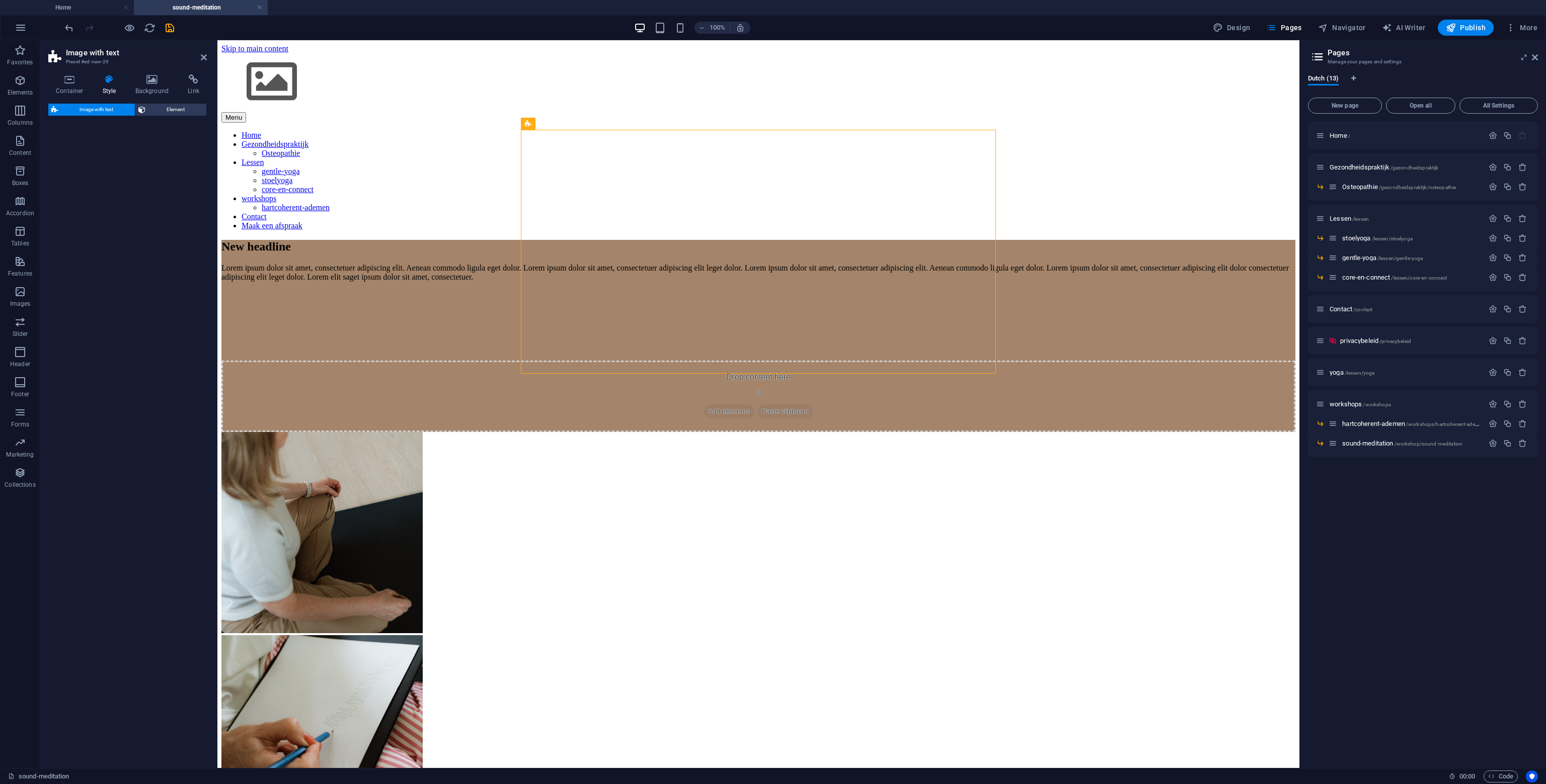
select select "rem"
select select "px"
select select "preset-text-with-image-v4-default"
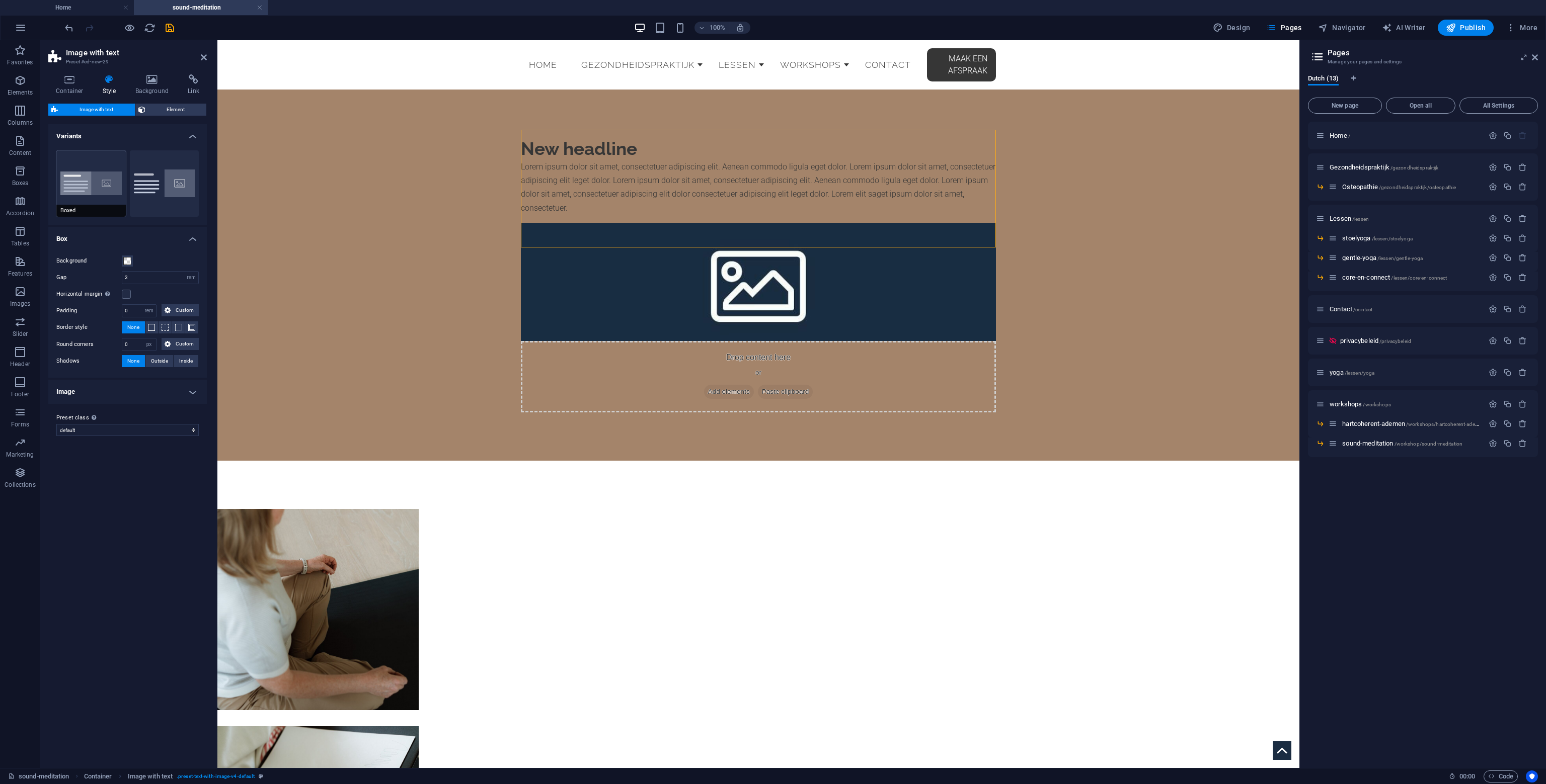
click at [103, 186] on button "Boxed" at bounding box center [91, 184] width 70 height 67
type input "0"
type input "2.5"
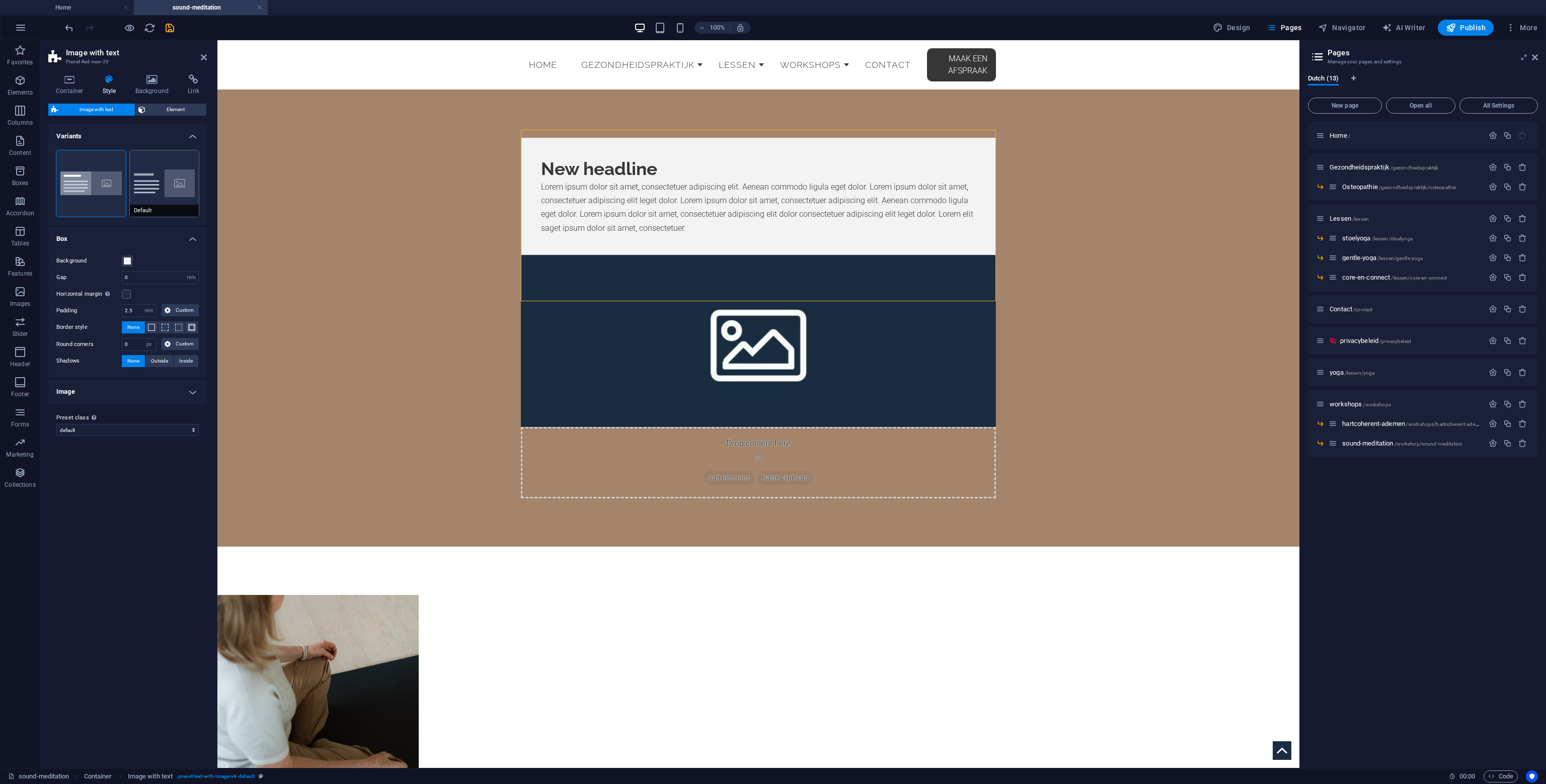
click at [159, 181] on button "Default" at bounding box center [164, 184] width 70 height 67
type input "2"
type input "0"
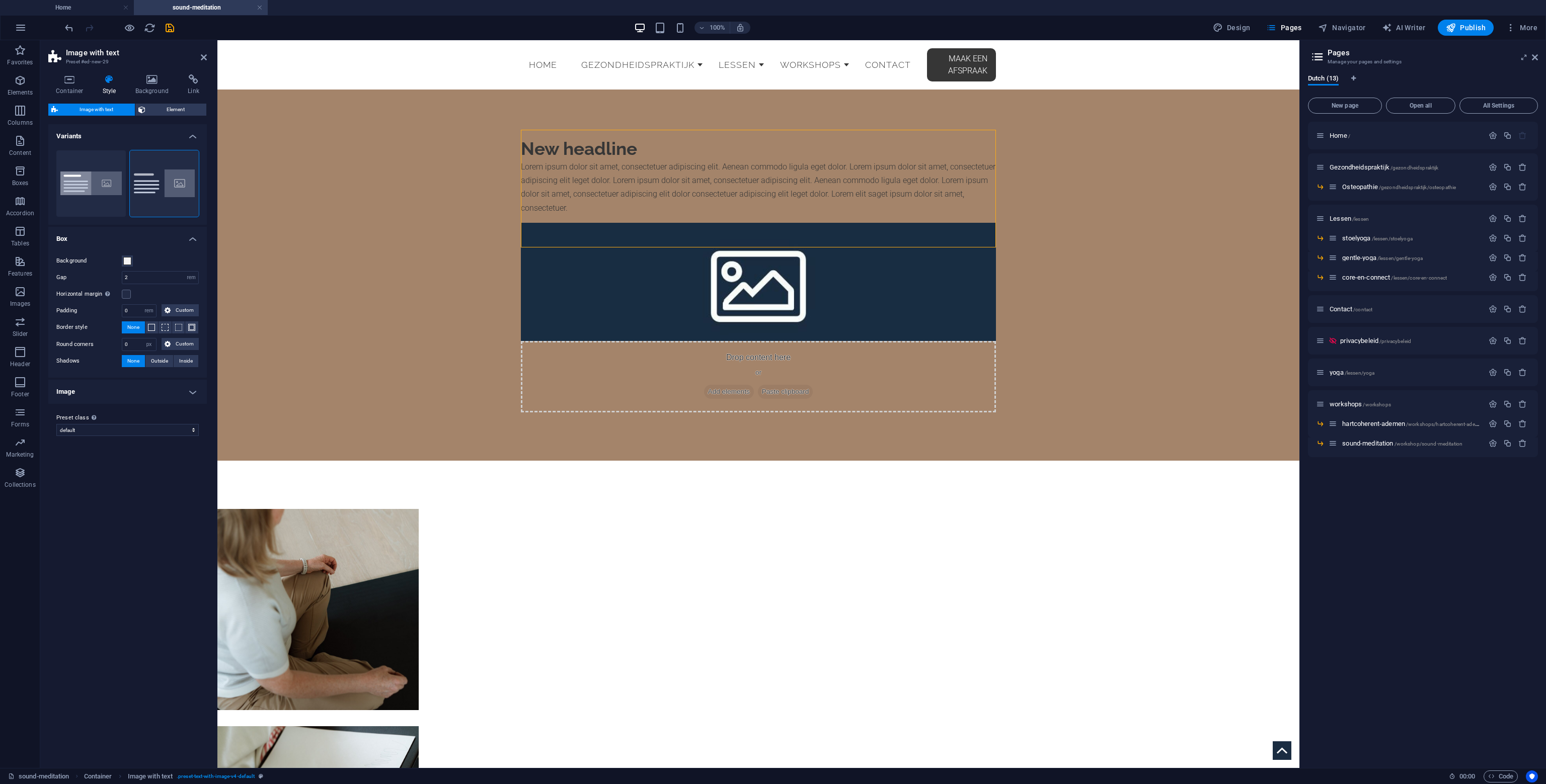
click at [138, 392] on h4 "Image" at bounding box center [127, 392] width 158 height 24
click at [138, 393] on h4 "Image" at bounding box center [127, 389] width 158 height 18
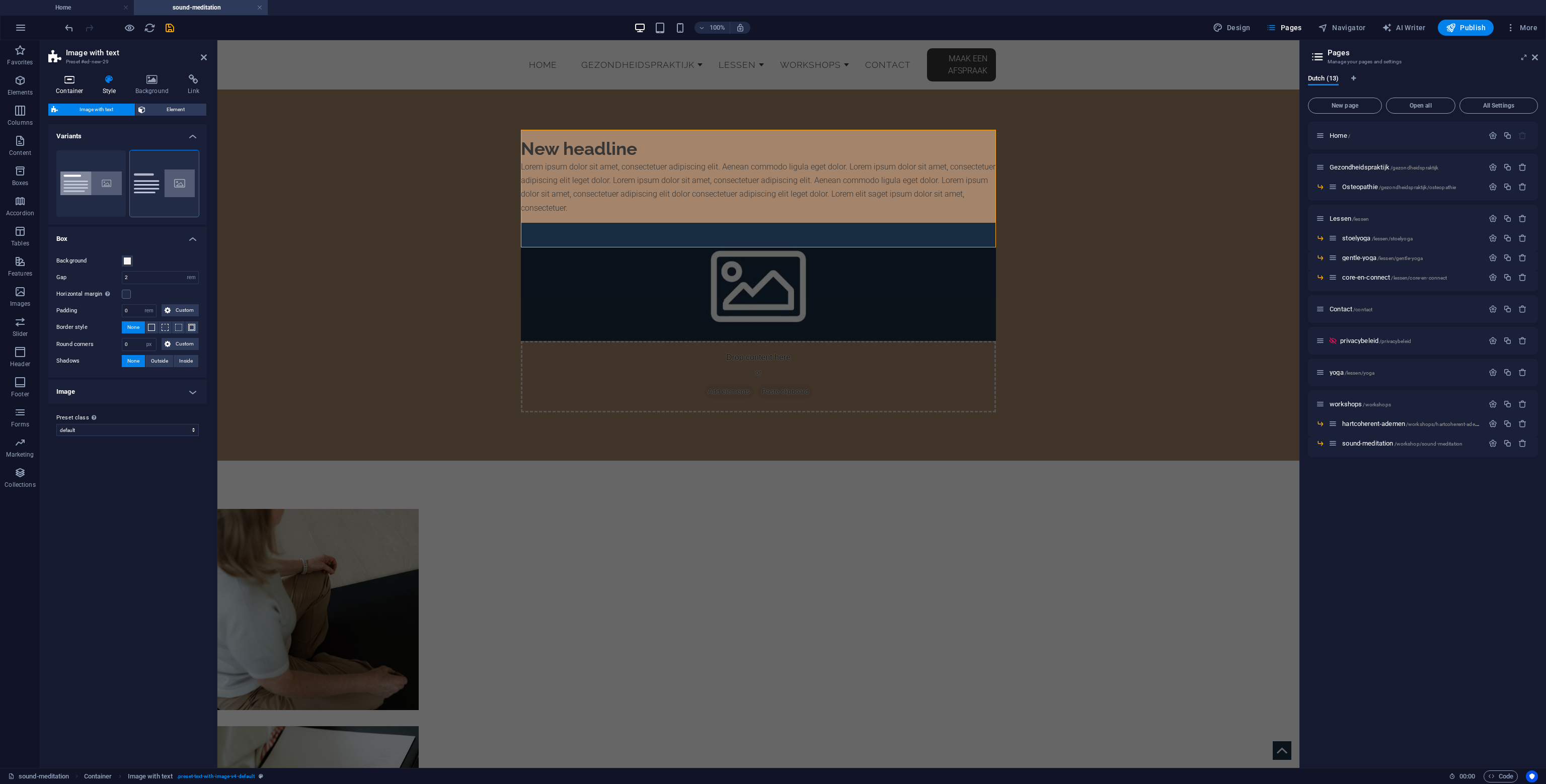
click at [73, 85] on h4 "Container" at bounding box center [71, 85] width 47 height 21
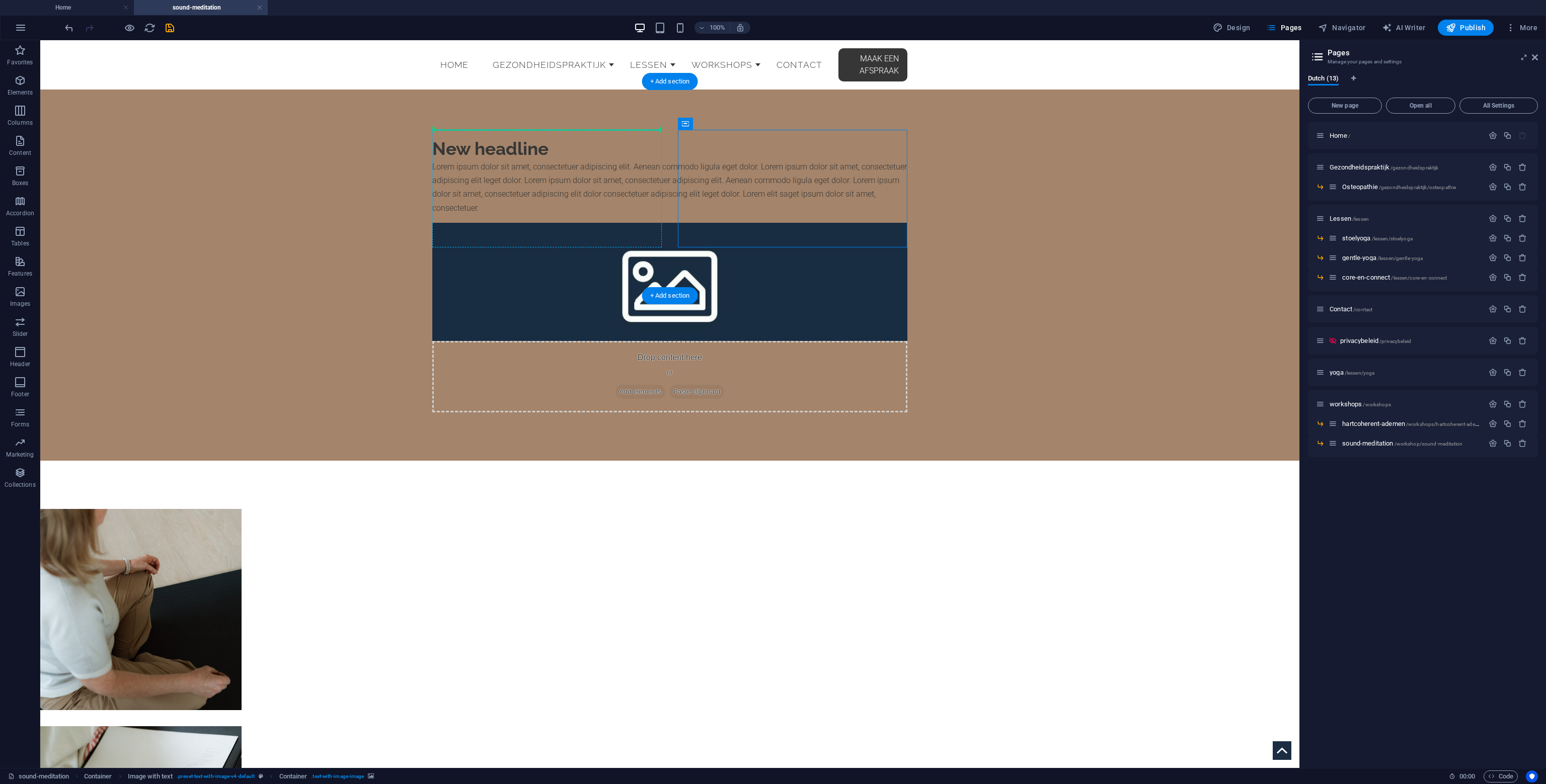
drag, startPoint x: 834, startPoint y: 164, endPoint x: 433, endPoint y: 136, distance: 402.0
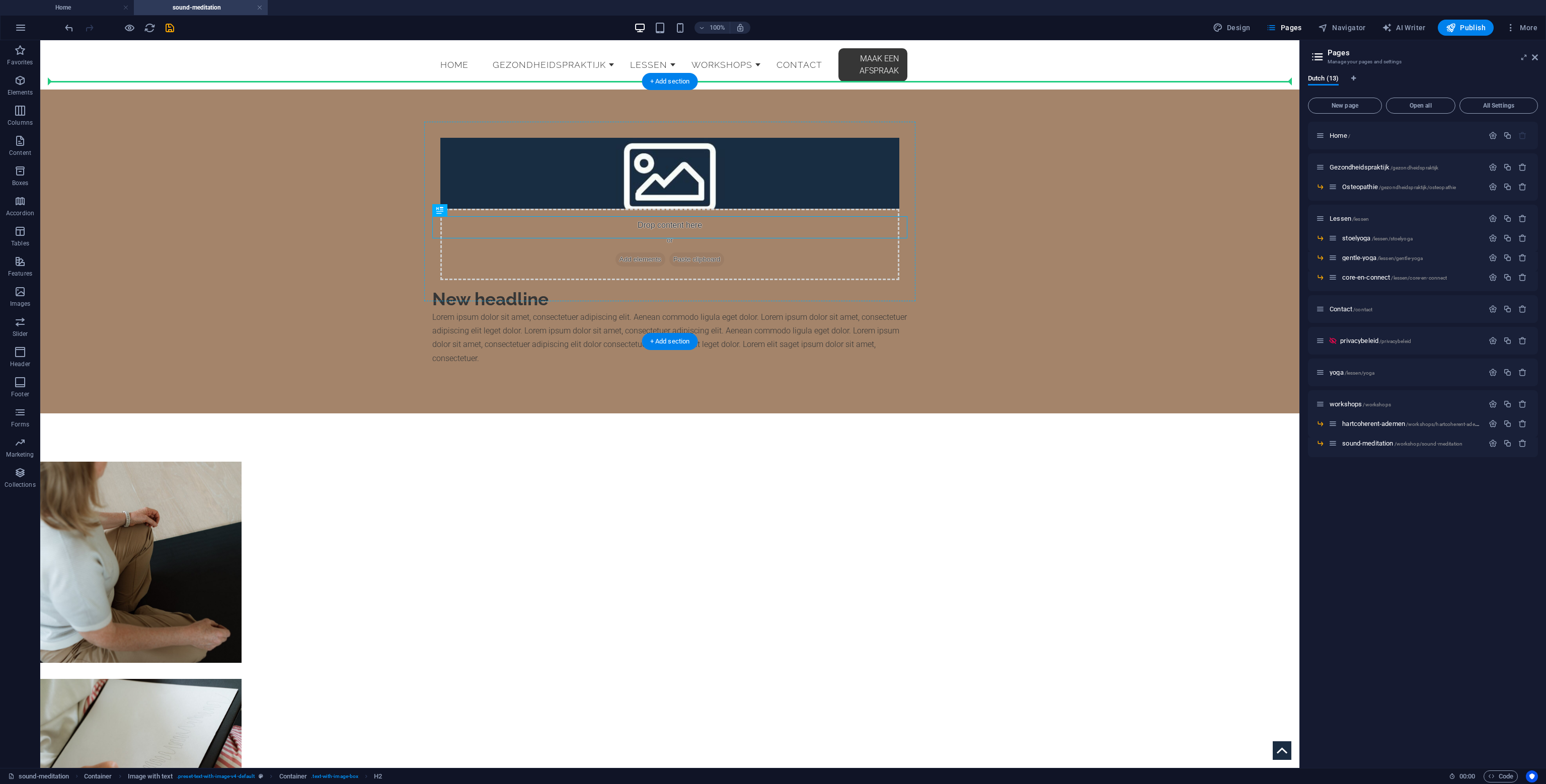
drag, startPoint x: 493, startPoint y: 249, endPoint x: 745, endPoint y: 155, distance: 269.0
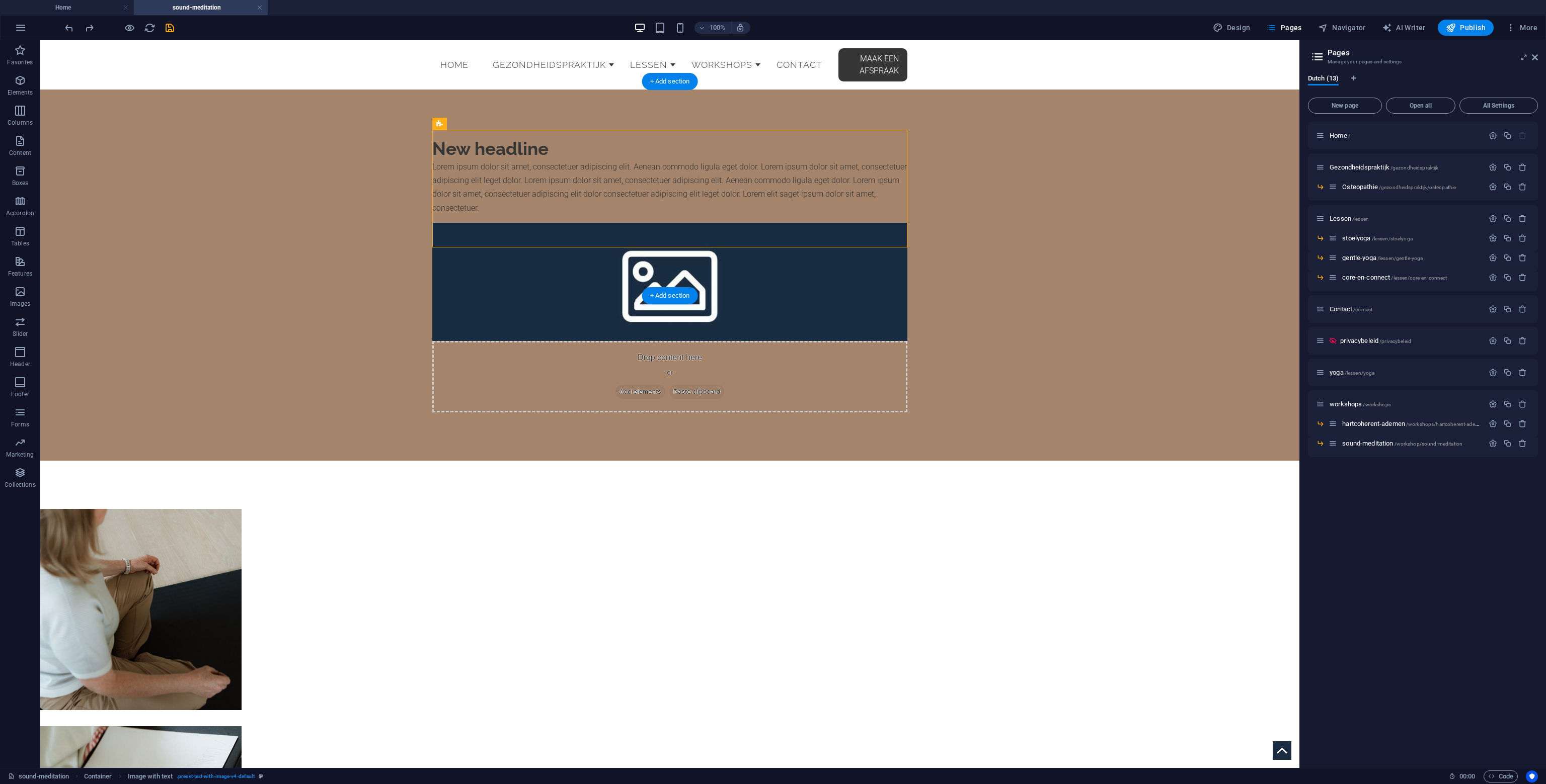
drag, startPoint x: 483, startPoint y: 163, endPoint x: 783, endPoint y: 136, distance: 301.2
click at [441, 123] on icon at bounding box center [439, 124] width 7 height 12
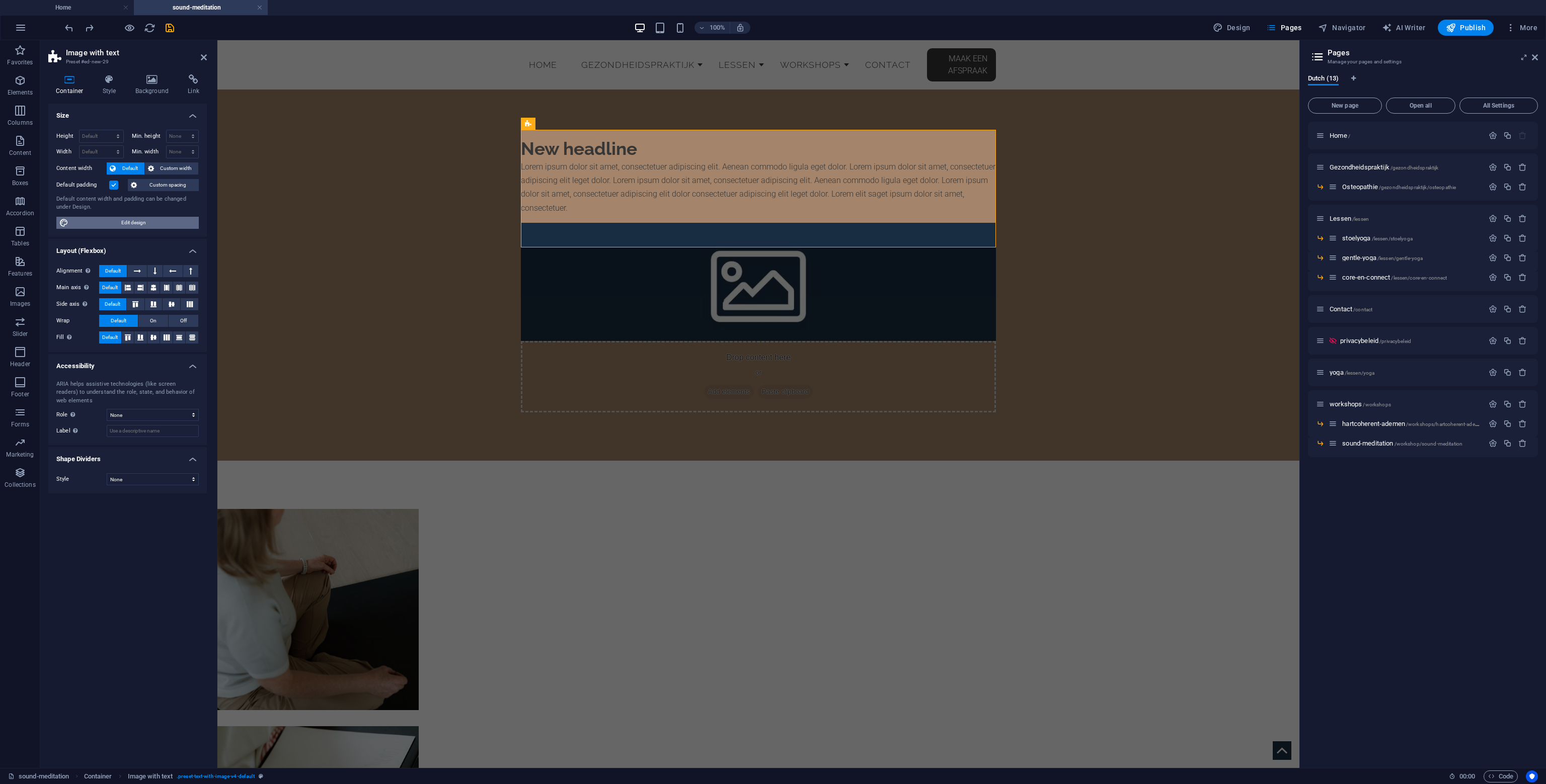
click at [143, 223] on span "Edit design" at bounding box center [133, 223] width 124 height 12
select select "px"
select select "300"
select select "px"
select select "rem"
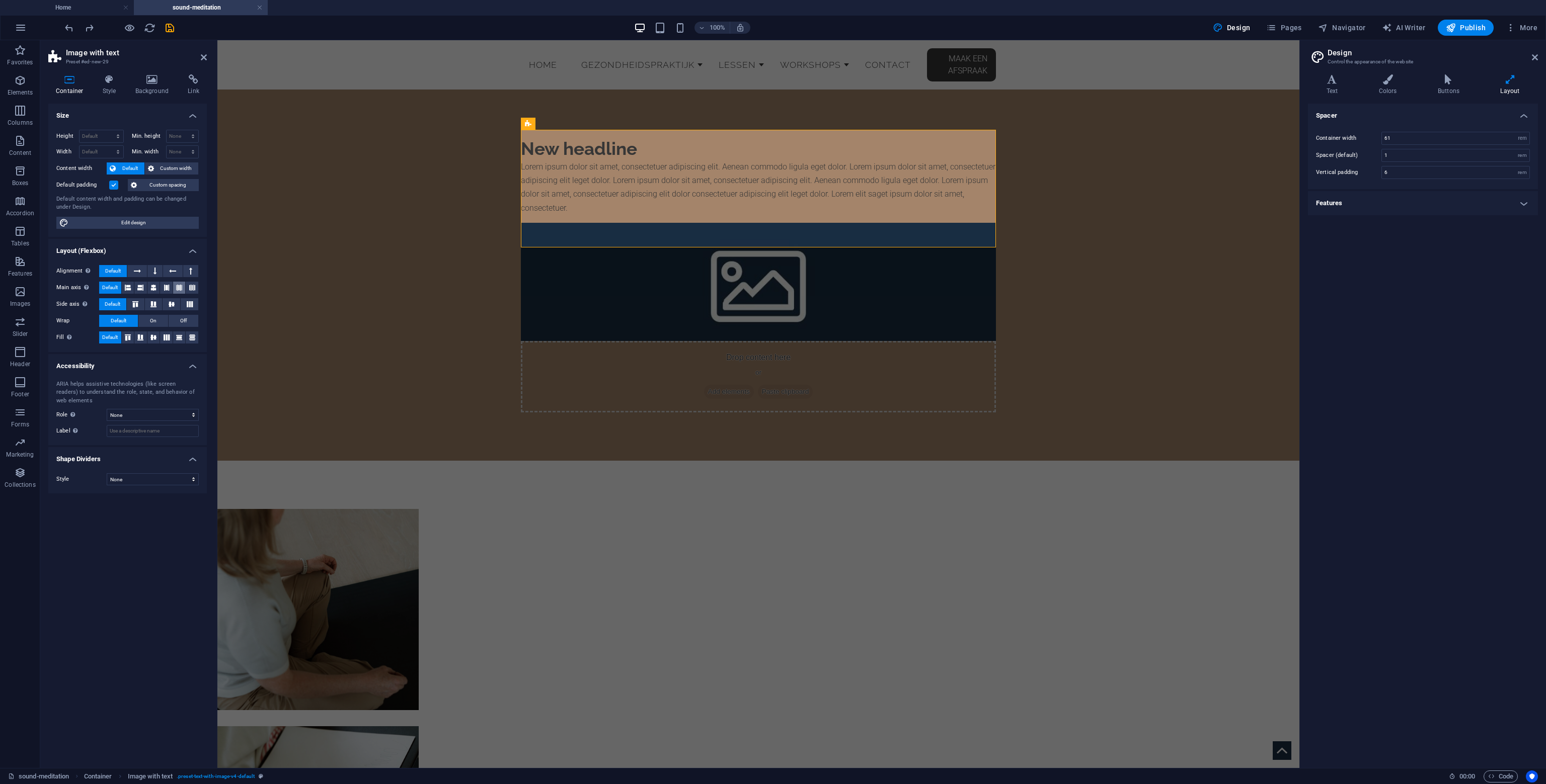
click at [179, 287] on icon at bounding box center [179, 288] width 6 height 12
click at [190, 285] on icon at bounding box center [192, 288] width 6 height 12
click at [173, 269] on icon at bounding box center [173, 271] width 7 height 12
click at [112, 288] on span "Default" at bounding box center [110, 288] width 16 height 12
click at [559, 223] on figure at bounding box center [759, 281] width 475 height 118
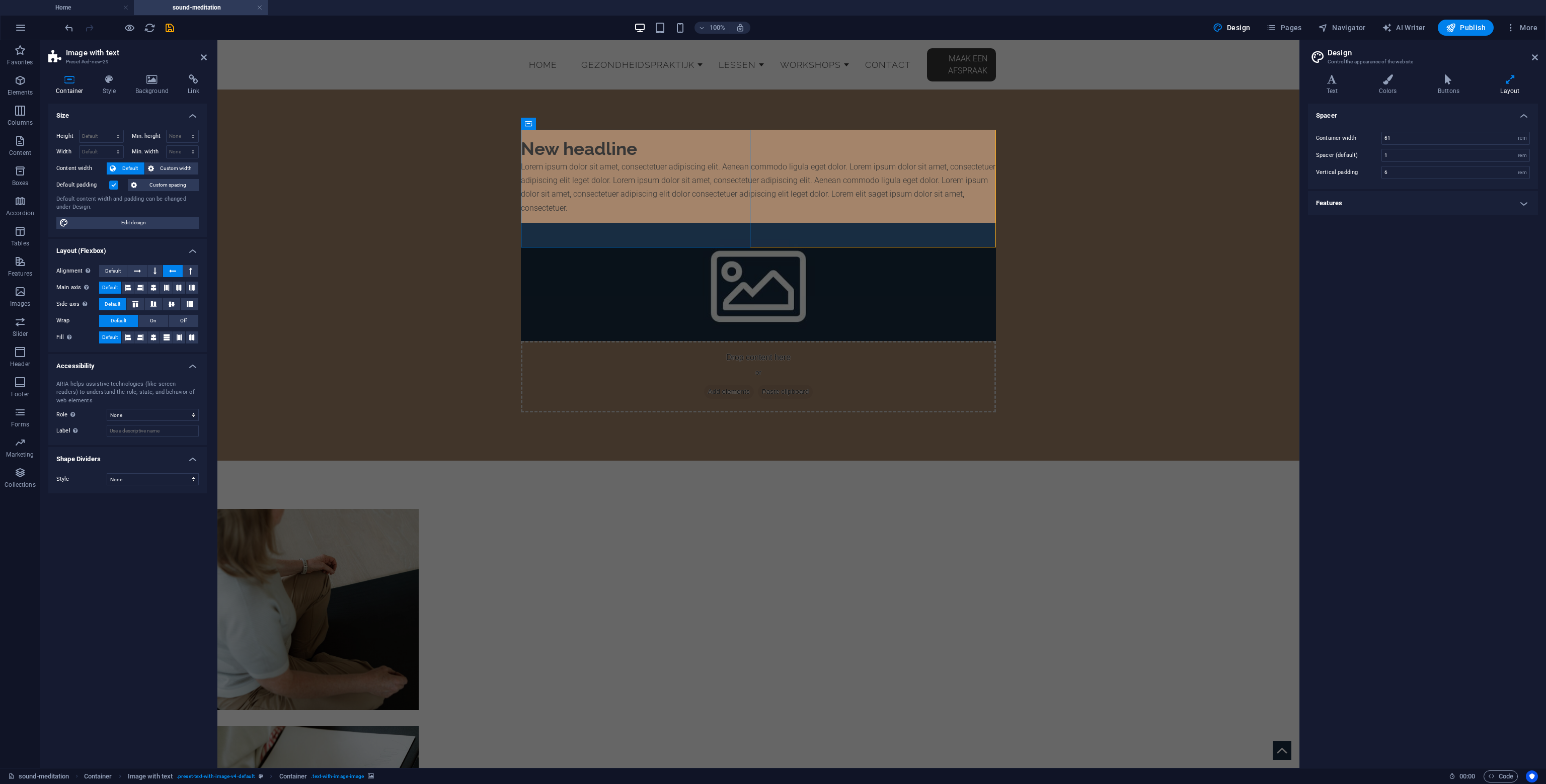
click at [559, 223] on figure at bounding box center [759, 281] width 475 height 118
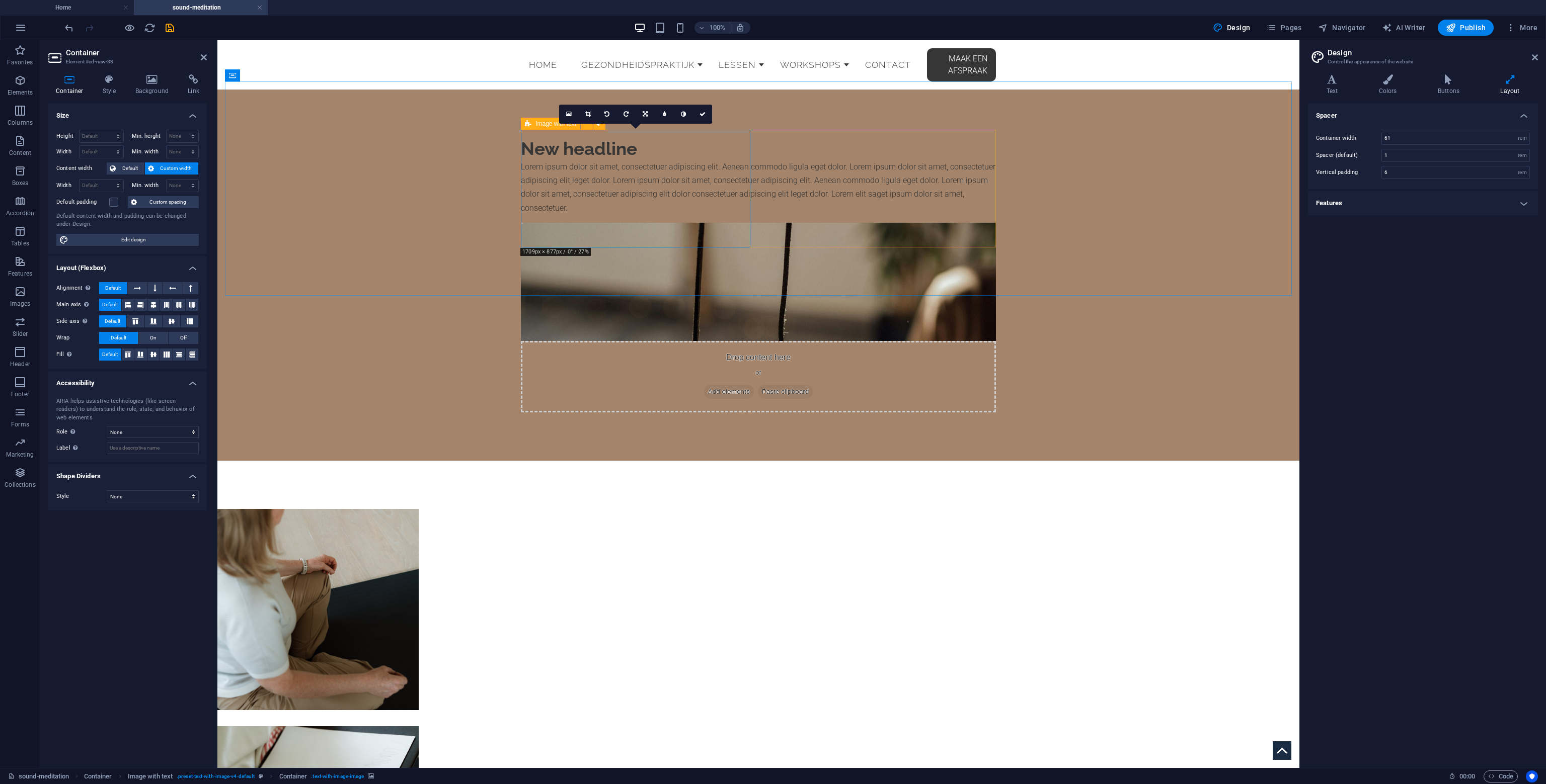
click at [525, 122] on icon at bounding box center [528, 124] width 7 height 12
drag, startPoint x: 525, startPoint y: 122, endPoint x: 292, endPoint y: 88, distance: 235.5
click at [525, 122] on icon at bounding box center [528, 124] width 7 height 12
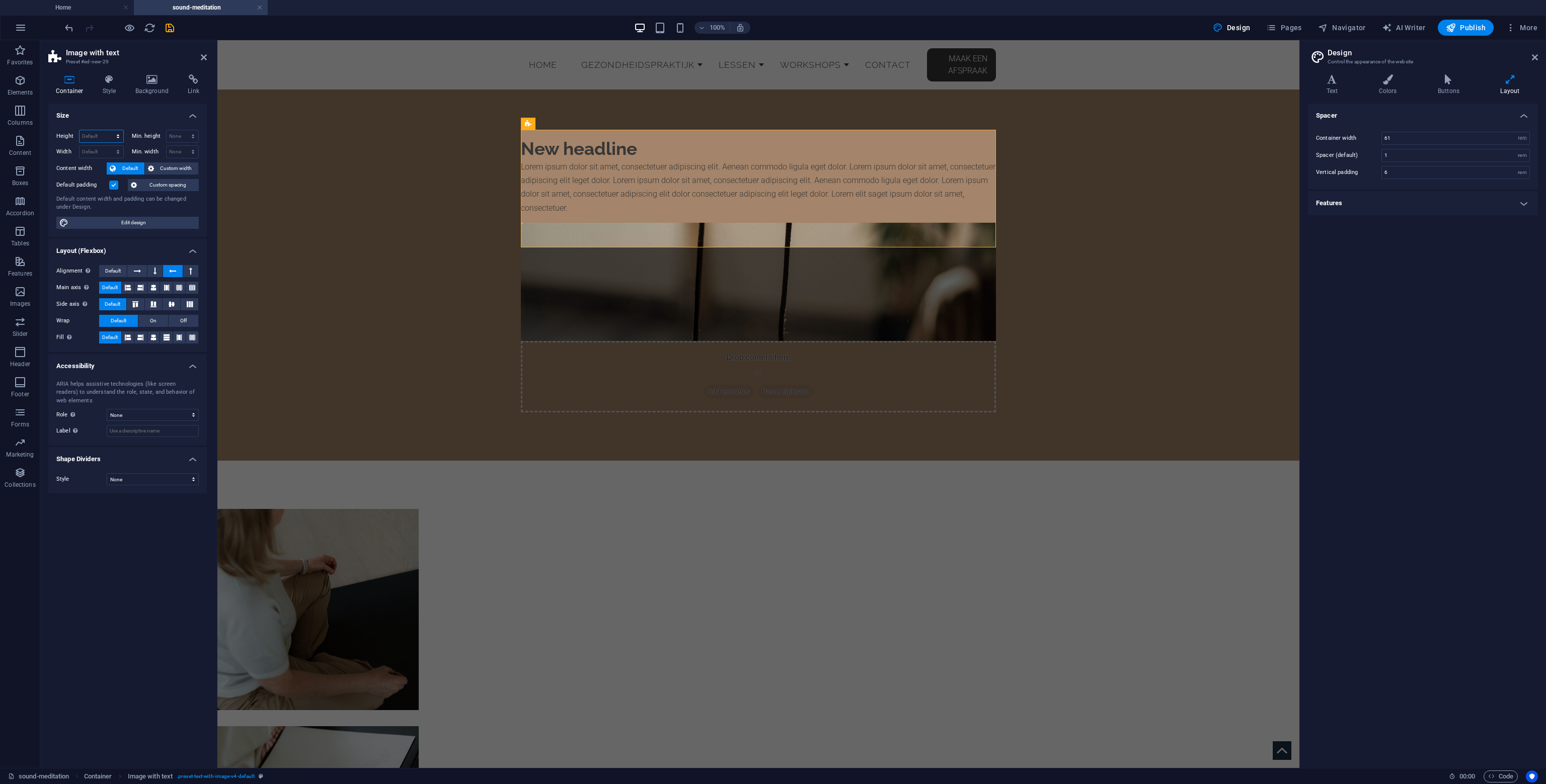
click at [86, 131] on select "Default px rem % vh vw" at bounding box center [101, 136] width 44 height 12
select select "px"
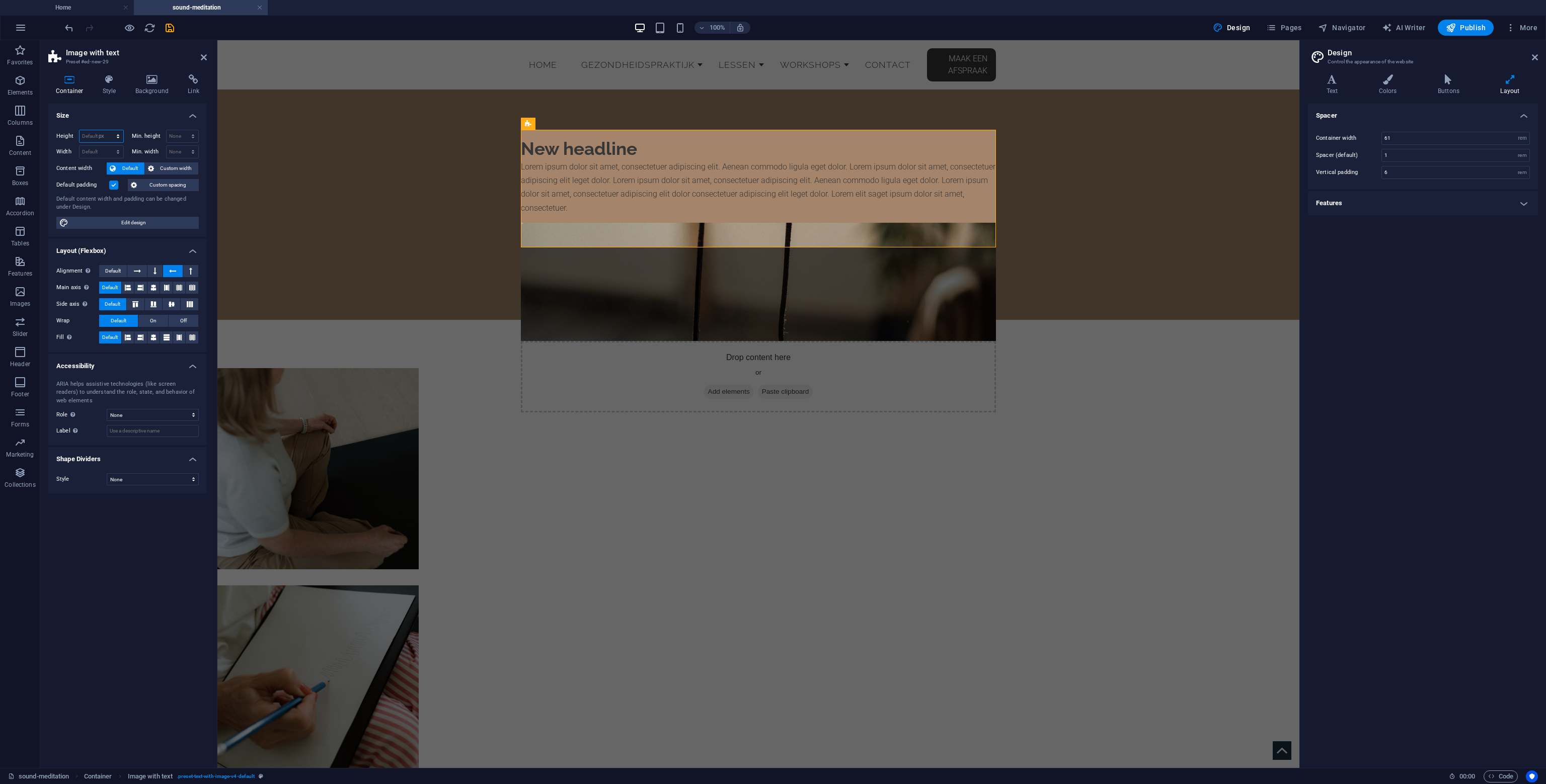
click at [109, 130] on select "Default px rem % vh vw" at bounding box center [101, 136] width 44 height 12
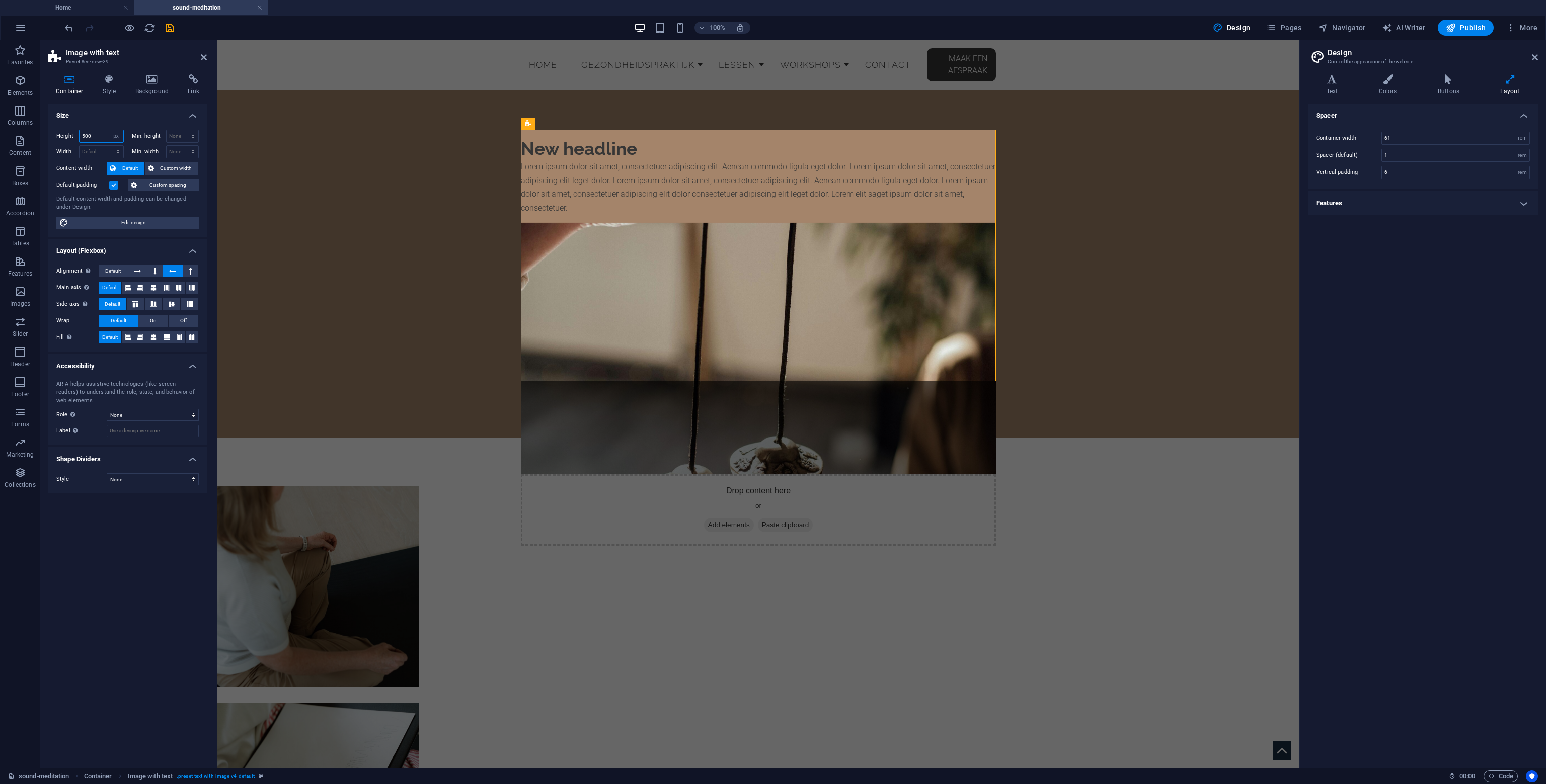
click at [92, 134] on input "500" at bounding box center [101, 136] width 44 height 12
type input "600"
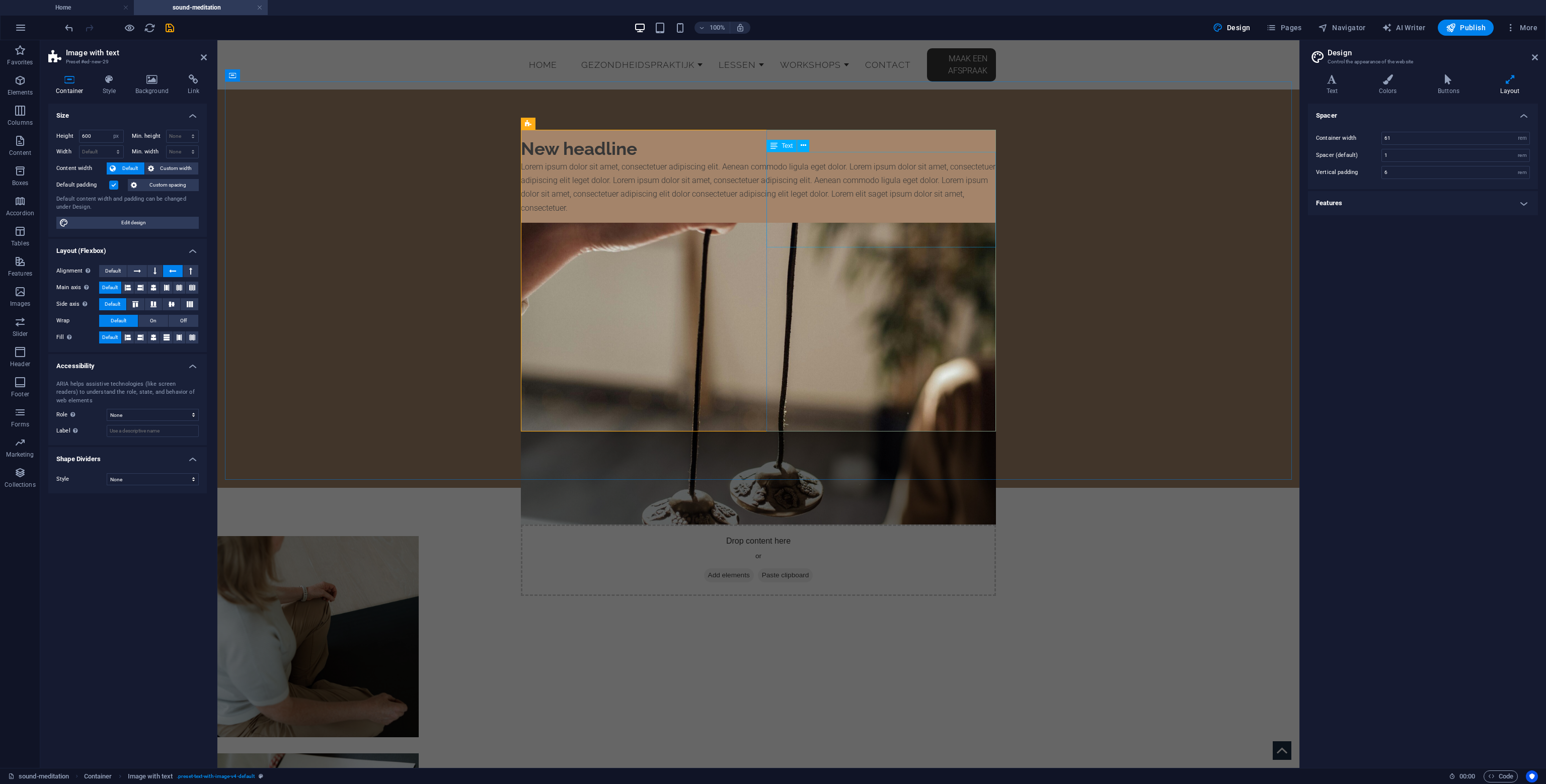
click at [819, 190] on div "Lorem ipsum dolor sit amet, consectetuer adipiscing elit. Aenean commodo ligula…" at bounding box center [759, 187] width 475 height 55
click at [818, 189] on div "Lorem ipsum dolor sit amet, consectetuer adipiscing elit. Aenean commodo ligula…" at bounding box center [759, 187] width 475 height 55
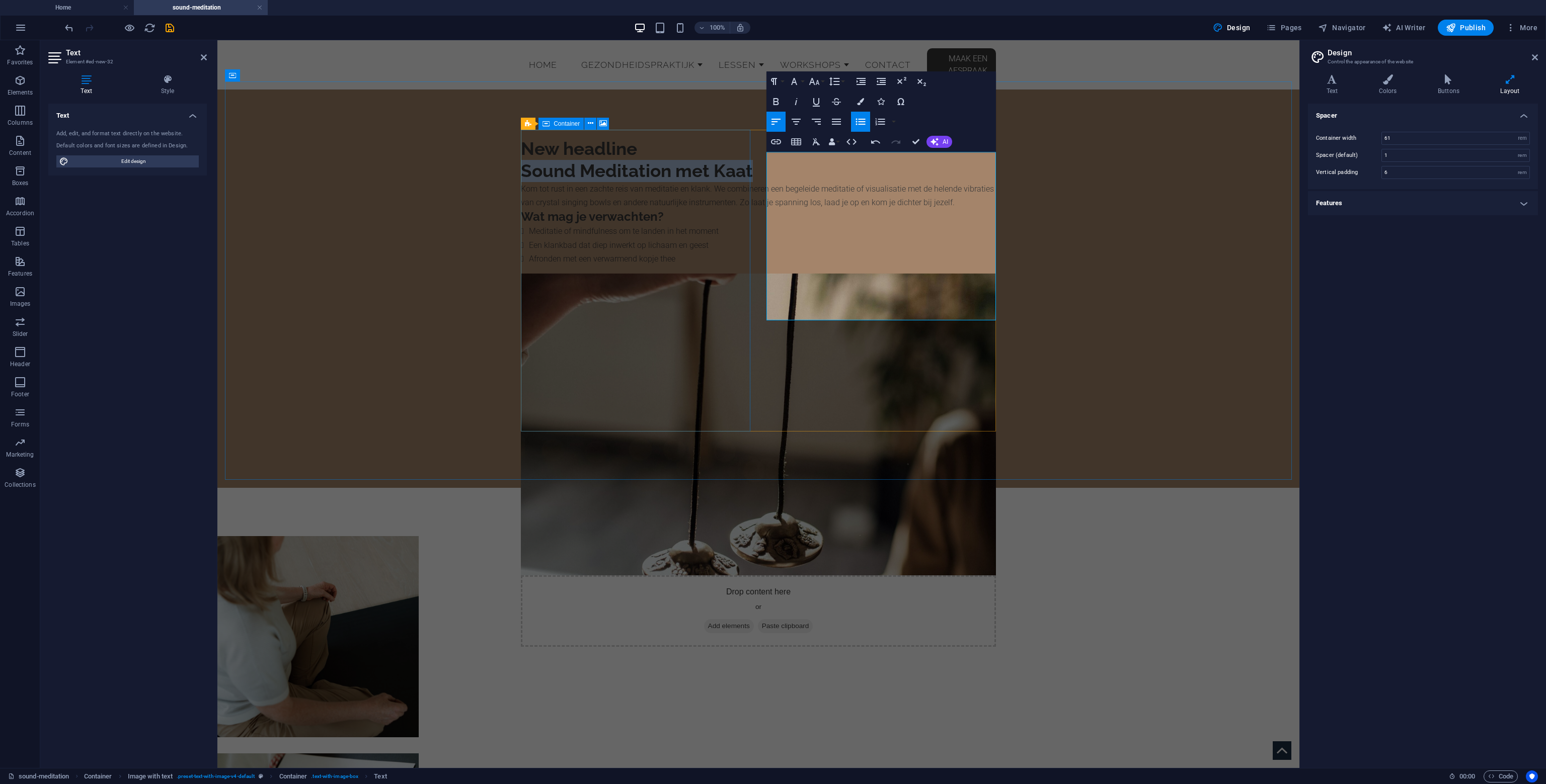
drag, startPoint x: 830, startPoint y: 184, endPoint x: 734, endPoint y: 164, distance: 98.1
click at [734, 164] on div "New headline Sound Meditation met Kaat Kom tot rust in een zachte reis van medi…" at bounding box center [758, 392] width 491 height 525
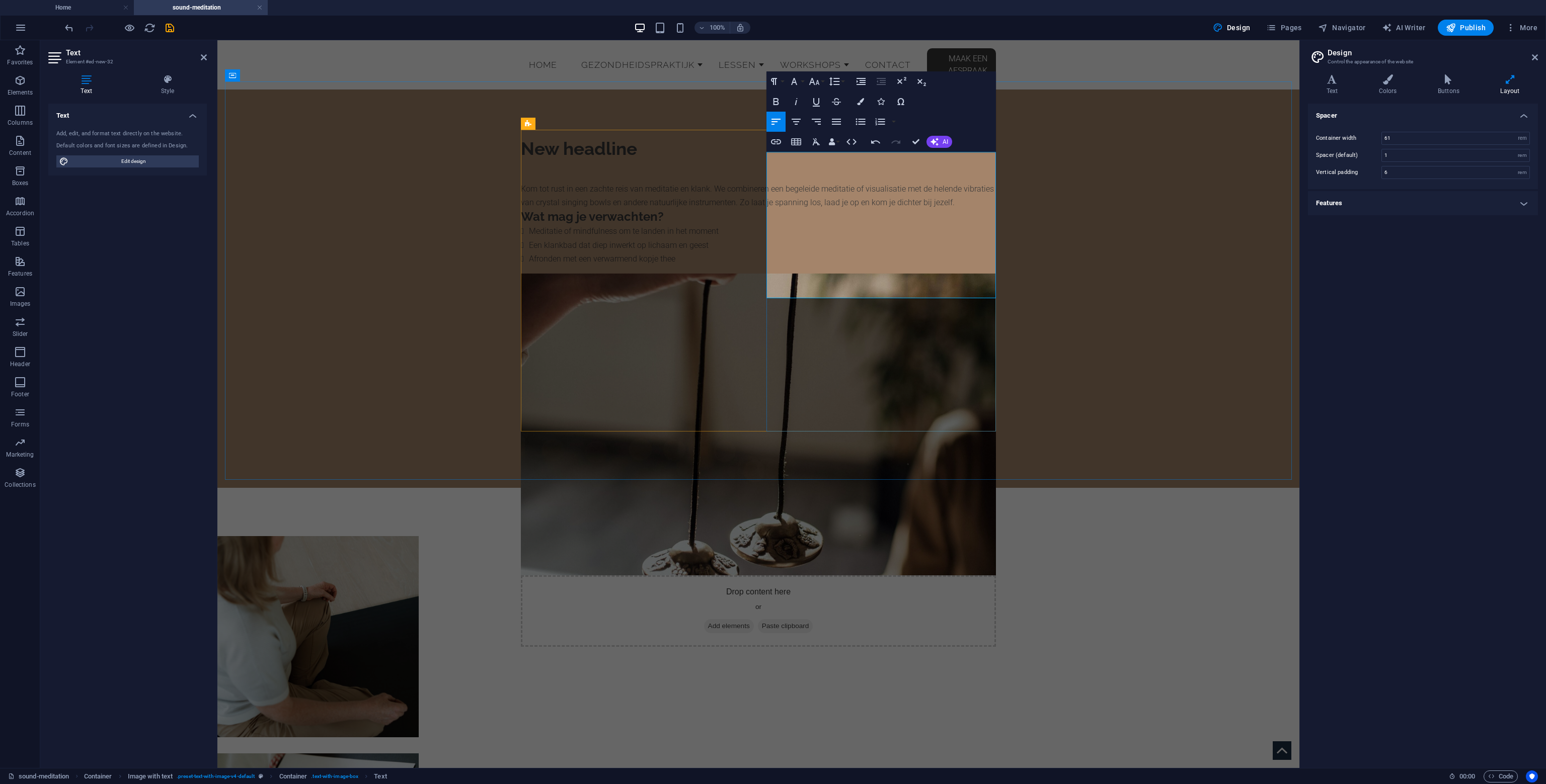
click at [922, 202] on p "Kom tot rust in een zachte reis van meditatie en klank. We combineren een begel…" at bounding box center [759, 196] width 475 height 27
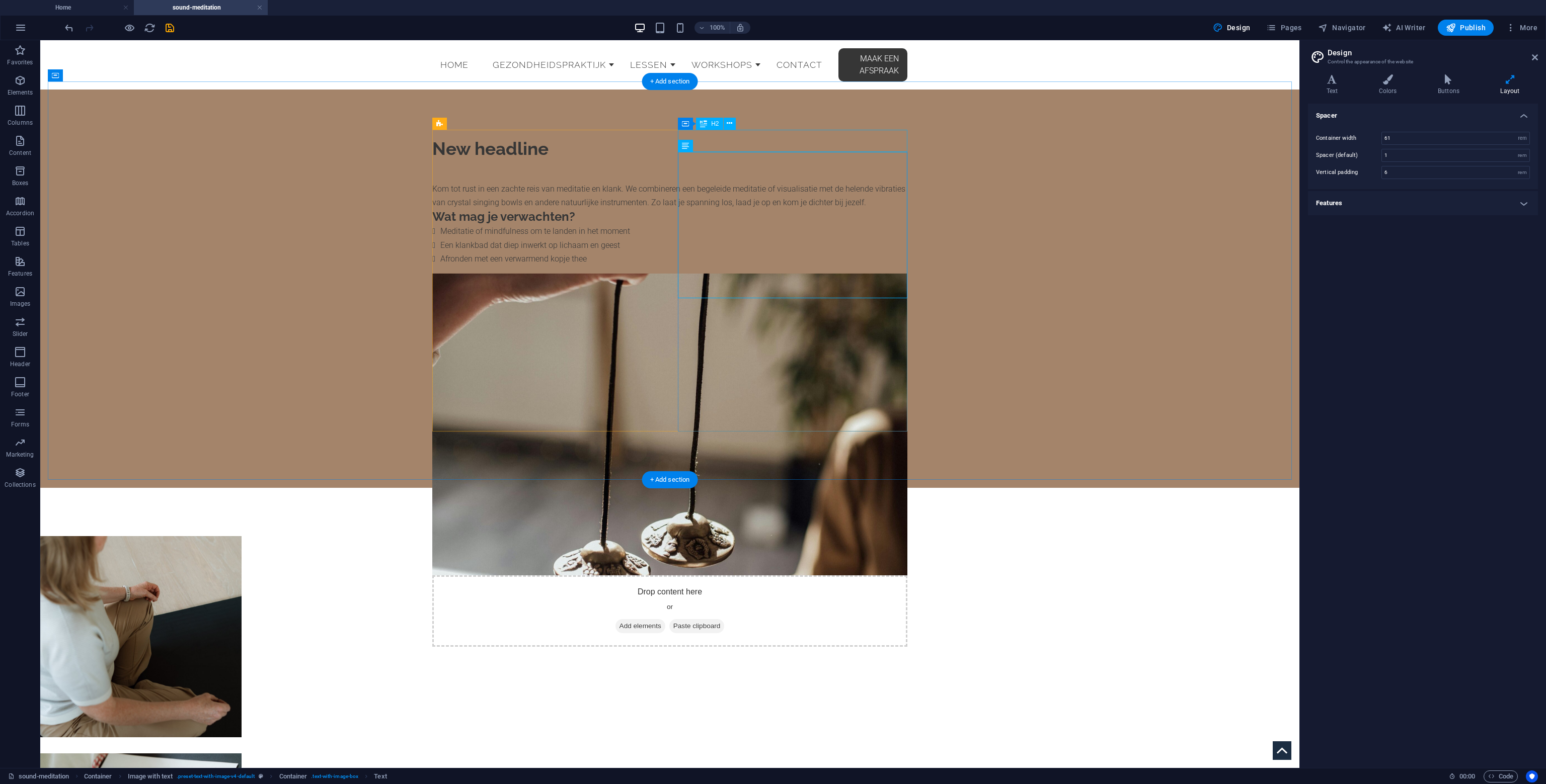
click at [756, 145] on div "New headline" at bounding box center [670, 149] width 475 height 22
click at [756, 145] on div "New headline" at bounding box center [670, 149] width 475 height 22
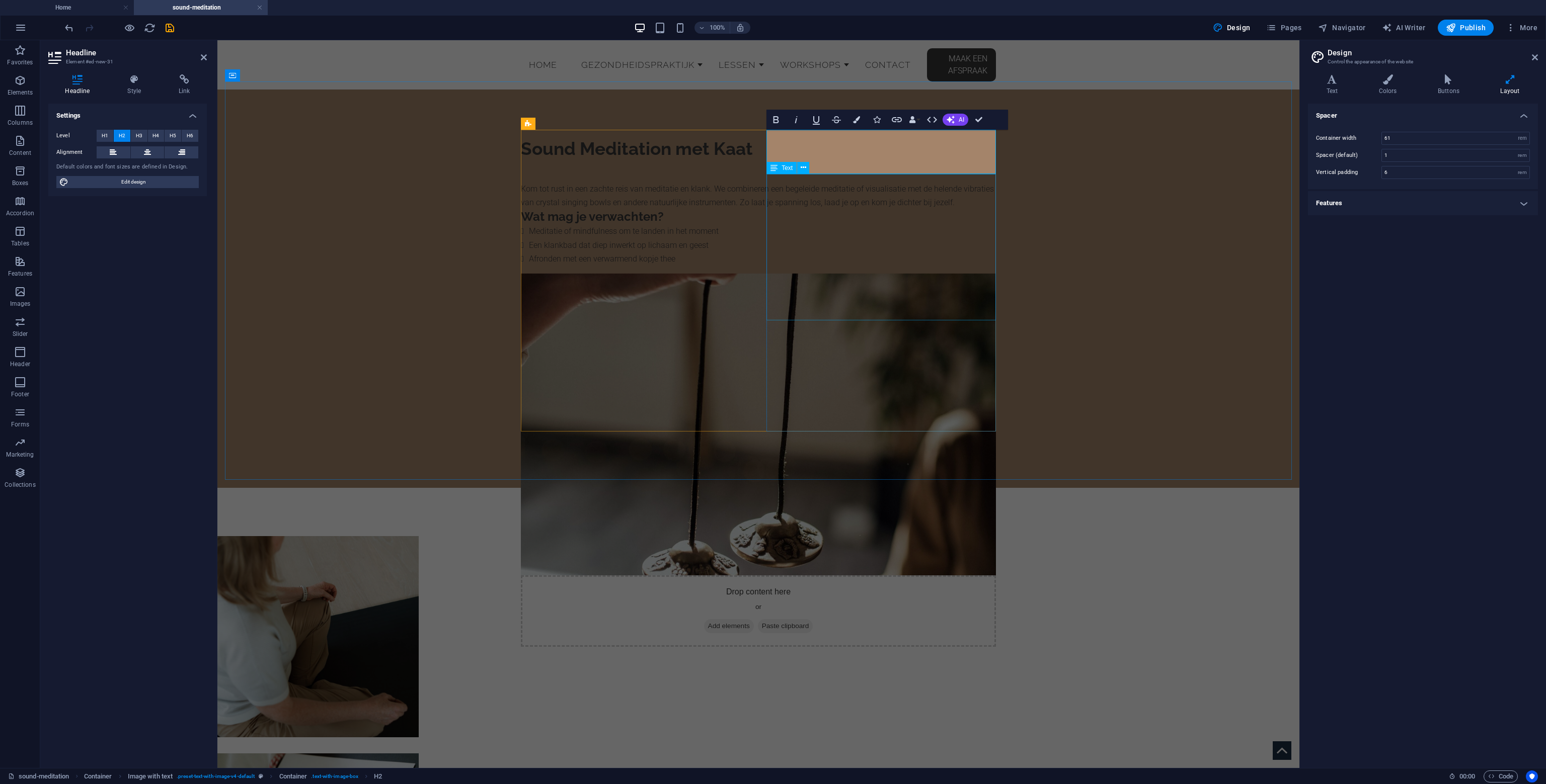
click at [852, 219] on div "Kom tot rust in een zachte reis van meditatie en klank. We combineren een begel…" at bounding box center [759, 213] width 475 height 106
click at [996, 266] on div "Kom tot rust in een zachte reis van meditatie en klank. We combineren een begel…" at bounding box center [759, 213] width 475 height 106
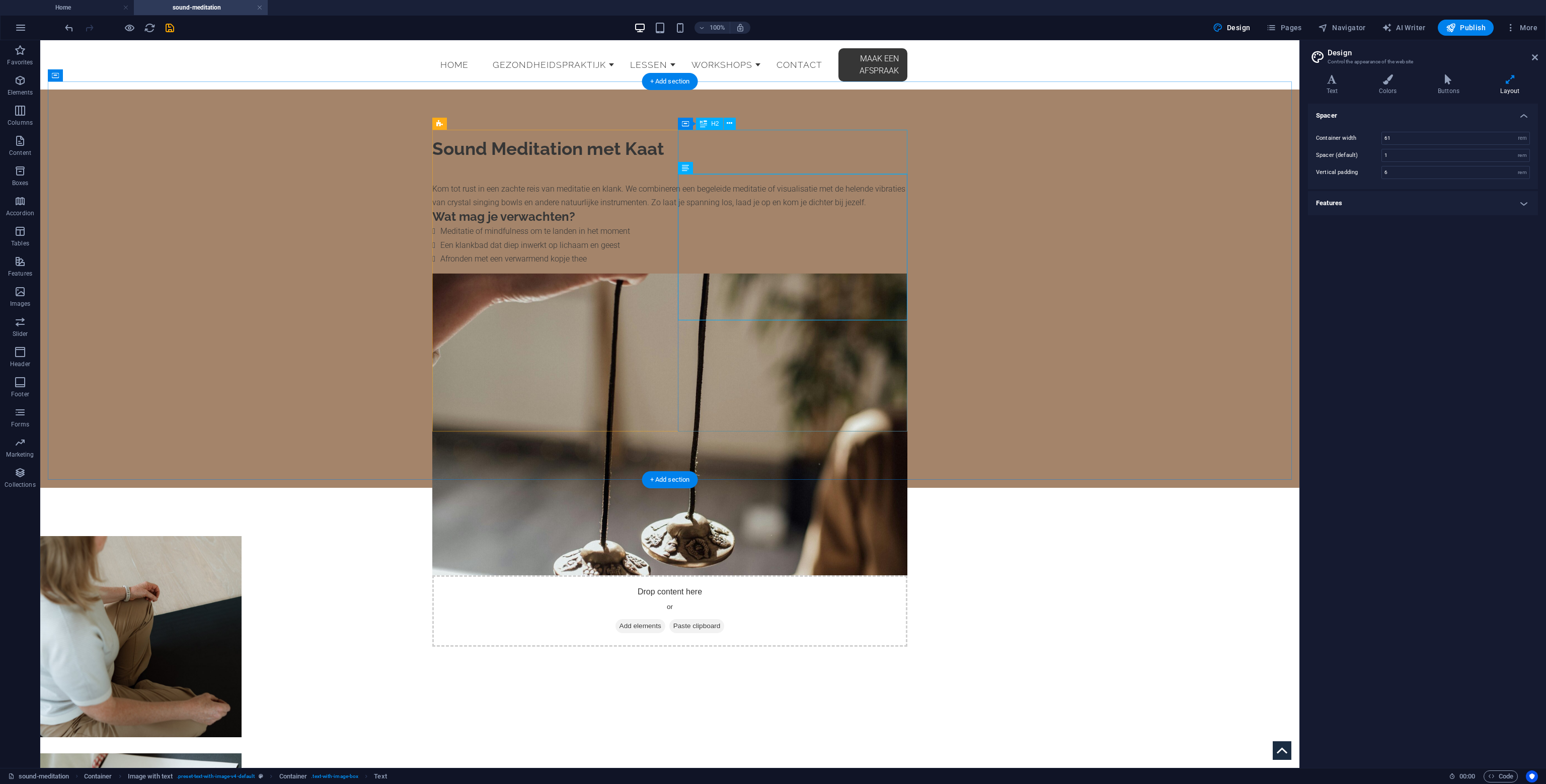
click at [731, 138] on div "Sound Meditation met Kaat" at bounding box center [670, 149] width 475 height 22
click at [719, 122] on div "H2" at bounding box center [709, 124] width 26 height 12
click at [703, 122] on icon at bounding box center [703, 124] width 7 height 12
click at [705, 122] on icon at bounding box center [703, 124] width 7 height 12
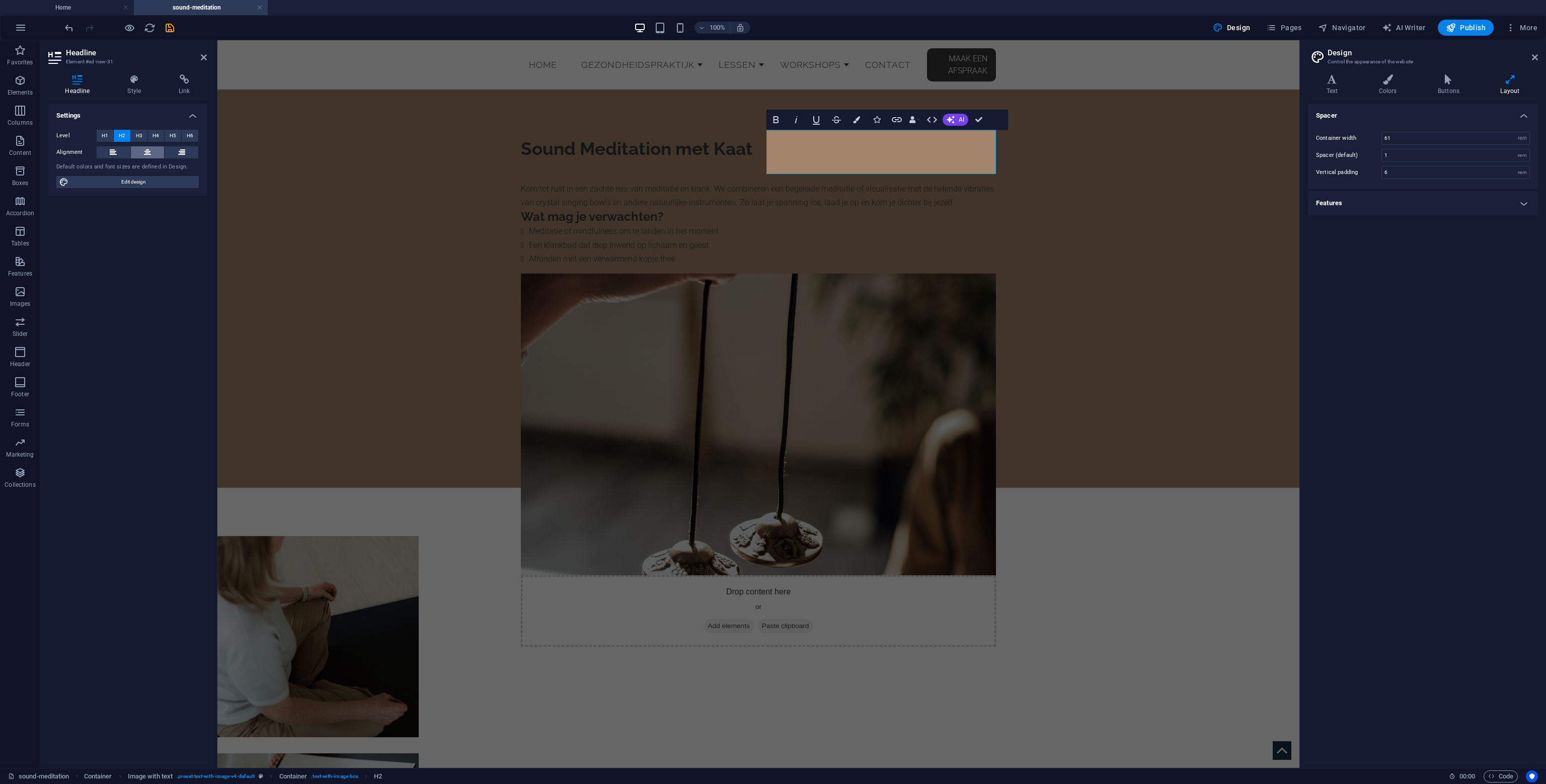
click at [143, 152] on button at bounding box center [148, 152] width 34 height 12
click at [865, 211] on div "Kom tot rust in een zachte reis van meditatie en klank. We combineren een begel…" at bounding box center [759, 213] width 475 height 106
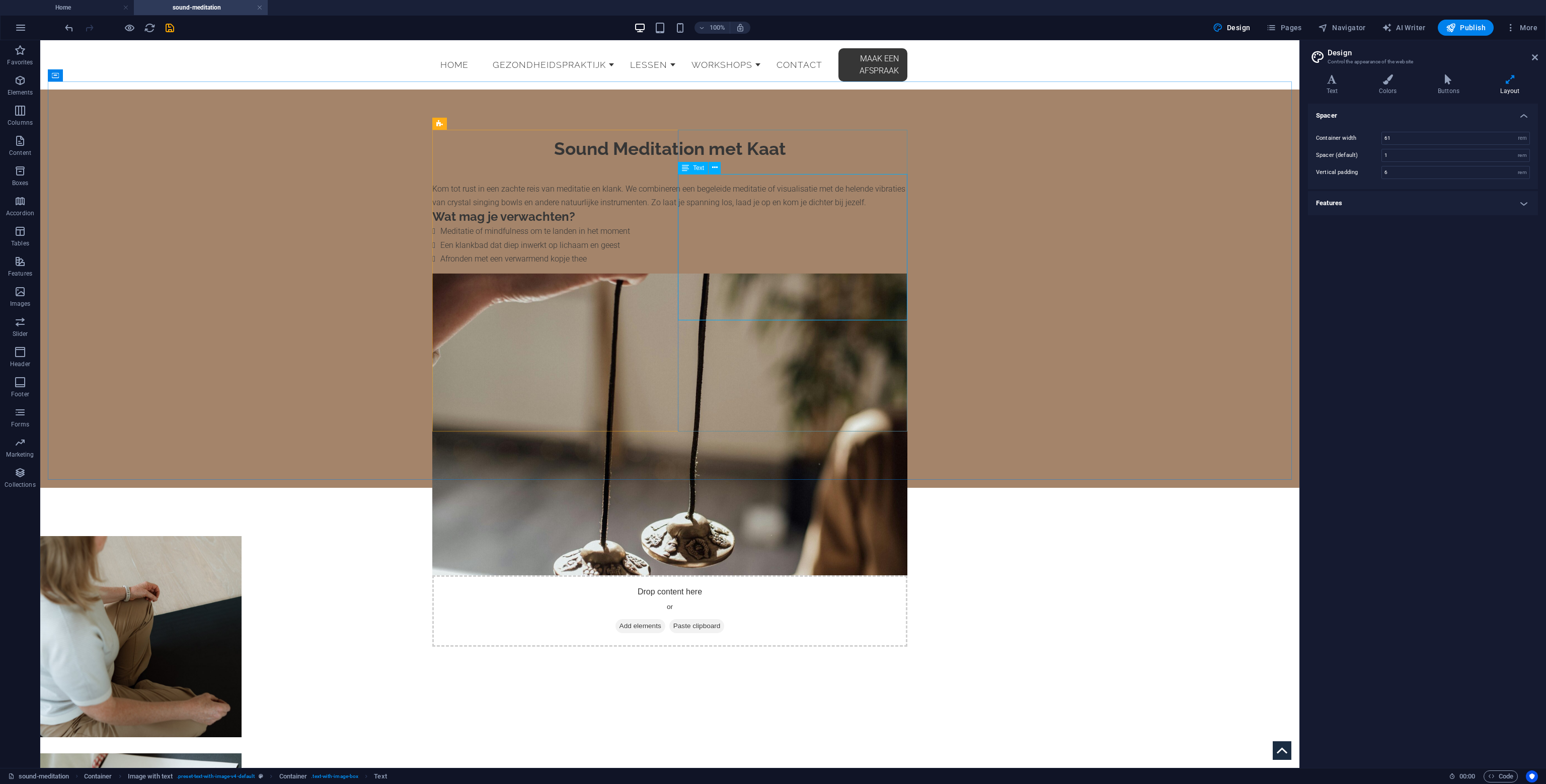
click at [695, 166] on span "Text" at bounding box center [699, 168] width 11 height 6
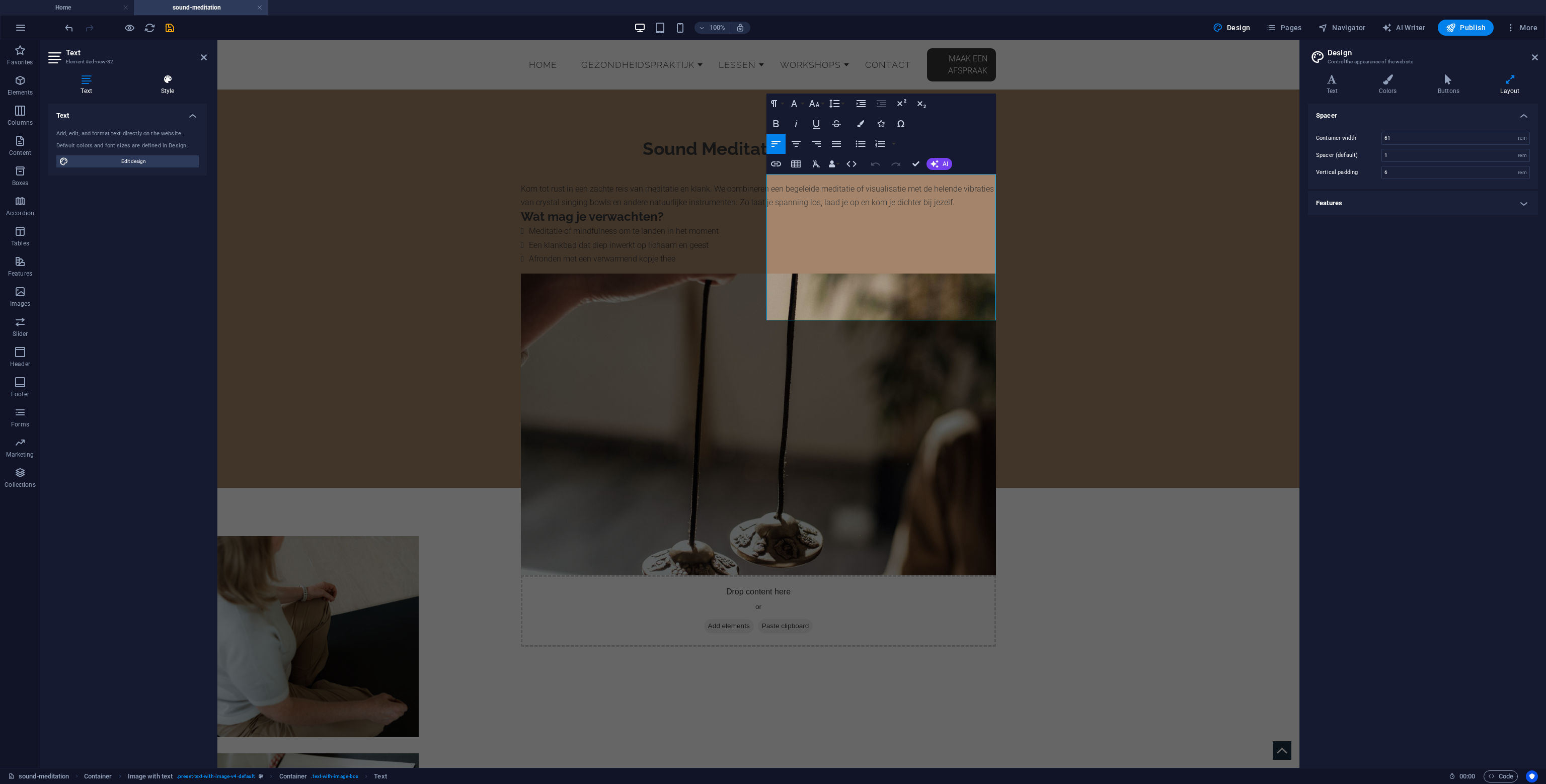
click at [161, 86] on h4 "Style" at bounding box center [167, 85] width 79 height 21
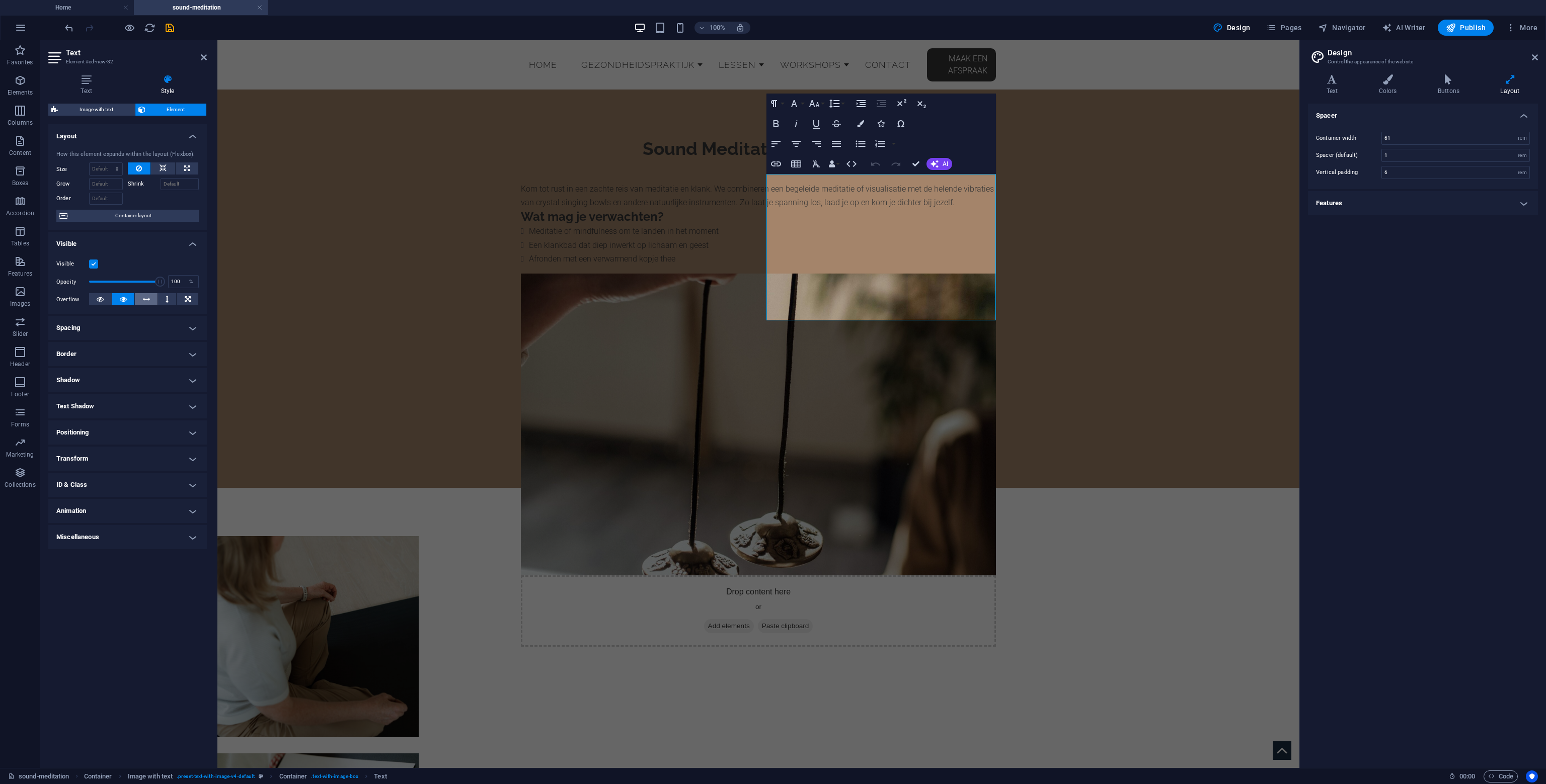
click at [145, 303] on icon at bounding box center [146, 299] width 7 height 12
click at [119, 298] on button at bounding box center [124, 299] width 23 height 12
click at [856, 209] on p "Kom tot rust in een zachte reis van meditatie en klank. We combineren een begel…" at bounding box center [759, 196] width 475 height 27
click at [796, 143] on icon "button" at bounding box center [796, 144] width 9 height 6
click at [862, 238] on li "Meditatie of mindfulness om te landen in het moment" at bounding box center [762, 231] width 467 height 14
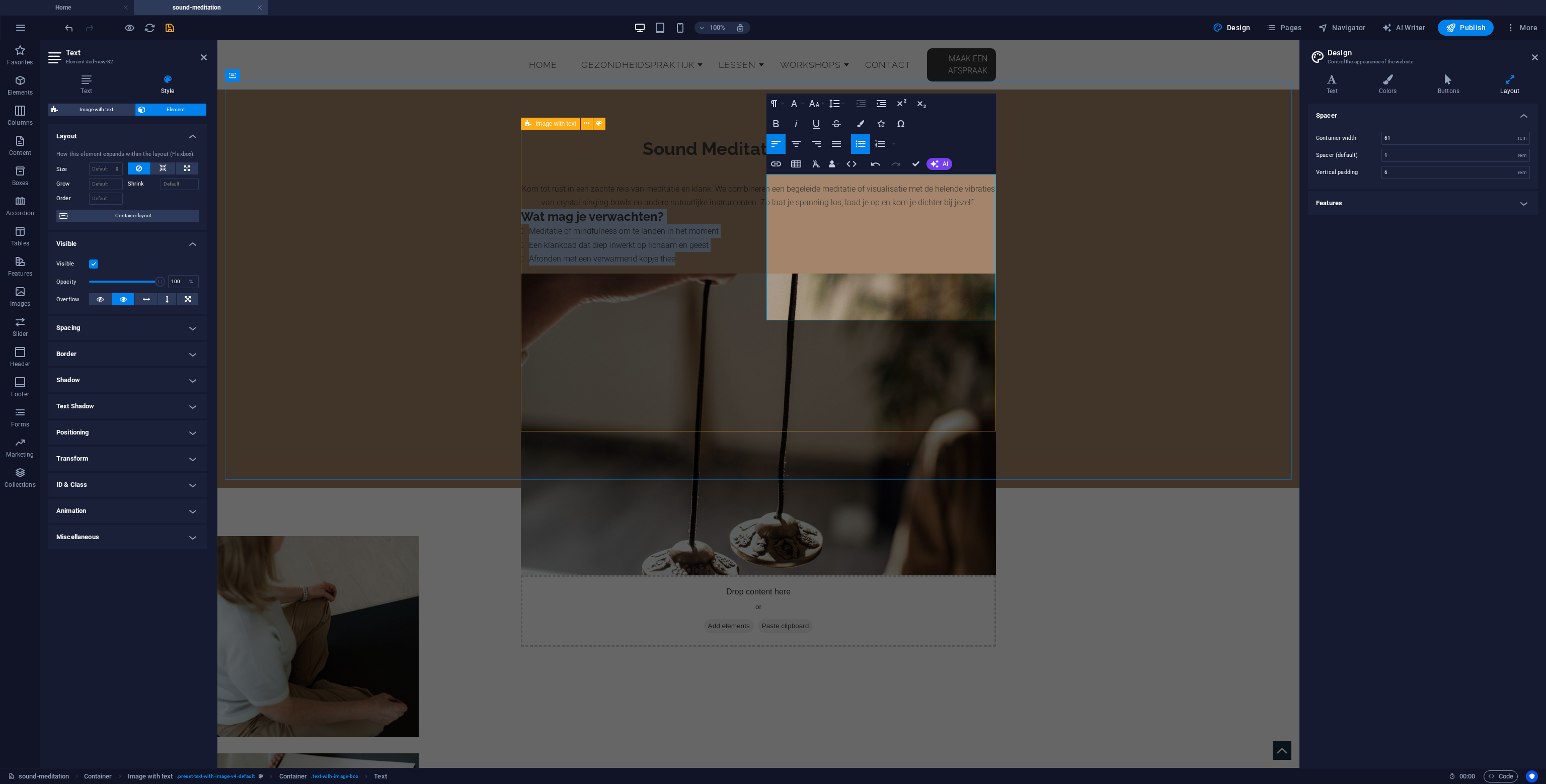
drag, startPoint x: 943, startPoint y: 317, endPoint x: 751, endPoint y: 269, distance: 197.9
click at [751, 269] on div "Sound Meditation met Kaat Kom tot rust in een zachte reis van meditatie en klan…" at bounding box center [759, 289] width 475 height 302
click at [803, 143] on button "Align Center" at bounding box center [796, 144] width 19 height 20
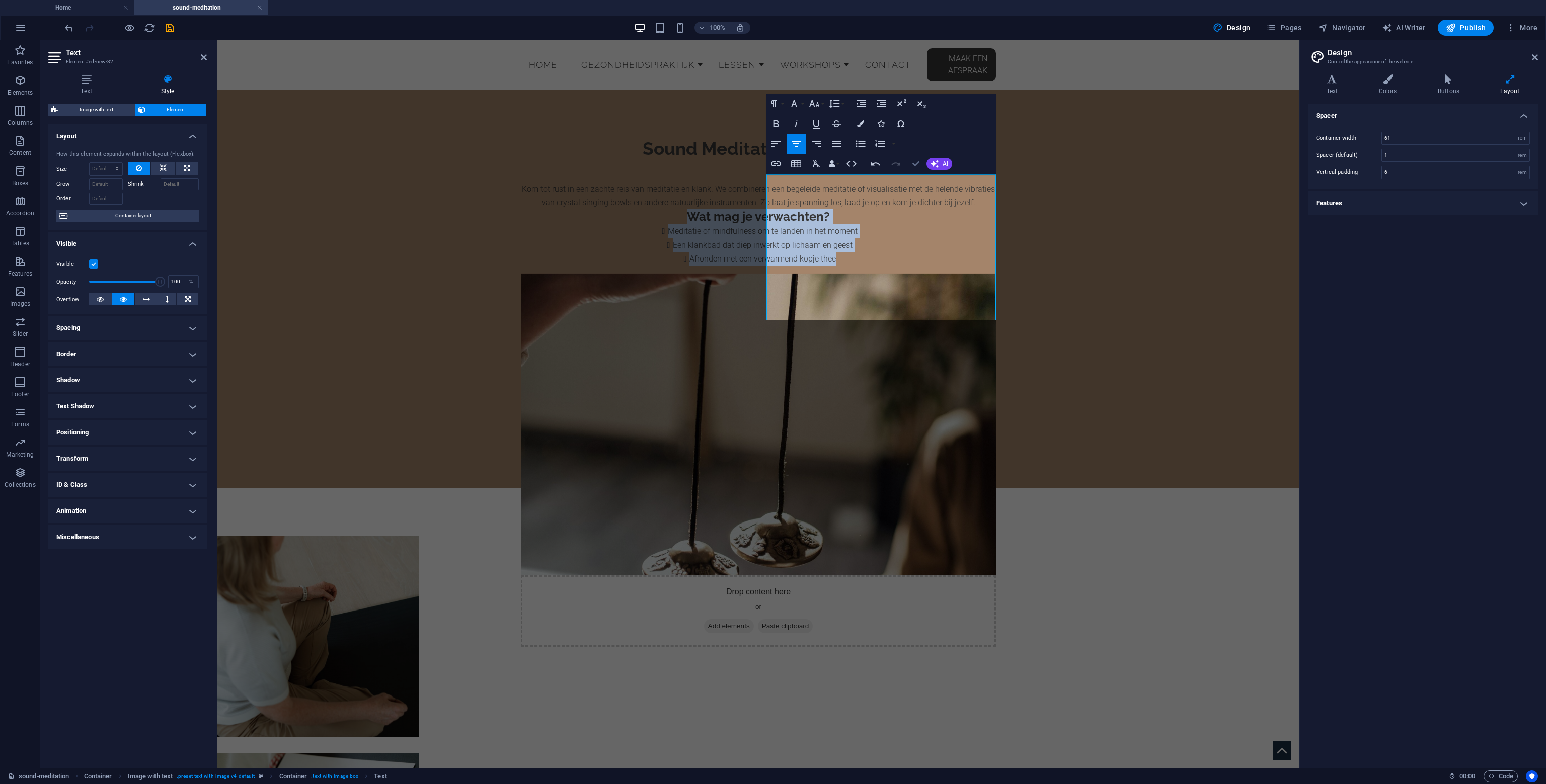
drag, startPoint x: 916, startPoint y: 166, endPoint x: 865, endPoint y: 163, distance: 51.1
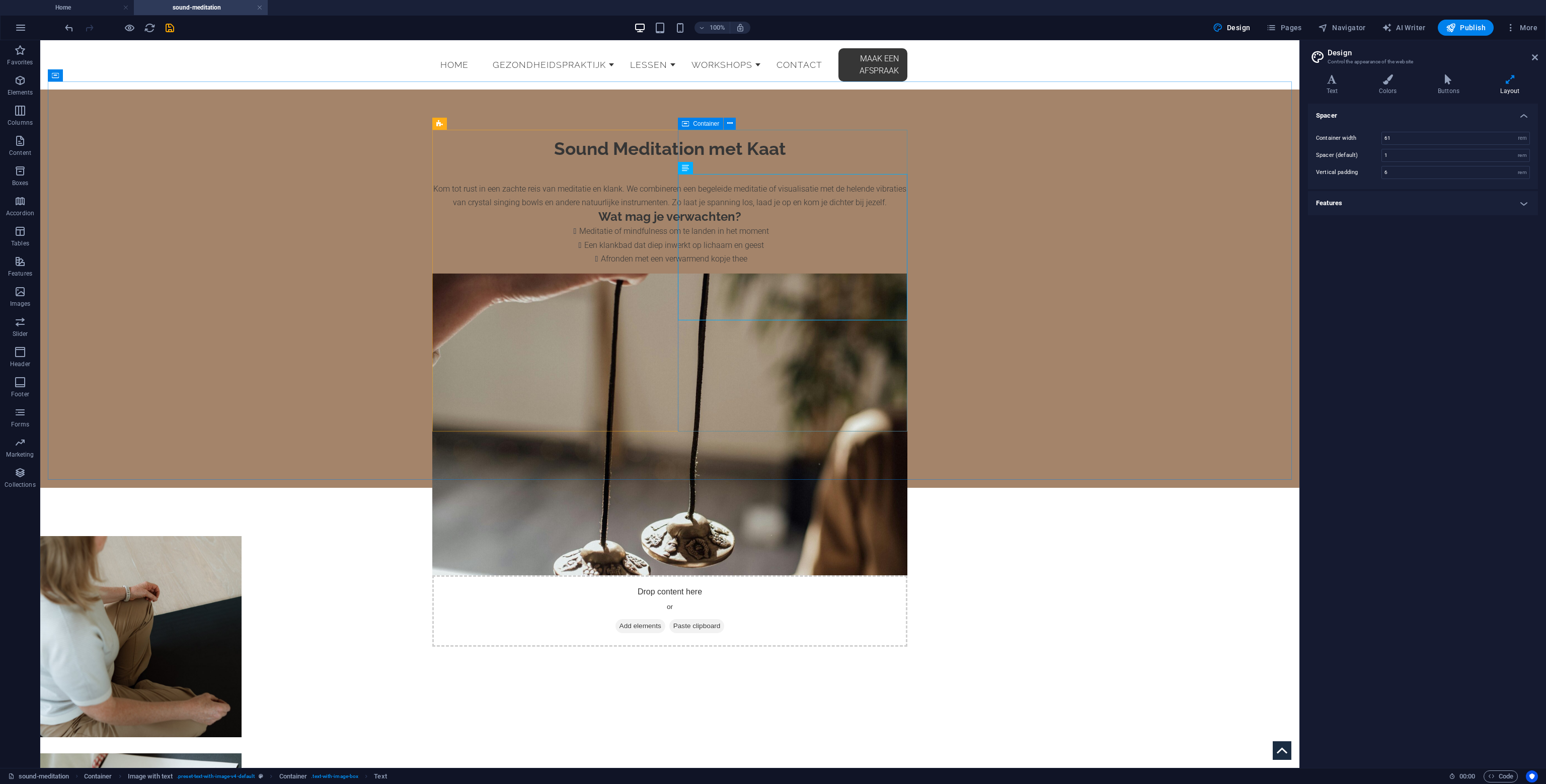
click at [683, 125] on icon at bounding box center [685, 124] width 7 height 12
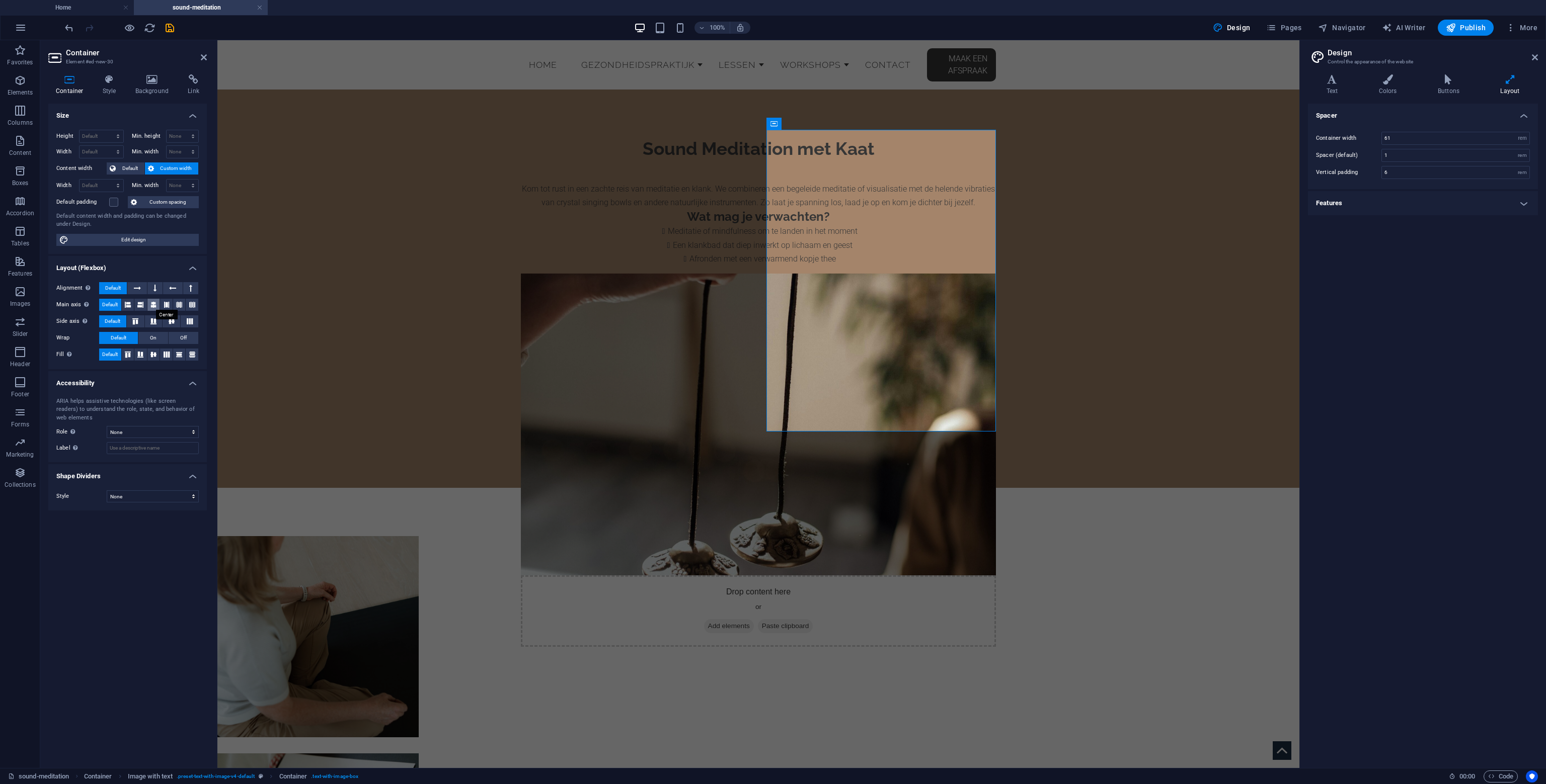
click at [155, 307] on icon at bounding box center [154, 305] width 6 height 12
click at [154, 356] on icon at bounding box center [154, 355] width 12 height 6
click at [103, 305] on span "Default" at bounding box center [110, 305] width 16 height 12
drag, startPoint x: 201, startPoint y: 57, endPoint x: 161, endPoint y: 17, distance: 56.6
click at [201, 57] on icon at bounding box center [204, 57] width 6 height 8
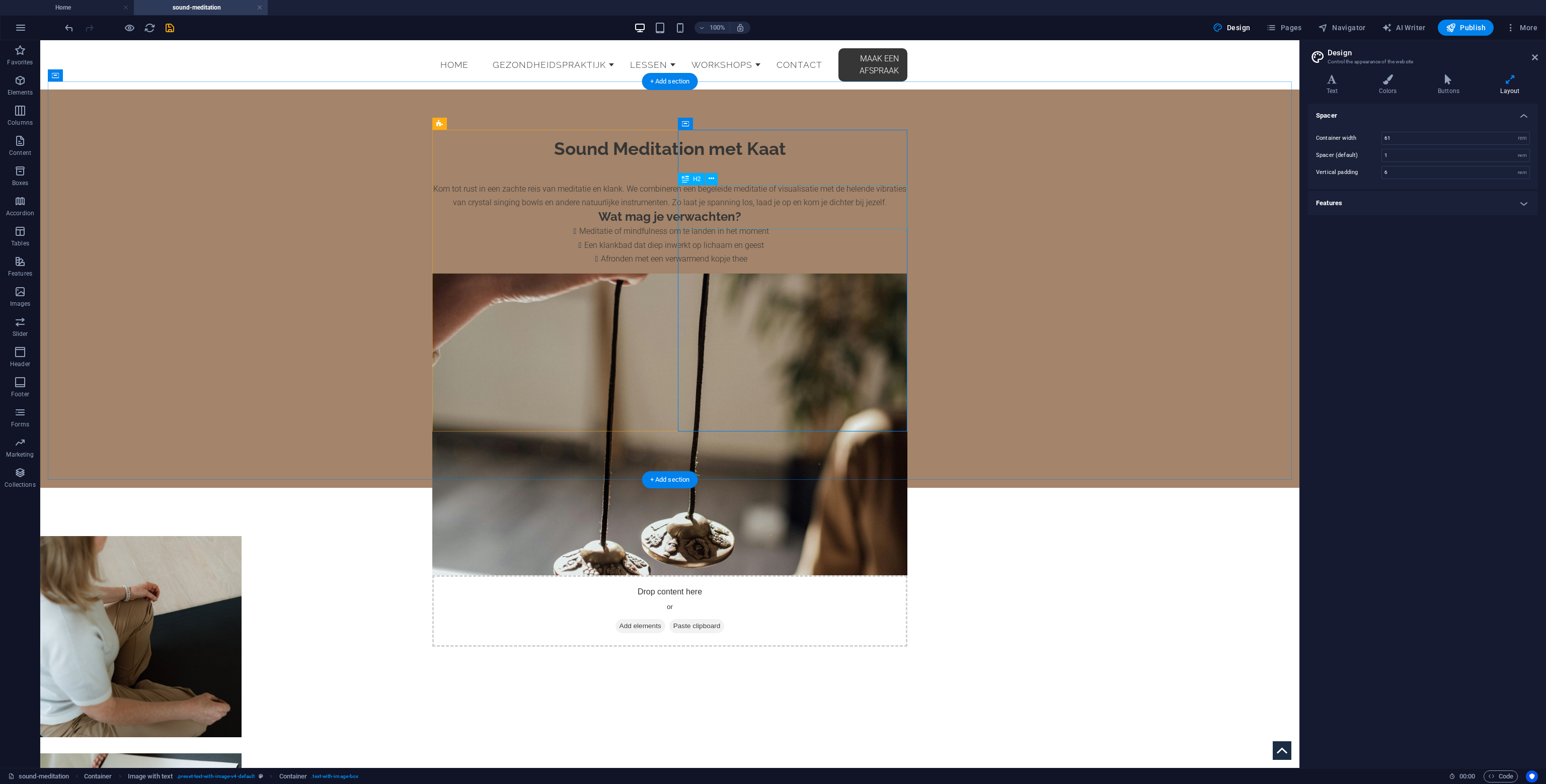
click at [781, 160] on div "Sound Meditation met Kaat" at bounding box center [670, 149] width 475 height 22
click at [780, 160] on div "Sound Meditation met Kaat" at bounding box center [670, 149] width 475 height 22
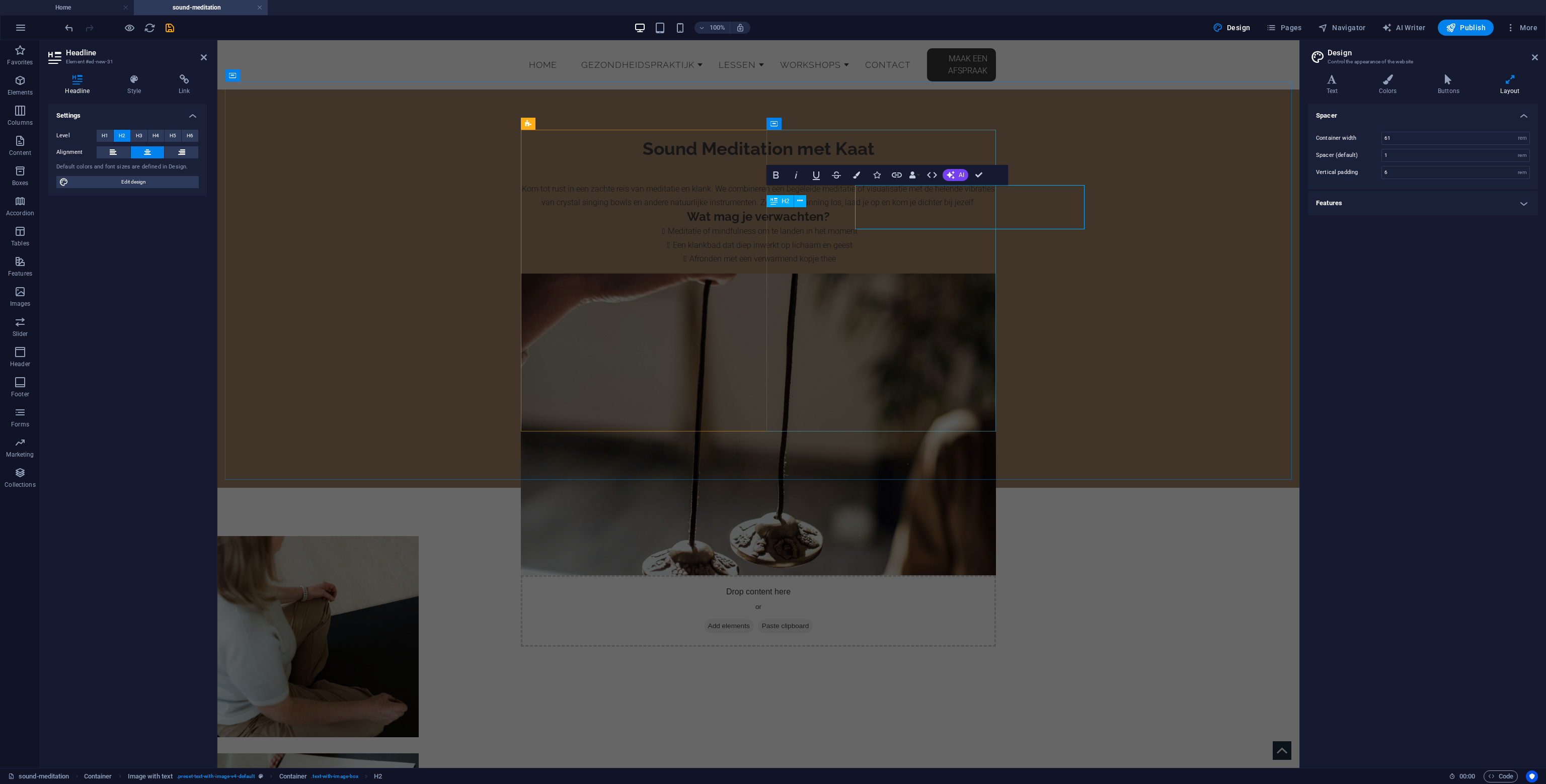
click at [781, 160] on h2 "Sound Meditation met Kaat" at bounding box center [759, 149] width 475 height 22
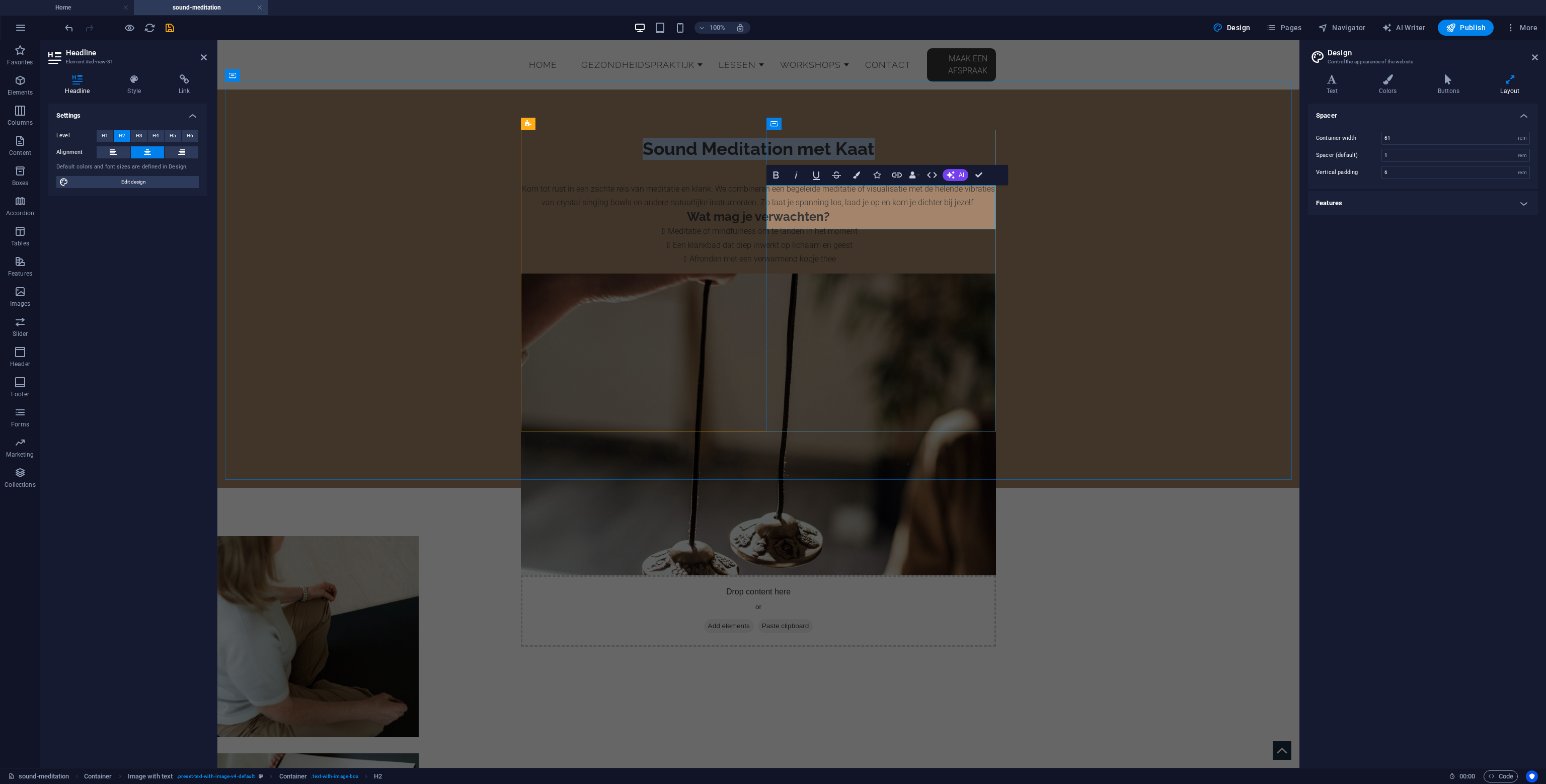
click at [781, 160] on h2 "Sound Meditation met Kaat" at bounding box center [759, 149] width 475 height 22
click at [862, 175] on button "Colors" at bounding box center [856, 175] width 19 height 20
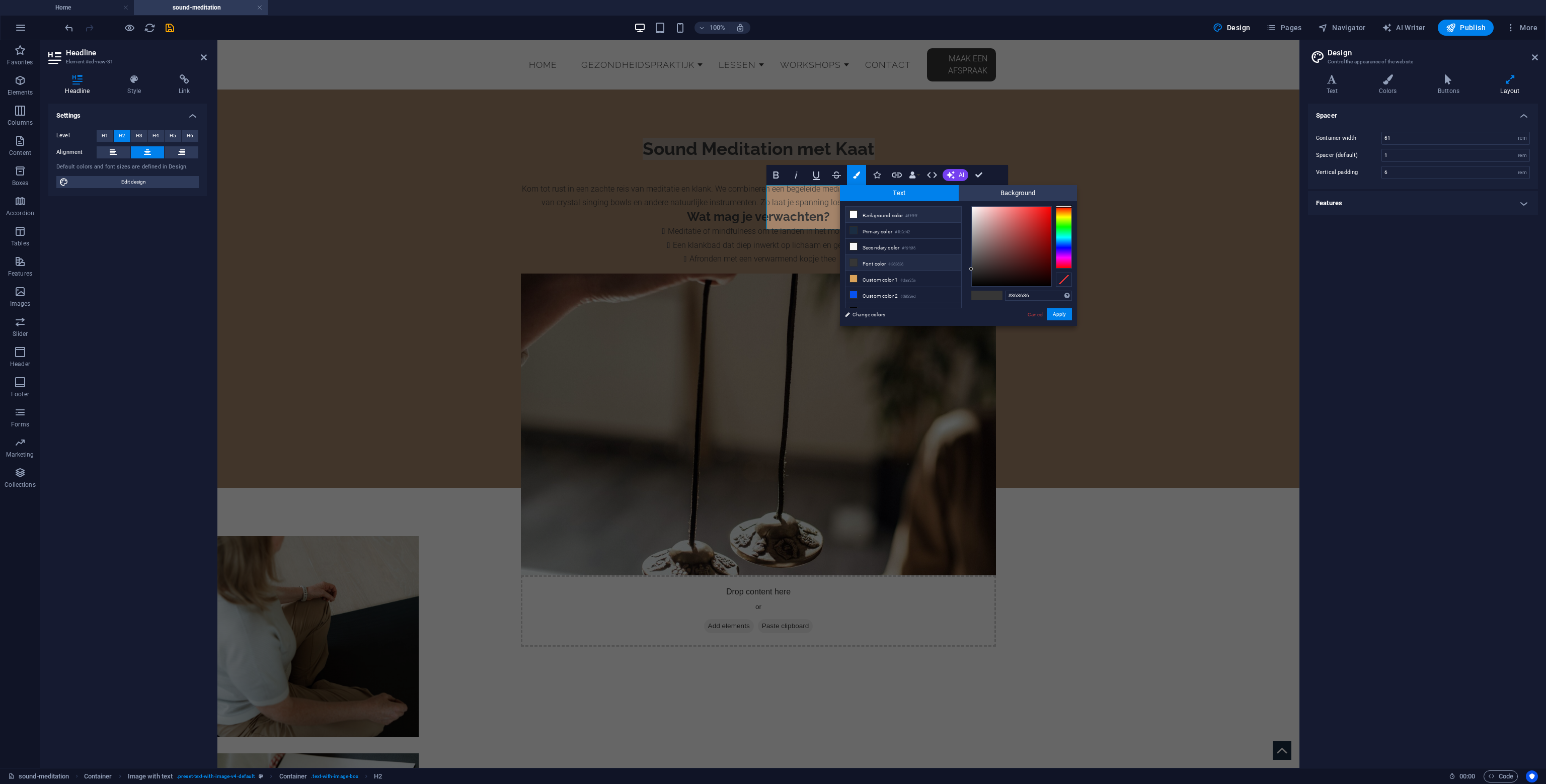
click at [906, 217] on li "Background color #ffffff" at bounding box center [903, 215] width 116 height 16
click at [897, 250] on li "Secondary color #f6f6f6" at bounding box center [903, 247] width 116 height 16
type input "#f6f6f6"
drag, startPoint x: 852, startPoint y: 273, endPoint x: 1071, endPoint y: 313, distance: 222.6
click at [1071, 313] on button "Apply" at bounding box center [1059, 314] width 25 height 12
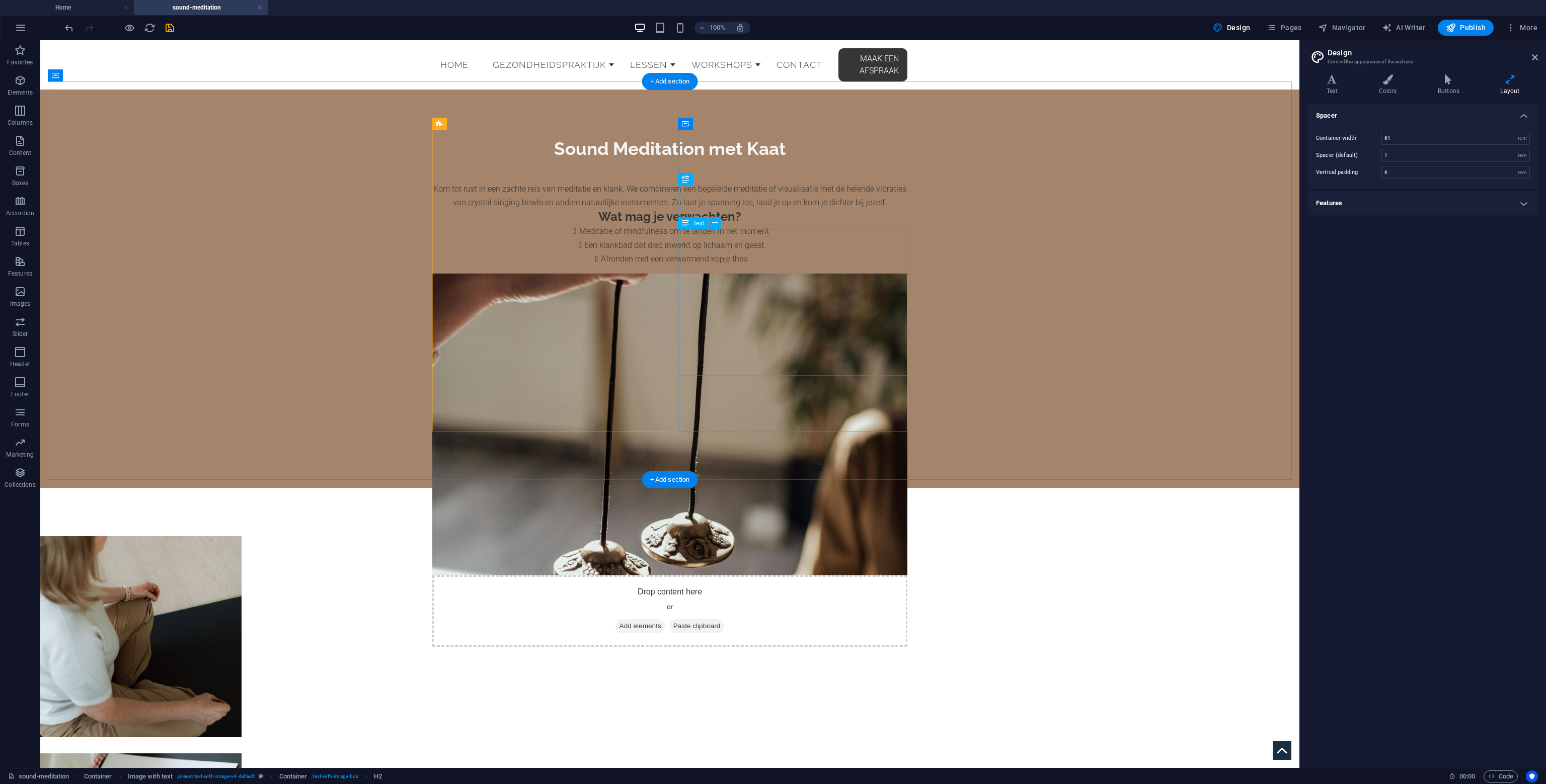
click at [831, 266] on div "Kom tot rust in een zachte reis van meditatie en klank. We combineren een begel…" at bounding box center [670, 213] width 475 height 106
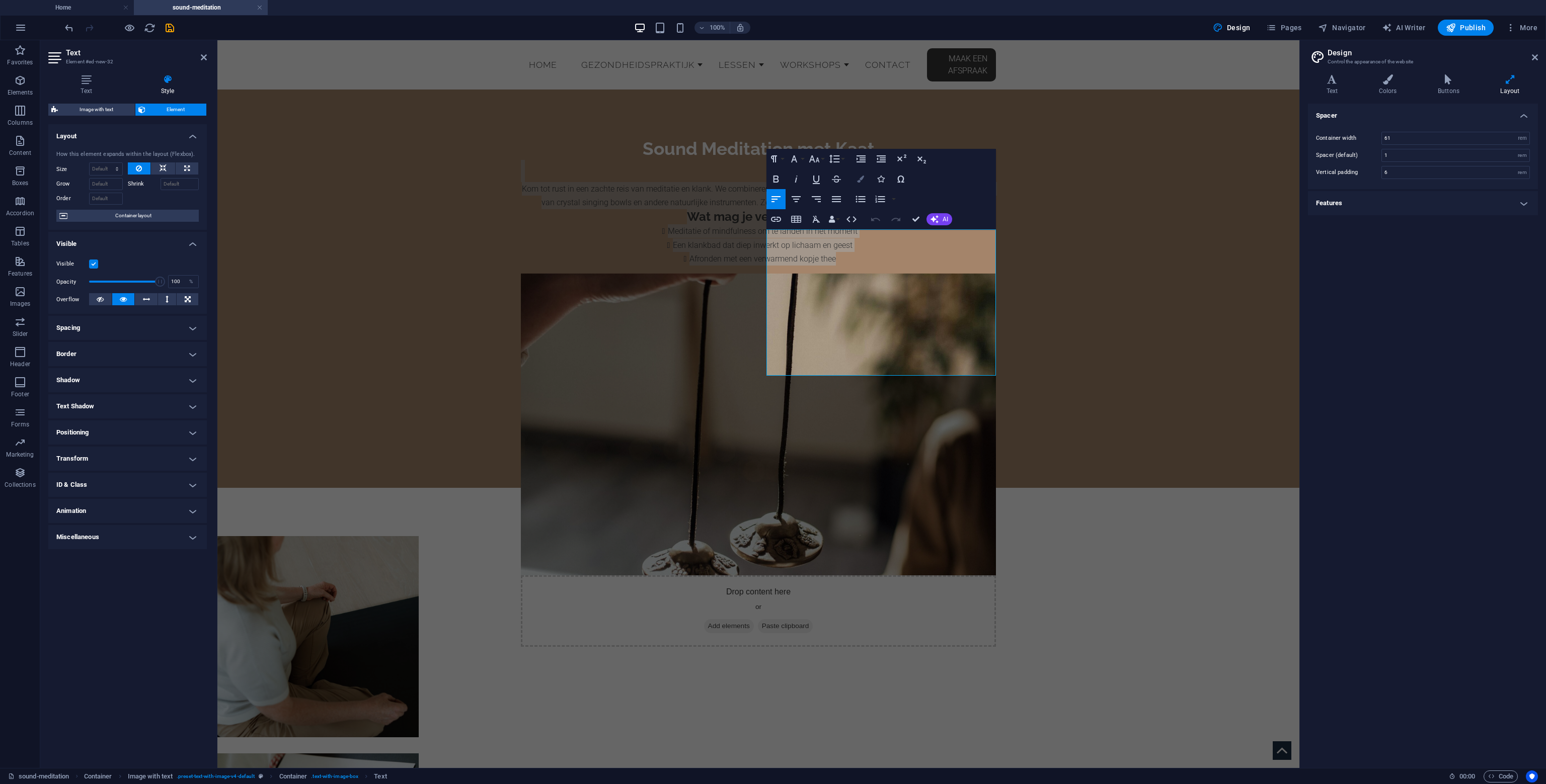
click at [859, 180] on icon "button" at bounding box center [861, 179] width 7 height 7
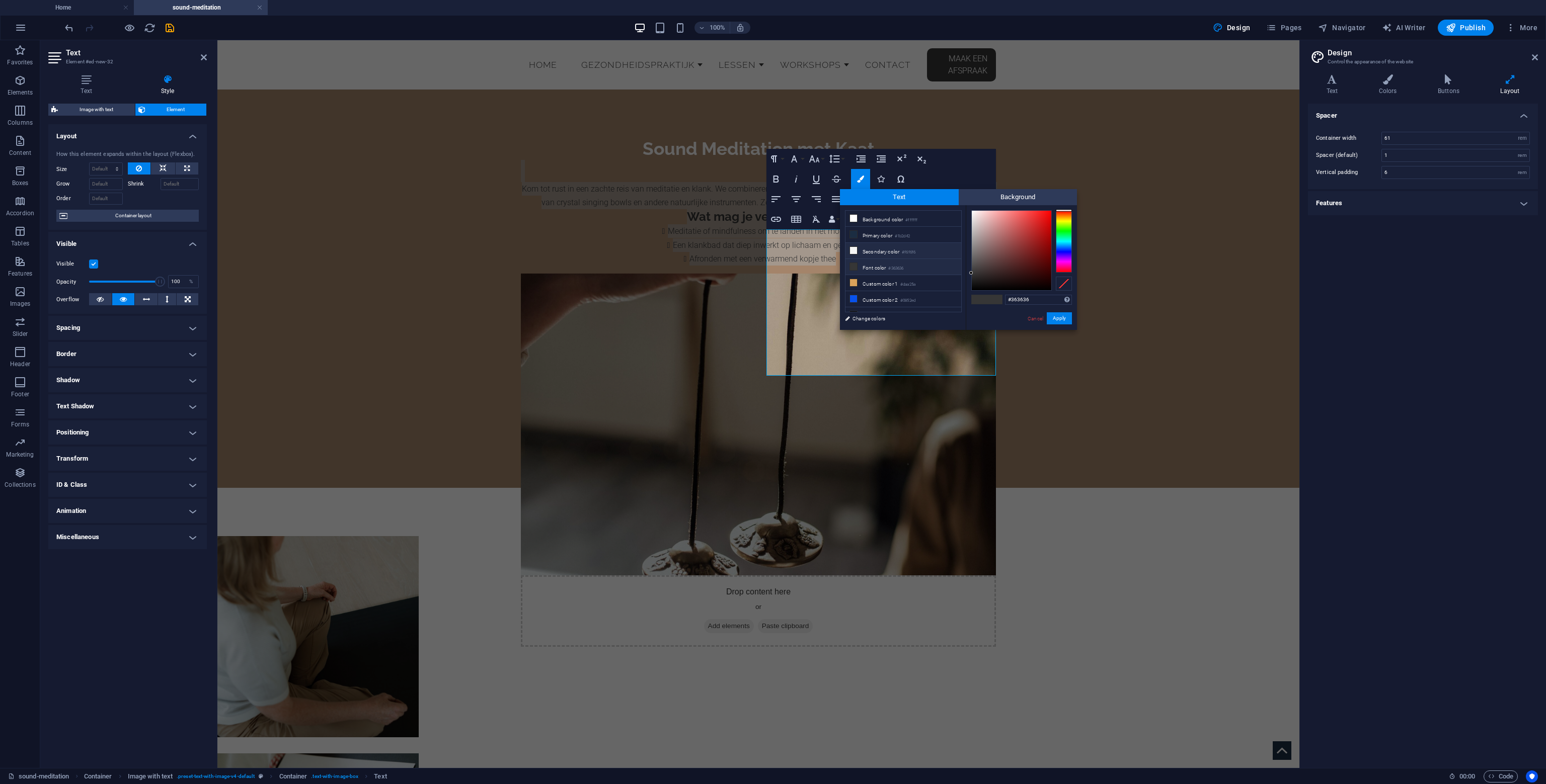
click at [886, 254] on li "Secondary color #f6f6f6" at bounding box center [903, 251] width 116 height 16
type input "#f6f6f6"
drag, startPoint x: 1063, startPoint y: 323, endPoint x: 826, endPoint y: 274, distance: 242.0
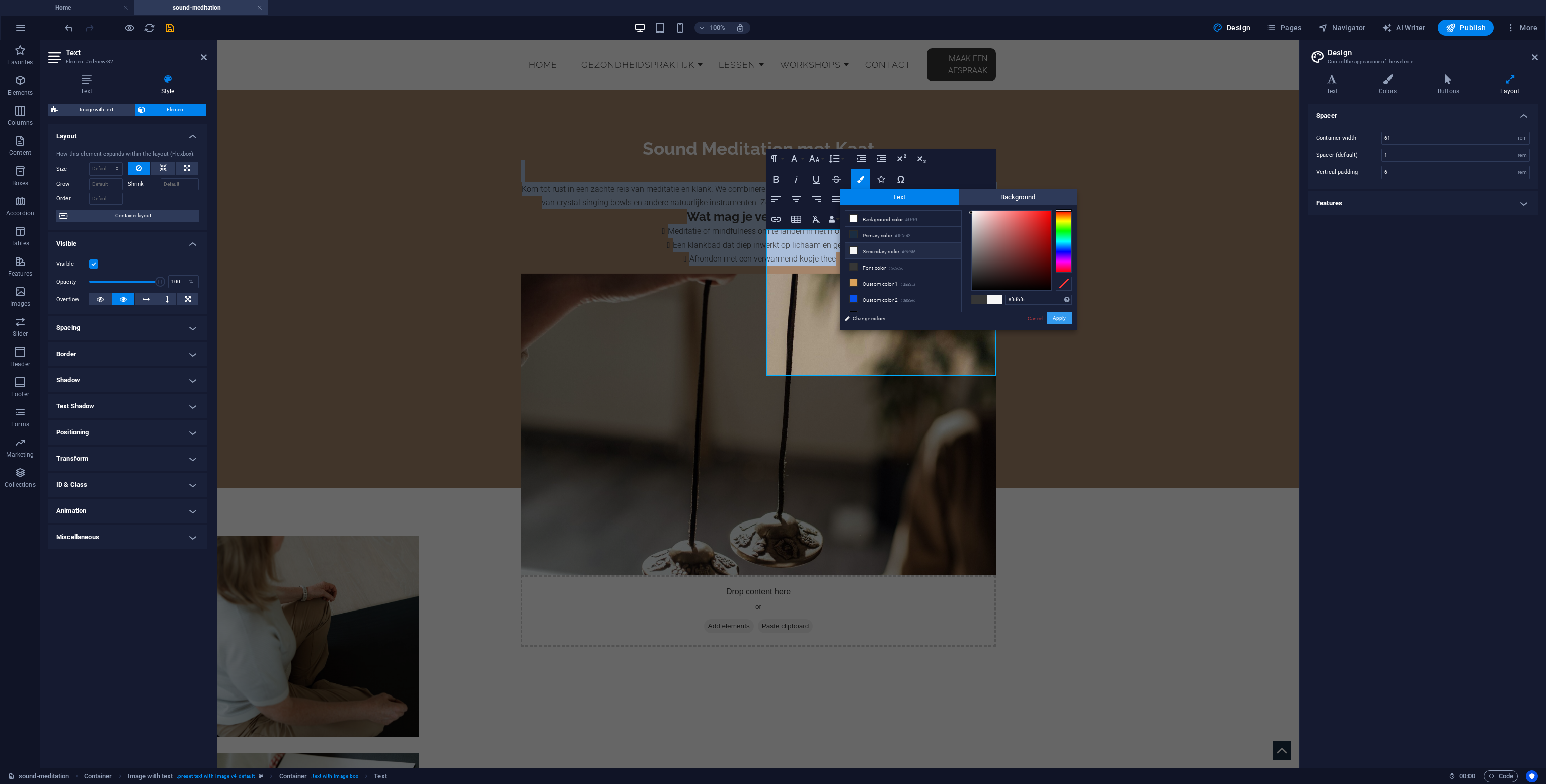
click at [1063, 323] on button "Apply" at bounding box center [1059, 319] width 25 height 12
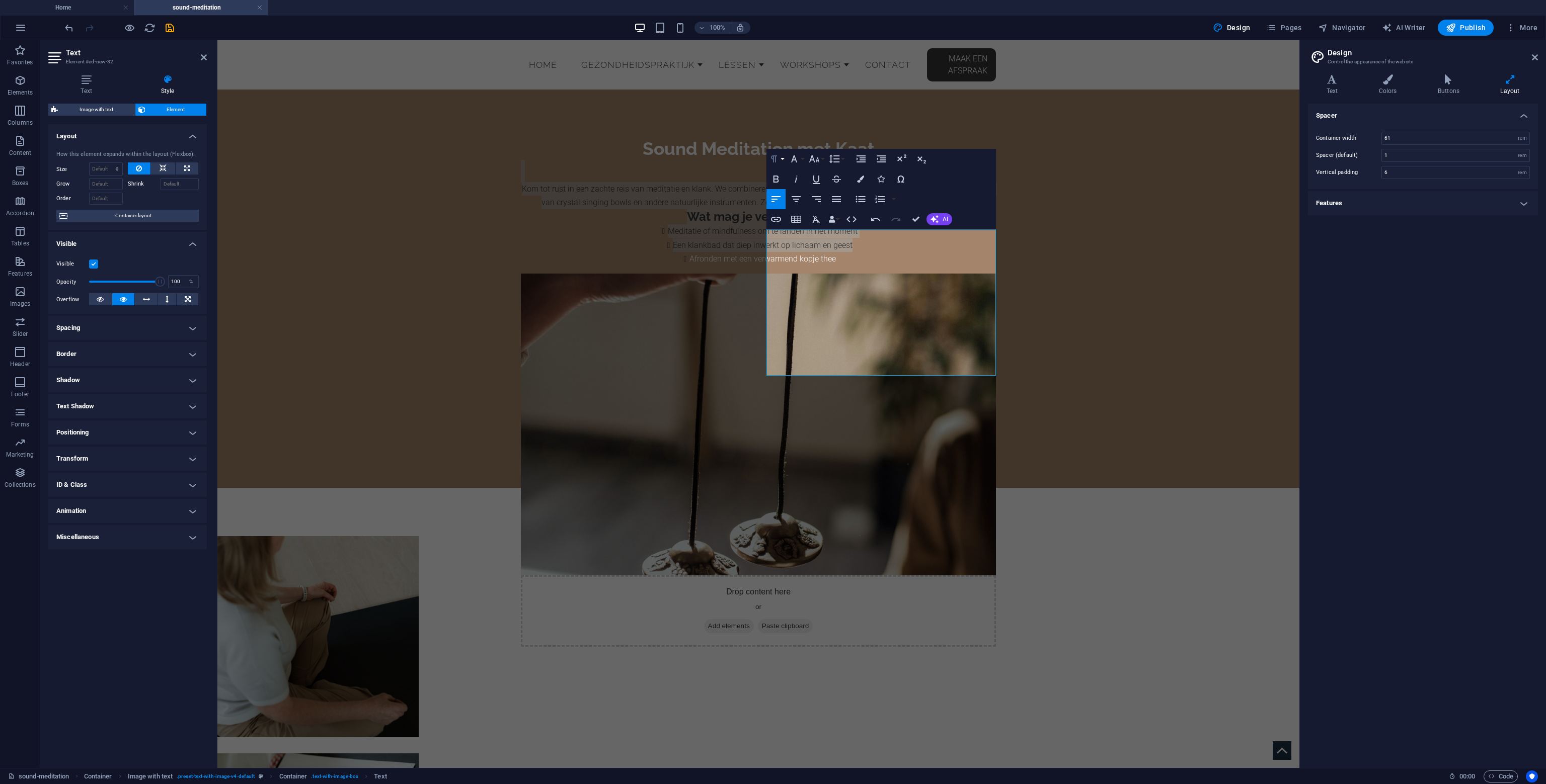
click at [781, 157] on button "Paragraph Format" at bounding box center [776, 159] width 19 height 20
click at [943, 206] on div "Paragraph Format Normal Heading 1 Heading 2 Heading 3 Heading 4 Heading 5 Headi…" at bounding box center [881, 189] width 229 height 80
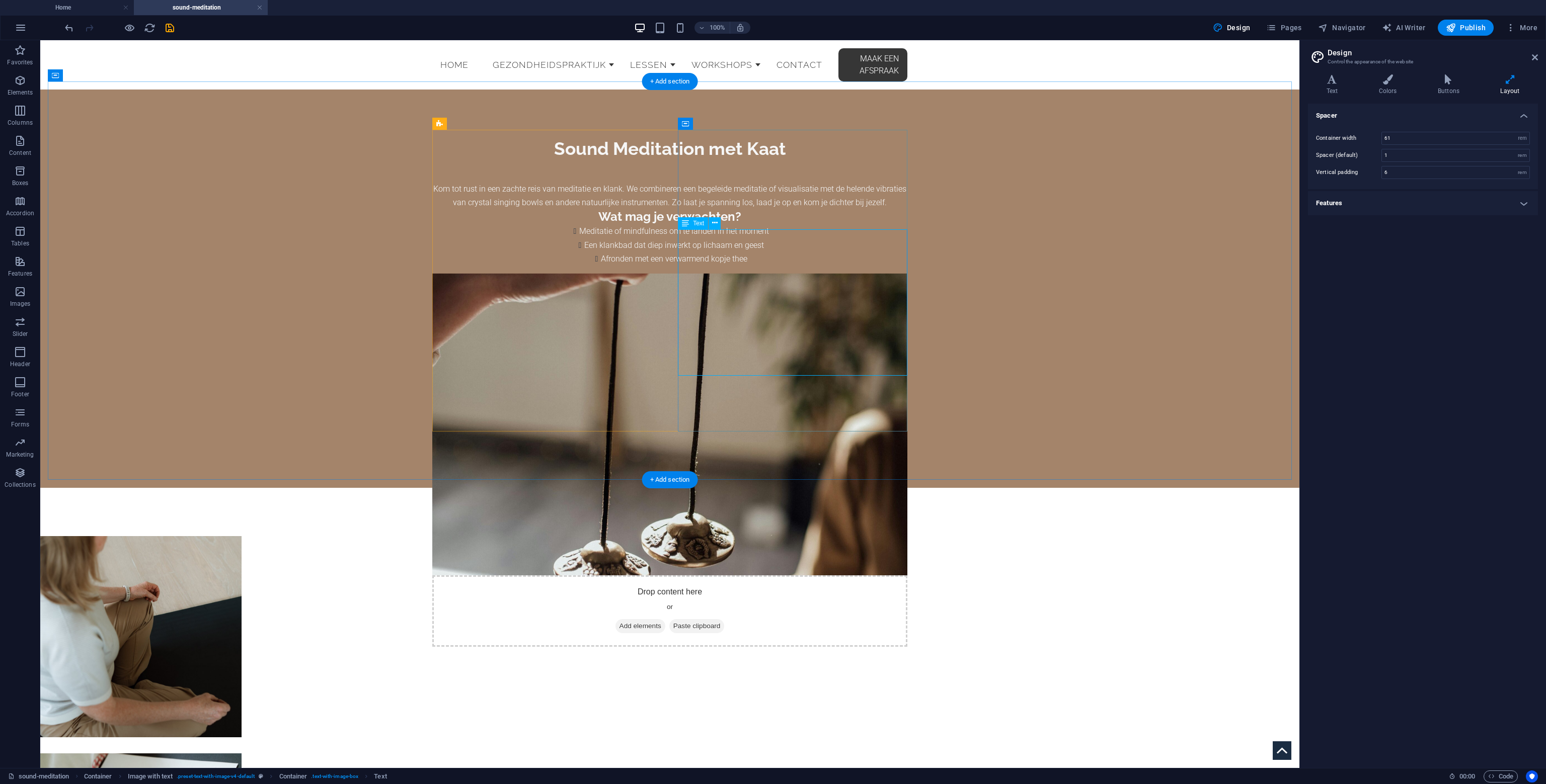
scroll to position [50, 0]
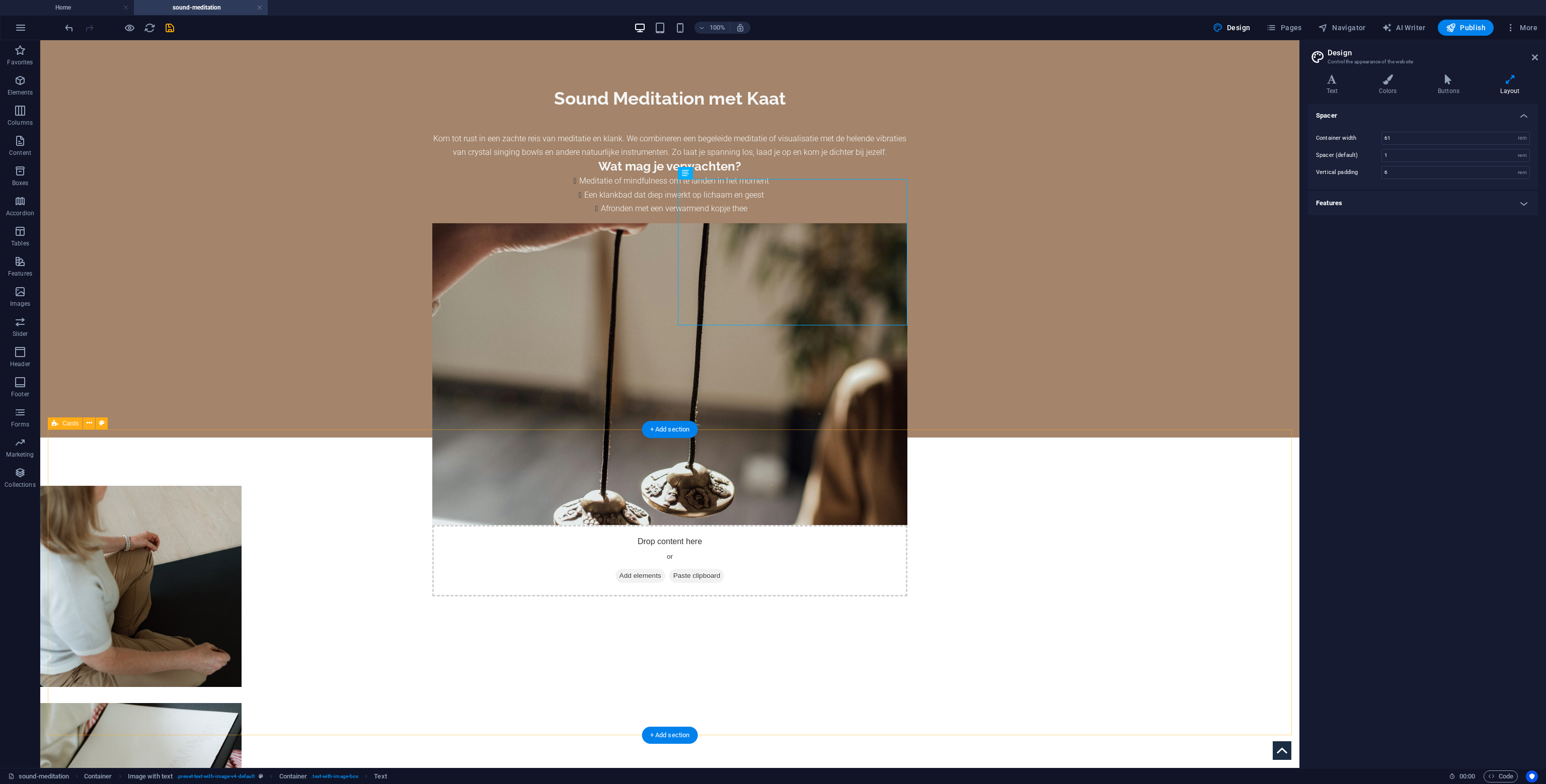
click at [68, 428] on div "Cards" at bounding box center [65, 423] width 35 height 12
